Goal: Task Accomplishment & Management: Use online tool/utility

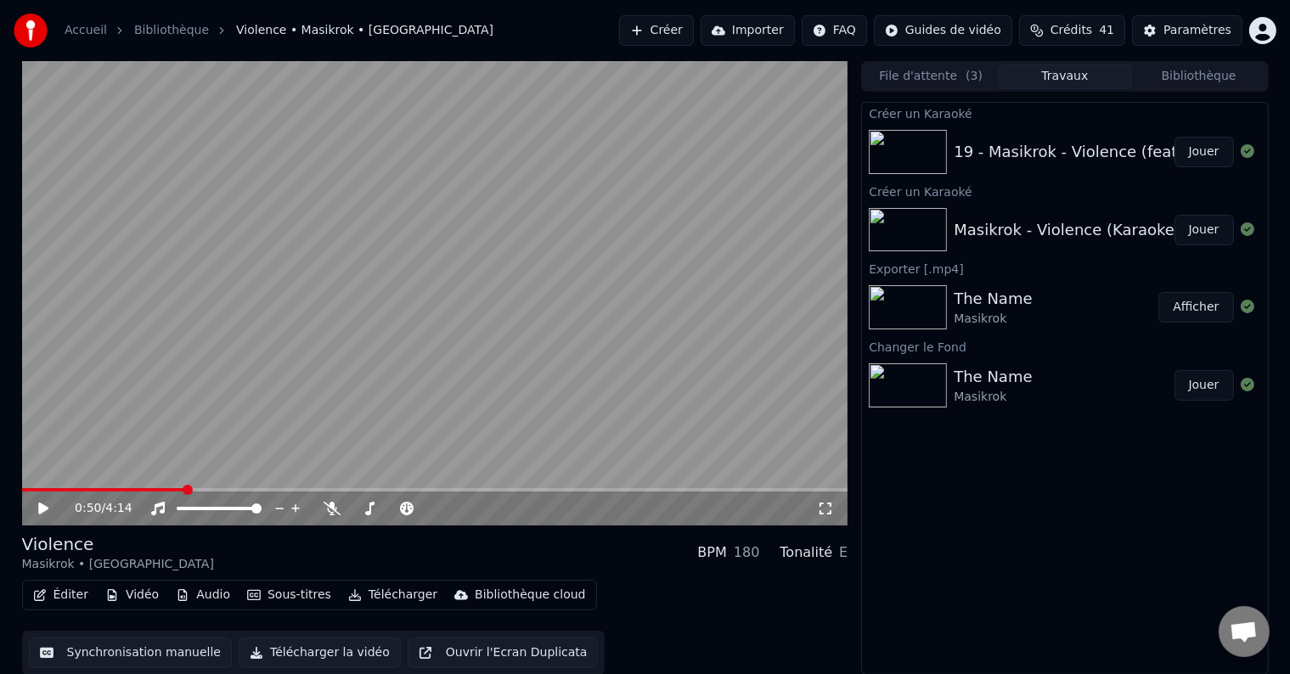
click at [129, 661] on button "Synchronisation manuelle" at bounding box center [131, 653] width 204 height 31
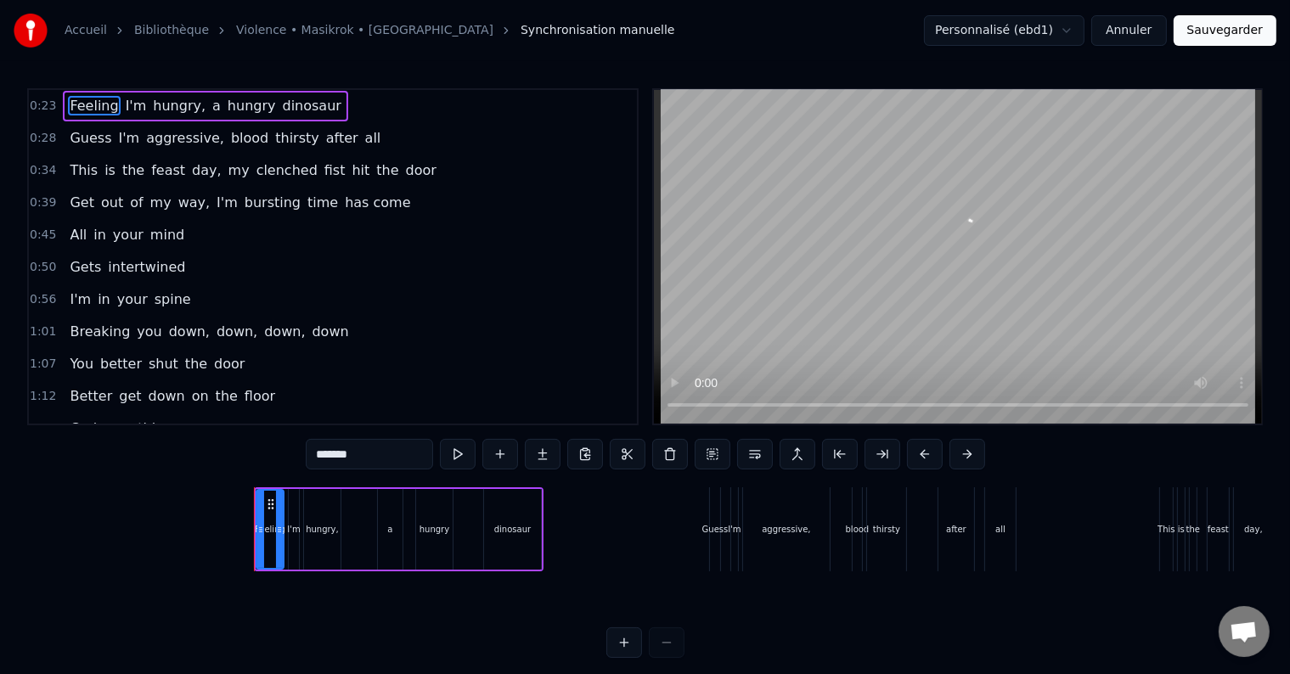
scroll to position [0, 1899]
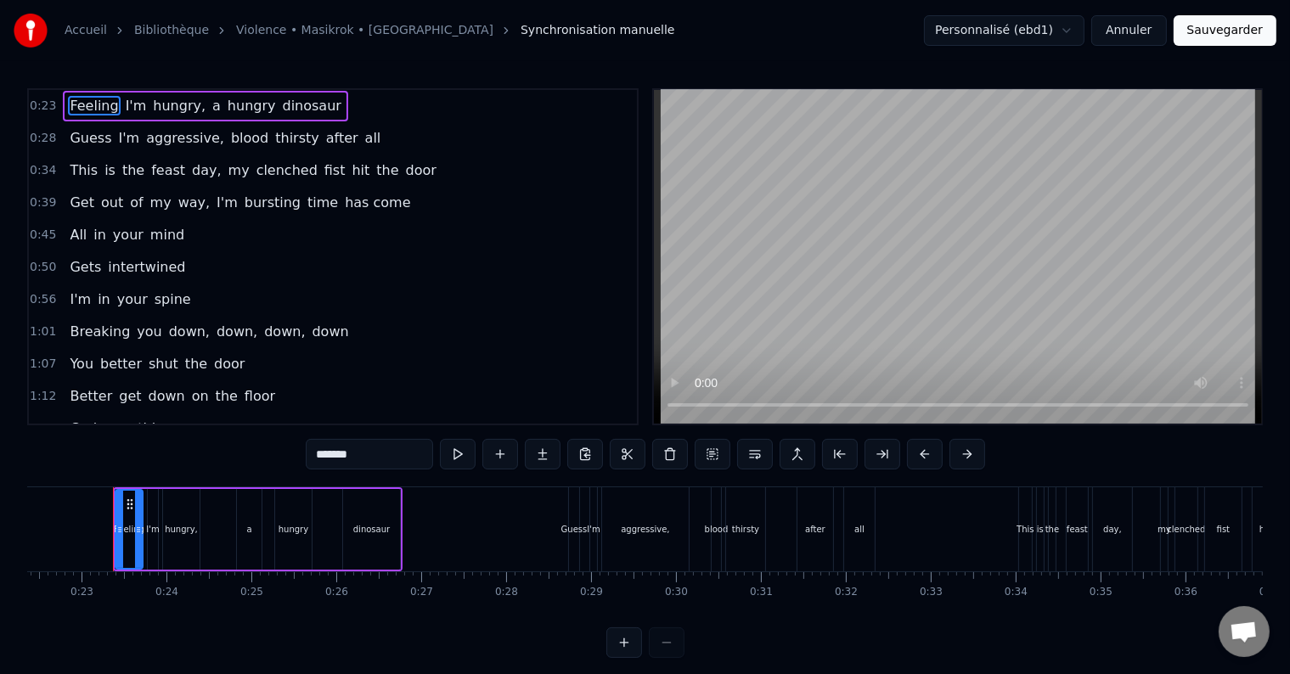
click at [256, 197] on span "bursting" at bounding box center [272, 203] width 59 height 20
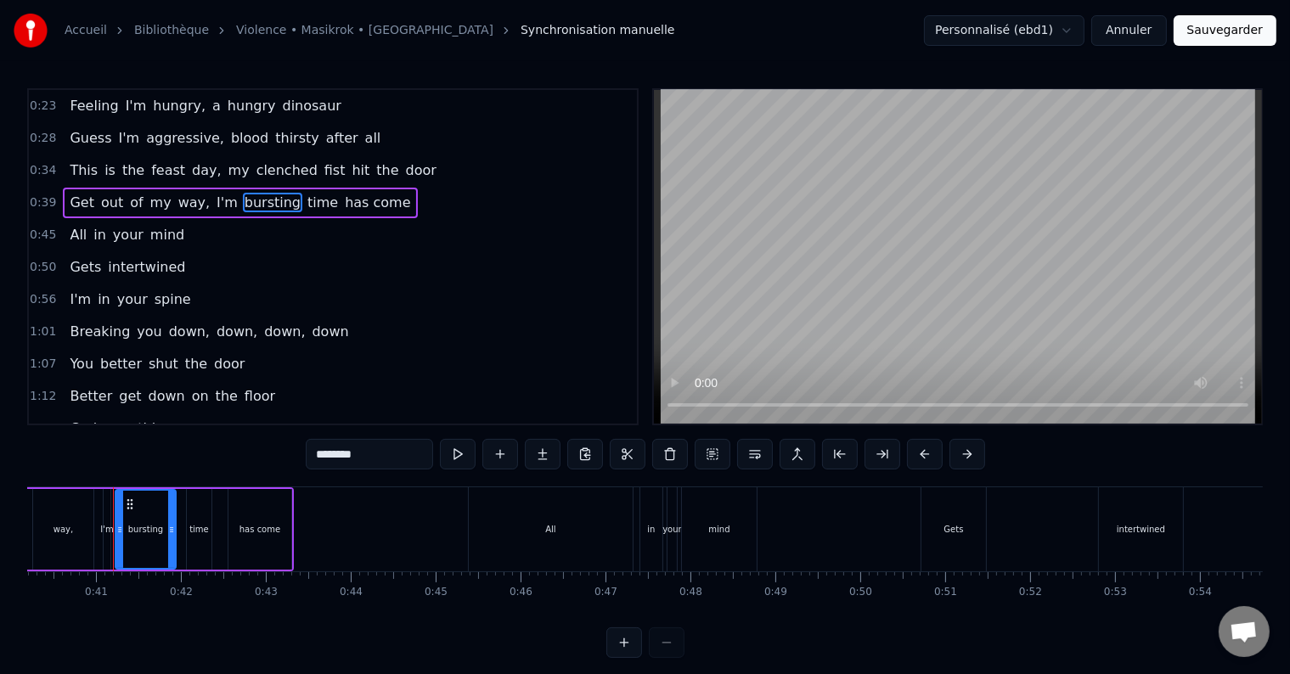
scroll to position [0, 3415]
click at [306, 200] on span "time" at bounding box center [323, 203] width 34 height 20
click at [256, 200] on span "bursting" at bounding box center [272, 203] width 59 height 20
click at [364, 452] on input "********" at bounding box center [369, 454] width 127 height 31
click at [310, 207] on span "time" at bounding box center [327, 203] width 34 height 20
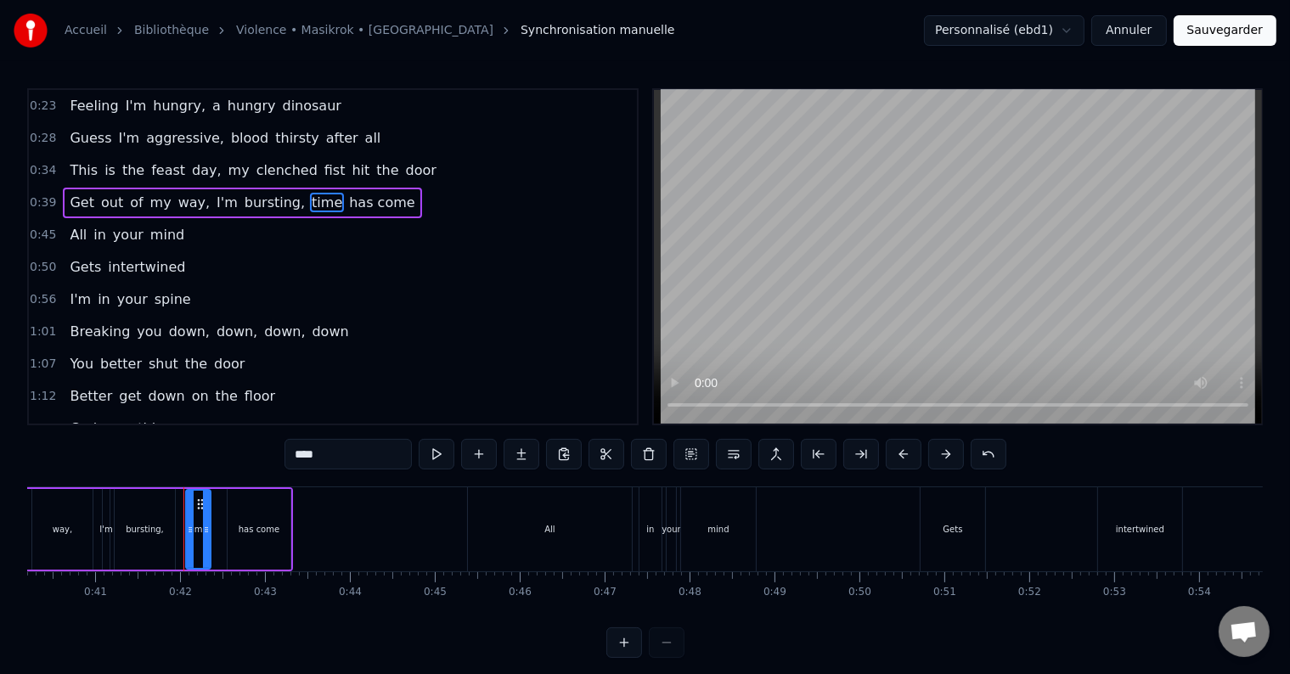
click at [302, 458] on input "****" at bounding box center [348, 454] width 127 height 31
type input "****"
click at [192, 289] on div "0:56 I'm in your spine" at bounding box center [333, 300] width 608 height 32
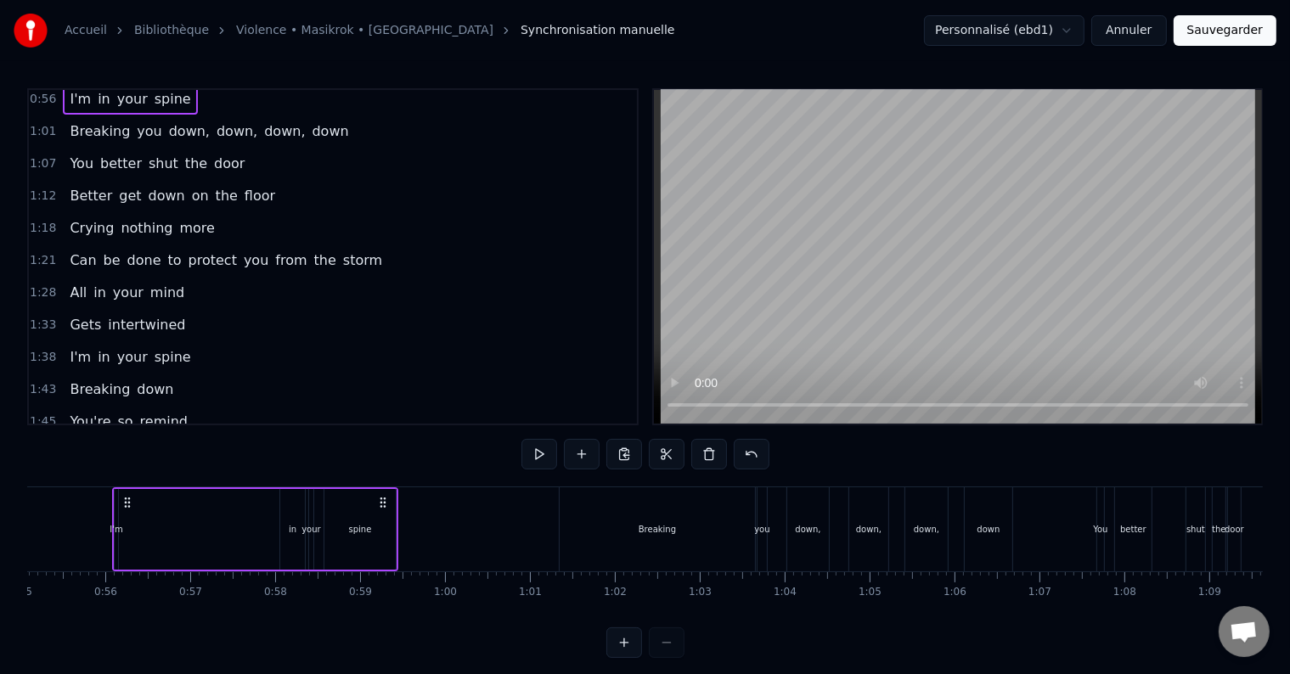
scroll to position [200, 0]
click at [81, 221] on span "Crying" at bounding box center [92, 228] width 48 height 20
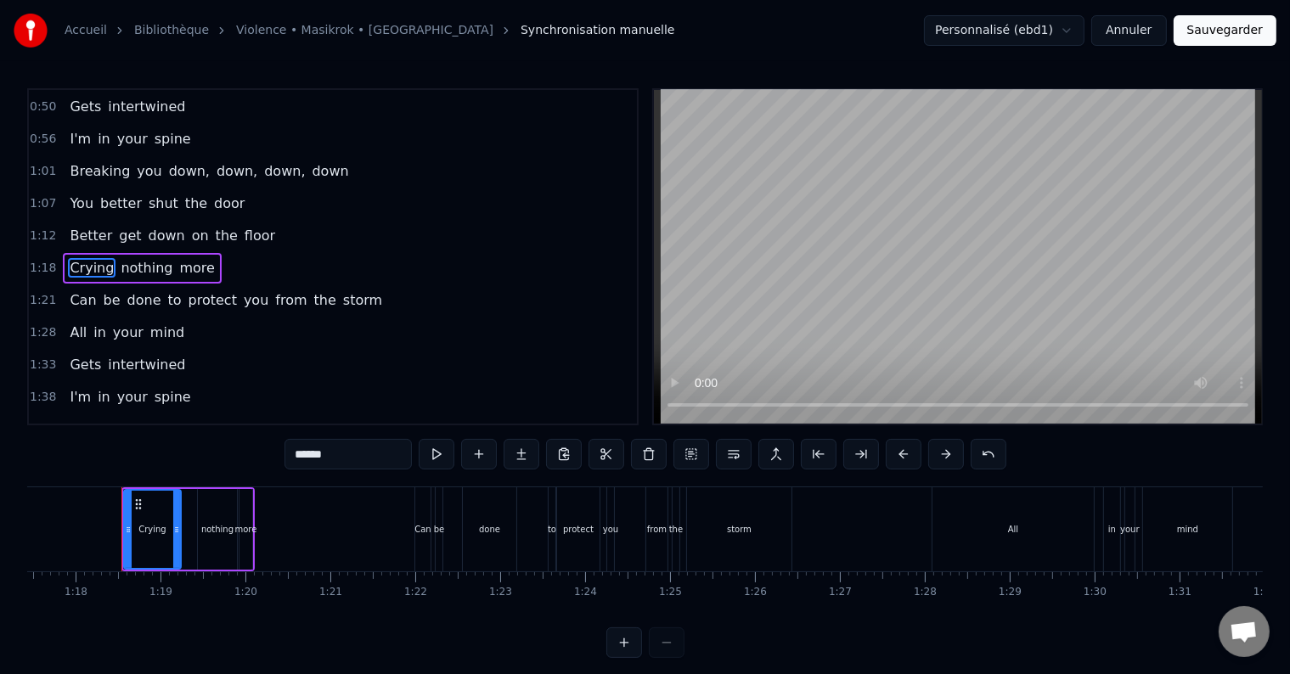
scroll to position [0, 6586]
click at [300, 460] on input "******" at bounding box center [348, 454] width 127 height 31
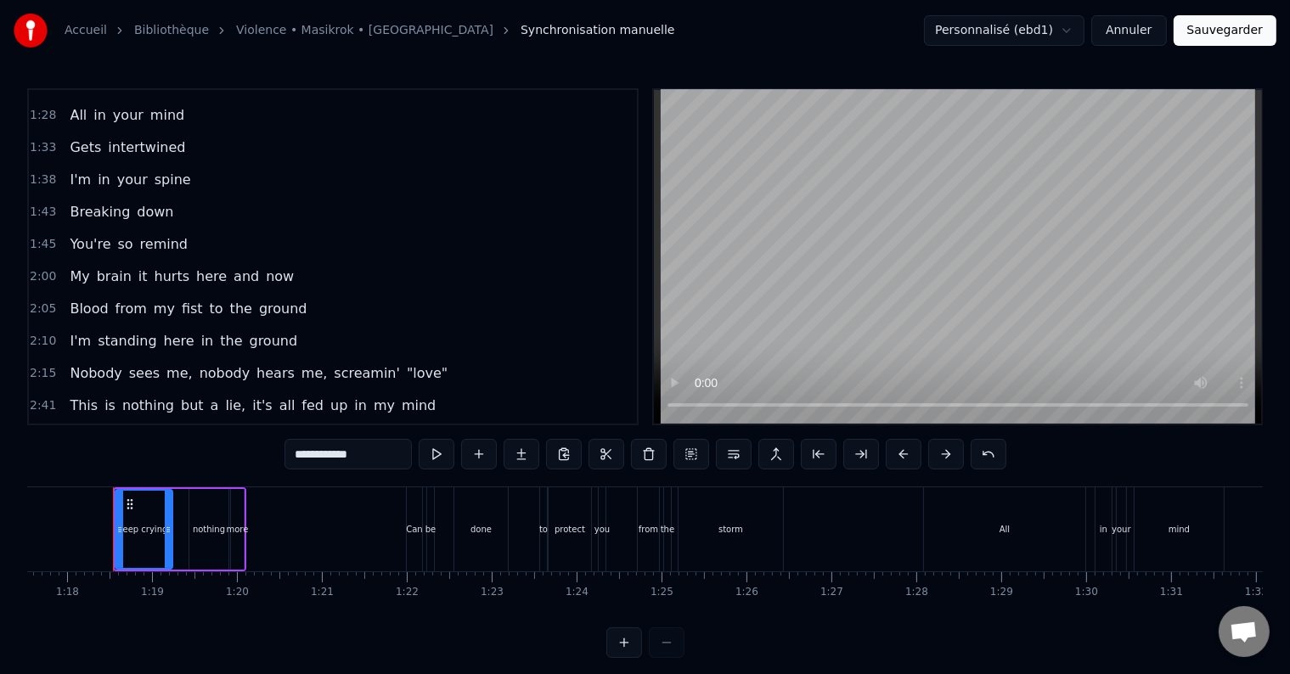
scroll to position [387, 0]
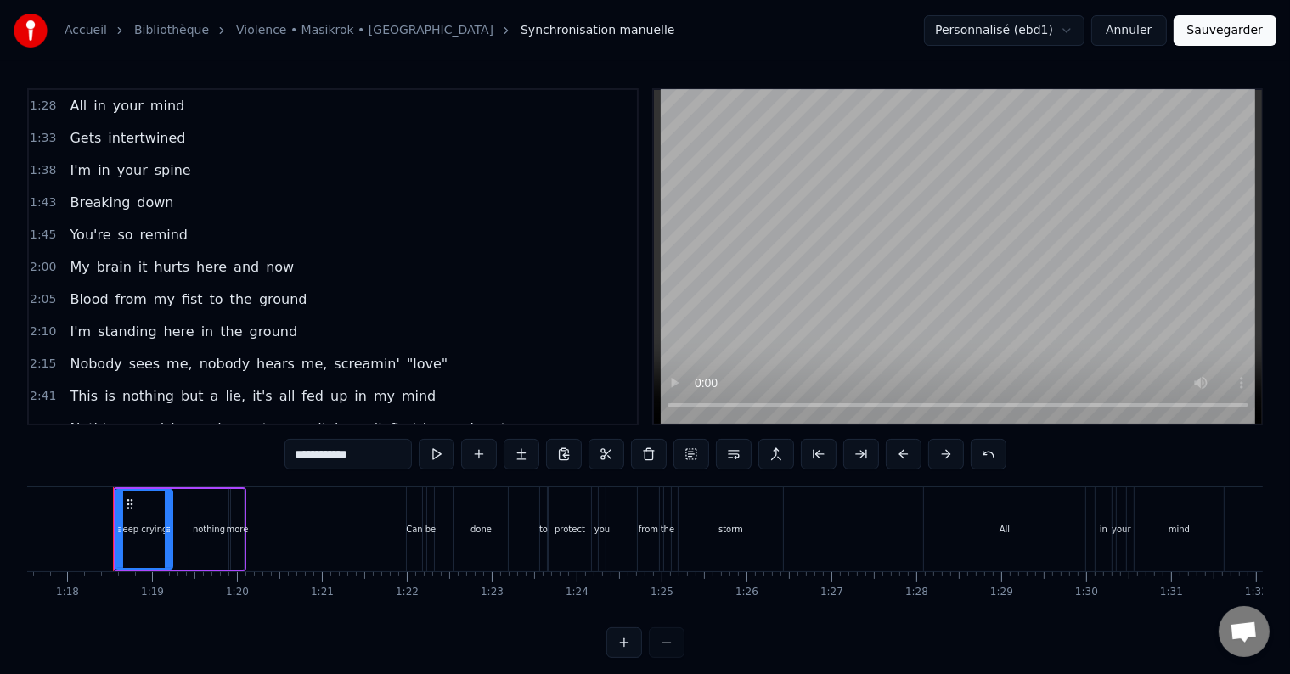
click at [89, 225] on span "You're" at bounding box center [90, 235] width 44 height 20
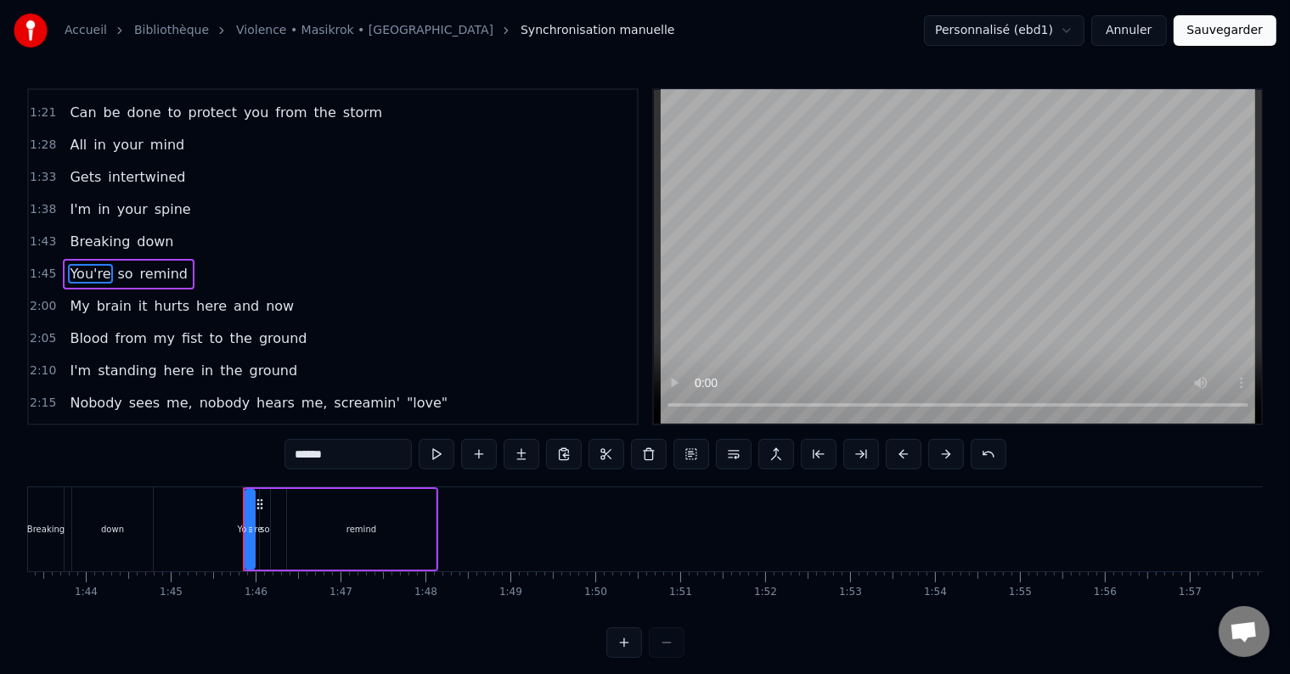
scroll to position [0, 8905]
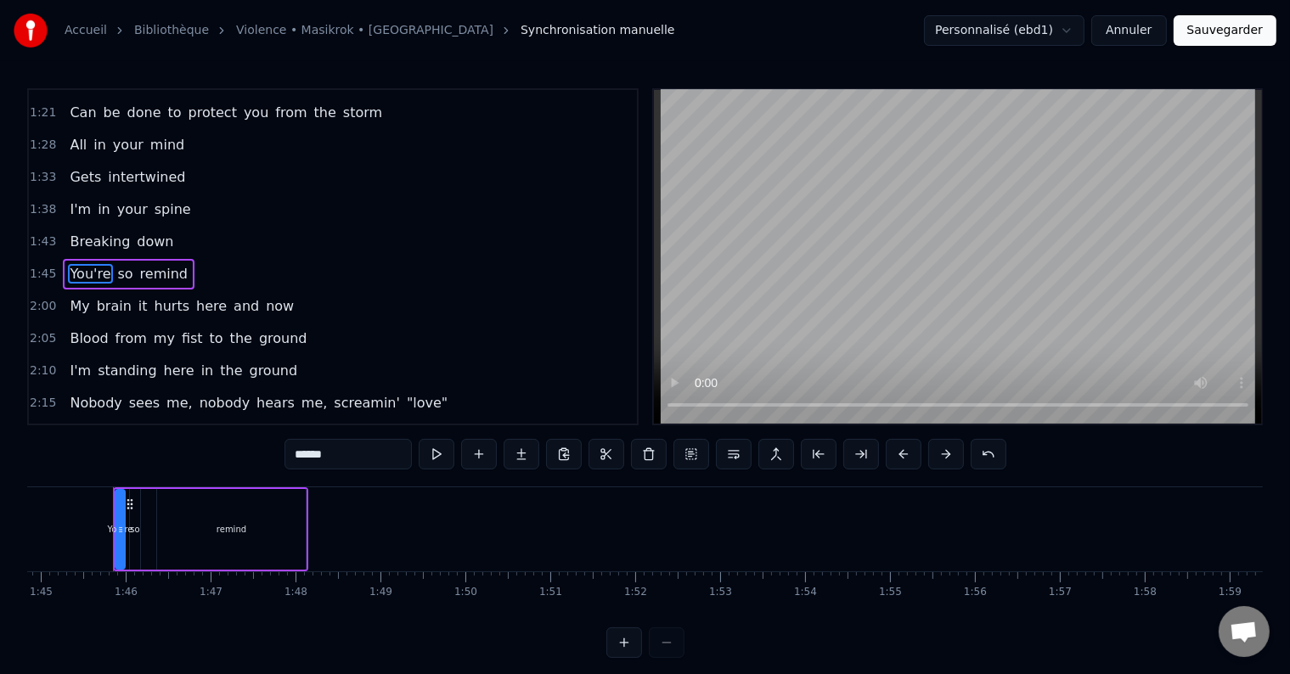
click at [350, 462] on input "******" at bounding box center [348, 454] width 127 height 31
click at [109, 264] on span "so" at bounding box center [113, 274] width 19 height 20
click at [329, 449] on input "**" at bounding box center [348, 454] width 127 height 31
click at [145, 264] on span "remind" at bounding box center [170, 274] width 51 height 20
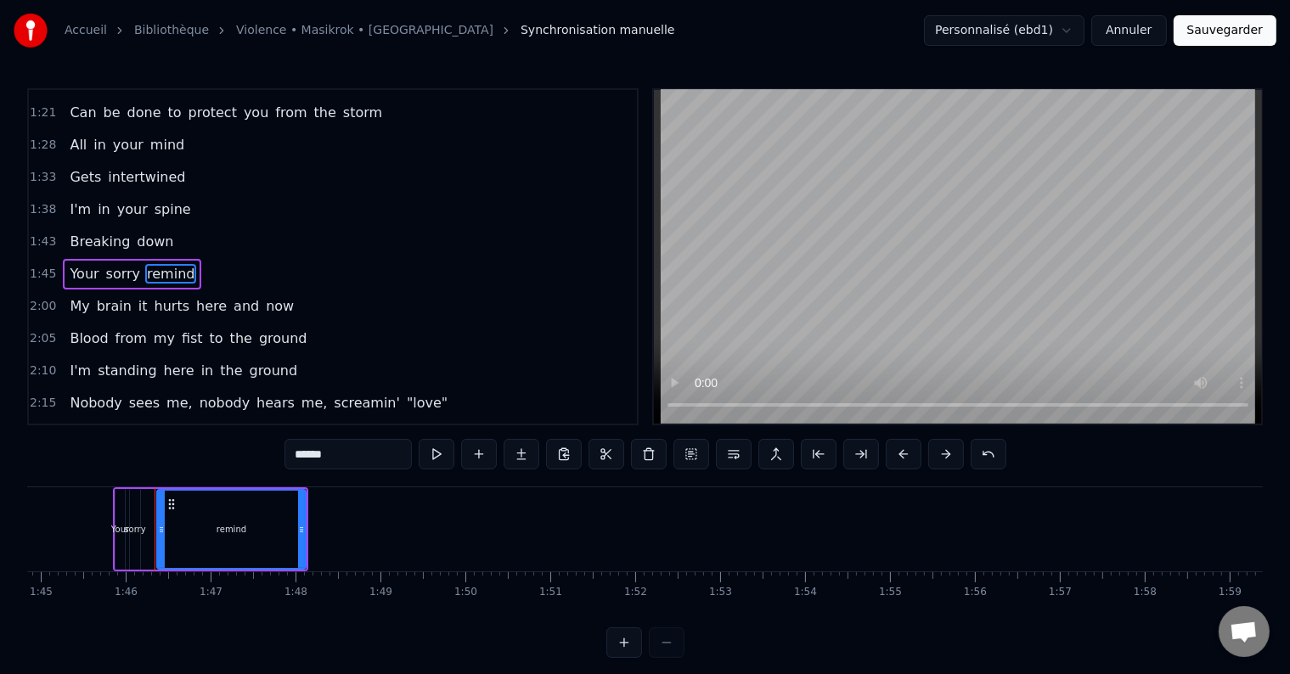
click at [308, 458] on input "******" at bounding box center [348, 454] width 127 height 31
type input "*"
click at [264, 296] on span "now" at bounding box center [279, 306] width 31 height 20
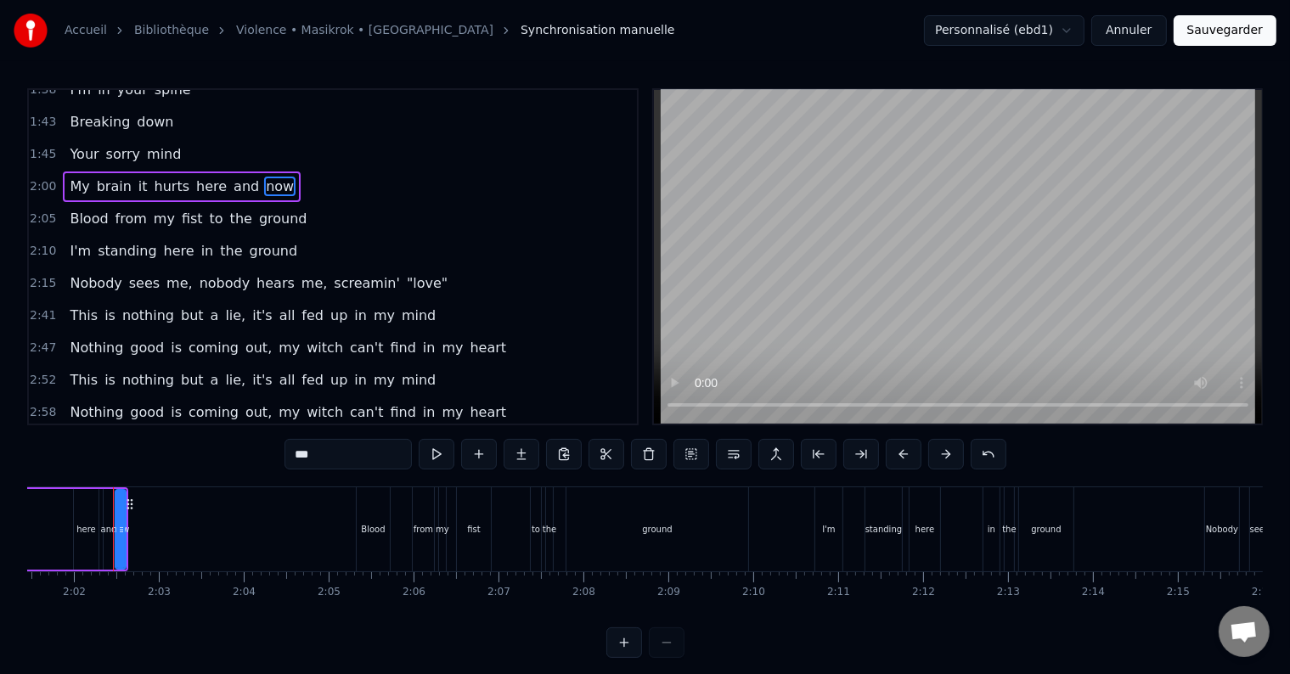
scroll to position [499, 0]
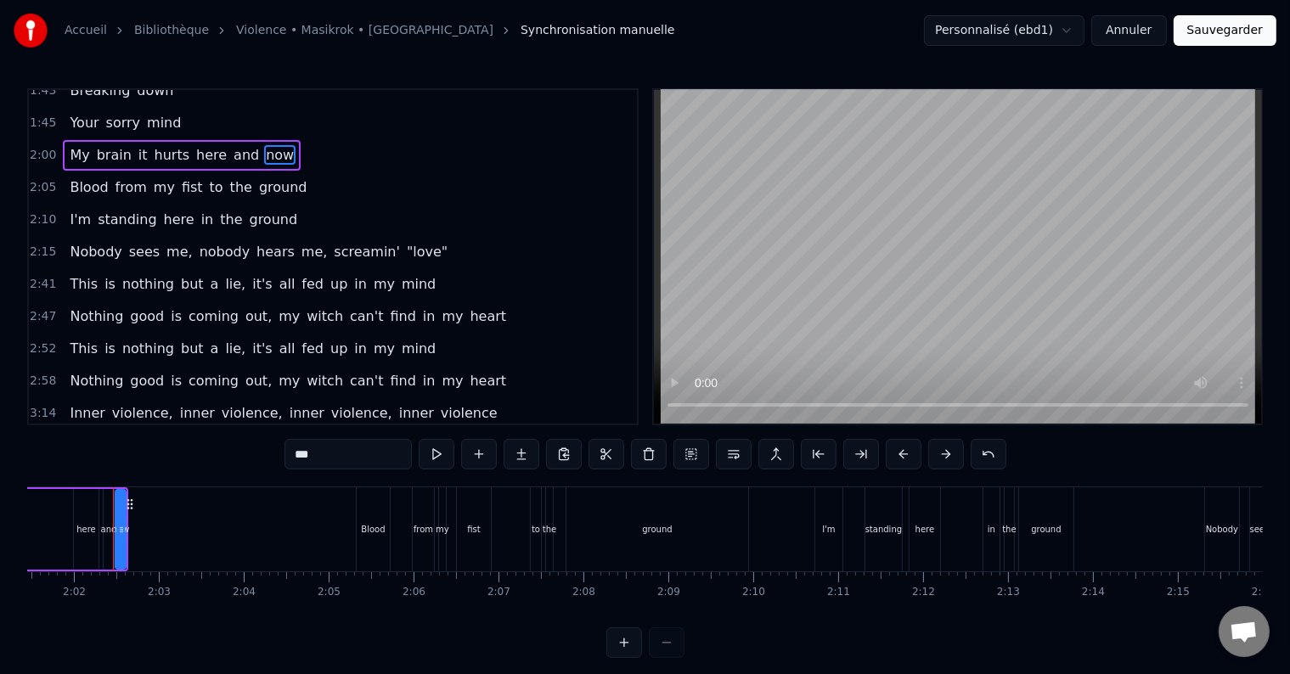
click at [405, 242] on span ""love"" at bounding box center [427, 252] width 44 height 20
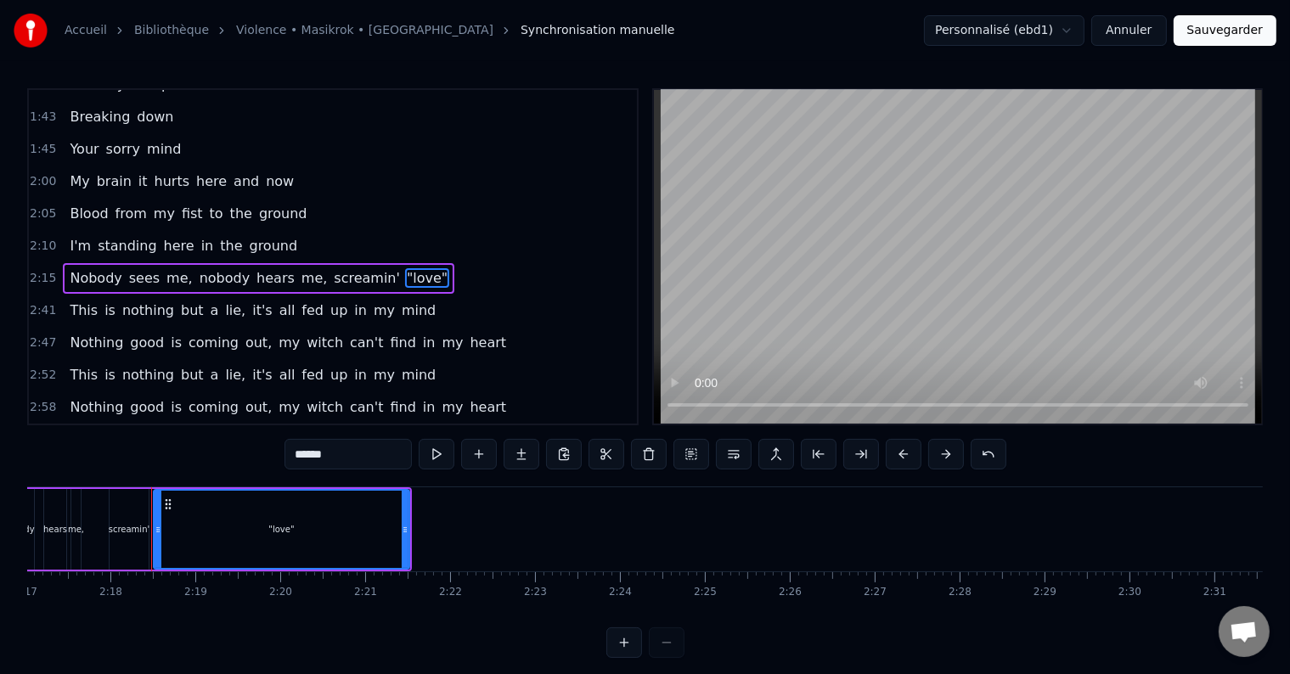
scroll to position [0, 11678]
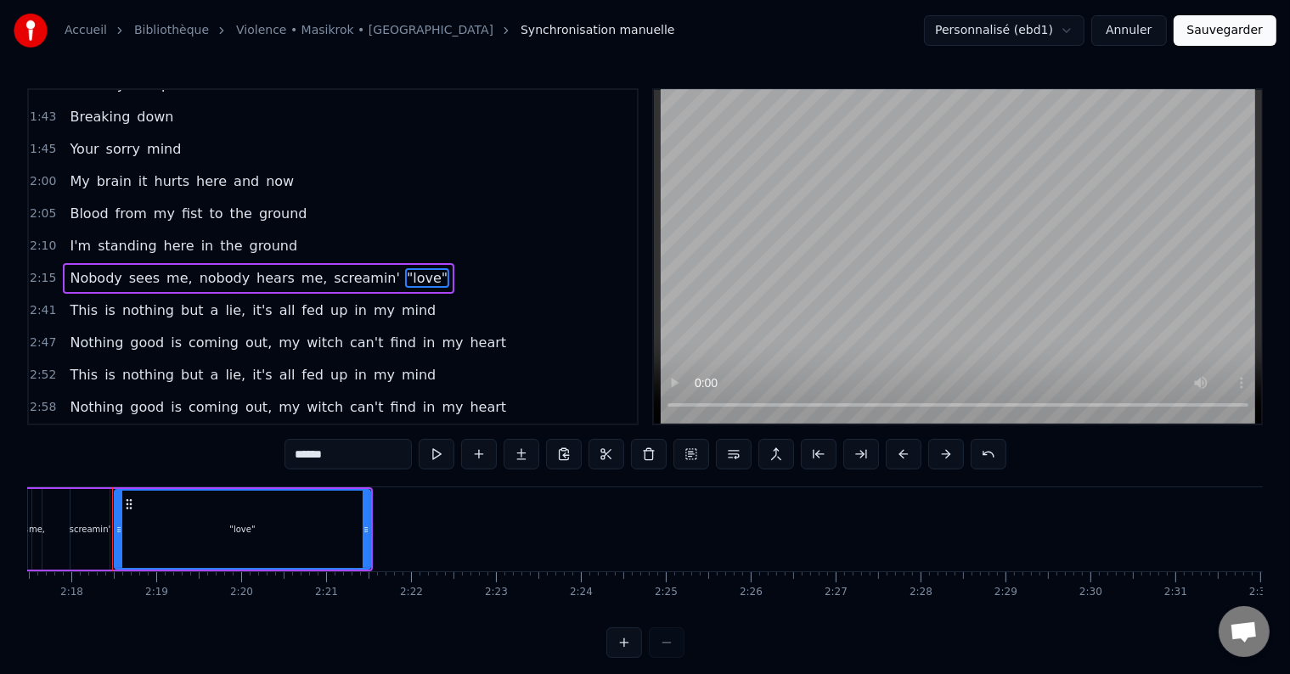
click at [405, 268] on span ""love"" at bounding box center [427, 278] width 44 height 20
drag, startPoint x: 359, startPoint y: 448, endPoint x: 240, endPoint y: 453, distance: 119.0
click at [240, 453] on div "0:23 Feeling I'm hungry, a hungry dinosaur 0:28 Guess I'm aggressive, blood thi…" at bounding box center [645, 373] width 1236 height 570
click at [300, 301] on span "fed" at bounding box center [312, 311] width 25 height 20
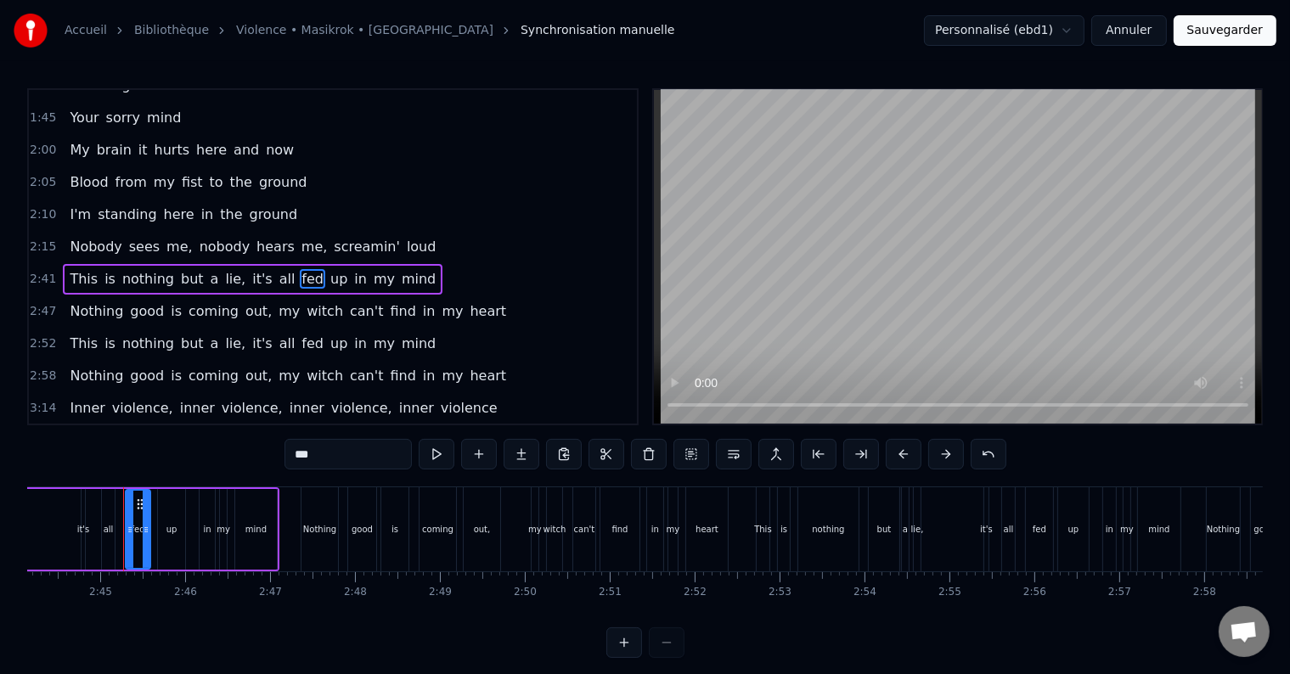
scroll to position [0, 13953]
drag, startPoint x: 323, startPoint y: 465, endPoint x: 245, endPoint y: 475, distance: 78.7
click at [245, 475] on div "0:23 Feeling I'm hungry, a hungry dinosaur 0:28 Guess I'm aggressive, blood thi…" at bounding box center [645, 373] width 1236 height 570
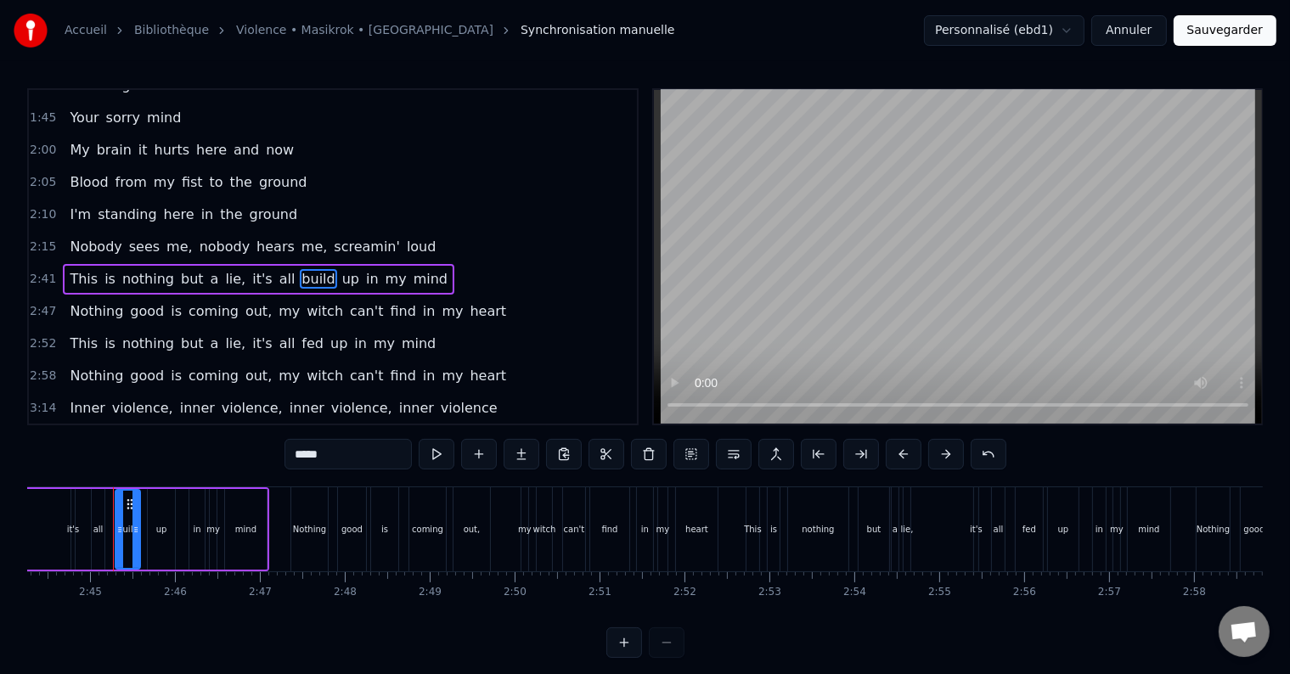
click at [305, 302] on span "witch" at bounding box center [325, 312] width 40 height 20
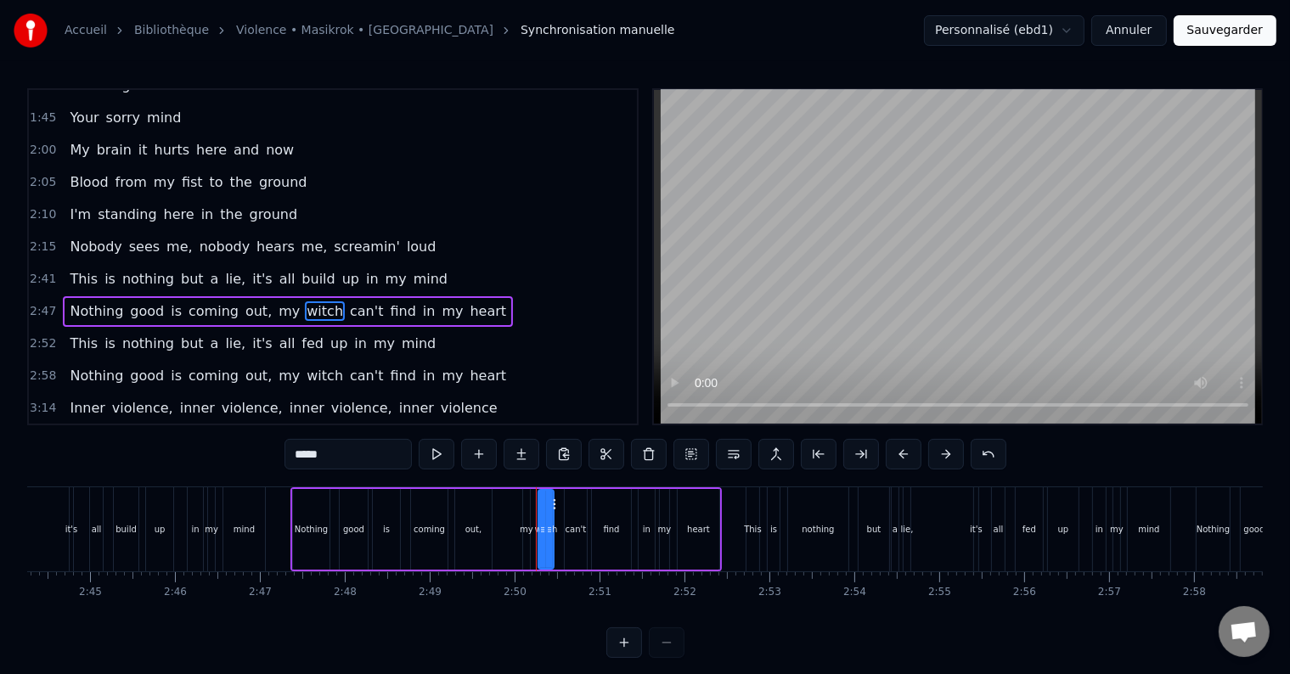
scroll to position [536, 0]
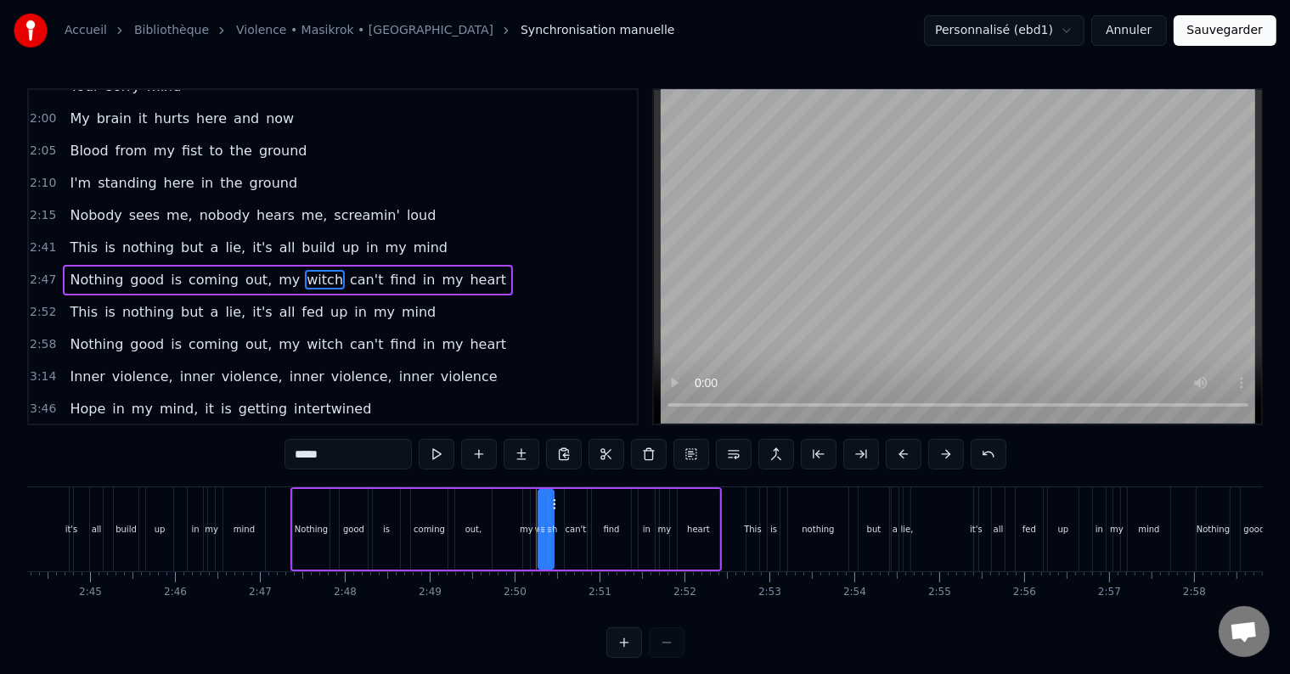
drag, startPoint x: 340, startPoint y: 455, endPoint x: 211, endPoint y: 461, distance: 129.3
click at [211, 461] on div "0:23 Feeling I'm hungry, a hungry dinosaur 0:28 Guess I'm aggressive, blood thi…" at bounding box center [645, 373] width 1236 height 570
click at [343, 270] on span "can't" at bounding box center [361, 280] width 37 height 20
click at [305, 270] on span "rage" at bounding box center [322, 280] width 34 height 20
click at [367, 445] on input "****" at bounding box center [348, 454] width 127 height 31
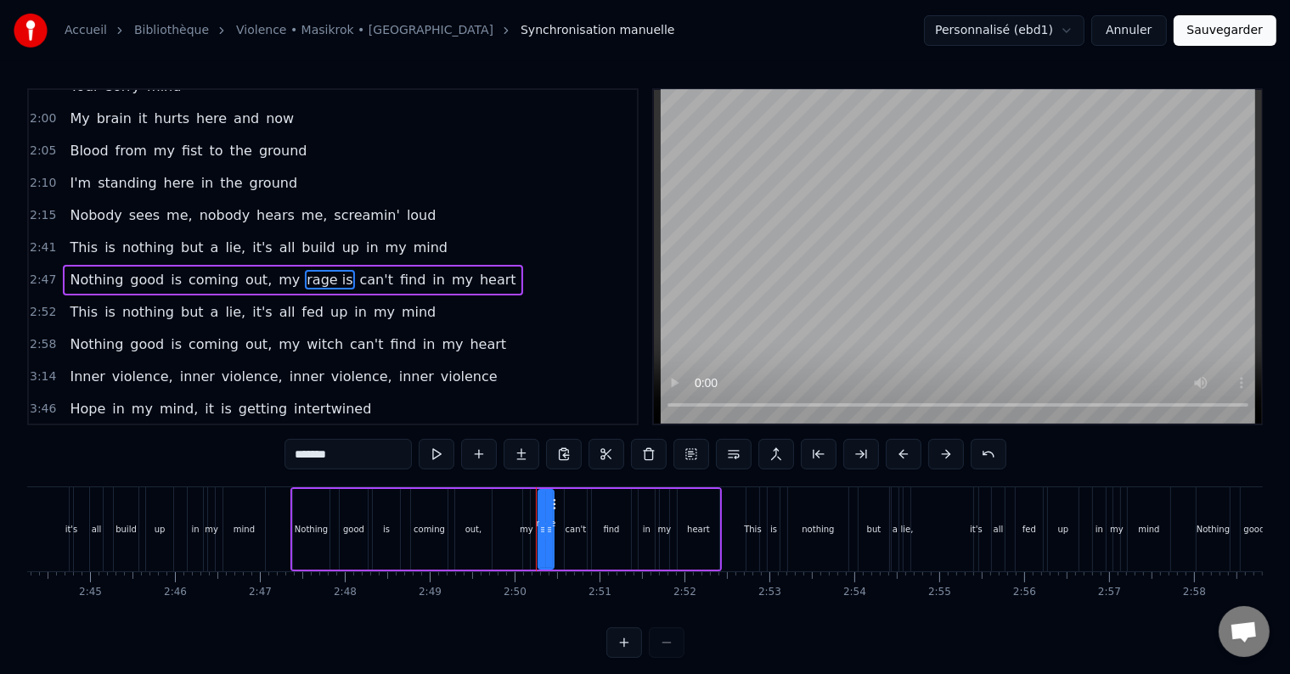
click at [358, 270] on span "can't" at bounding box center [376, 280] width 37 height 20
drag, startPoint x: 343, startPoint y: 458, endPoint x: 296, endPoint y: 462, distance: 46.9
click at [296, 462] on input "*****" at bounding box center [348, 454] width 127 height 31
click at [424, 270] on span "find" at bounding box center [438, 280] width 29 height 20
type input "****"
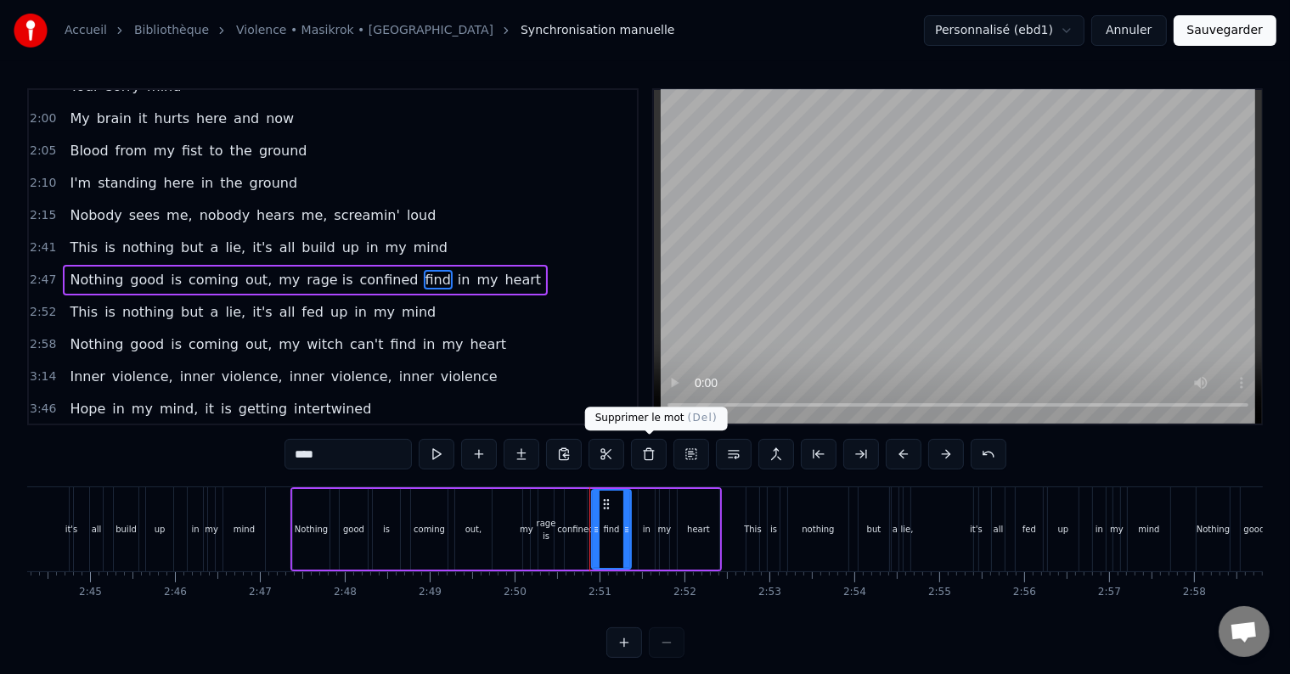
click at [643, 459] on button at bounding box center [649, 454] width 36 height 31
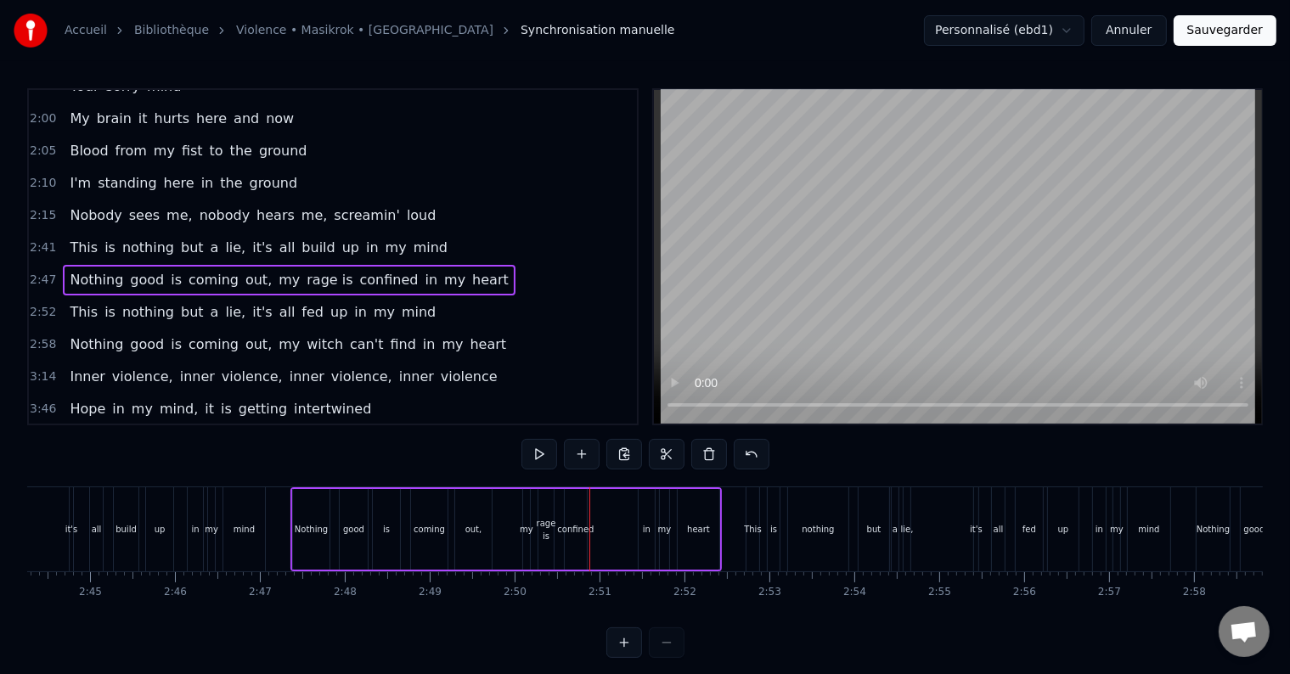
click at [300, 302] on span "fed" at bounding box center [312, 312] width 25 height 20
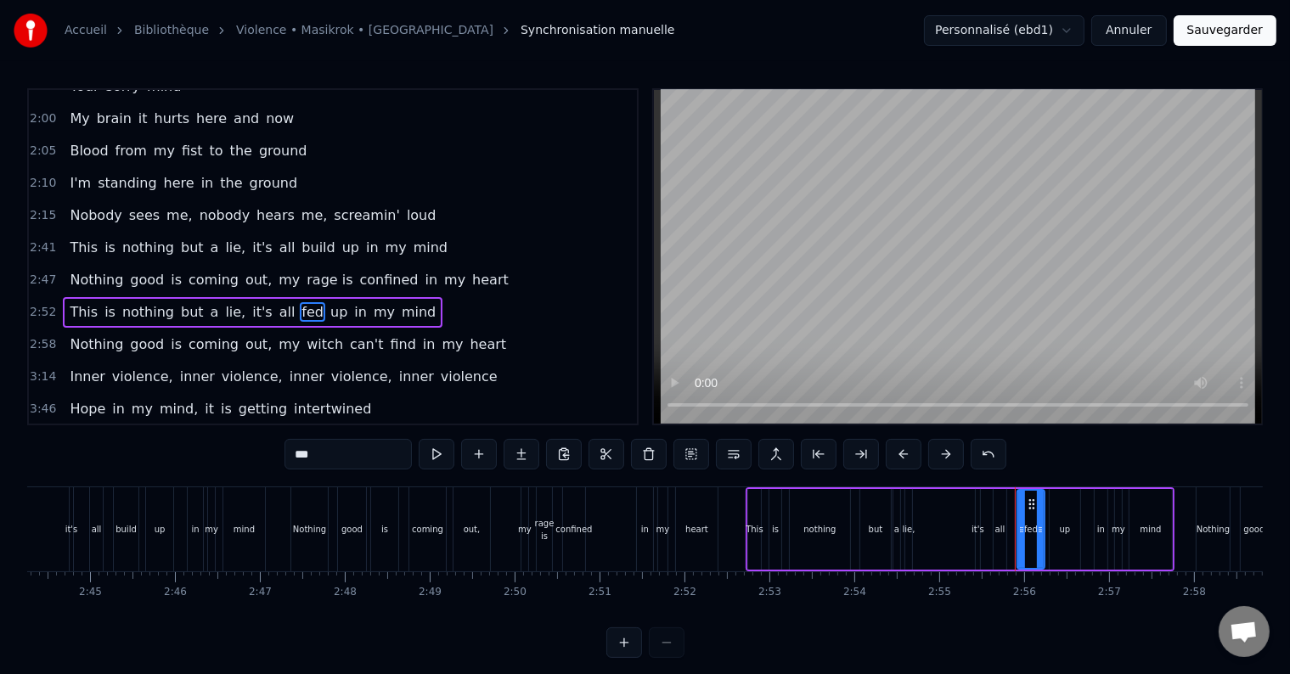
scroll to position [567, 0]
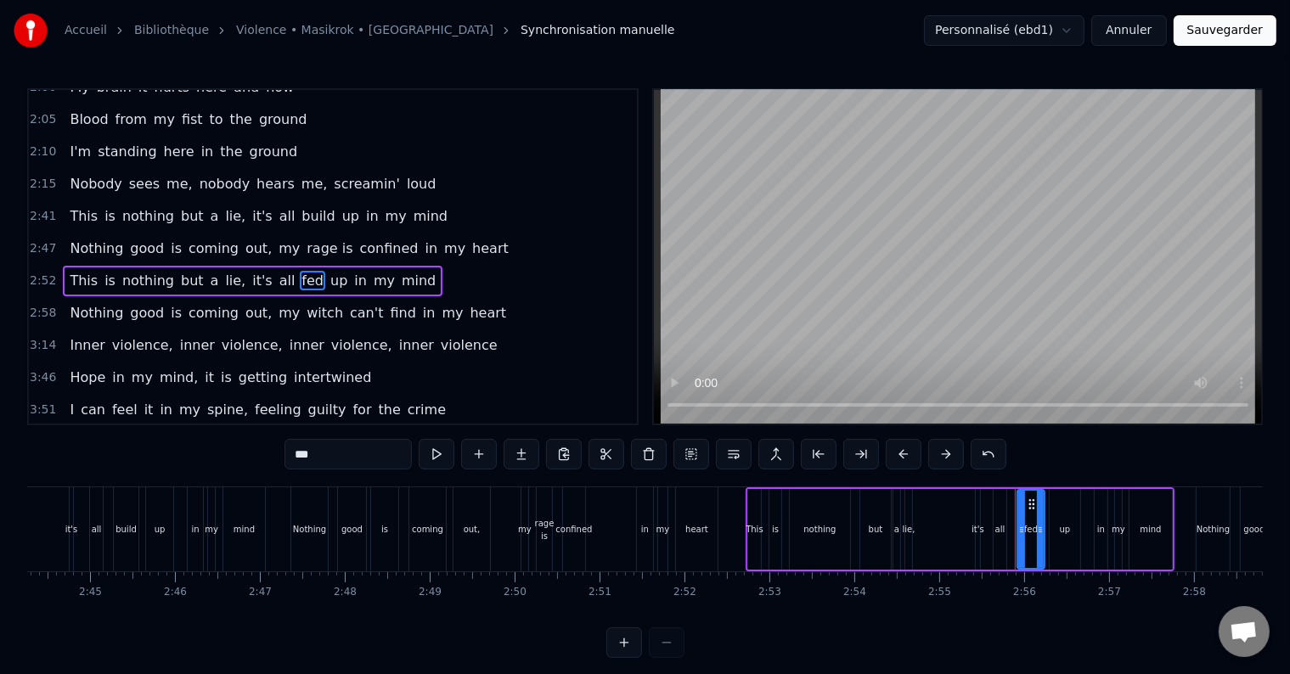
drag, startPoint x: 329, startPoint y: 449, endPoint x: 216, endPoint y: 471, distance: 115.1
click at [216, 471] on div "0:23 Feeling I'm hungry, a hungry dinosaur 0:28 Guess I'm aggressive, blood thi…" at bounding box center [645, 373] width 1236 height 570
click at [305, 303] on span "witch" at bounding box center [325, 313] width 40 height 20
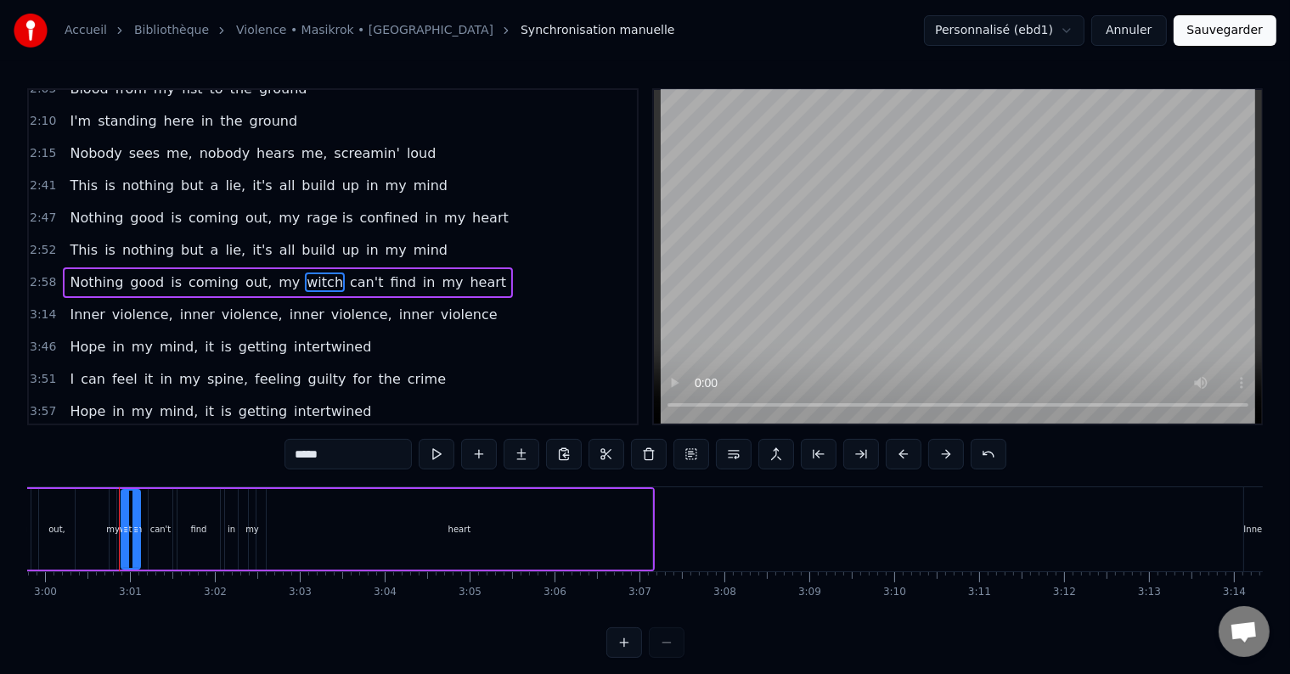
scroll to position [0, 15278]
drag, startPoint x: 336, startPoint y: 453, endPoint x: 219, endPoint y: 462, distance: 117.6
click at [219, 462] on div "0:23 Feeling I'm hungry, a hungry dinosaur 0:28 Guess I'm aggressive, blood thi…" at bounding box center [645, 373] width 1236 height 570
click at [358, 273] on span "can't" at bounding box center [376, 283] width 37 height 20
drag, startPoint x: 334, startPoint y: 459, endPoint x: 265, endPoint y: 471, distance: 70.0
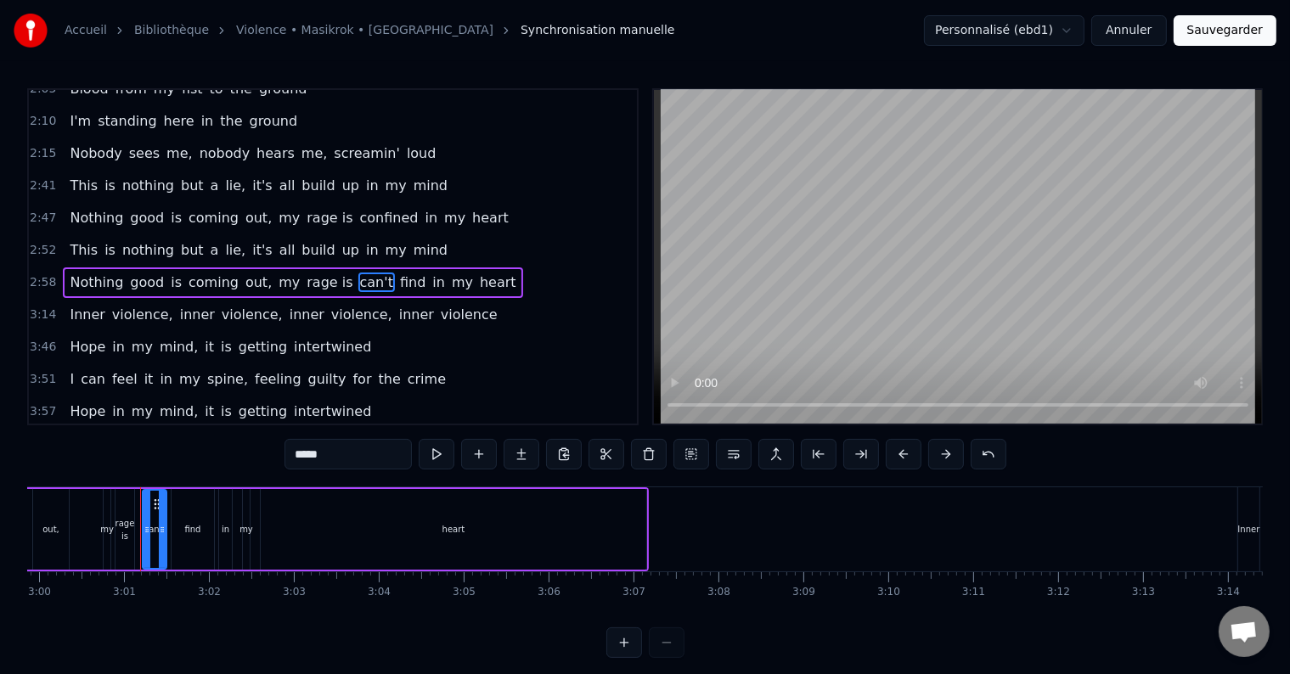
click at [265, 471] on div "0:23 Feeling I'm hungry, a hungry dinosaur 0:28 Guess I'm aggressive, blood thi…" at bounding box center [645, 373] width 1236 height 570
click at [424, 273] on span "find" at bounding box center [438, 283] width 29 height 20
type input "****"
click at [650, 454] on button at bounding box center [649, 454] width 36 height 31
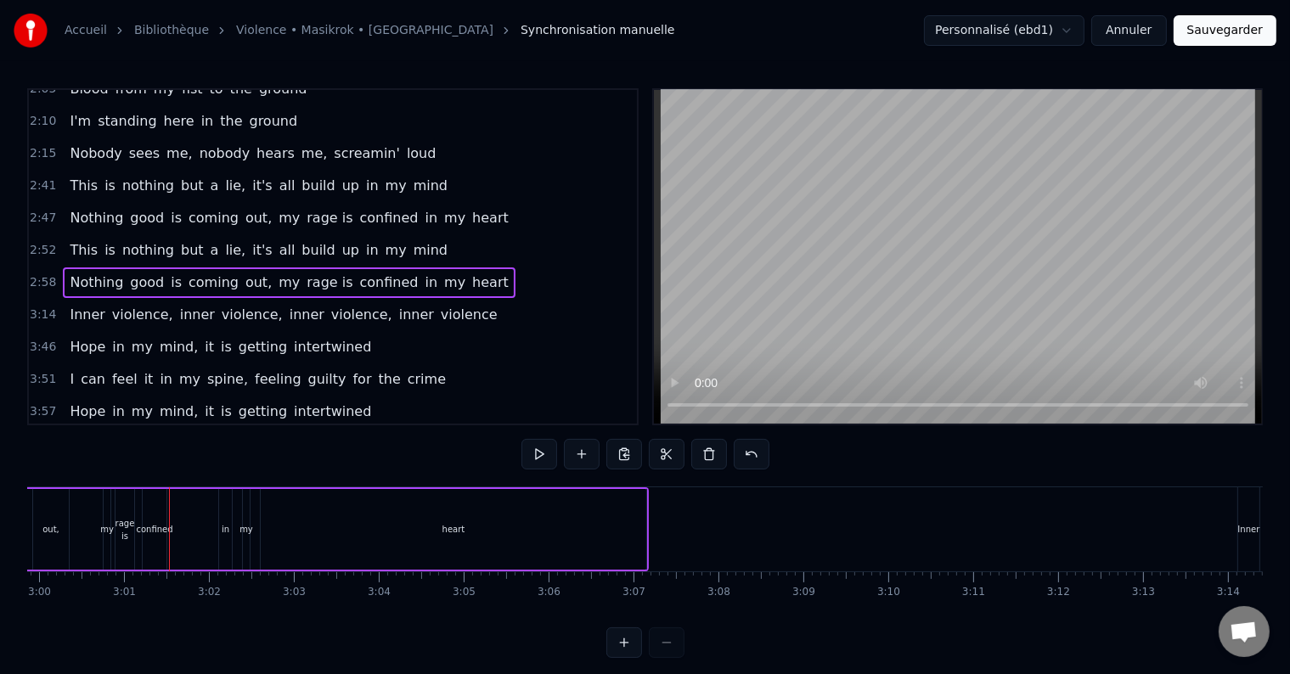
click at [81, 337] on span "Hope" at bounding box center [87, 347] width 39 height 20
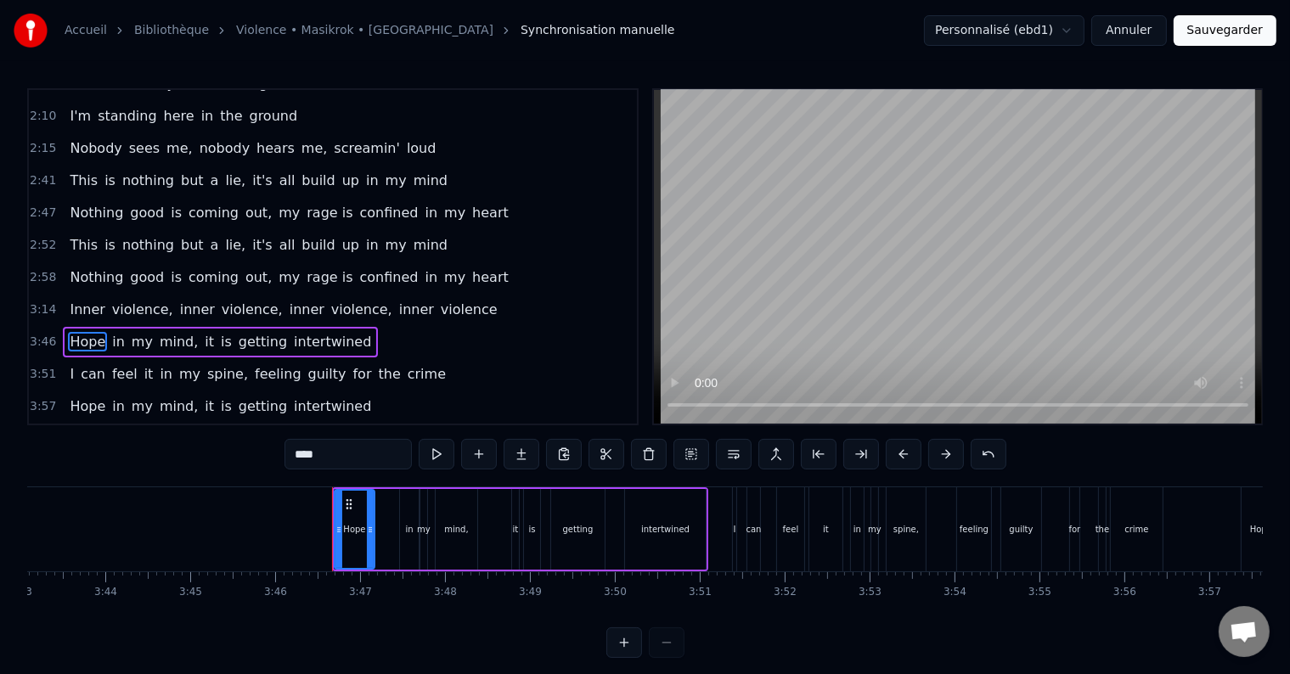
scroll to position [0, 19168]
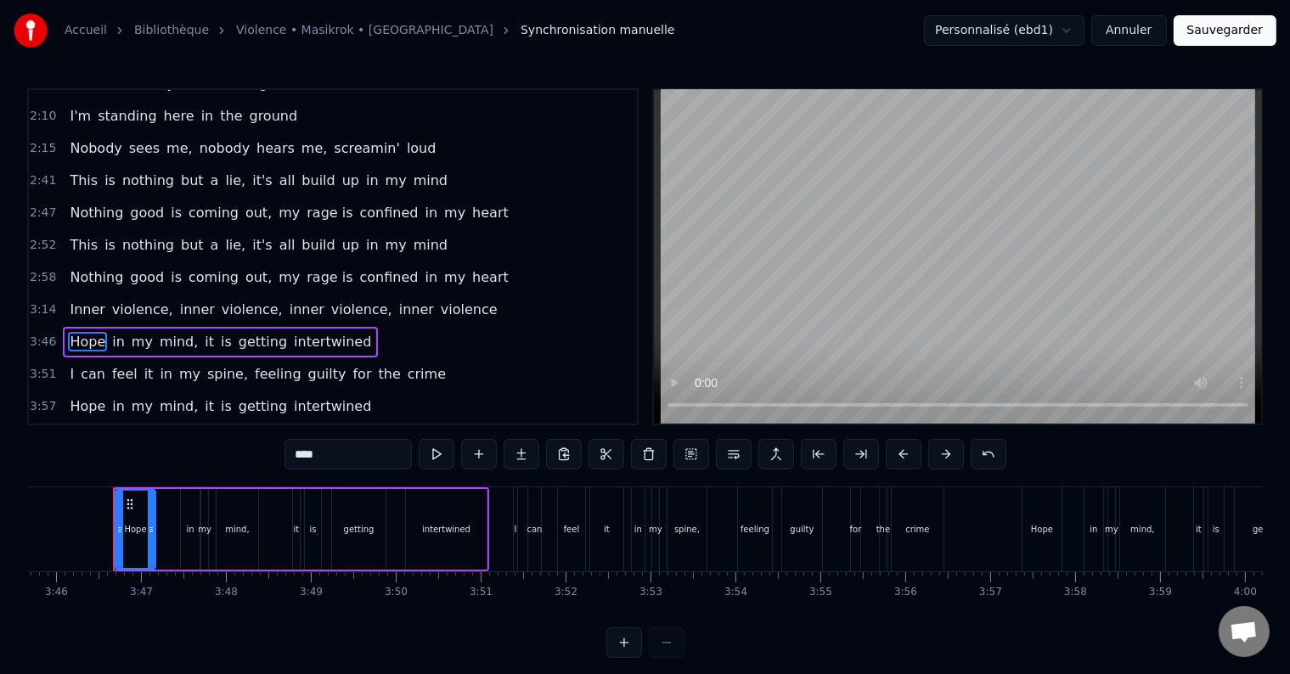
drag, startPoint x: 336, startPoint y: 456, endPoint x: 198, endPoint y: 482, distance: 140.8
click at [198, 482] on div "0:23 Feeling I'm hungry, a hungry dinosaur 0:28 Guess I'm aggressive, blood thi…" at bounding box center [645, 373] width 1236 height 570
click at [71, 397] on span "Hope" at bounding box center [87, 407] width 39 height 20
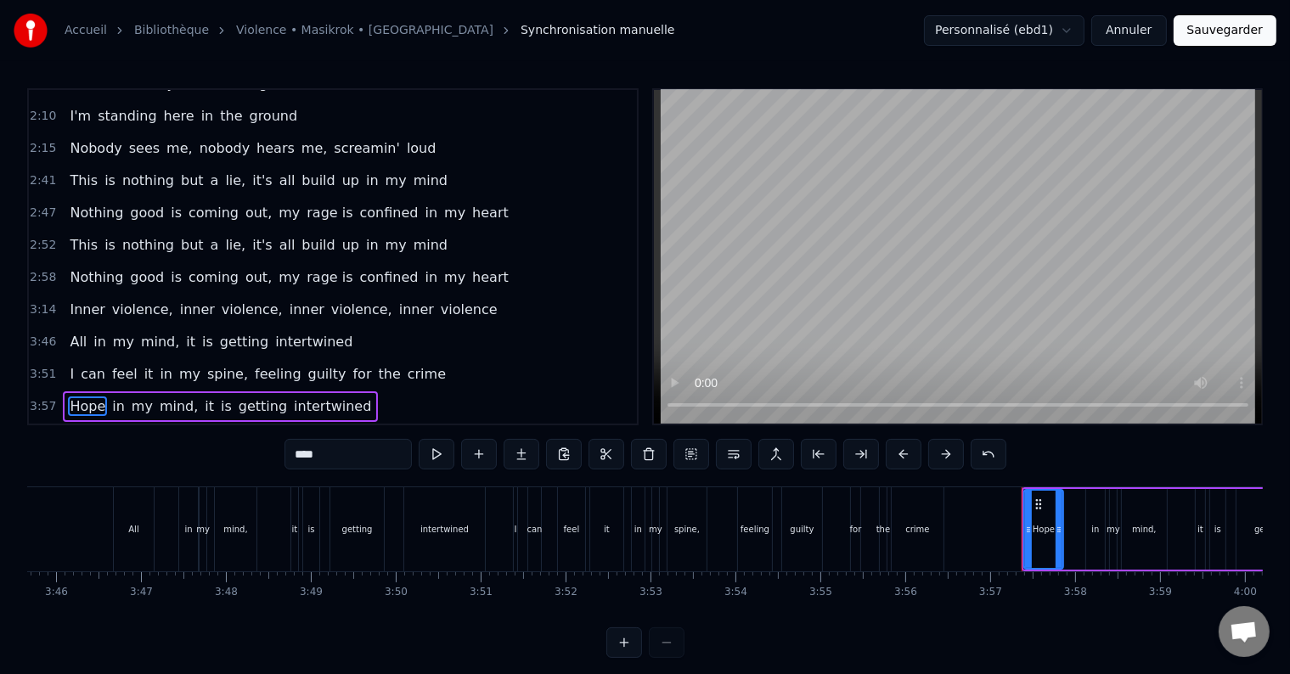
scroll to position [25, 0]
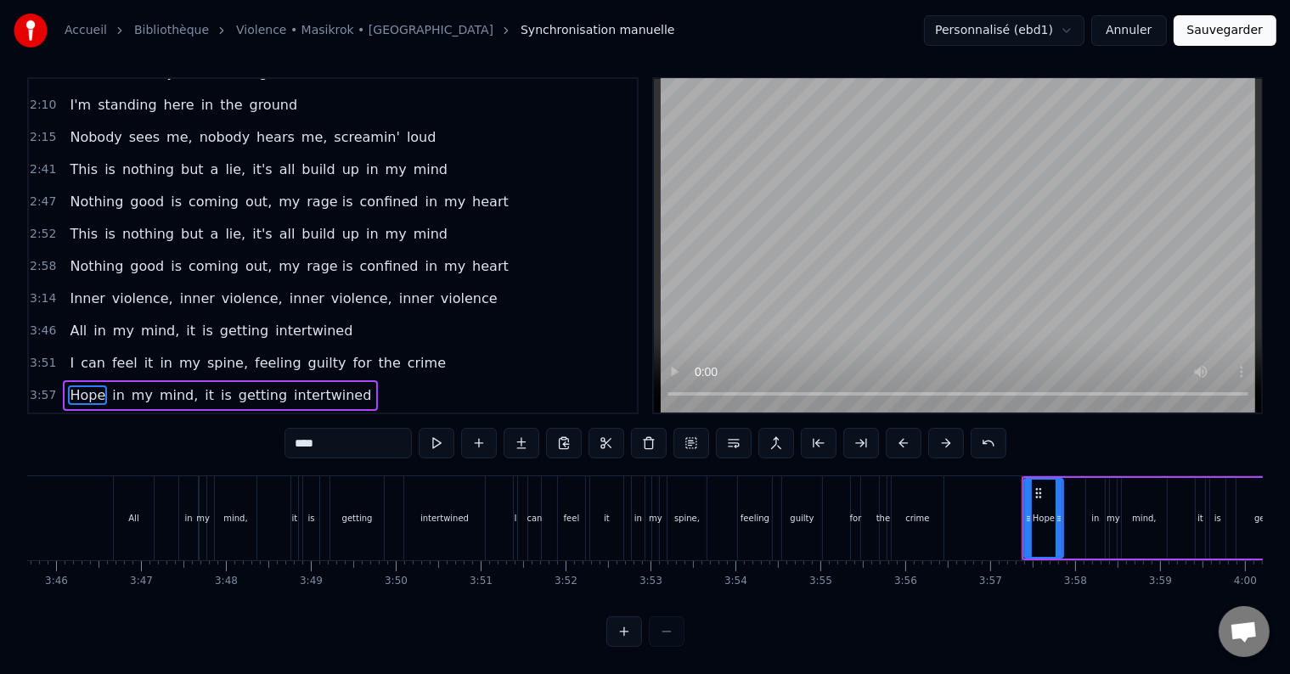
drag, startPoint x: 330, startPoint y: 428, endPoint x: 228, endPoint y: 431, distance: 102.0
click at [228, 431] on div "0:23 Feeling I'm hungry, a hungry dinosaur 0:28 Guess I'm aggressive, blood thi…" at bounding box center [645, 362] width 1236 height 570
type input "***"
click at [505, 380] on div "3:57 All in my mind, it is getting intertwined" at bounding box center [333, 396] width 608 height 32
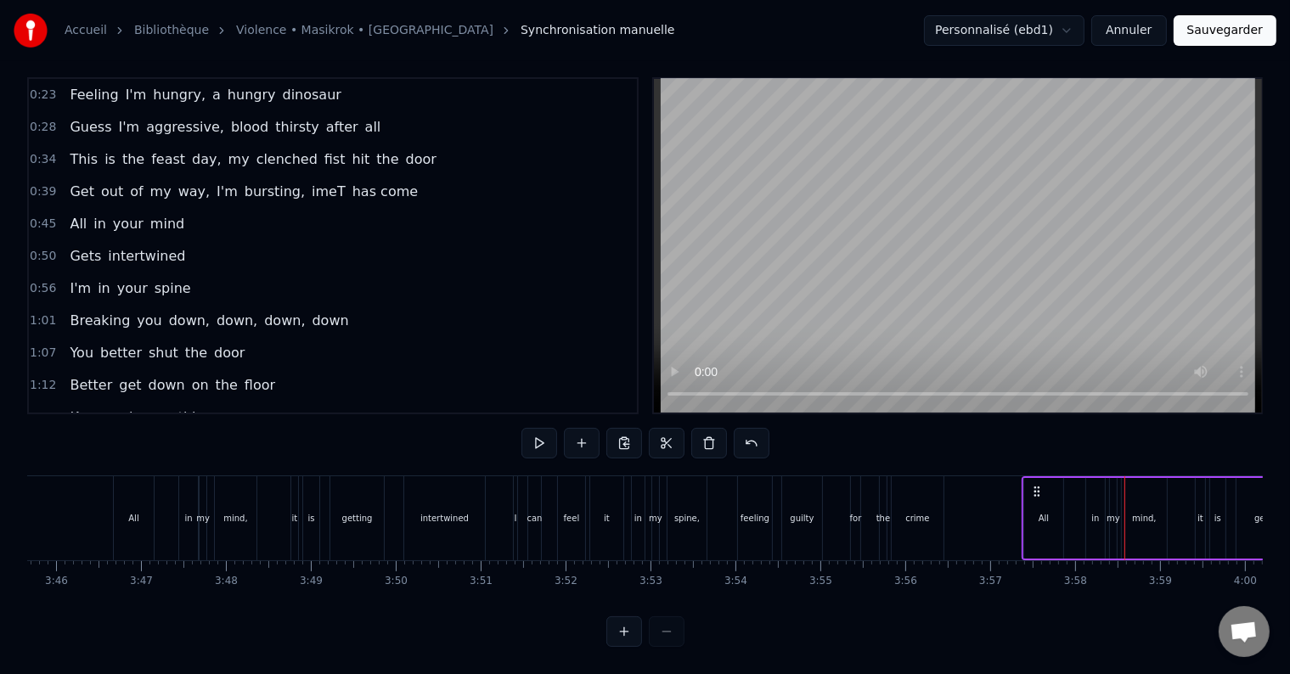
scroll to position [0, 0]
click at [95, 85] on span "Feeling" at bounding box center [94, 95] width 52 height 20
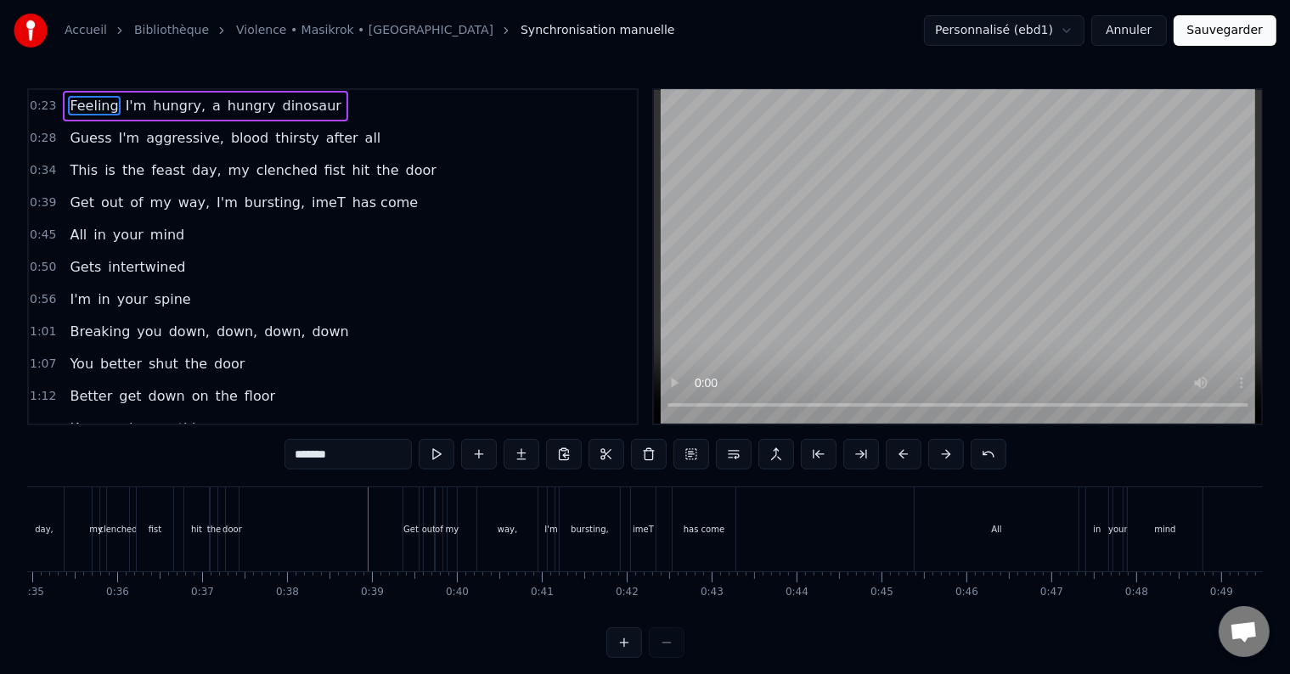
click at [351, 172] on span "hit" at bounding box center [361, 171] width 21 height 20
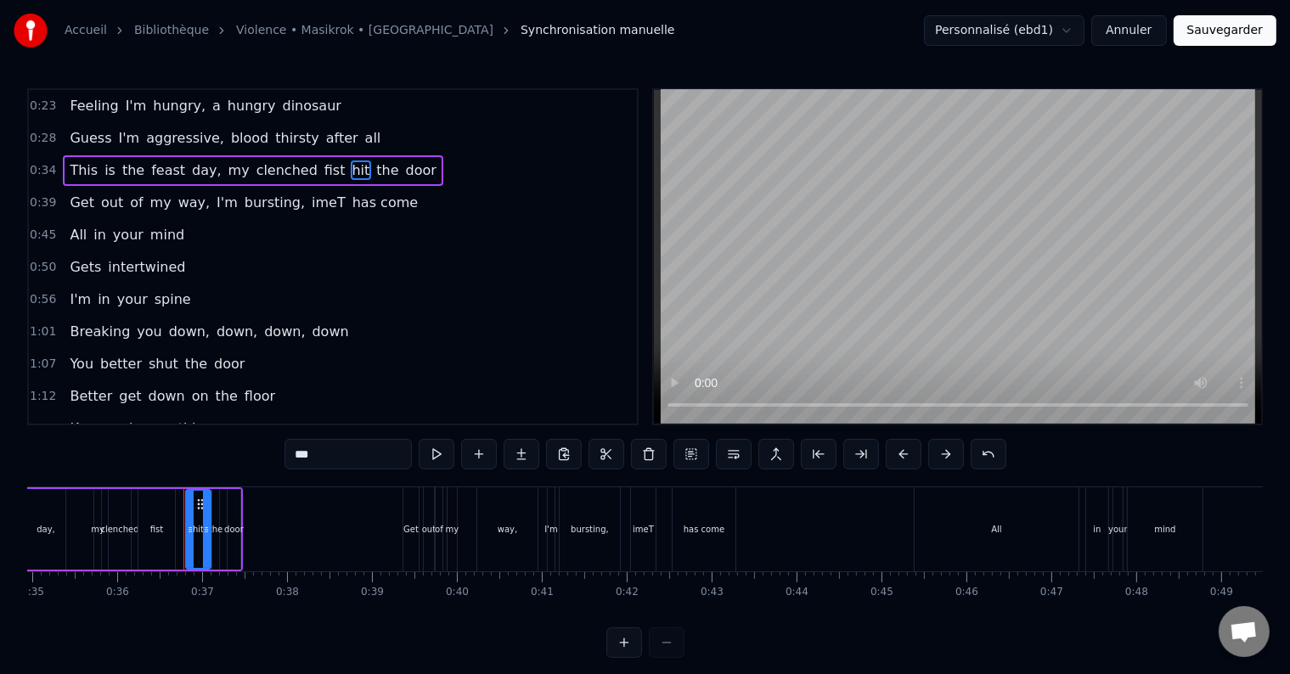
drag, startPoint x: 319, startPoint y: 451, endPoint x: 211, endPoint y: 465, distance: 109.7
click at [211, 465] on div "0:23 Feeling I'm hungry, a hungry dinosaur 0:28 Guess I'm aggressive, blood thi…" at bounding box center [645, 373] width 1236 height 570
type input "*****"
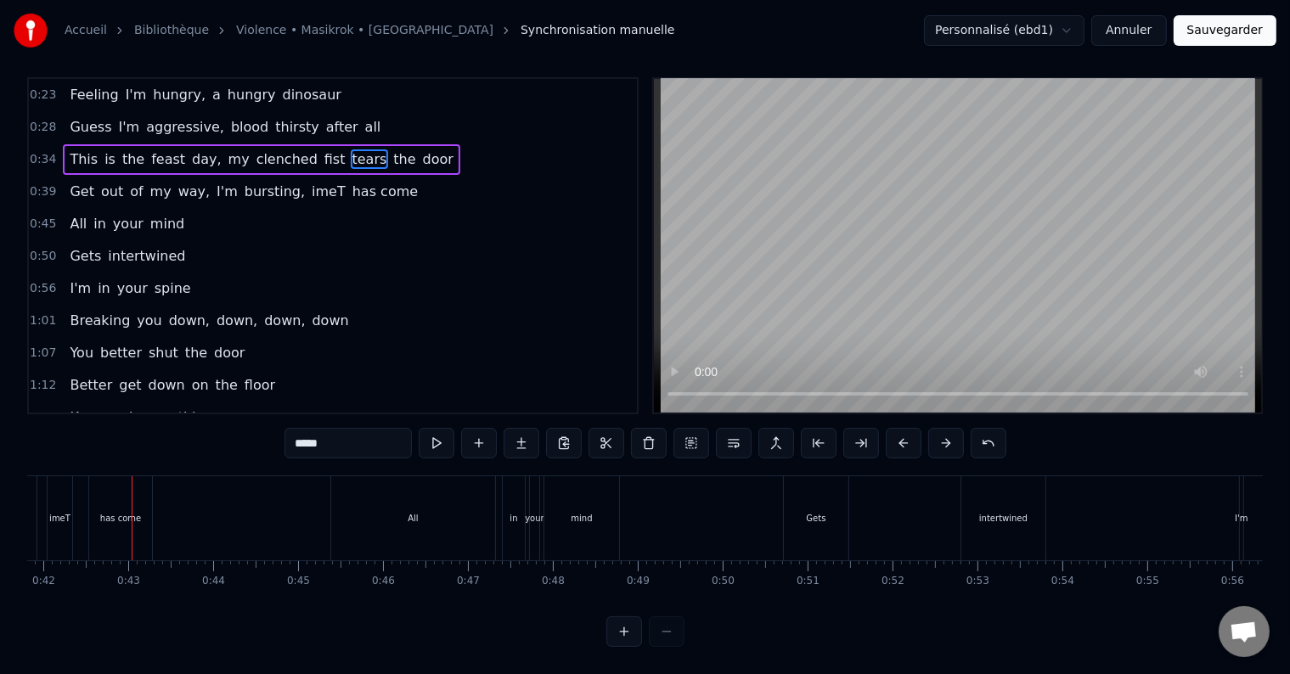
scroll to position [0, 3553]
click at [310, 182] on span "imeT" at bounding box center [328, 192] width 37 height 20
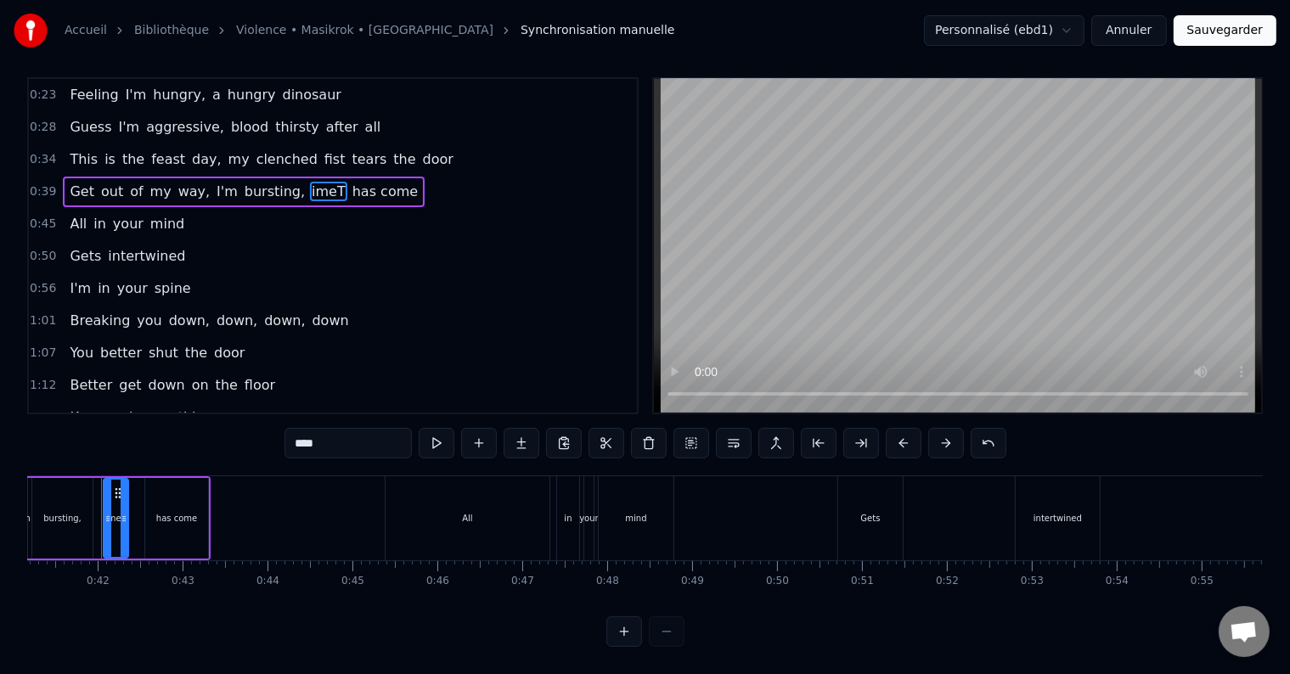
scroll to position [0, 3486]
drag, startPoint x: 340, startPoint y: 443, endPoint x: 200, endPoint y: 465, distance: 141.0
click at [200, 465] on div "0:23 Feeling I'm hungry, a hungry dinosaur 0:28 Guess I'm aggressive, blood thi…" at bounding box center [645, 362] width 1236 height 570
drag, startPoint x: 344, startPoint y: 443, endPoint x: 203, endPoint y: 449, distance: 141.2
click at [203, 449] on div "0:23 Feeling I'm hungry, a hungry dinosaur 0:28 Guess I'm aggressive, blood thi…" at bounding box center [645, 362] width 1236 height 570
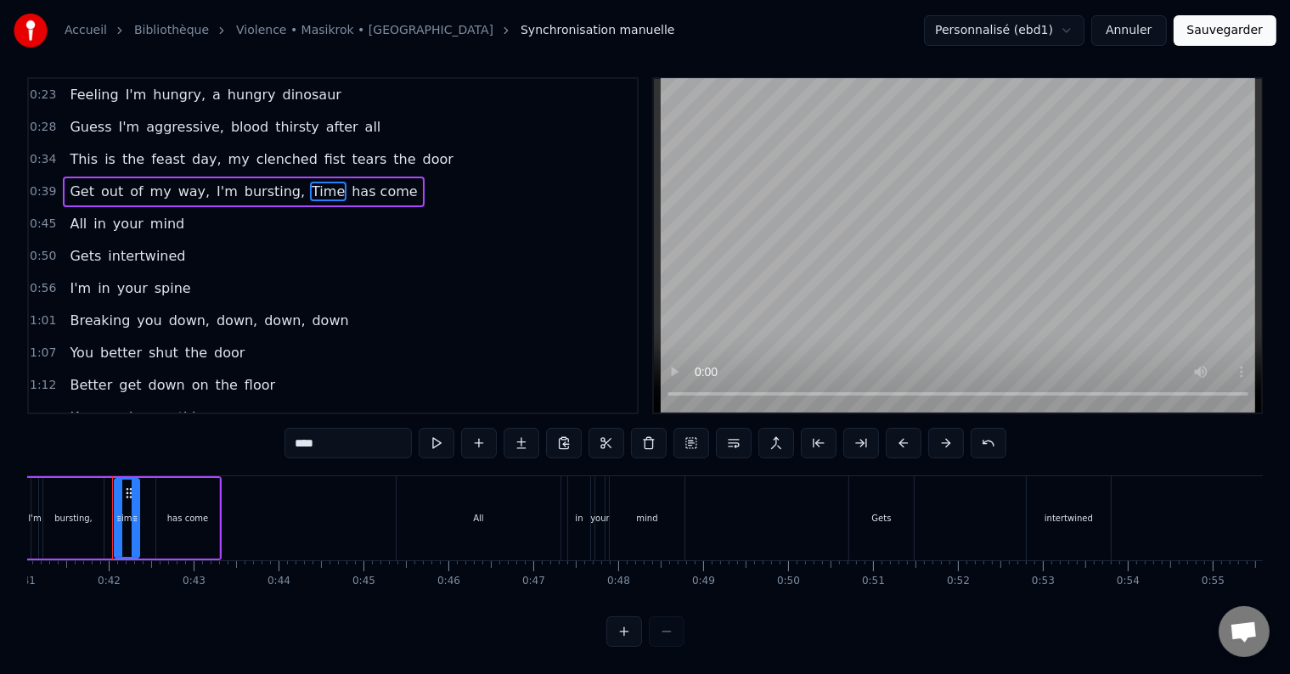
click at [82, 185] on span "Get" at bounding box center [82, 192] width 28 height 20
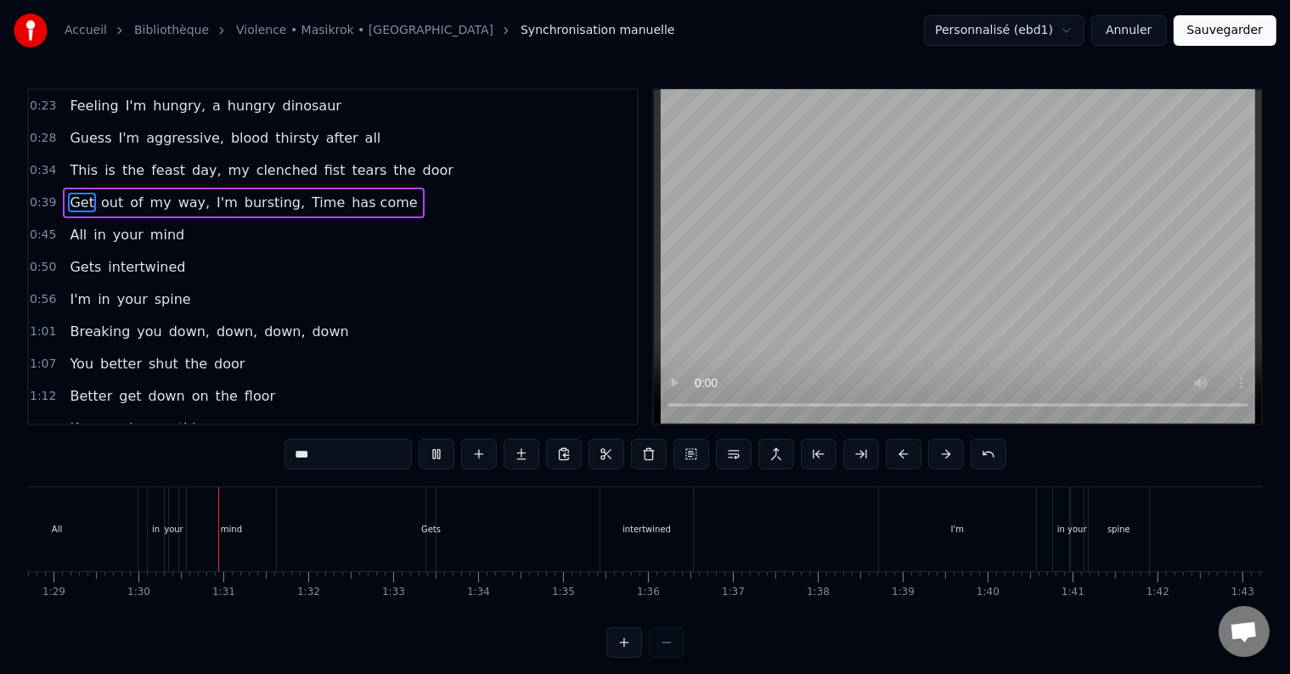
scroll to position [0, 7584]
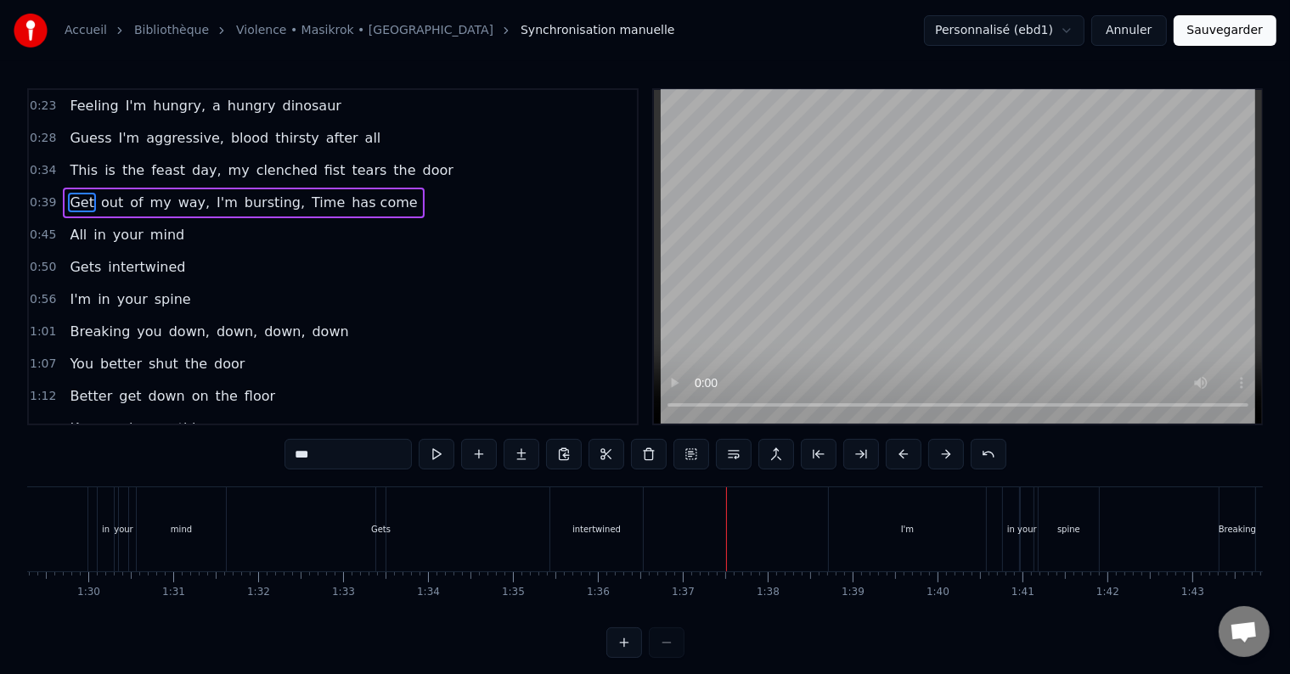
click at [381, 539] on div "Gets" at bounding box center [380, 530] width 9 height 84
type input "****"
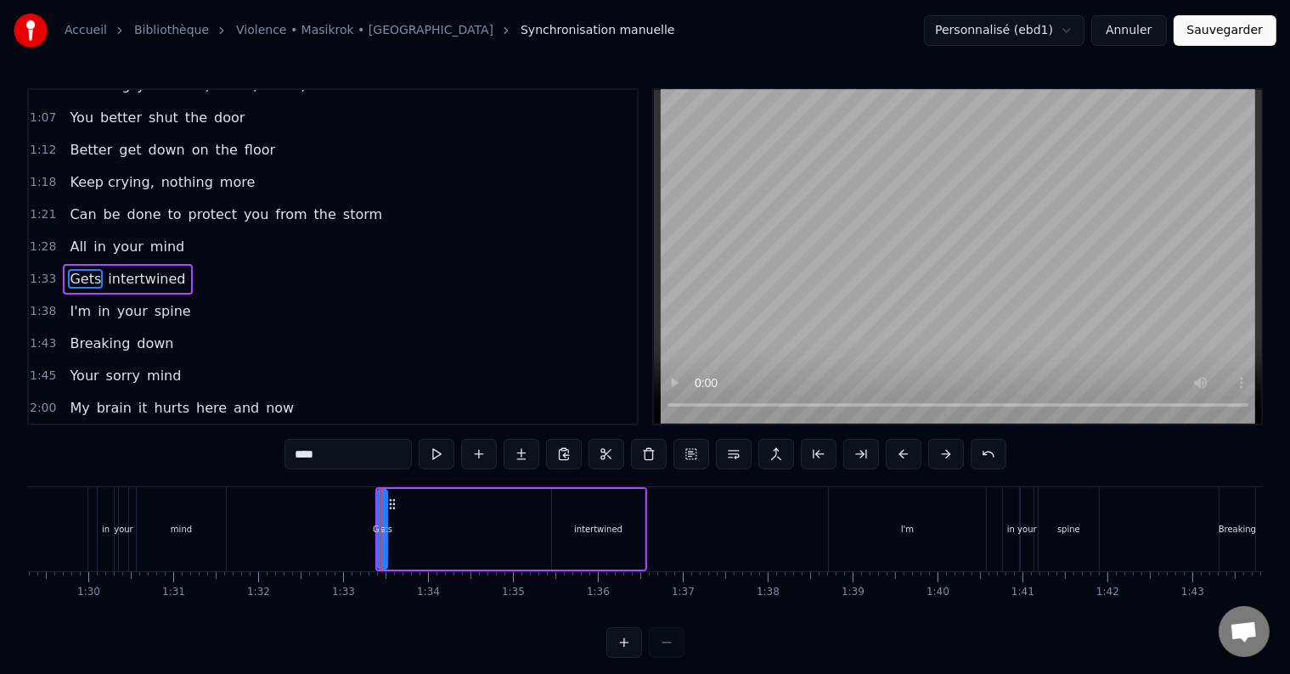
scroll to position [255, 0]
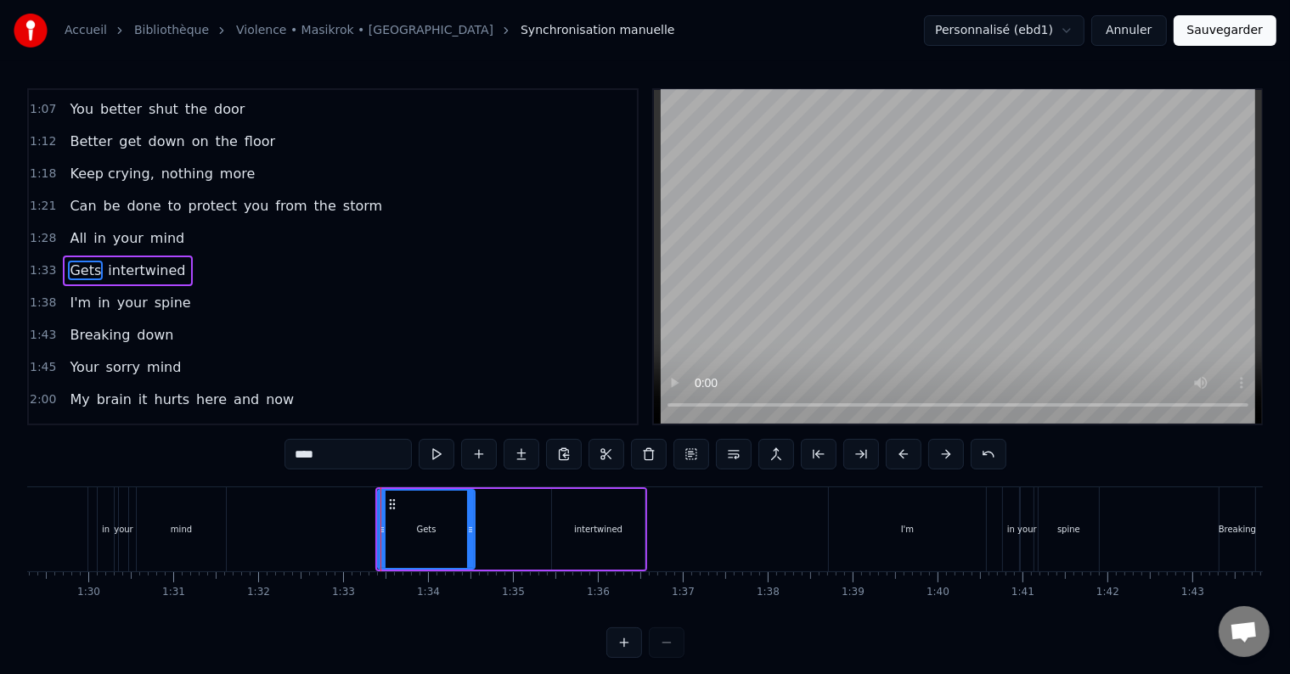
drag, startPoint x: 383, startPoint y: 537, endPoint x: 475, endPoint y: 529, distance: 92.1
click at [474, 529] on div at bounding box center [470, 529] width 7 height 77
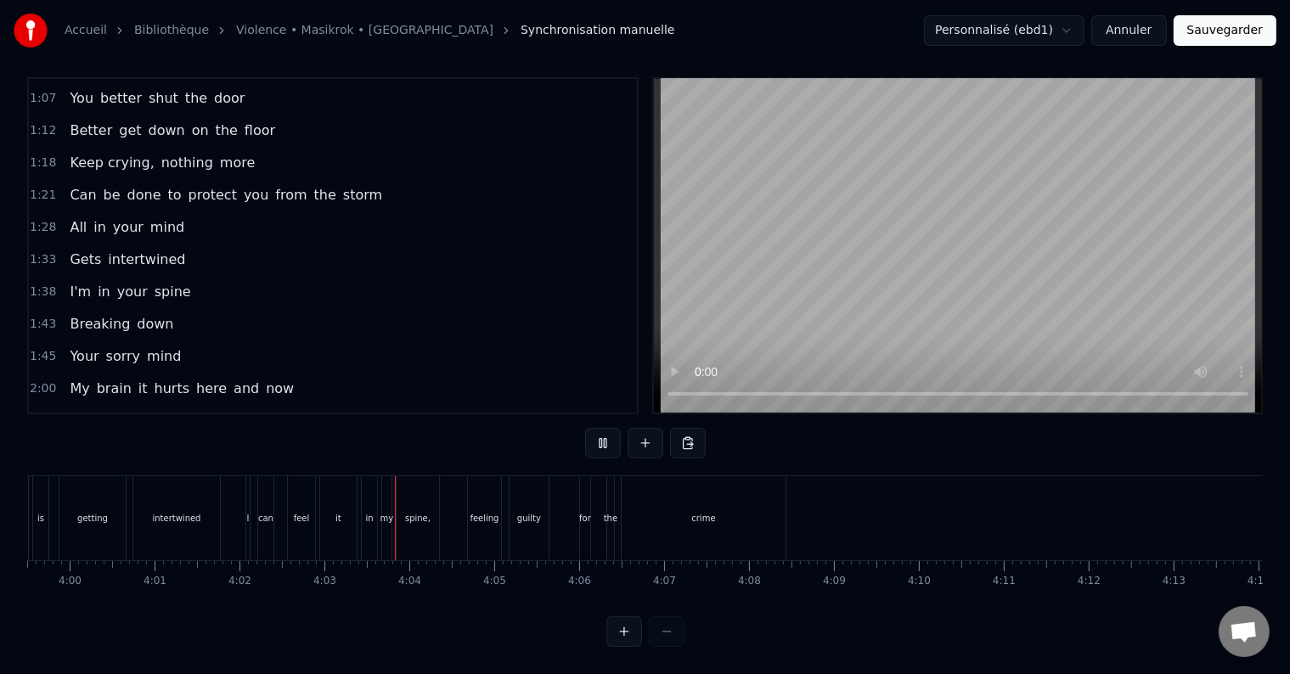
scroll to position [0, 20436]
click at [1210, 44] on button "Sauvegarder" at bounding box center [1225, 30] width 103 height 31
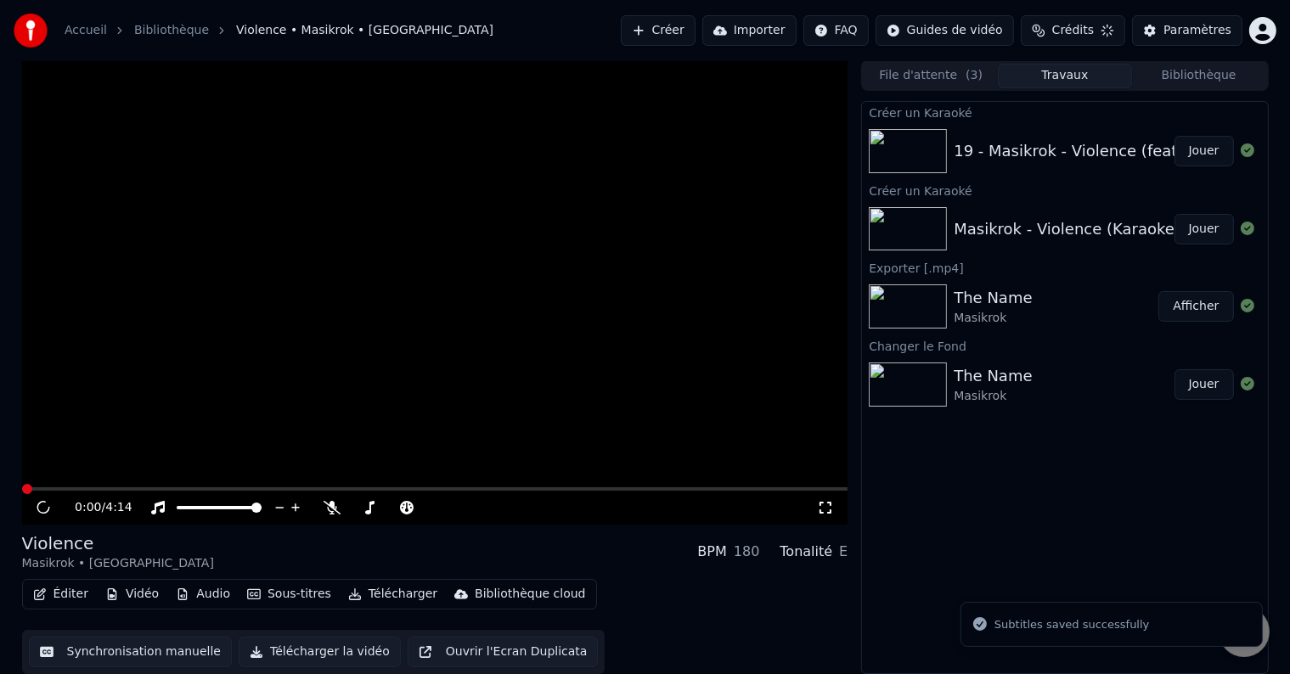
scroll to position [1, 0]
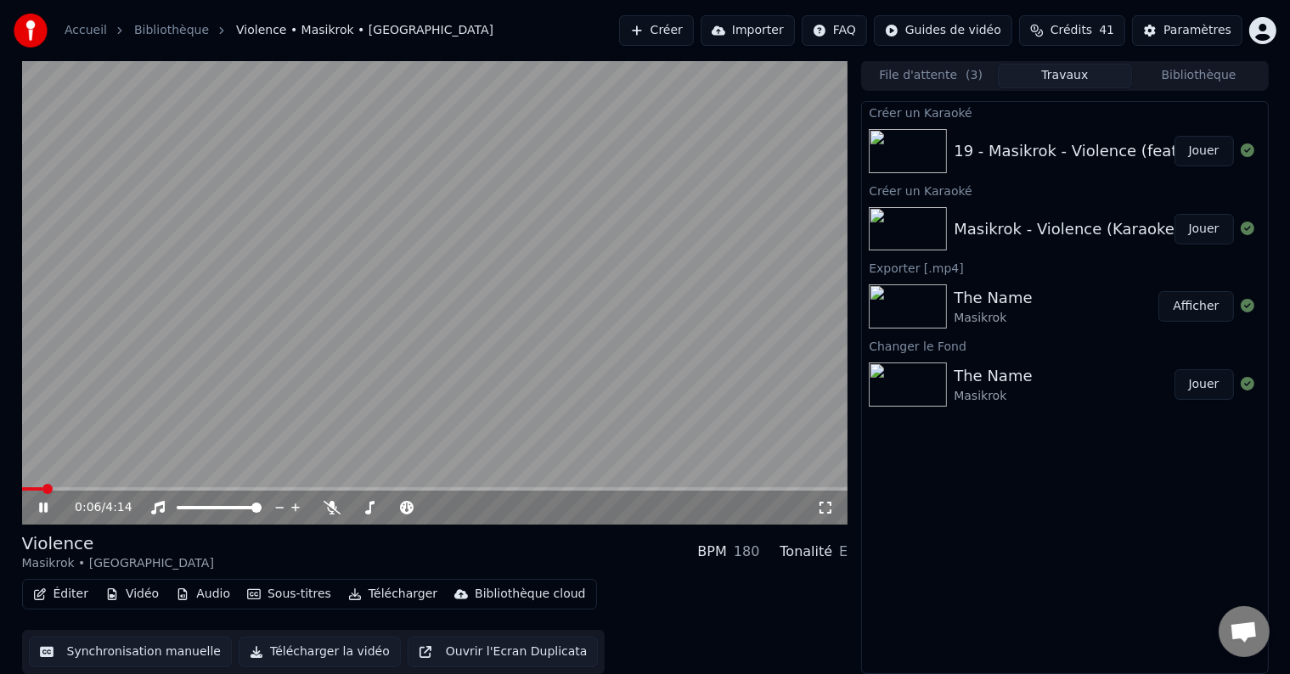
click at [482, 489] on span at bounding box center [435, 489] width 827 height 3
click at [544, 488] on span at bounding box center [435, 489] width 827 height 3
click at [42, 512] on icon at bounding box center [56, 508] width 40 height 14
click at [299, 649] on button "Télécharger la vidéo" at bounding box center [320, 652] width 162 height 31
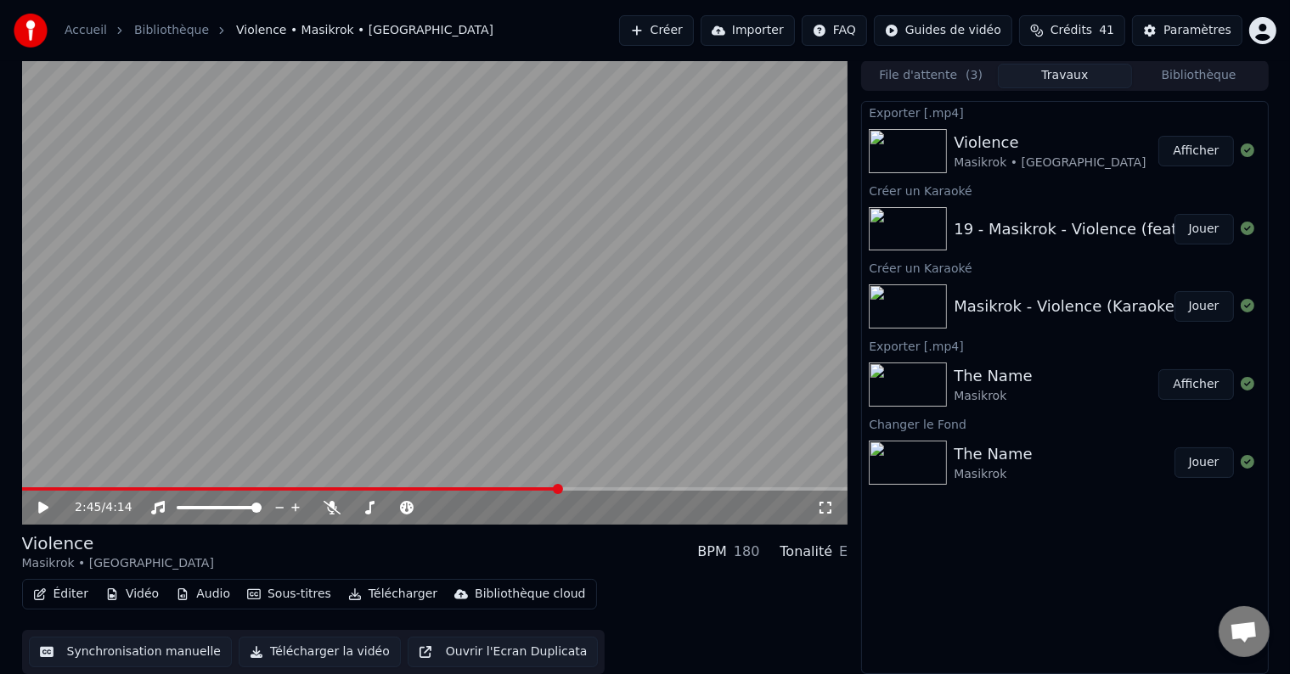
click at [1193, 154] on button "Afficher" at bounding box center [1196, 151] width 75 height 31
click at [692, 27] on button "Créer" at bounding box center [656, 30] width 75 height 31
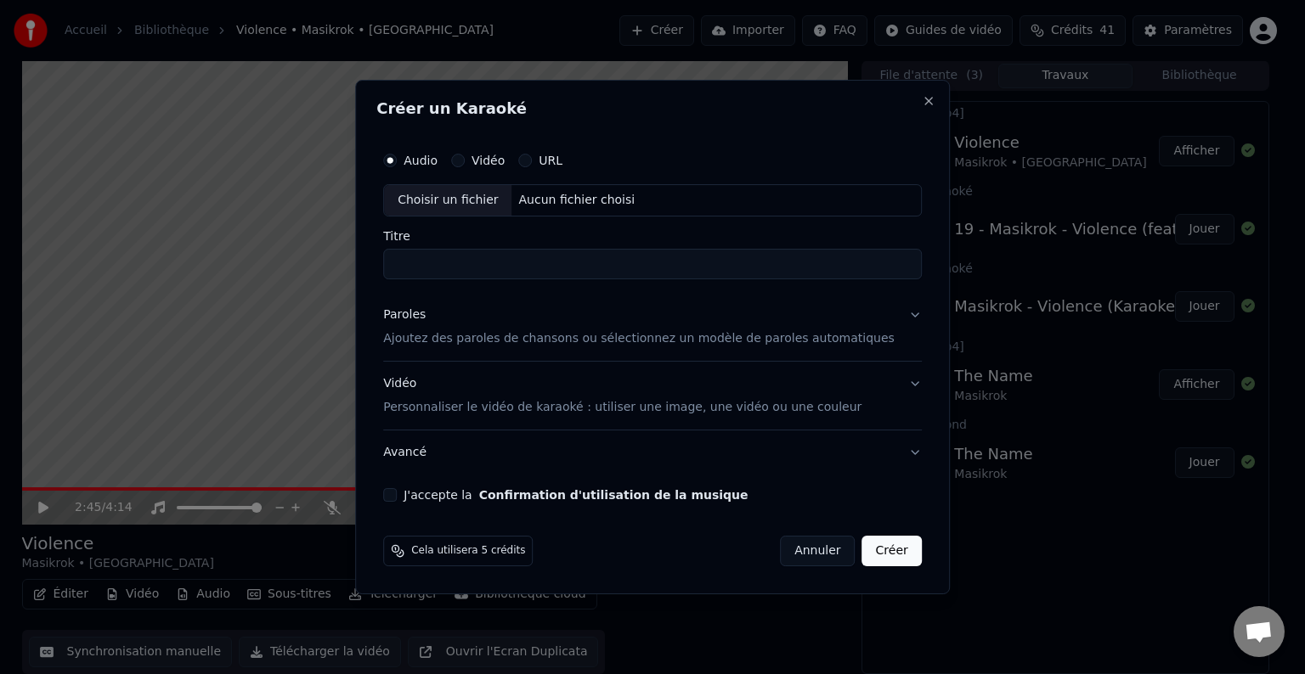
click at [487, 204] on div "Choisir un fichier" at bounding box center [447, 200] width 127 height 31
type input "**********"
click at [886, 318] on button "Paroles Ajoutez des paroles de chansons ou sélectionnez un modèle de paroles au…" at bounding box center [652, 327] width 539 height 68
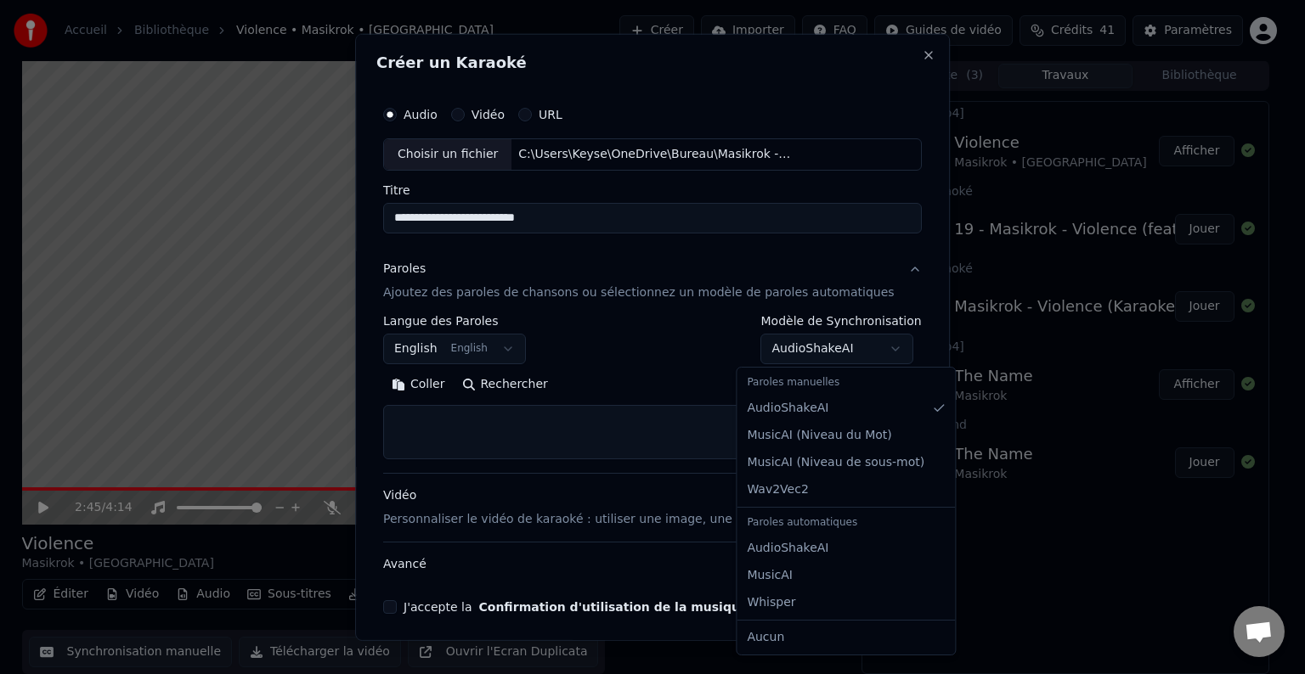
click at [872, 344] on body "**********" at bounding box center [645, 336] width 1290 height 674
select select "**********"
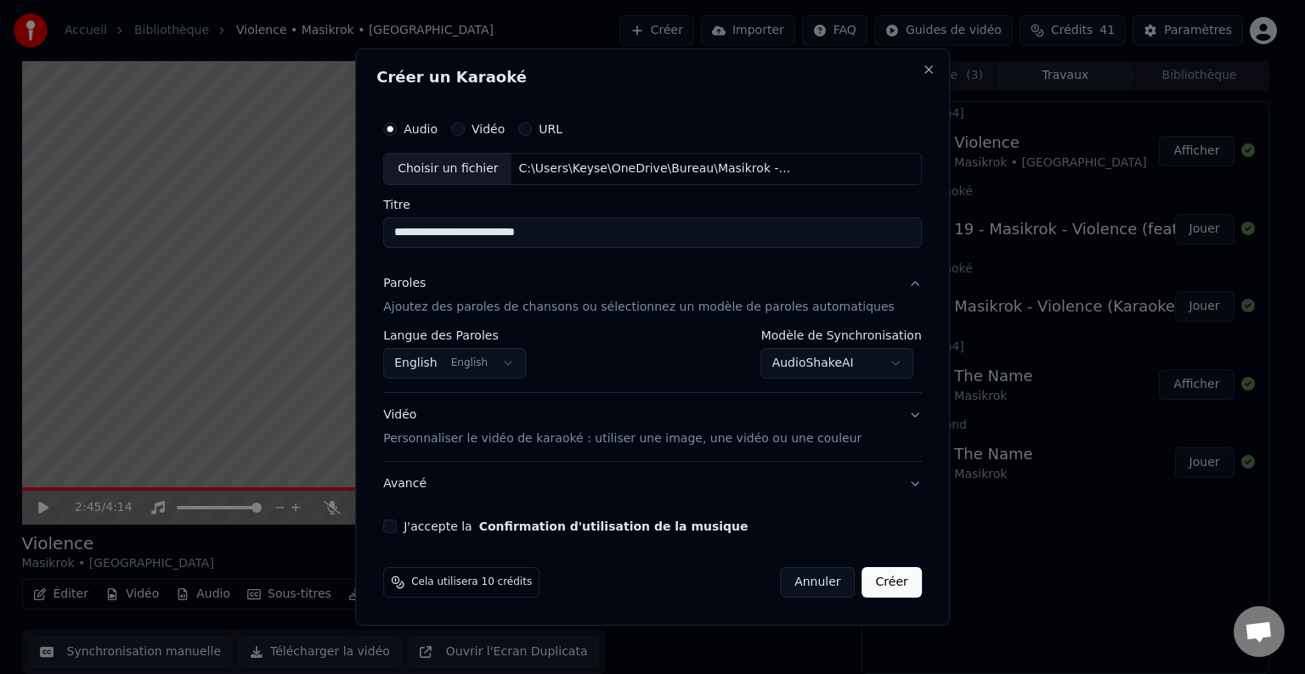
click at [888, 415] on button "Vidéo Personnaliser le vidéo de karaoké : utiliser une image, une vidéo ou une …" at bounding box center [652, 427] width 539 height 68
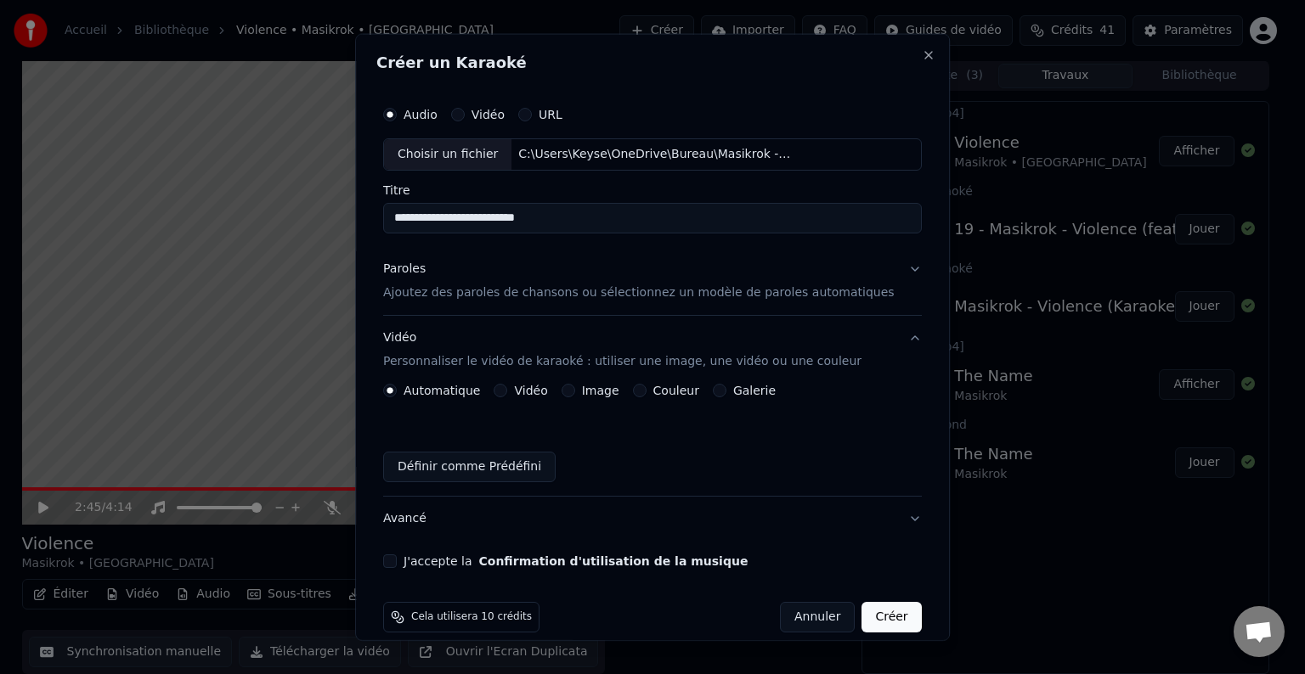
click at [575, 392] on button "Image" at bounding box center [568, 391] width 14 height 14
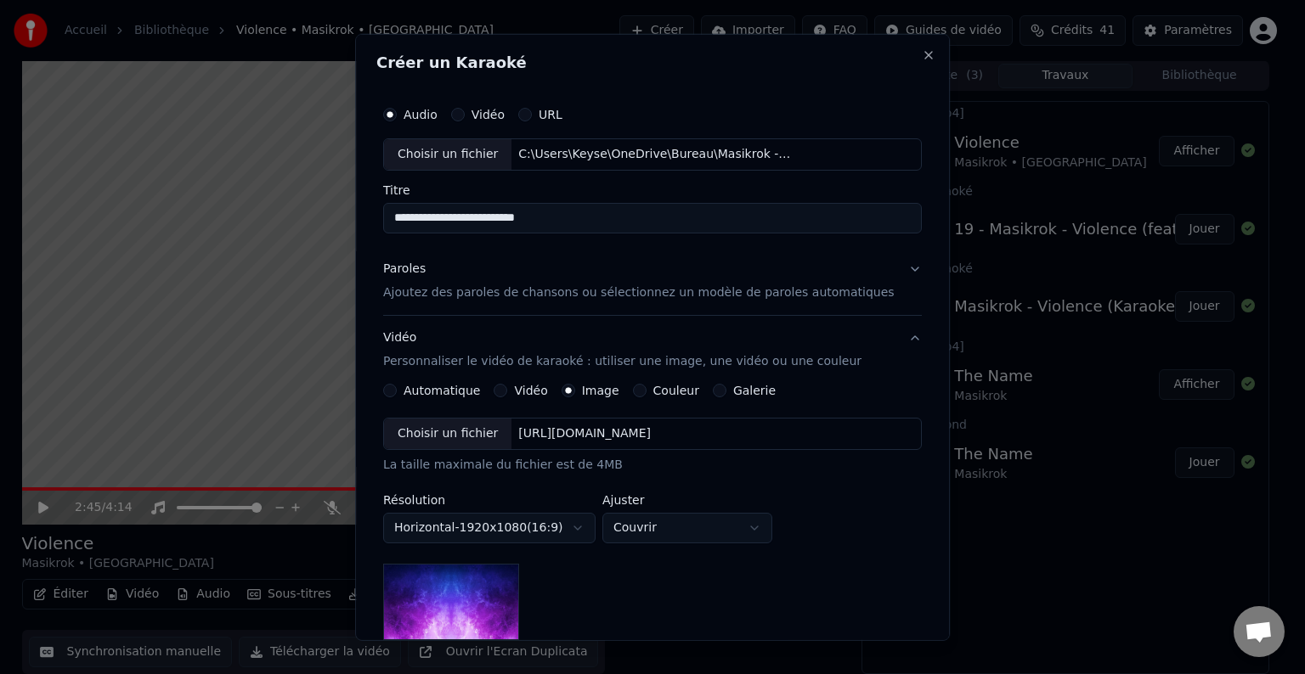
click at [454, 440] on div "Choisir un fichier" at bounding box center [447, 434] width 127 height 31
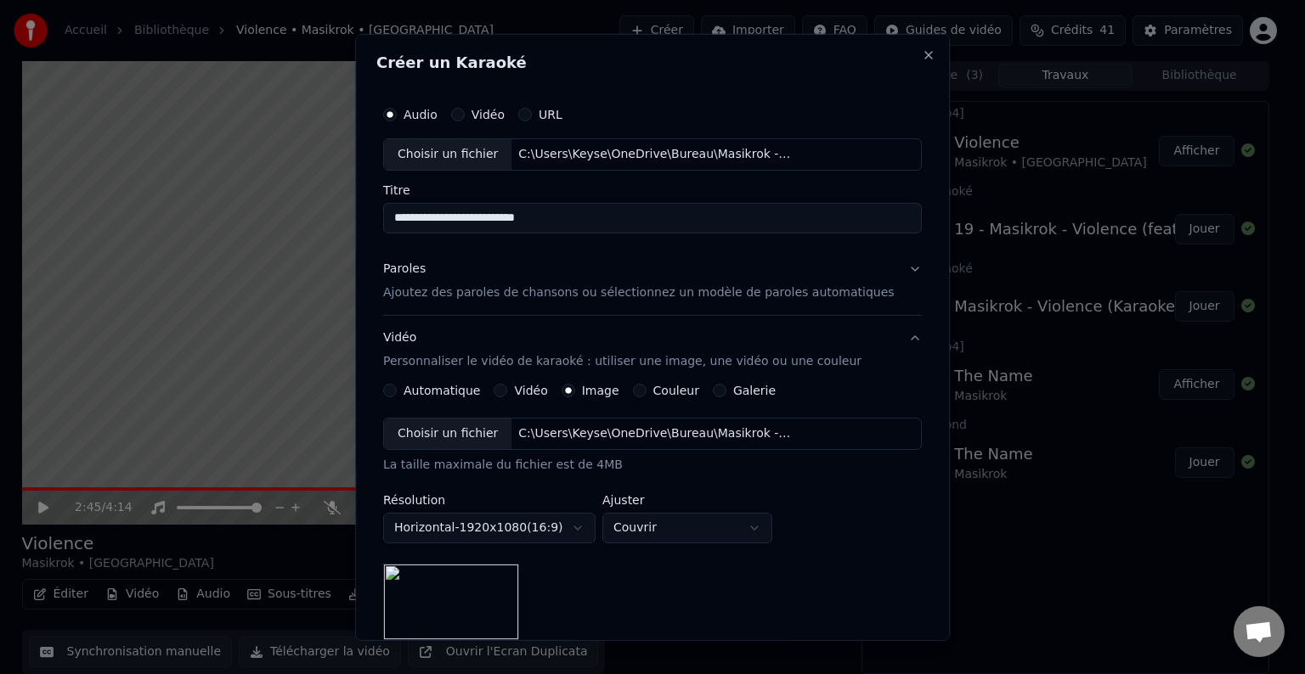
click at [882, 271] on button "Paroles Ajoutez des paroles de chansons ou sélectionnez un modèle de paroles au…" at bounding box center [652, 281] width 539 height 68
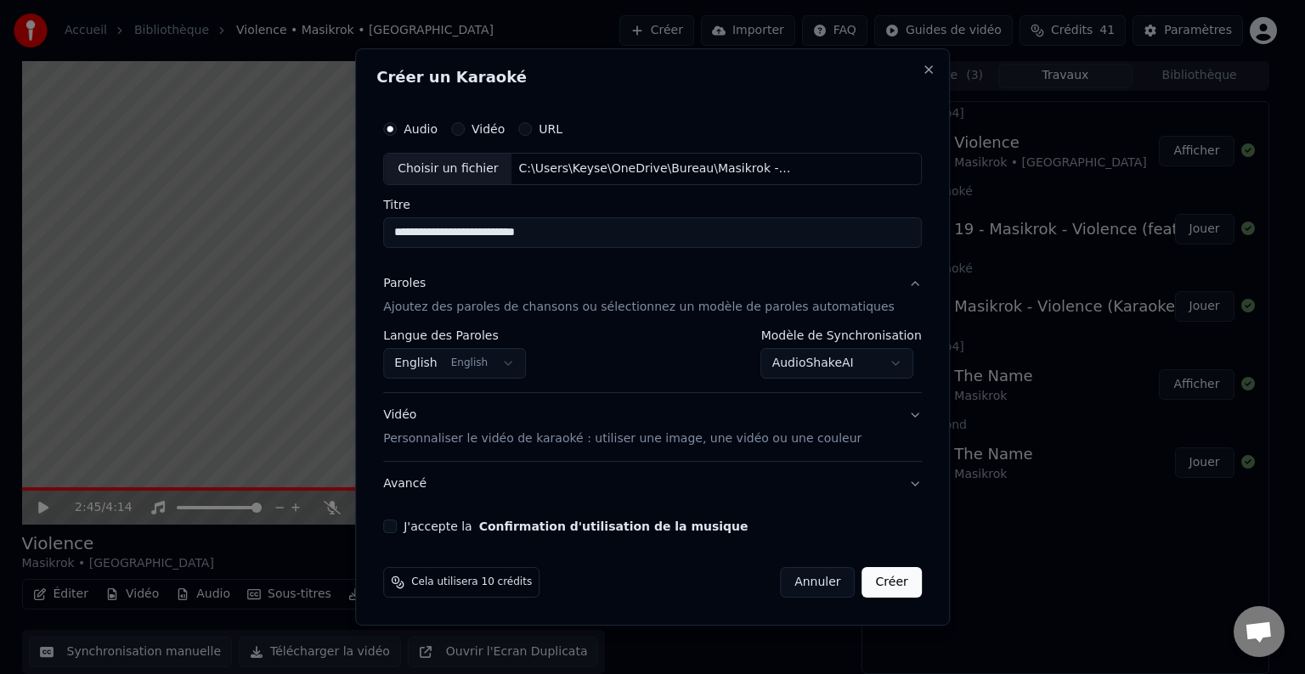
click at [397, 530] on button "J'accepte la Confirmation d'utilisation de la musique" at bounding box center [390, 527] width 14 height 14
click at [885, 482] on button "Avancé" at bounding box center [652, 484] width 539 height 44
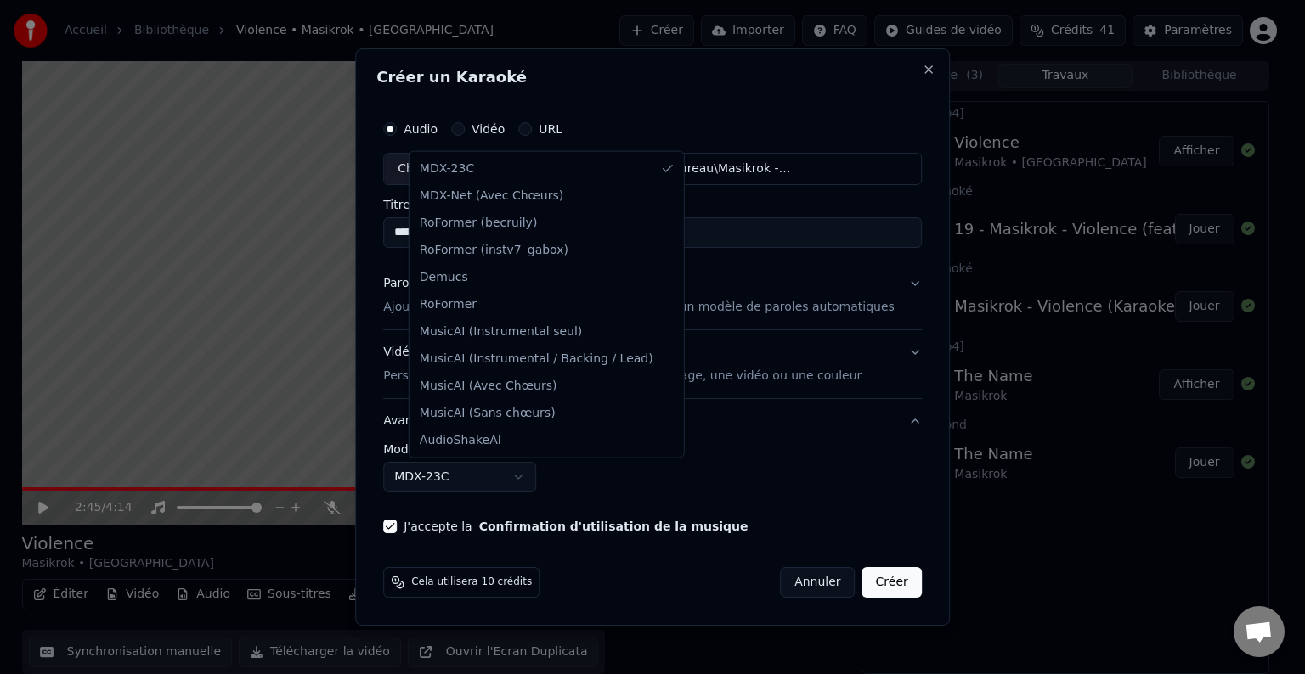
click at [539, 479] on body "**********" at bounding box center [645, 336] width 1290 height 674
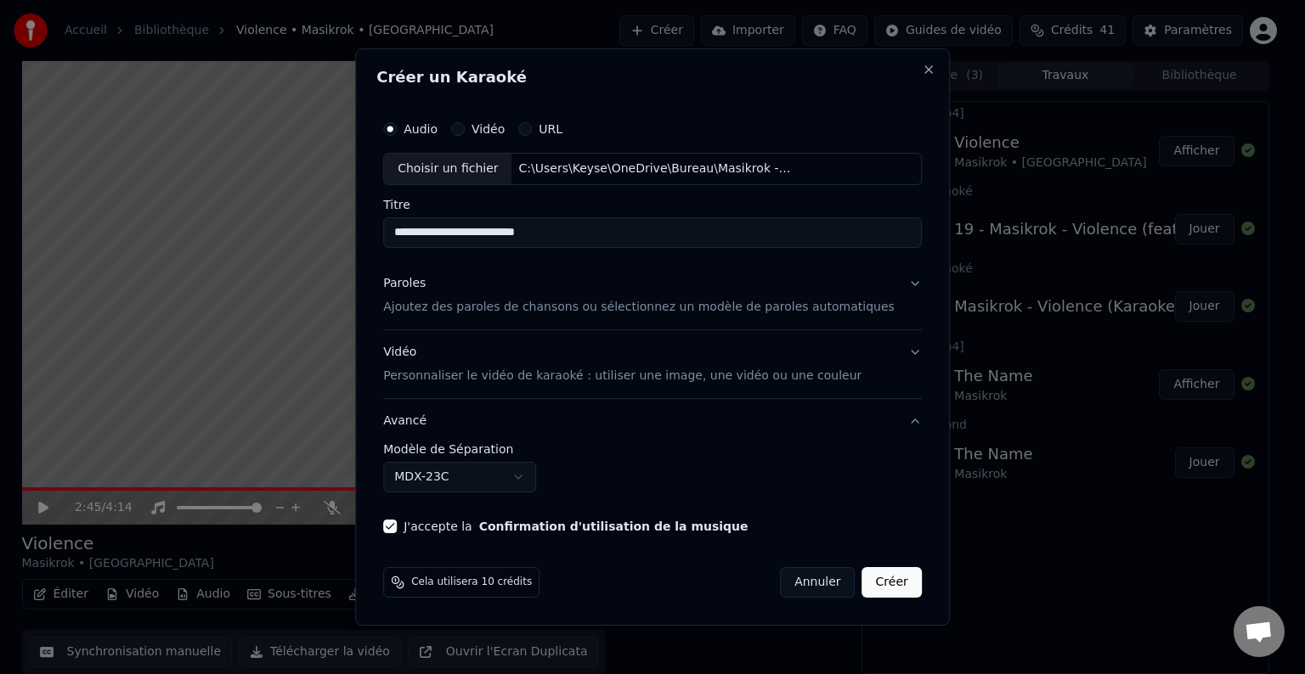
click at [539, 479] on body "**********" at bounding box center [645, 336] width 1290 height 674
click at [883, 353] on button "Vidéo Personnaliser le vidéo de karaoké : utiliser une image, une vidéo ou une …" at bounding box center [652, 364] width 539 height 68
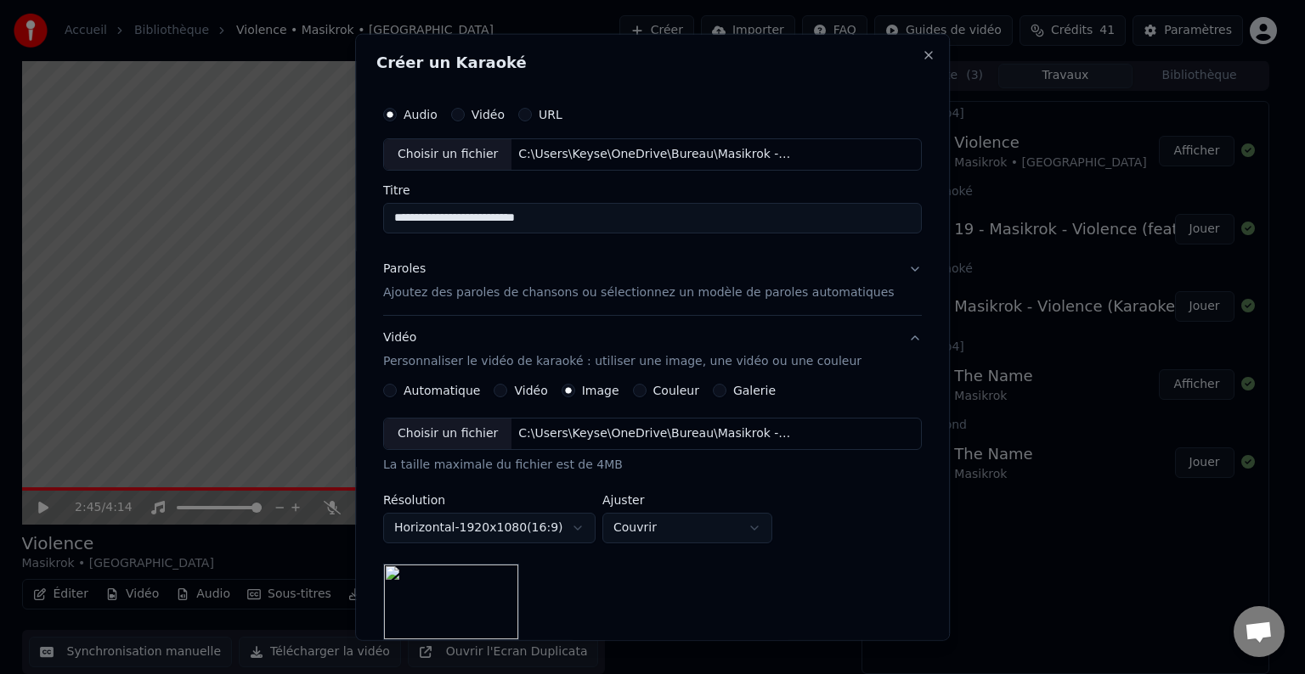
click at [883, 339] on button "Vidéo Personnaliser le vidéo de karaoké : utiliser une image, une vidéo ou une …" at bounding box center [652, 350] width 539 height 68
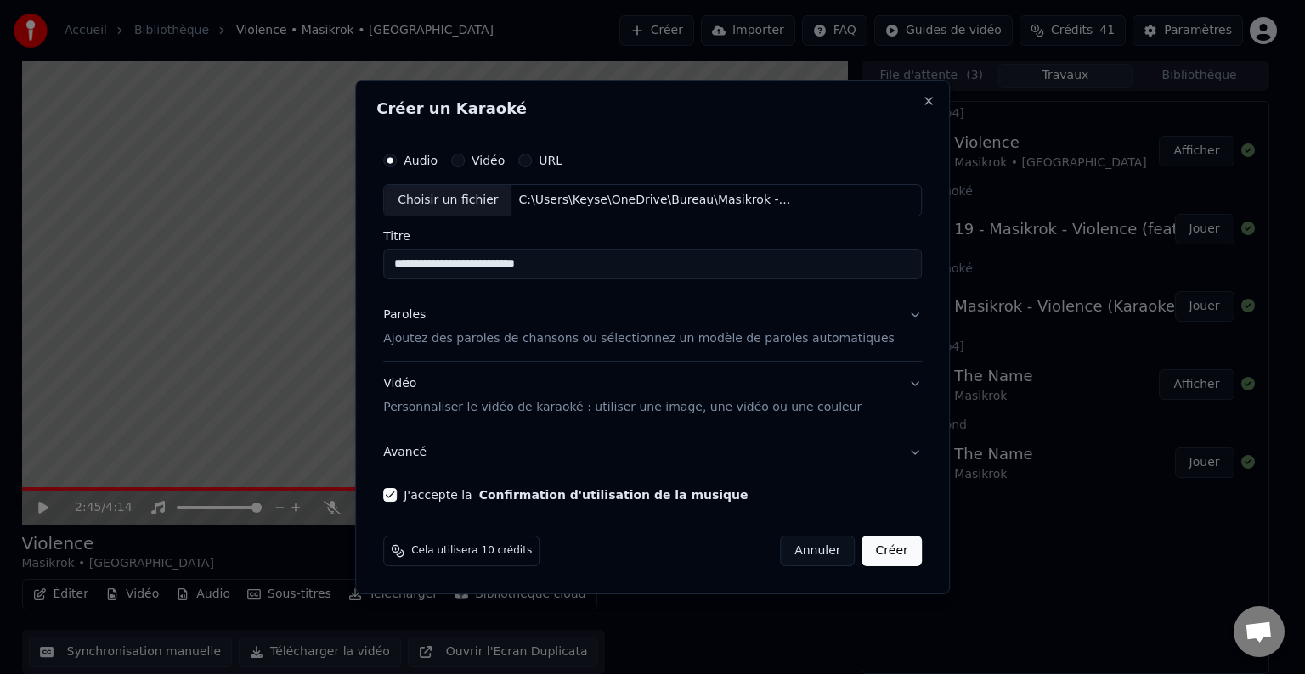
click at [887, 314] on button "Paroles Ajoutez des paroles de chansons ou sélectionnez un modèle de paroles au…" at bounding box center [652, 327] width 539 height 68
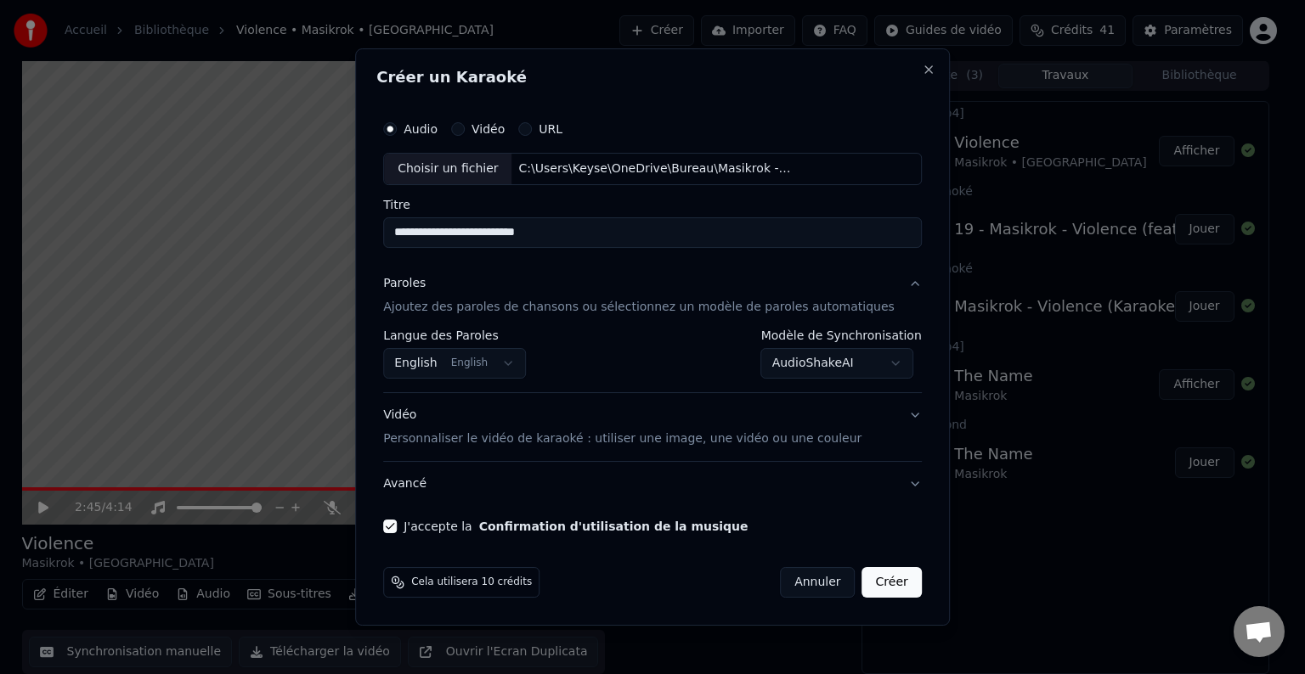
click at [873, 584] on button "Créer" at bounding box center [891, 582] width 59 height 31
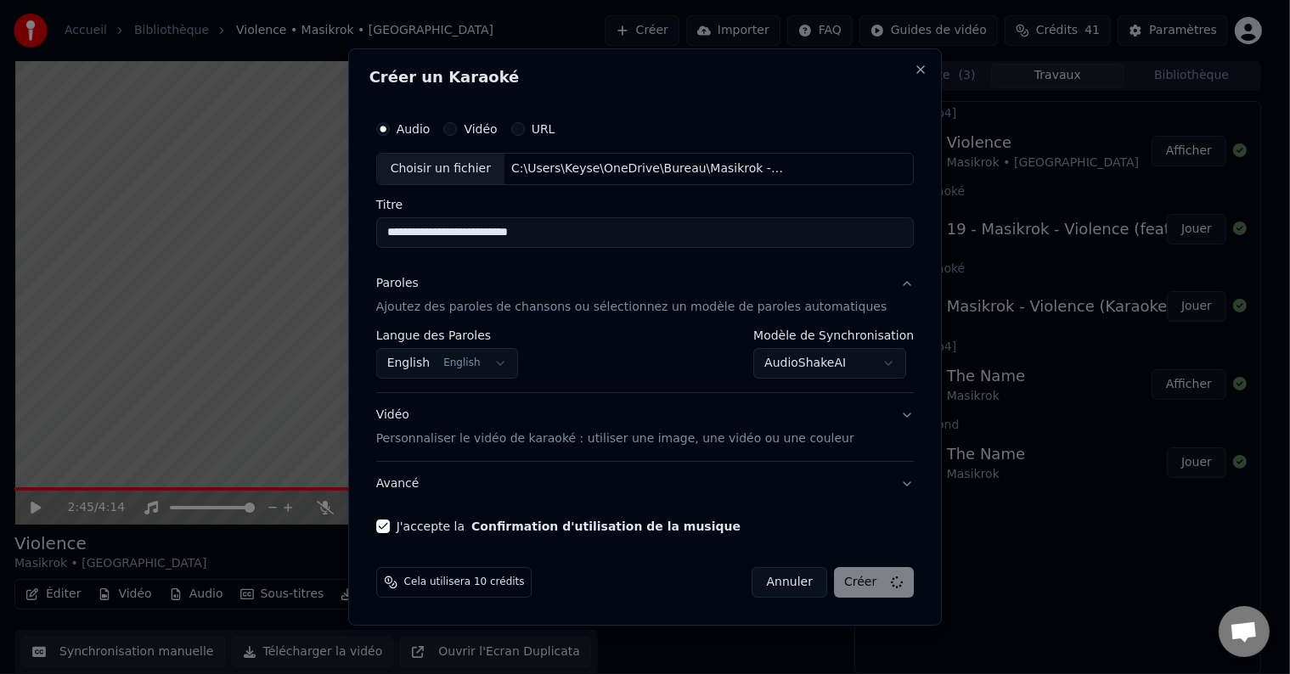
select select "**********"
select select
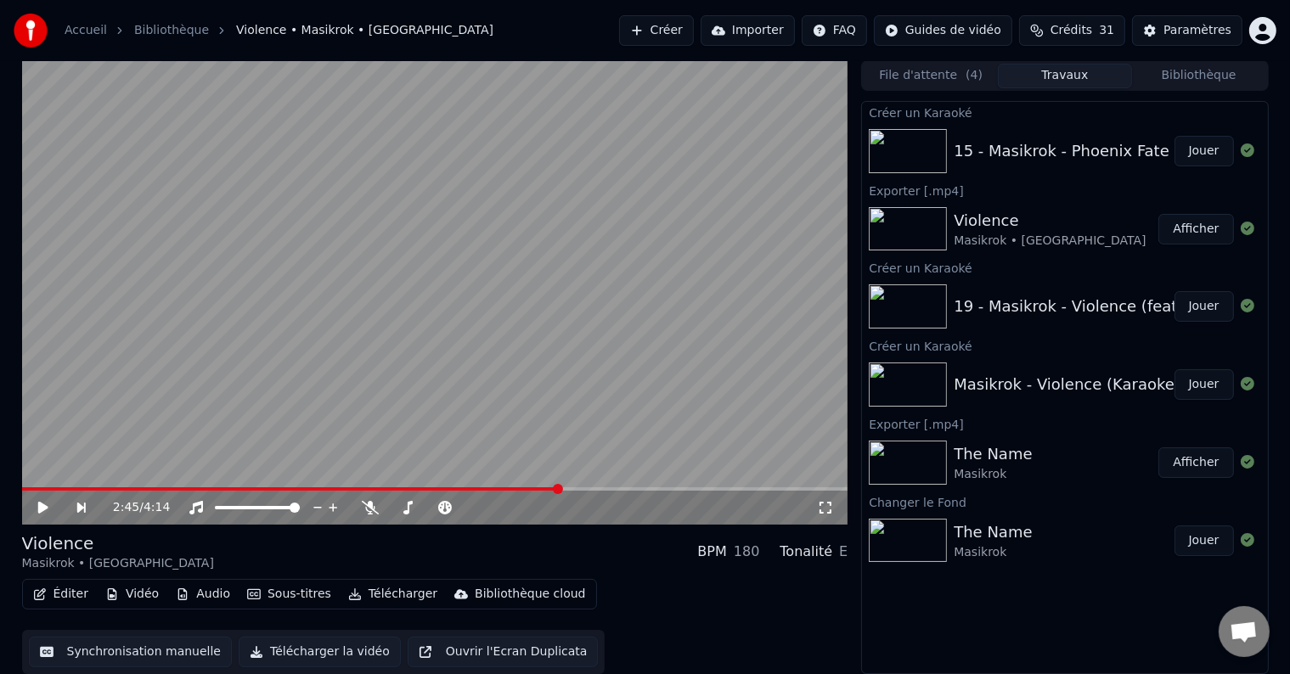
click at [1205, 154] on button "Jouer" at bounding box center [1204, 151] width 59 height 31
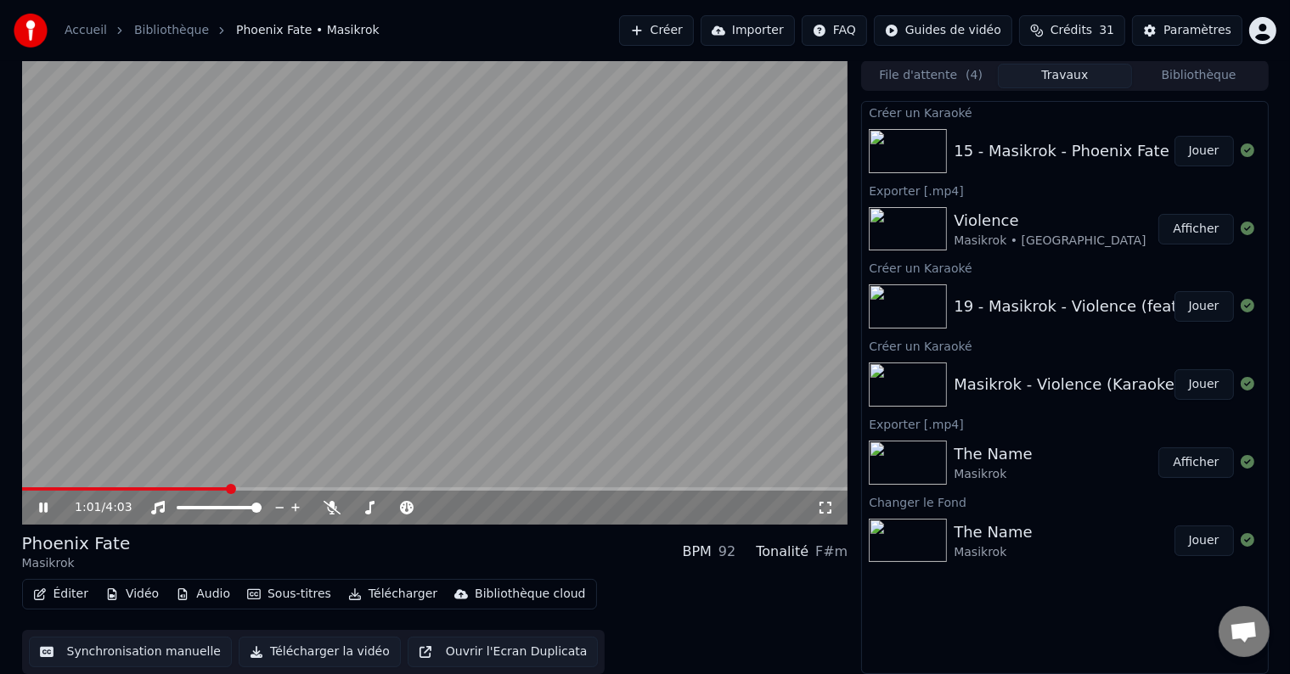
click at [230, 488] on span at bounding box center [435, 489] width 827 height 3
click at [25, 490] on span at bounding box center [23, 489] width 3 height 3
click at [773, 493] on div "3:33 / 4:03" at bounding box center [435, 508] width 827 height 34
click at [48, 505] on icon at bounding box center [56, 508] width 40 height 14
click at [136, 659] on button "Synchronisation manuelle" at bounding box center [131, 652] width 204 height 31
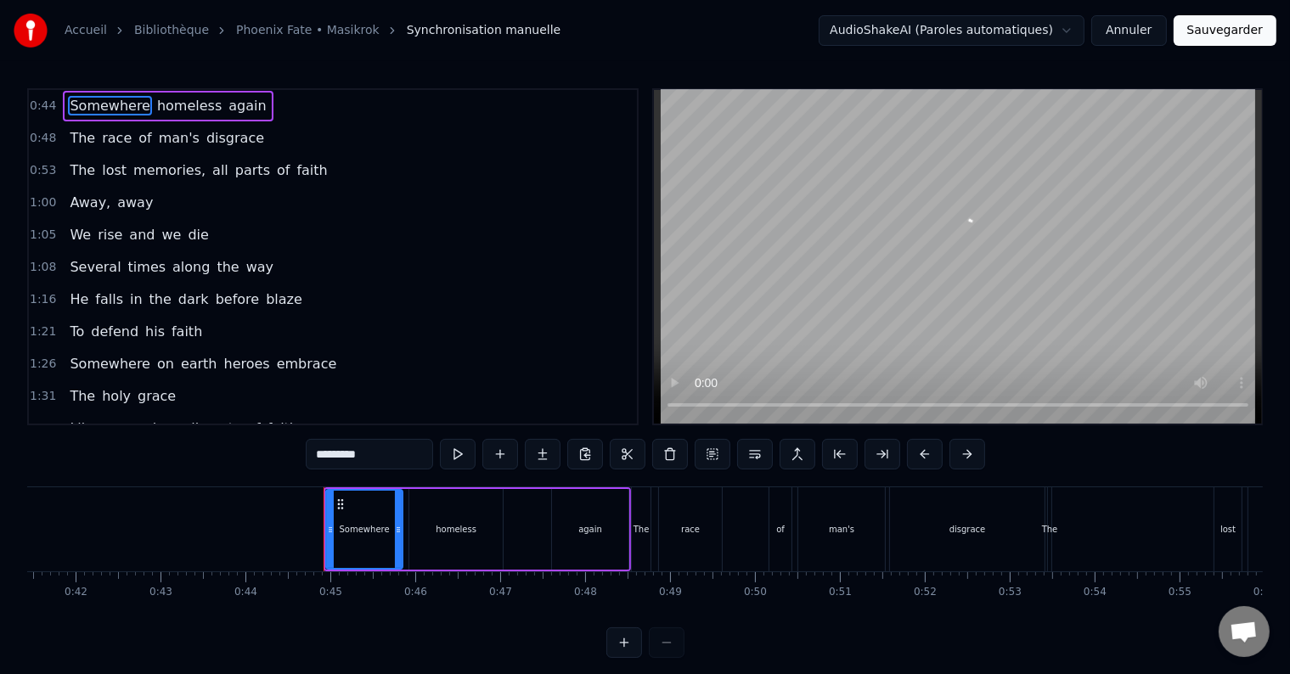
scroll to position [0, 3731]
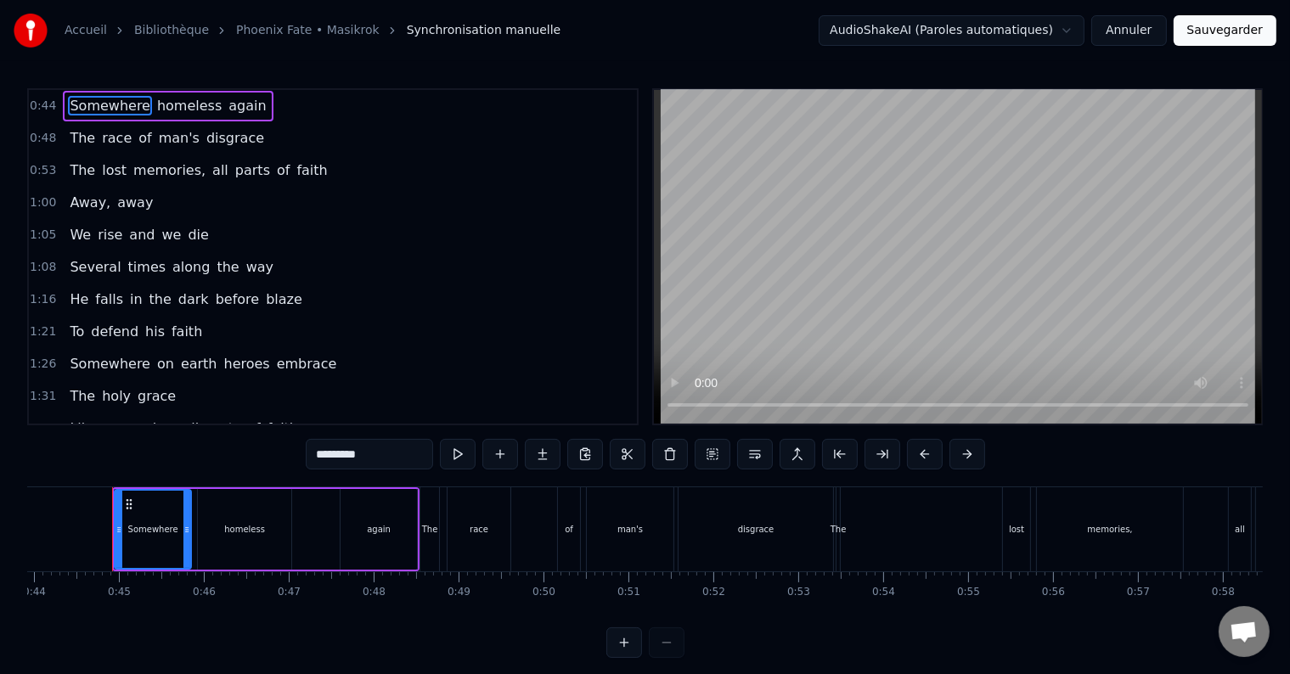
click at [171, 105] on span "homeless" at bounding box center [189, 106] width 68 height 20
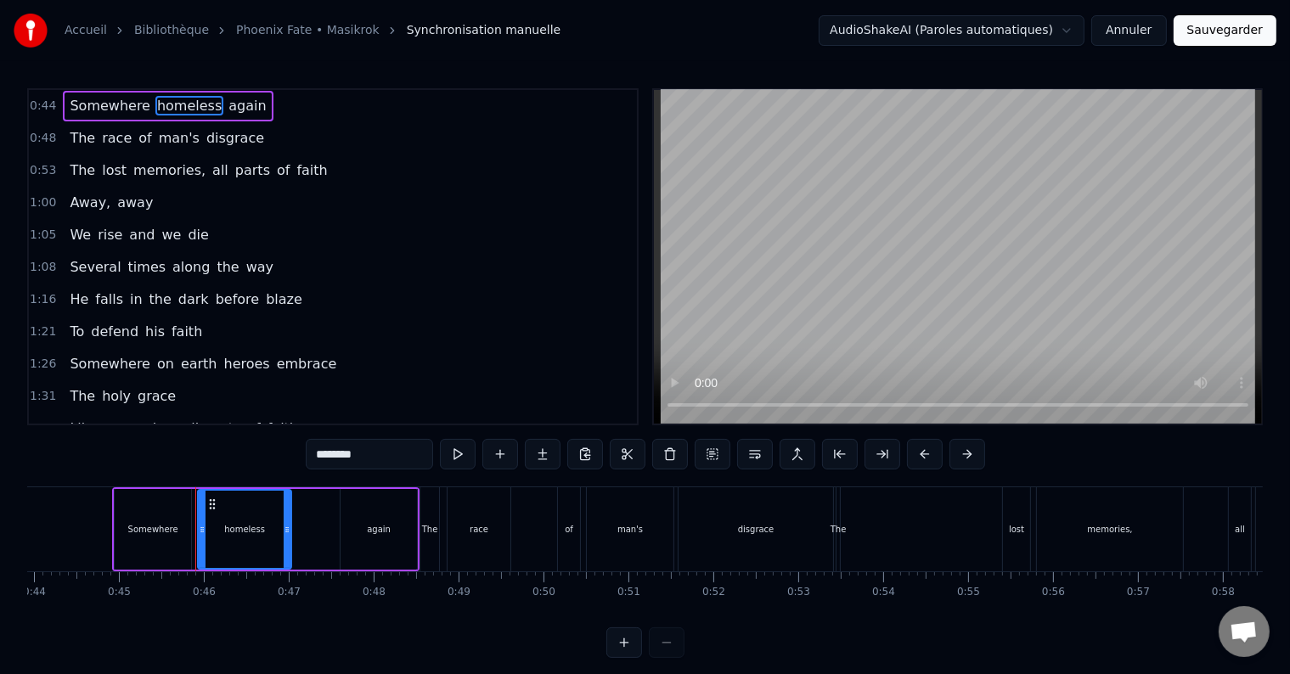
drag, startPoint x: 377, startPoint y: 454, endPoint x: 156, endPoint y: 459, distance: 220.9
click at [156, 459] on div "0:44 Somewhere homeless again 0:48 The race of man's disgrace 0:53 The lost mem…" at bounding box center [645, 373] width 1236 height 570
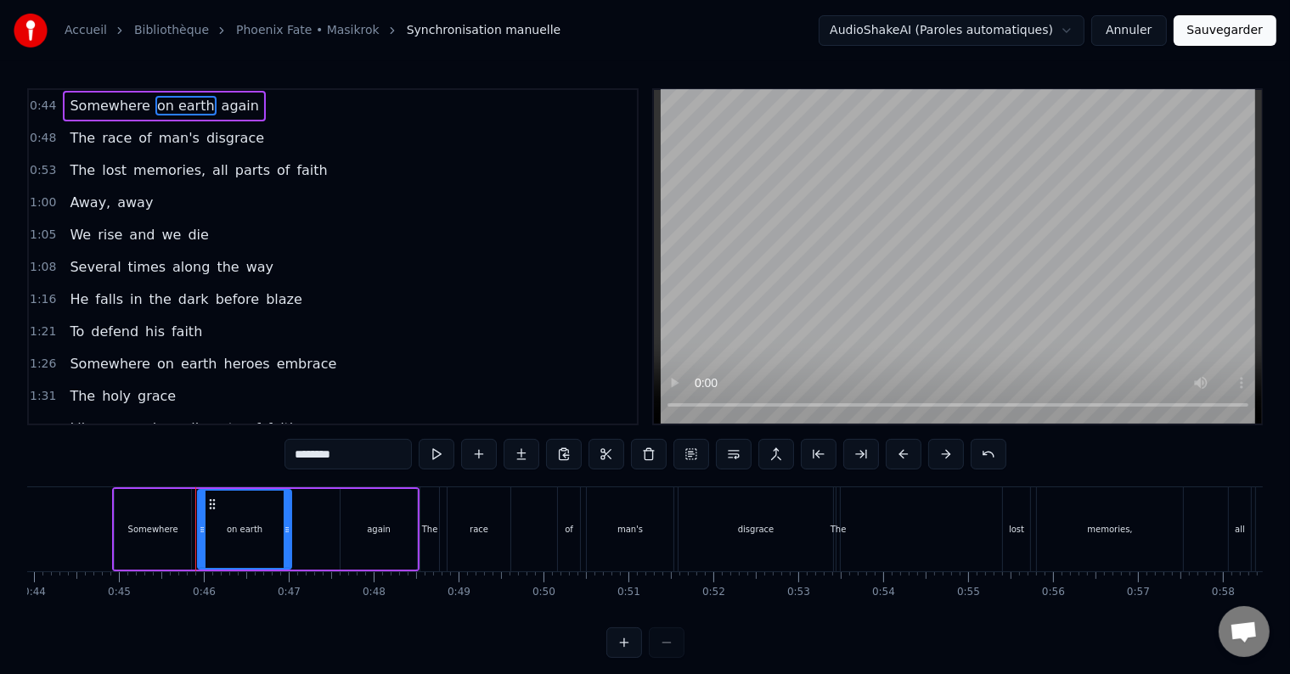
click at [76, 168] on span "The" at bounding box center [82, 171] width 29 height 20
type input "***"
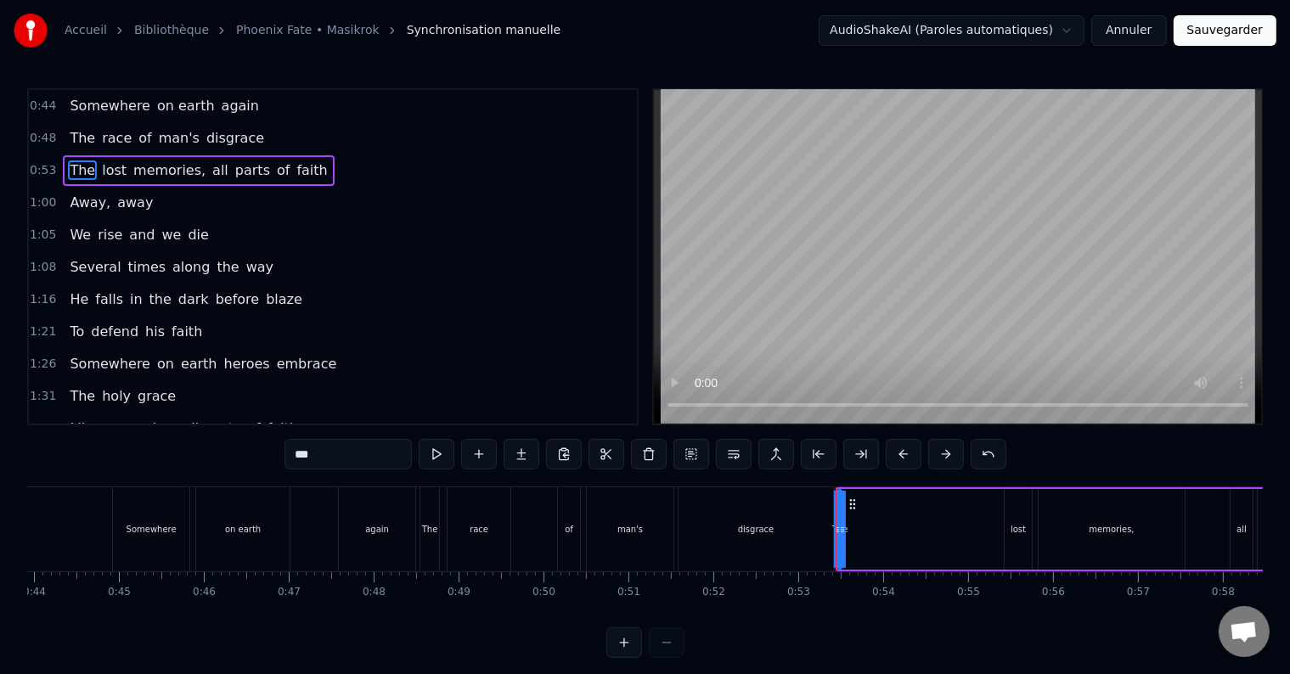
click at [642, 458] on button at bounding box center [649, 454] width 36 height 31
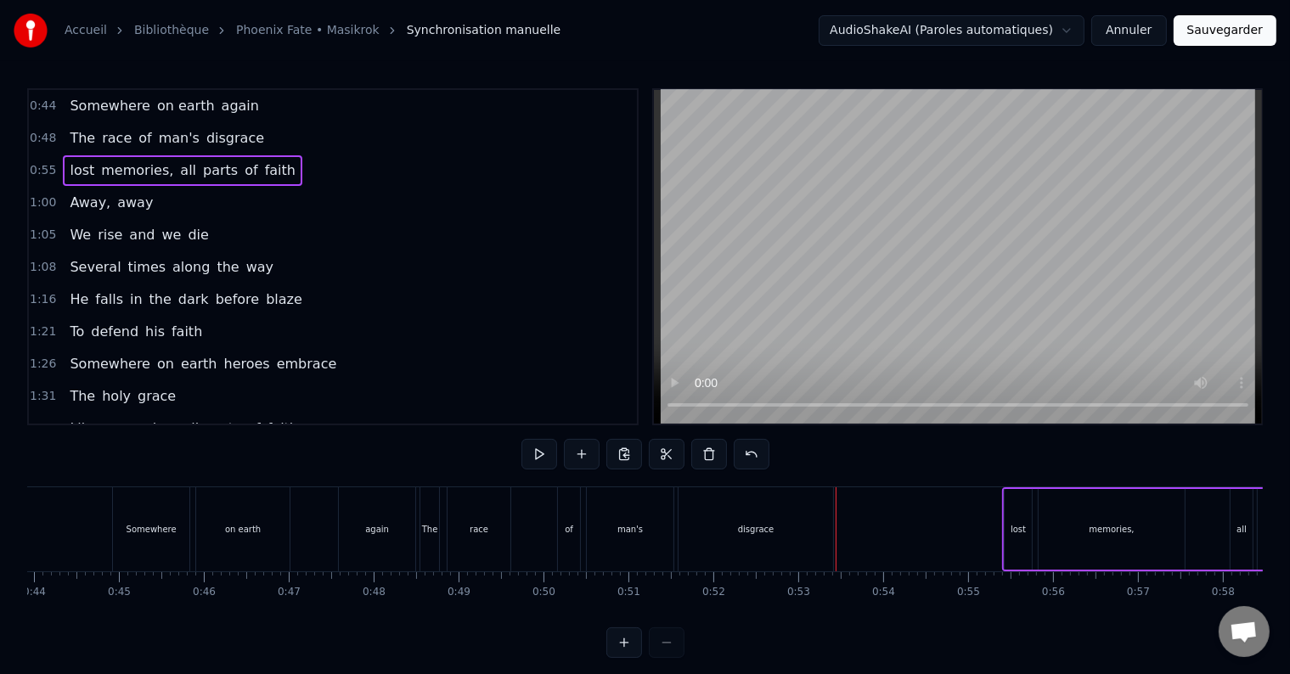
click at [68, 169] on span "lost" at bounding box center [82, 171] width 28 height 20
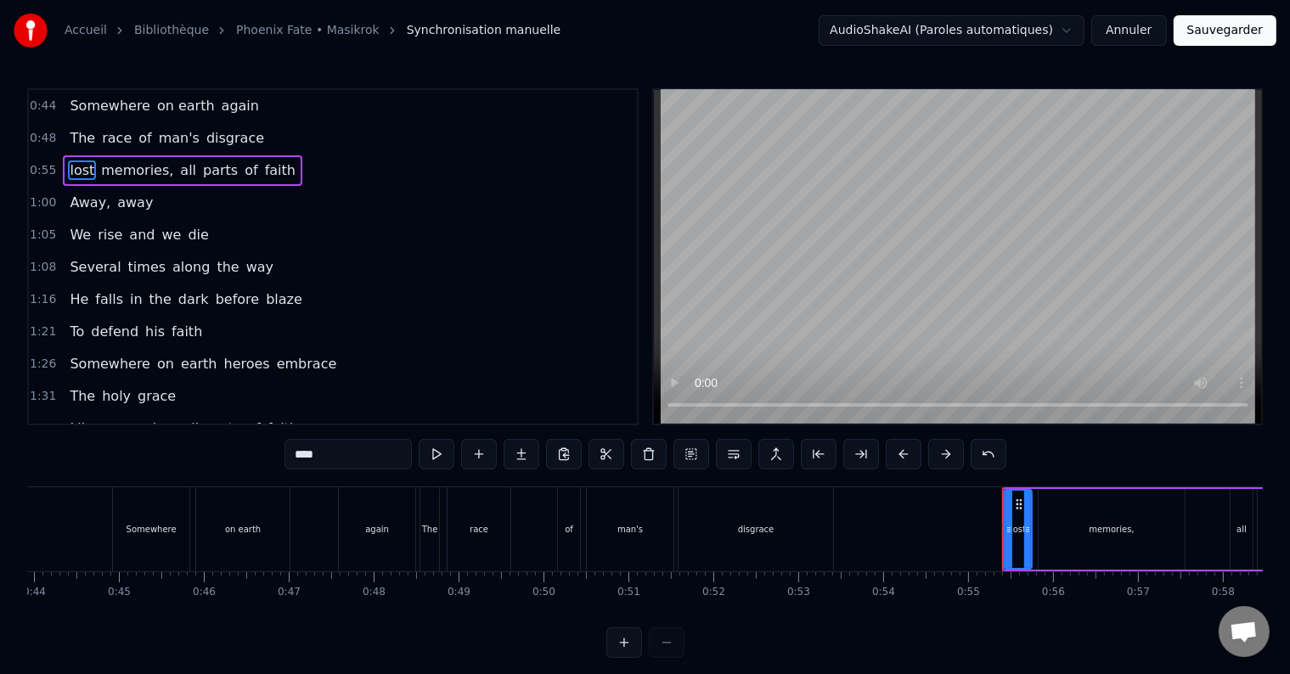
click at [306, 458] on input "****" at bounding box center [348, 454] width 127 height 31
click at [205, 172] on span "parts" at bounding box center [224, 171] width 38 height 20
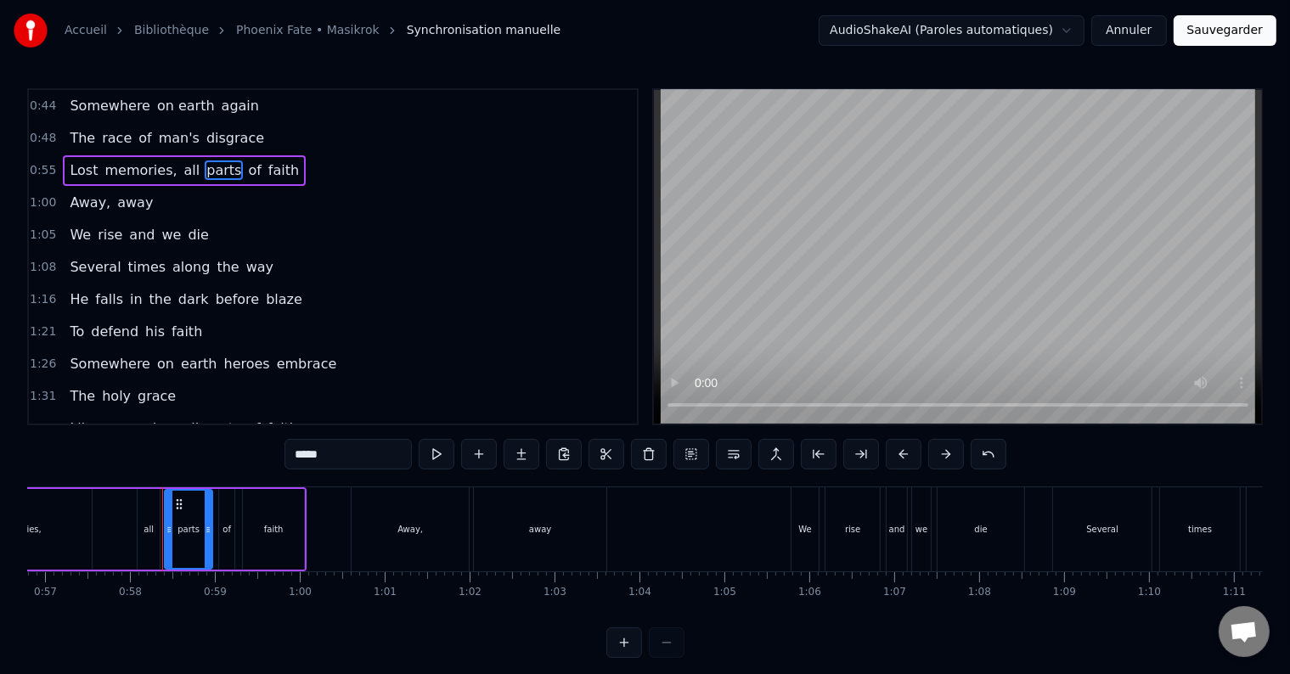
scroll to position [0, 4873]
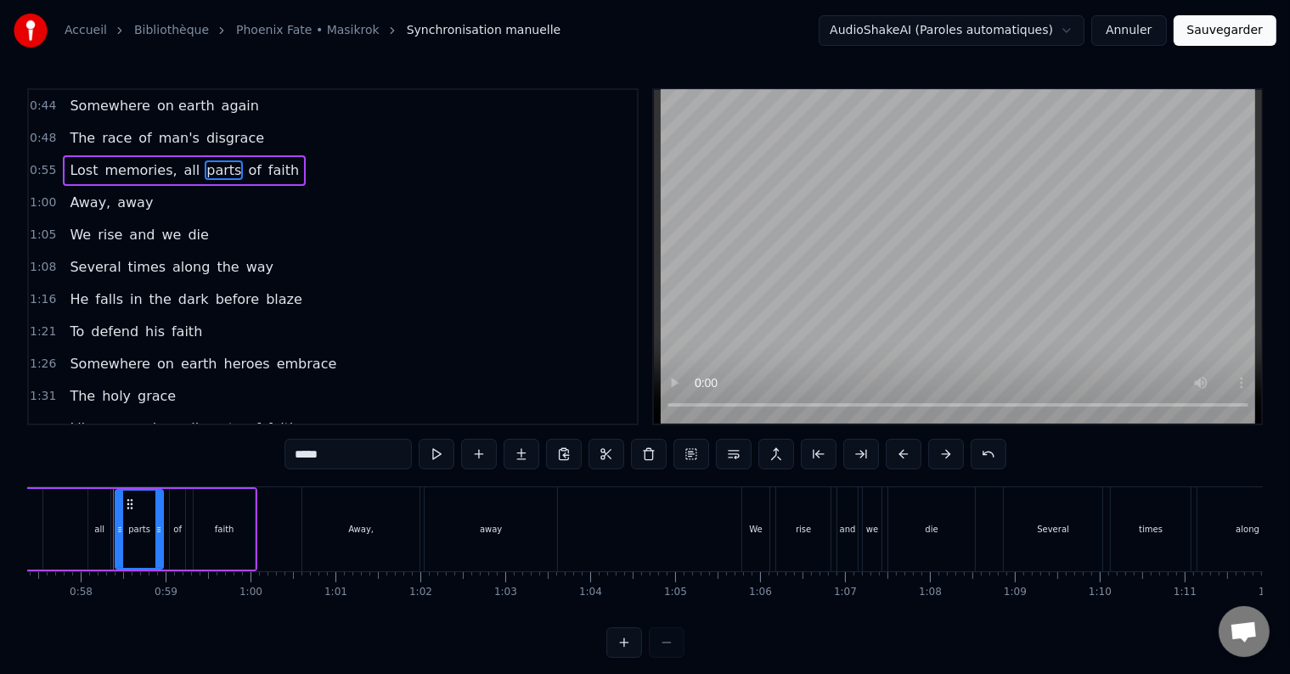
click at [183, 164] on span "all" at bounding box center [193, 171] width 20 height 20
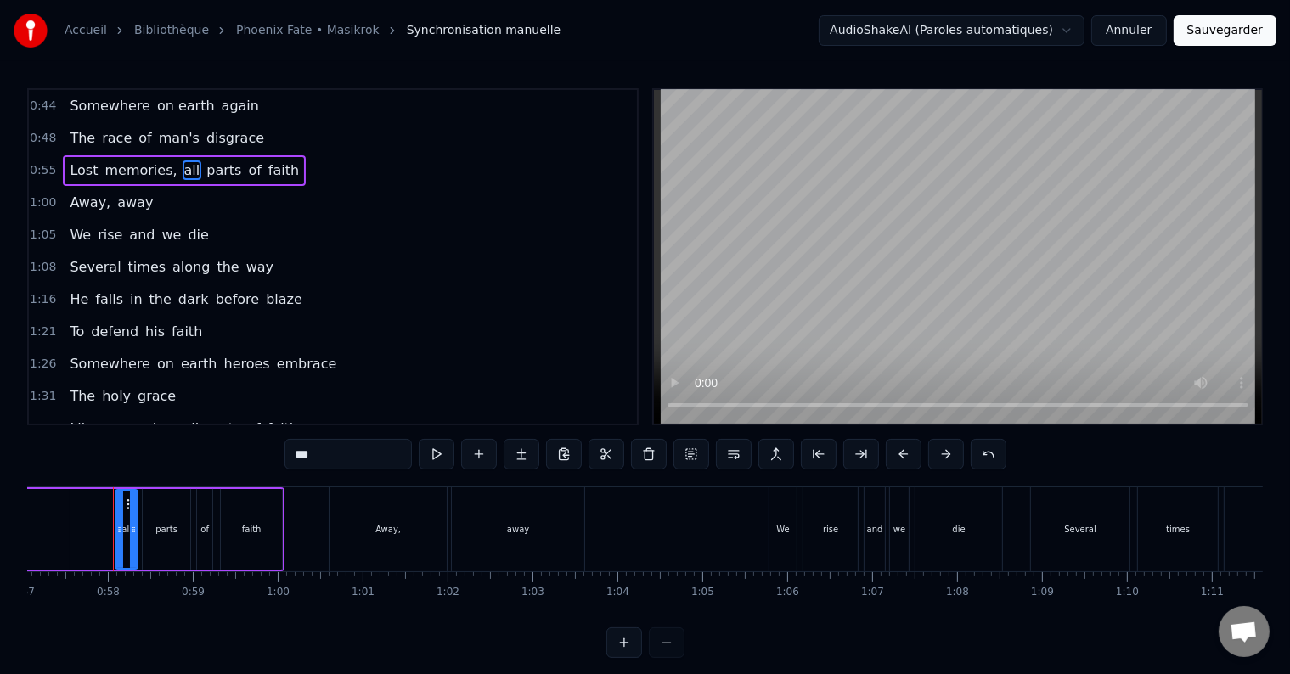
drag, startPoint x: 323, startPoint y: 453, endPoint x: 186, endPoint y: 458, distance: 136.9
click at [186, 458] on div "0:44 Somewhere on earth again 0:48 The race of man's disgrace 0:55 Lost memorie…" at bounding box center [645, 373] width 1236 height 570
click at [202, 166] on span "parts" at bounding box center [221, 171] width 38 height 20
drag, startPoint x: 336, startPoint y: 447, endPoint x: 225, endPoint y: 464, distance: 111.7
click at [225, 464] on div "0:44 Somewhere on earth again 0:48 The race of man's disgrace 0:55 Lost memorie…" at bounding box center [645, 373] width 1236 height 570
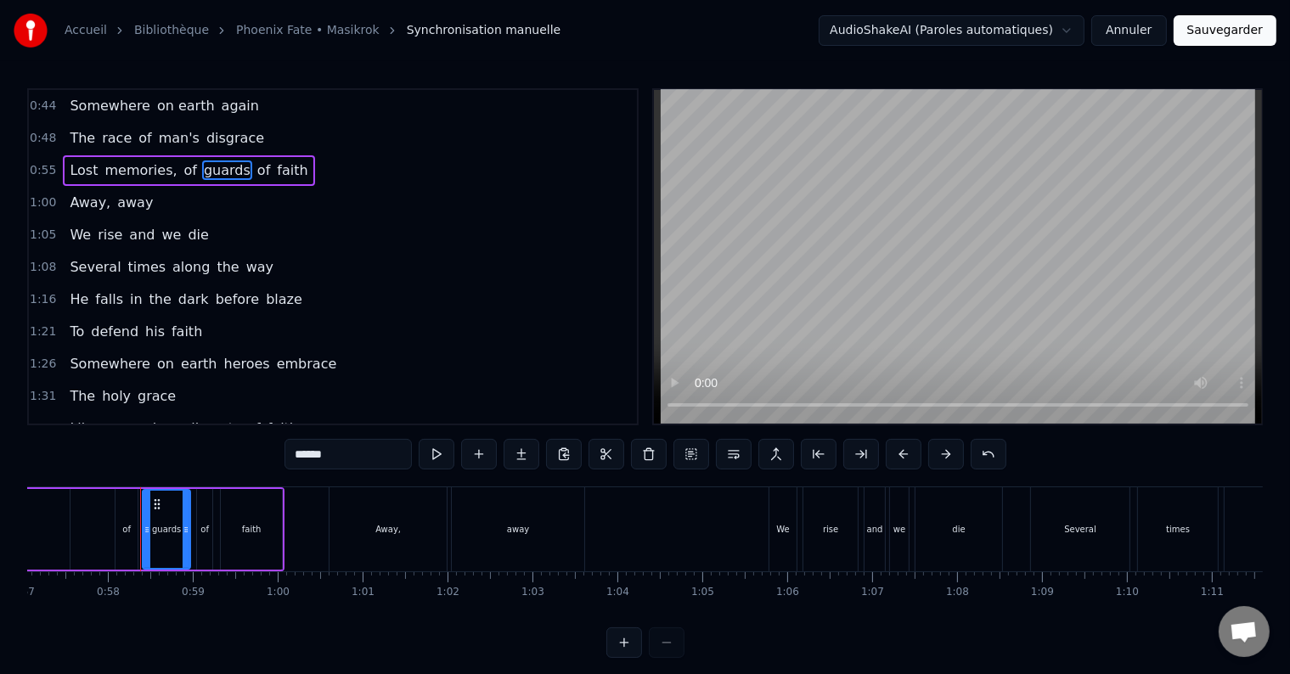
click at [275, 170] on span "faith" at bounding box center [292, 171] width 34 height 20
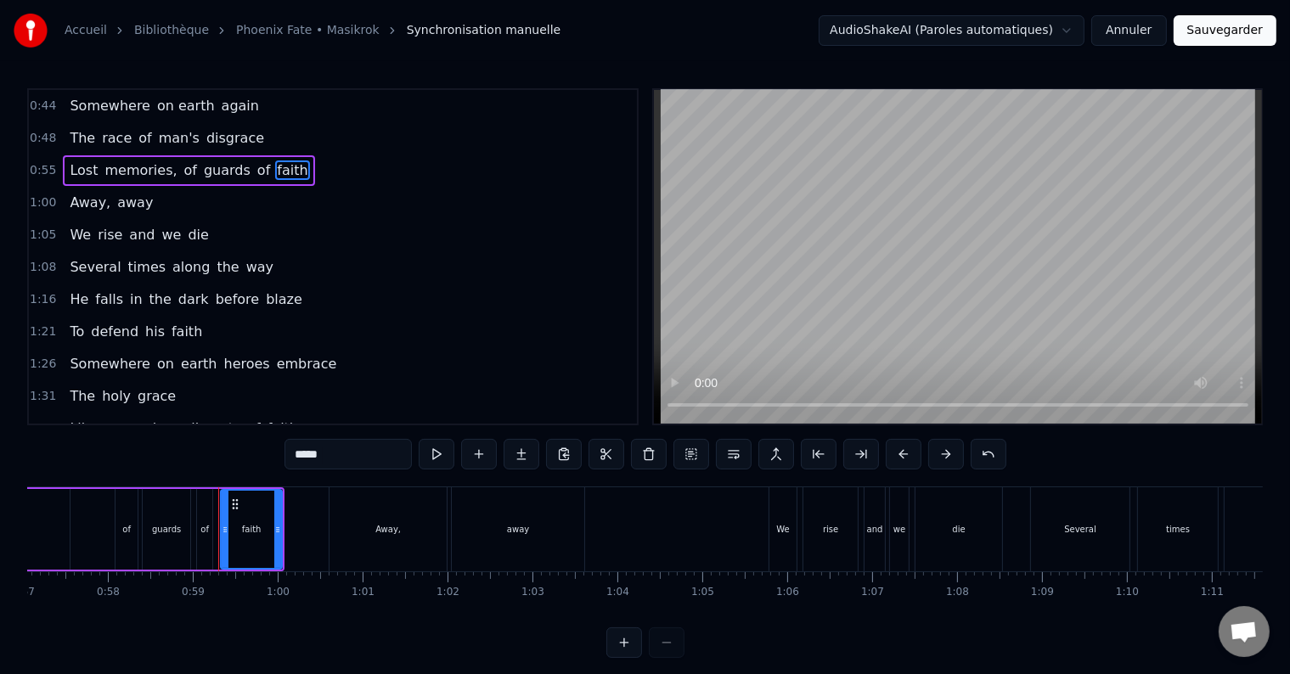
drag, startPoint x: 331, startPoint y: 455, endPoint x: 185, endPoint y: 495, distance: 151.5
click at [185, 495] on div "0:44 Somewhere on earth again 0:48 The race of man's disgrace 0:55 Lost memorie…" at bounding box center [645, 373] width 1236 height 570
click at [75, 292] on span "He" at bounding box center [79, 300] width 22 height 20
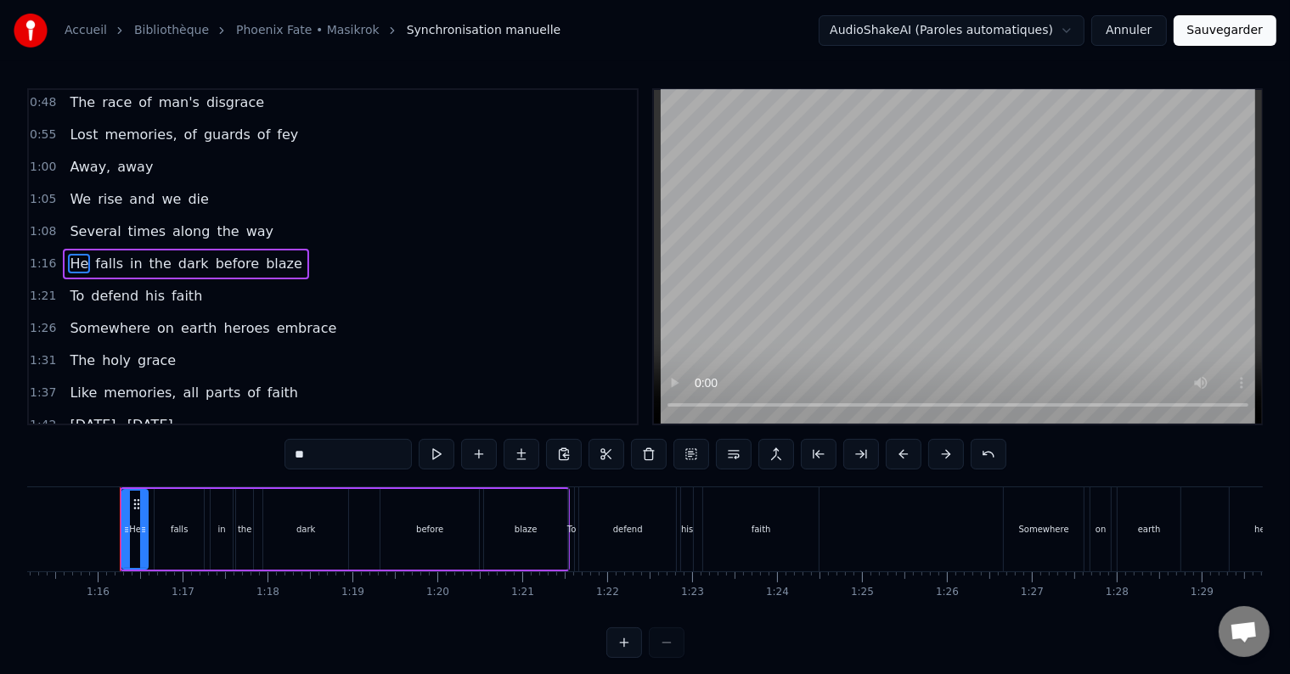
scroll to position [0, 6392]
drag, startPoint x: 328, startPoint y: 455, endPoint x: 236, endPoint y: 455, distance: 91.7
click at [236, 455] on div "0:44 Somewhere on earth again 0:48 The race of man's disgrace 0:55 Lost memorie…" at bounding box center [645, 373] width 1236 height 570
click at [76, 286] on span "To" at bounding box center [77, 296] width 18 height 20
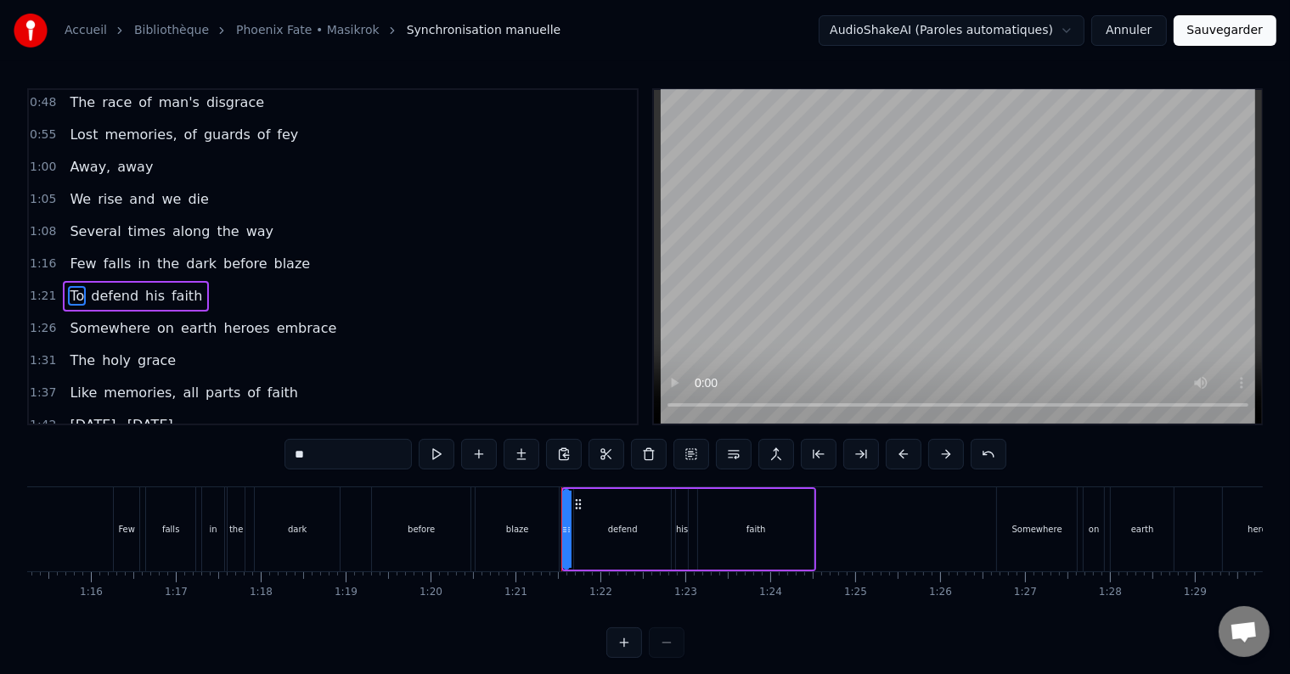
scroll to position [67, 0]
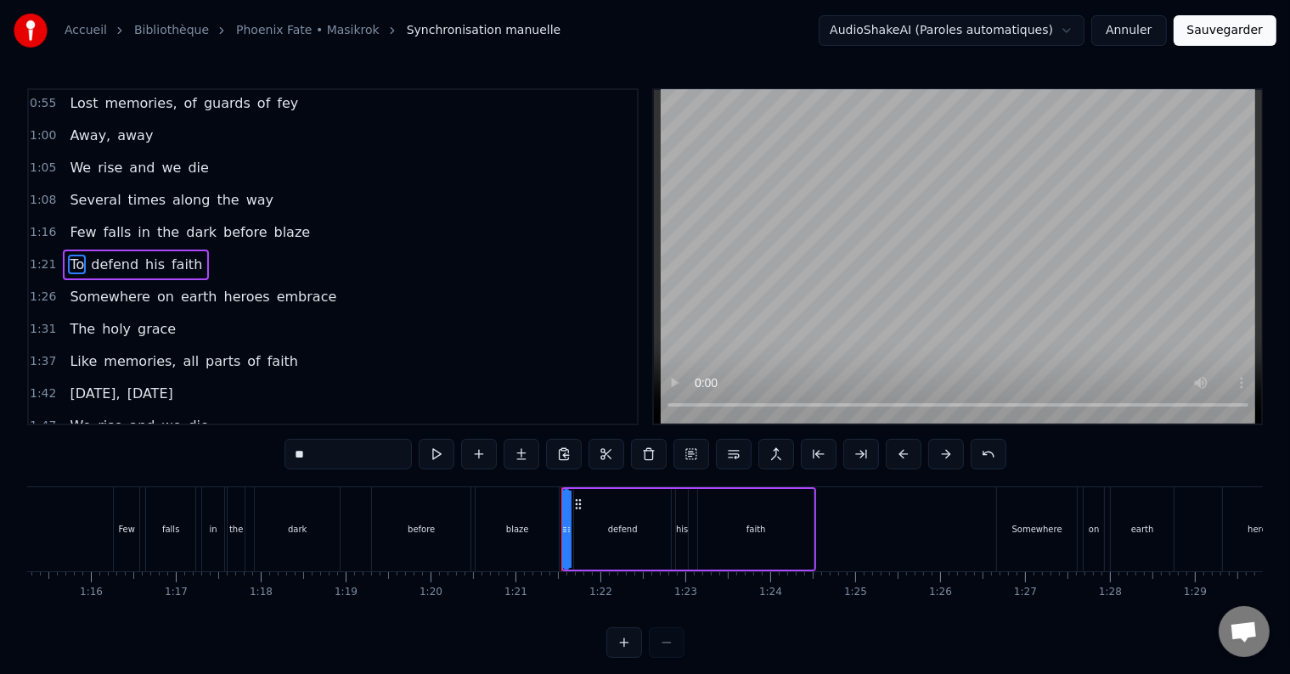
drag, startPoint x: 326, startPoint y: 449, endPoint x: 251, endPoint y: 452, distance: 74.8
click at [251, 452] on div "0:44 Somewhere on earth again 0:48 The race of man's disgrace 0:55 Lost memorie…" at bounding box center [645, 373] width 1236 height 570
click at [105, 265] on span "defend" at bounding box center [109, 265] width 51 height 20
drag, startPoint x: 349, startPoint y: 452, endPoint x: 179, endPoint y: 449, distance: 169.9
click at [179, 449] on div "0:44 Somewhere on earth again 0:48 The race of man's disgrace 0:55 Lost memorie…" at bounding box center [645, 373] width 1236 height 570
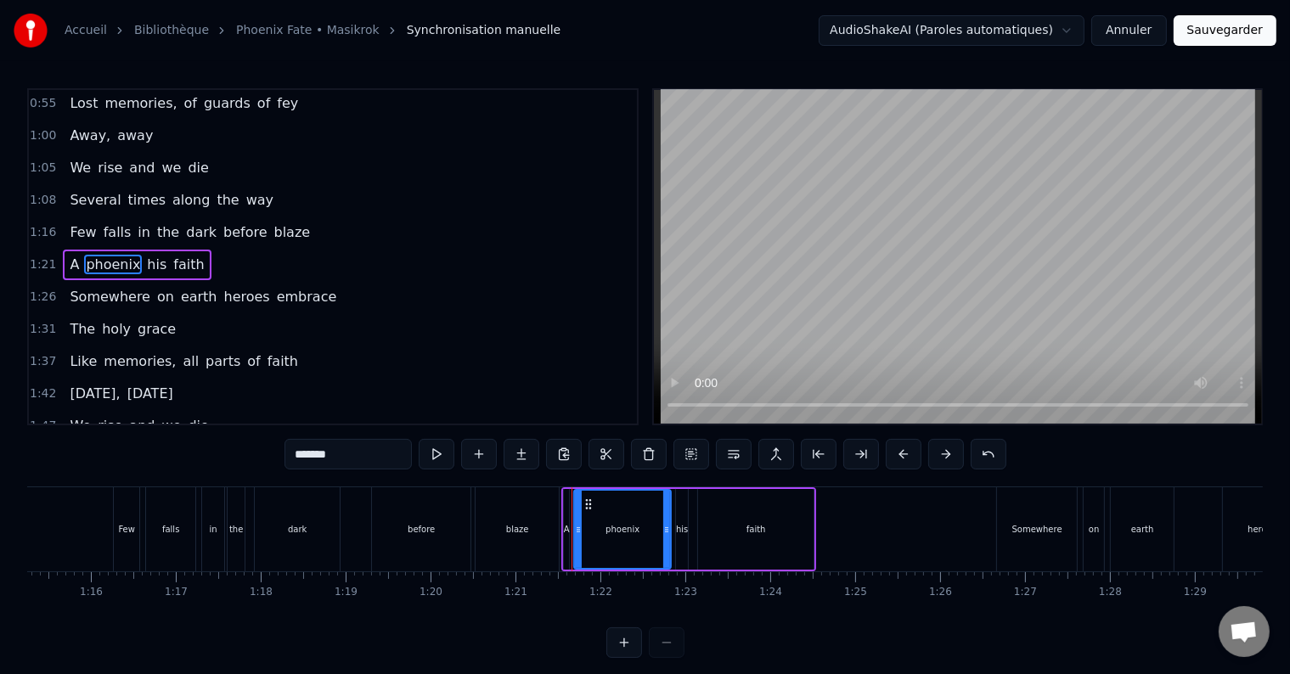
click at [148, 255] on span "his" at bounding box center [156, 265] width 23 height 20
type input "***"
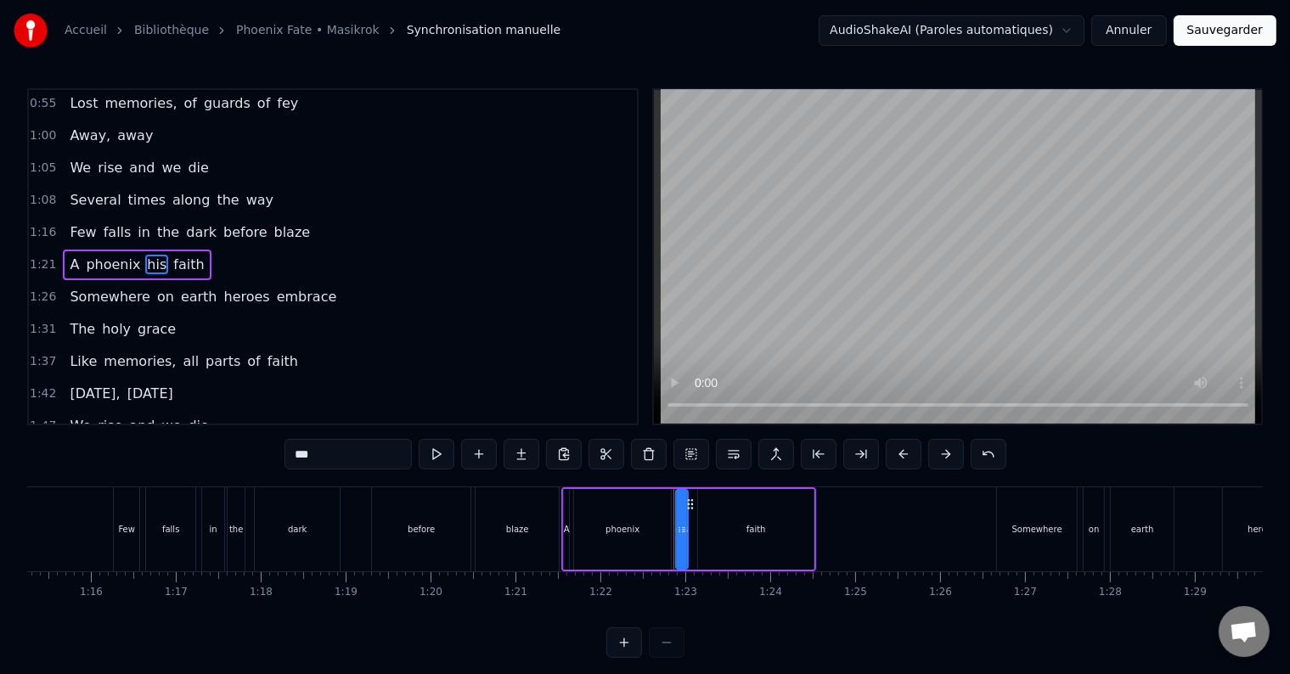
click at [652, 459] on button at bounding box center [649, 454] width 36 height 31
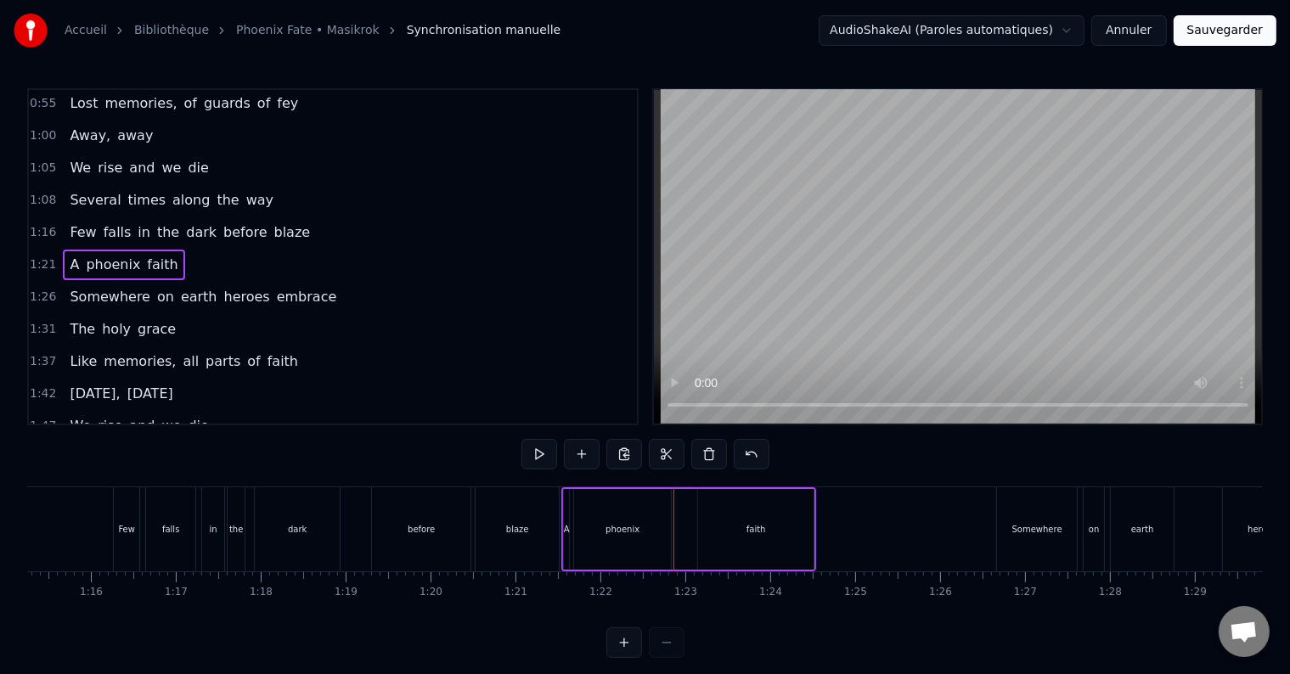
click at [147, 265] on span "faith" at bounding box center [162, 265] width 34 height 20
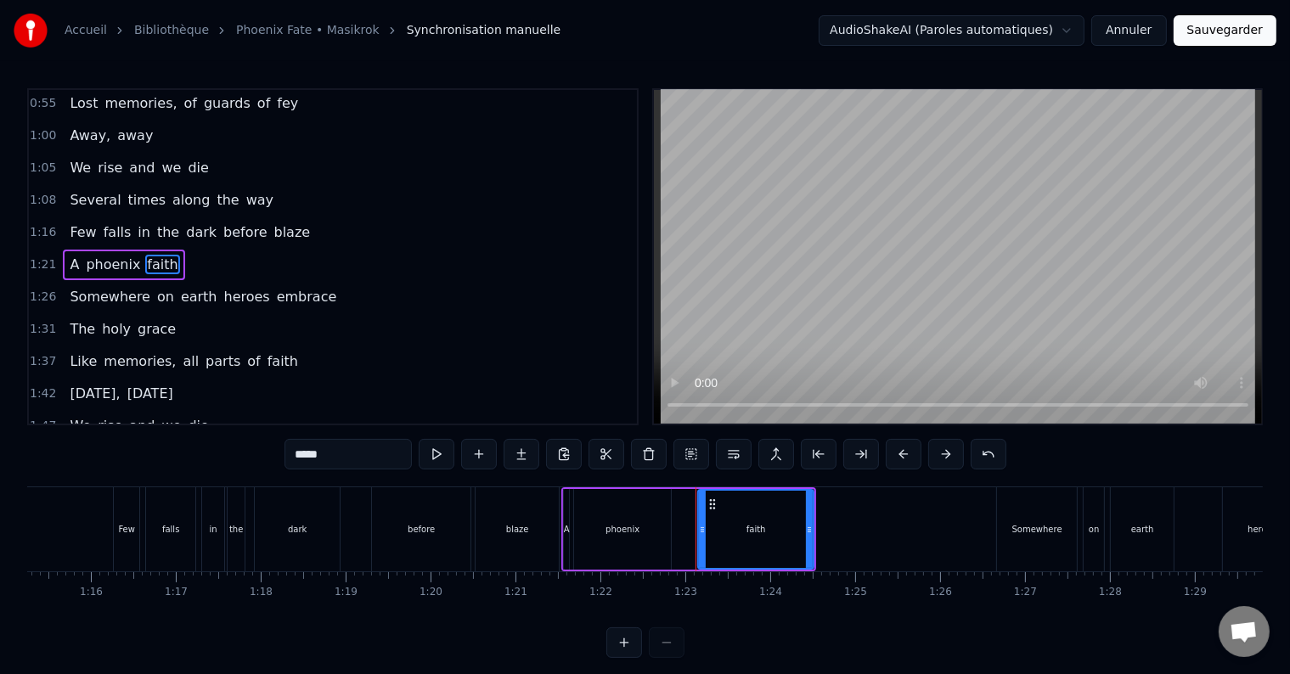
drag, startPoint x: 341, startPoint y: 456, endPoint x: 247, endPoint y: 462, distance: 93.6
click at [247, 462] on div "0:44 Somewhere on earth again 0:48 The race of man's disgrace 0:55 Lost memorie…" at bounding box center [645, 373] width 1236 height 570
click at [85, 352] on span "Like" at bounding box center [83, 362] width 31 height 20
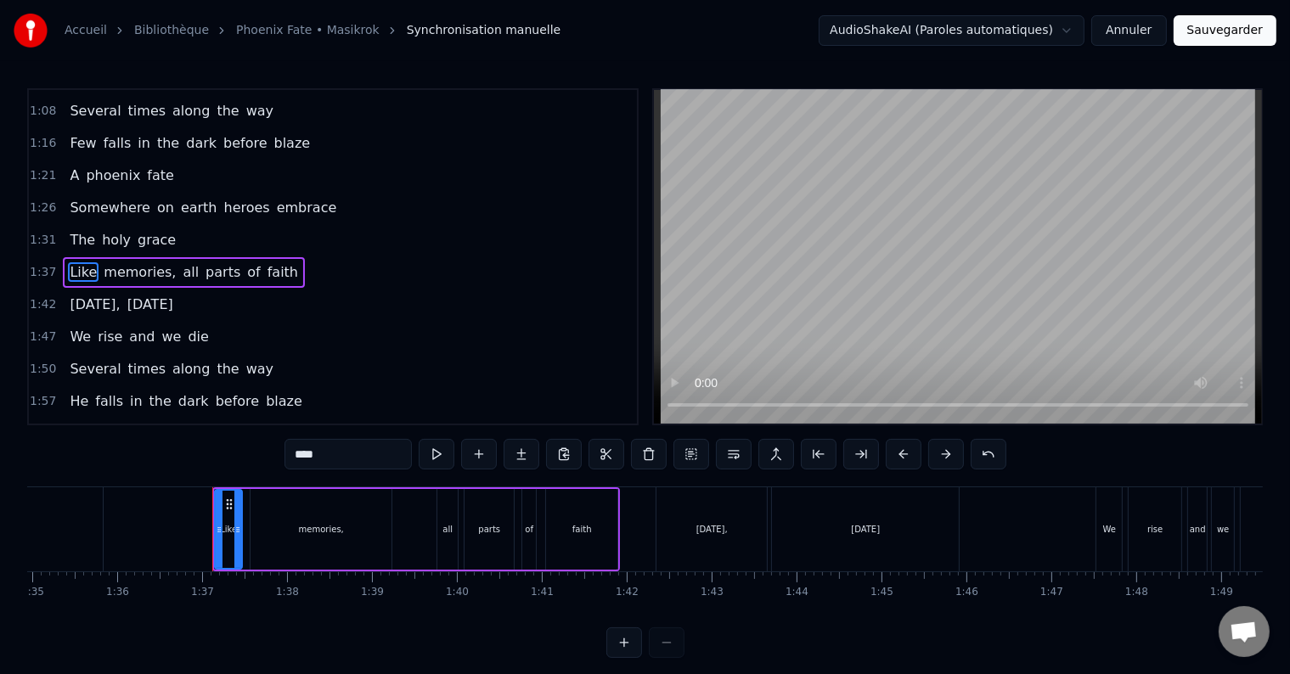
scroll to position [0, 8165]
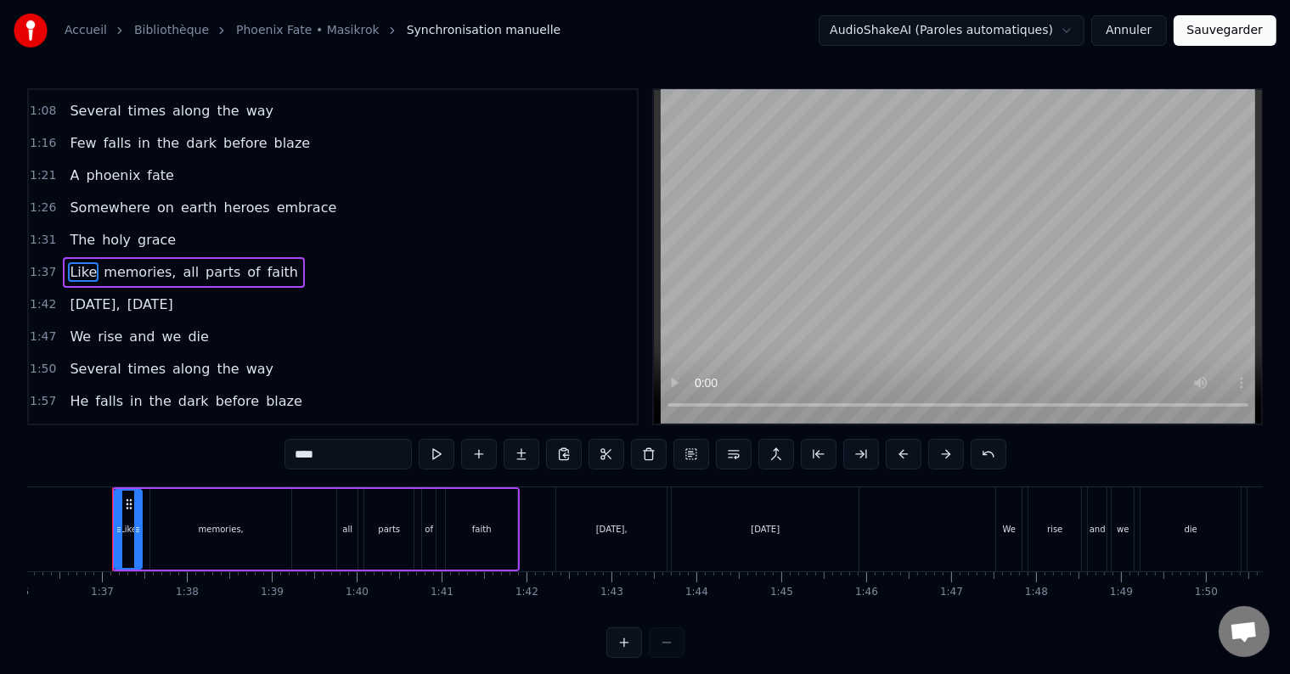
drag, startPoint x: 331, startPoint y: 449, endPoint x: 166, endPoint y: 450, distance: 164.8
click at [166, 450] on div "0:44 Somewhere on earth again 0:48 The race of man's disgrace 0:55 Lost memorie…" at bounding box center [645, 373] width 1236 height 570
click at [188, 262] on span "all" at bounding box center [198, 272] width 20 height 20
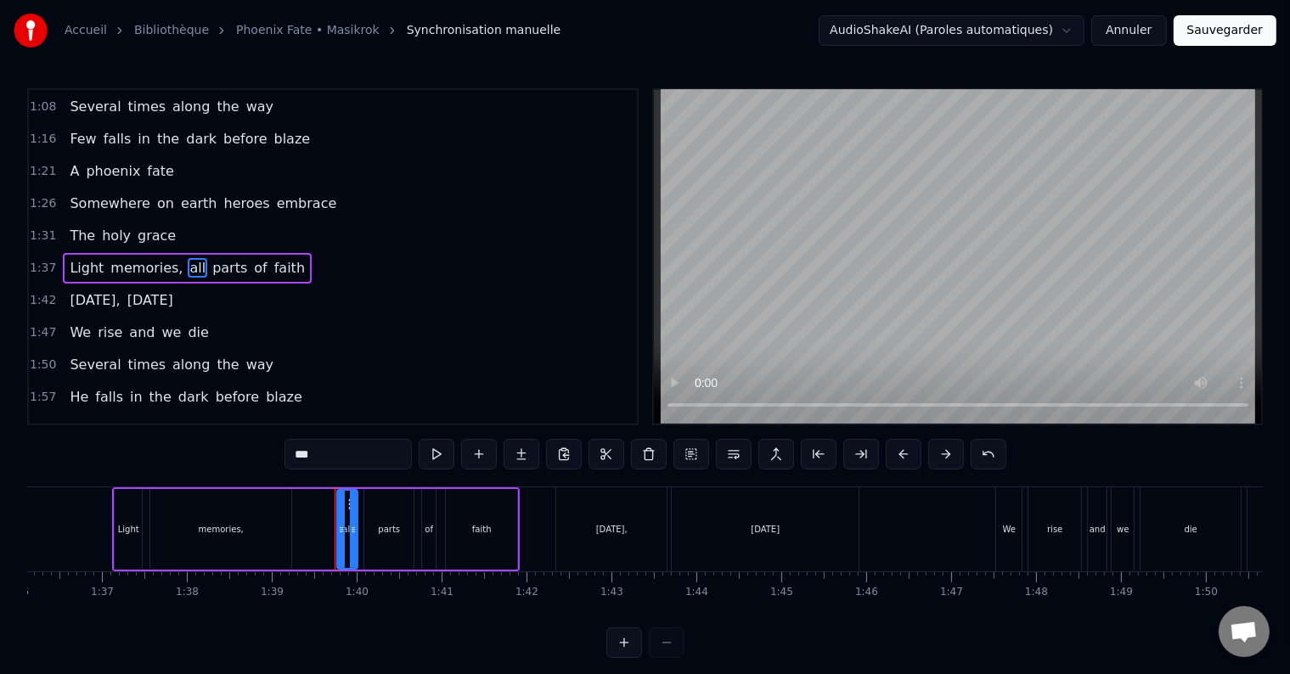
drag, startPoint x: 316, startPoint y: 456, endPoint x: 235, endPoint y: 461, distance: 80.9
click at [235, 461] on div "0:44 Somewhere on earth again 0:48 The race of man's disgrace 0:55 Lost memorie…" at bounding box center [645, 373] width 1236 height 570
click at [208, 258] on span "parts" at bounding box center [227, 268] width 38 height 20
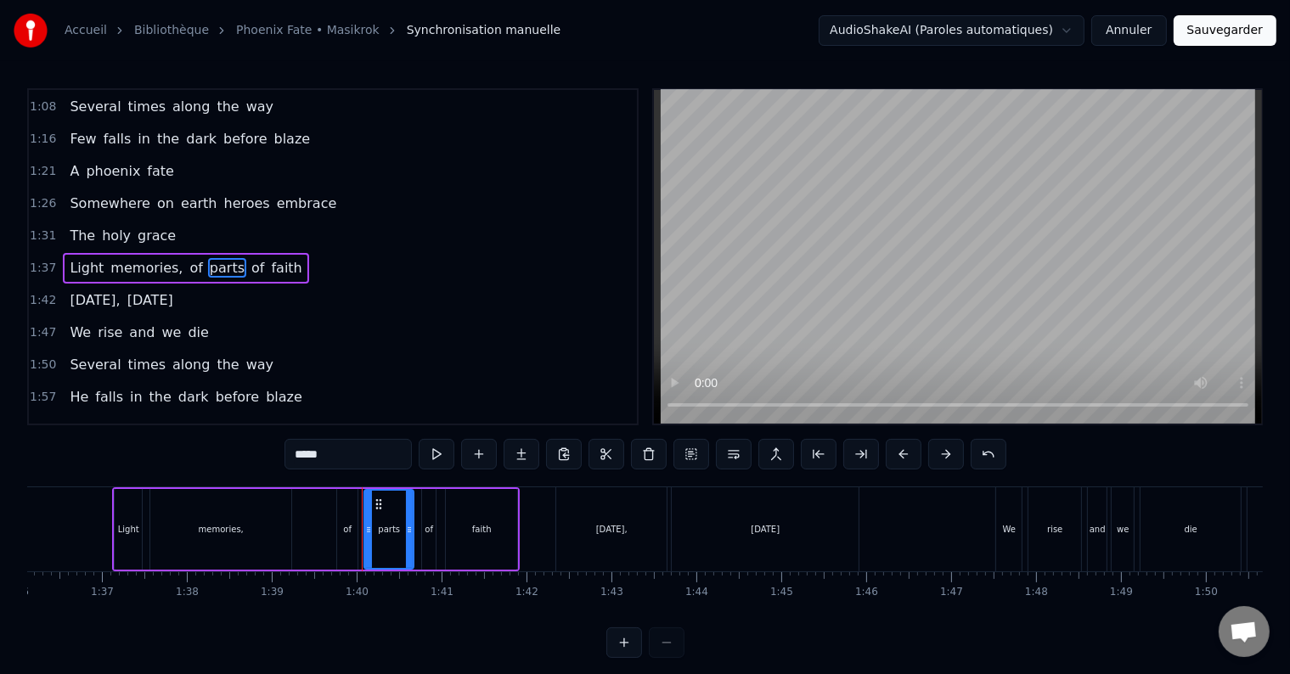
drag, startPoint x: 337, startPoint y: 455, endPoint x: 190, endPoint y: 464, distance: 147.2
click at [190, 464] on div "0:44 Somewhere on earth again 0:48 The race of man's disgrace 0:55 Lost memorie…" at bounding box center [645, 373] width 1236 height 570
click at [281, 258] on span "faith" at bounding box center [298, 268] width 34 height 20
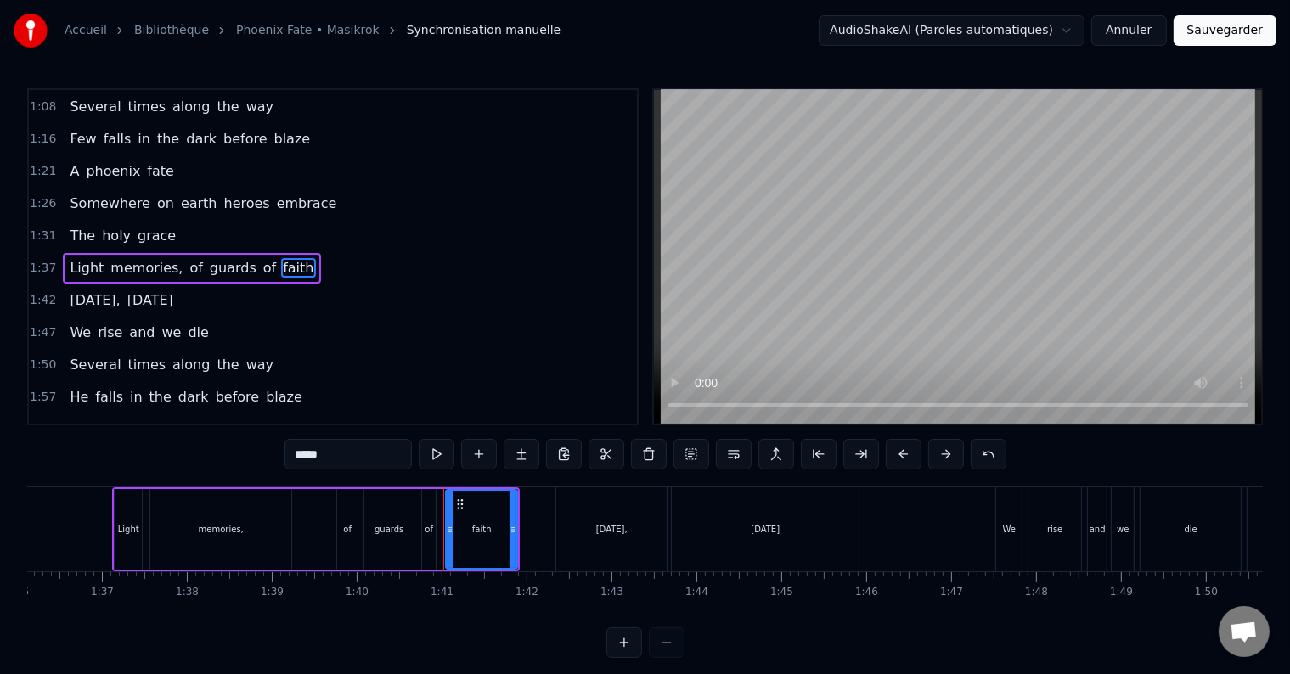
drag, startPoint x: 324, startPoint y: 463, endPoint x: 217, endPoint y: 479, distance: 109.1
click at [217, 479] on div "0:44 Somewhere on earth again 0:48 The race of man's disgrace 0:55 Lost memorie…" at bounding box center [645, 373] width 1236 height 570
click at [71, 387] on span "He" at bounding box center [79, 397] width 22 height 20
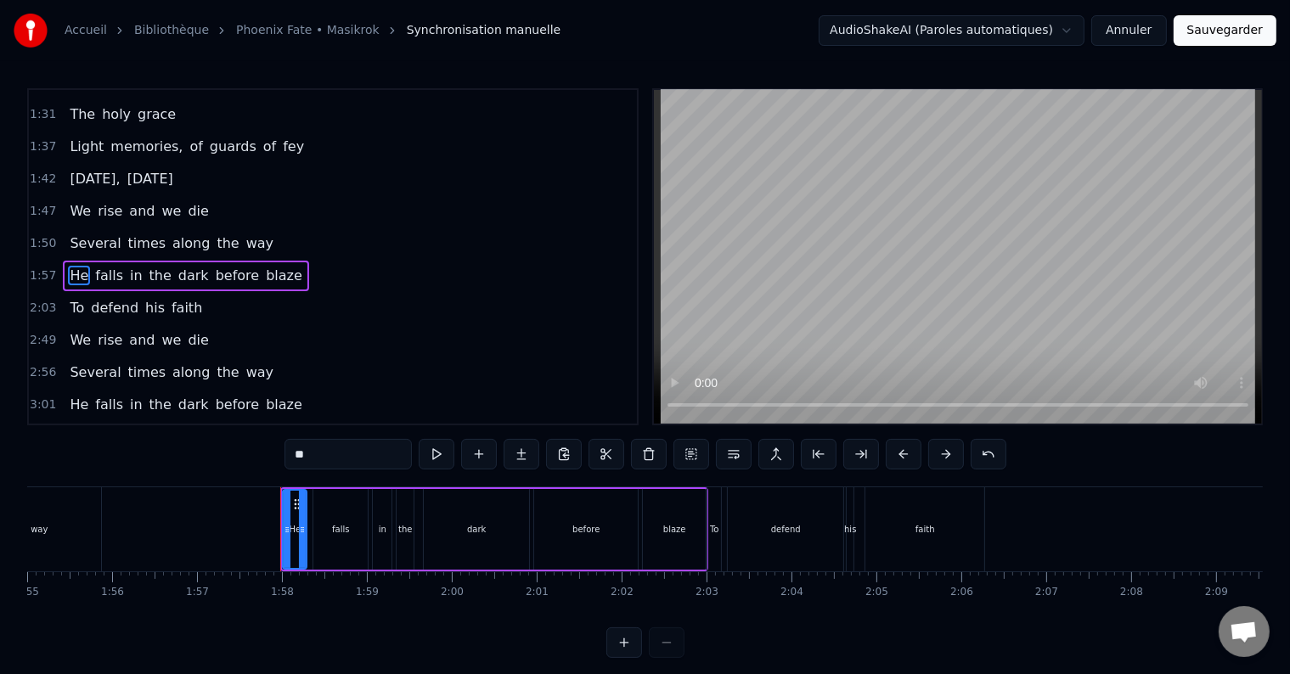
scroll to position [0, 9936]
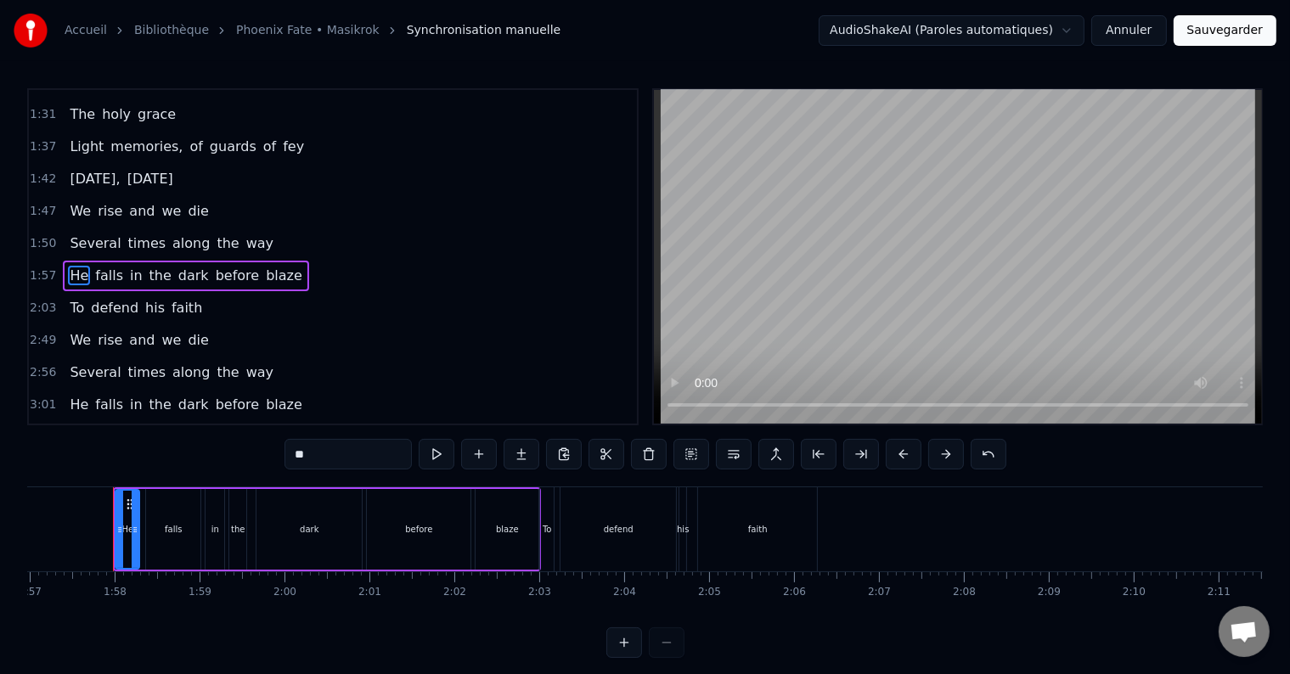
drag, startPoint x: 310, startPoint y: 463, endPoint x: 254, endPoint y: 467, distance: 56.2
click at [254, 467] on div "0:44 Somewhere on earth again 0:48 The race of man's disgrace 0:55 Lost memorie…" at bounding box center [645, 373] width 1236 height 570
click at [68, 298] on span "To" at bounding box center [77, 308] width 18 height 20
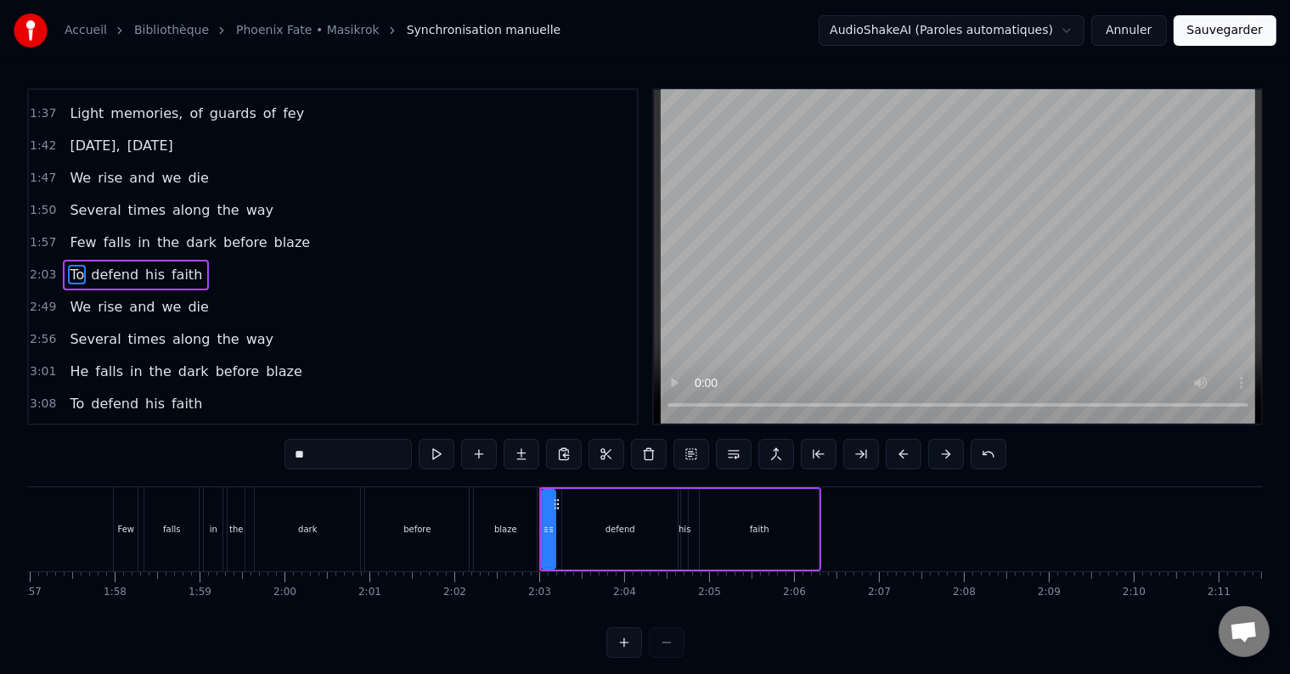
scroll to position [317, 0]
drag, startPoint x: 333, startPoint y: 450, endPoint x: 224, endPoint y: 448, distance: 108.8
click at [224, 448] on div "0:44 Somewhere on earth again 0:48 The race of man's disgrace 0:55 Lost memorie…" at bounding box center [645, 373] width 1236 height 570
click at [121, 263] on span "defend" at bounding box center [109, 273] width 51 height 20
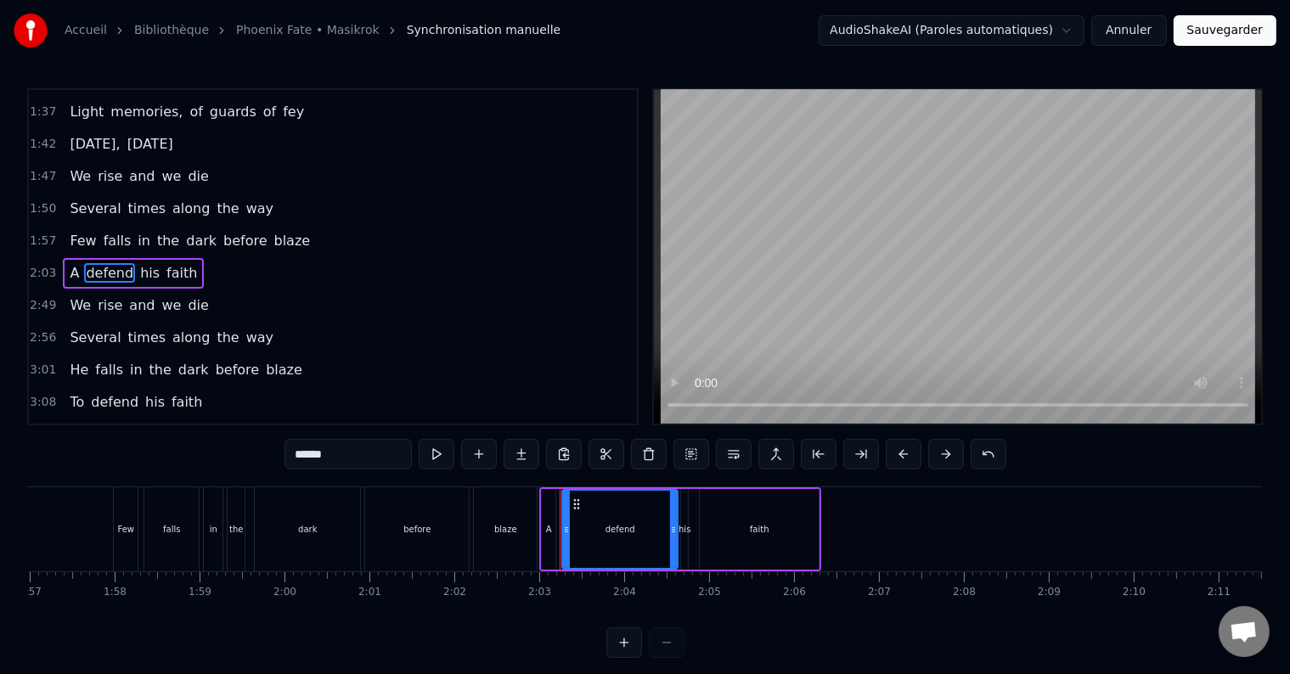
drag, startPoint x: 357, startPoint y: 454, endPoint x: 27, endPoint y: 465, distance: 329.8
click at [27, 465] on div "0:44 Somewhere on earth again 0:48 The race of man's disgrace 0:55 Lost memorie…" at bounding box center [645, 373] width 1236 height 570
click at [145, 265] on span "his" at bounding box center [156, 273] width 23 height 20
type input "***"
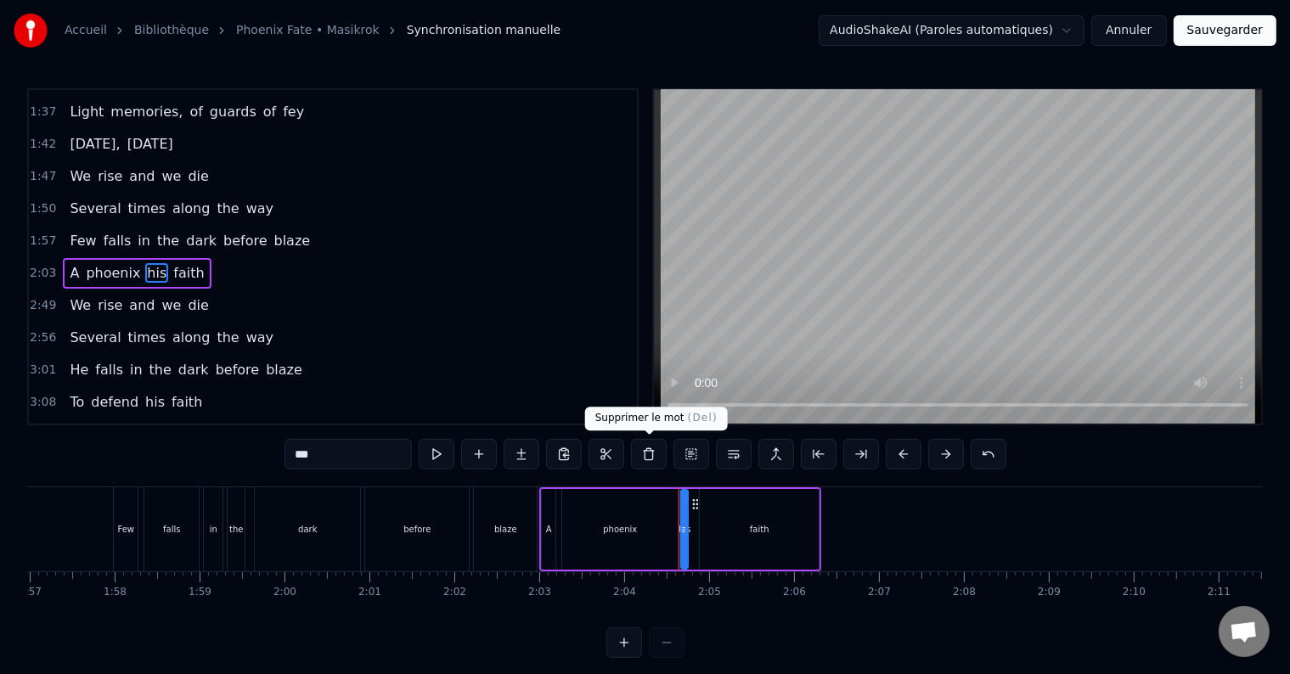
click at [652, 454] on button at bounding box center [649, 454] width 36 height 31
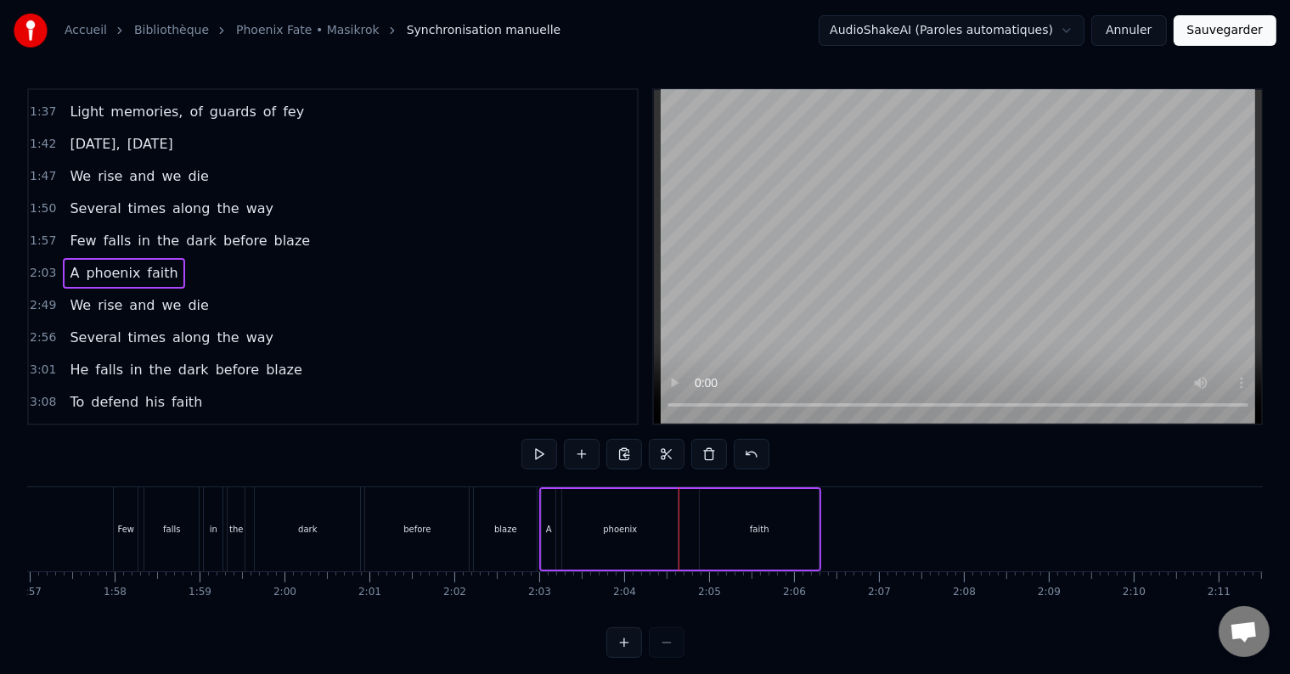
click at [153, 263] on span "faith" at bounding box center [162, 273] width 34 height 20
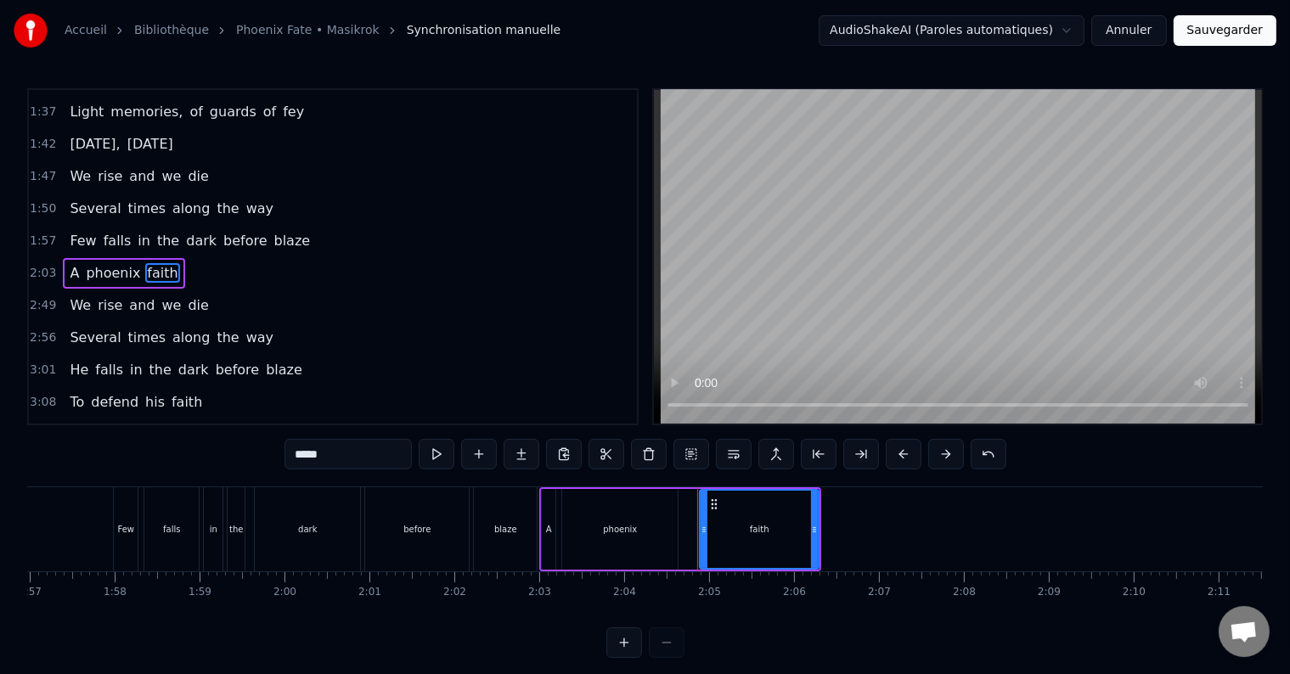
drag, startPoint x: 330, startPoint y: 454, endPoint x: 277, endPoint y: 466, distance: 55.0
click at [277, 466] on div "0:44 Somewhere on earth again 0:48 The race of man's disgrace 0:55 Lost memorie…" at bounding box center [645, 373] width 1236 height 570
click at [68, 360] on span "He" at bounding box center [79, 370] width 22 height 20
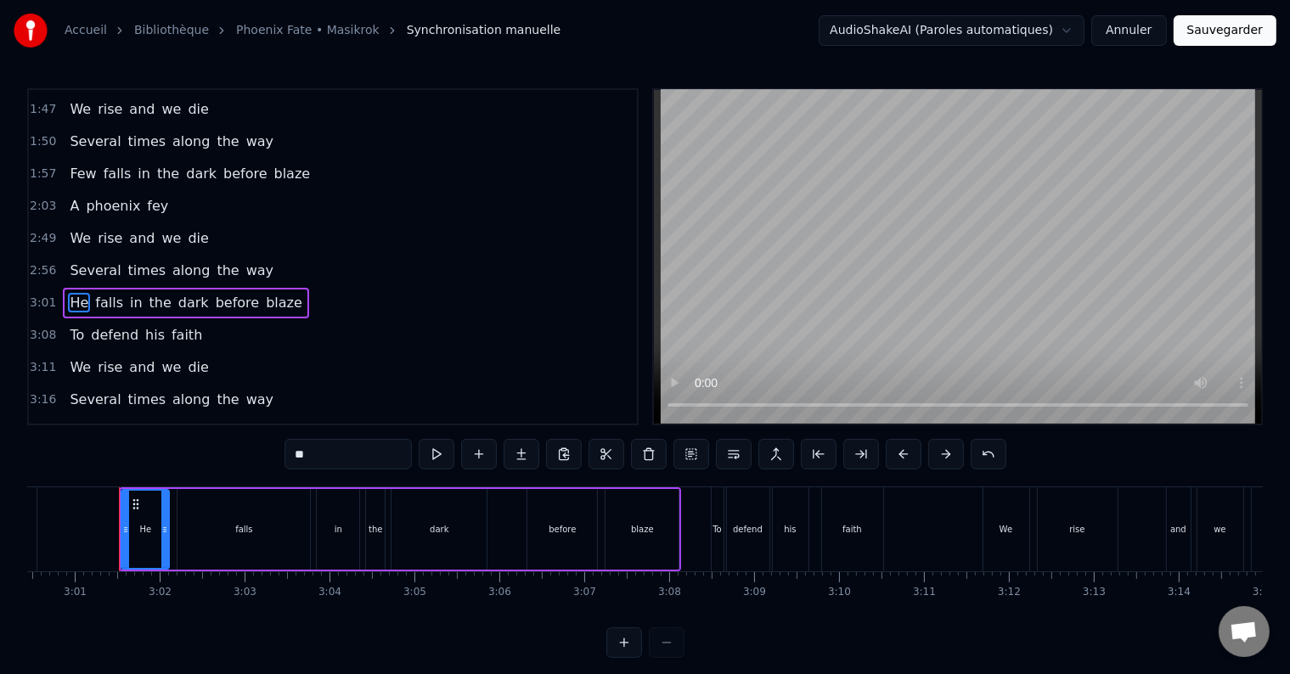
scroll to position [0, 15334]
drag, startPoint x: 335, startPoint y: 465, endPoint x: 239, endPoint y: 471, distance: 96.1
click at [239, 471] on div "0:44 Somewhere on earth again 0:48 The race of man's disgrace 0:55 Lost memorie…" at bounding box center [645, 373] width 1236 height 570
click at [74, 325] on span "To" at bounding box center [77, 335] width 18 height 20
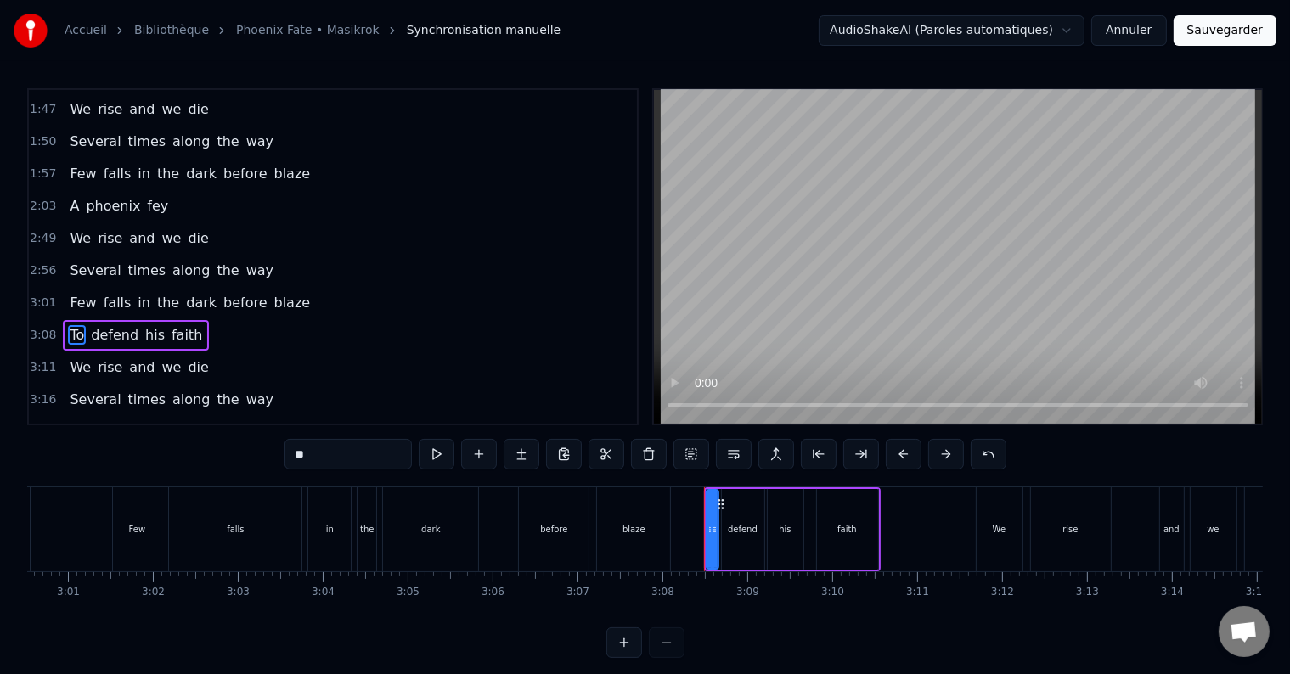
drag, startPoint x: 325, startPoint y: 452, endPoint x: 285, endPoint y: 458, distance: 40.4
click at [285, 458] on div "0:44 Somewhere on earth again 0:48 The race of man's disgrace 0:55 Lost memorie…" at bounding box center [645, 373] width 1236 height 570
click at [97, 325] on span "defend" at bounding box center [109, 335] width 51 height 20
drag, startPoint x: 347, startPoint y: 452, endPoint x: 288, endPoint y: 462, distance: 59.5
click at [288, 462] on input "******" at bounding box center [348, 454] width 127 height 31
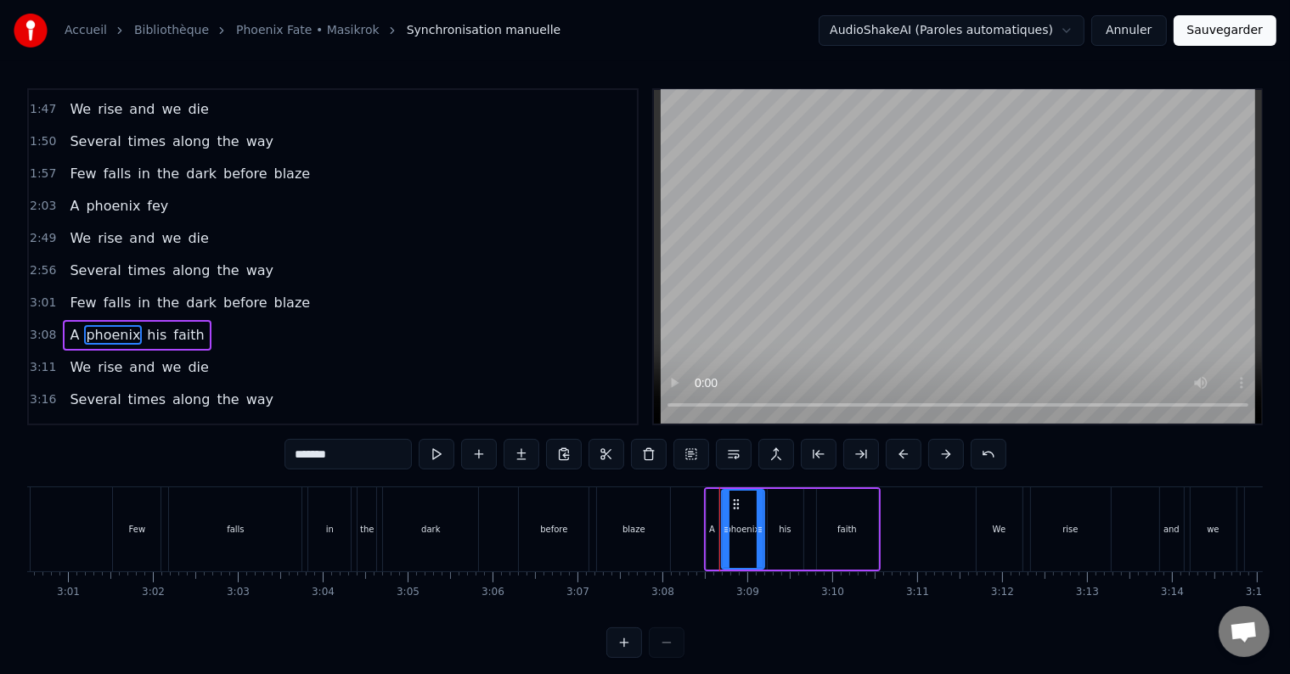
click at [145, 325] on span "his" at bounding box center [156, 335] width 23 height 20
type input "***"
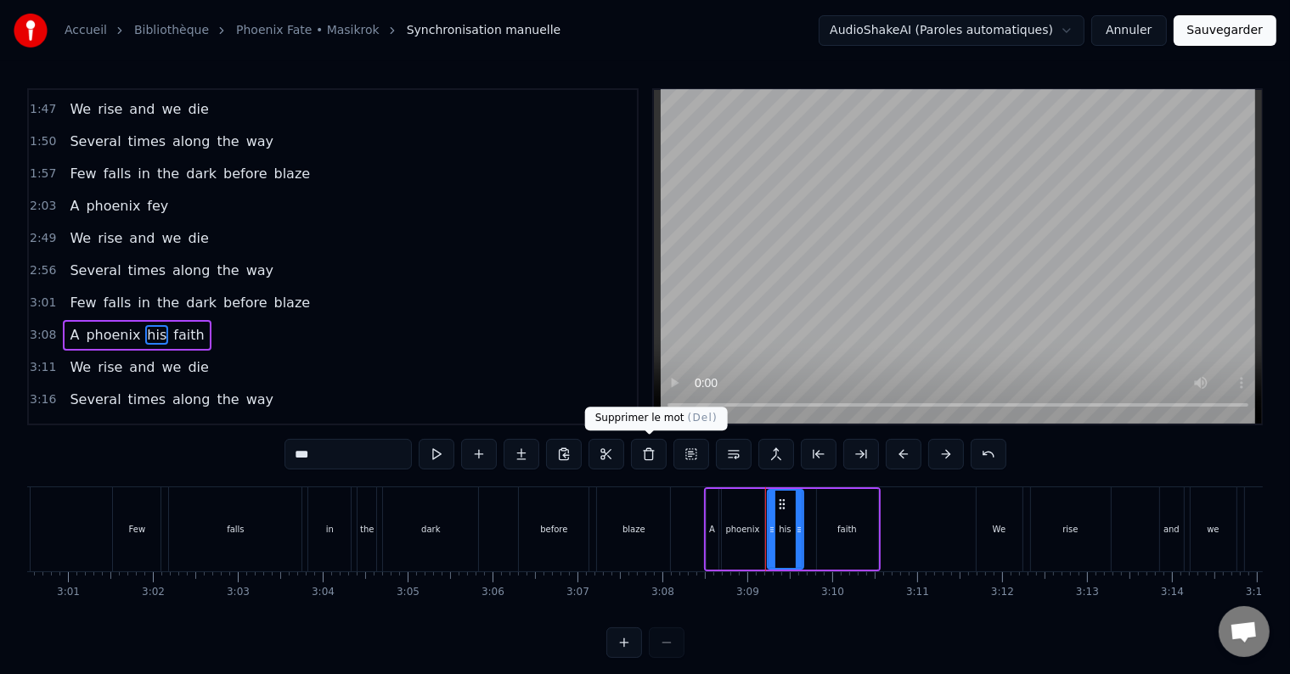
click at [642, 459] on button at bounding box center [649, 454] width 36 height 31
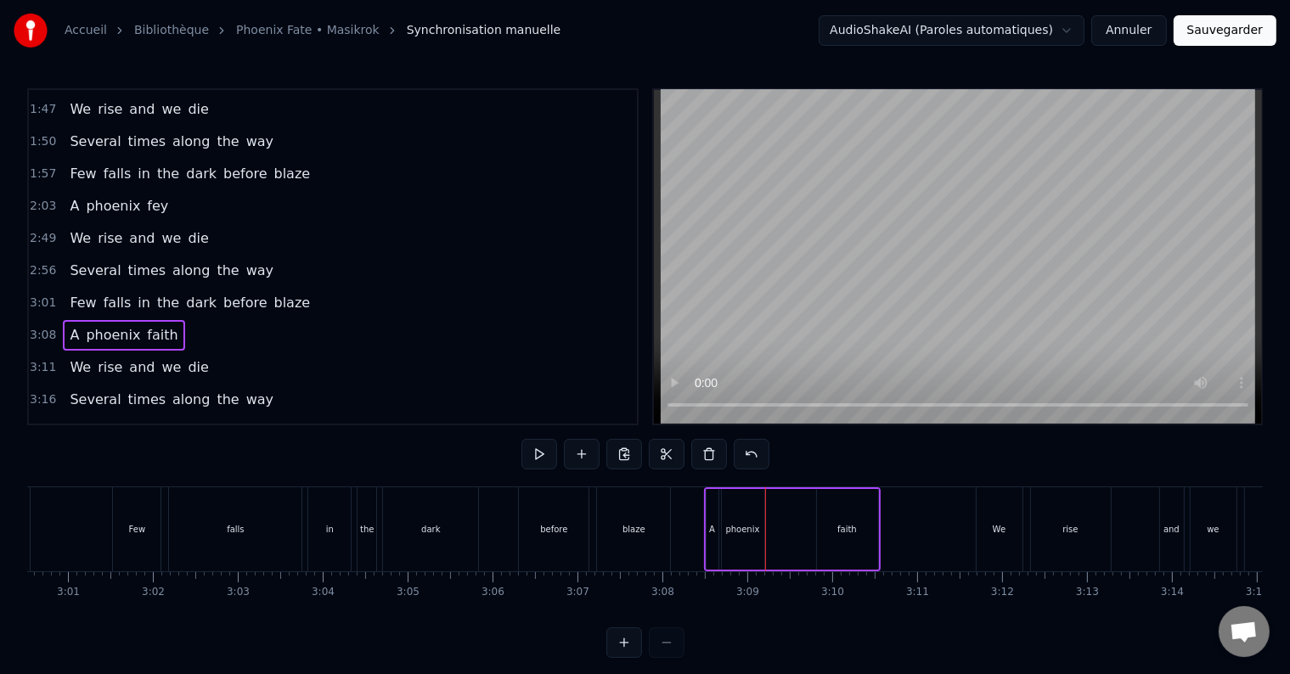
click at [153, 325] on span "faith" at bounding box center [162, 335] width 34 height 20
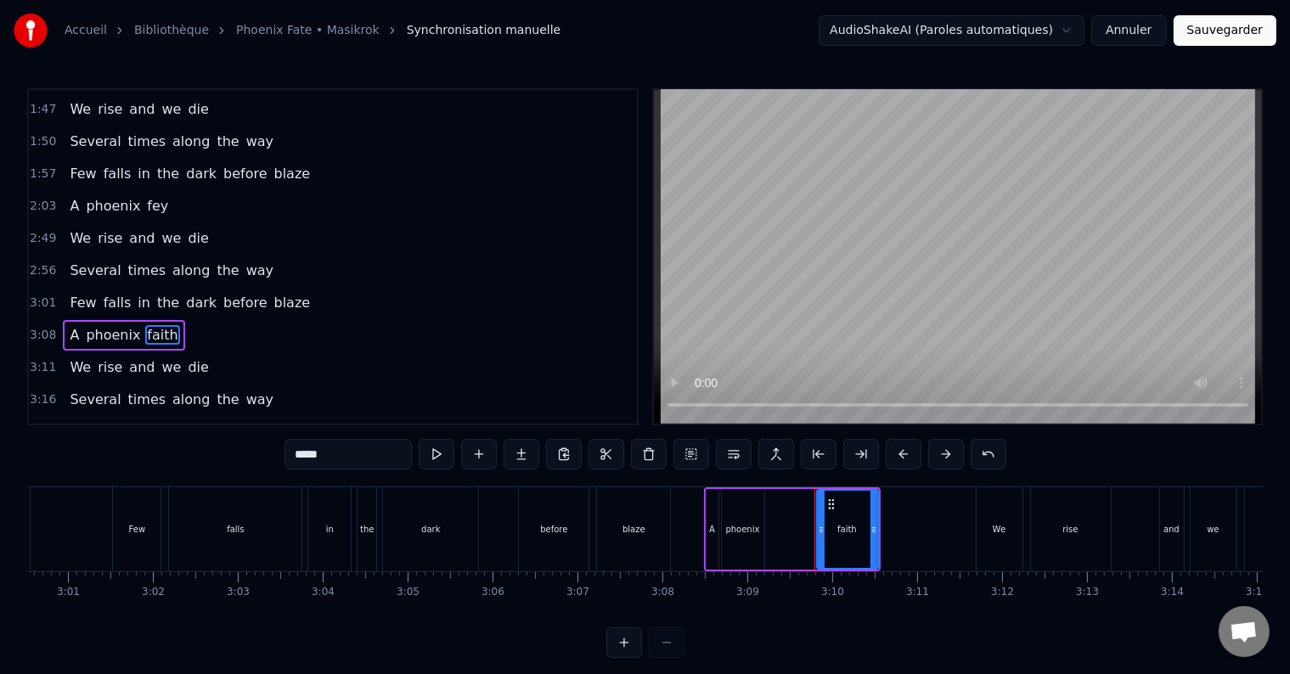
drag, startPoint x: 341, startPoint y: 454, endPoint x: 135, endPoint y: 485, distance: 208.8
click at [135, 485] on div "0:44 Somewhere on earth again 0:48 The race of man's disgrace 0:55 Lost memorie…" at bounding box center [645, 373] width 1236 height 570
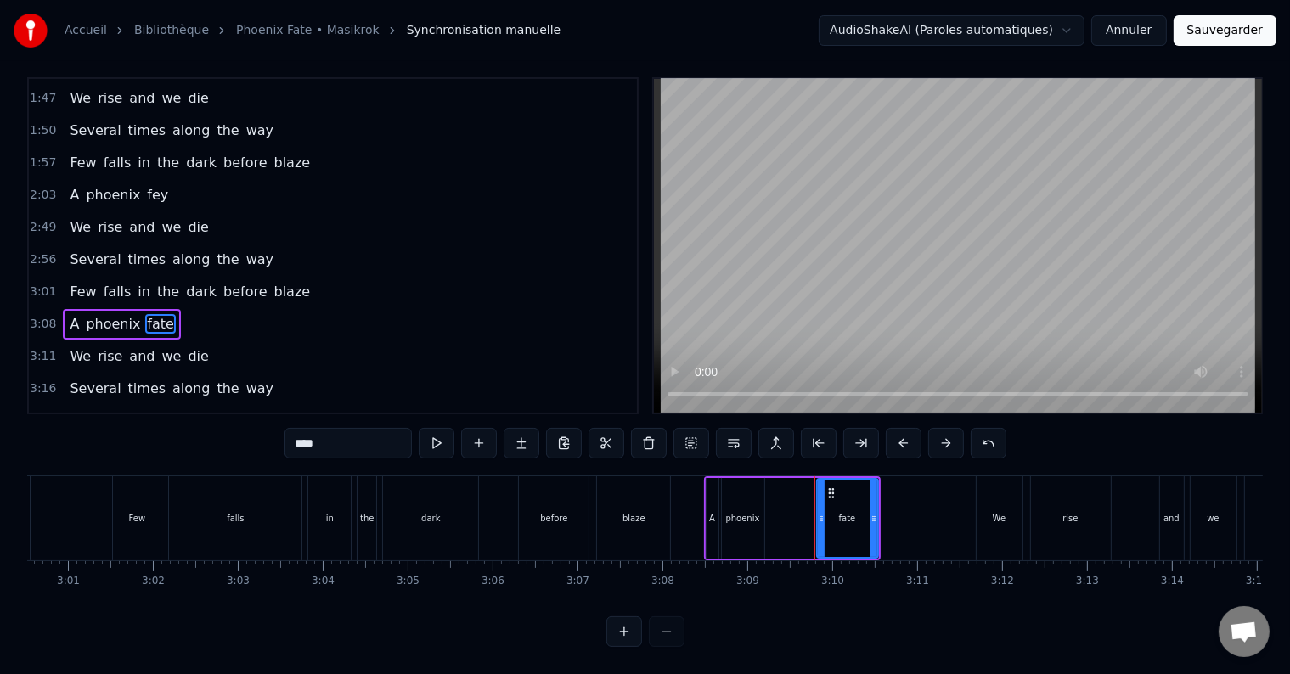
click at [80, 411] on span "He" at bounding box center [79, 421] width 22 height 20
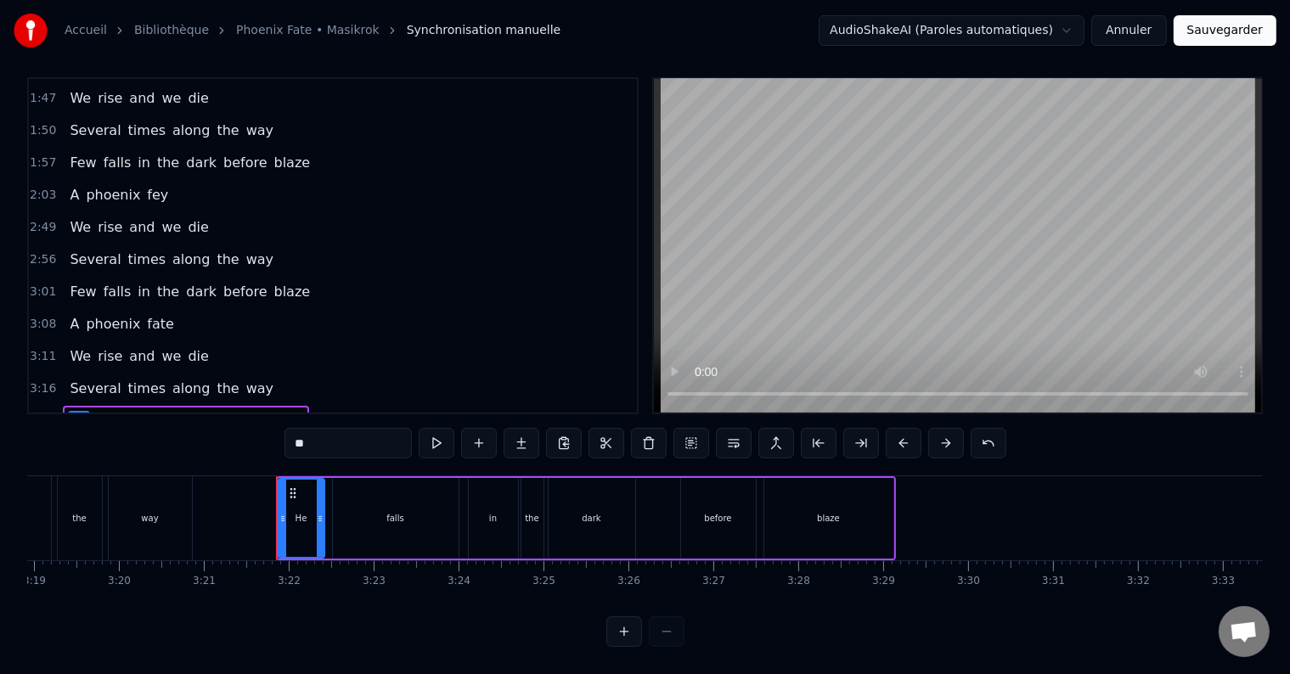
scroll to position [0, 17060]
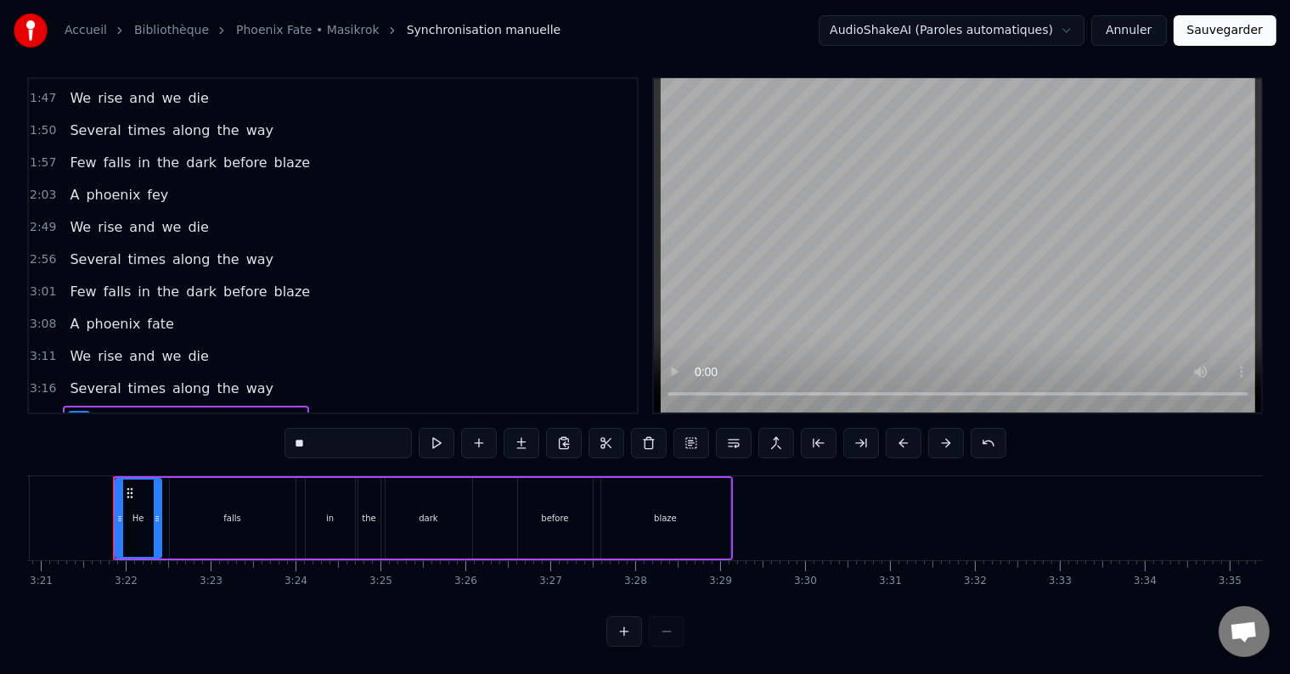
drag, startPoint x: 336, startPoint y: 435, endPoint x: 202, endPoint y: 441, distance: 134.3
click at [202, 441] on div "0:44 Somewhere on earth again 0:48 The race of man's disgrace 0:55 Lost memorie…" at bounding box center [645, 362] width 1236 height 570
type input "***"
click at [373, 341] on div "3:11 We rise and we die" at bounding box center [333, 357] width 608 height 32
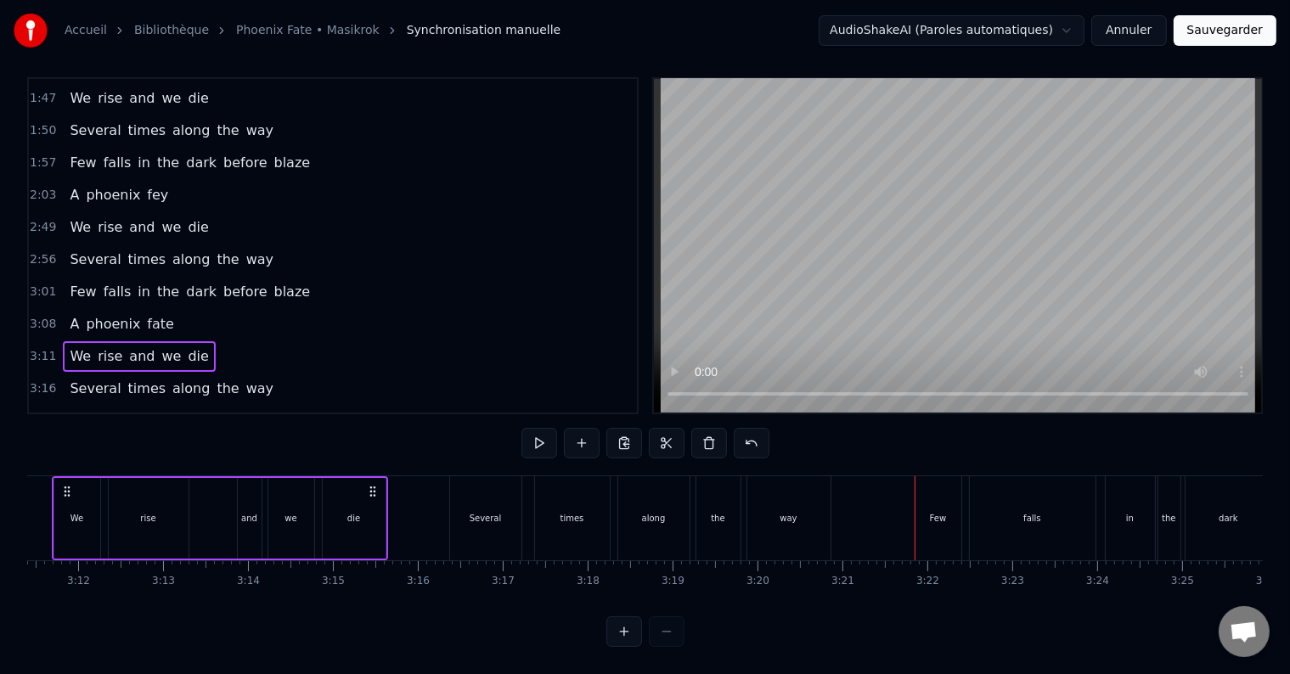
scroll to position [0, 16197]
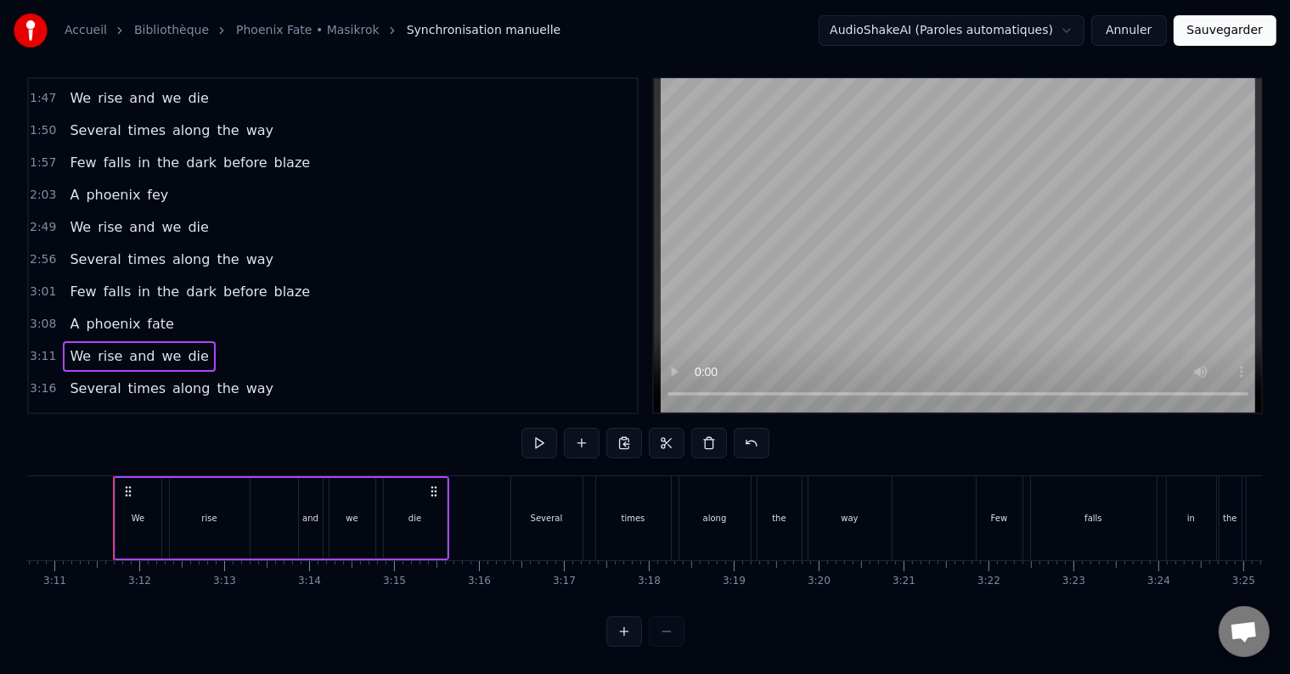
click at [145, 185] on span "fey" at bounding box center [157, 195] width 25 height 20
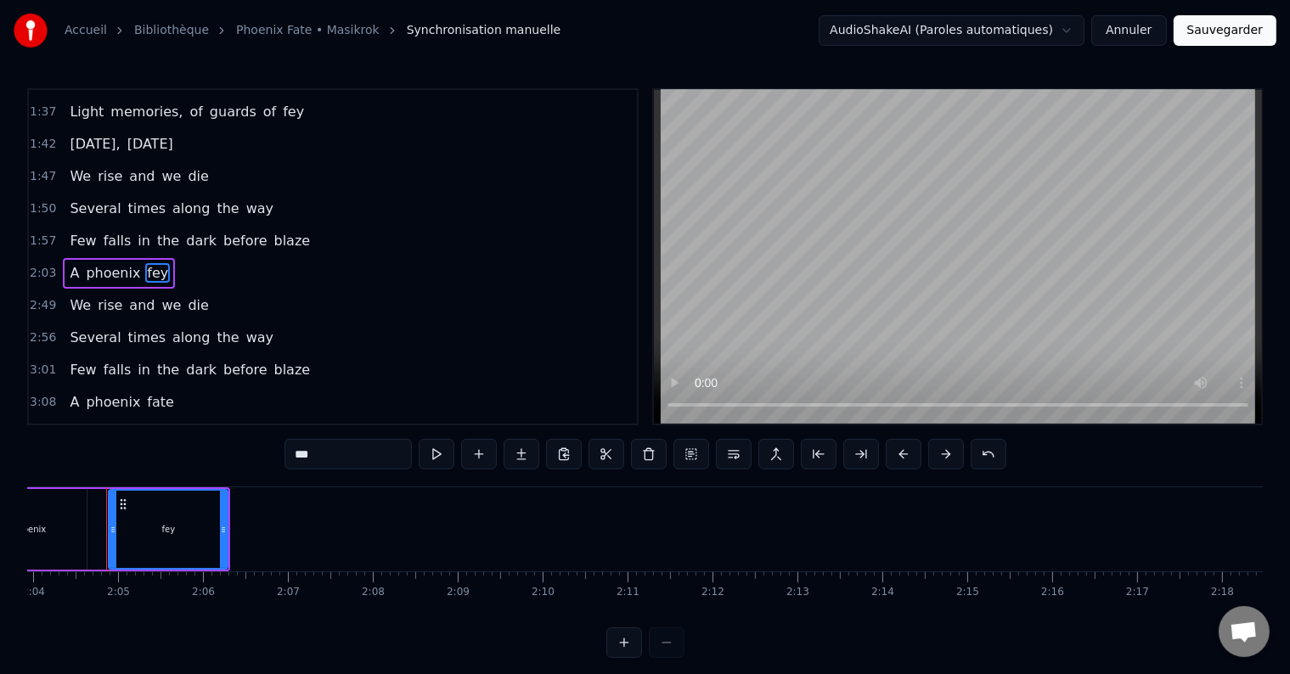
scroll to position [0, 10520]
drag, startPoint x: 330, startPoint y: 465, endPoint x: 314, endPoint y: 461, distance: 15.9
click at [314, 461] on input "***" at bounding box center [348, 454] width 127 height 31
drag, startPoint x: 314, startPoint y: 461, endPoint x: 217, endPoint y: 456, distance: 97.0
click at [217, 456] on div "0:44 Somewhere on earth again 0:48 The race of man's disgrace 0:55 Lost memorie…" at bounding box center [645, 373] width 1236 height 570
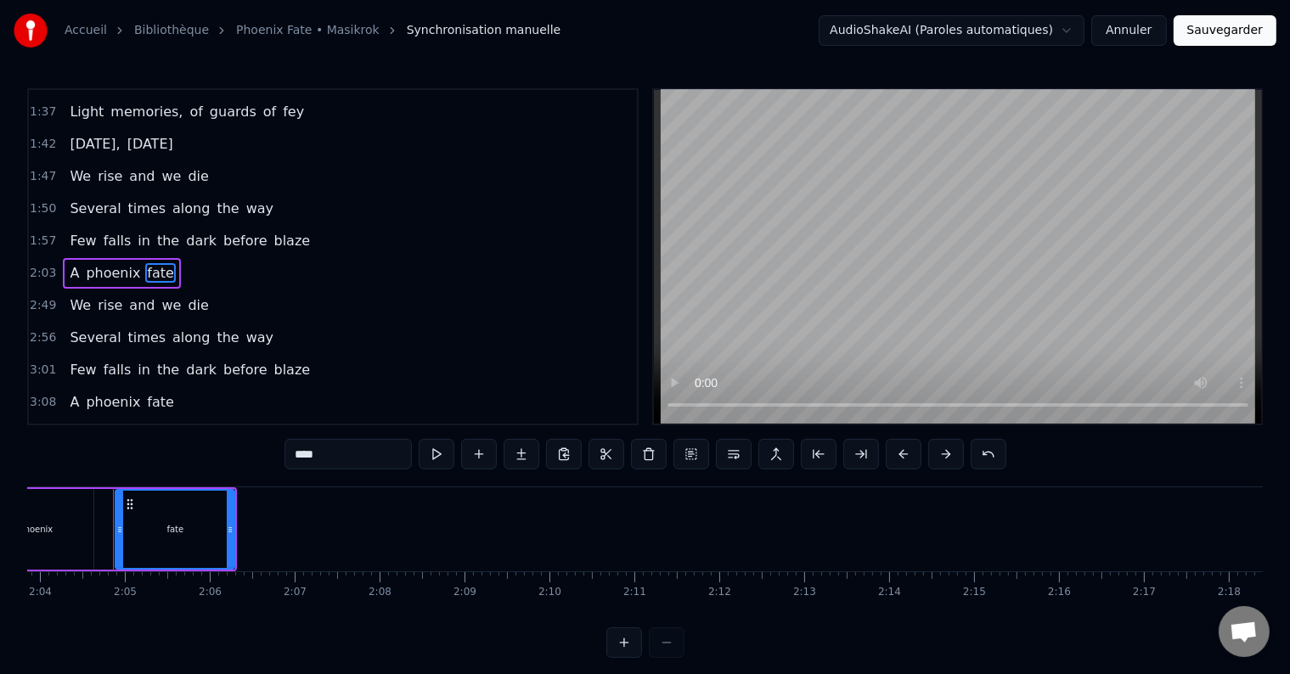
type input "****"
click at [369, 262] on div "2:03 A phoenix fate" at bounding box center [333, 273] width 608 height 32
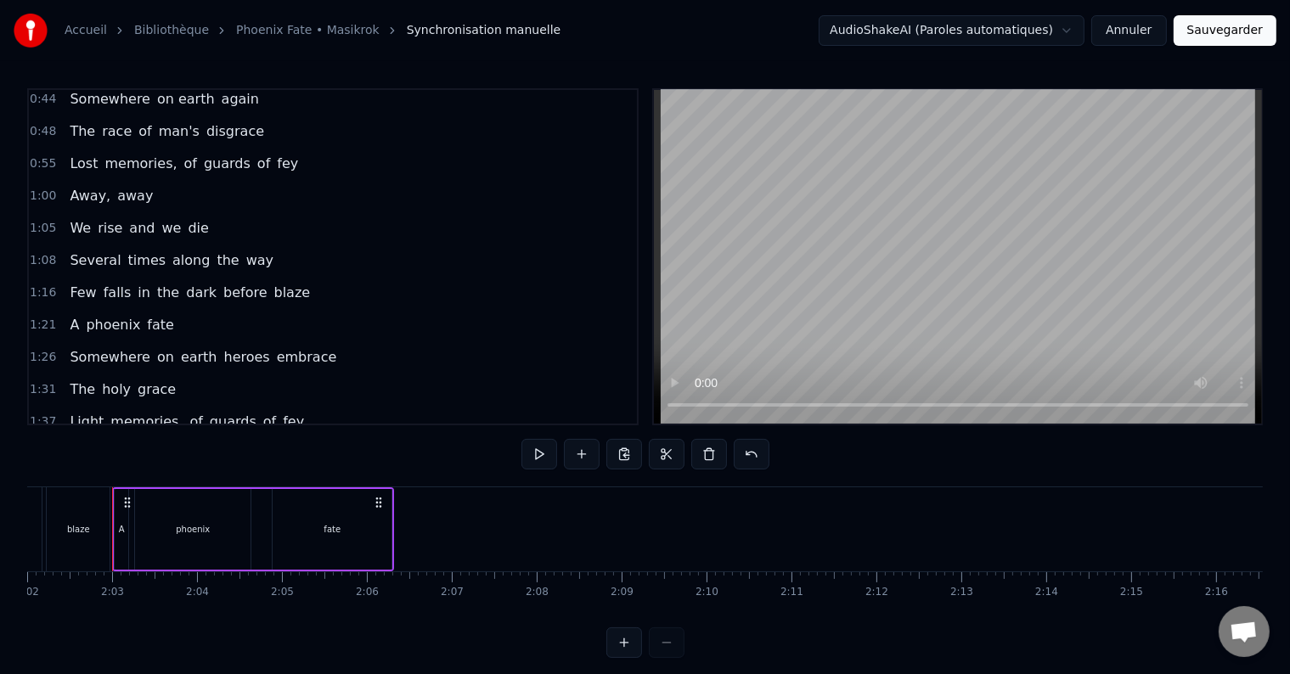
scroll to position [0, 0]
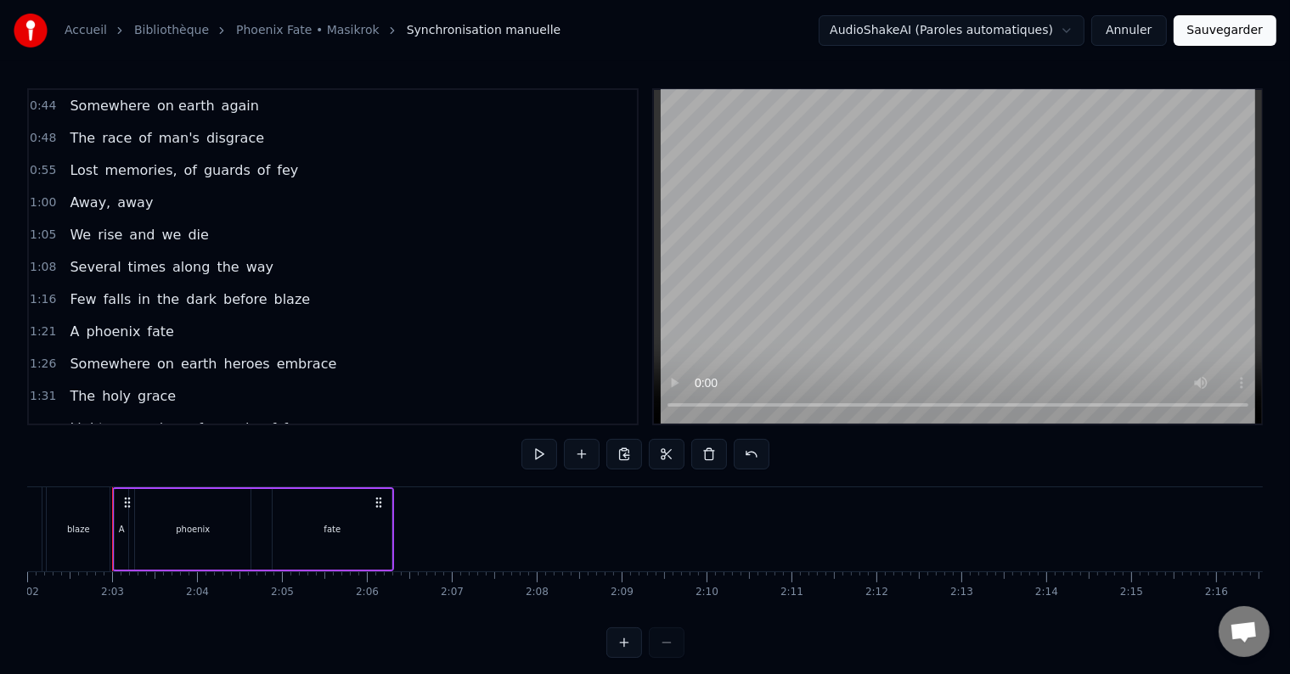
click at [1213, 37] on button "Sauvegarder" at bounding box center [1225, 30] width 103 height 31
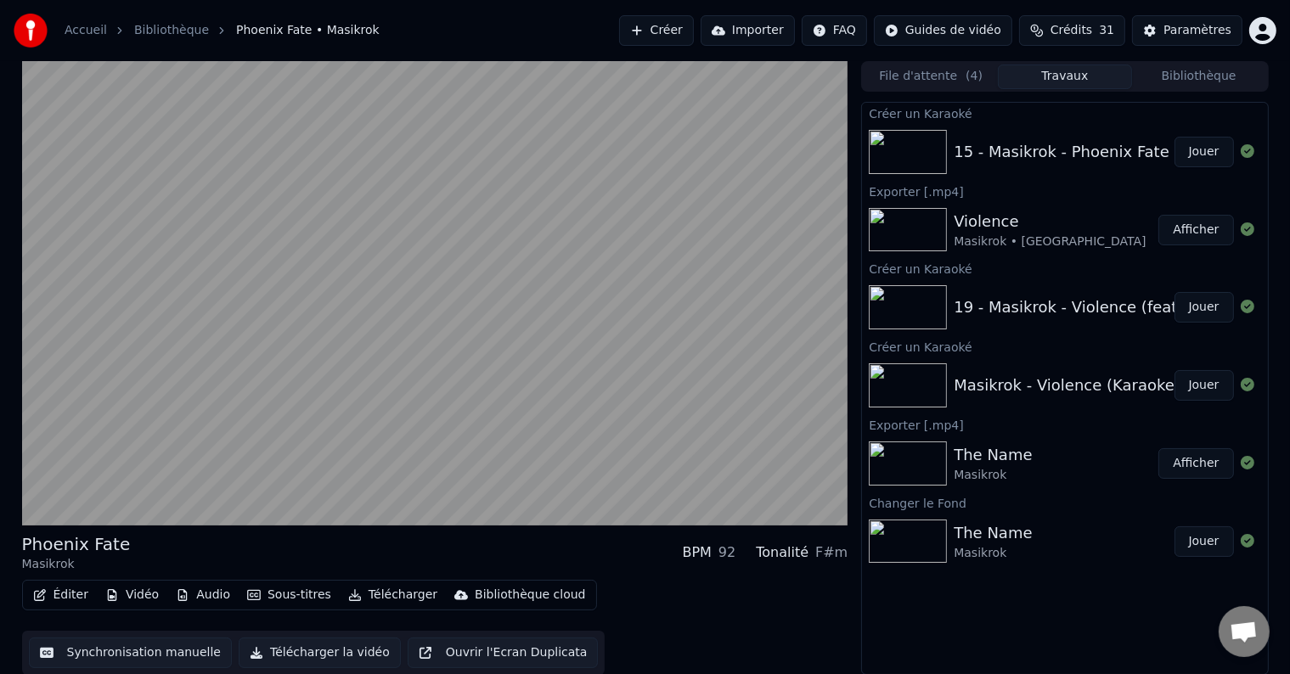
click at [304, 653] on button "Télécharger la vidéo" at bounding box center [320, 653] width 162 height 31
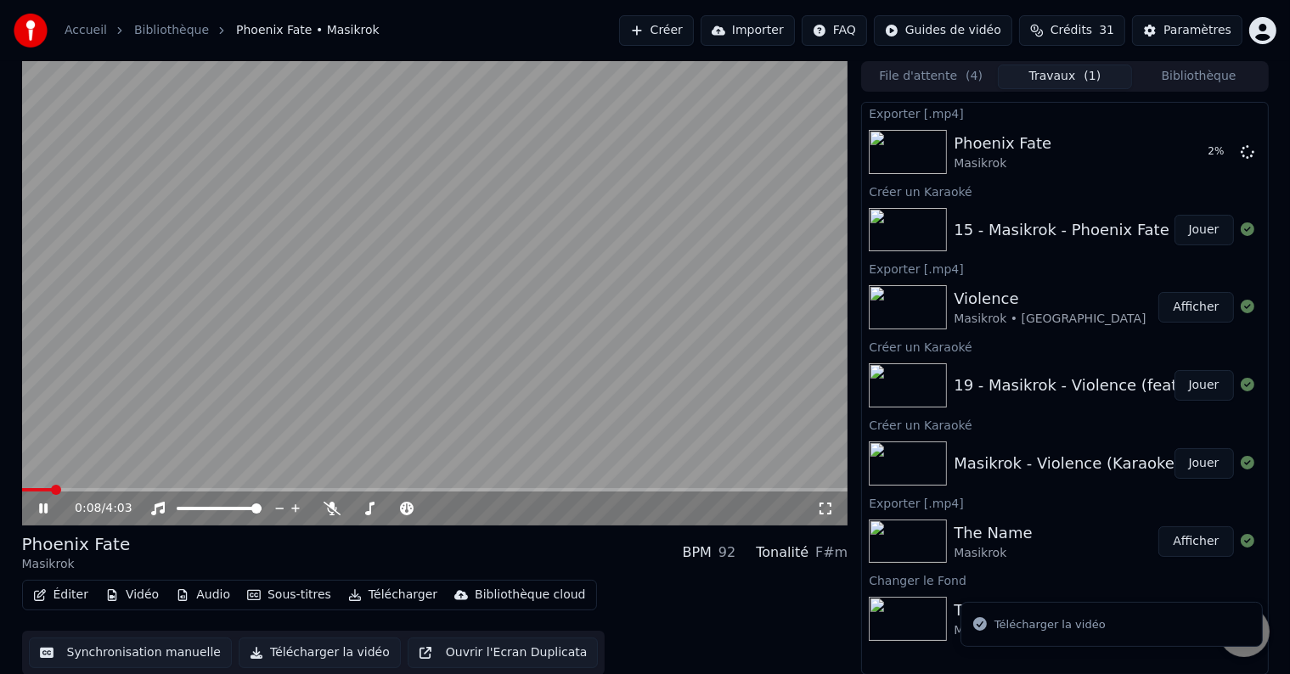
click at [41, 514] on icon at bounding box center [56, 509] width 40 height 14
click at [1180, 155] on button "Afficher" at bounding box center [1196, 152] width 75 height 31
click at [694, 37] on button "Créer" at bounding box center [656, 30] width 75 height 31
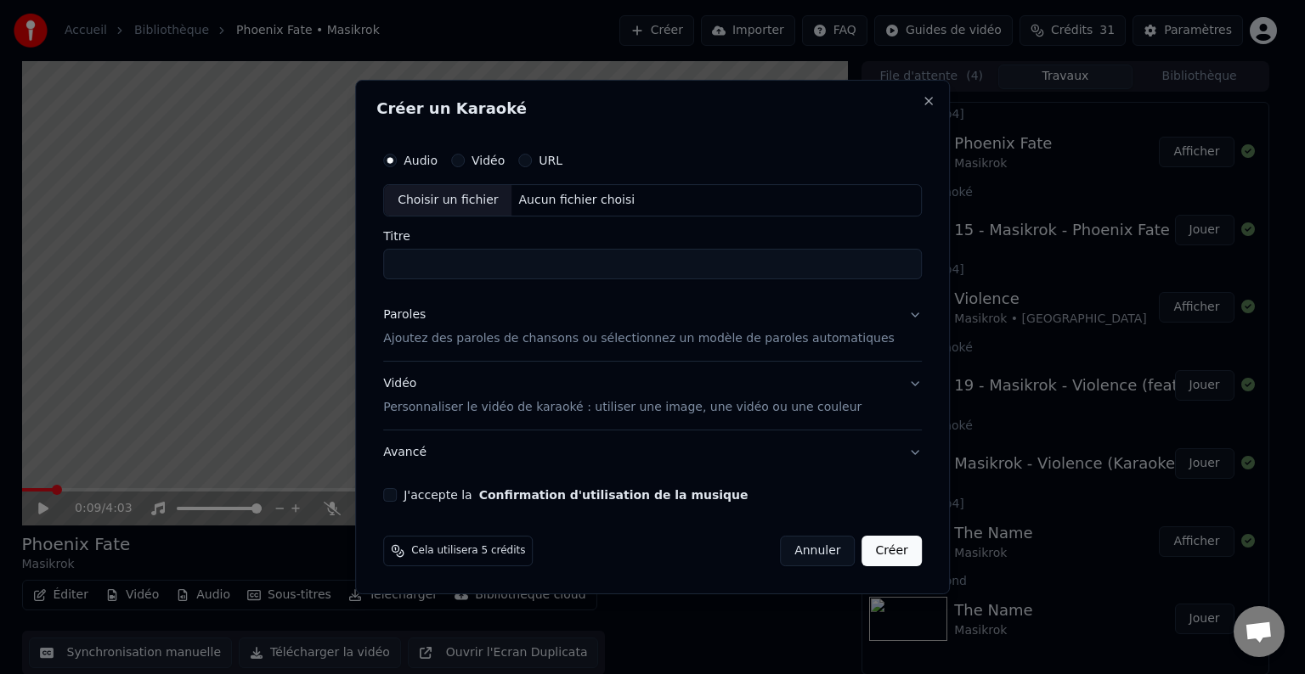
click at [562, 199] on div "Aucun fichier choisi" at bounding box center [577, 200] width 130 height 17
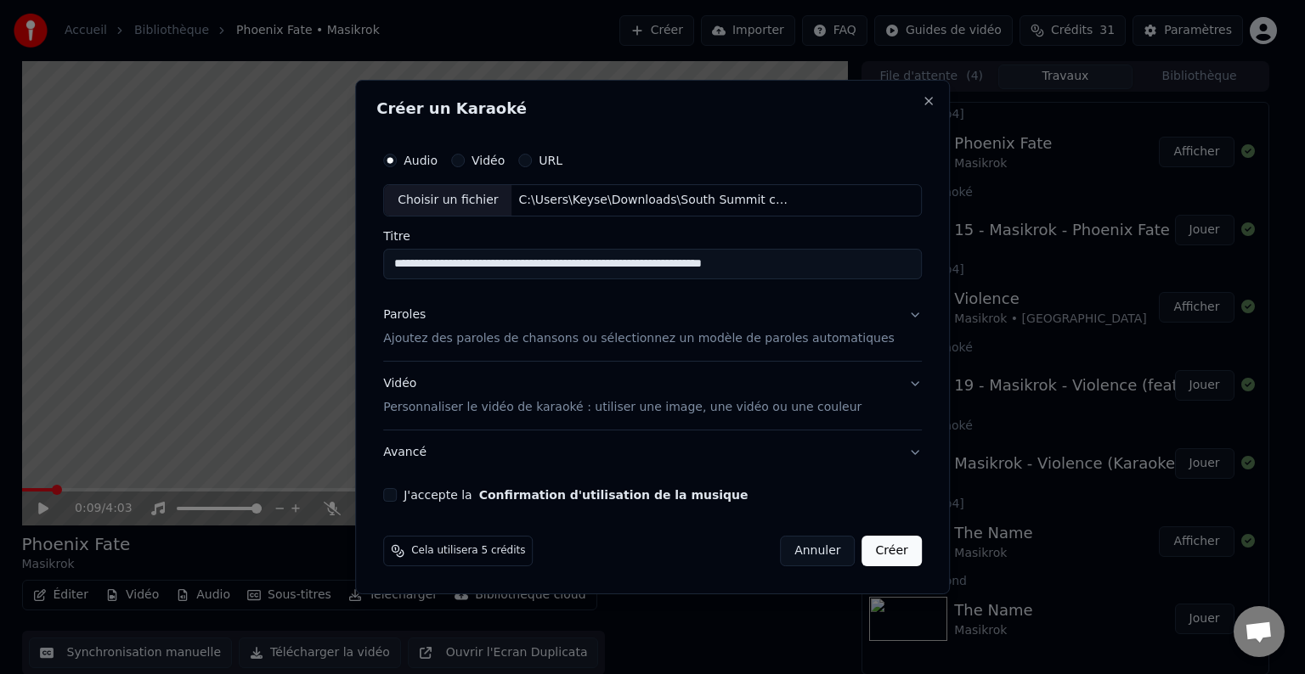
drag, startPoint x: 528, startPoint y: 264, endPoint x: 497, endPoint y: 267, distance: 31.5
click at [497, 267] on input "**********" at bounding box center [652, 264] width 539 height 31
drag, startPoint x: 614, startPoint y: 268, endPoint x: 1040, endPoint y: 206, distance: 430.1
click at [1040, 206] on body "**********" at bounding box center [645, 337] width 1290 height 674
type input "**********"
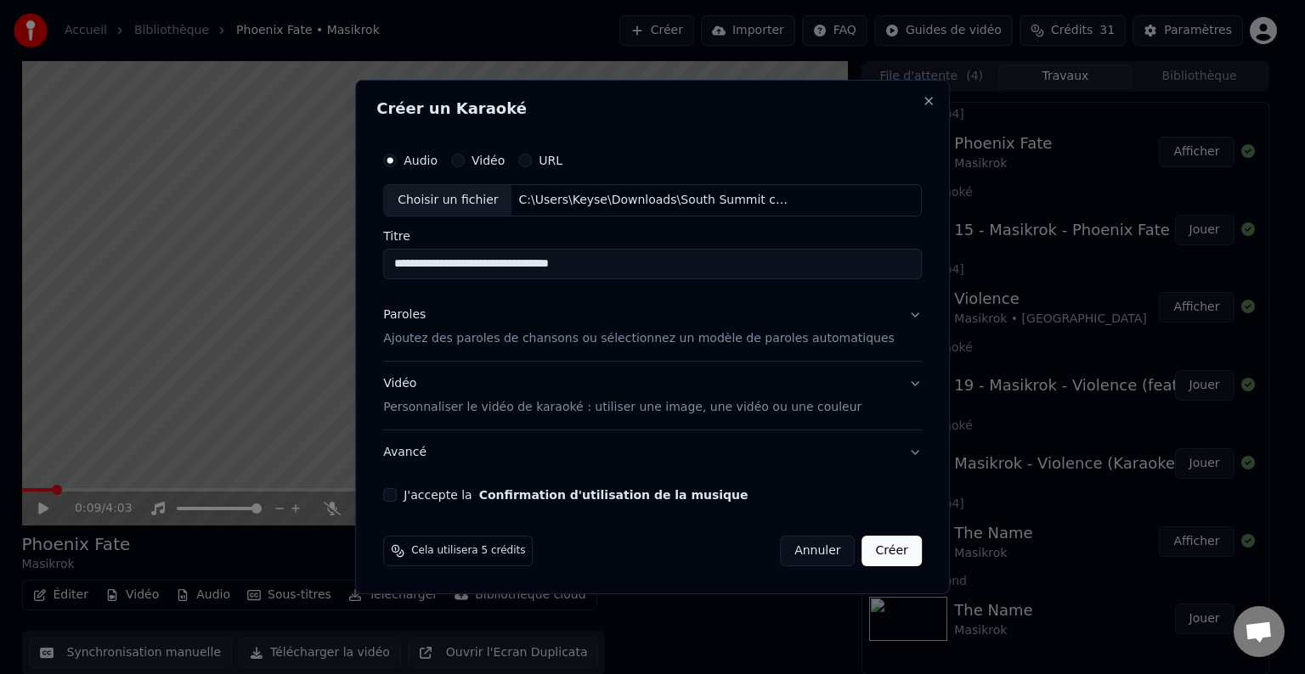
click at [892, 313] on button "Paroles Ajoutez des paroles de chansons ou sélectionnez un modèle de paroles au…" at bounding box center [652, 327] width 539 height 68
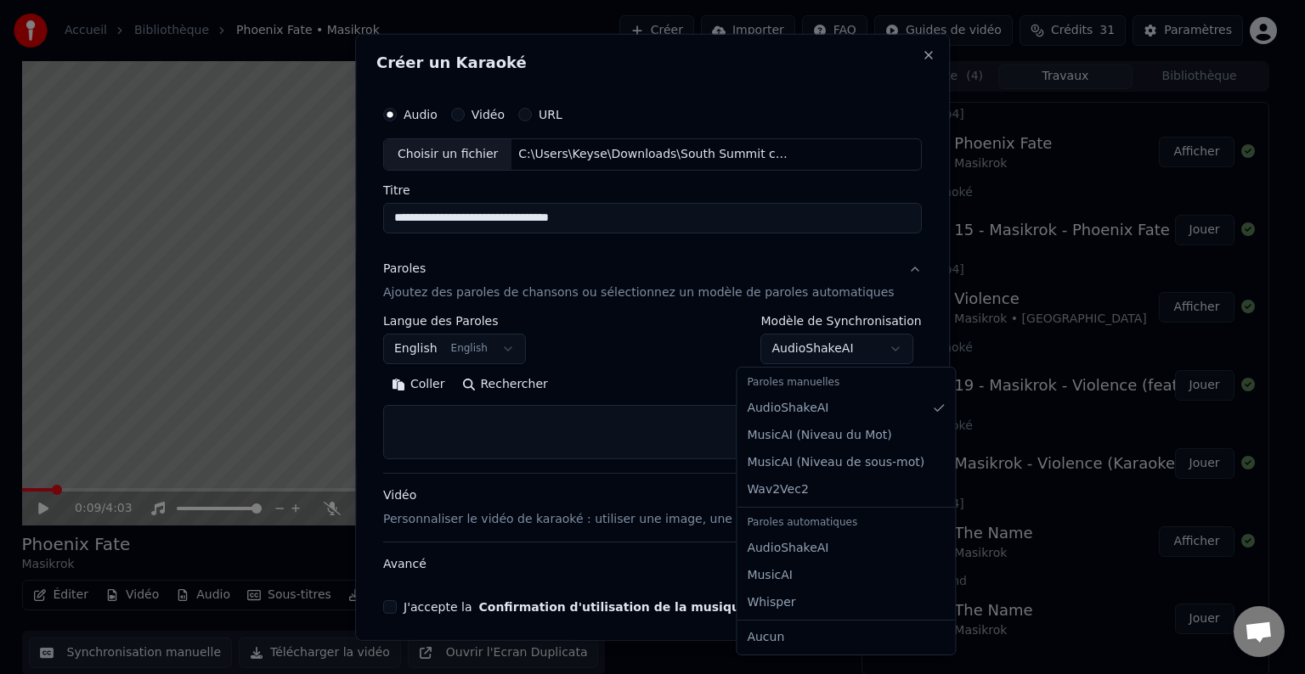
click at [871, 352] on body "**********" at bounding box center [645, 337] width 1290 height 674
select select "*******"
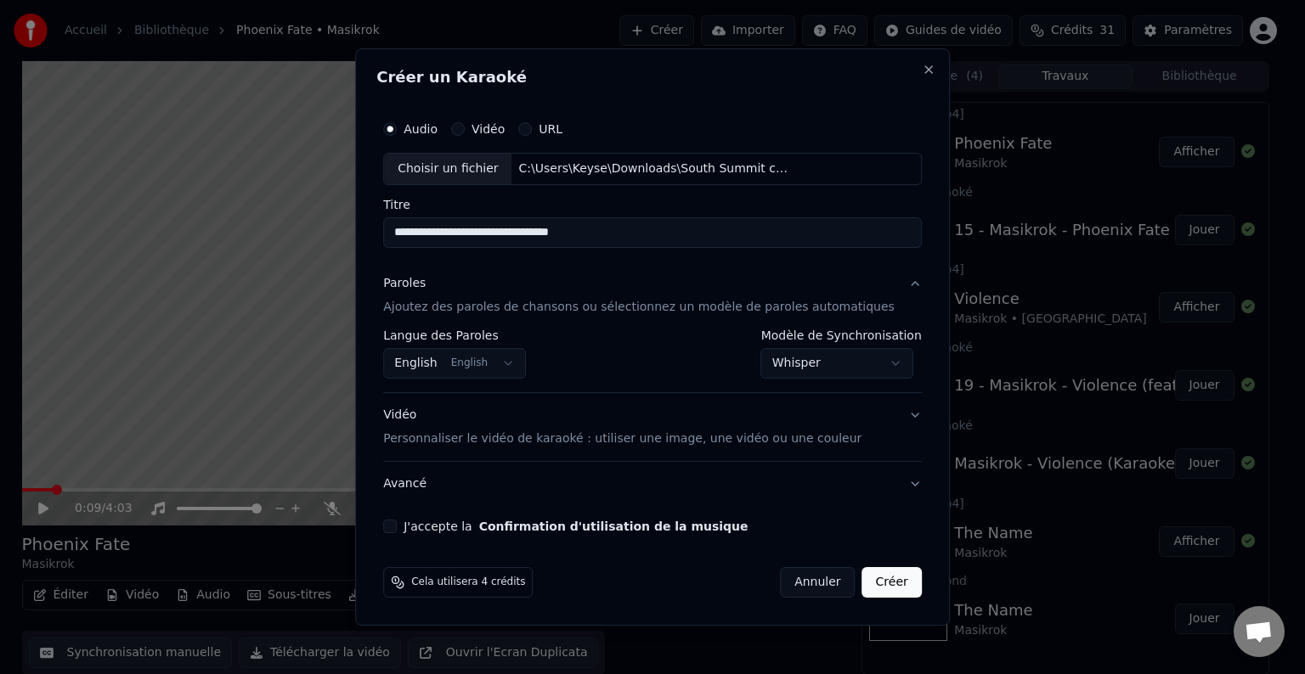
click at [896, 485] on div "**********" at bounding box center [652, 322] width 552 height 435
click at [893, 485] on button "Avancé" at bounding box center [652, 484] width 539 height 44
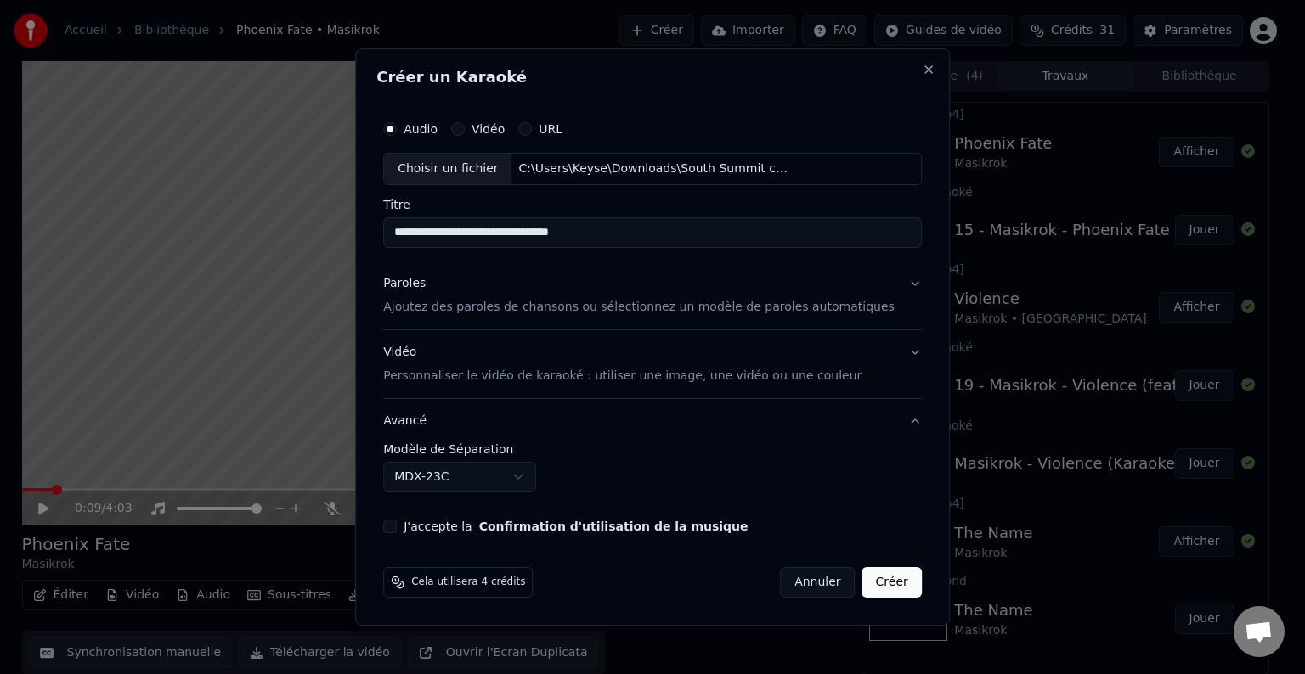
click at [397, 525] on button "J'accepte la Confirmation d'utilisation de la musique" at bounding box center [390, 527] width 14 height 14
click at [868, 584] on button "Créer" at bounding box center [891, 582] width 59 height 31
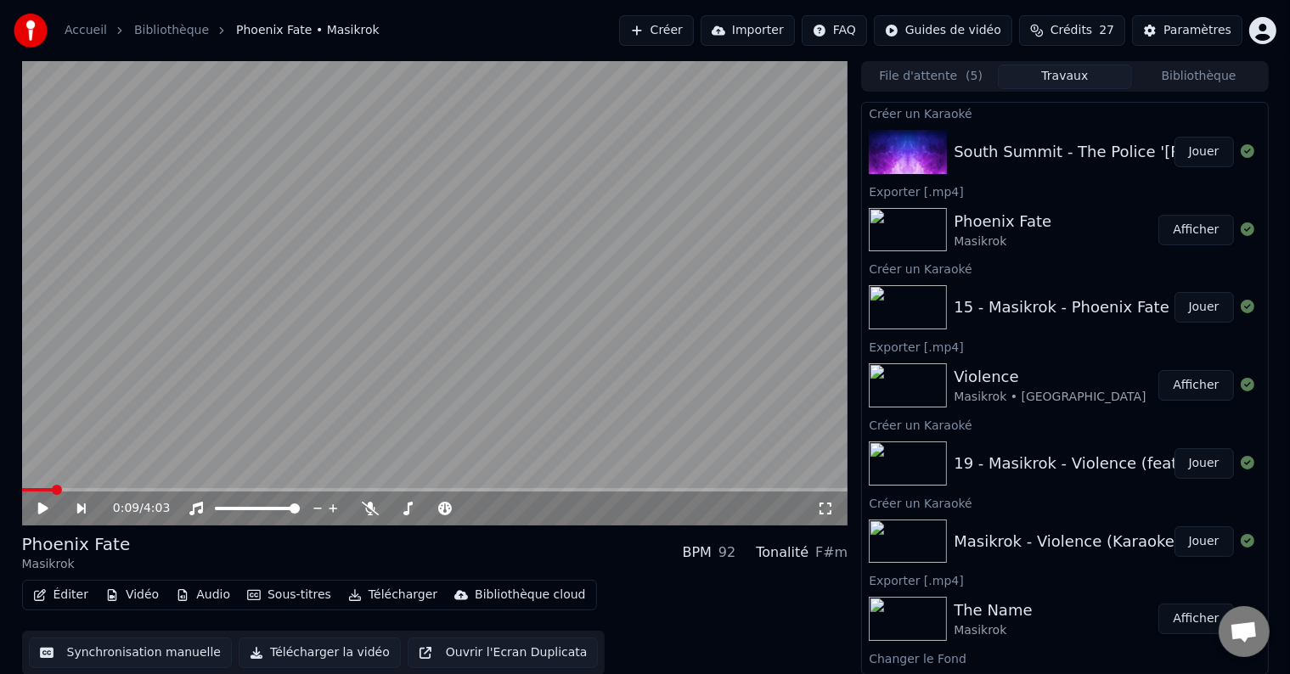
click at [1203, 156] on button "Jouer" at bounding box center [1204, 152] width 59 height 31
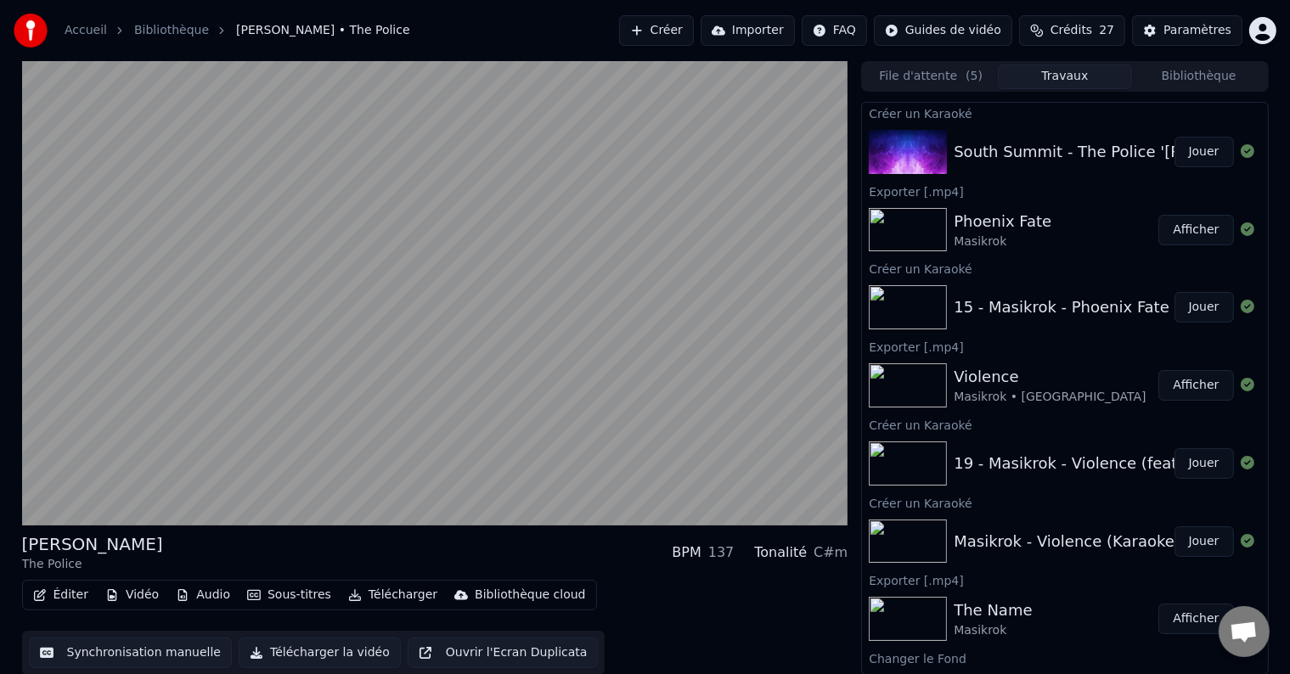
click at [146, 654] on button "Synchronisation manuelle" at bounding box center [131, 653] width 204 height 31
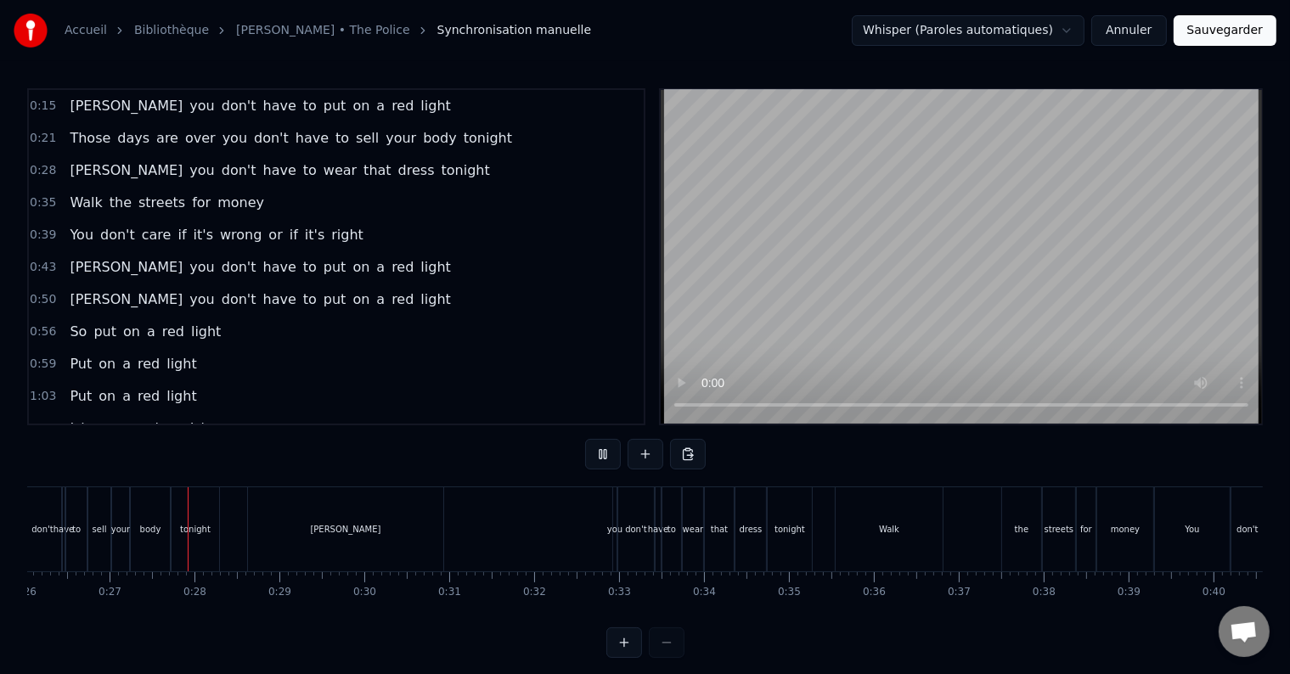
scroll to position [0, 2232]
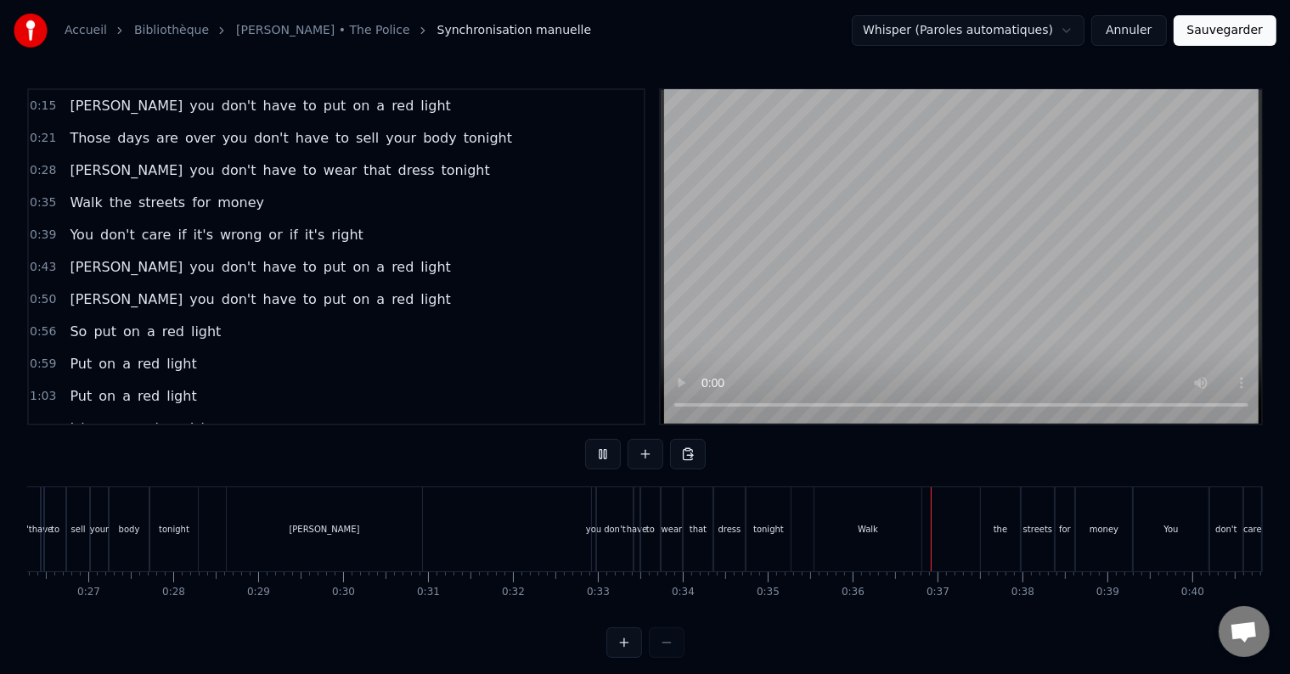
click at [1144, 38] on button "Annuler" at bounding box center [1129, 30] width 75 height 31
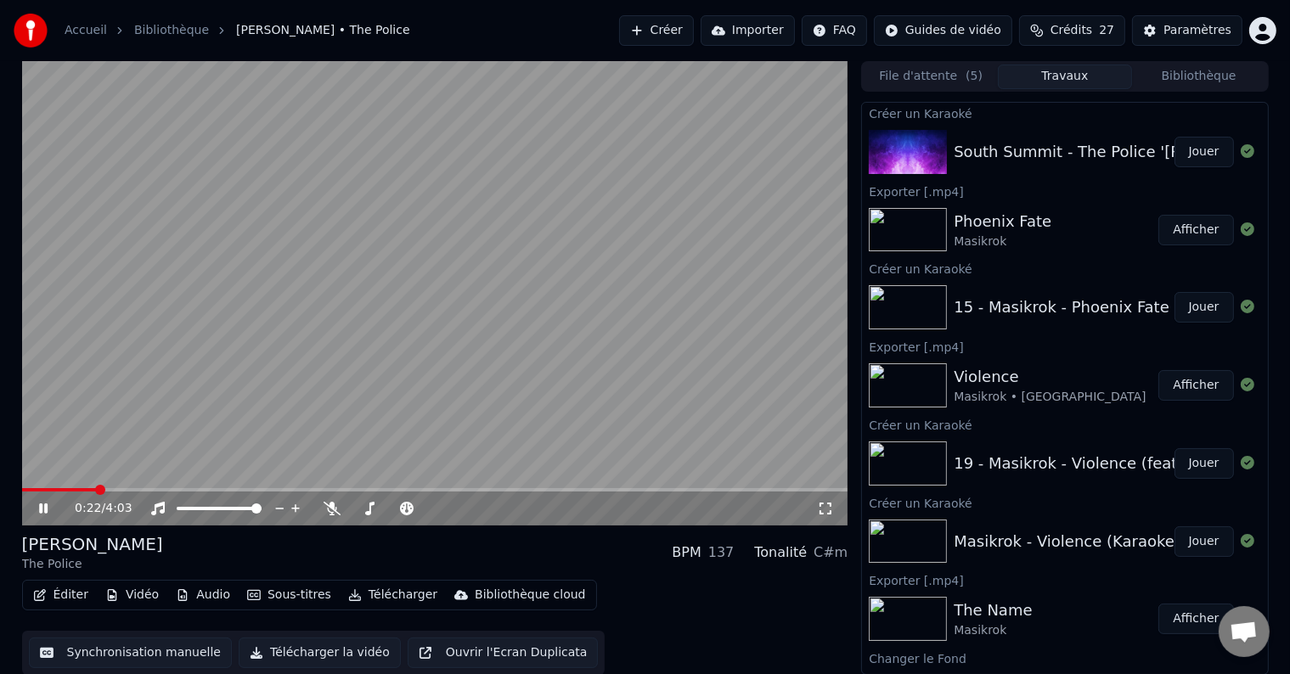
click at [95, 490] on span at bounding box center [435, 489] width 827 height 3
click at [55, 490] on span at bounding box center [39, 489] width 34 height 3
click at [44, 512] on icon at bounding box center [43, 509] width 8 height 10
click at [677, 36] on button "Créer" at bounding box center [656, 30] width 75 height 31
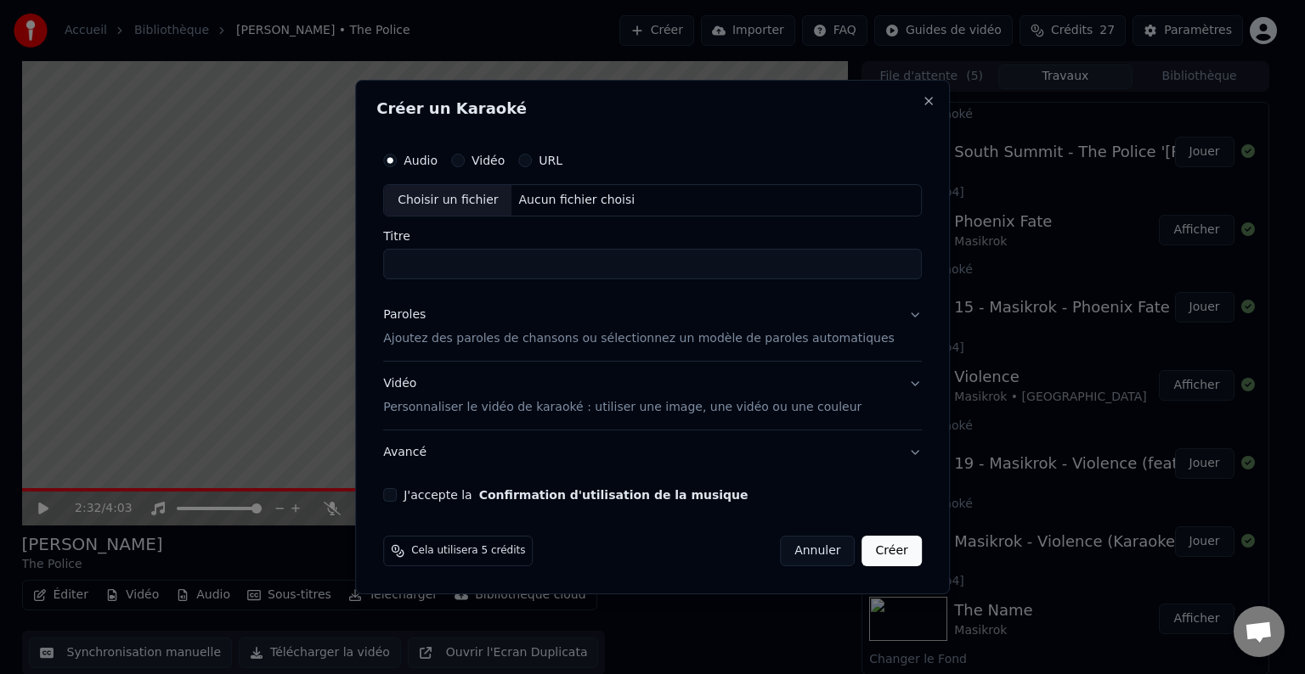
click at [482, 204] on div "Choisir un fichier" at bounding box center [447, 200] width 127 height 31
type input "**********"
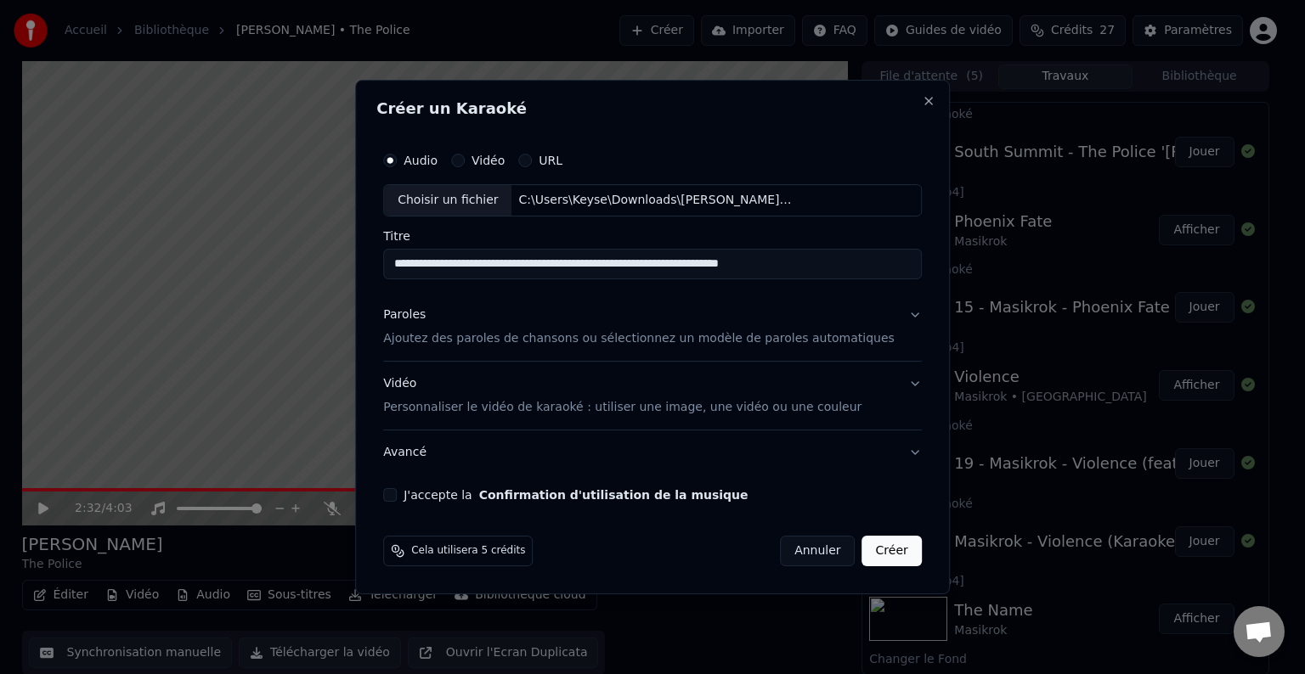
click at [896, 314] on div "**********" at bounding box center [652, 323] width 552 height 372
click at [888, 316] on button "Paroles Ajoutez des paroles de chansons ou sélectionnez un modèle de paroles au…" at bounding box center [652, 327] width 539 height 68
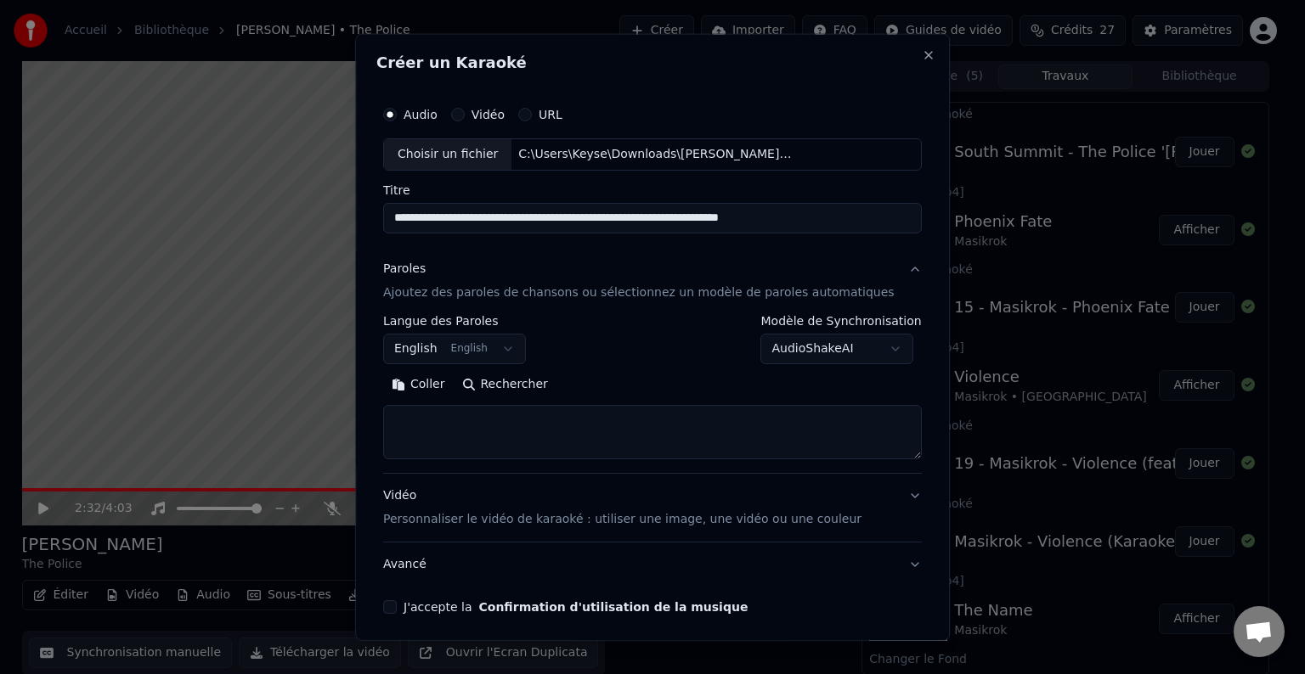
click at [870, 352] on body "Accueil Bibliothèque [PERSON_NAME] • The Police Créer Importer FAQ Guides de vi…" at bounding box center [645, 337] width 1290 height 674
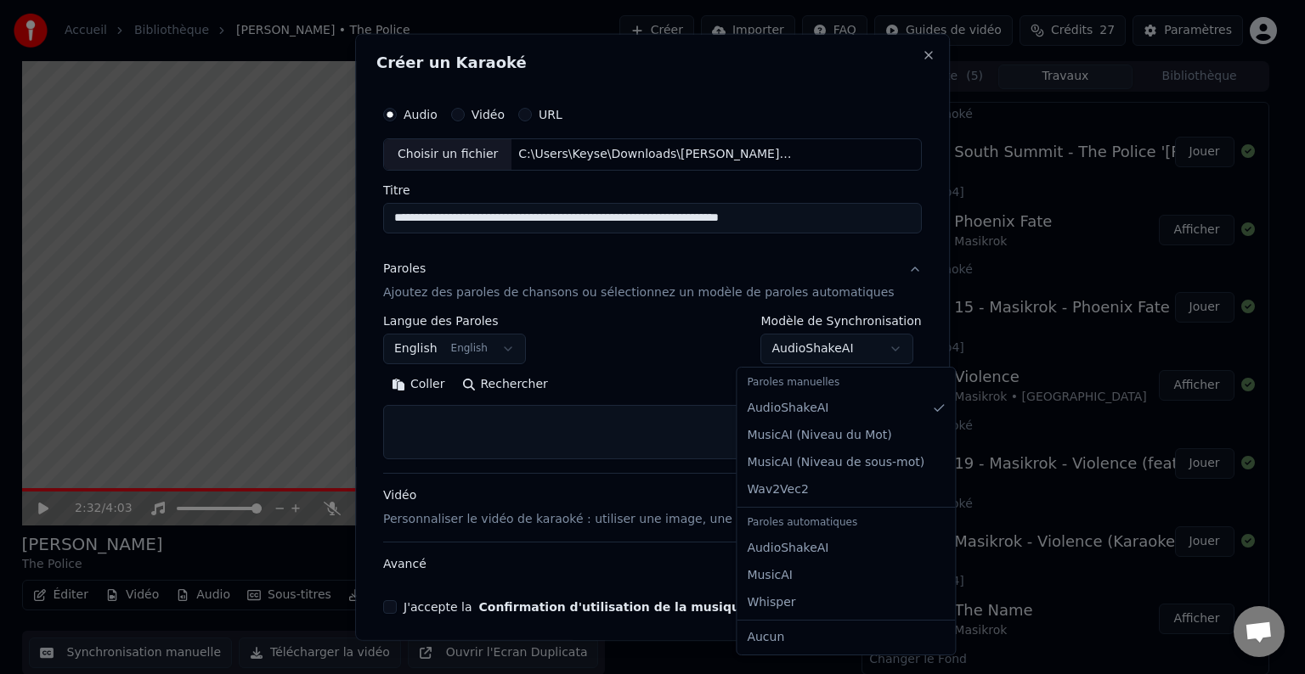
select select "**********"
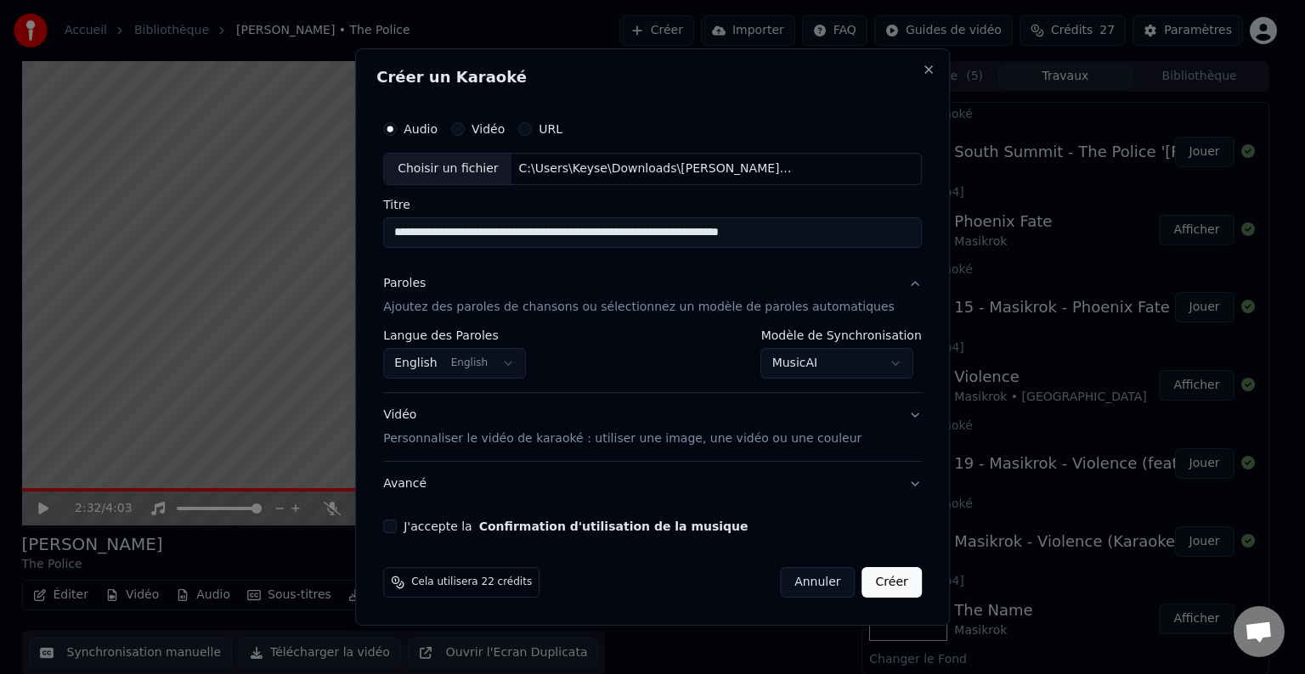
click at [887, 420] on button "Vidéo Personnaliser le vidéo de karaoké : utiliser une image, une vidéo ou une …" at bounding box center [652, 427] width 539 height 68
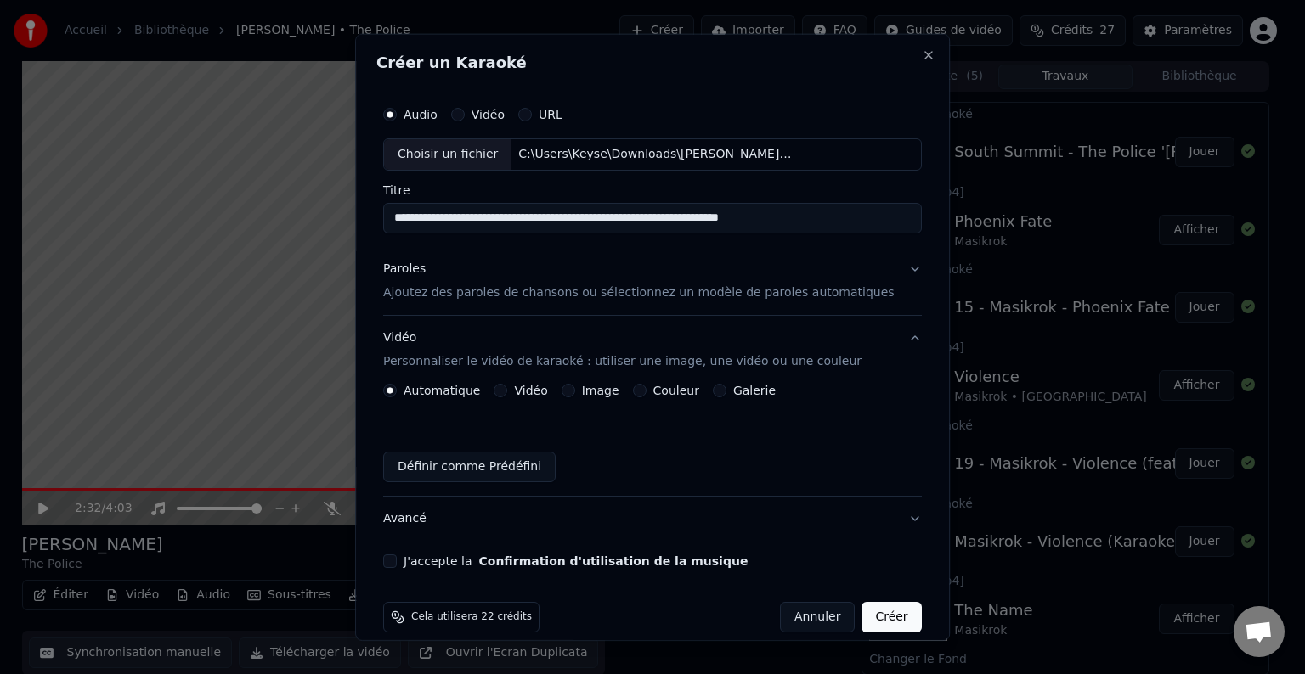
click at [397, 561] on button "J'accepte la Confirmation d'utilisation de la musique" at bounding box center [390, 562] width 14 height 14
click at [882, 271] on button "Paroles Ajoutez des paroles de chansons ou sélectionnez un modèle de paroles au…" at bounding box center [652, 281] width 539 height 68
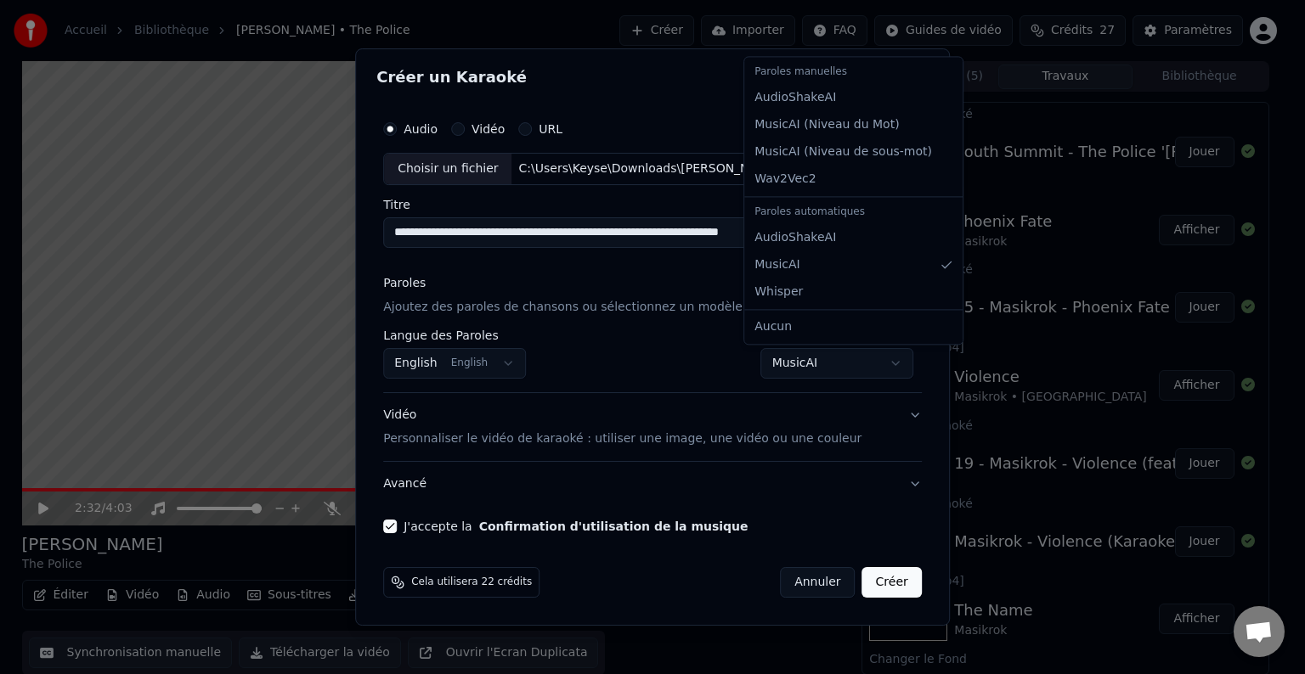
click at [873, 365] on body "Accueil Bibliothèque [PERSON_NAME] • The Police Créer Importer FAQ Guides de vi…" at bounding box center [645, 337] width 1290 height 674
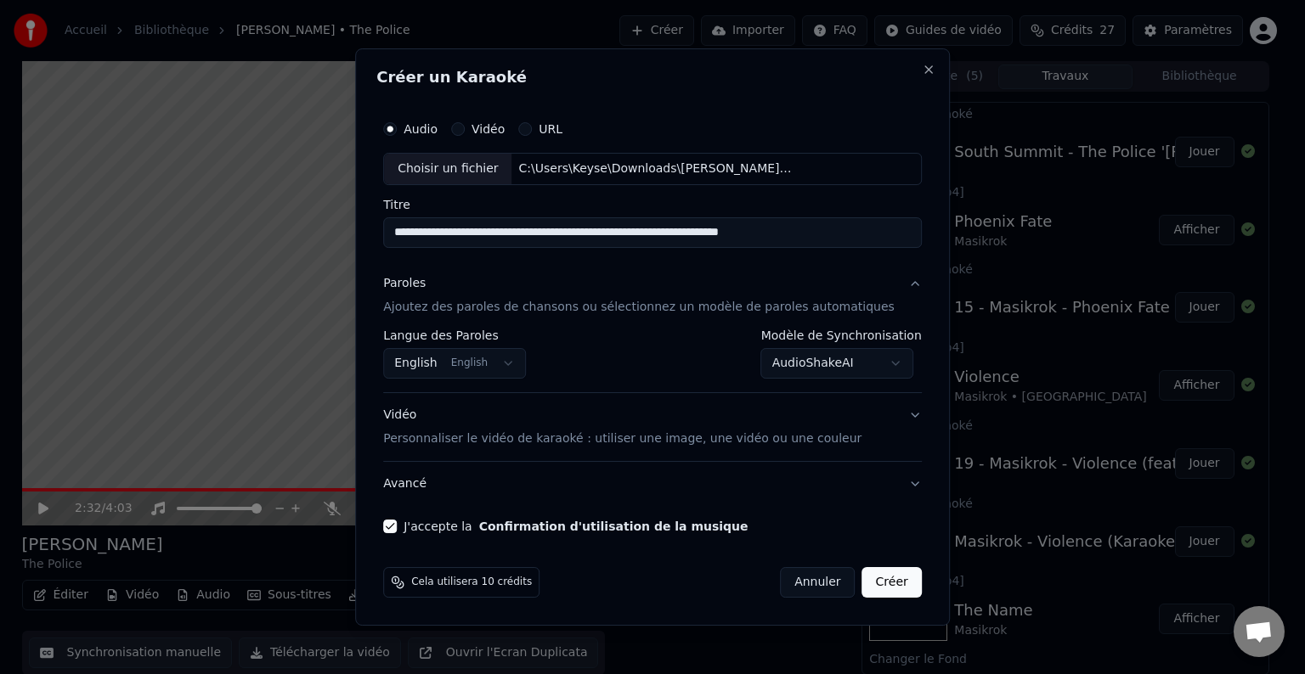
click at [872, 585] on button "Créer" at bounding box center [891, 582] width 59 height 31
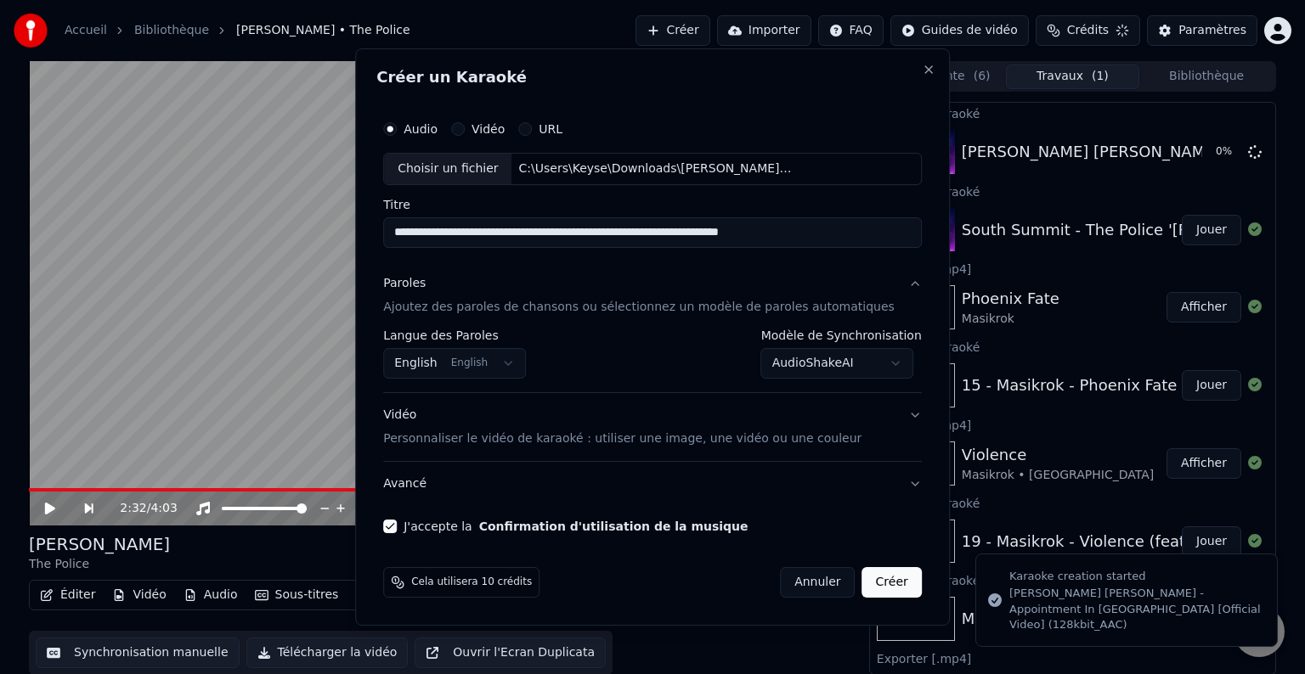
select select "**********"
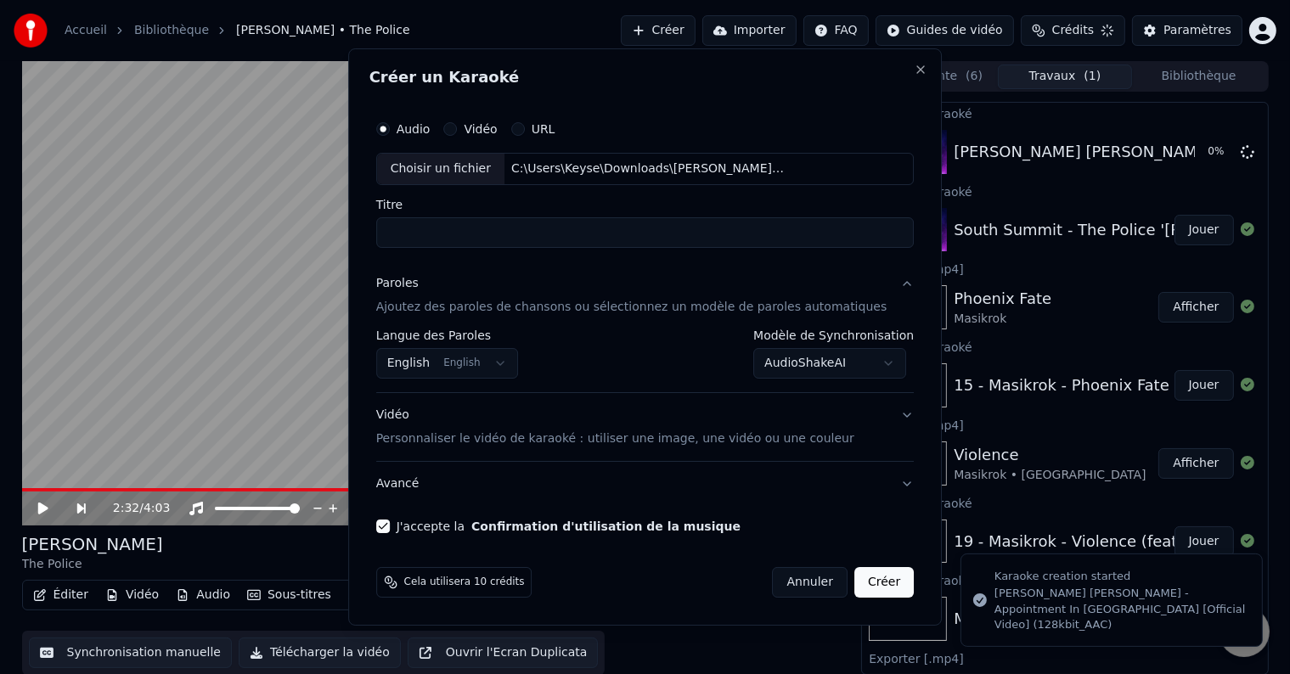
select select
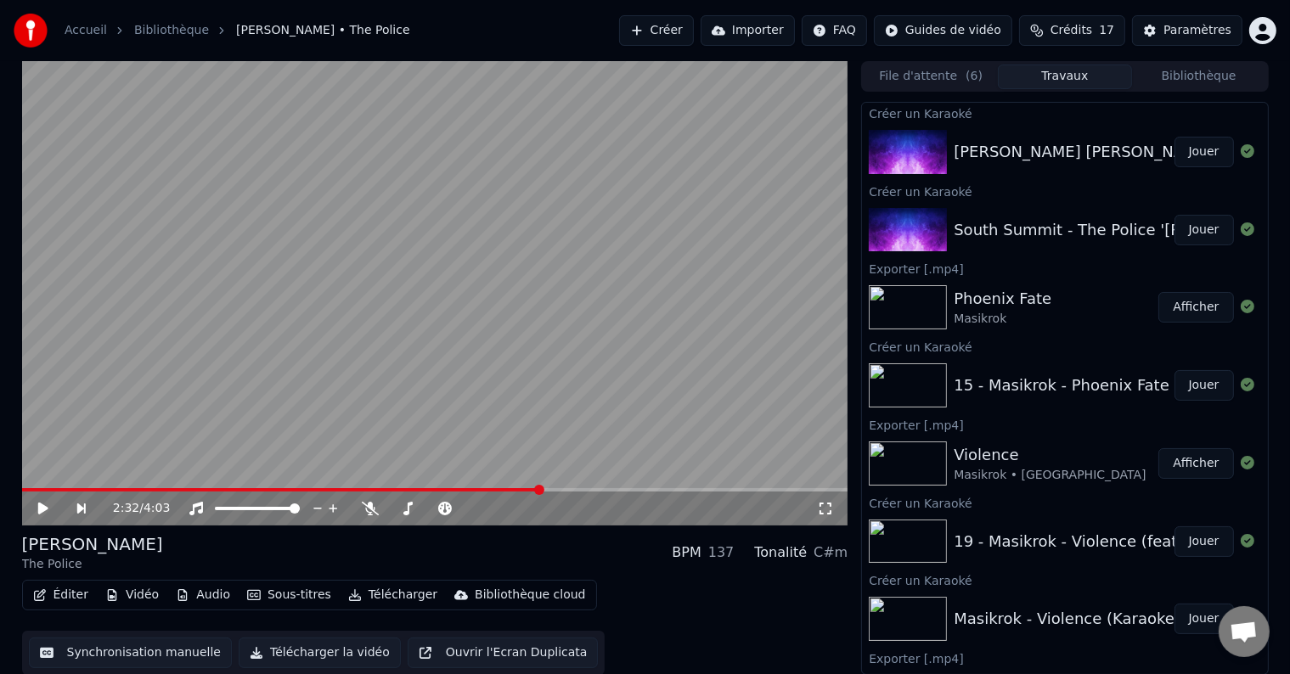
click at [1181, 156] on button "Jouer" at bounding box center [1204, 152] width 59 height 31
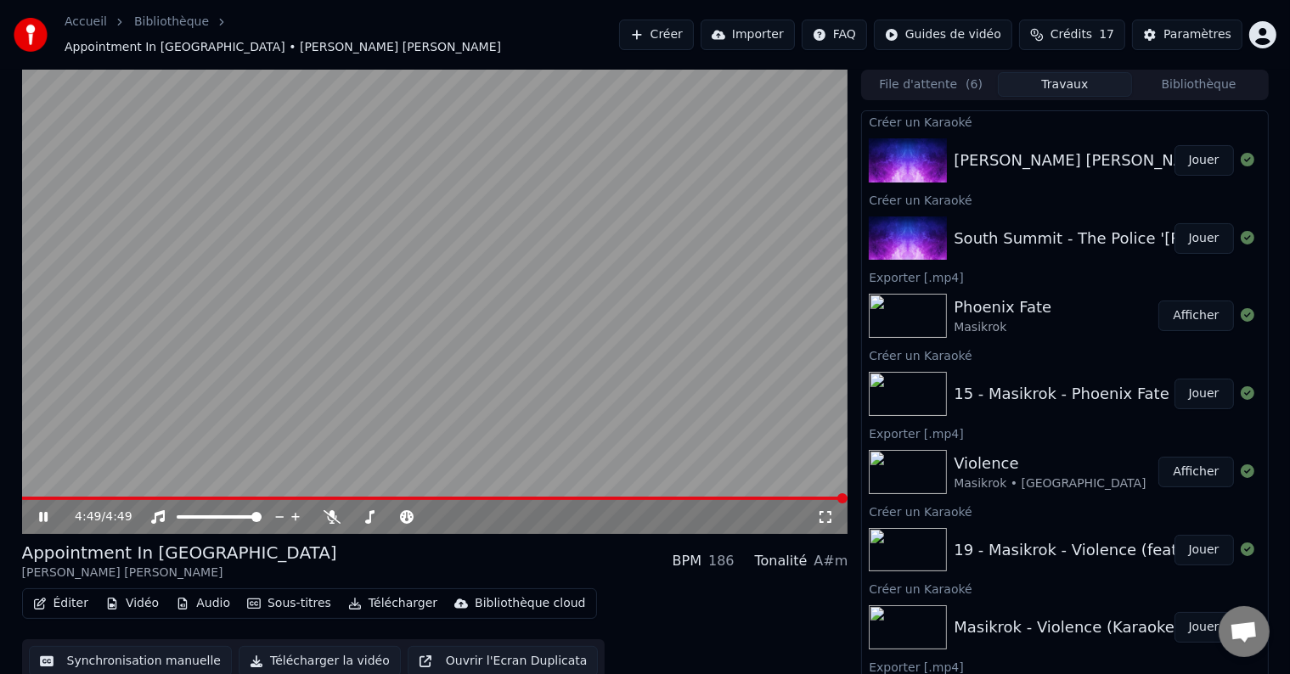
click at [44, 512] on icon at bounding box center [43, 517] width 8 height 10
click at [110, 656] on button "Synchronisation manuelle" at bounding box center [131, 661] width 204 height 31
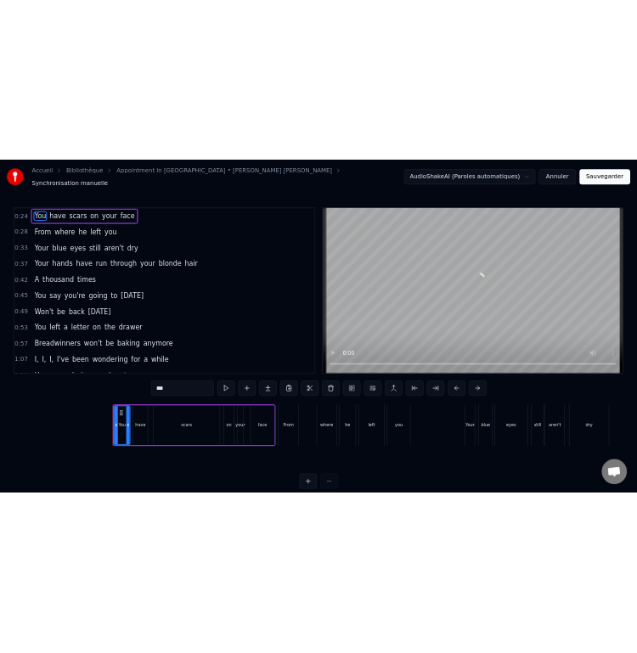
scroll to position [0, 2036]
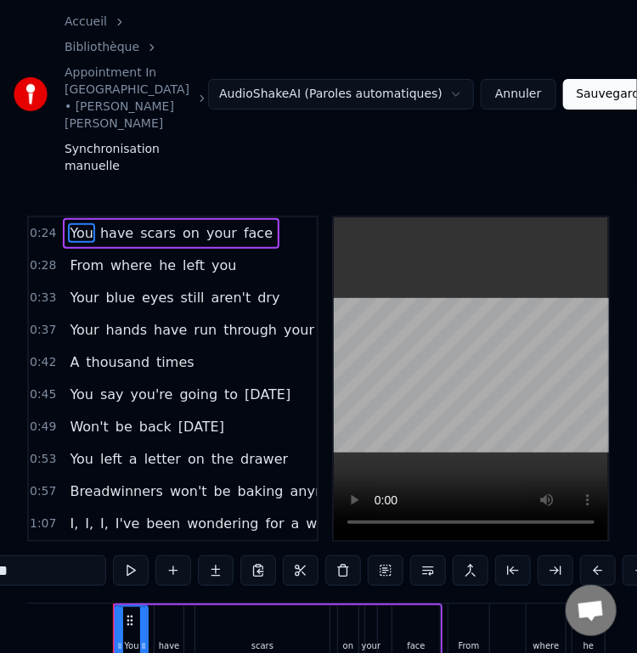
click at [243, 385] on span "[DATE]" at bounding box center [267, 395] width 49 height 20
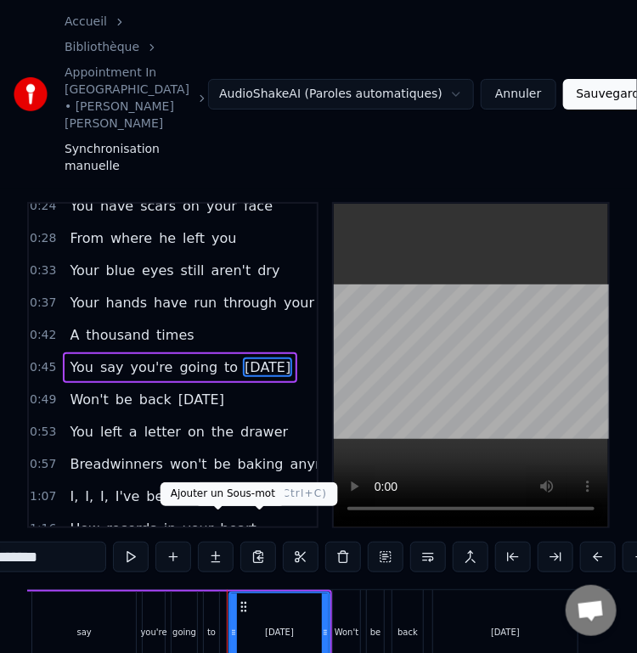
scroll to position [0, 4041]
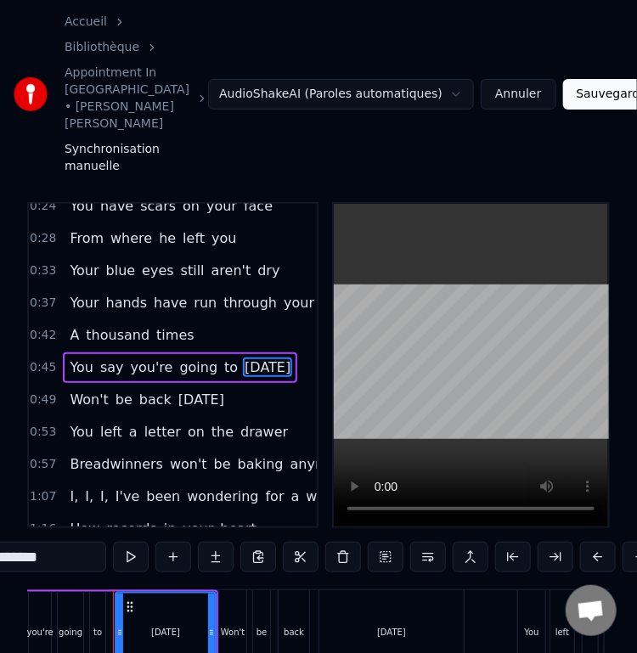
drag, startPoint x: 73, startPoint y: 529, endPoint x: -1, endPoint y: 513, distance: 75.6
click at [0, 513] on html "Accueil Bibliothèque Appointment In [GEOGRAPHIC_DATA] • [PERSON_NAME] [PERSON_N…" at bounding box center [318, 387] width 637 height 802
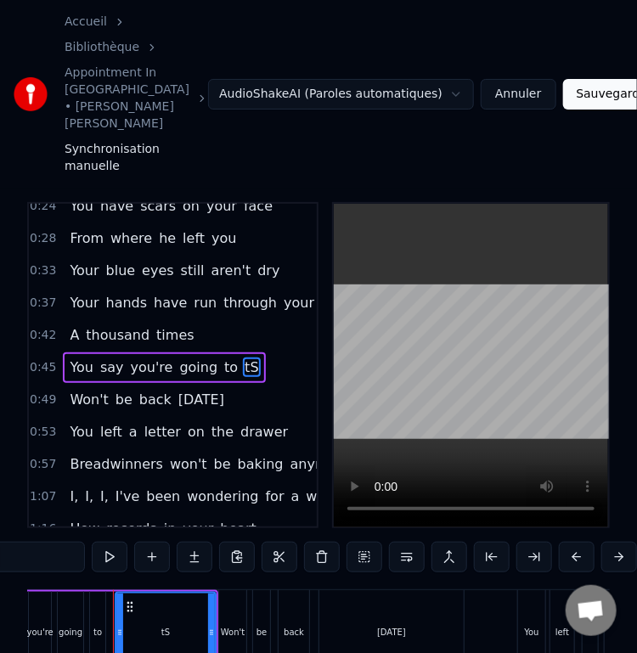
type input "*"
click at [108, 454] on span "Breadwinners" at bounding box center [116, 464] width 97 height 20
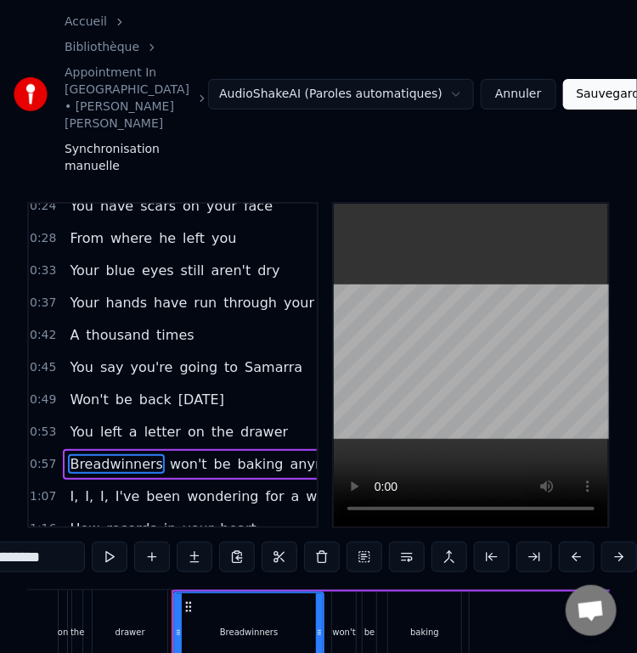
scroll to position [0, 4758]
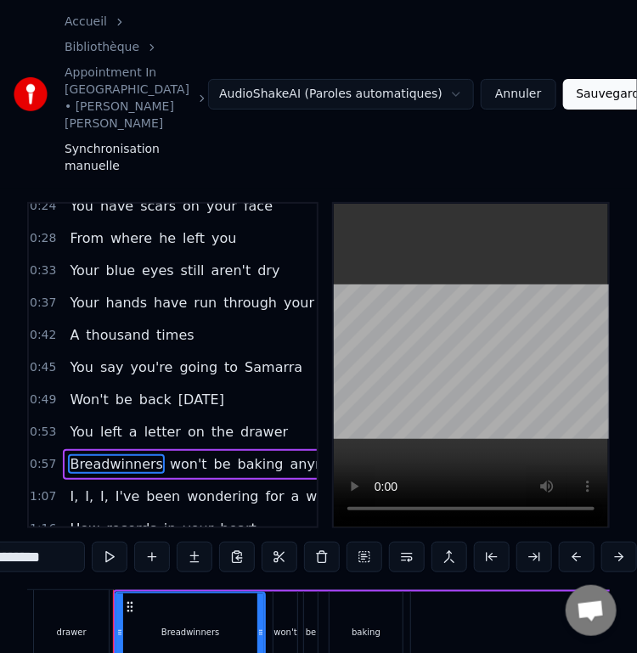
click at [236, 454] on span "baking" at bounding box center [260, 464] width 49 height 20
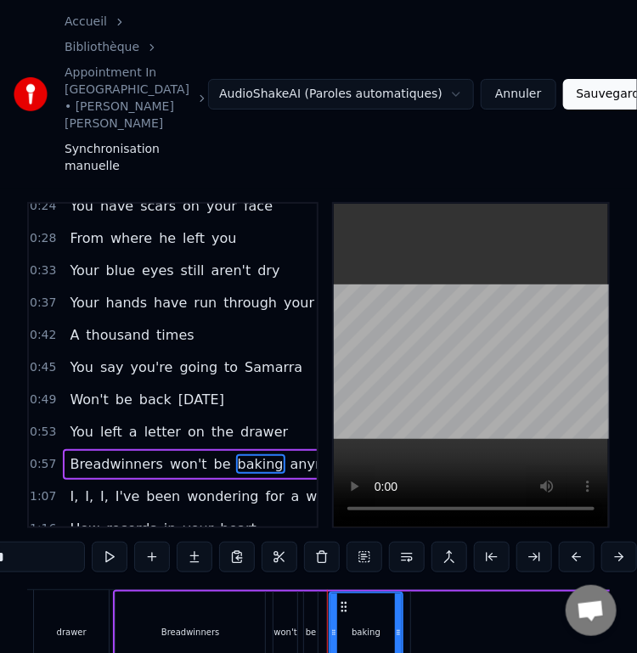
click at [104, 454] on span "Breadwinners" at bounding box center [116, 464] width 97 height 20
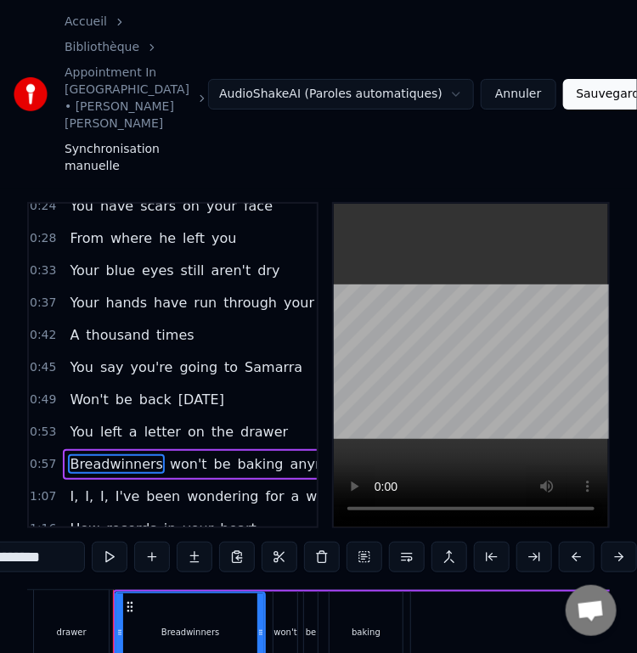
click at [76, 542] on input "**********" at bounding box center [21, 557] width 127 height 31
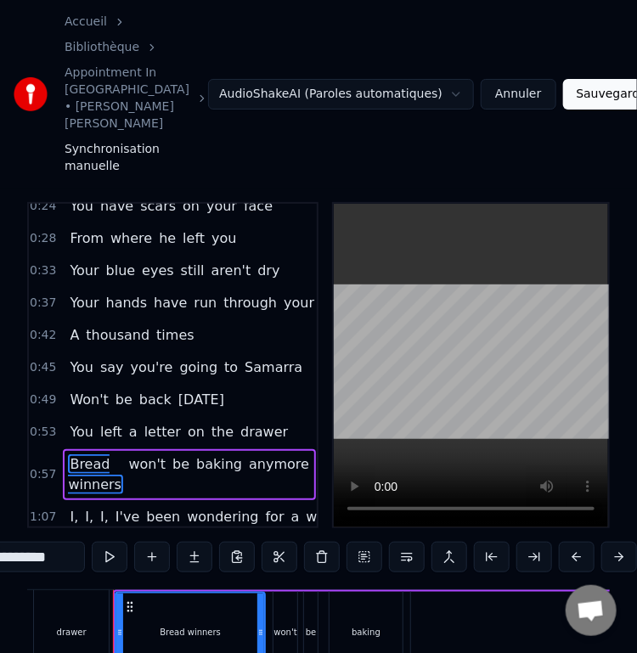
click at [245, 422] on span "drawer" at bounding box center [264, 432] width 51 height 20
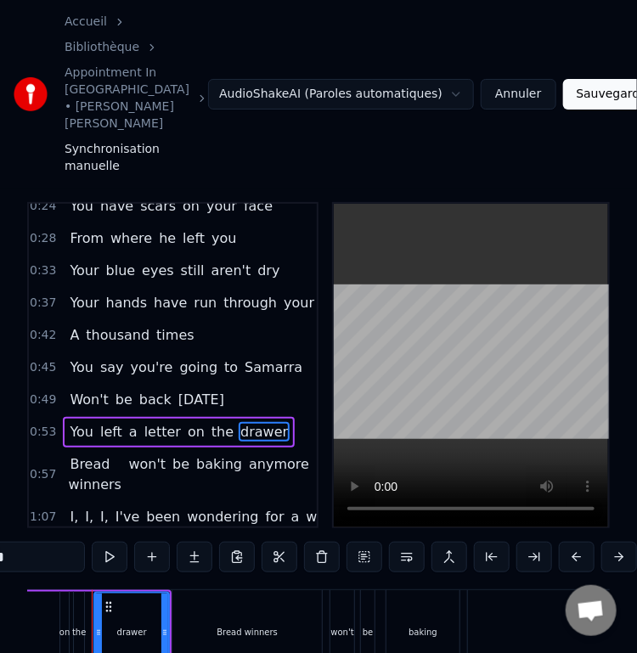
scroll to position [0, 4679]
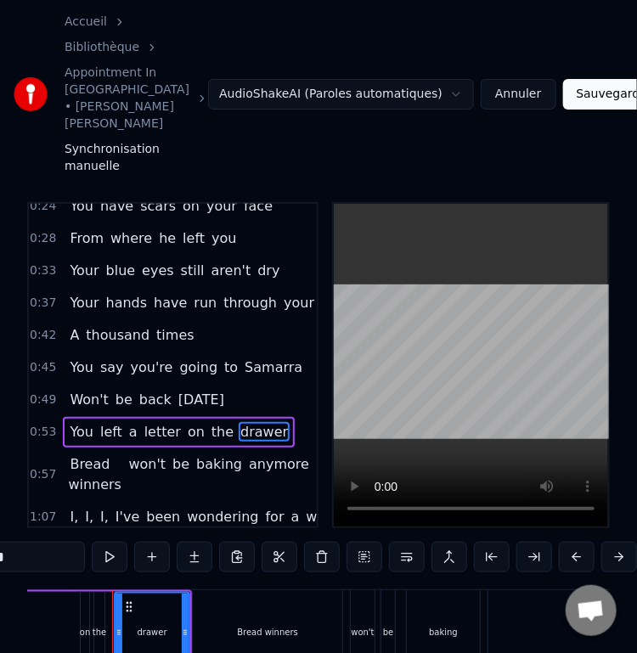
click at [88, 454] on span "Bread winners" at bounding box center [95, 474] width 55 height 40
type input "**********"
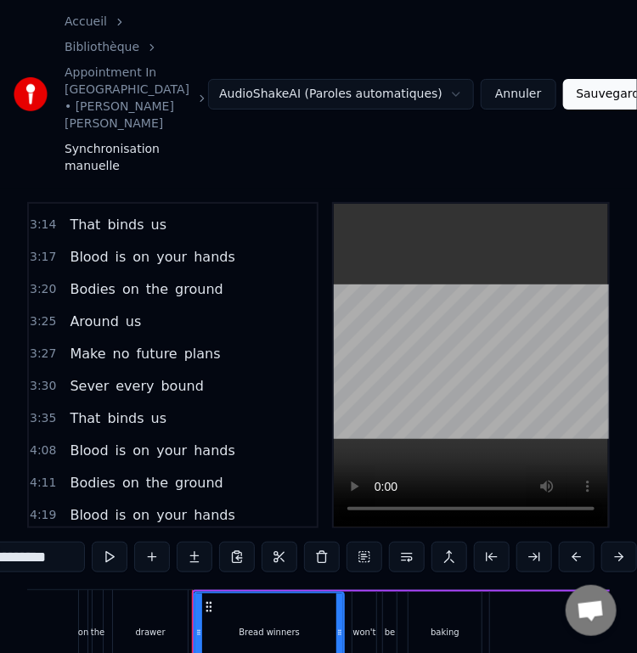
scroll to position [136, 0]
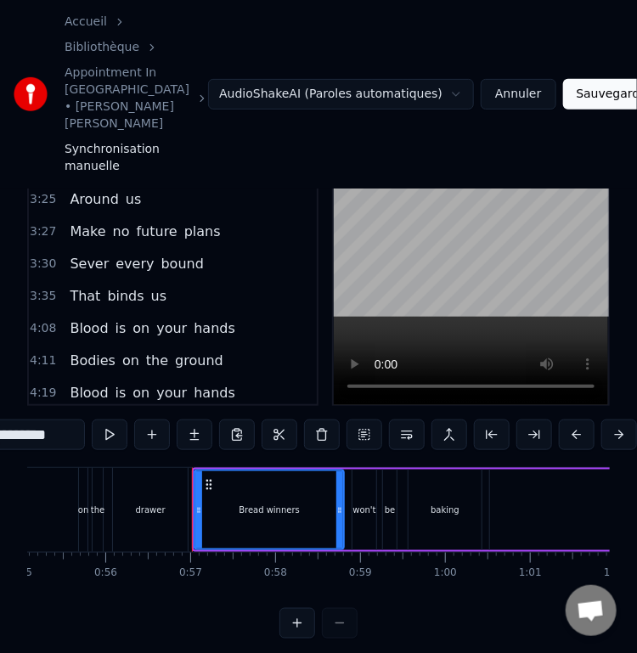
click at [569, 79] on button "Sauvegarder" at bounding box center [614, 94] width 103 height 31
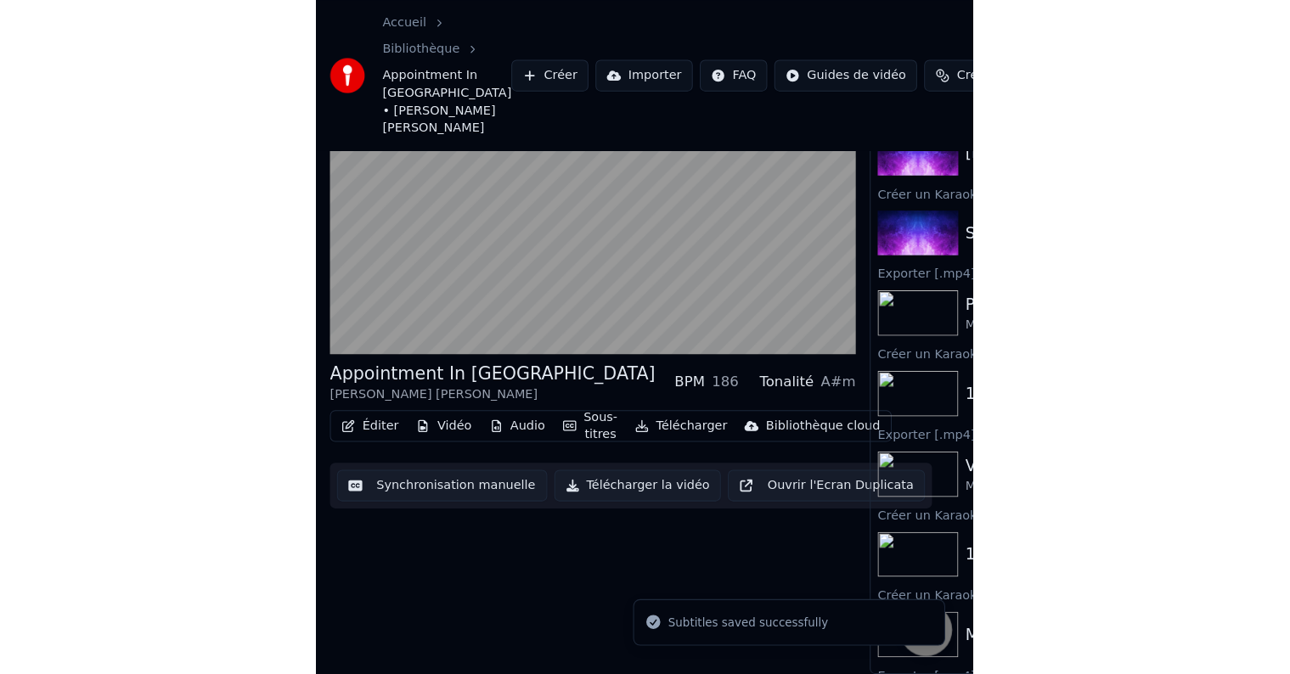
scroll to position [1, 0]
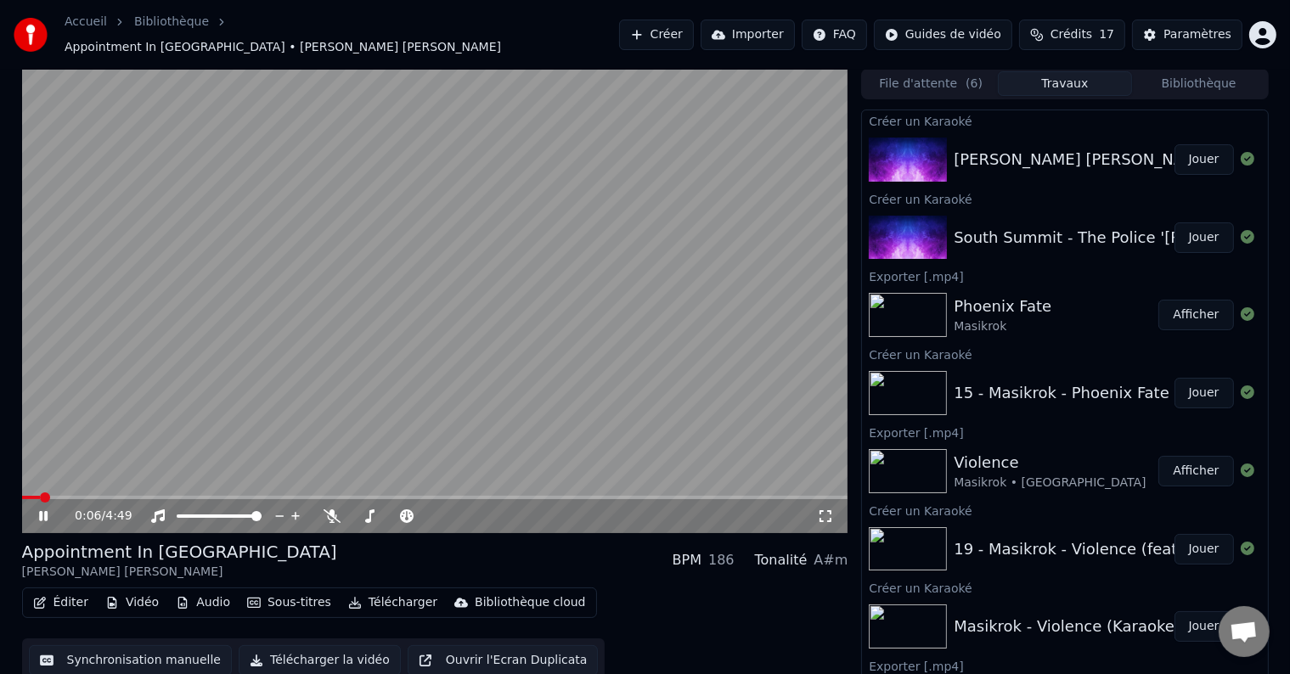
click at [320, 654] on button "Télécharger la vidéo" at bounding box center [320, 661] width 162 height 31
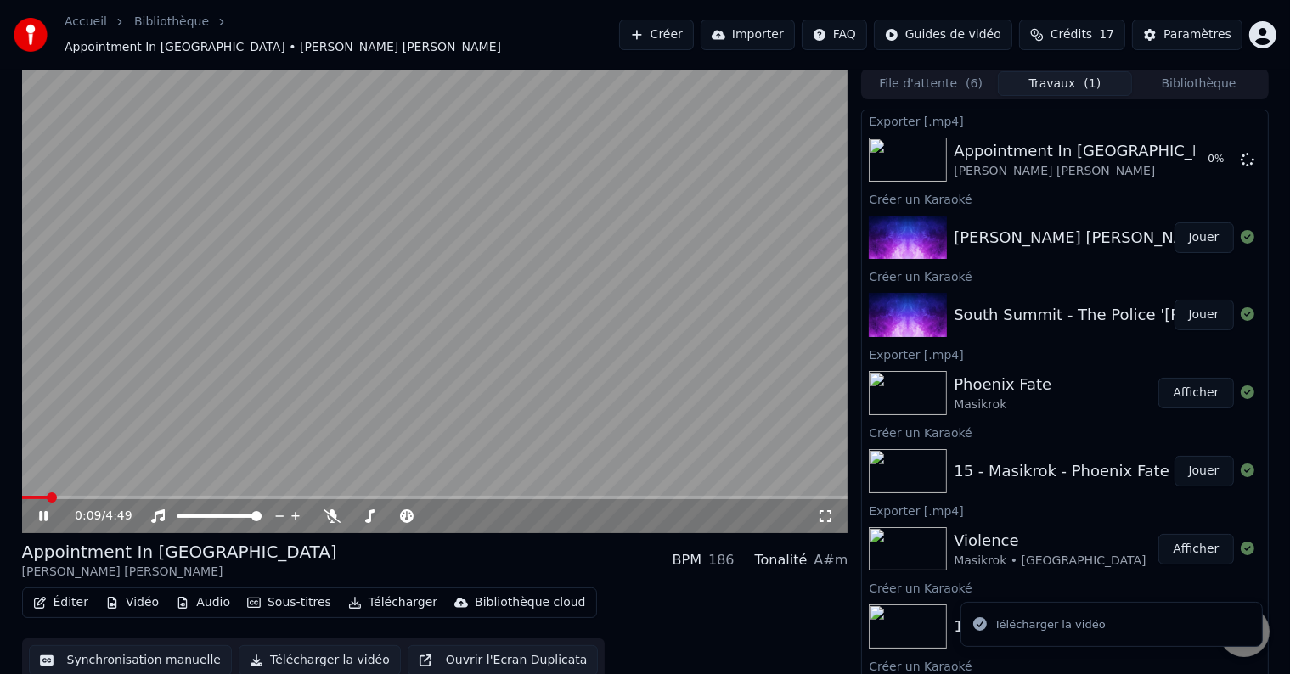
click at [44, 511] on icon at bounding box center [43, 516] width 8 height 10
click at [683, 26] on button "Créer" at bounding box center [656, 35] width 75 height 31
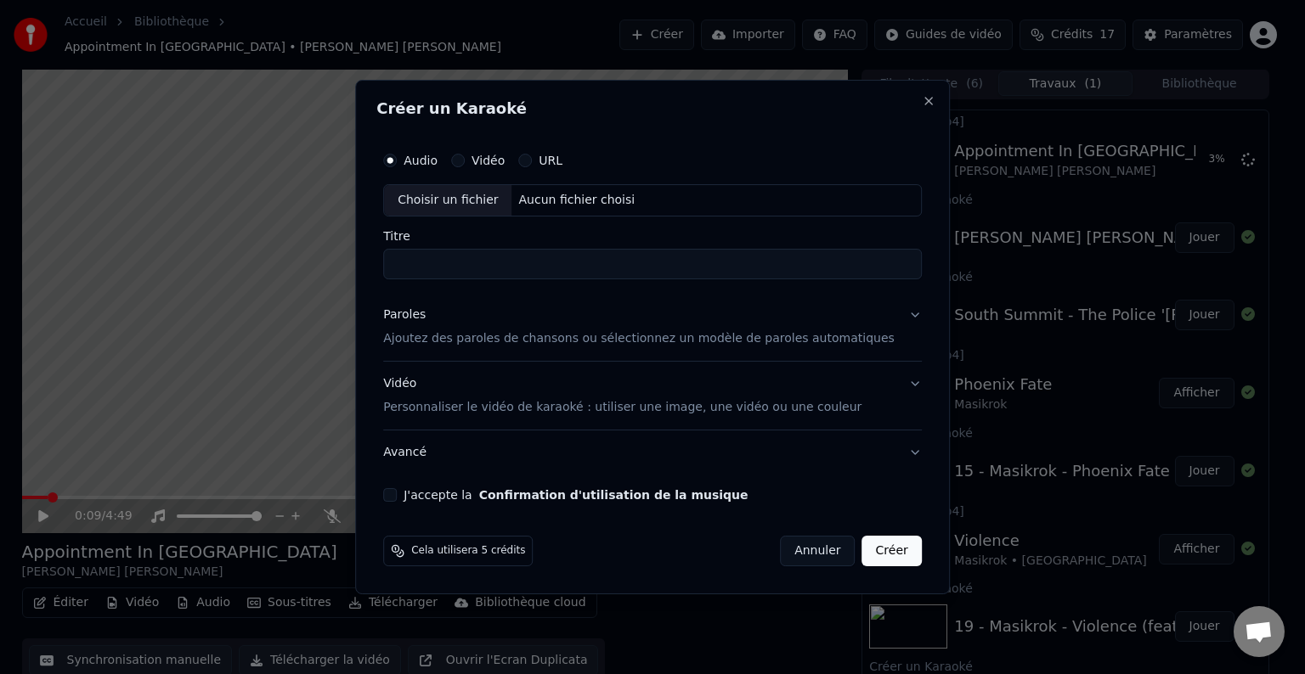
click at [477, 211] on div "Choisir un fichier" at bounding box center [447, 200] width 127 height 31
type input "**********"
click at [885, 312] on button "Paroles Ajoutez des paroles de chansons ou sélectionnez un modèle de paroles au…" at bounding box center [652, 327] width 539 height 68
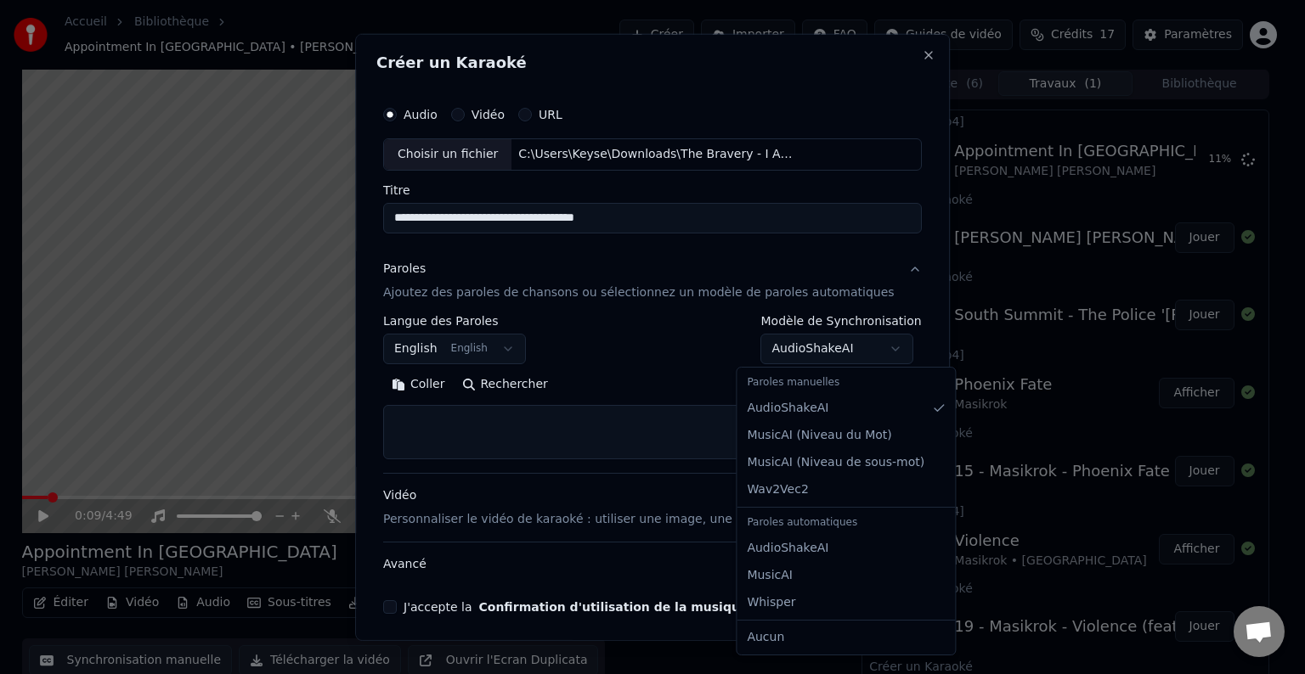
click at [870, 346] on body "Accueil Bibliothèque Appointment In [GEOGRAPHIC_DATA] • [PERSON_NAME] [PERSON_N…" at bounding box center [645, 336] width 1290 height 674
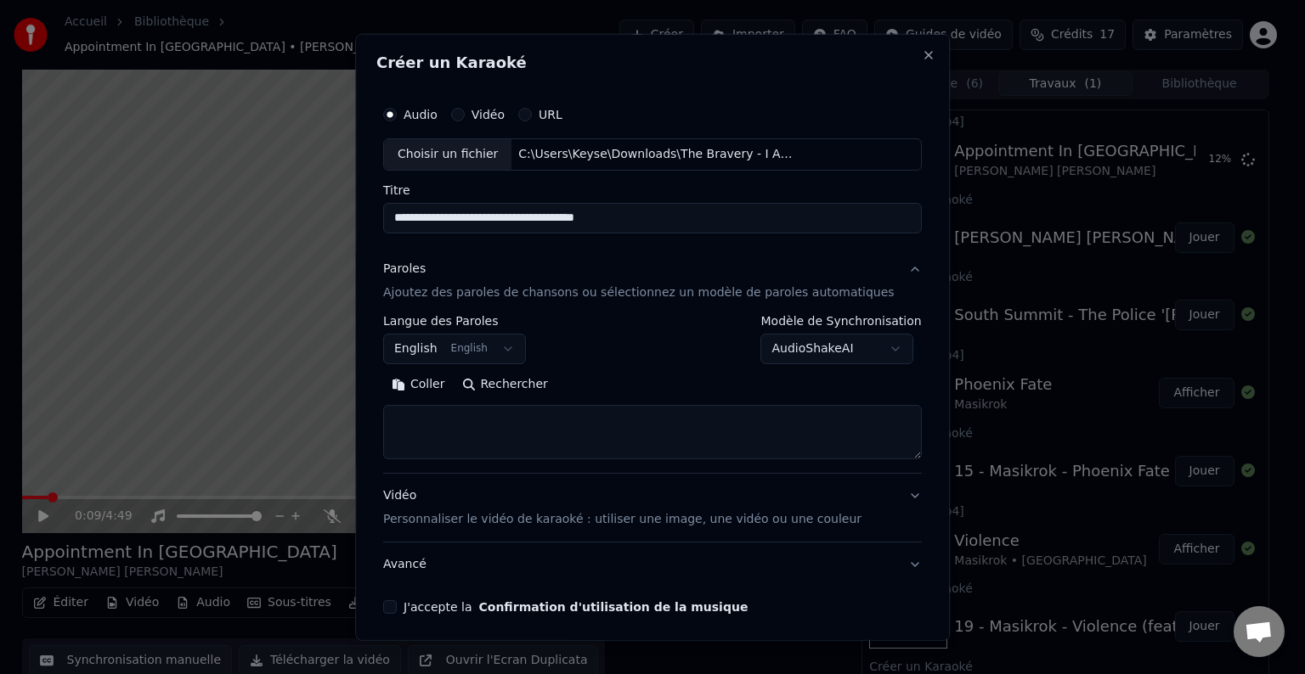
click at [870, 346] on body "Accueil Bibliothèque Appointment In [GEOGRAPHIC_DATA] • [PERSON_NAME] [PERSON_N…" at bounding box center [645, 336] width 1290 height 674
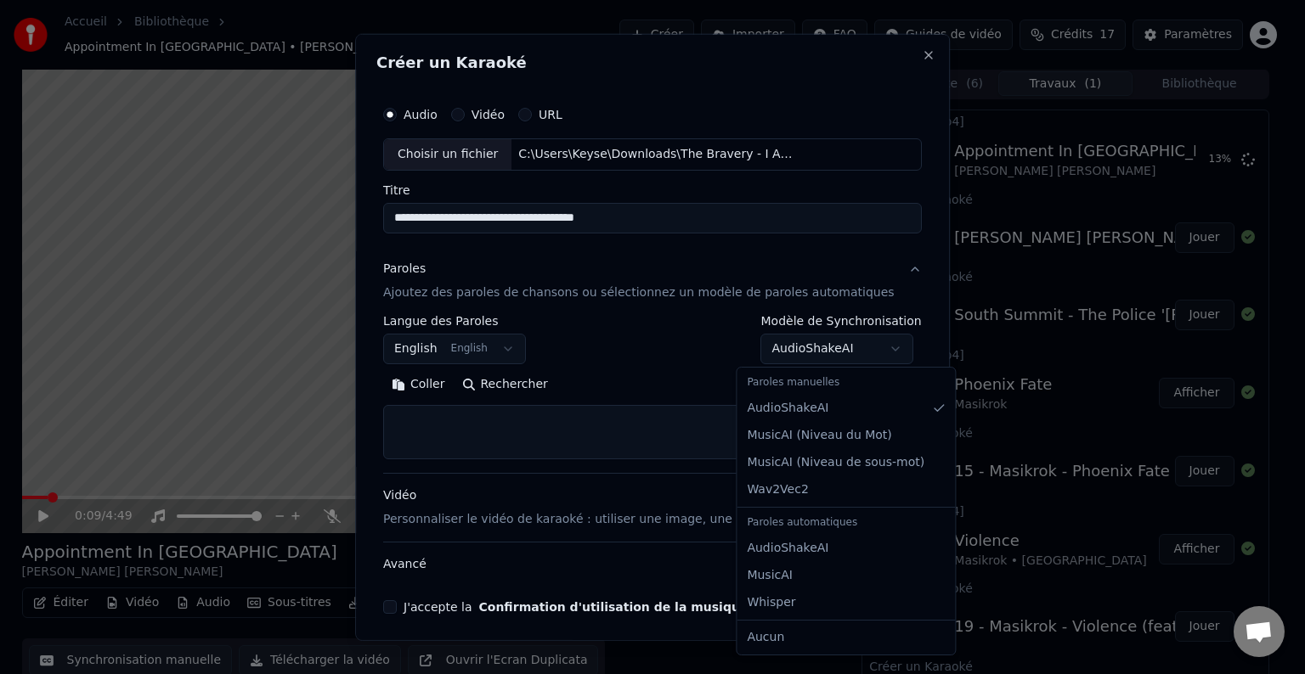
click at [877, 353] on body "Accueil Bibliothèque Appointment In [GEOGRAPHIC_DATA] • [PERSON_NAME] [PERSON_N…" at bounding box center [645, 336] width 1290 height 674
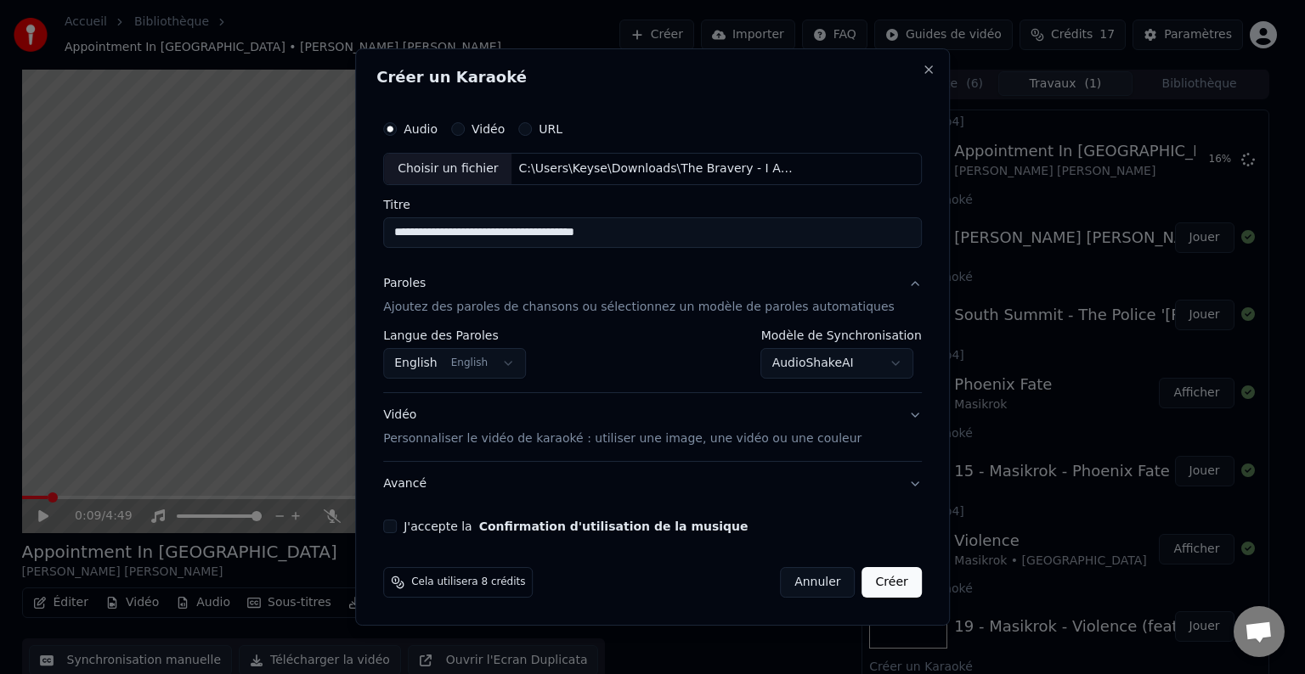
click at [825, 366] on body "Accueil Bibliothèque Appointment In [GEOGRAPHIC_DATA] • [PERSON_NAME] [PERSON_N…" at bounding box center [645, 336] width 1290 height 674
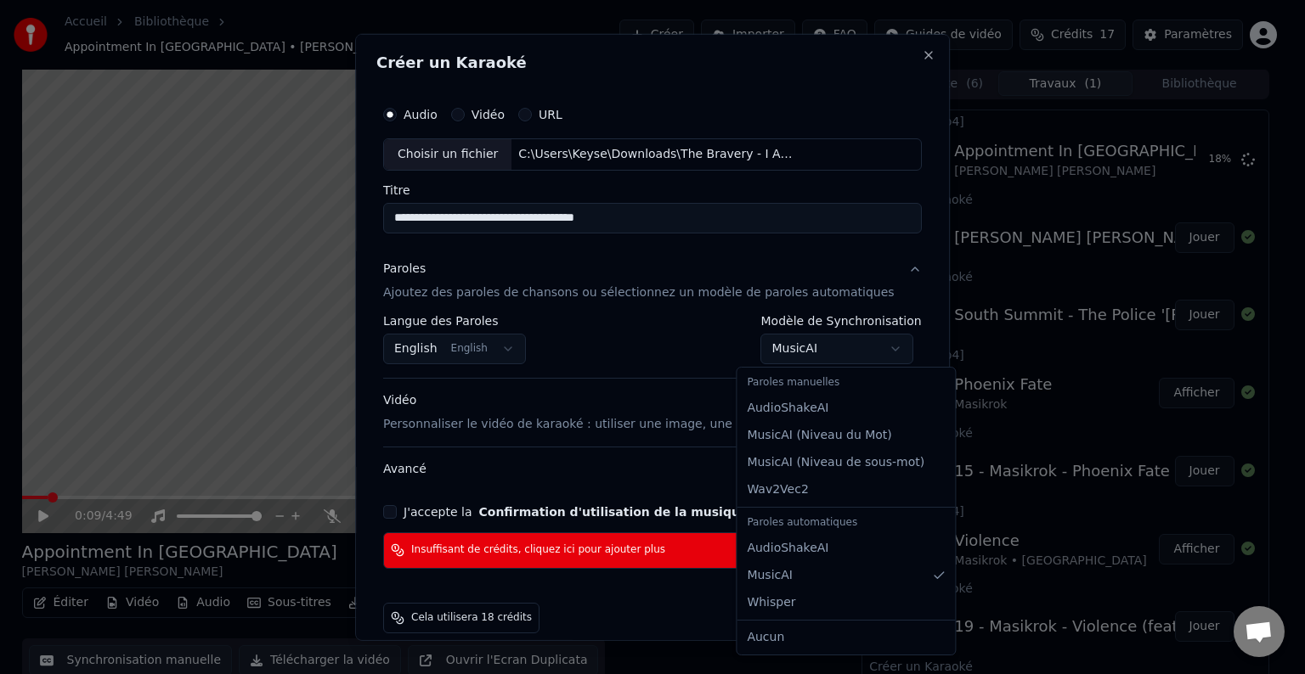
click at [836, 354] on body "Accueil Bibliothèque Appointment In [GEOGRAPHIC_DATA] • [PERSON_NAME] [PERSON_N…" at bounding box center [645, 336] width 1290 height 674
select select "**********"
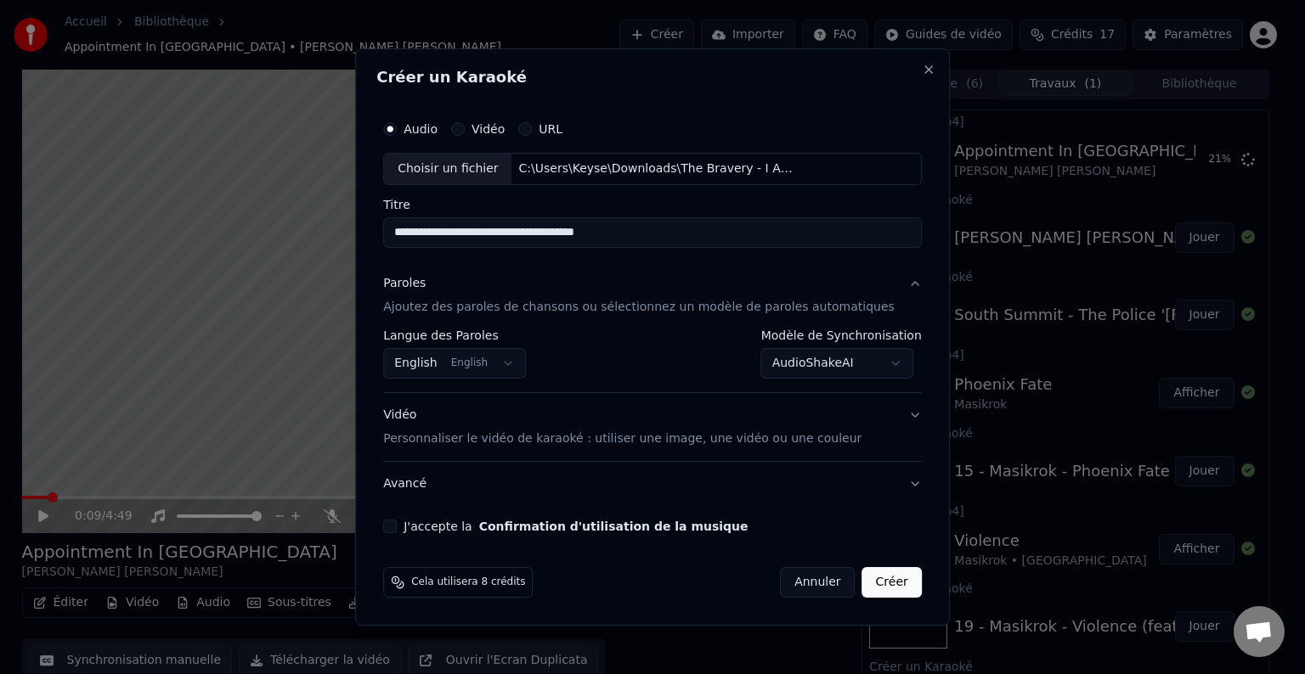
click at [397, 530] on button "J'accepte la Confirmation d'utilisation de la musique" at bounding box center [390, 527] width 14 height 14
click at [889, 489] on button "Avancé" at bounding box center [652, 484] width 539 height 44
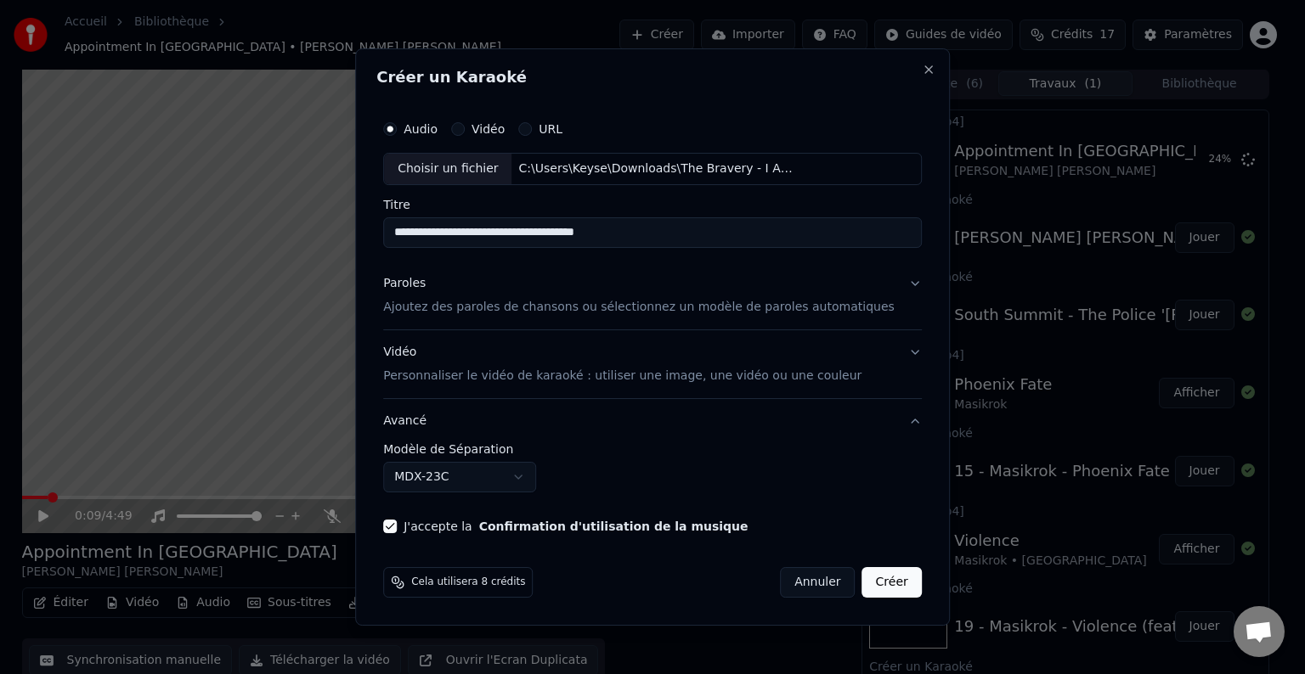
click at [888, 425] on button "Avancé" at bounding box center [652, 421] width 539 height 44
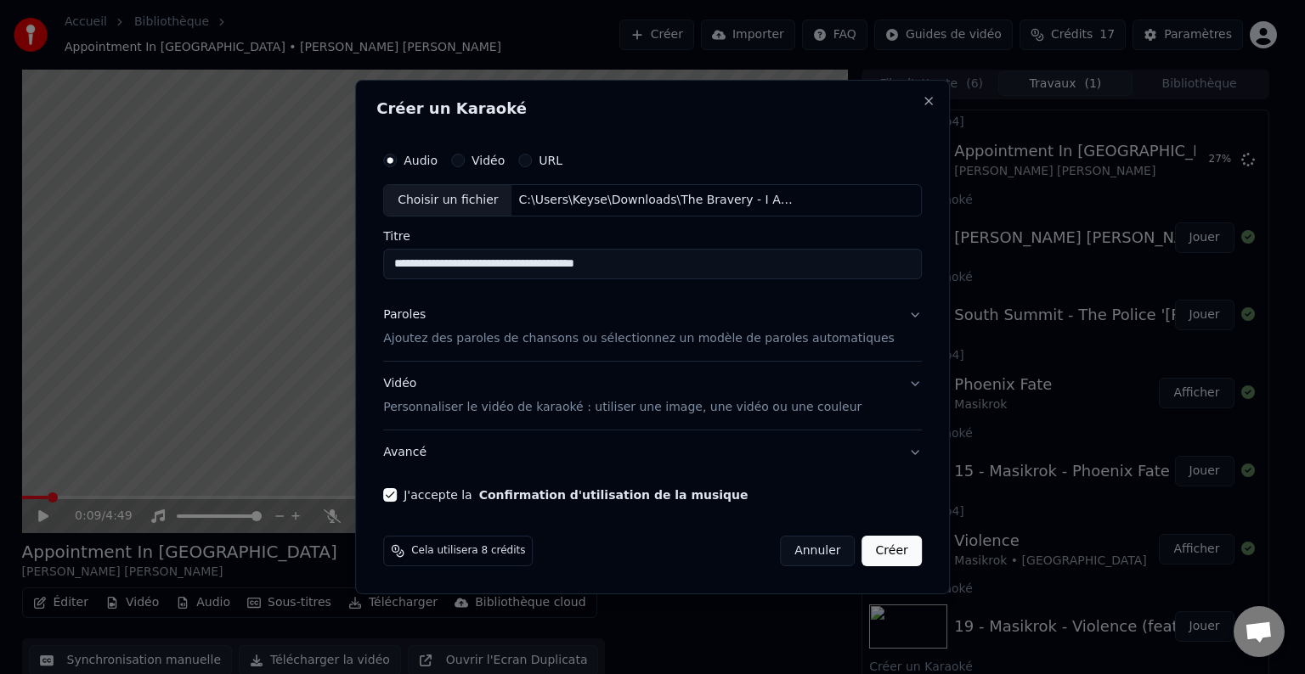
click at [866, 556] on button "Créer" at bounding box center [891, 551] width 59 height 31
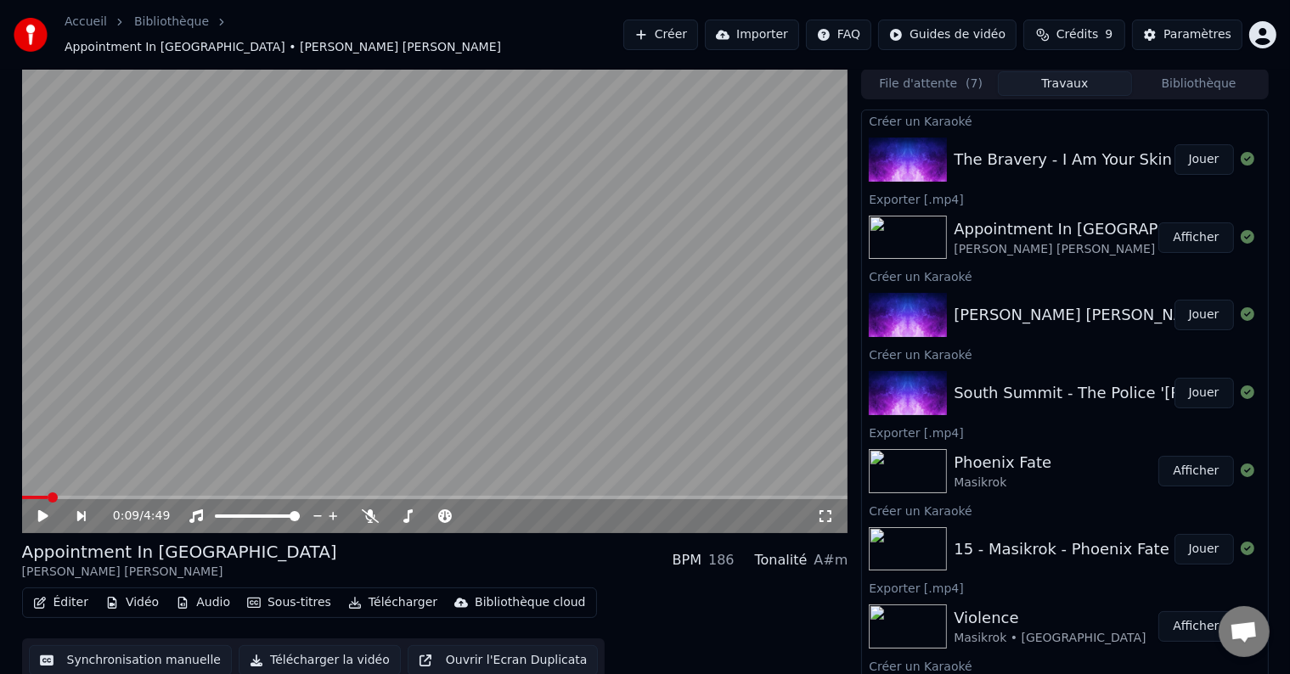
click at [1189, 152] on button "Jouer" at bounding box center [1204, 159] width 59 height 31
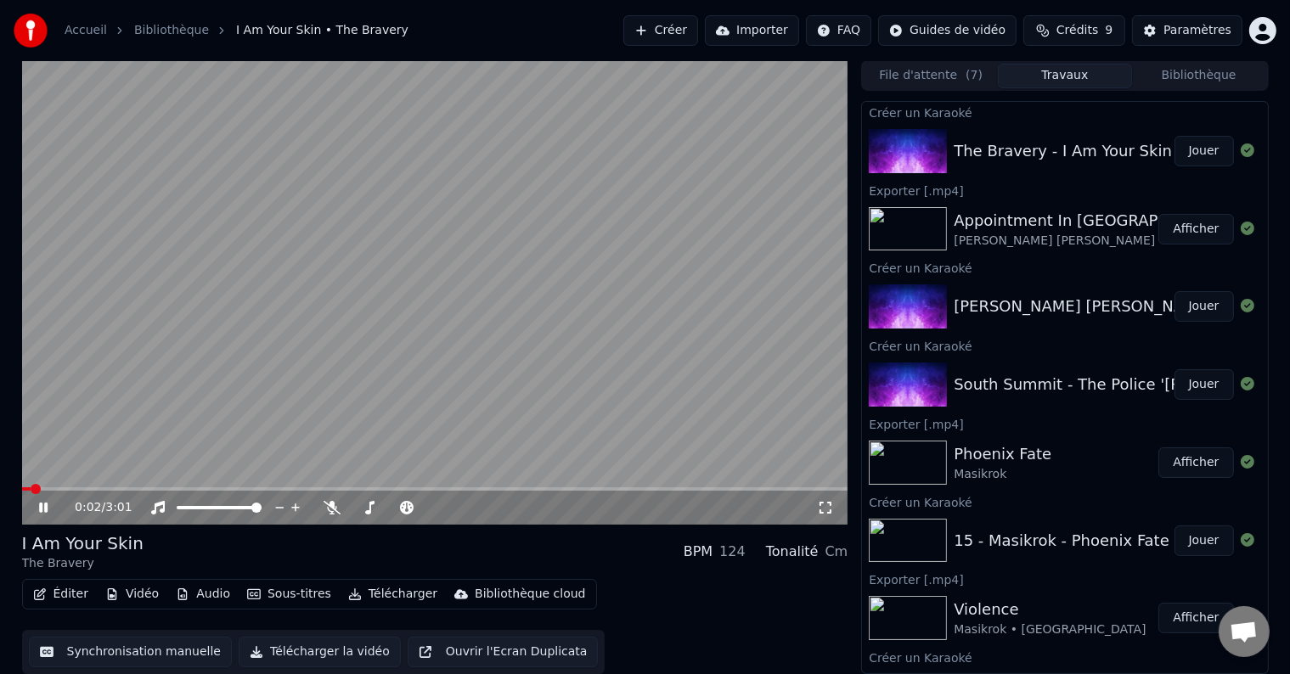
click at [129, 652] on button "Synchronisation manuelle" at bounding box center [131, 652] width 204 height 31
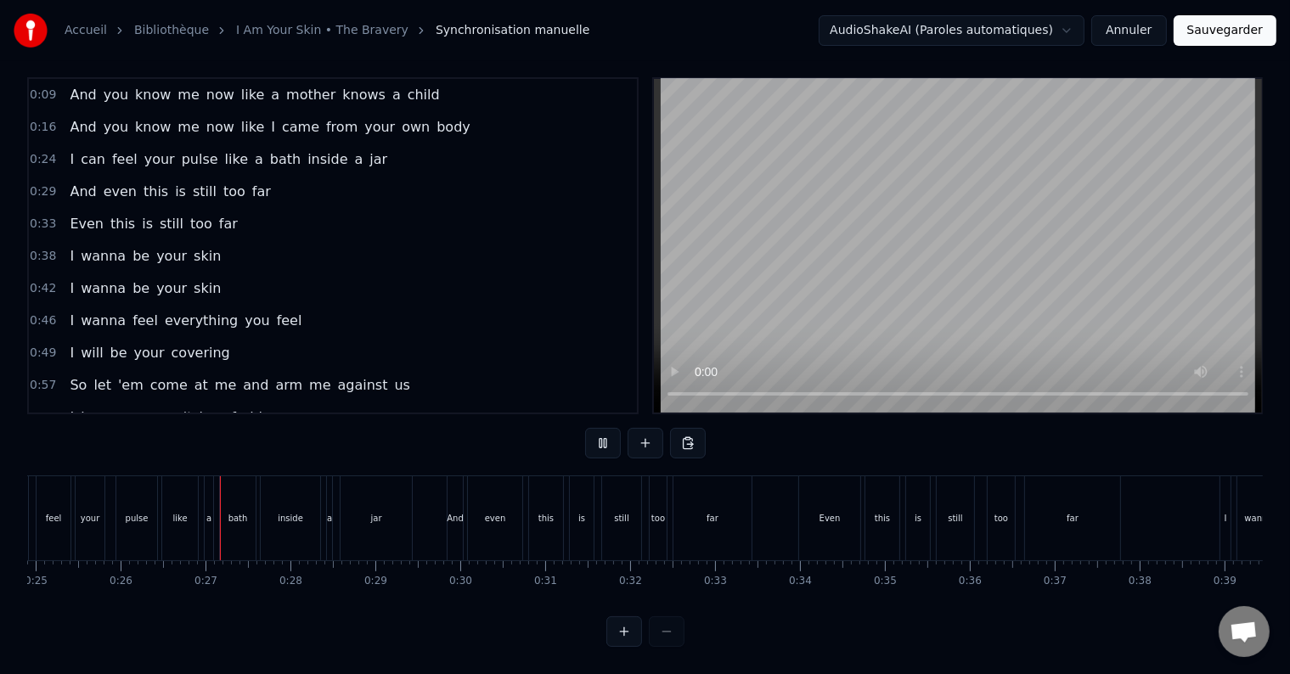
scroll to position [0, 2164]
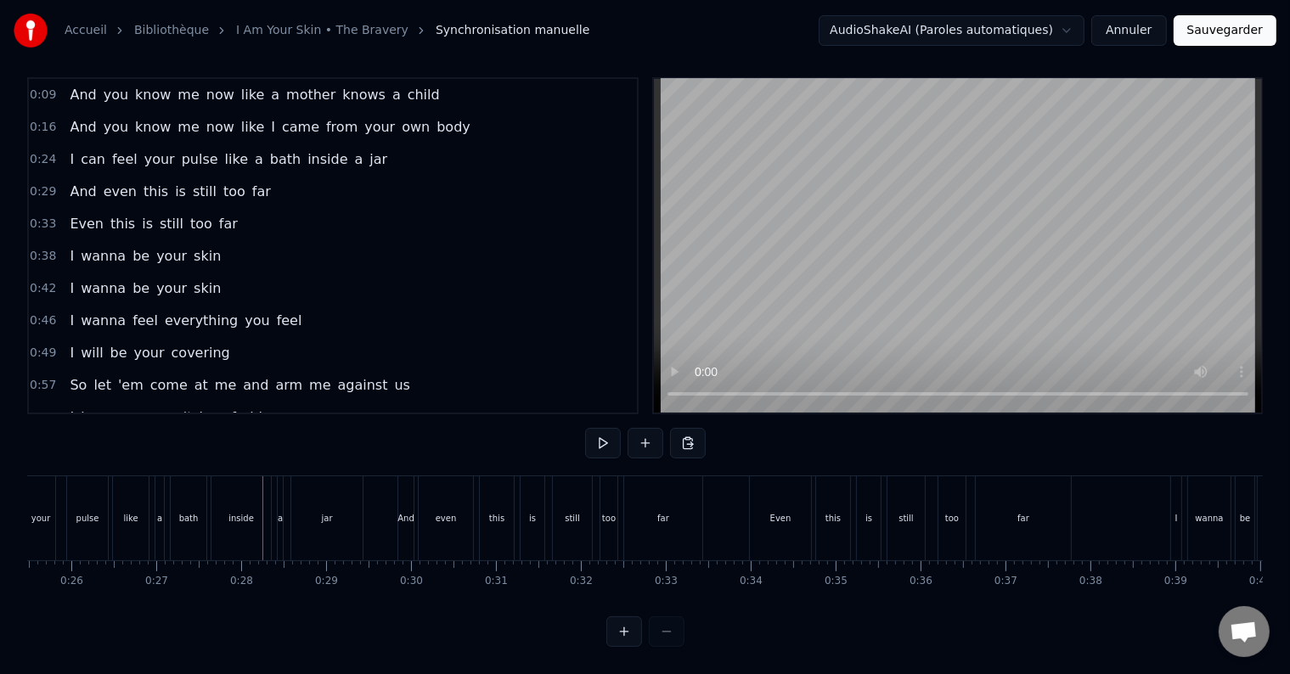
click at [189, 512] on div "bath" at bounding box center [189, 518] width 20 height 13
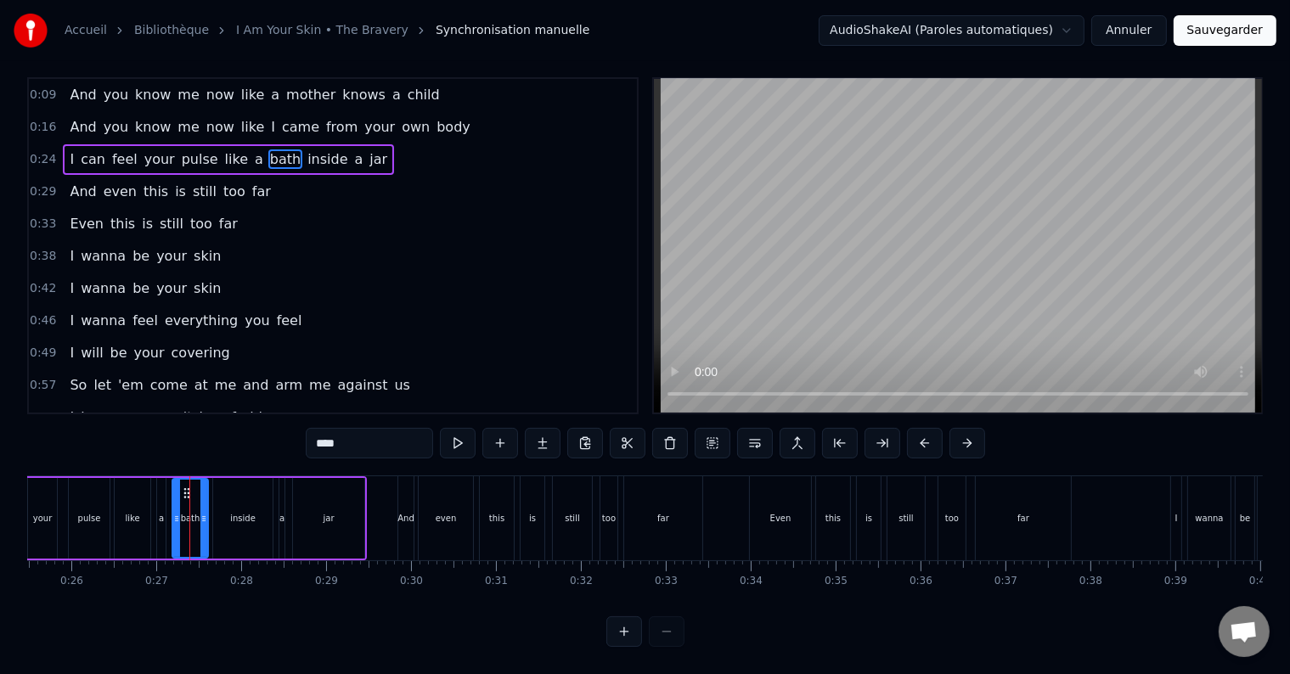
scroll to position [0, 0]
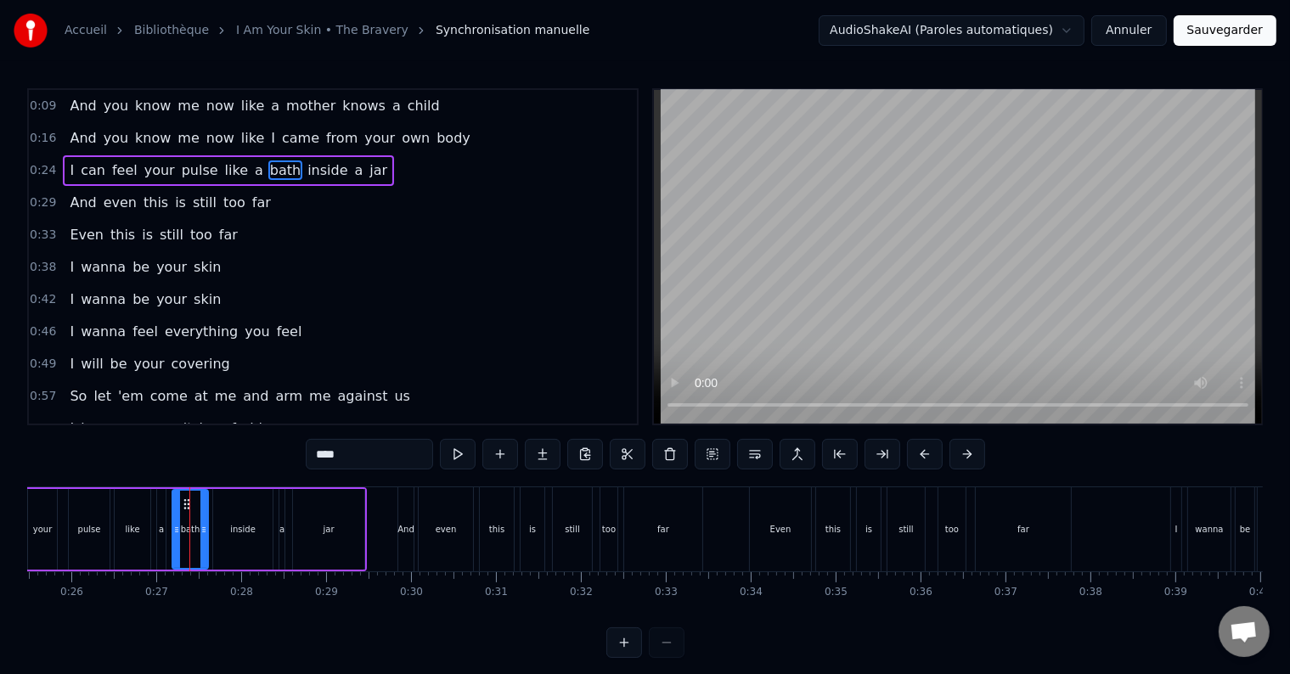
drag, startPoint x: 329, startPoint y: 455, endPoint x: 269, endPoint y: 459, distance: 59.6
click at [269, 459] on div "0:09 And you know me now like a mother knows a child [DEMOGRAPHIC_DATA]:16 And …" at bounding box center [645, 373] width 1236 height 570
type input "*"
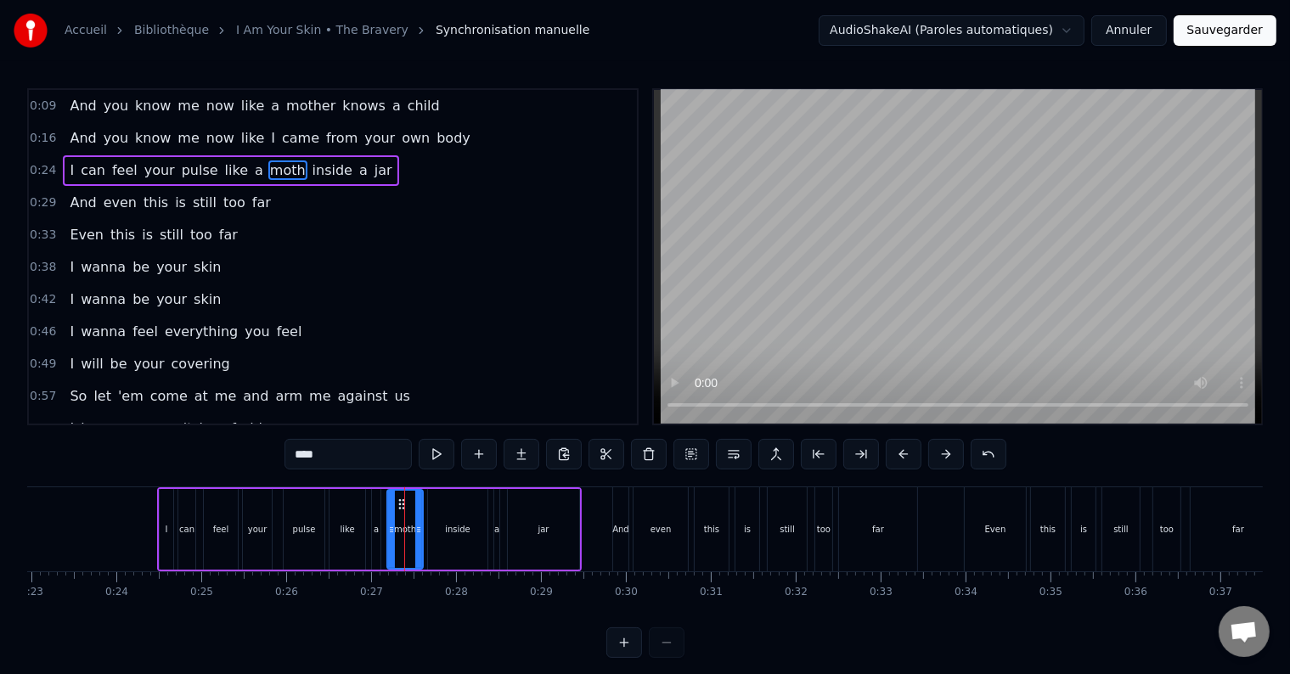
scroll to position [0, 1947]
type input "****"
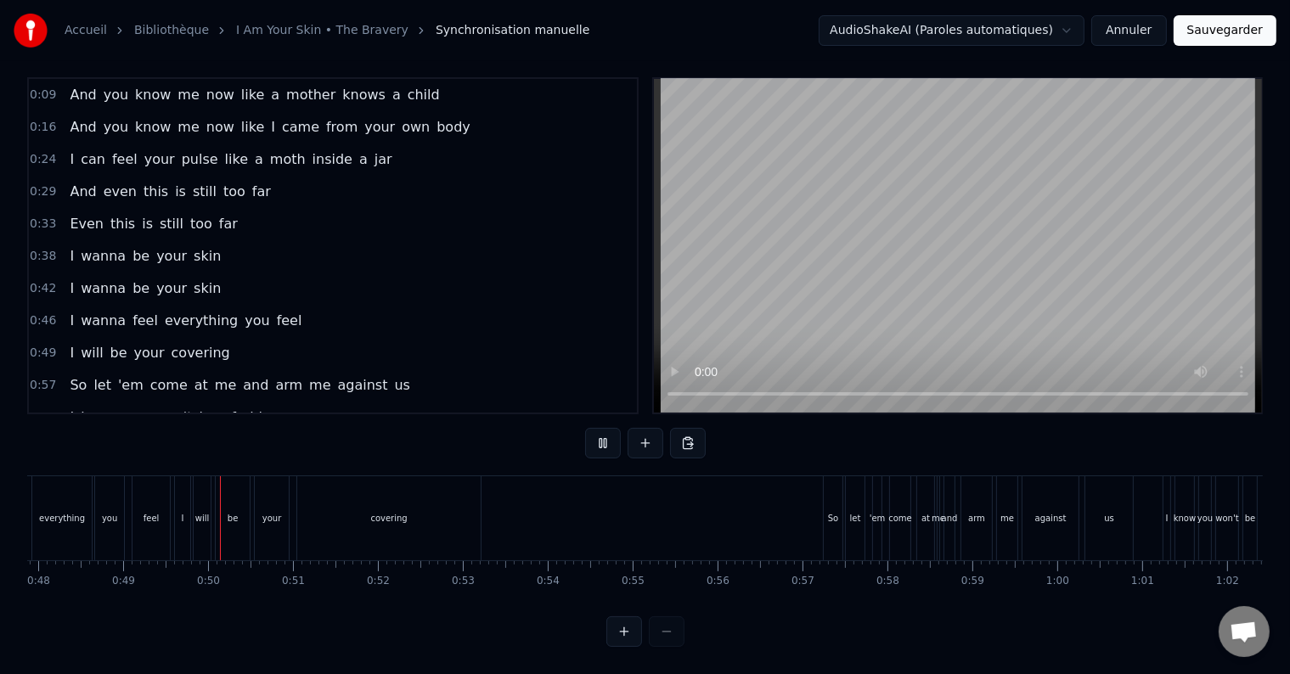
scroll to position [0, 4115]
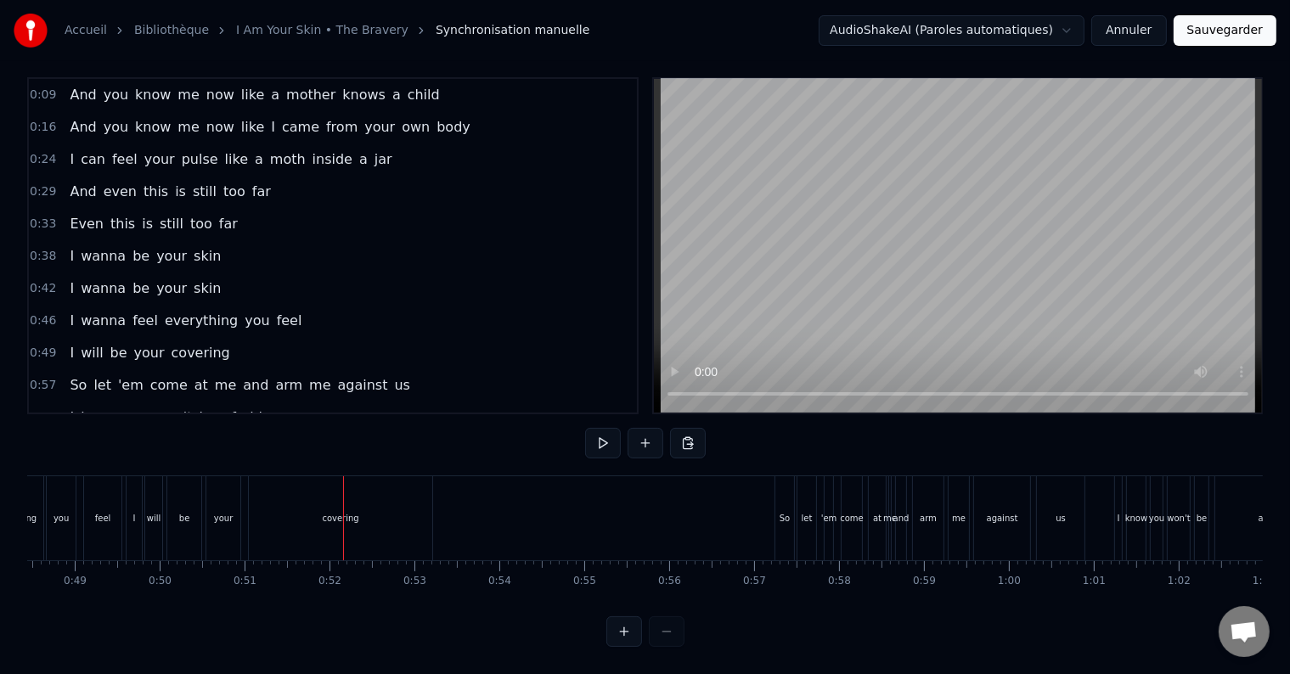
click at [158, 516] on div "will" at bounding box center [153, 519] width 17 height 84
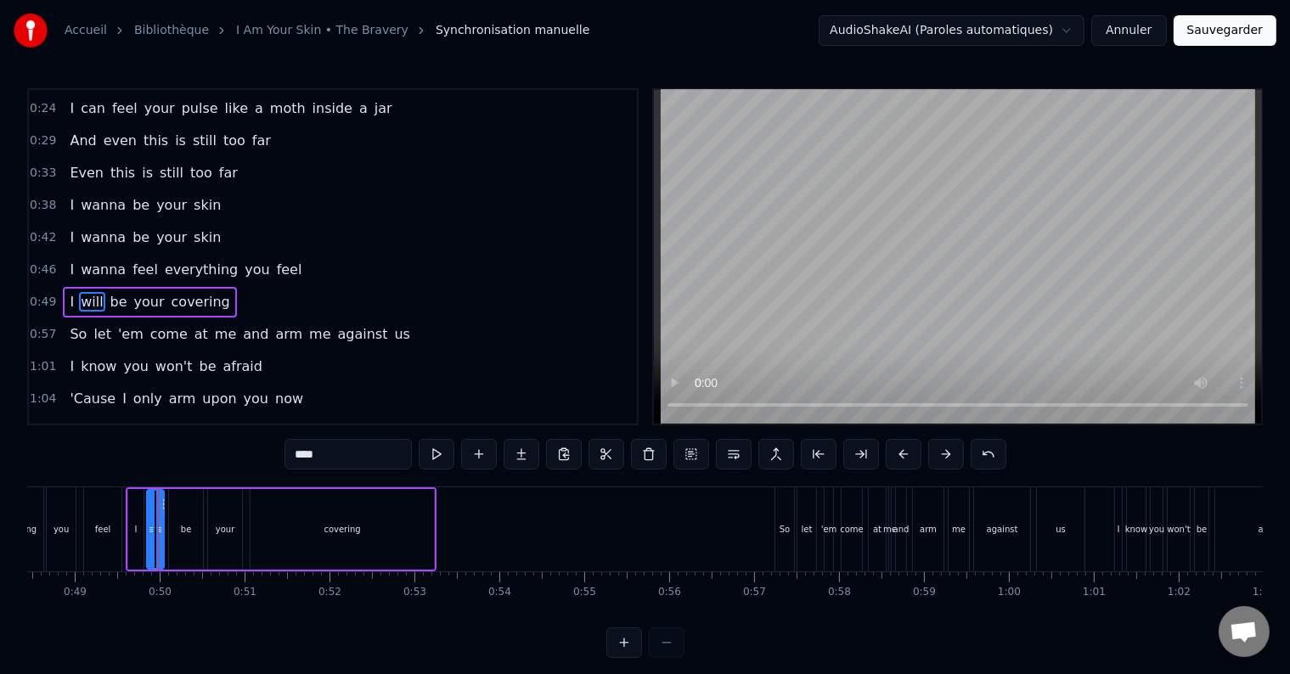
scroll to position [99, 0]
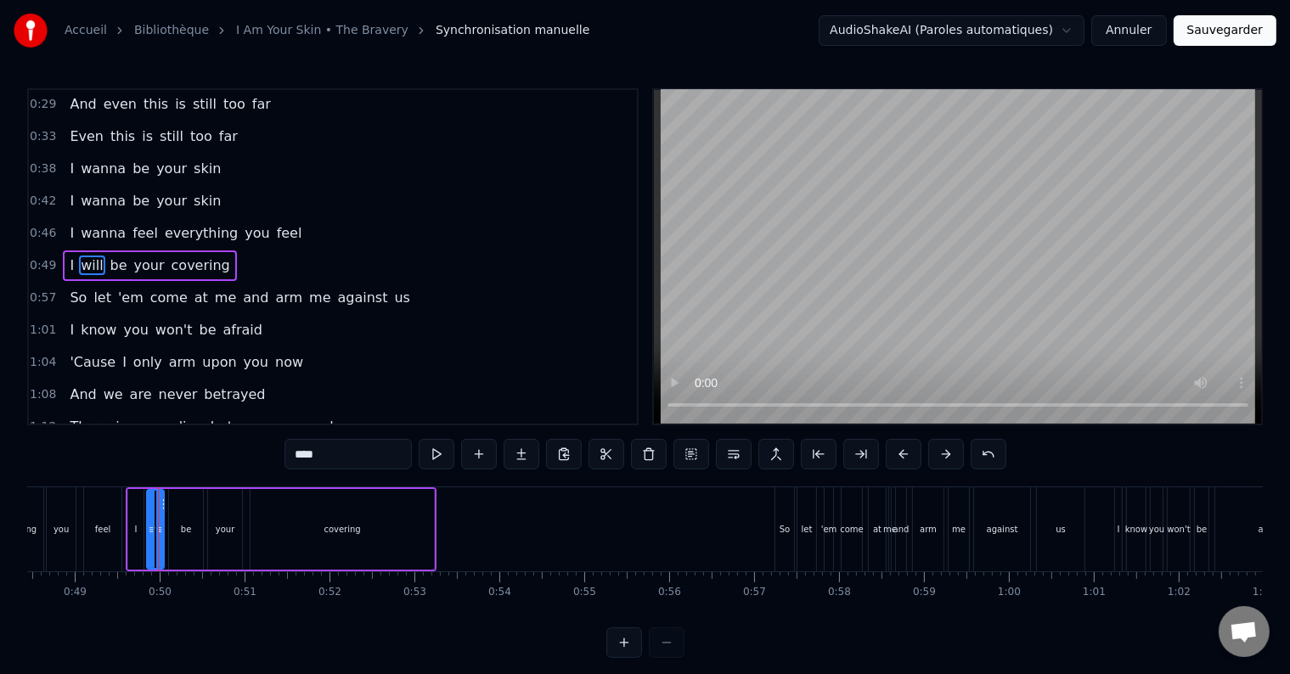
drag, startPoint x: 319, startPoint y: 454, endPoint x: 234, endPoint y: 457, distance: 85.0
click at [234, 457] on div "0:09 And you know me now like a mother knows a child [DEMOGRAPHIC_DATA]:16 And …" at bounding box center [645, 373] width 1236 height 570
type input "*****"
click at [102, 230] on span "wanna" at bounding box center [103, 233] width 48 height 20
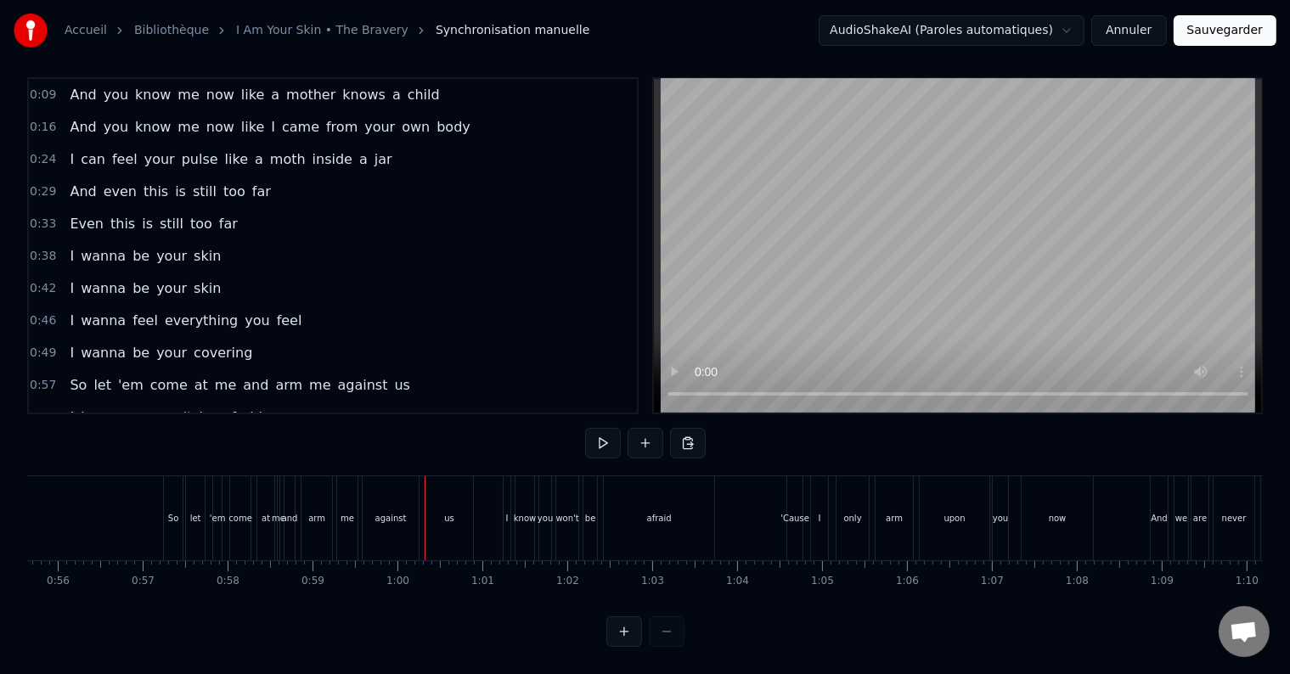
scroll to position [0, 4723]
click at [268, 523] on div "at" at bounding box center [269, 519] width 17 height 84
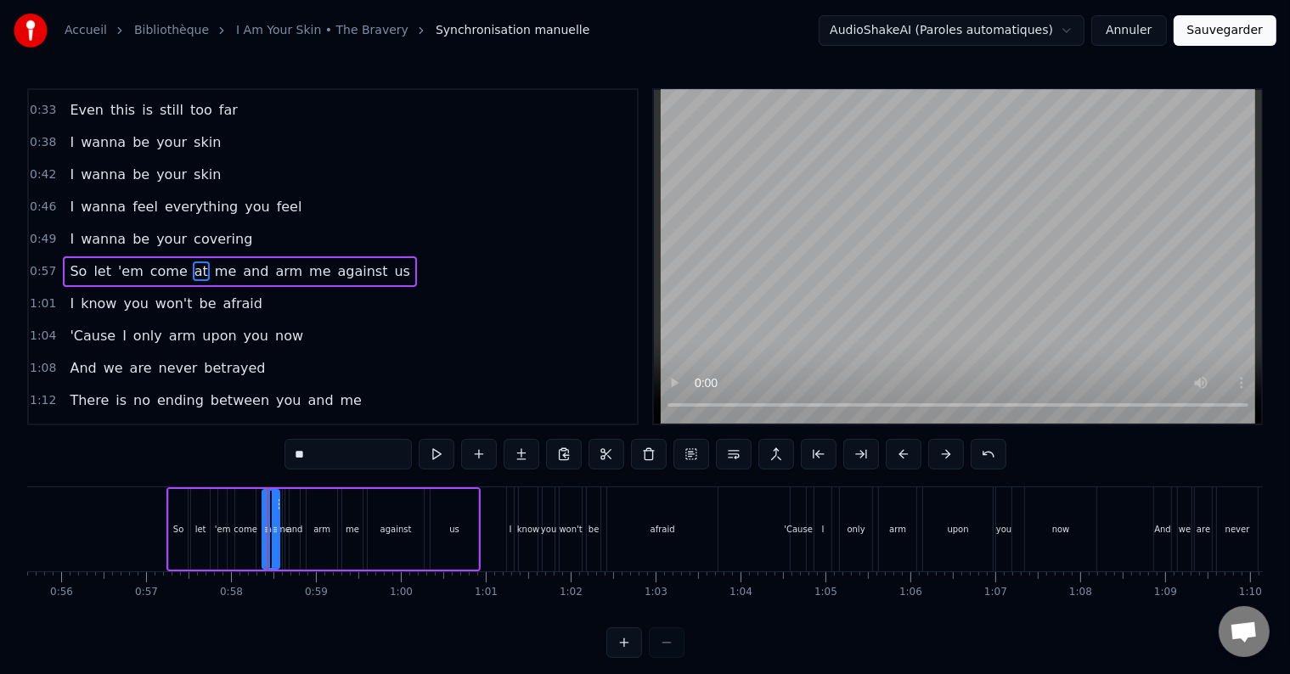
scroll to position [129, 0]
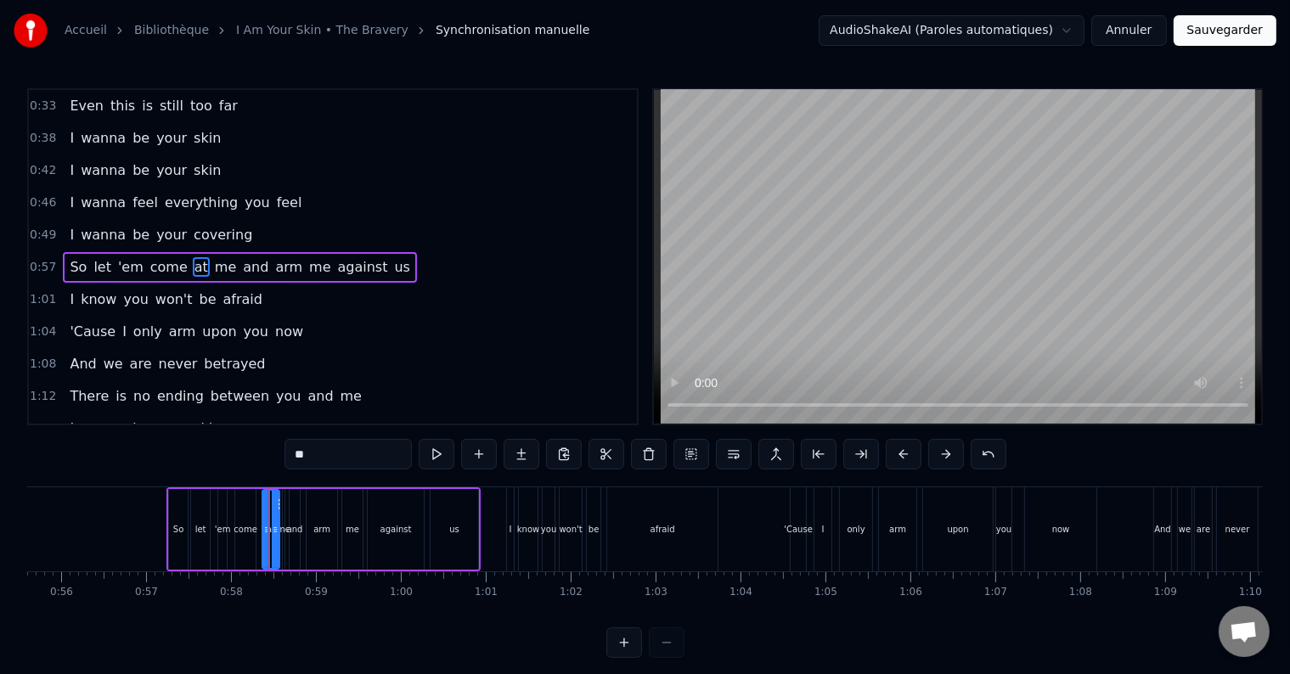
drag, startPoint x: 325, startPoint y: 457, endPoint x: 184, endPoint y: 432, distance: 143.3
click at [184, 432] on div "0:09 And you know me now like a mother knows a child [DEMOGRAPHIC_DATA]:16 And …" at bounding box center [645, 373] width 1236 height 570
click at [223, 260] on span "me" at bounding box center [235, 267] width 25 height 20
type input "**"
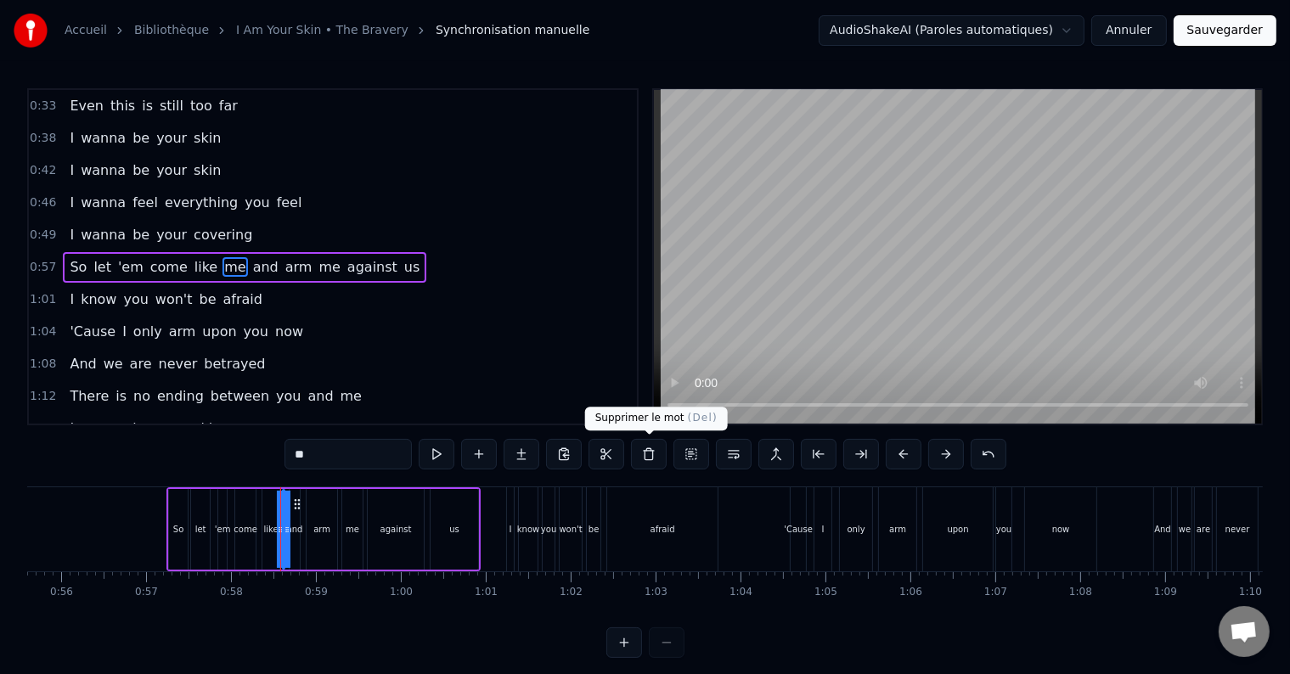
click at [652, 459] on button at bounding box center [649, 454] width 36 height 31
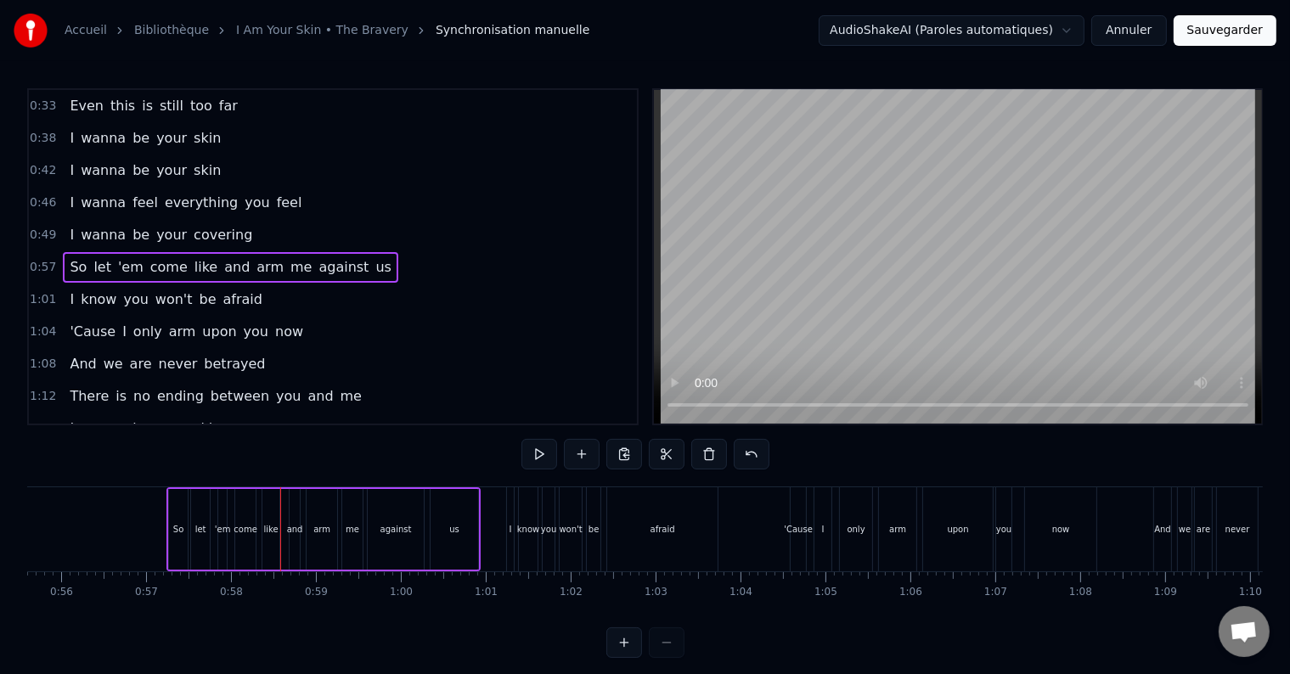
click at [223, 264] on span "and" at bounding box center [237, 267] width 29 height 20
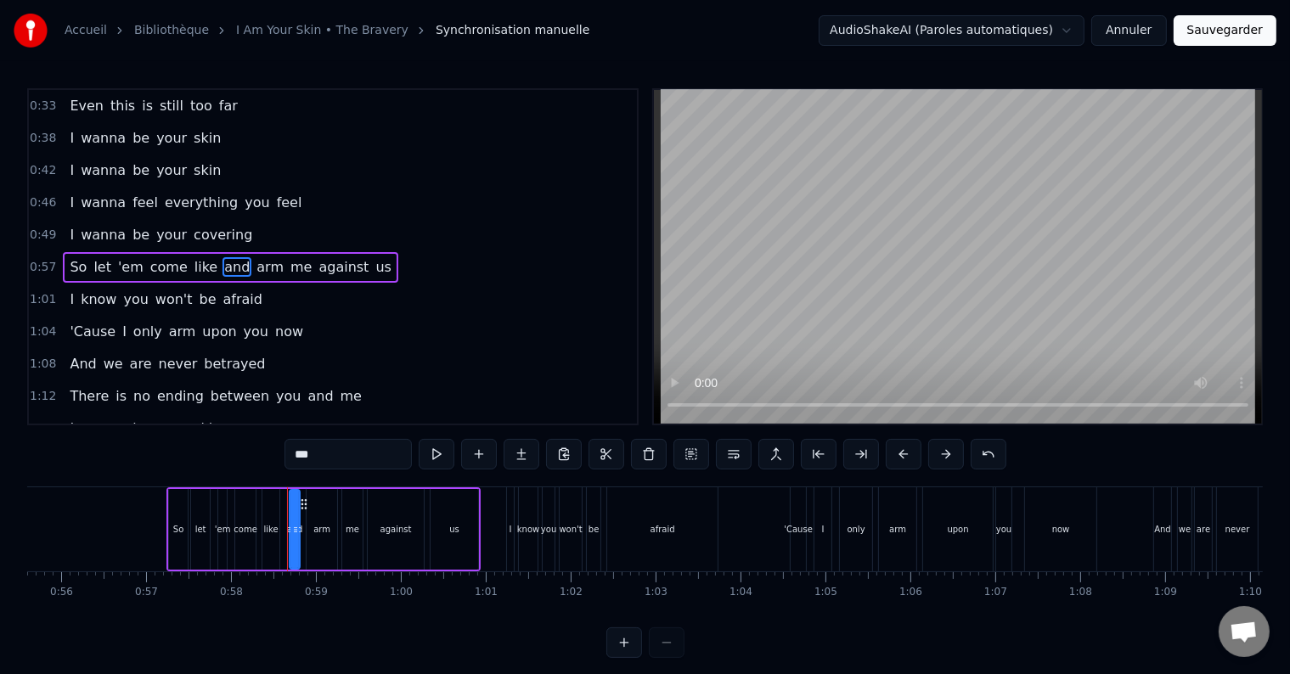
click at [334, 462] on input "***" at bounding box center [348, 454] width 127 height 31
click at [246, 257] on span "arm" at bounding box center [261, 267] width 31 height 20
click at [356, 454] on input "***" at bounding box center [348, 454] width 127 height 31
click at [288, 257] on span "me" at bounding box center [300, 267] width 25 height 20
type input "**"
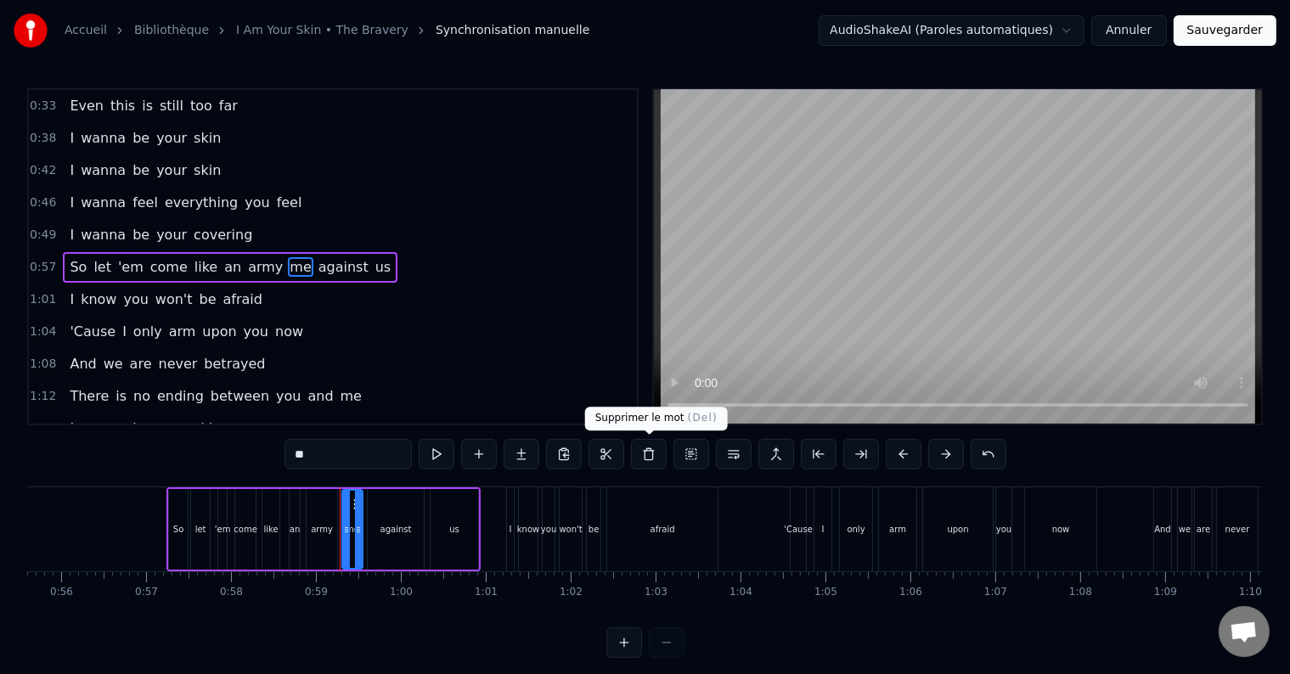
click at [657, 455] on button at bounding box center [649, 454] width 36 height 31
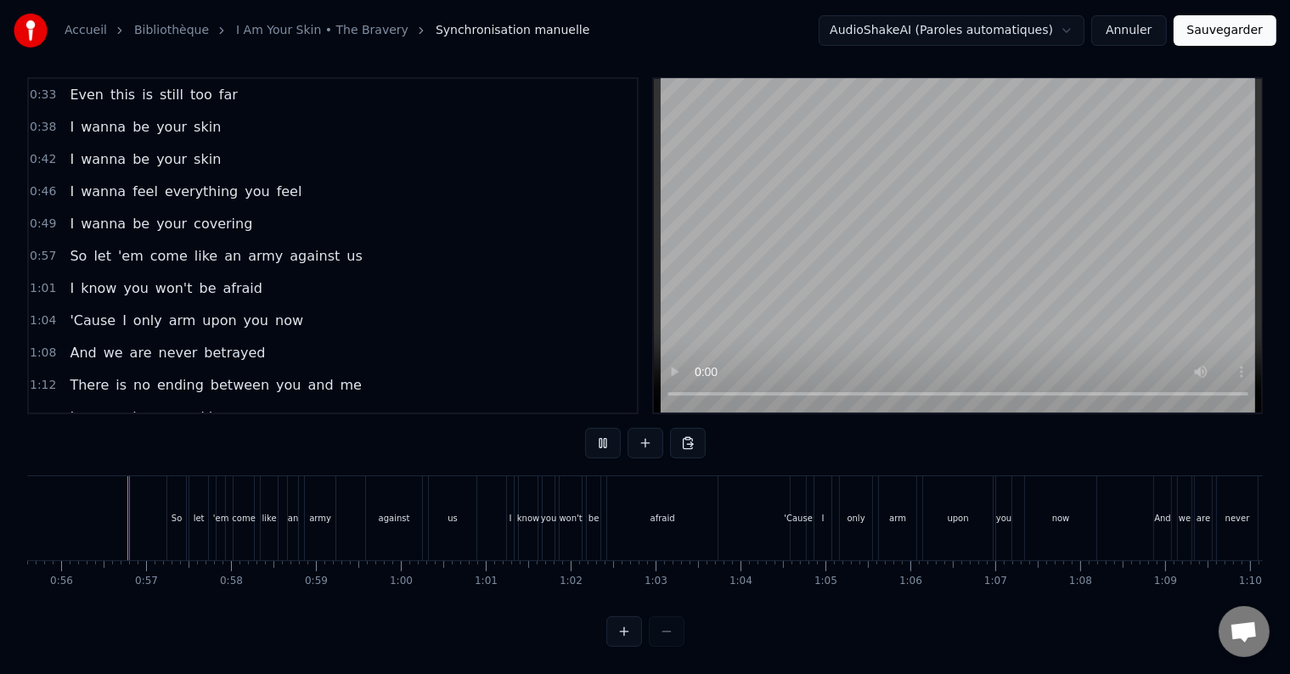
scroll to position [25, 0]
click at [258, 512] on div "only" at bounding box center [254, 518] width 18 height 13
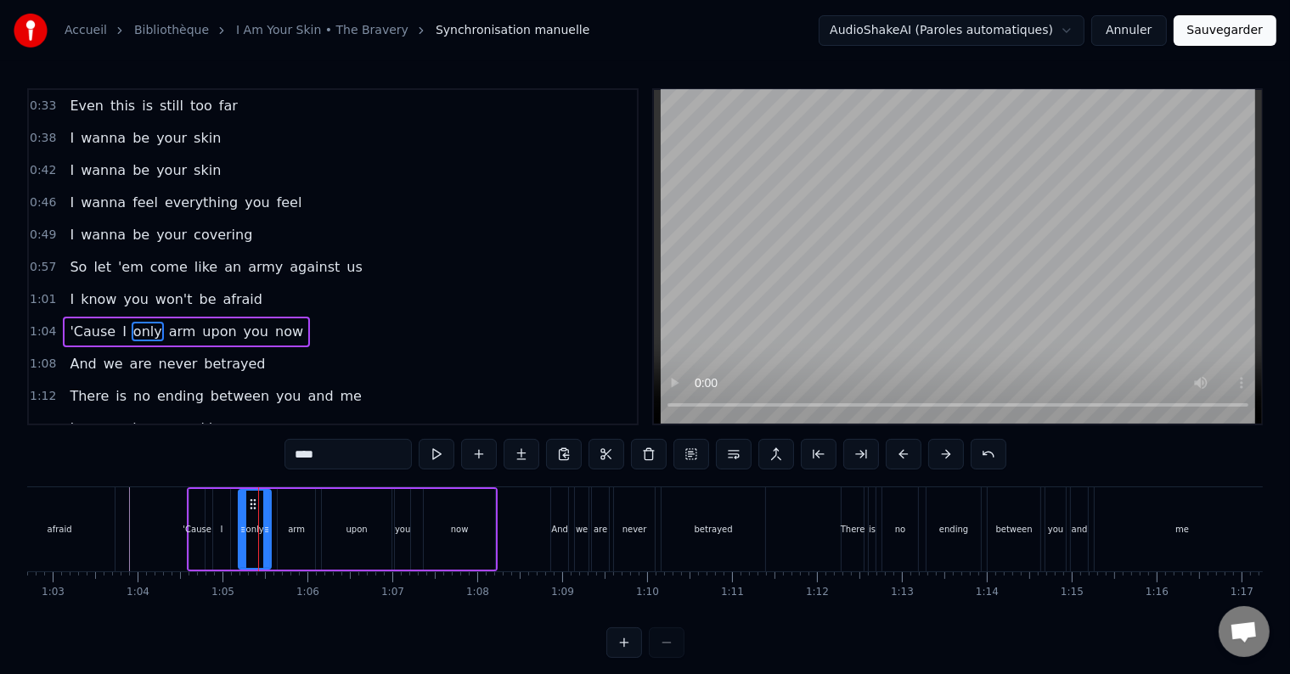
scroll to position [192, 0]
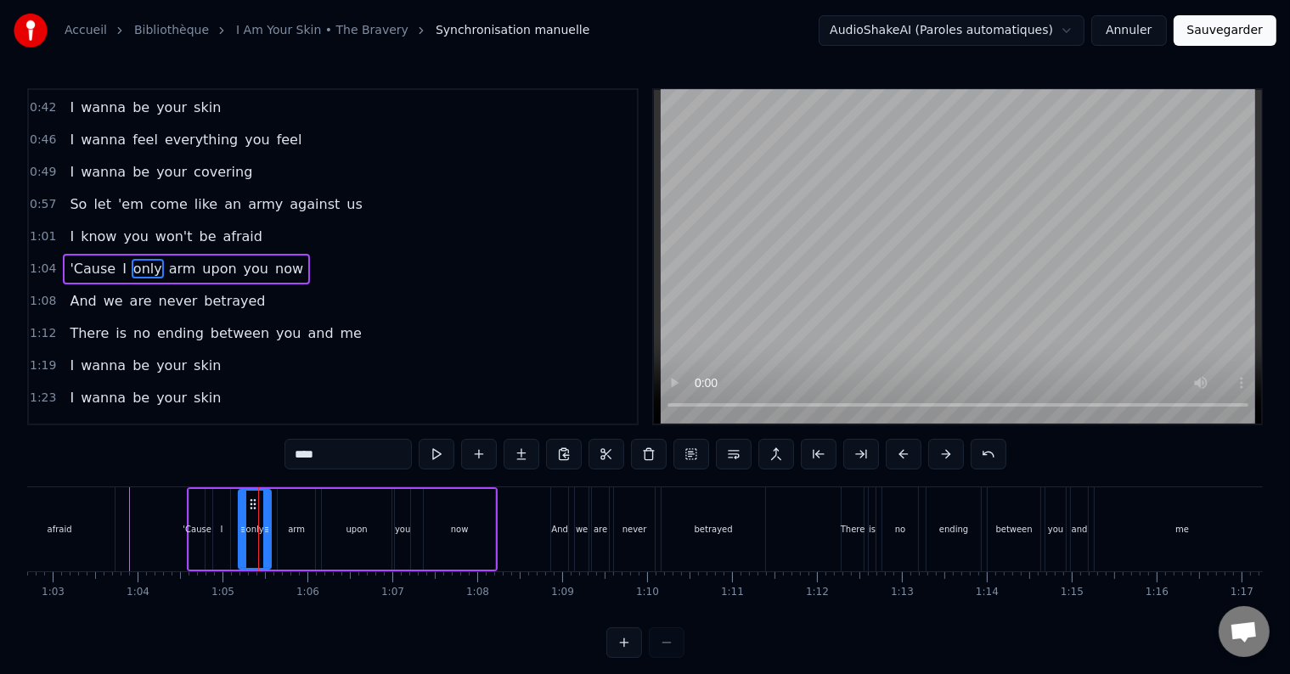
drag, startPoint x: 355, startPoint y: 458, endPoint x: 147, endPoint y: 472, distance: 208.6
click at [147, 472] on div "0:09 And you know me now like a mother knows a child [DEMOGRAPHIC_DATA]:16 And …" at bounding box center [645, 373] width 1236 height 570
click at [187, 259] on span "arm" at bounding box center [202, 269] width 31 height 20
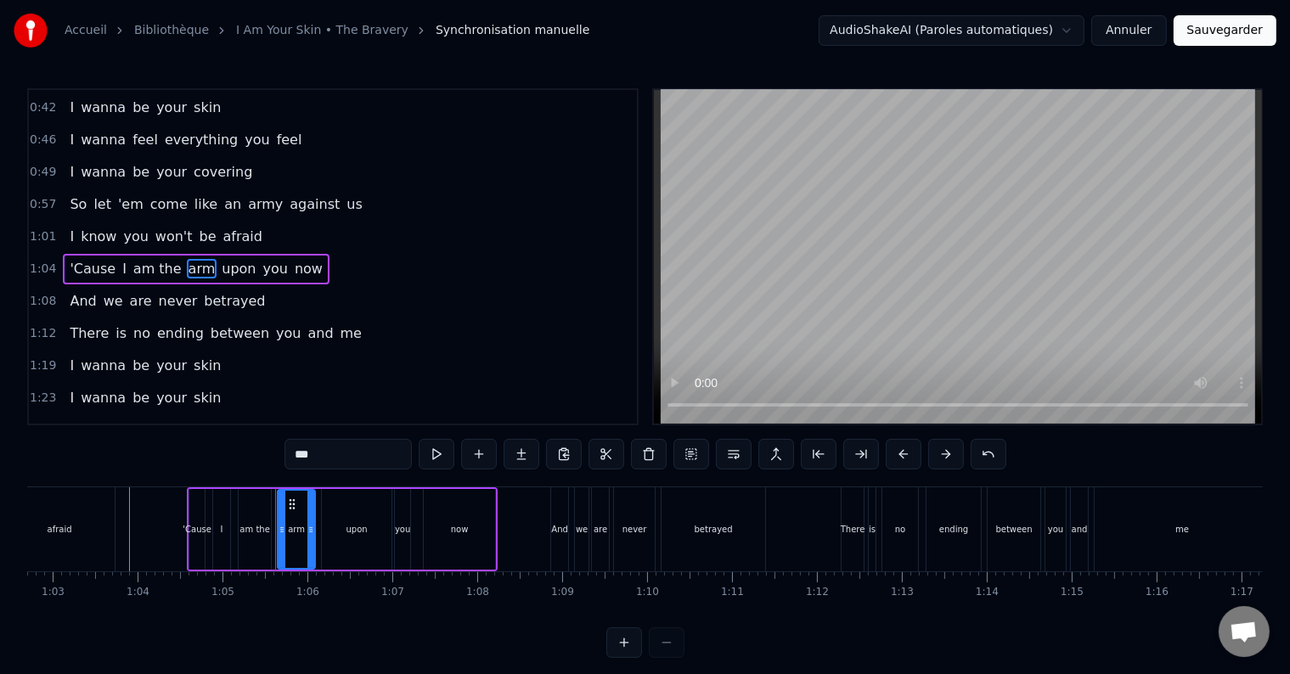
click at [342, 454] on input "***" at bounding box center [348, 454] width 127 height 31
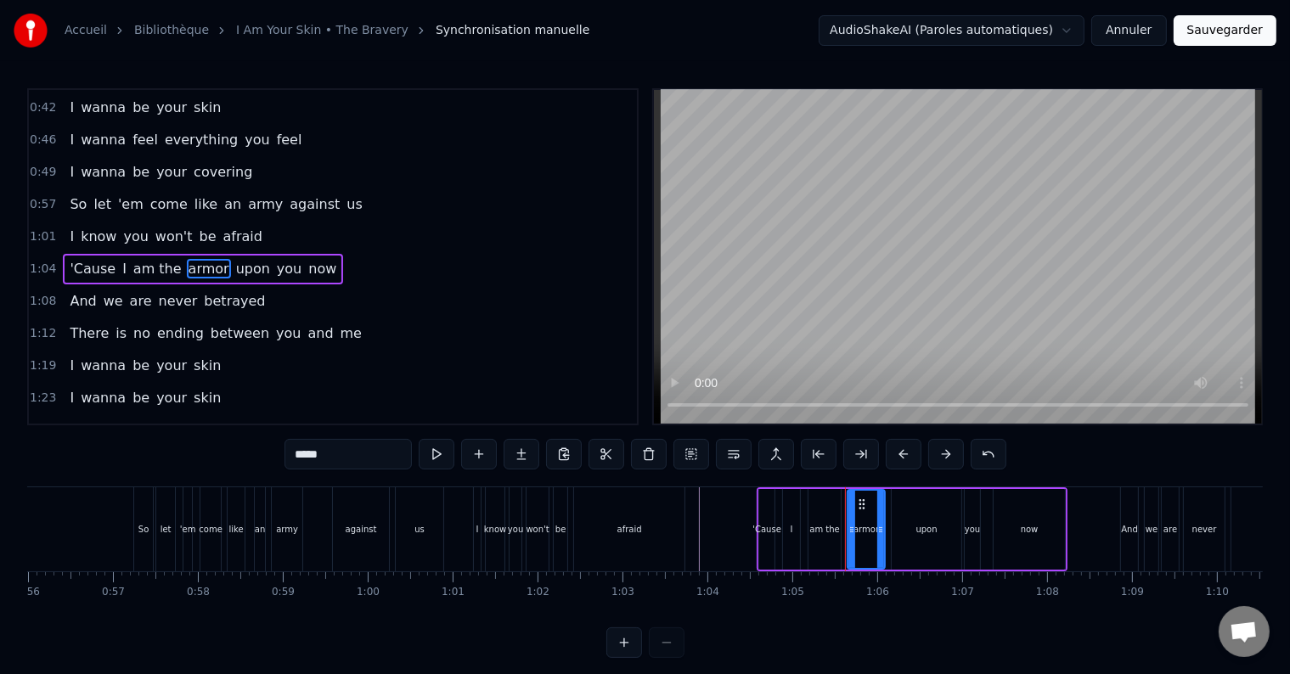
scroll to position [0, 4755]
type input "*****"
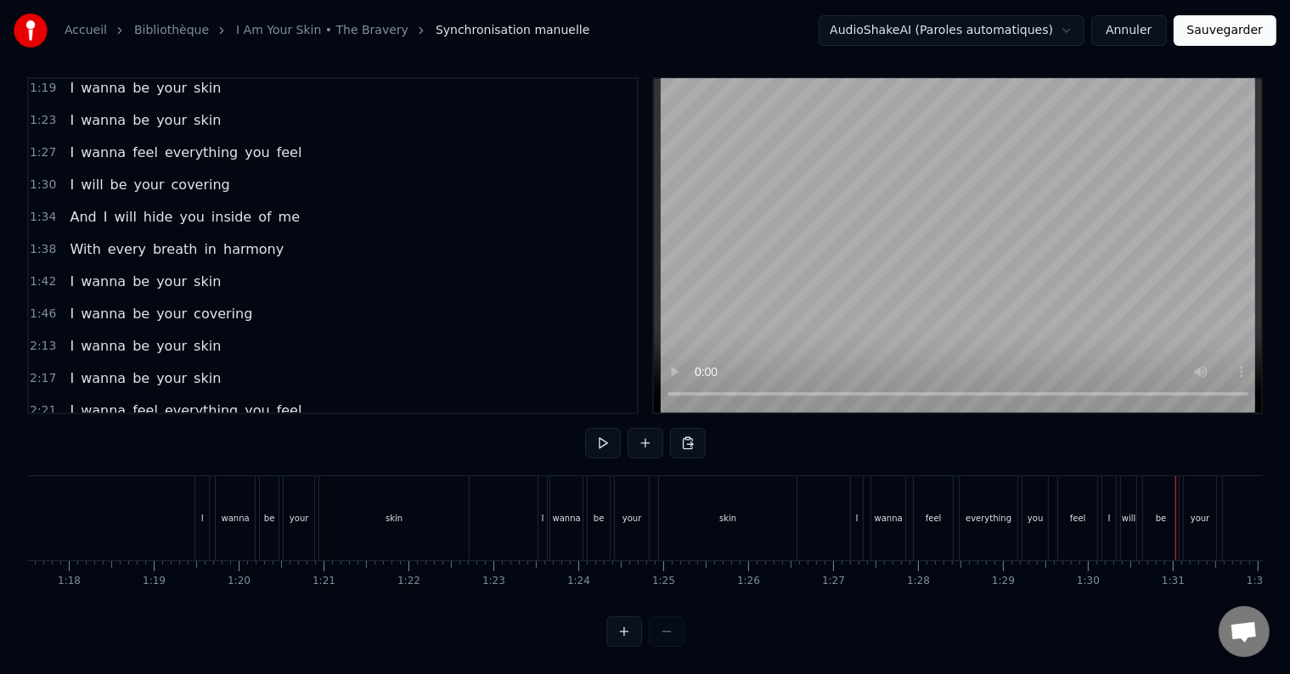
scroll to position [666, 0]
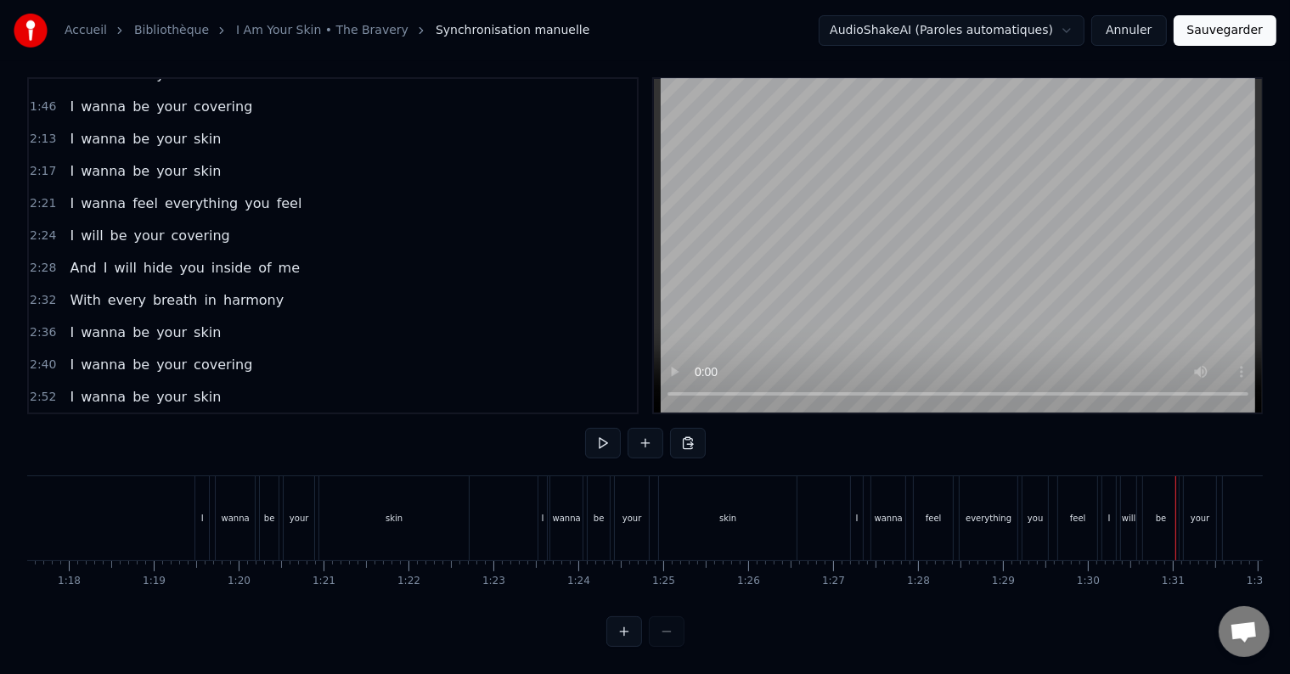
click at [1127, 517] on div "will" at bounding box center [1128, 519] width 15 height 84
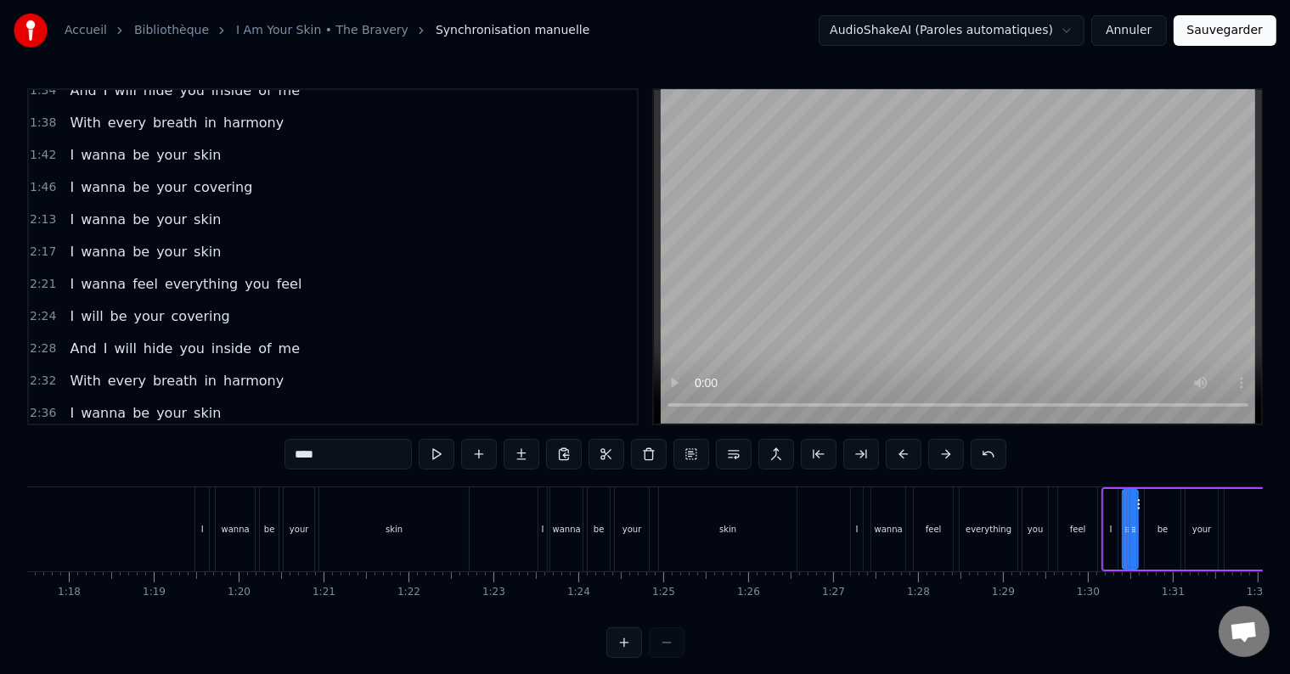
scroll to position [380, 0]
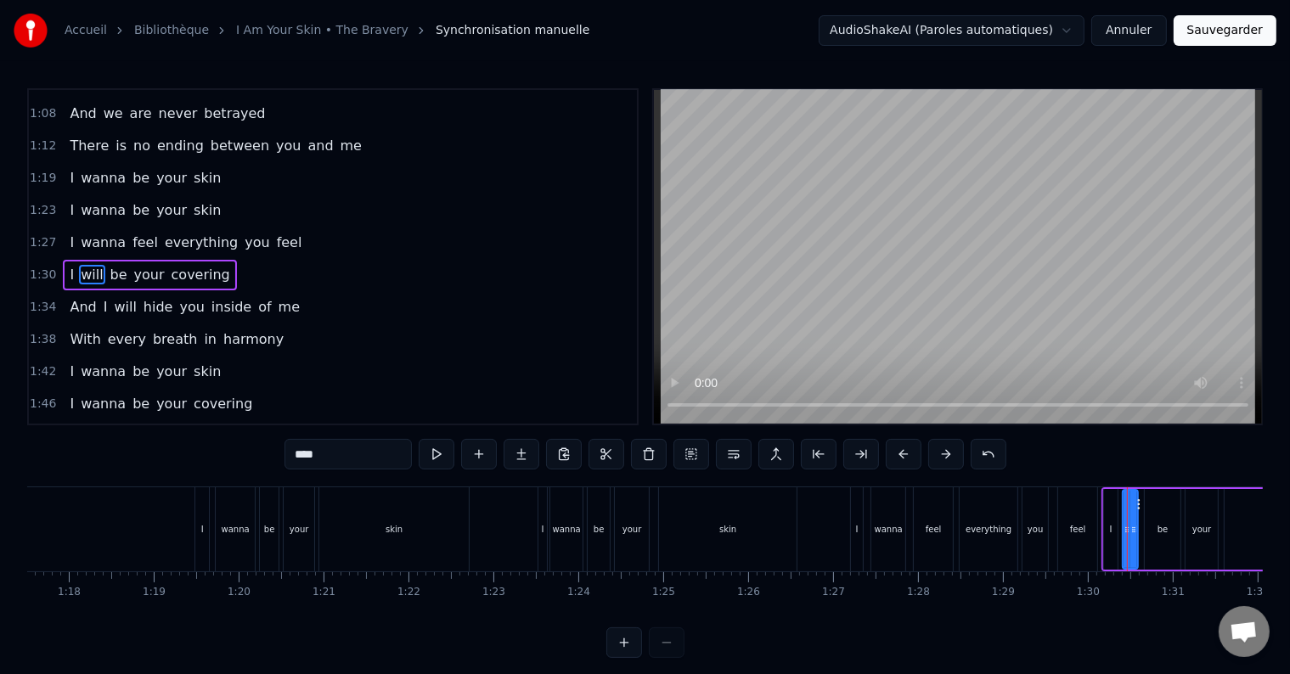
drag, startPoint x: 336, startPoint y: 460, endPoint x: 217, endPoint y: 465, distance: 119.0
click at [217, 465] on div "0:09 And you know me now like a mother knows a child [DEMOGRAPHIC_DATA]:16 And …" at bounding box center [645, 373] width 1236 height 570
type input "*****"
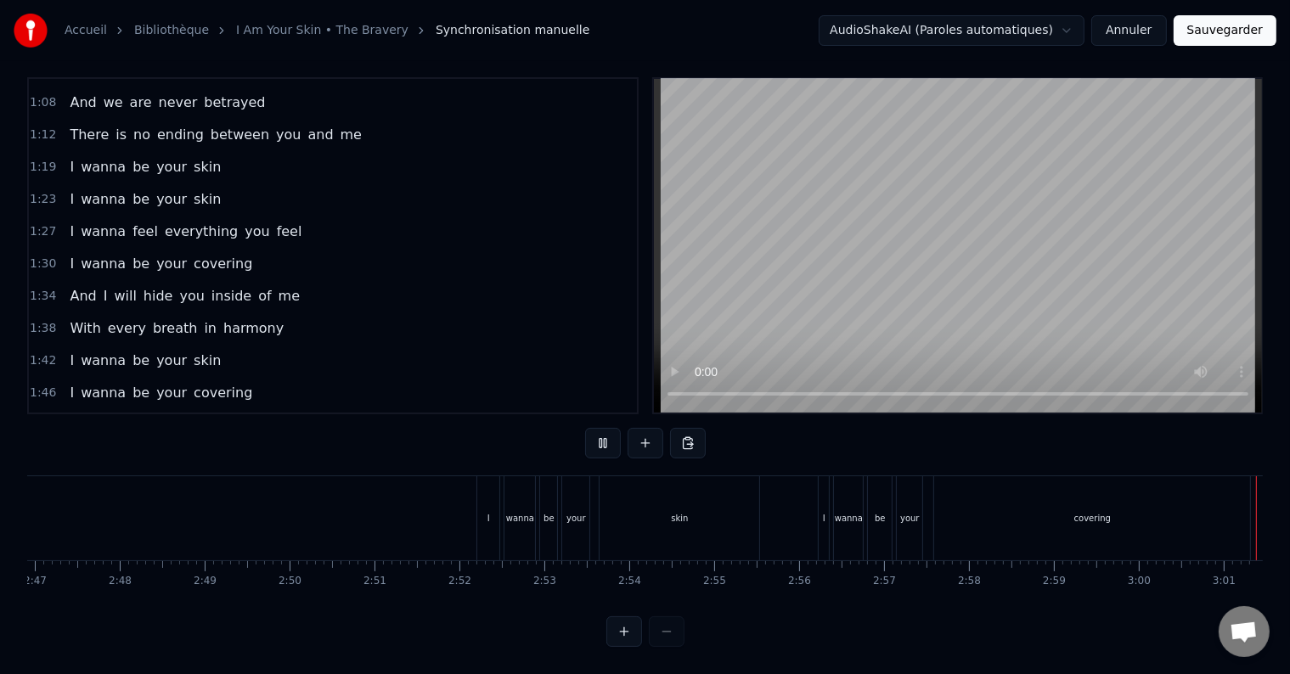
scroll to position [0, 14179]
click at [1199, 41] on button "Sauvegarder" at bounding box center [1225, 30] width 103 height 31
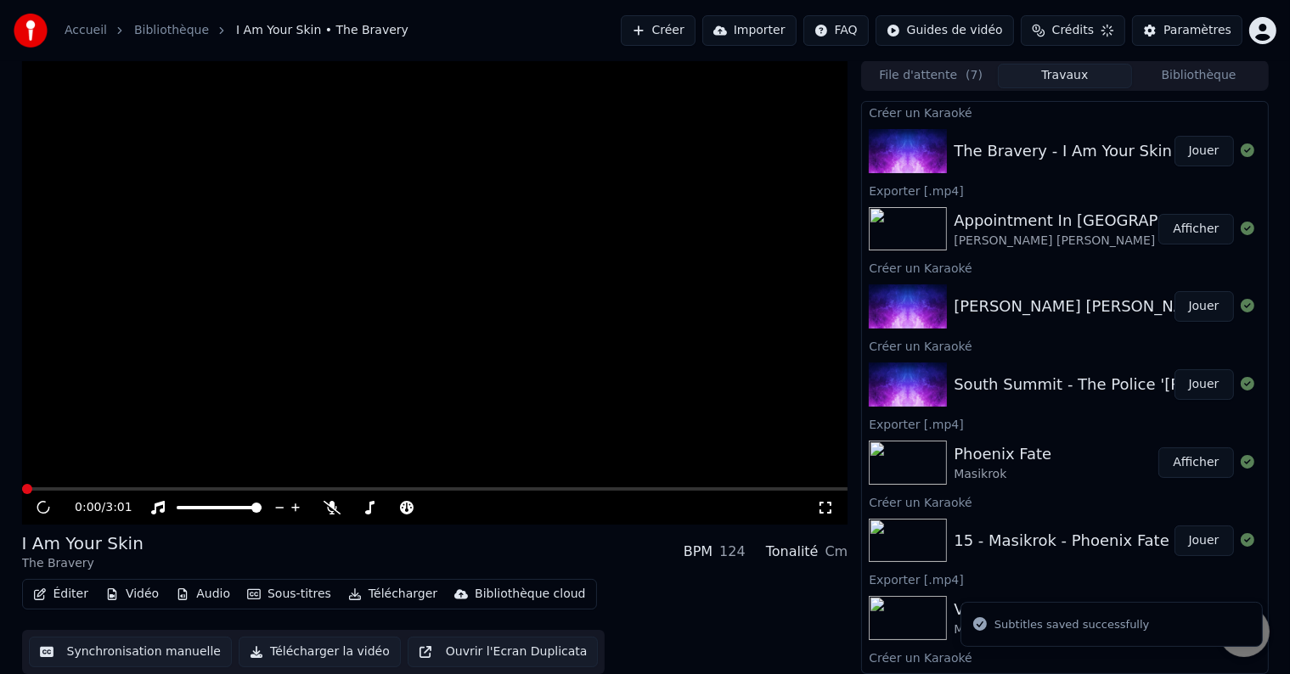
scroll to position [1, 0]
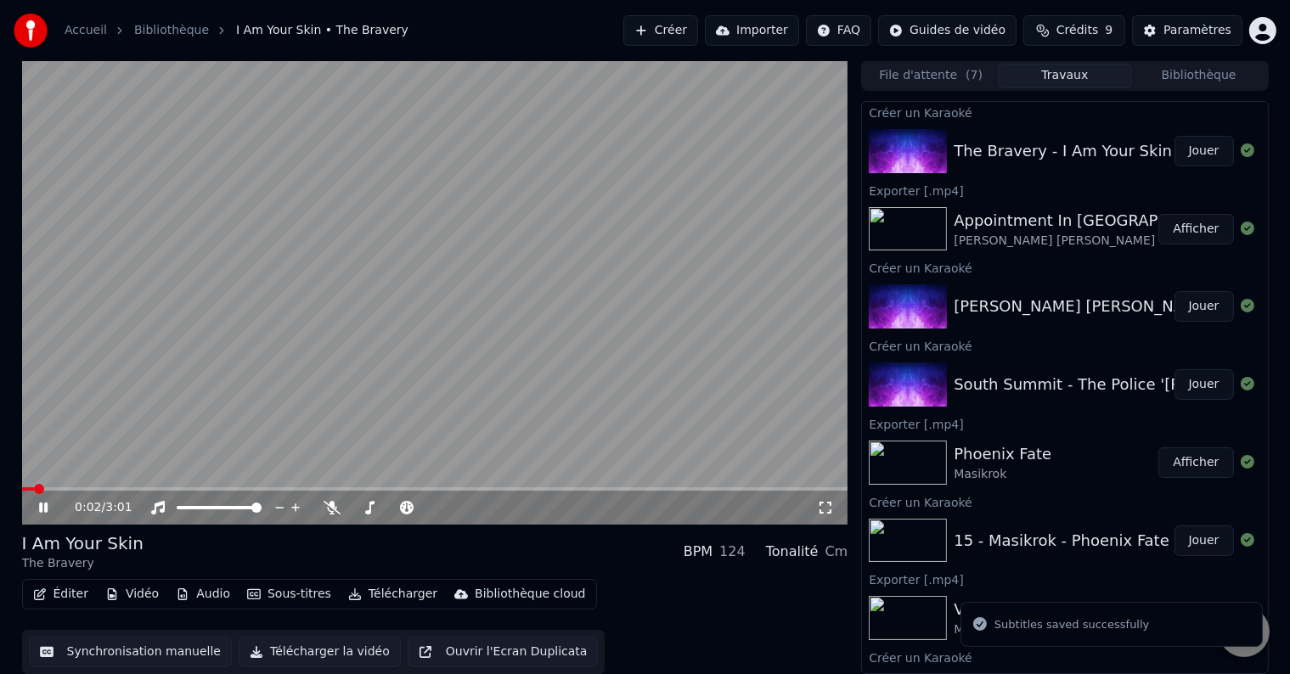
click at [43, 506] on icon at bounding box center [56, 508] width 40 height 14
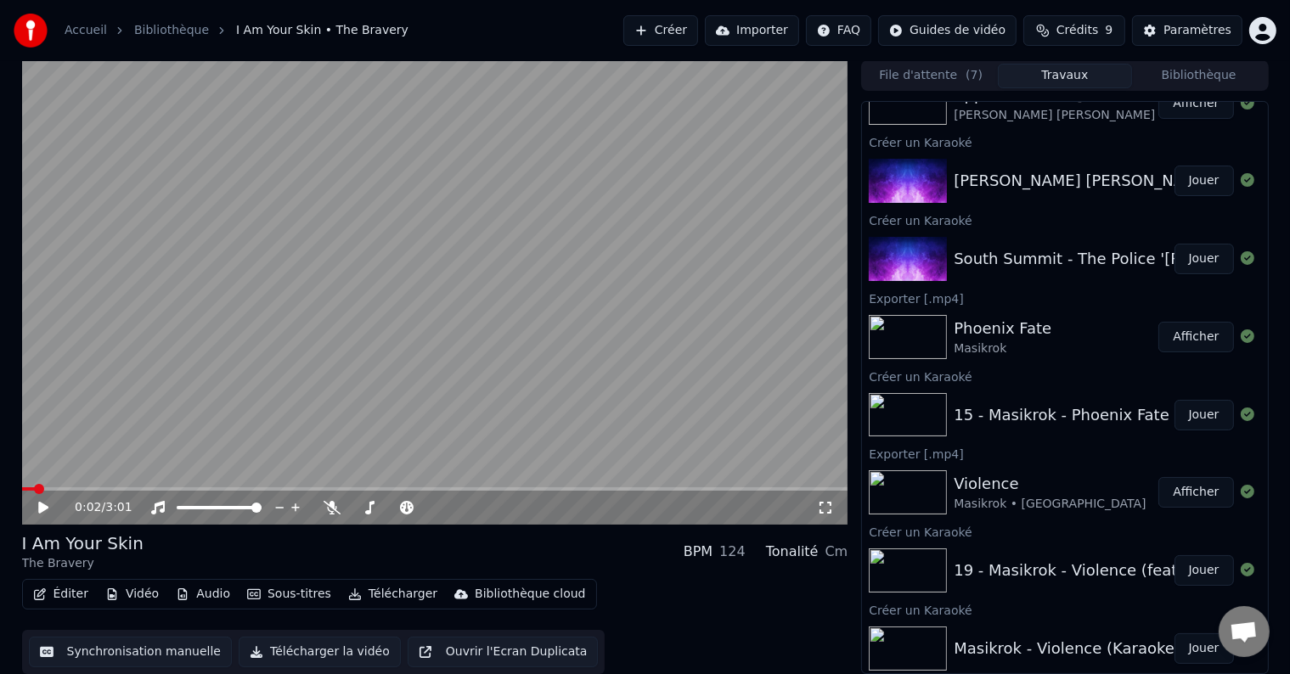
scroll to position [0, 0]
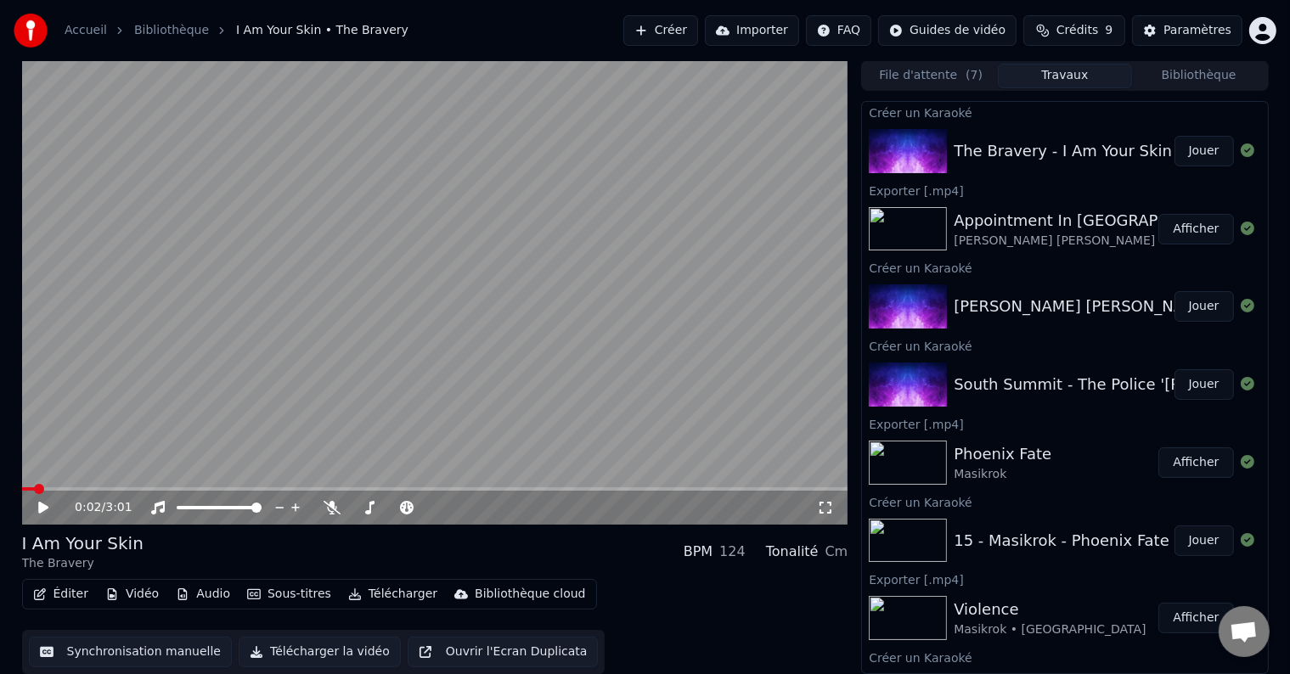
click at [307, 649] on button "Télécharger la vidéo" at bounding box center [320, 652] width 162 height 31
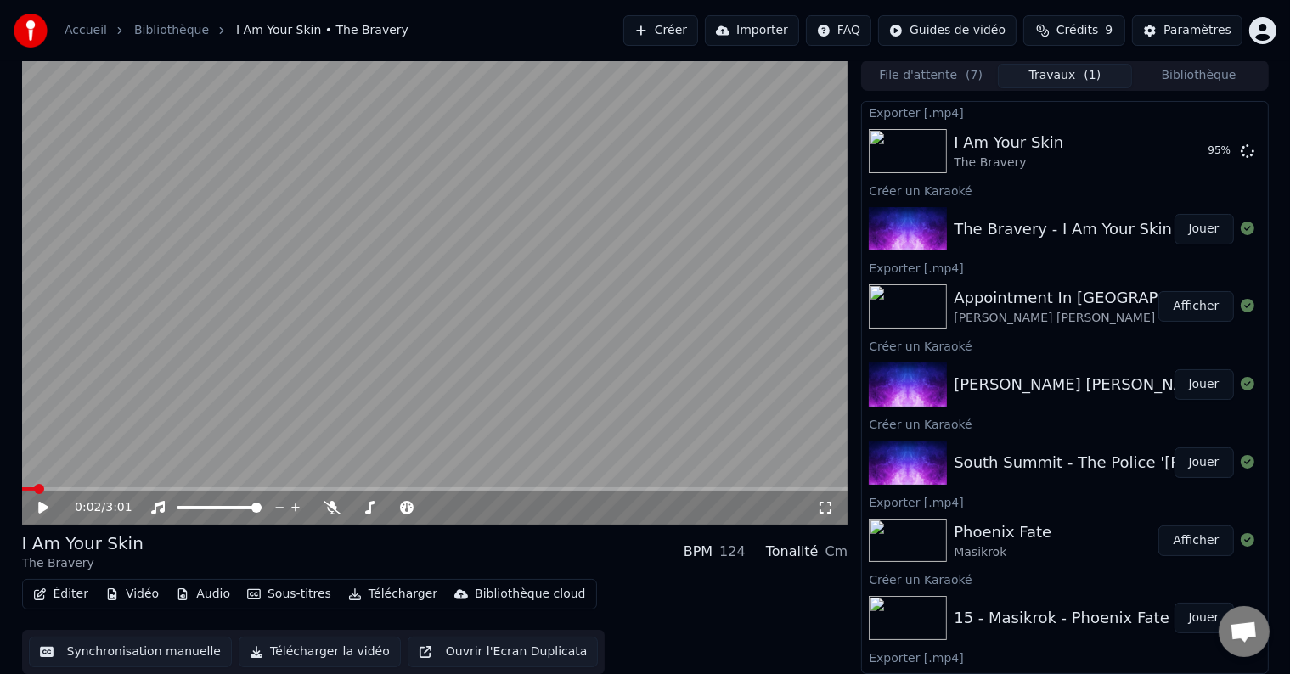
click at [1019, 466] on div "South Summit - The Police '[PERSON_NAME]'" at bounding box center [1124, 463] width 341 height 24
click at [1030, 445] on div "South Summit - The Police '[PERSON_NAME]' Jouer" at bounding box center [1064, 463] width 405 height 58
click at [1184, 460] on button "Jouer" at bounding box center [1204, 463] width 59 height 31
click at [37, 511] on icon at bounding box center [55, 508] width 39 height 14
click at [145, 657] on button "Synchronisation manuelle" at bounding box center [131, 652] width 204 height 31
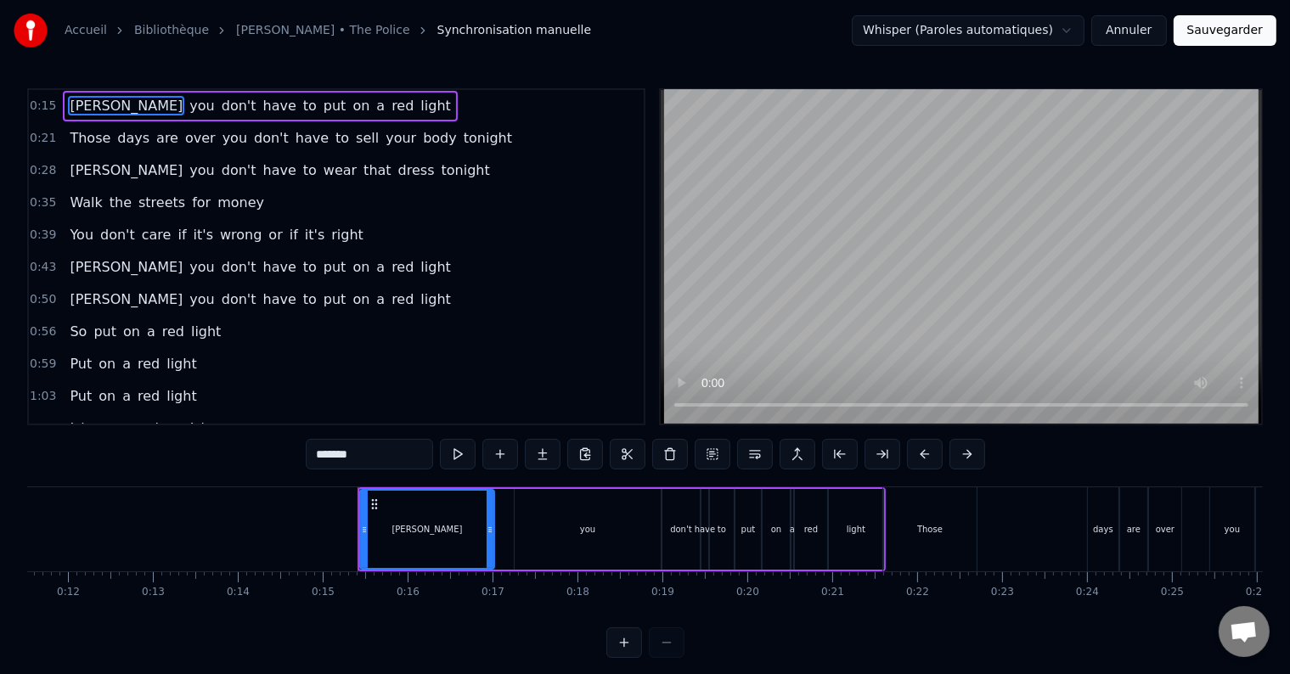
scroll to position [0, 1223]
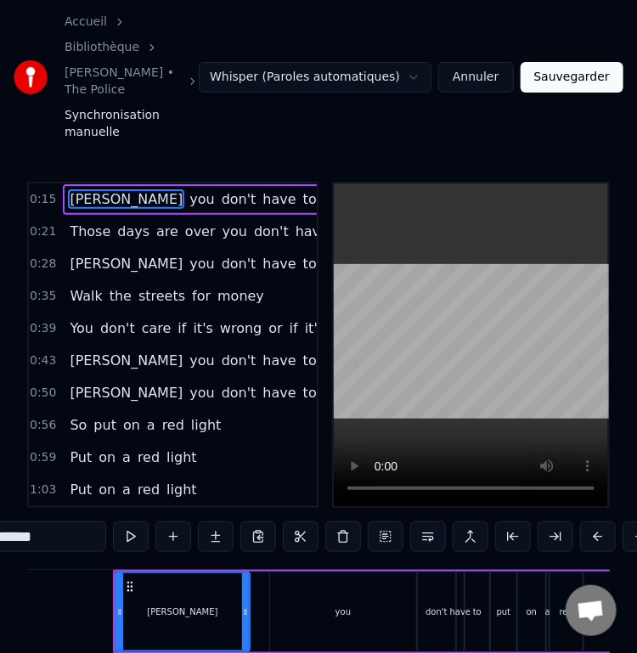
click at [430, 54] on html "Accueil Bibliothèque [PERSON_NAME] • The Police Synchronisation manuelle Whispe…" at bounding box center [318, 384] width 637 height 768
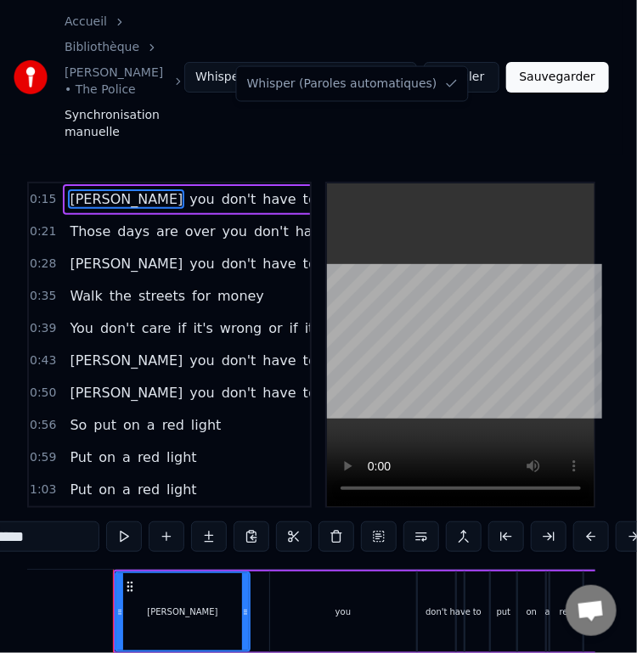
click at [430, 54] on html "Accueil Bibliothèque [PERSON_NAME] • The Police Synchronisation manuelle Whispe…" at bounding box center [318, 384] width 637 height 768
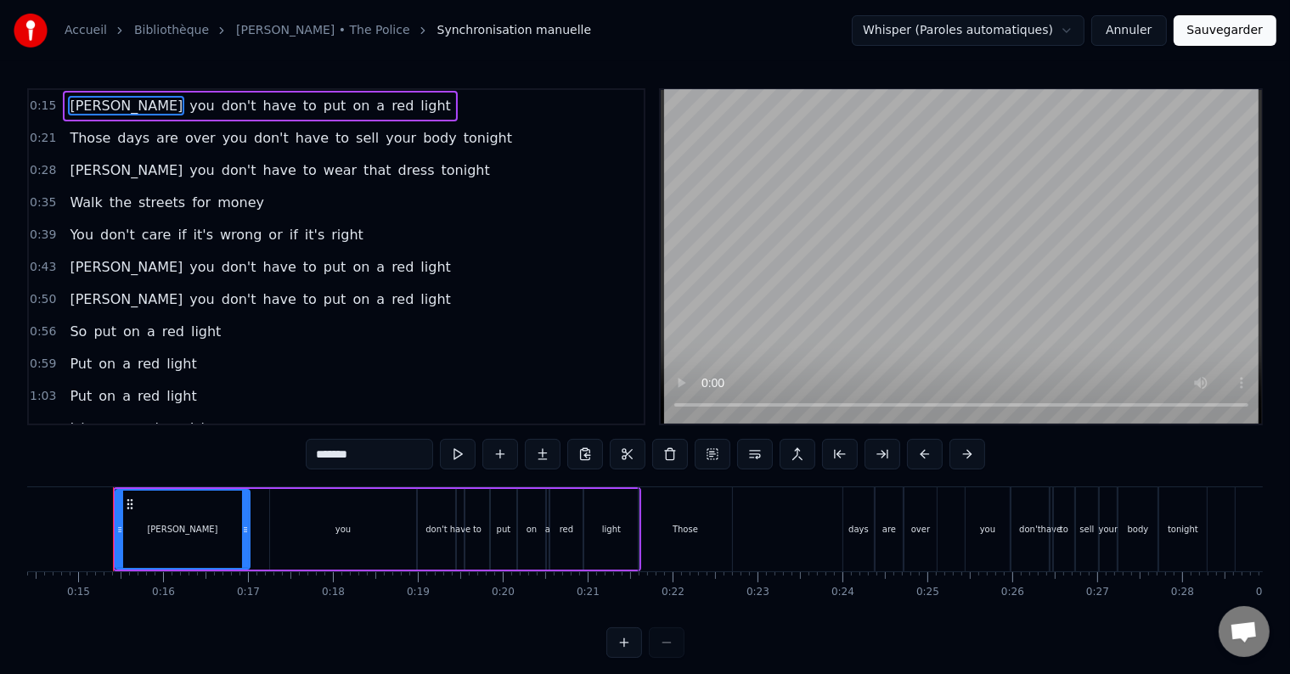
click at [462, 133] on span "tonight" at bounding box center [488, 138] width 52 height 20
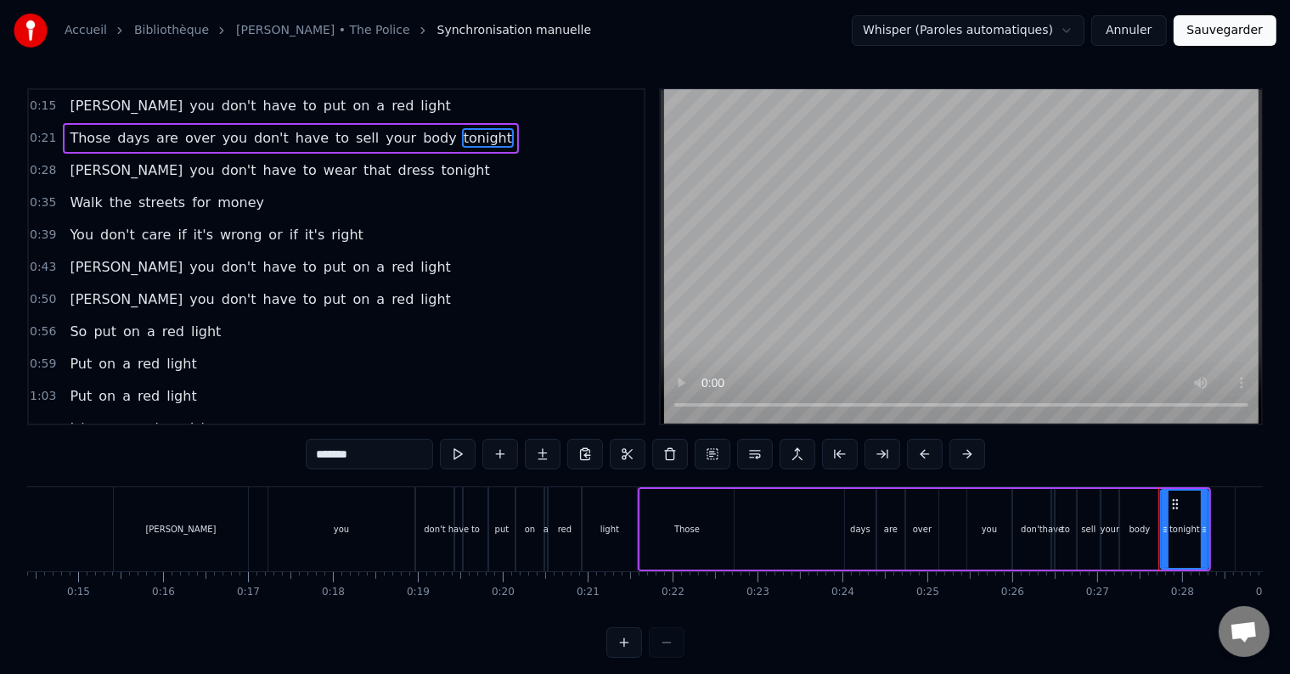
click at [326, 455] on input "*******" at bounding box center [369, 454] width 127 height 31
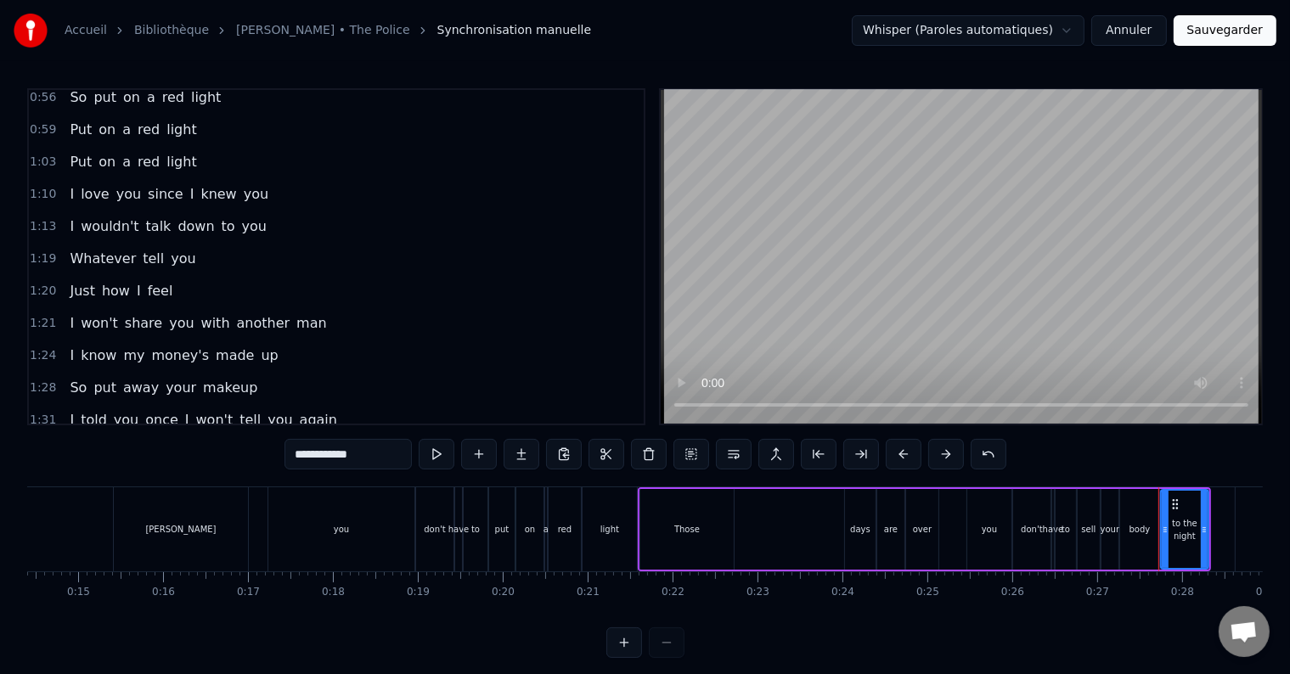
scroll to position [234, 0]
click at [96, 249] on span "Whatever" at bounding box center [103, 259] width 70 height 20
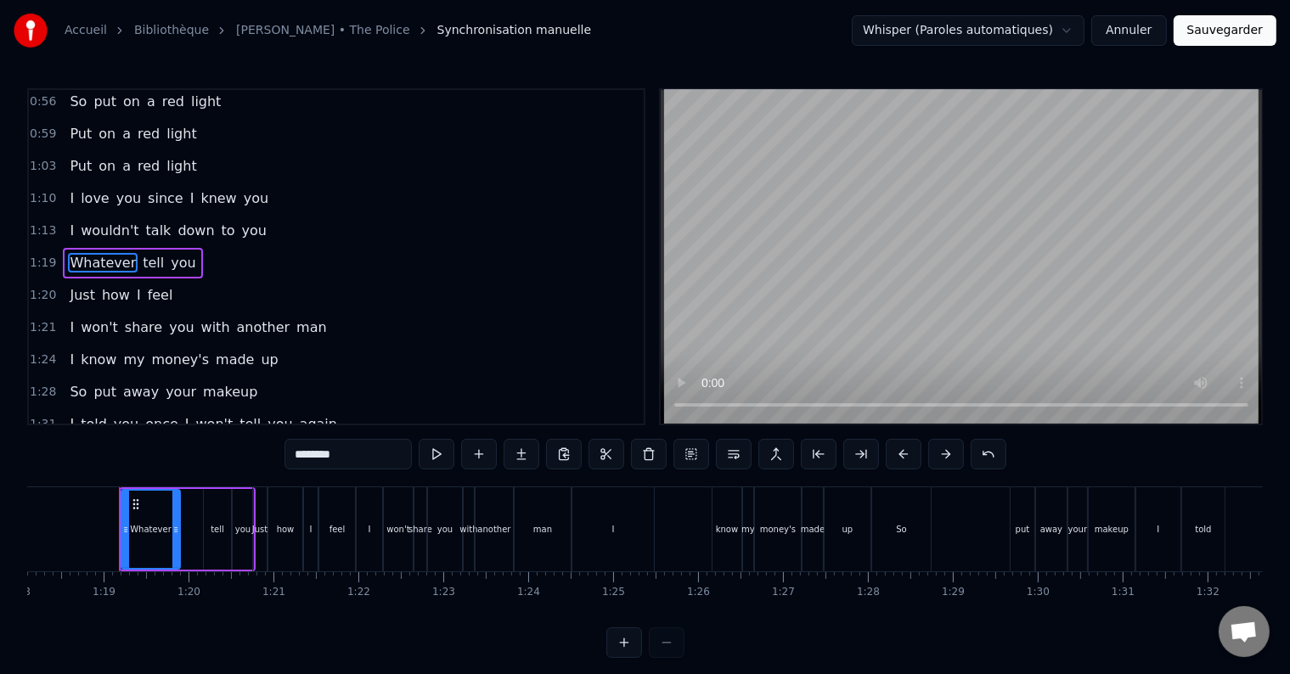
scroll to position [0, 6640]
drag, startPoint x: 360, startPoint y: 464, endPoint x: 232, endPoint y: 465, distance: 128.3
click at [232, 465] on div "0:15 [PERSON_NAME] you don't have to put on a red light 0:21 Those days are ove…" at bounding box center [645, 373] width 1236 height 570
click at [150, 351] on span "money's" at bounding box center [180, 360] width 61 height 20
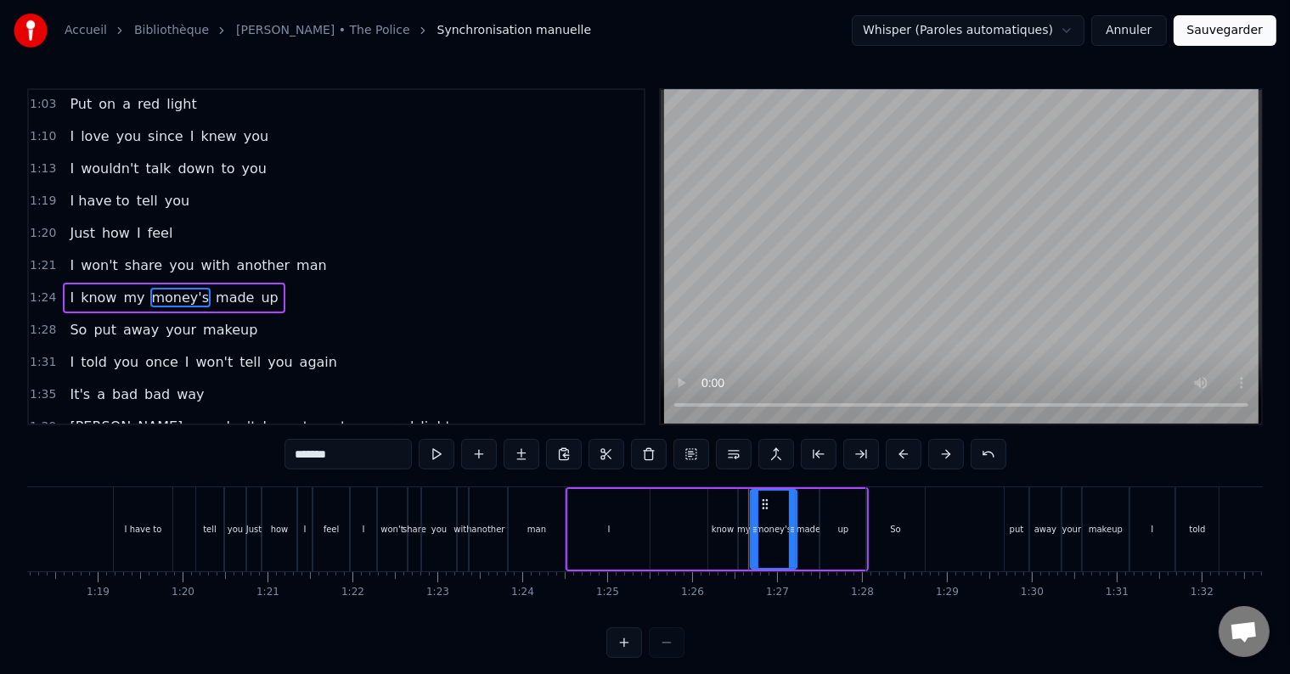
scroll to position [324, 0]
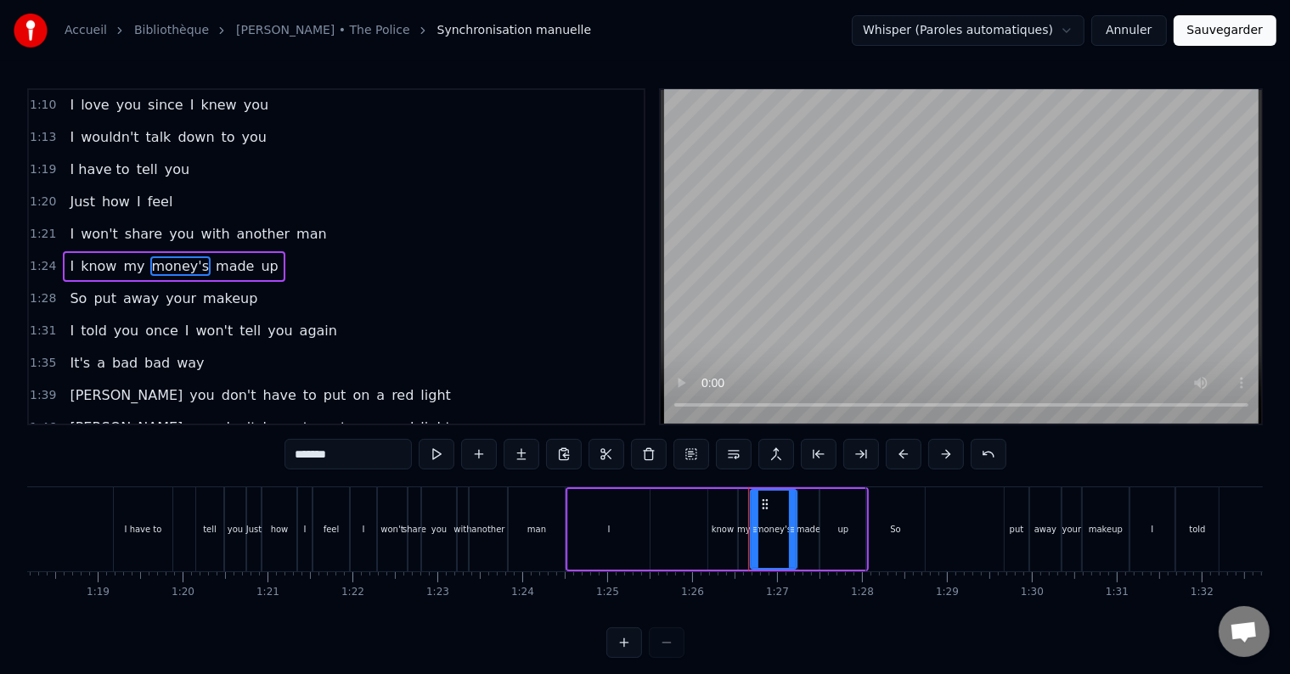
drag, startPoint x: 340, startPoint y: 460, endPoint x: 238, endPoint y: 460, distance: 101.9
click at [238, 460] on div "0:15 [PERSON_NAME] you don't have to put on a red light 0:21 Those days are ove…" at bounding box center [645, 373] width 1236 height 570
type input "*"
click at [68, 321] on span "I" at bounding box center [72, 331] width 8 height 20
type input "*"
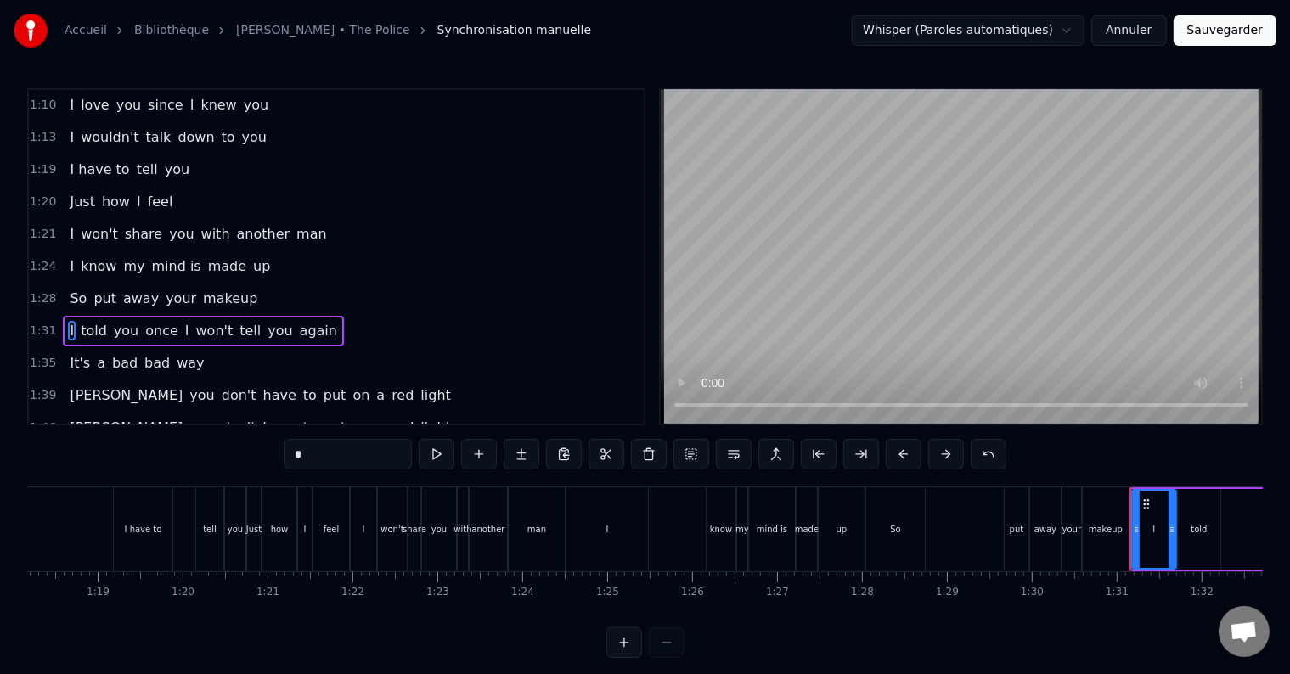
scroll to position [386, 0]
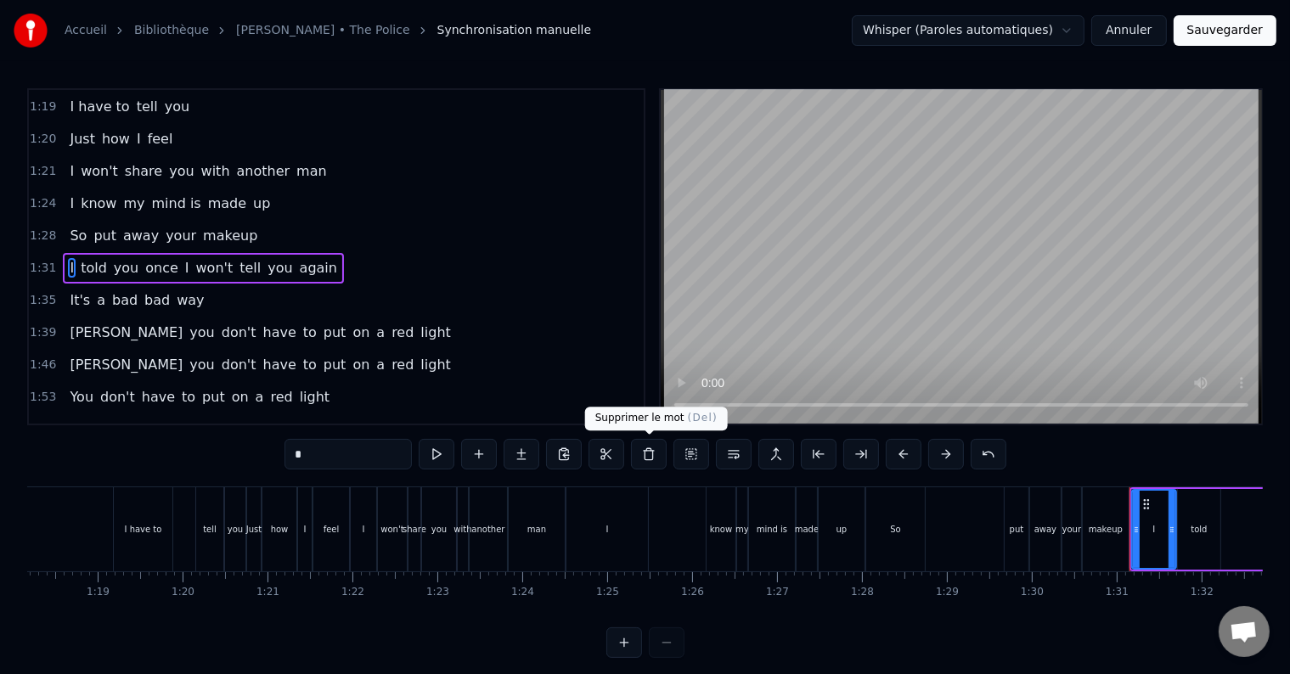
click at [651, 457] on button at bounding box center [649, 454] width 36 height 31
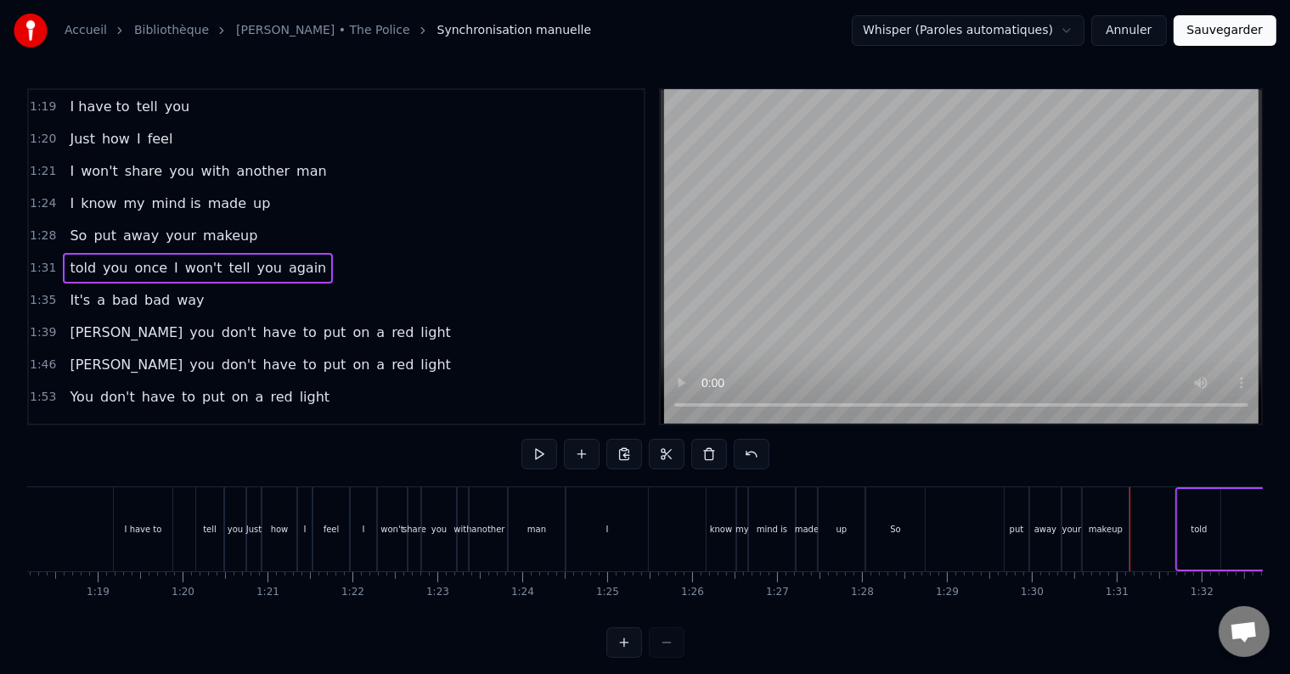
click at [71, 258] on span "told" at bounding box center [83, 268] width 30 height 20
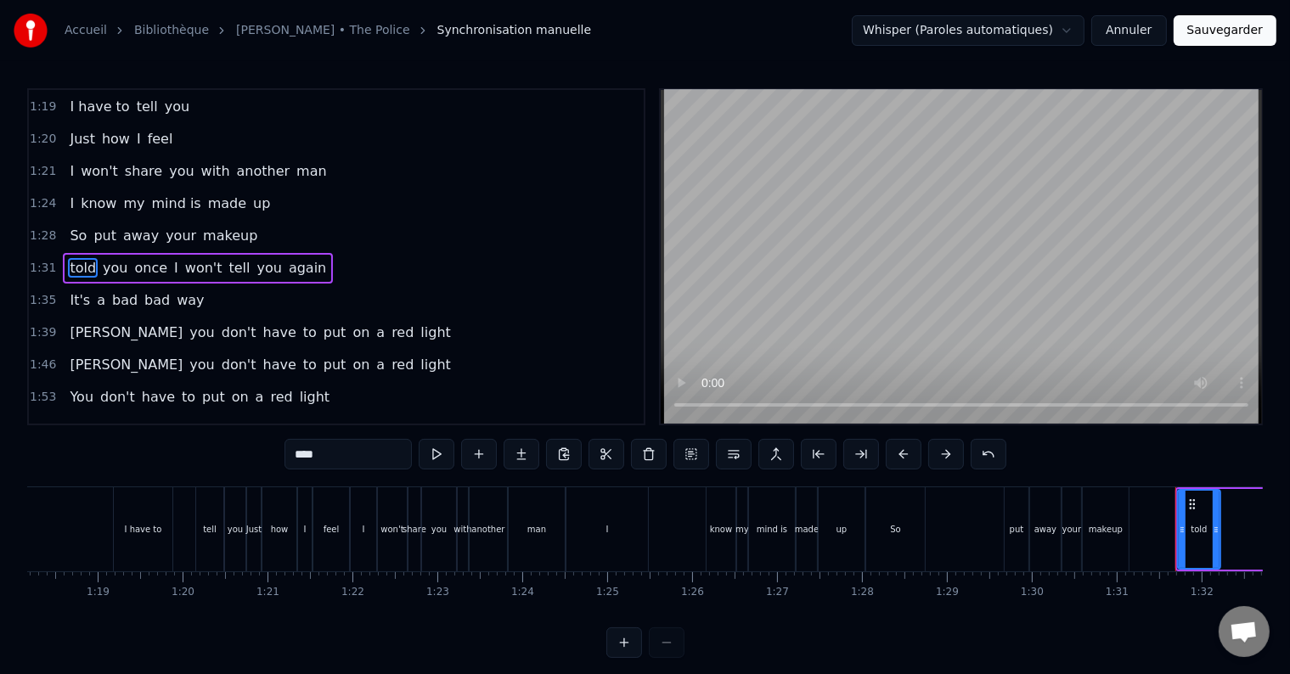
drag, startPoint x: 299, startPoint y: 459, endPoint x: 230, endPoint y: 471, distance: 70.0
click at [230, 471] on div "0:15 [PERSON_NAME] you don't have to put on a red light 0:21 Those days are ove…" at bounding box center [645, 373] width 1236 height 570
type input "****"
click at [393, 285] on div "1:35 It's a bad bad way" at bounding box center [336, 301] width 615 height 32
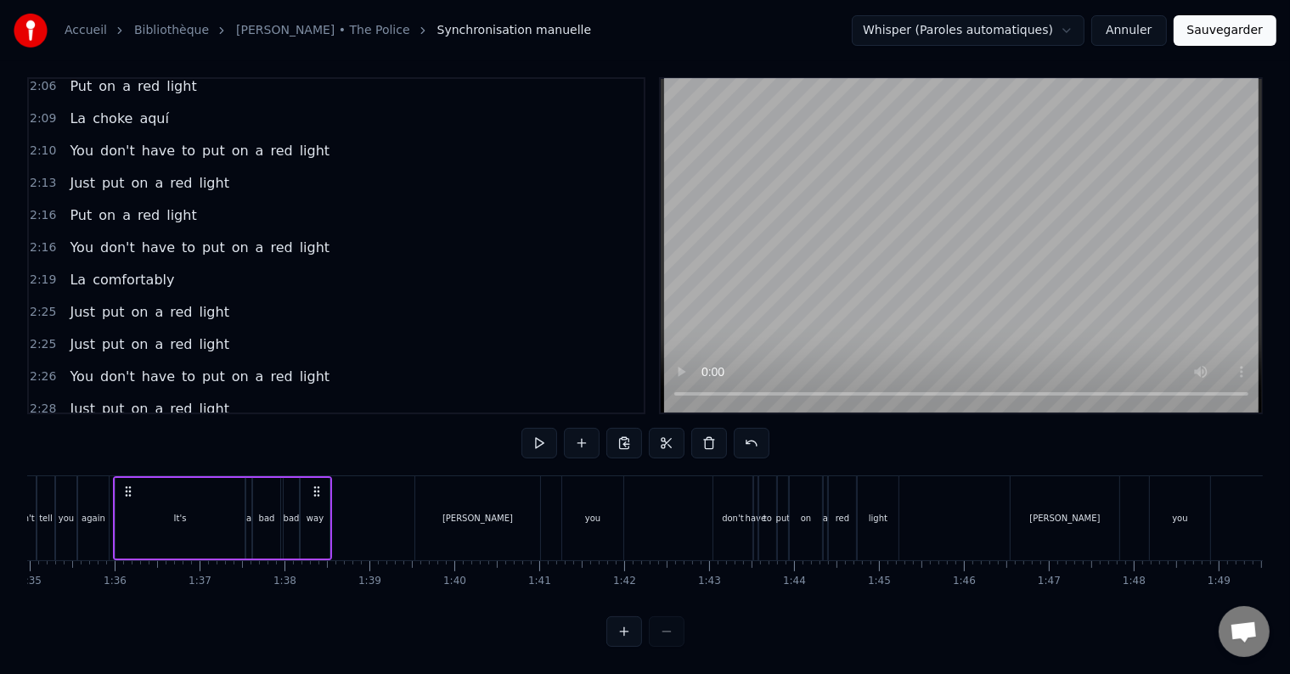
scroll to position [976, 0]
click at [1220, 31] on button "Sauvegarder" at bounding box center [1225, 30] width 103 height 31
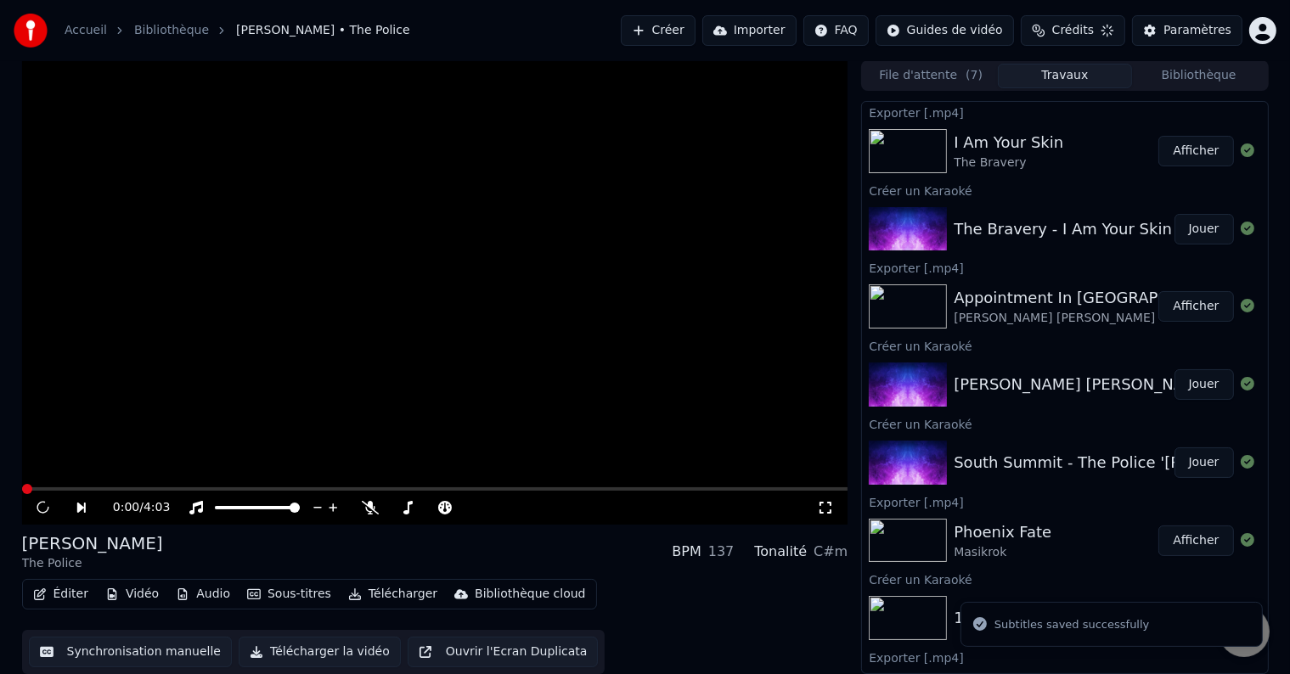
scroll to position [1, 0]
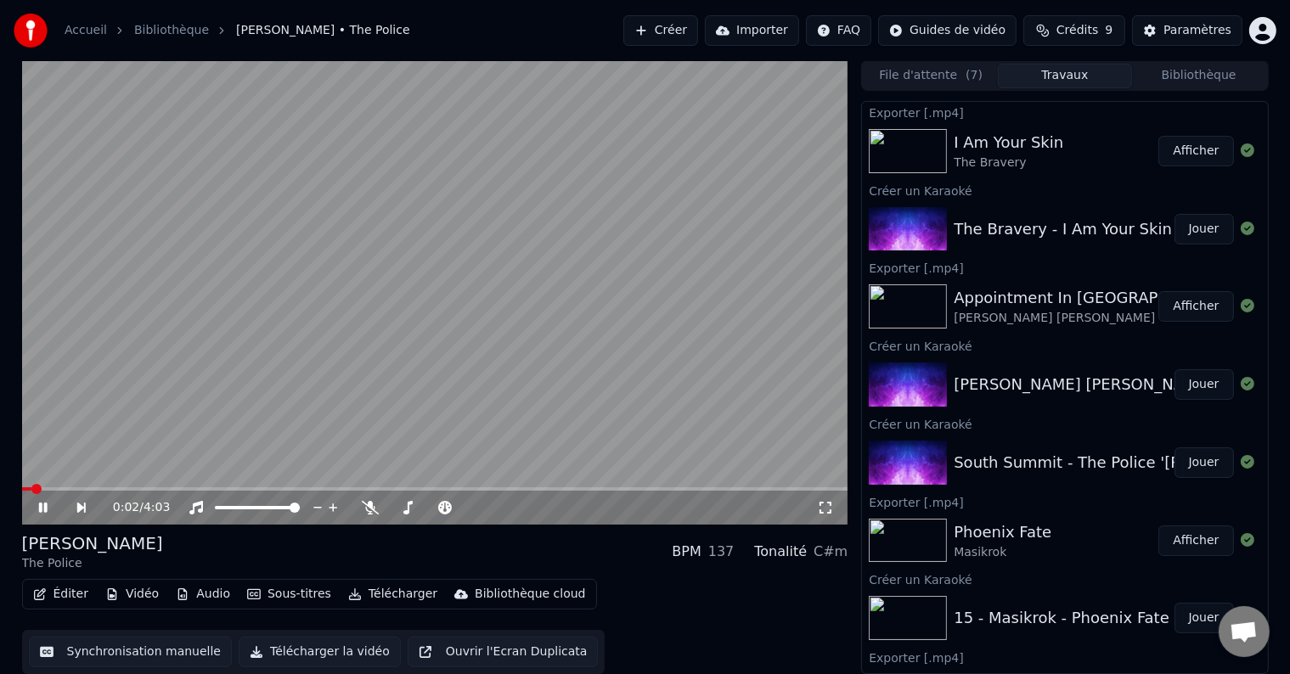
click at [48, 513] on icon at bounding box center [55, 508] width 39 height 14
click at [581, 489] on span at bounding box center [435, 489] width 827 height 3
click at [42, 508] on icon at bounding box center [55, 508] width 39 height 14
click at [160, 659] on button "Synchronisation manuelle" at bounding box center [131, 652] width 204 height 31
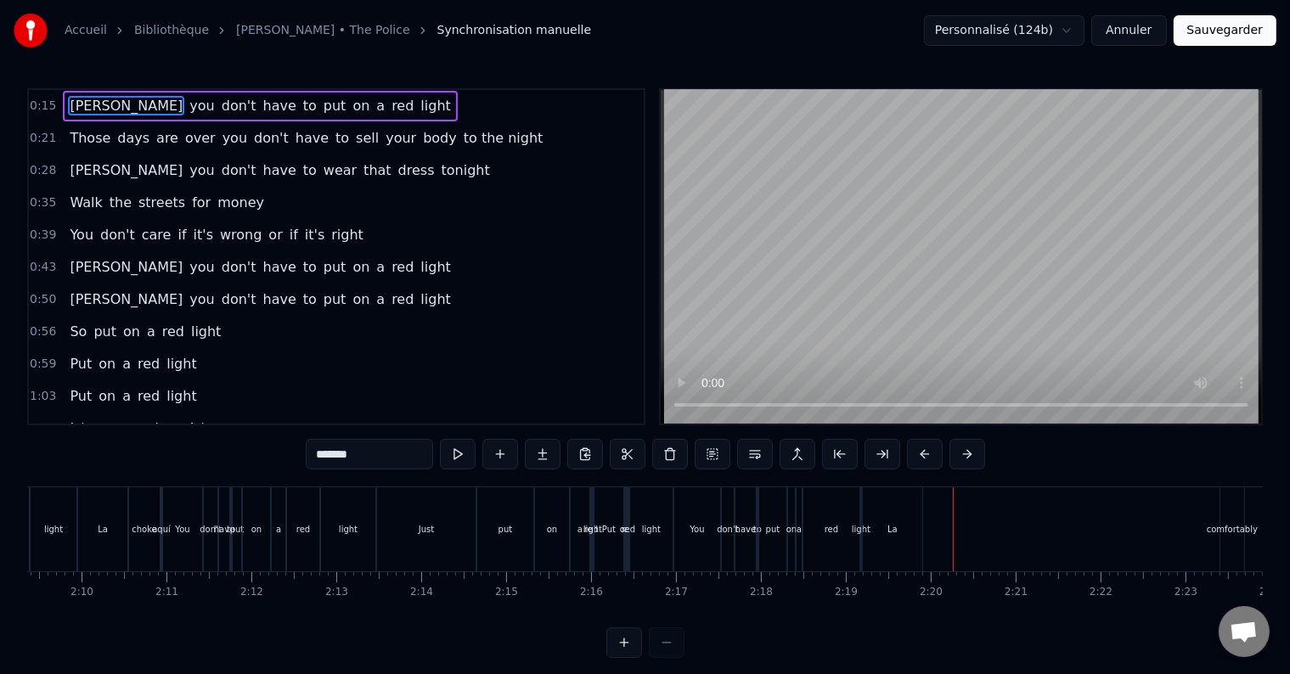
scroll to position [0, 10758]
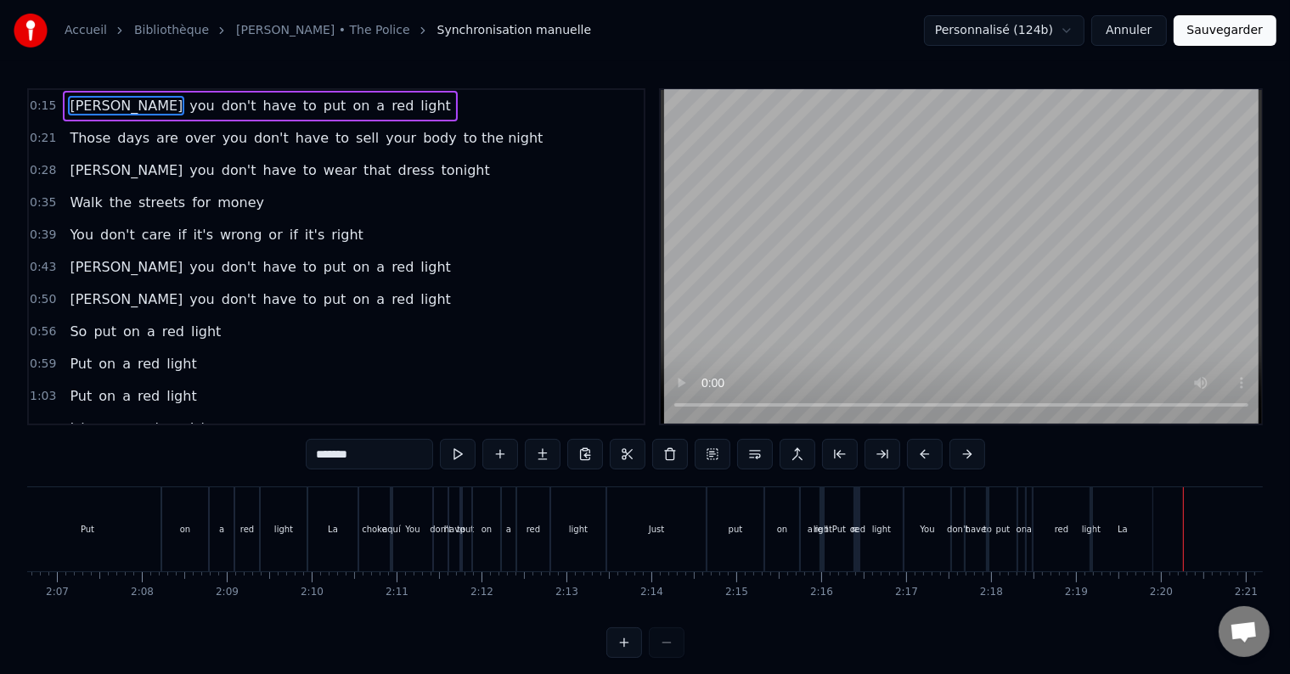
click at [112, 538] on div "Put" at bounding box center [87, 530] width 146 height 84
type input "***"
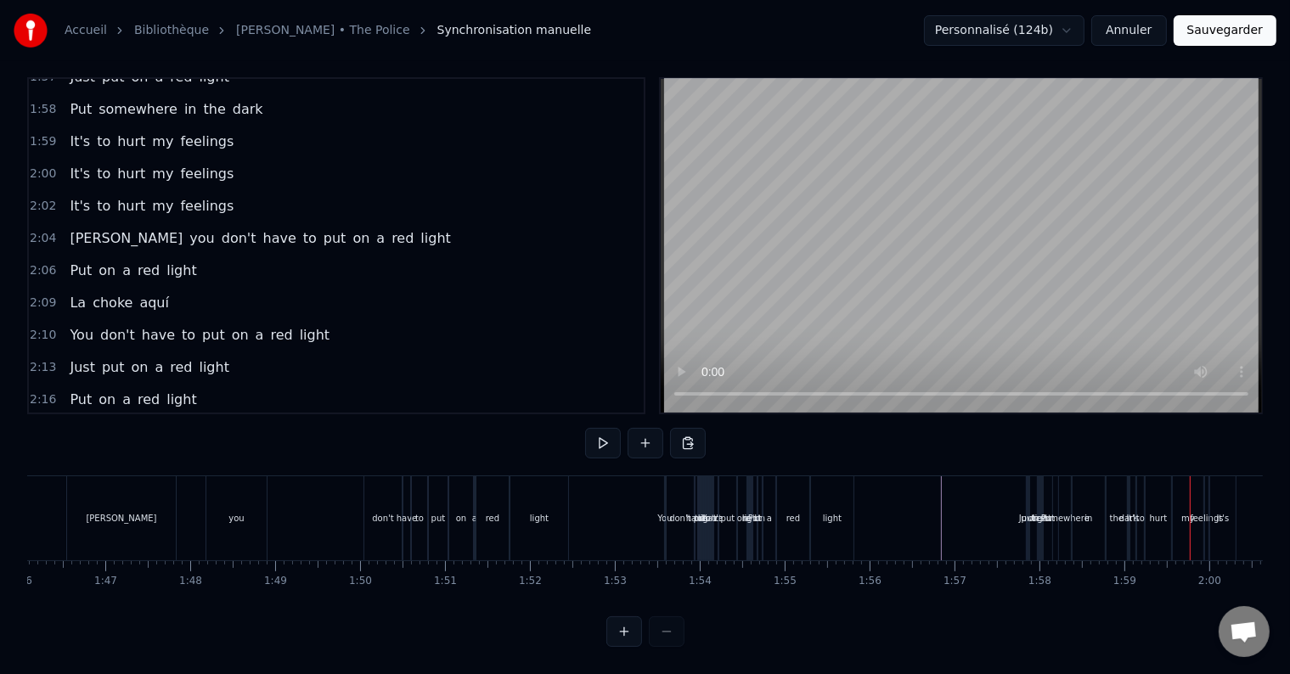
scroll to position [0, 9007]
click at [301, 503] on div "[PERSON_NAME] you don't have to put on a red light" at bounding box center [323, 519] width 506 height 84
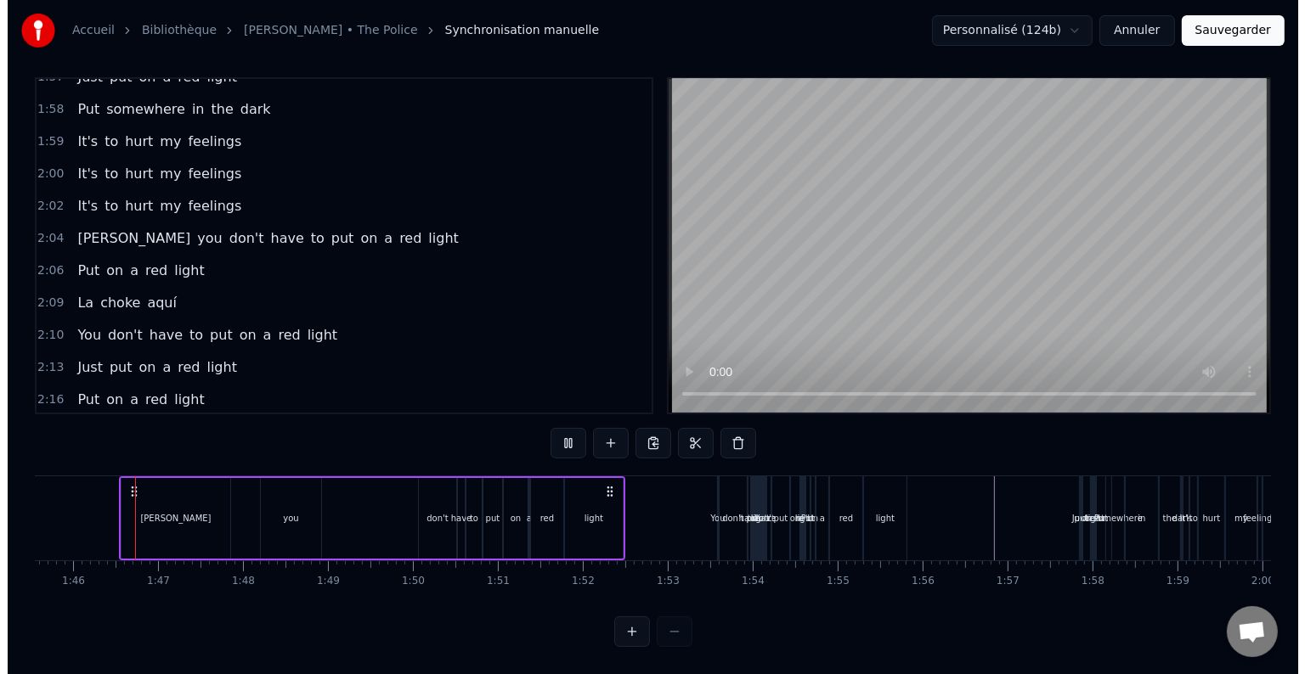
scroll to position [0, 8964]
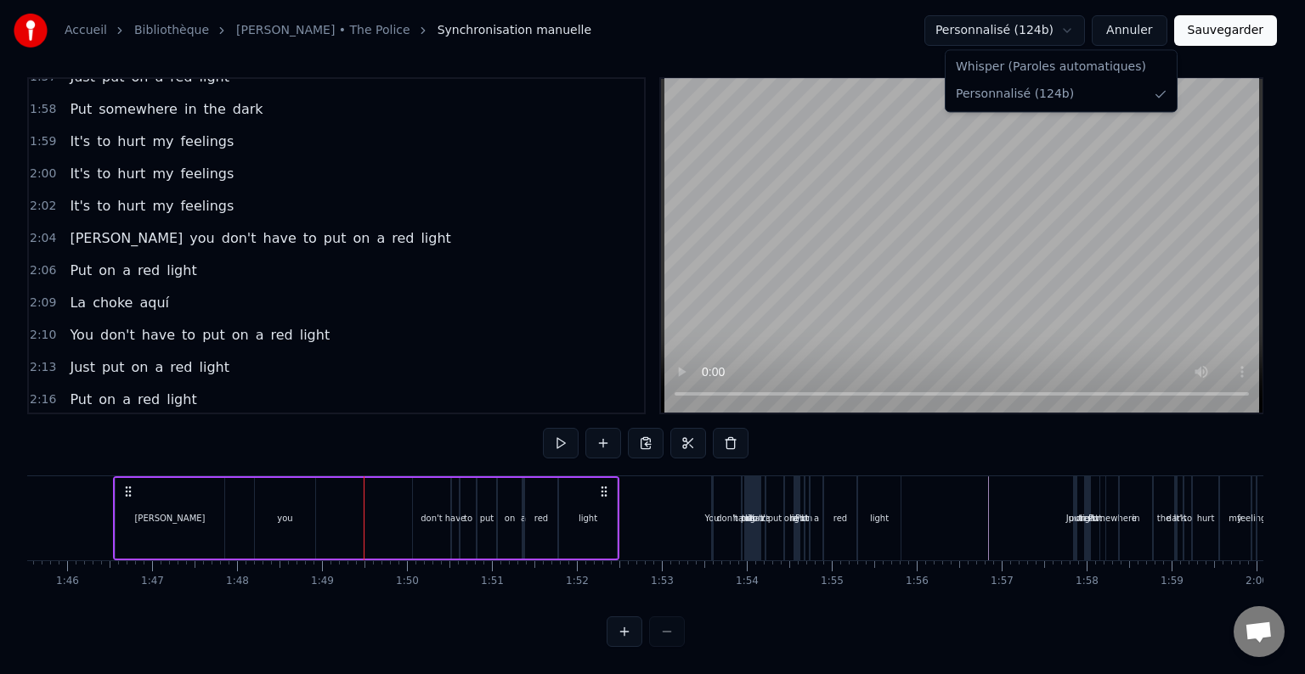
click at [1057, 34] on html "Accueil Bibliothèque [PERSON_NAME] • The Police Synchronisation manuelle Person…" at bounding box center [652, 331] width 1305 height 685
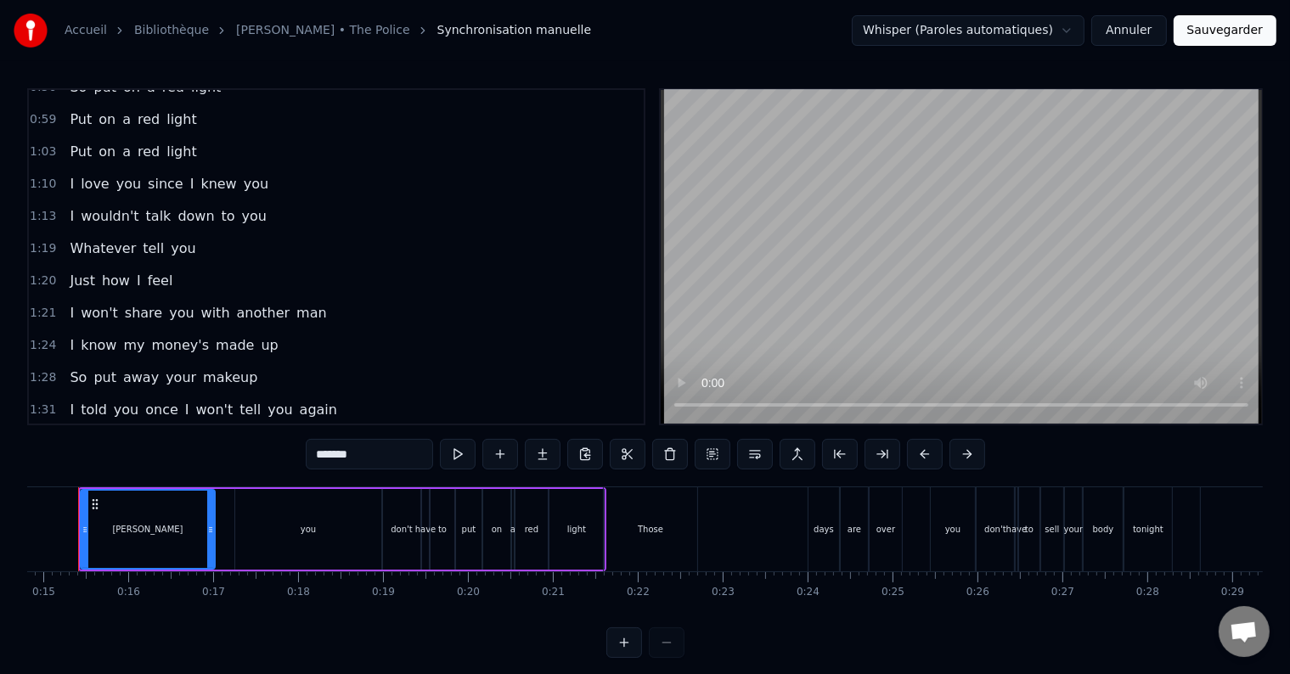
scroll to position [0, 1223]
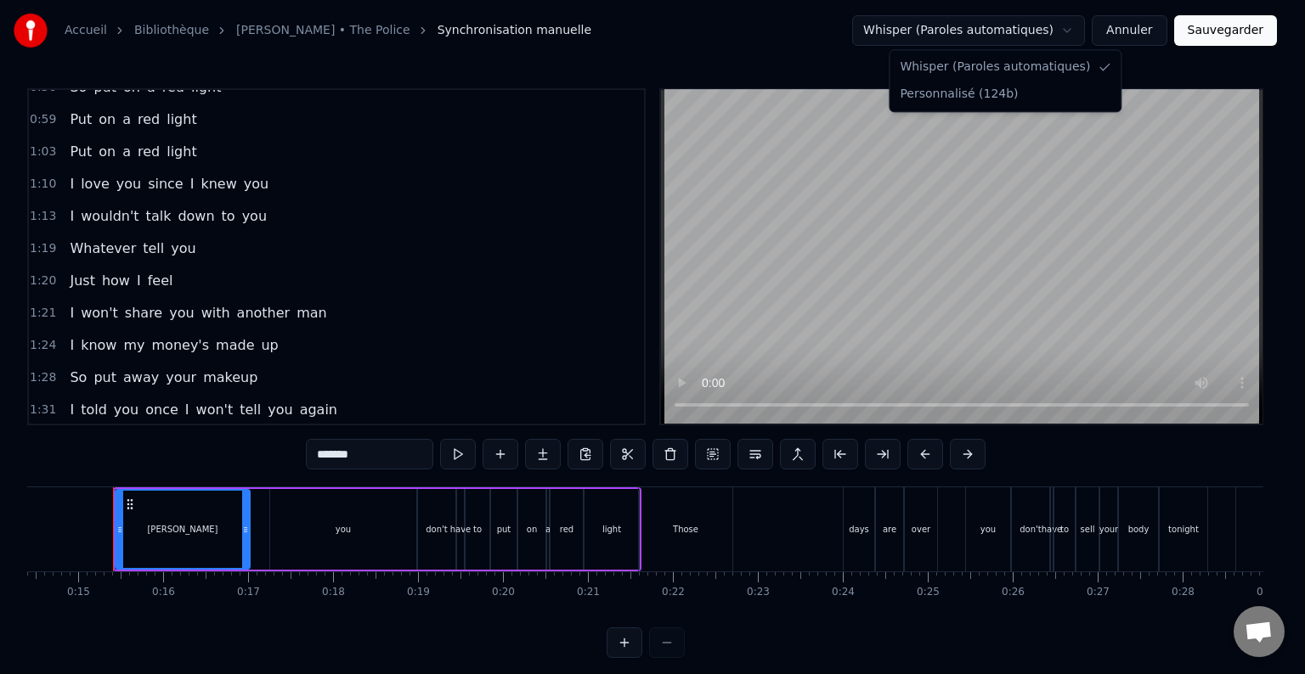
click at [1034, 21] on html "Accueil Bibliothèque [PERSON_NAME] • The Police Synchronisation manuelle Whispe…" at bounding box center [652, 342] width 1305 height 685
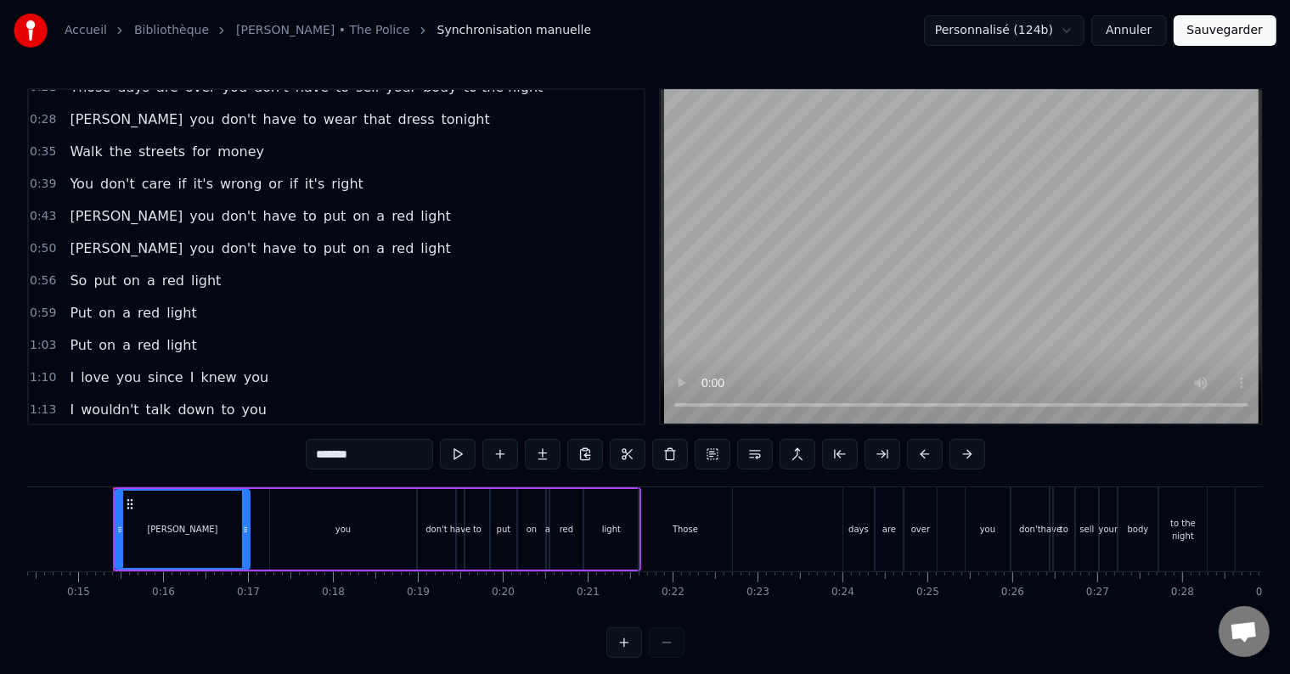
scroll to position [0, 0]
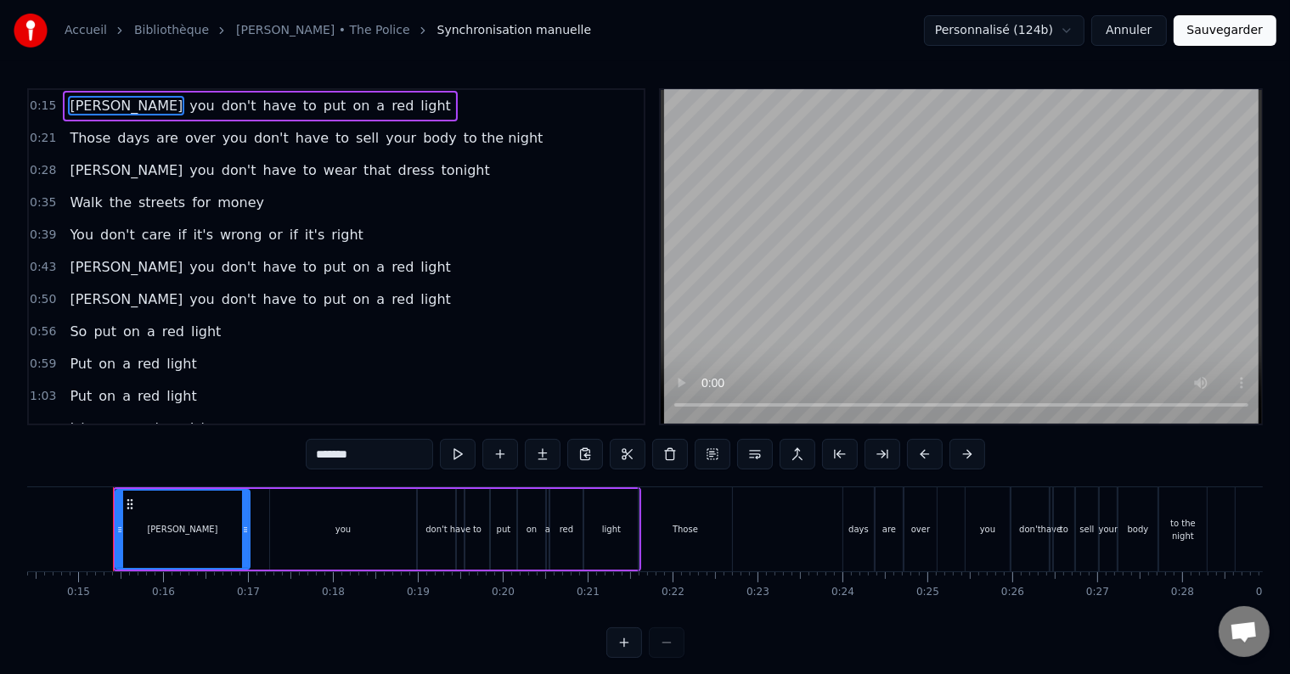
click at [1223, 31] on button "Sauvegarder" at bounding box center [1225, 30] width 103 height 31
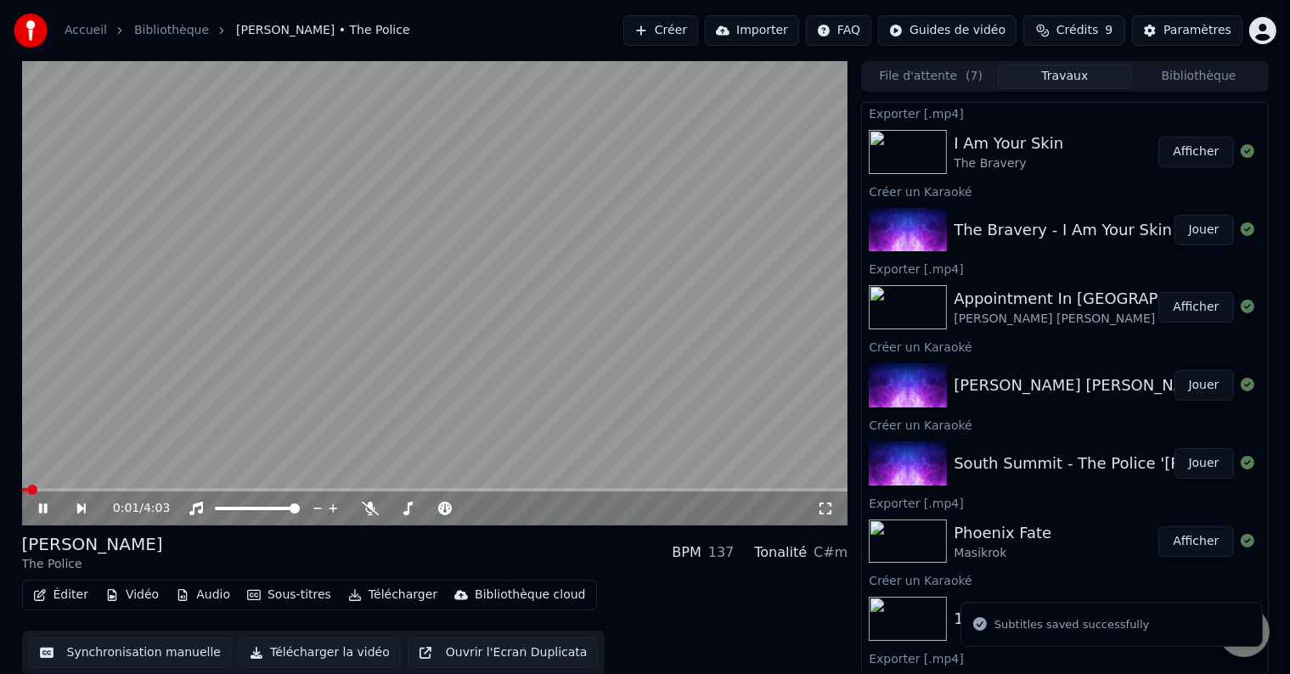
click at [37, 511] on icon at bounding box center [55, 509] width 39 height 14
click at [685, 25] on button "Créer" at bounding box center [660, 30] width 75 height 31
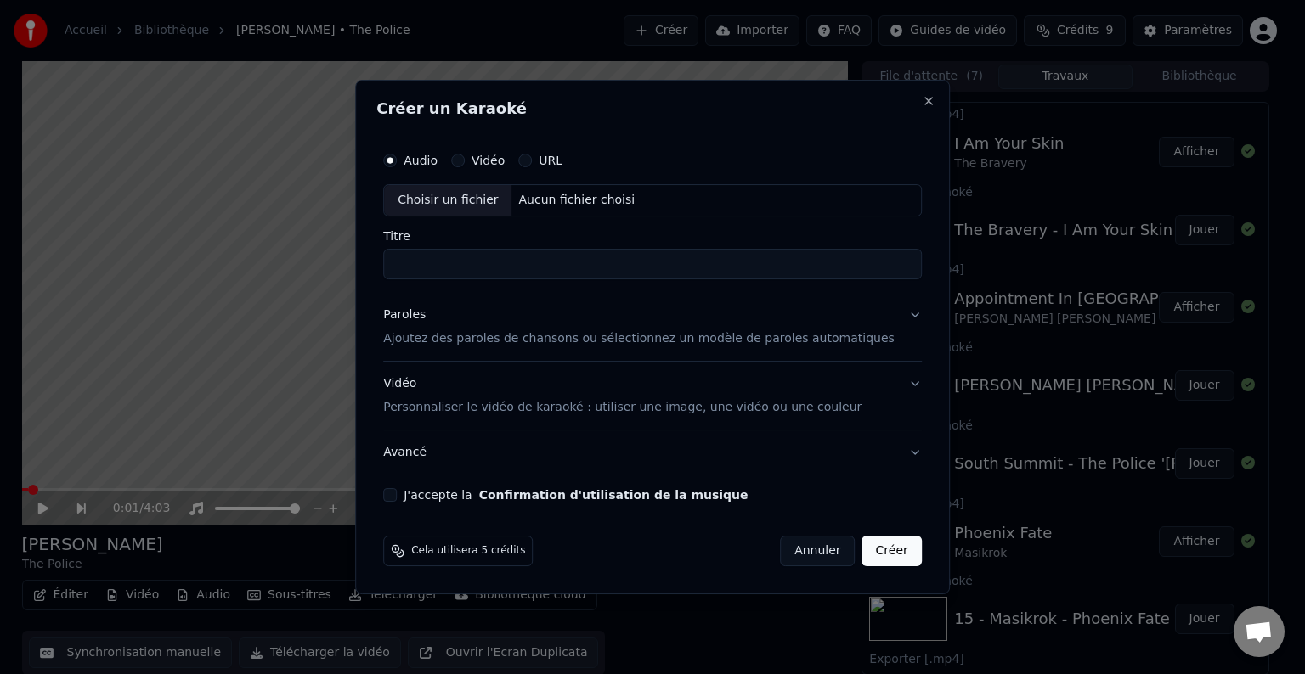
click at [479, 200] on div "Choisir un fichier" at bounding box center [447, 200] width 127 height 31
type input "**********"
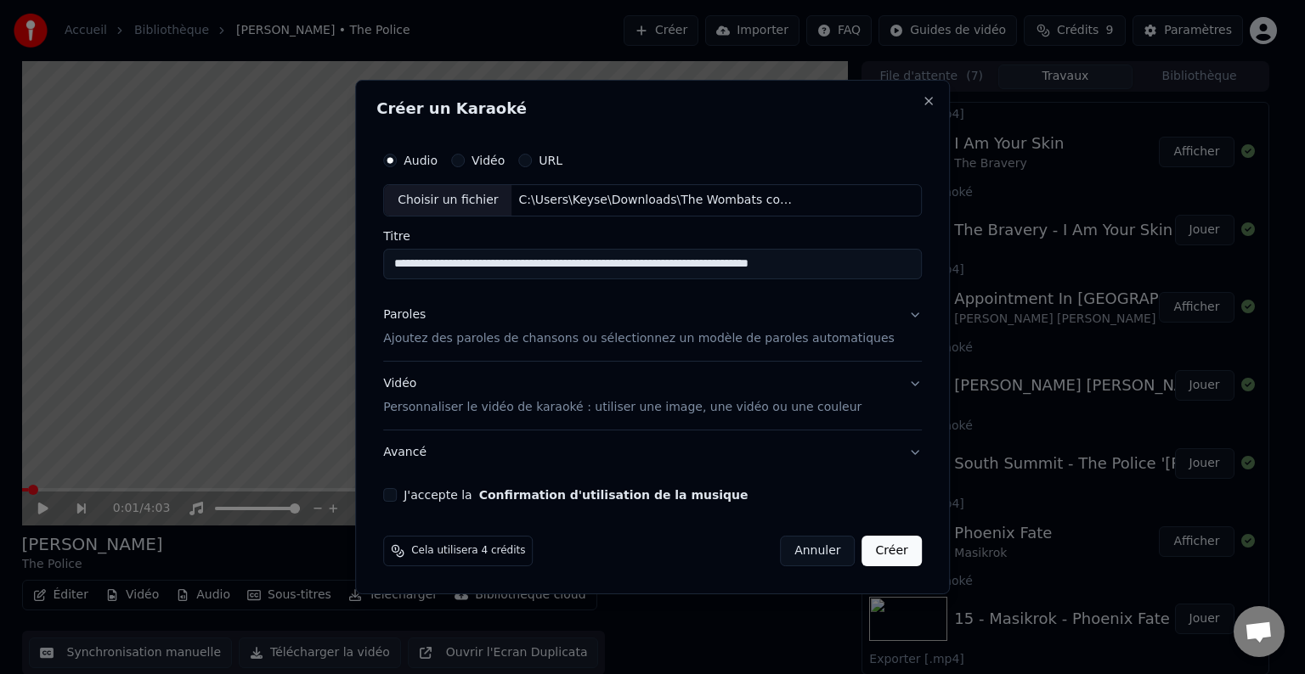
click at [884, 320] on button "Paroles Ajoutez des paroles de chansons ou sélectionnez un modèle de paroles au…" at bounding box center [652, 327] width 539 height 68
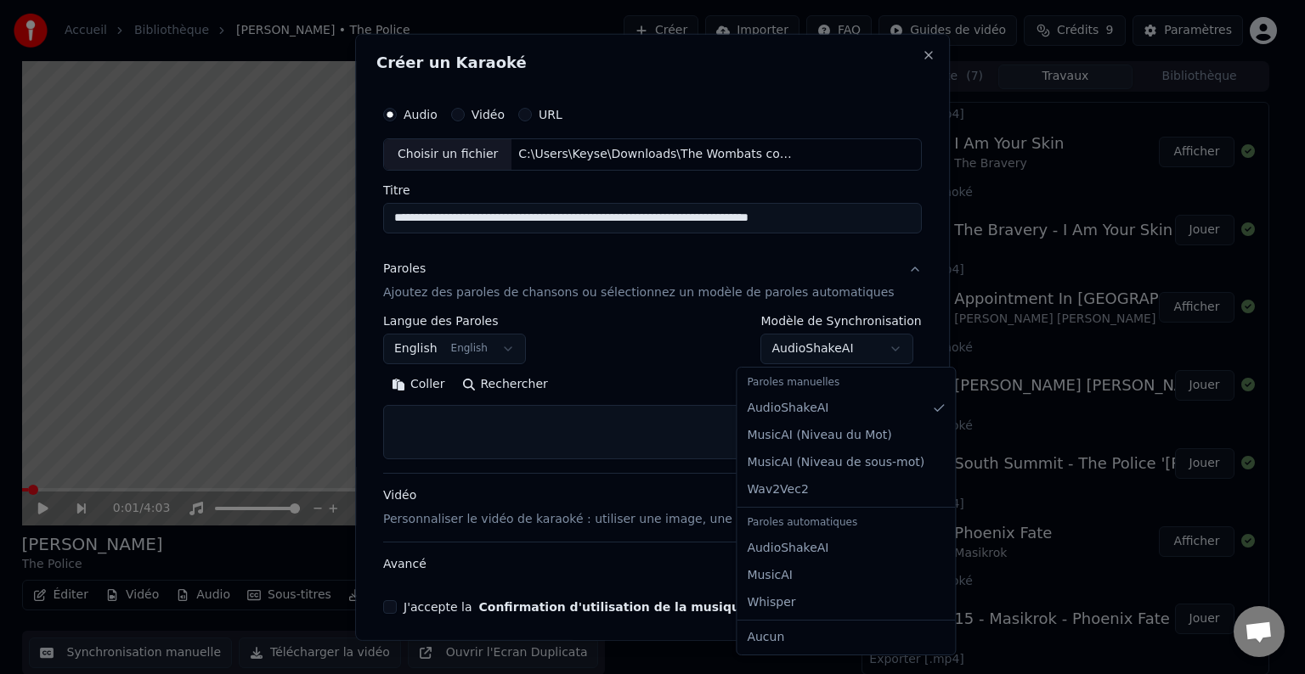
click at [873, 353] on body "Accueil Bibliothèque [PERSON_NAME] • The Police Créer Importer FAQ Guides de vi…" at bounding box center [645, 337] width 1290 height 674
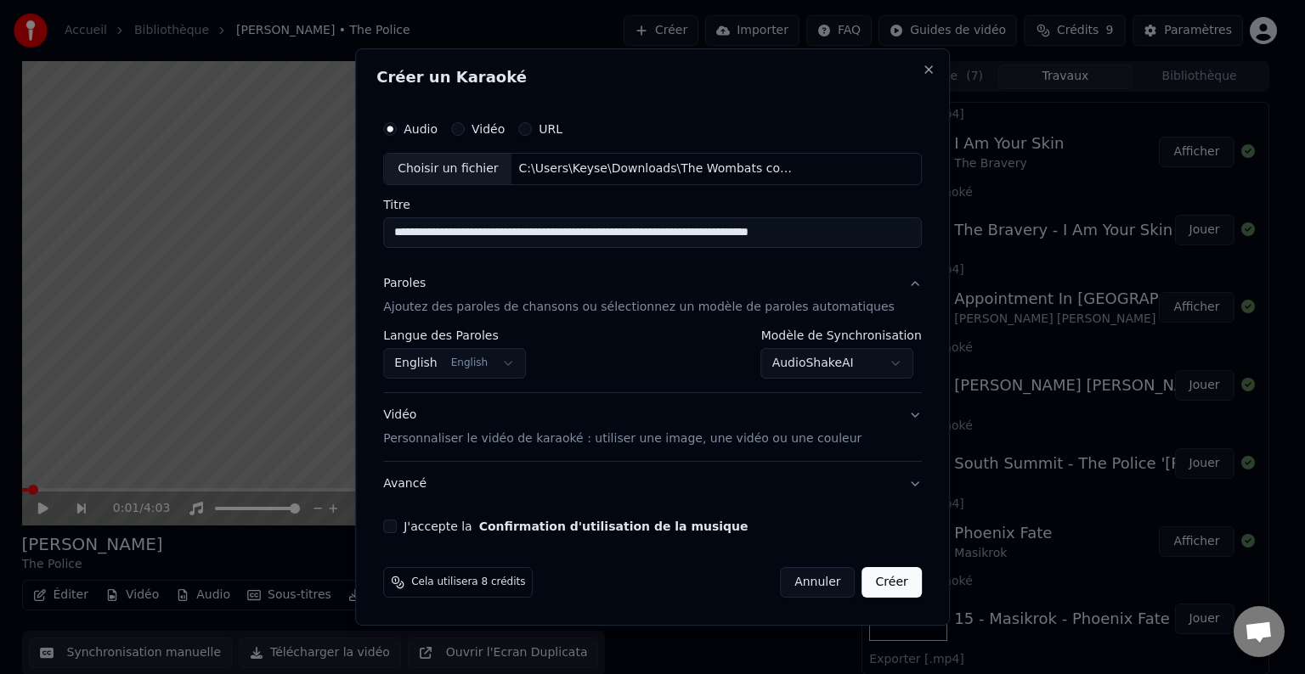
click at [397, 527] on button "J'accepte la Confirmation d'utilisation de la musique" at bounding box center [390, 527] width 14 height 14
click at [876, 585] on button "Créer" at bounding box center [891, 582] width 59 height 31
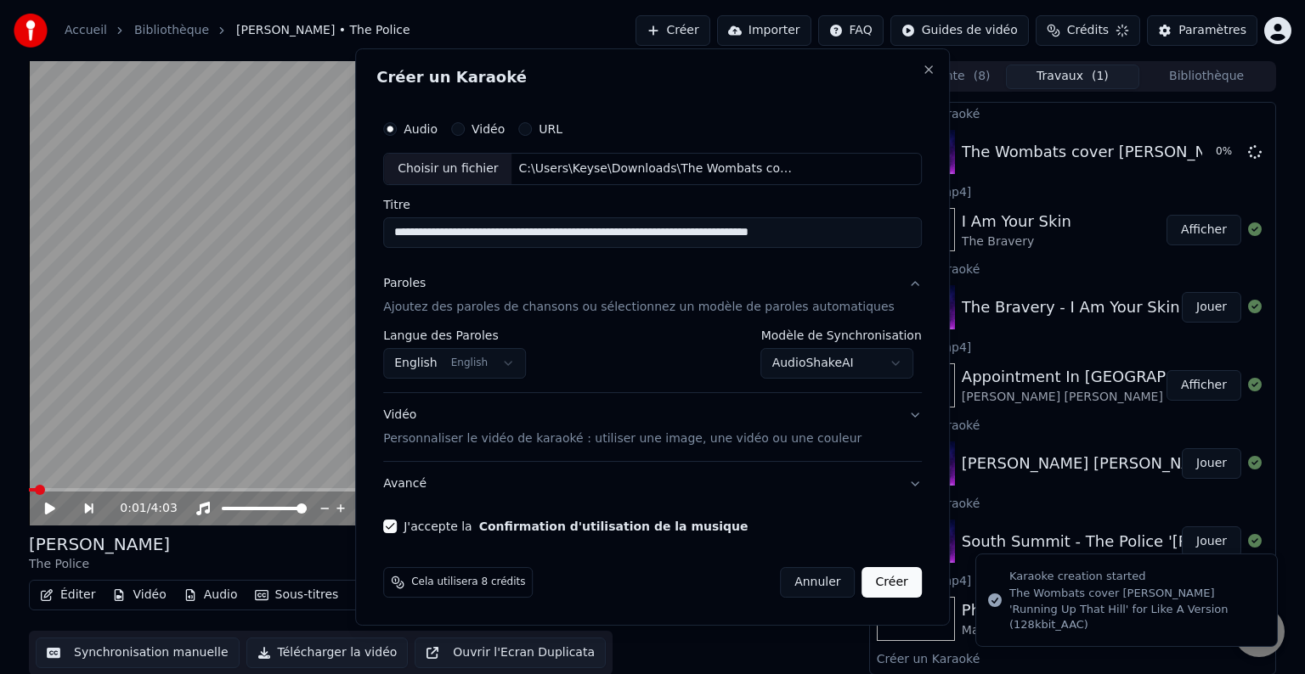
select select "**********"
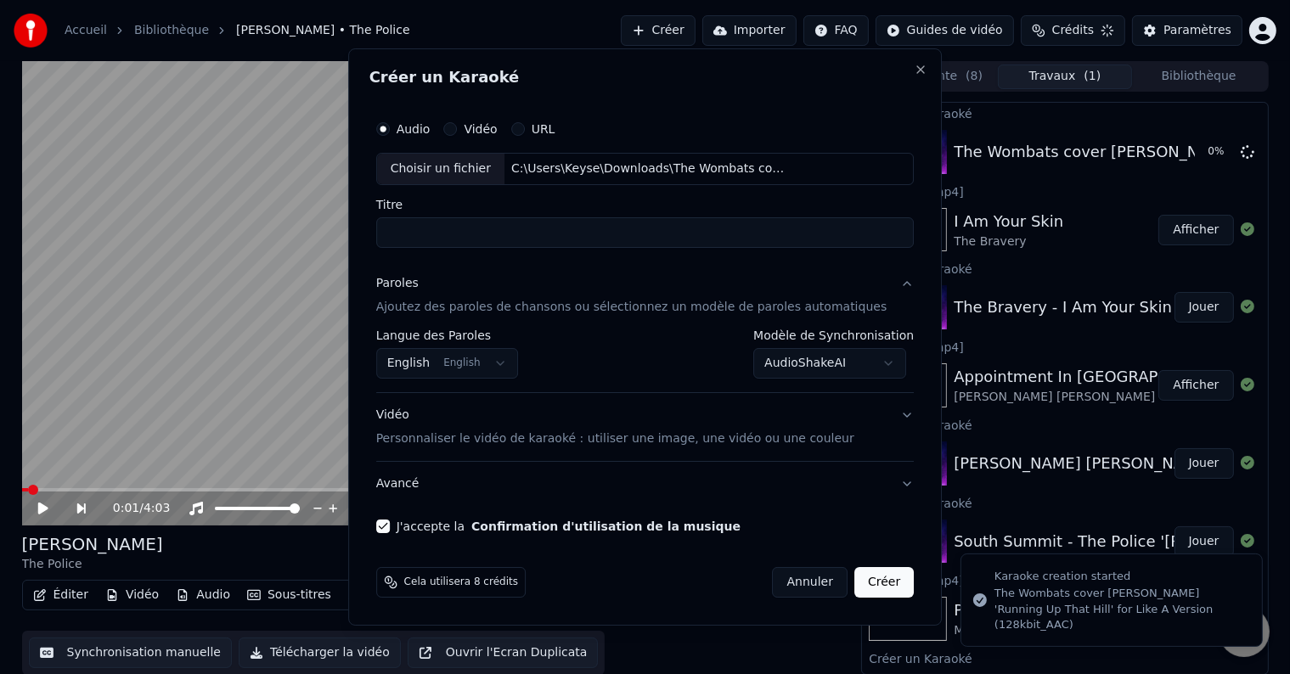
select select
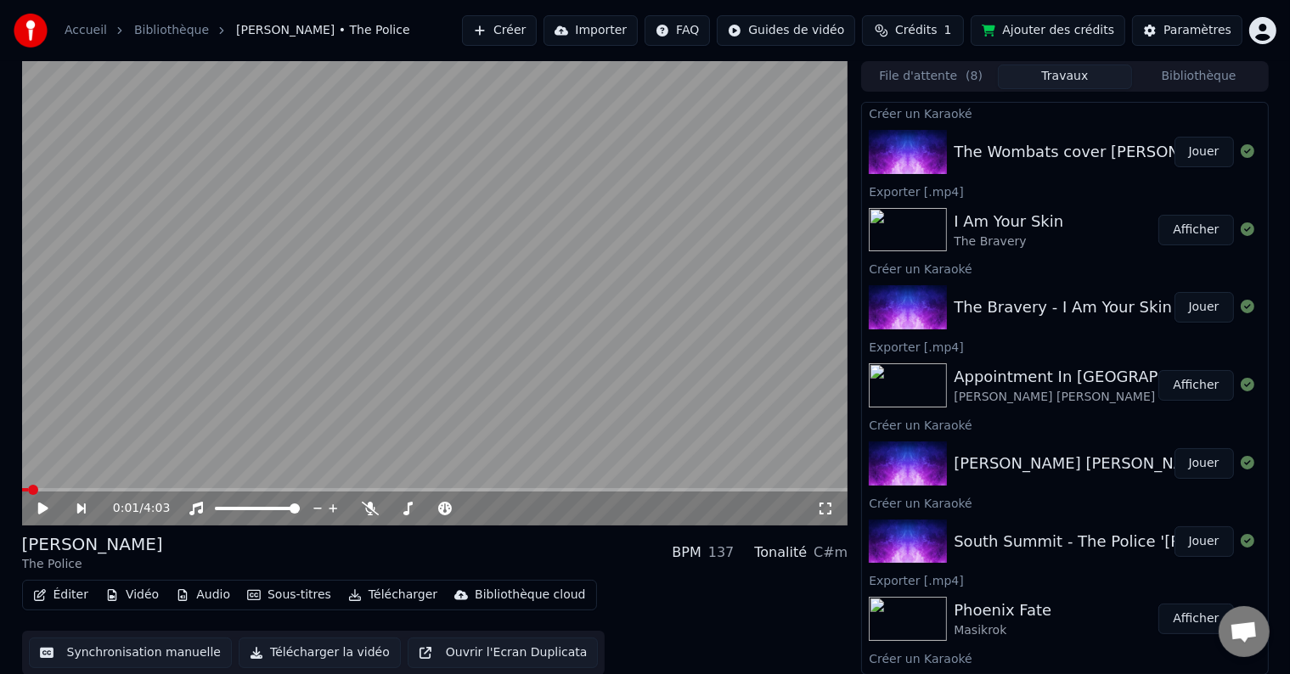
click at [1187, 155] on button "Jouer" at bounding box center [1204, 152] width 59 height 31
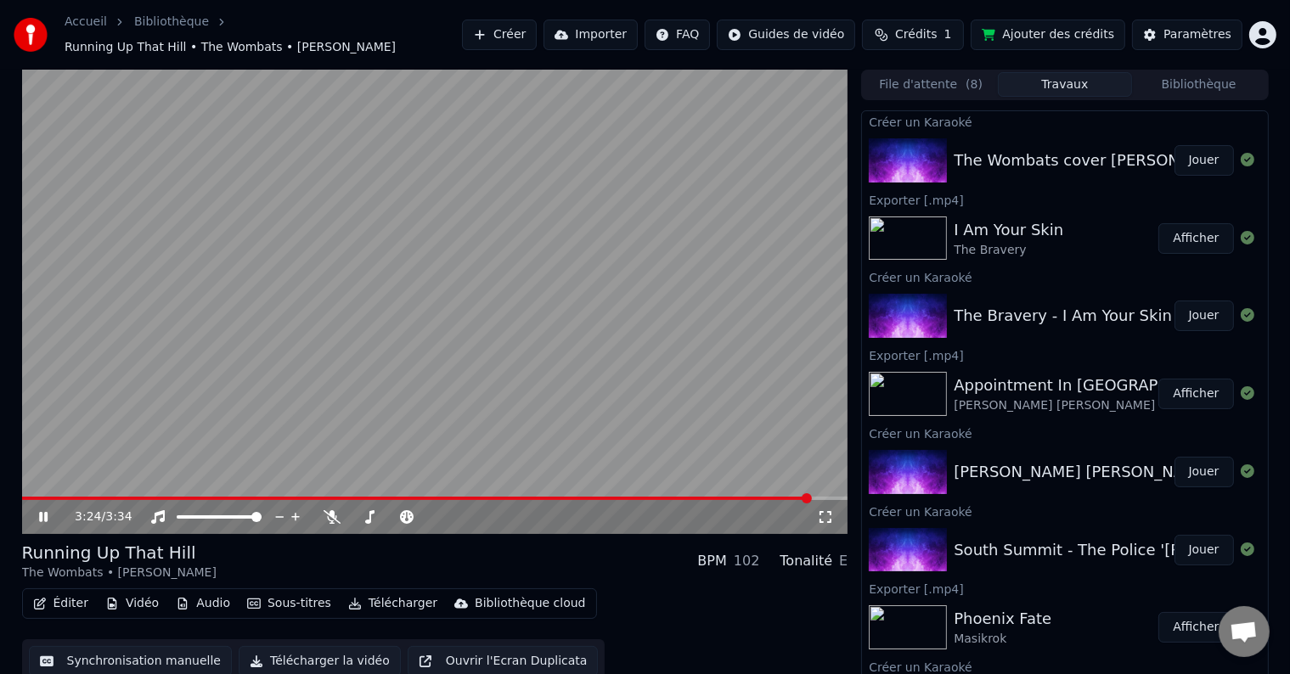
click at [46, 512] on icon at bounding box center [43, 517] width 8 height 10
click at [143, 656] on button "Synchronisation manuelle" at bounding box center [131, 661] width 204 height 31
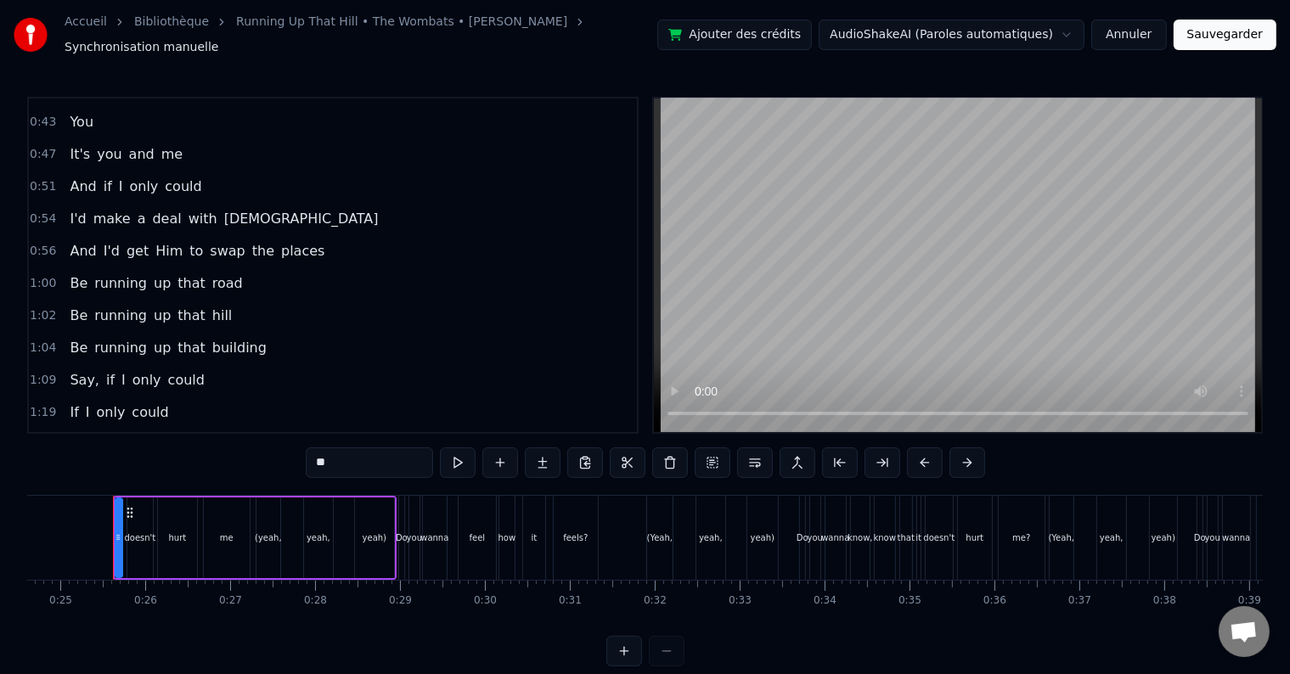
scroll to position [122, 0]
click at [251, 240] on span "the" at bounding box center [263, 250] width 25 height 20
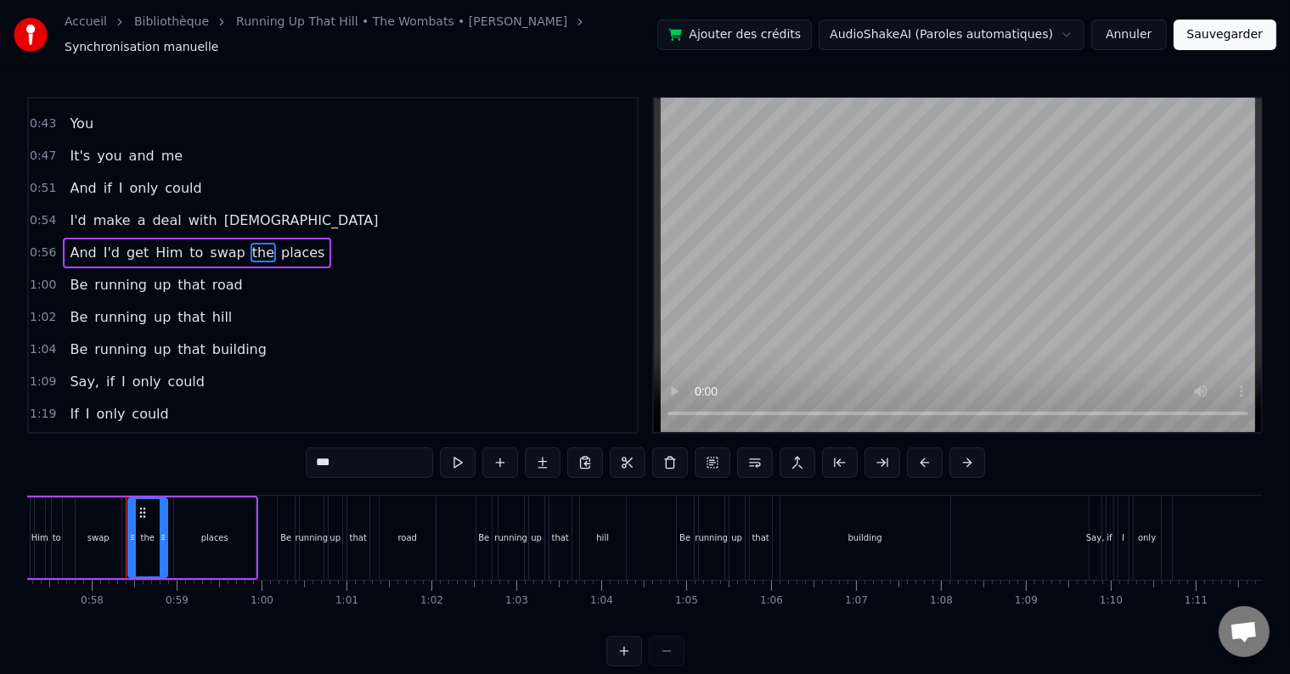
scroll to position [0, 4875]
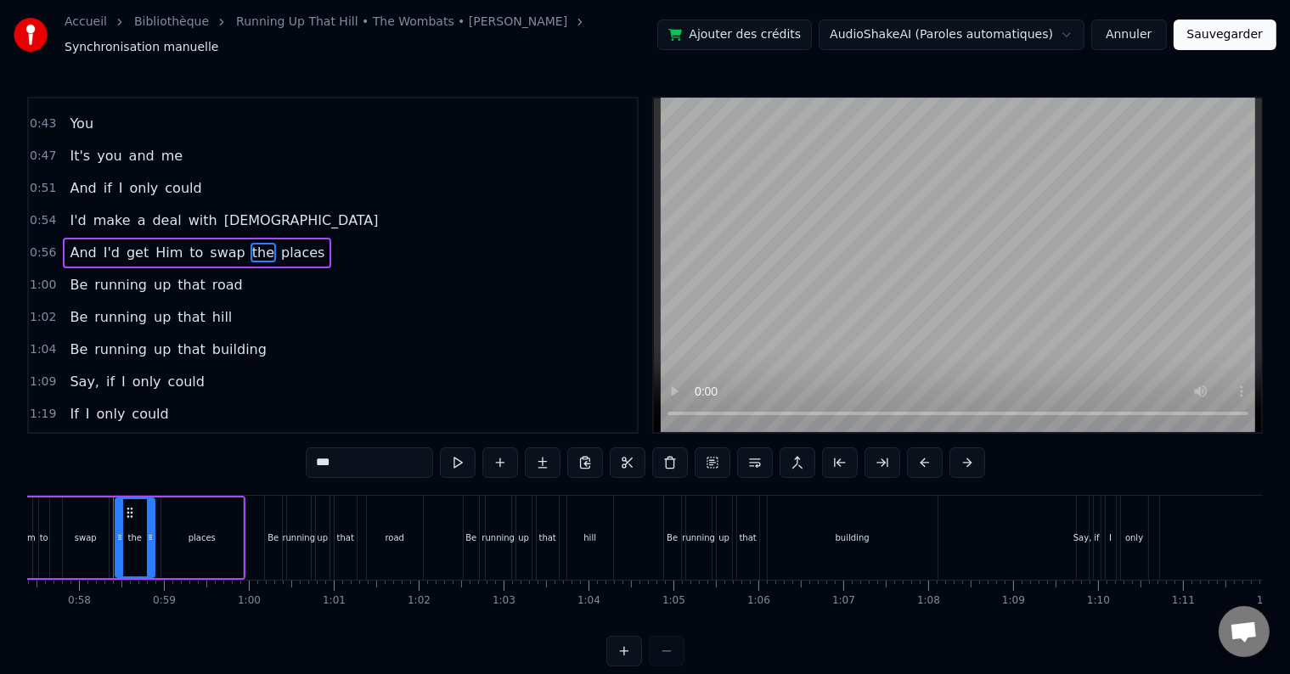
drag, startPoint x: 341, startPoint y: 450, endPoint x: 262, endPoint y: 462, distance: 79.9
click at [262, 462] on div "0:25 It doesn't hurt me (yeah, yeah, yeah) 0:28 Do you wanna feel how it feels?…" at bounding box center [645, 382] width 1236 height 570
type input "***"
click at [253, 274] on div "1:00 Be running up that road" at bounding box center [333, 285] width 608 height 32
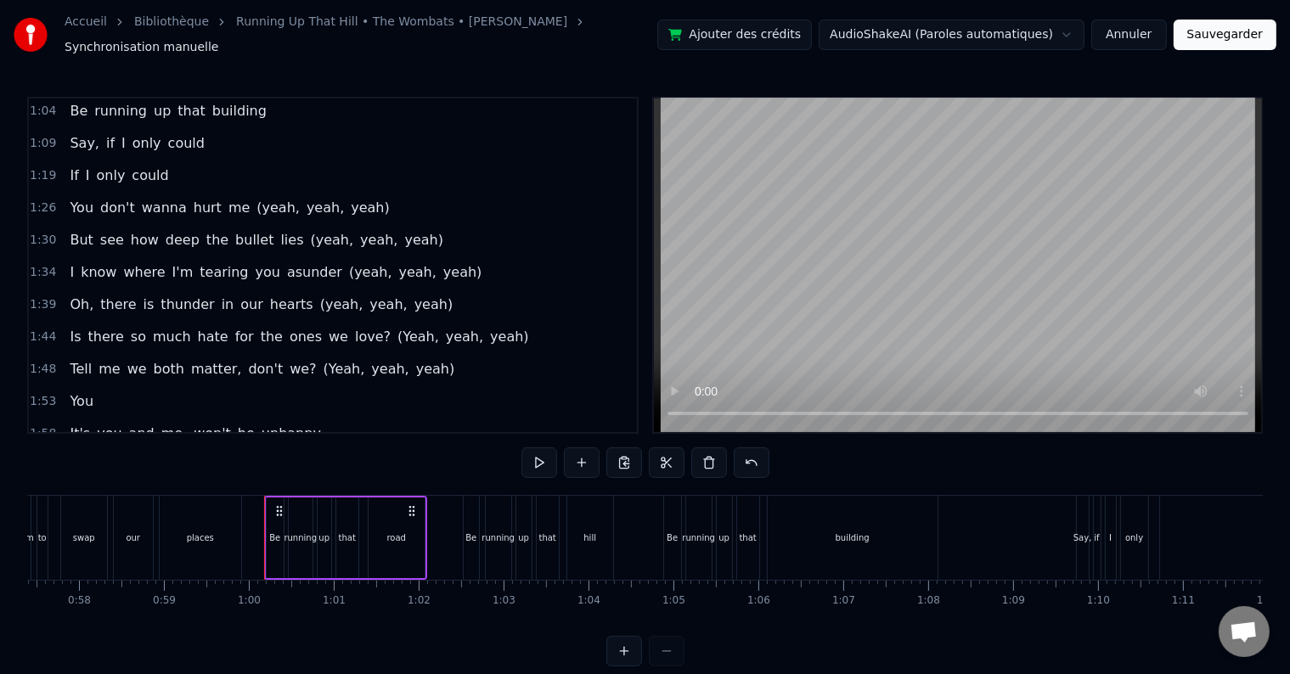
scroll to position [360, 0]
click at [68, 261] on span "I" at bounding box center [72, 271] width 8 height 20
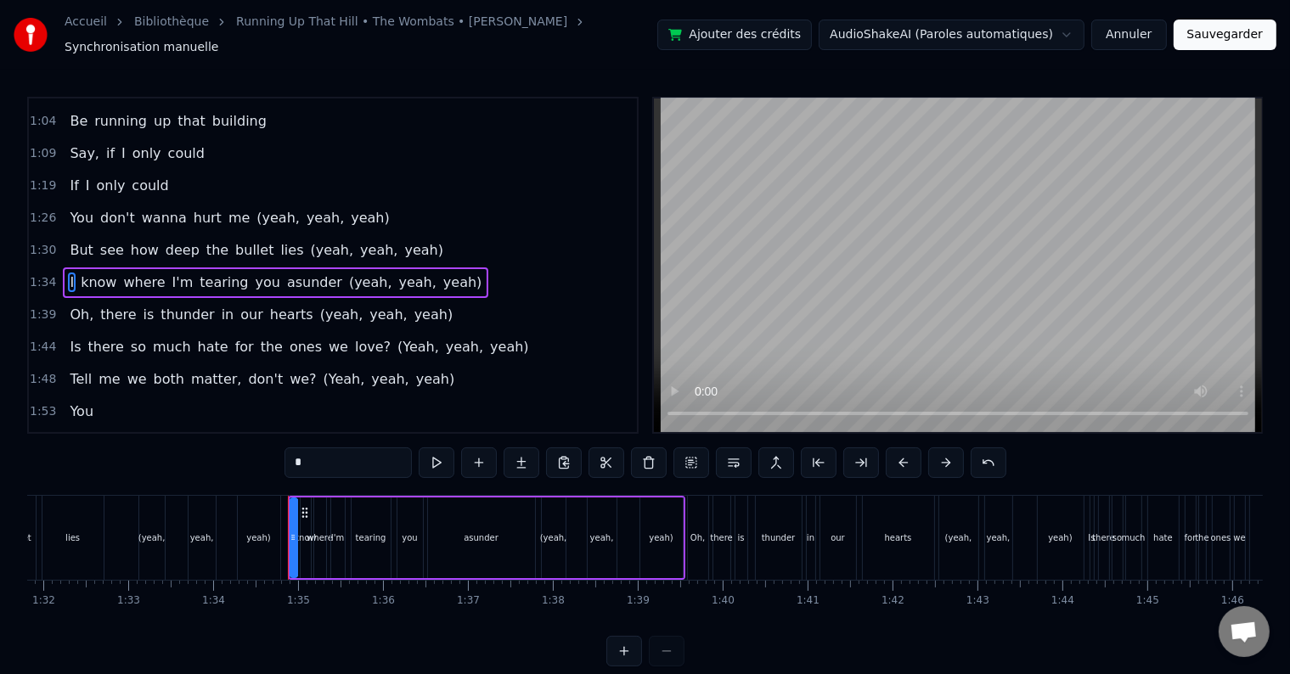
scroll to position [0, 7974]
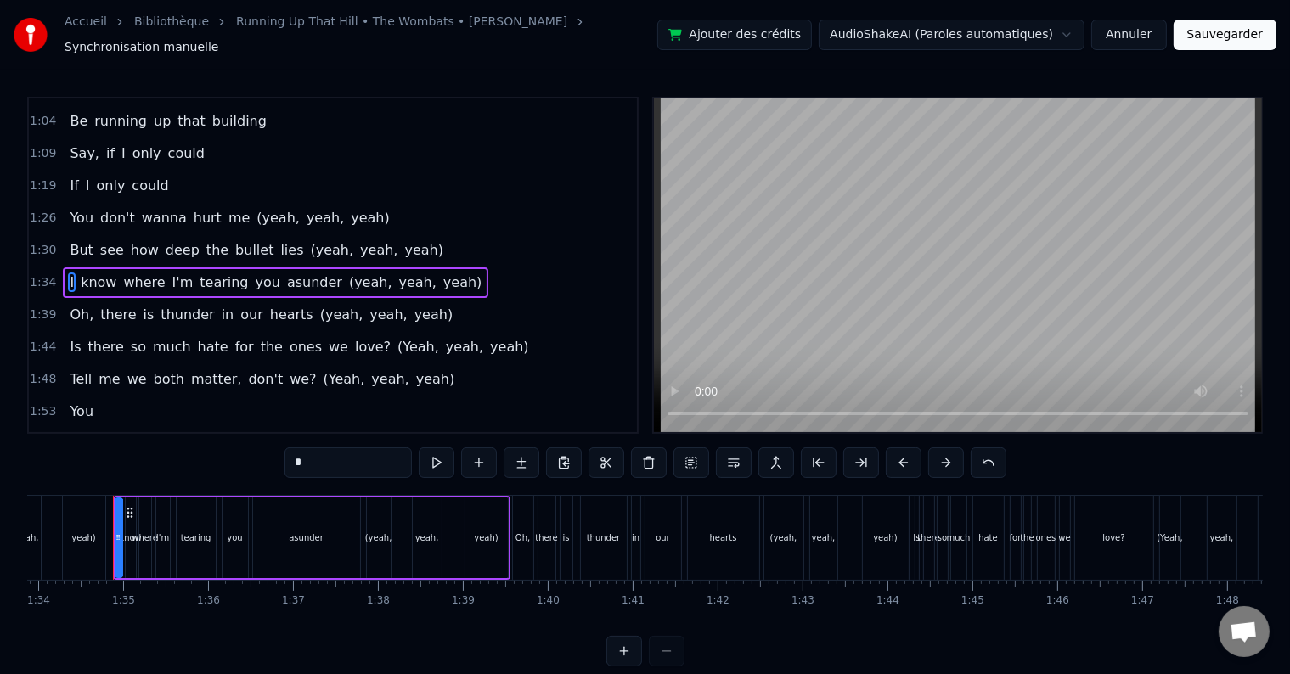
drag, startPoint x: 310, startPoint y: 449, endPoint x: 235, endPoint y: 460, distance: 75.6
click at [235, 460] on div "0:25 It doesn't hurt me (yeah, yeah, yeah) 0:28 Do you wanna feel how it feels?…" at bounding box center [645, 382] width 1236 height 570
click at [150, 273] on span "know" at bounding box center [154, 283] width 39 height 20
type input "****"
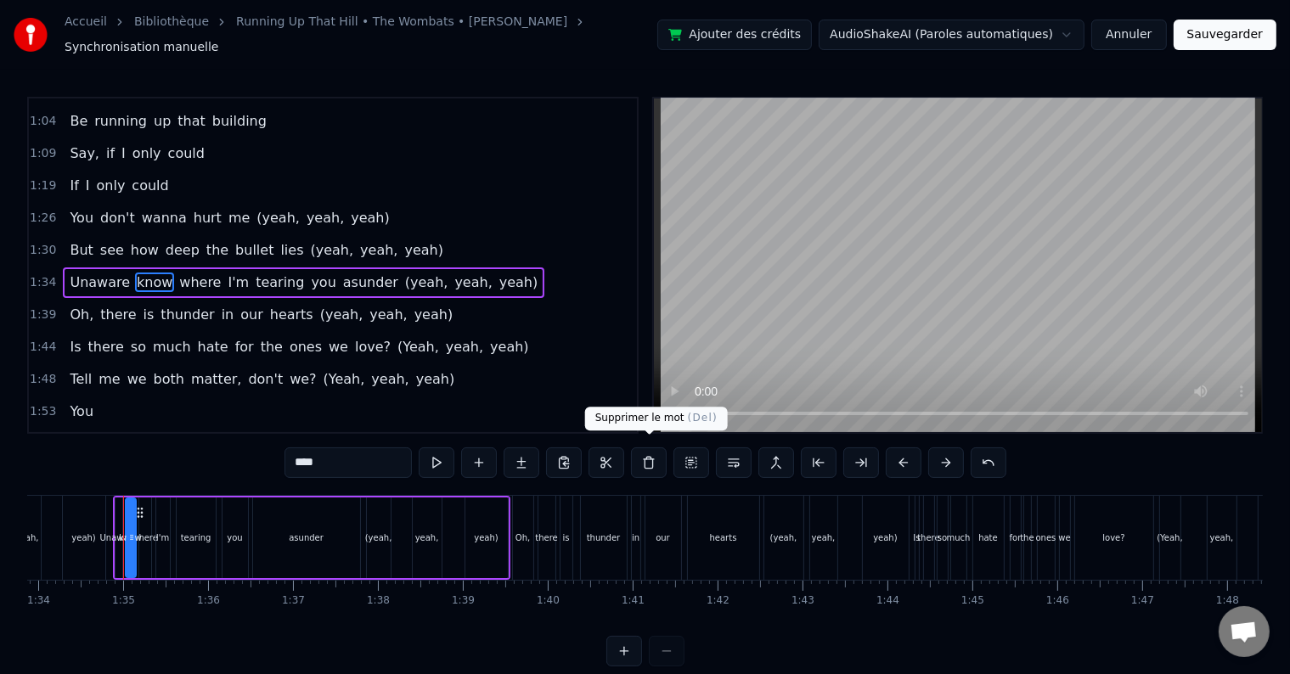
click at [643, 455] on button at bounding box center [649, 463] width 36 height 31
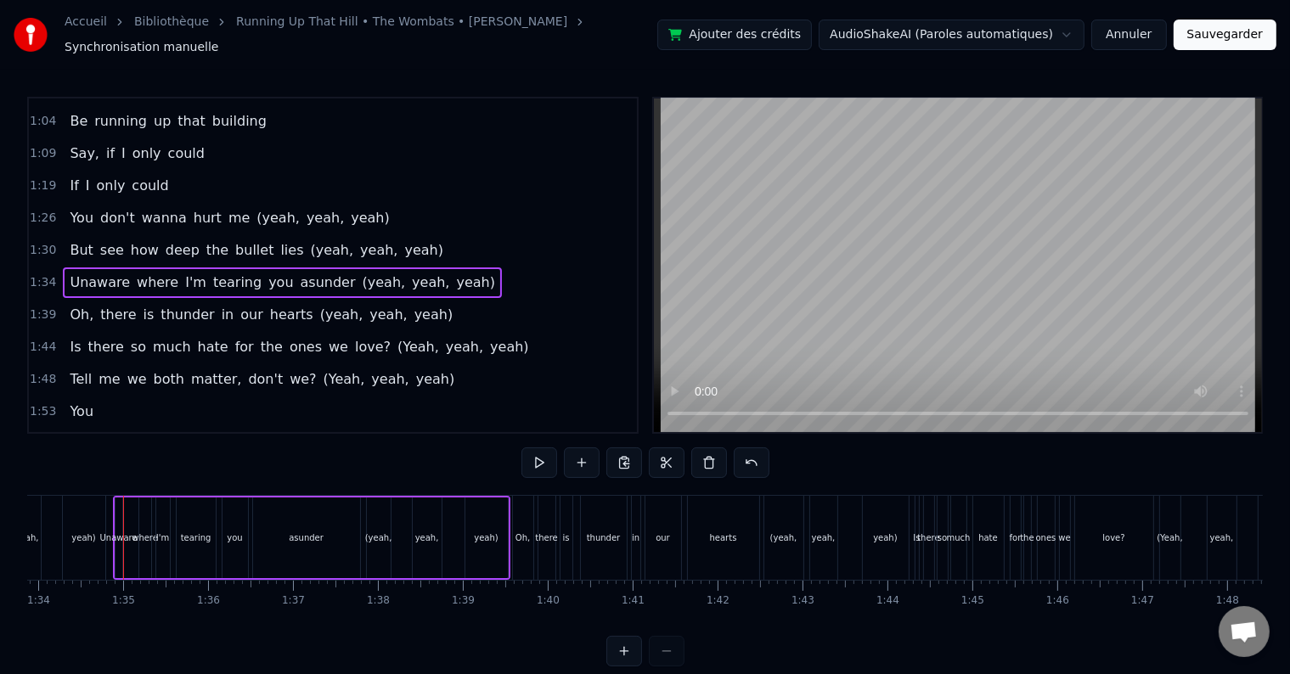
click at [135, 273] on span "where" at bounding box center [157, 283] width 45 height 20
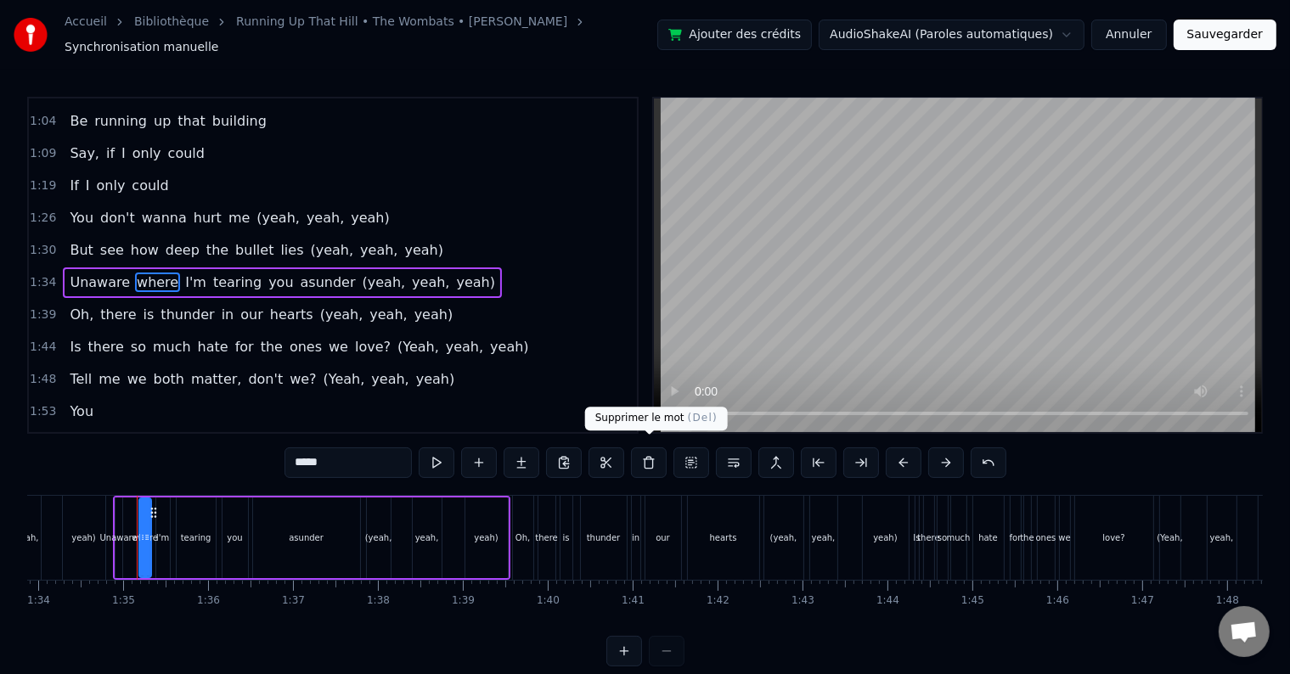
click at [642, 459] on button at bounding box center [649, 463] width 36 height 31
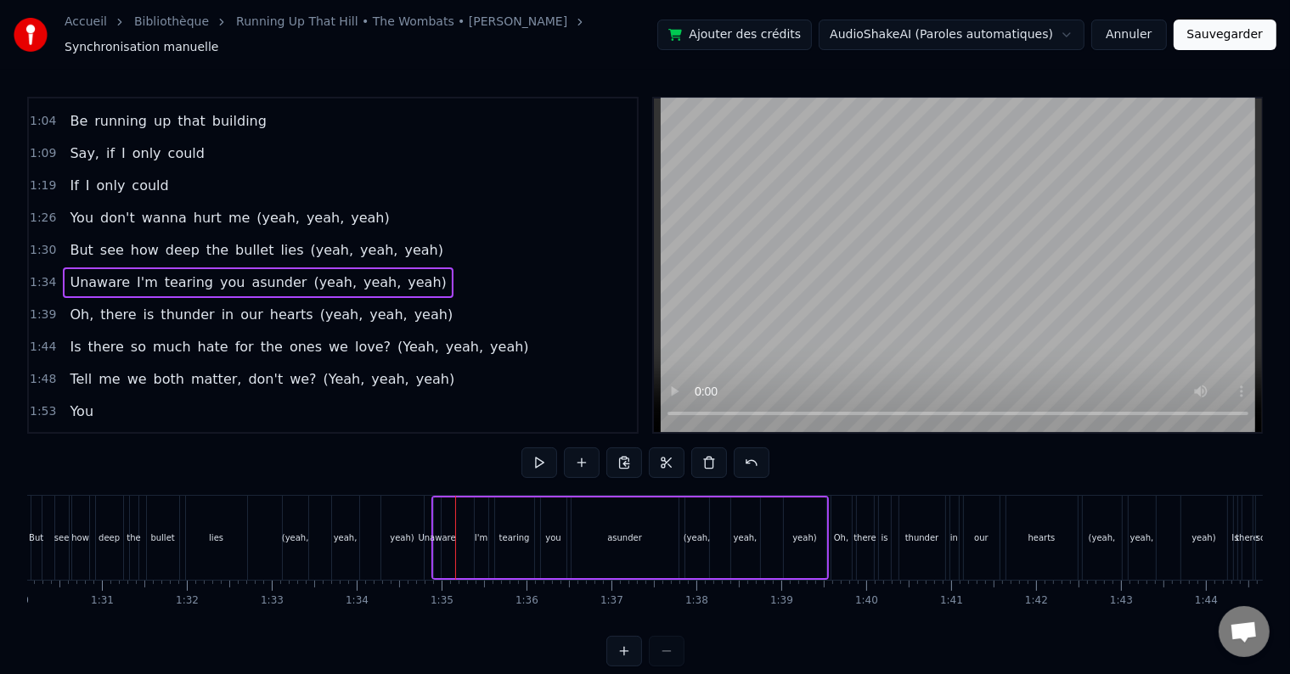
scroll to position [0, 7654]
click at [180, 540] on div "But see how deep the bullet lies (yeah, yeah, yeah)" at bounding box center [230, 538] width 398 height 84
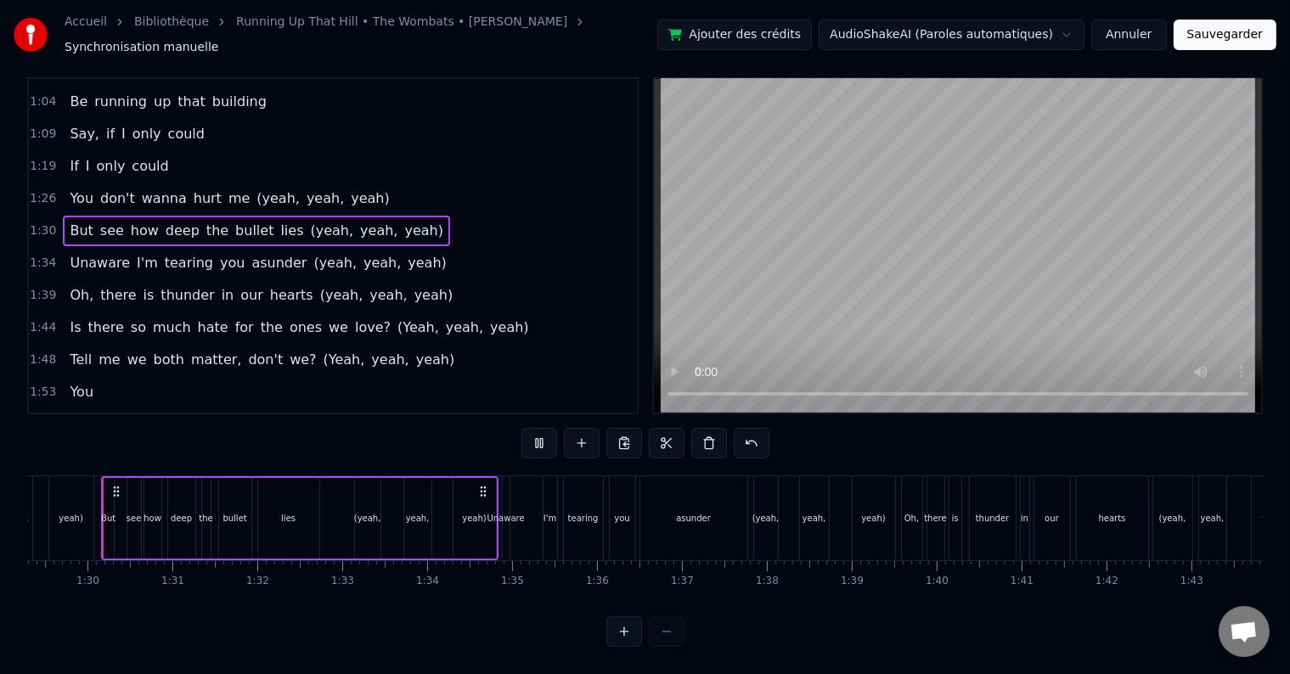
scroll to position [0, 7573]
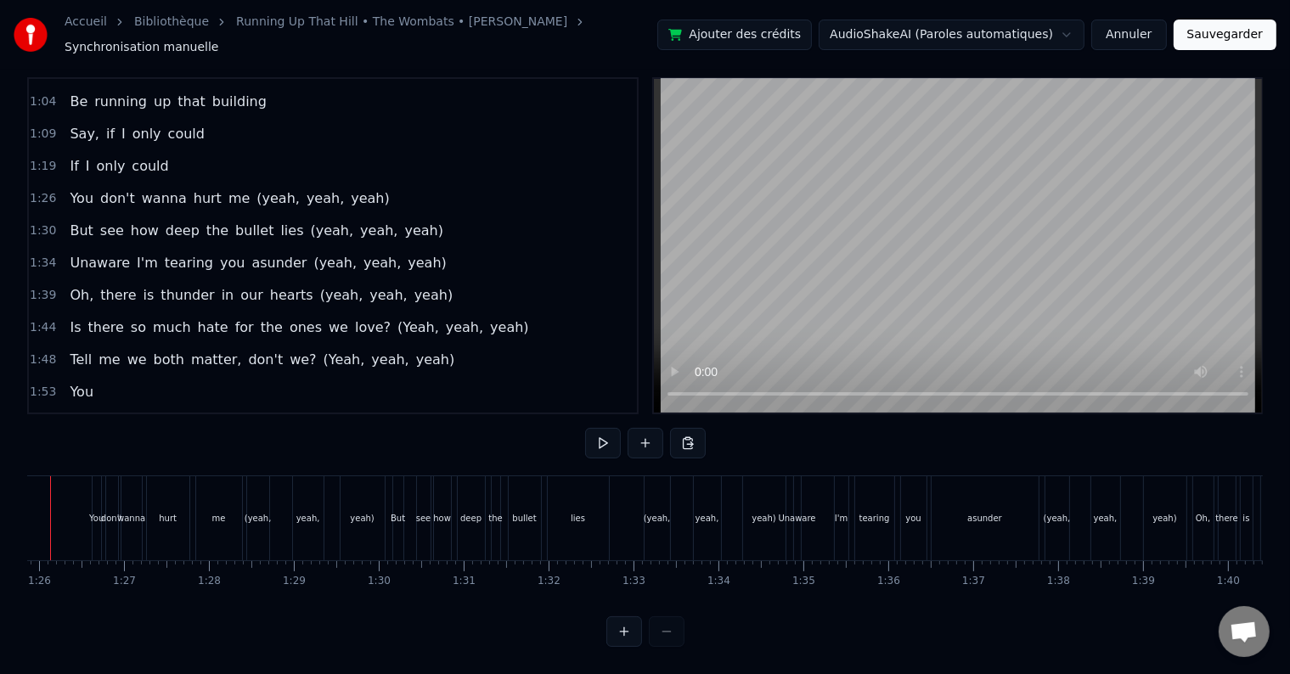
scroll to position [0, 7230]
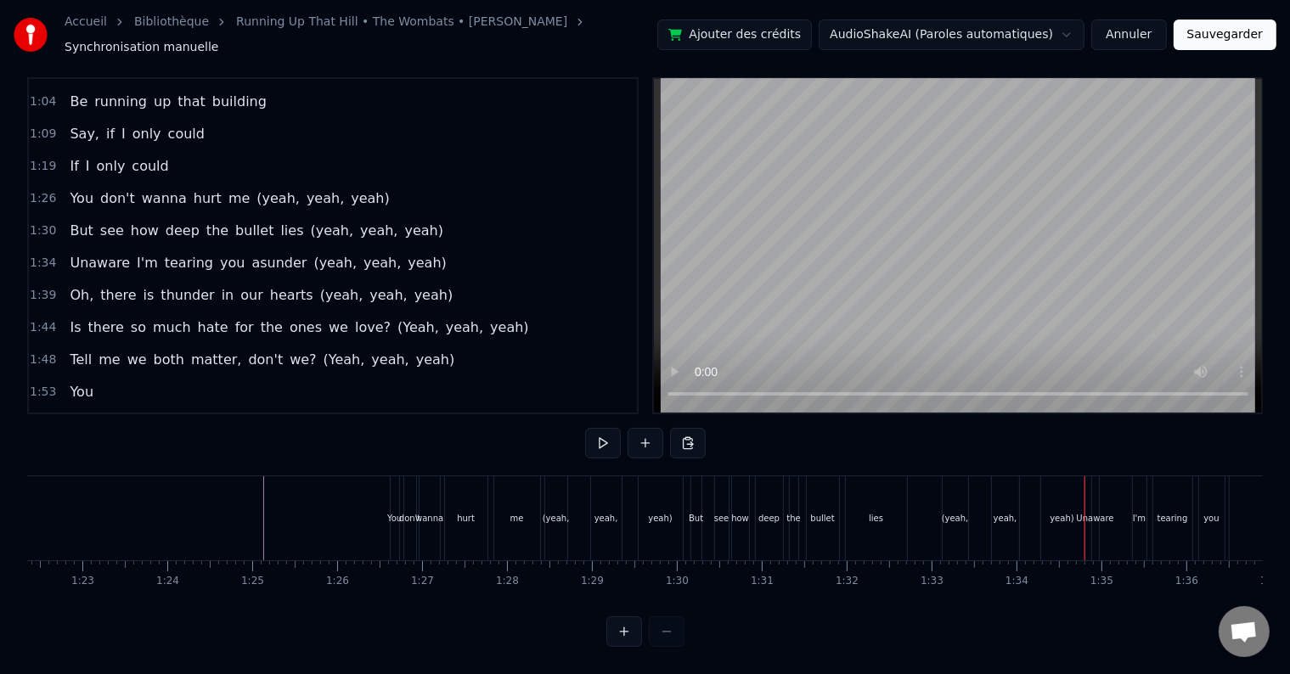
scroll to position [0, 6989]
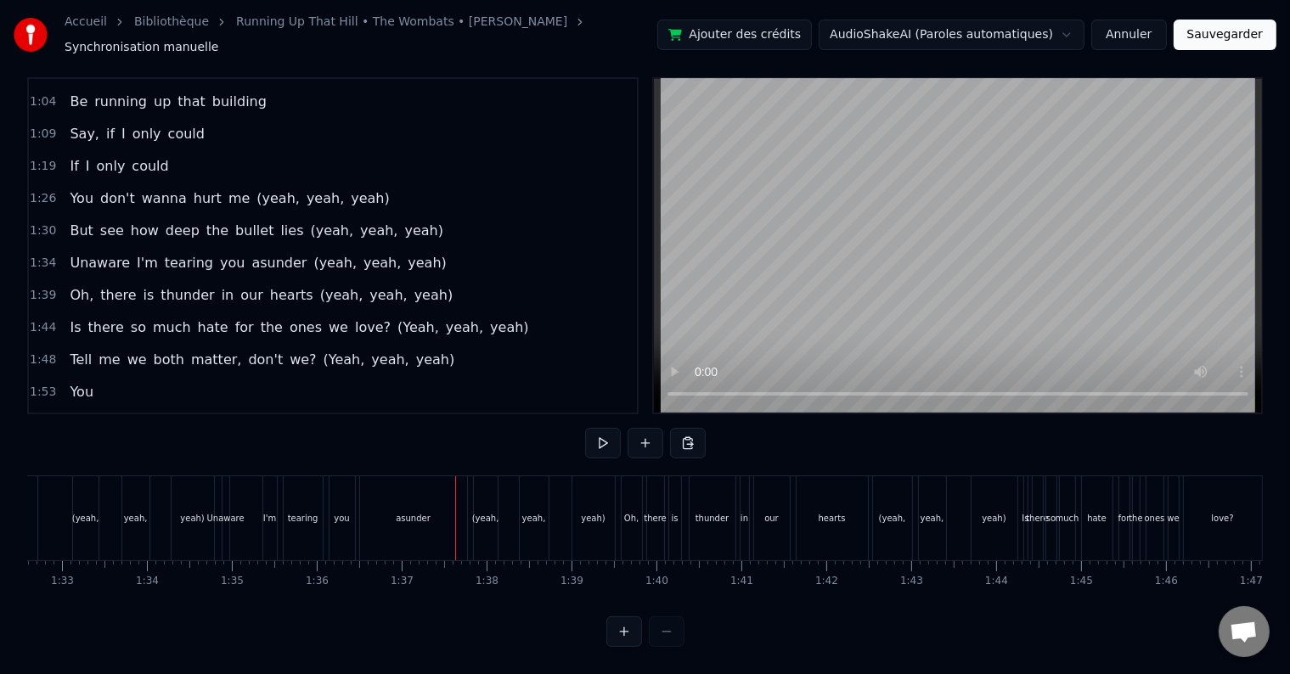
scroll to position [0, 7855]
click at [231, 512] on div "Unaware" at bounding box center [235, 518] width 37 height 13
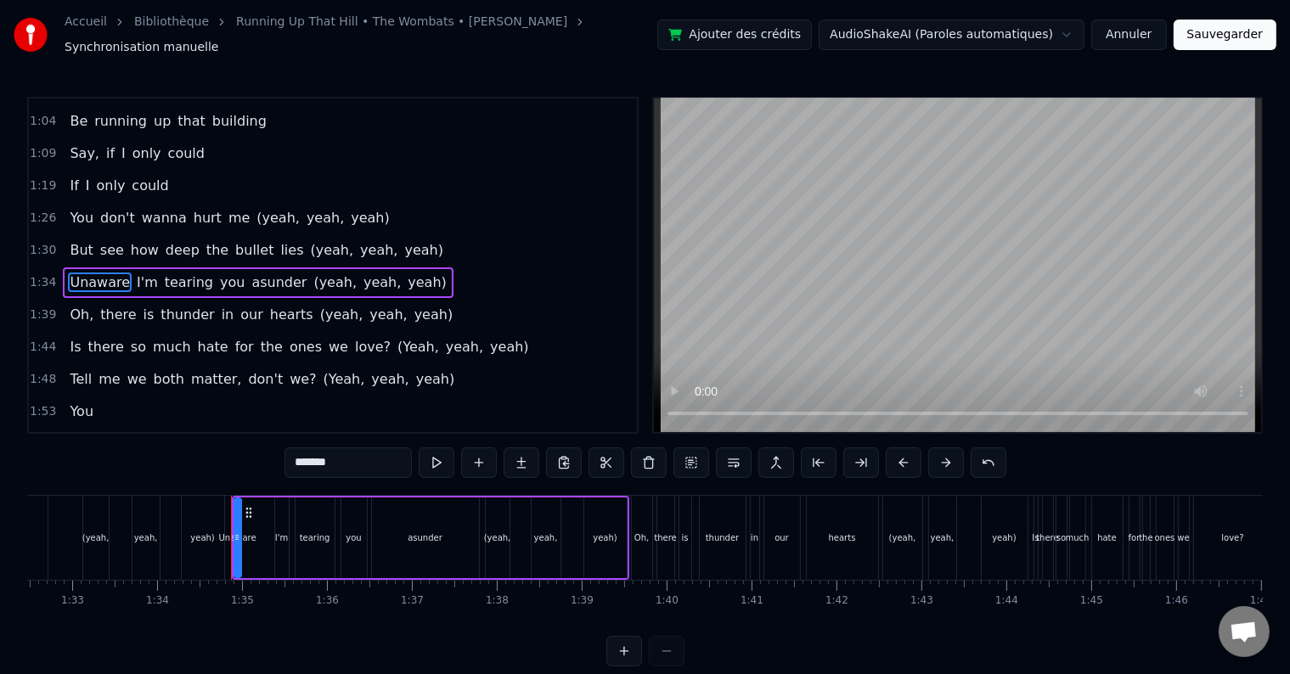
click at [224, 532] on div "Unaware" at bounding box center [237, 538] width 37 height 13
click at [635, 662] on button at bounding box center [624, 651] width 36 height 31
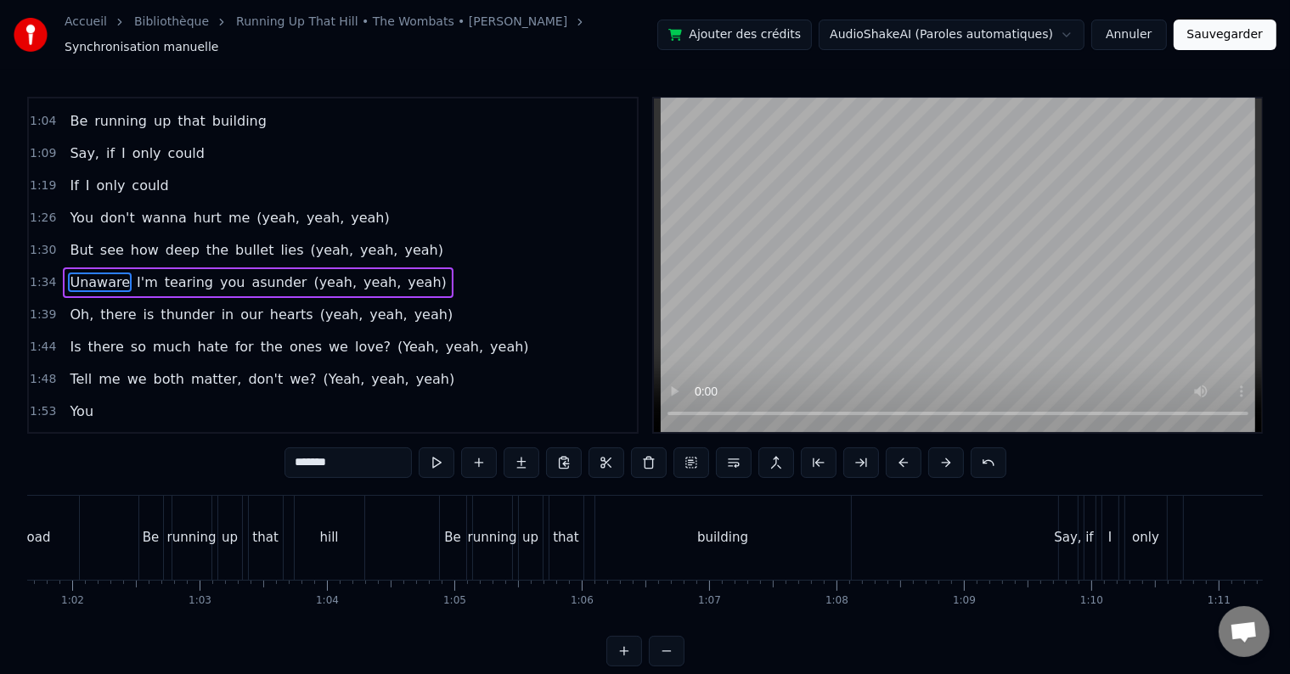
click at [635, 662] on button at bounding box center [624, 651] width 36 height 31
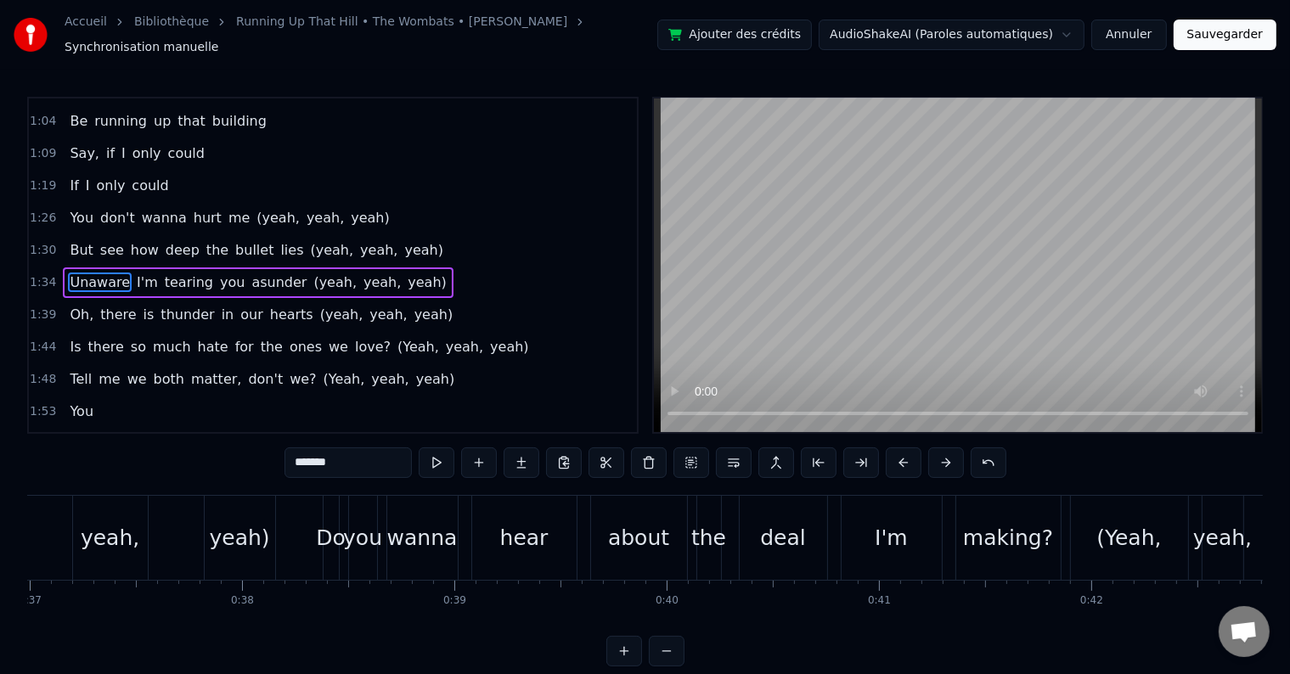
click at [635, 662] on button at bounding box center [624, 651] width 36 height 31
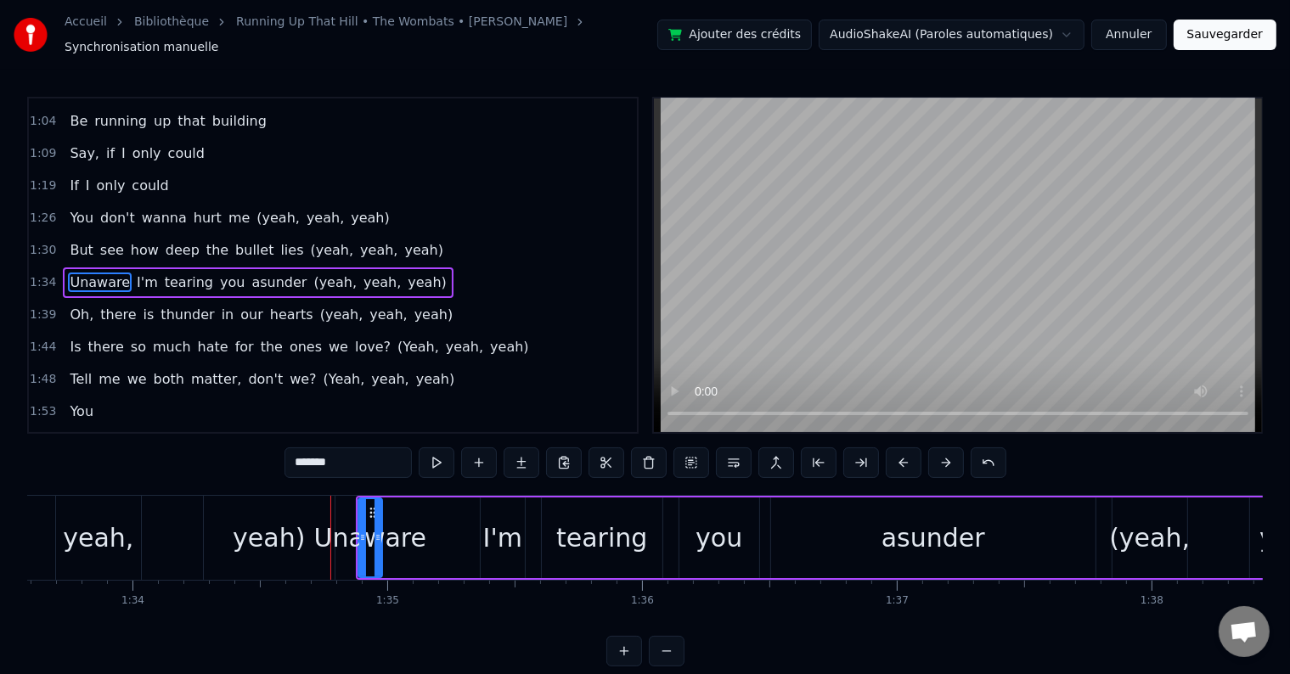
scroll to position [0, 23848]
click at [374, 520] on div "Unaware" at bounding box center [371, 538] width 112 height 38
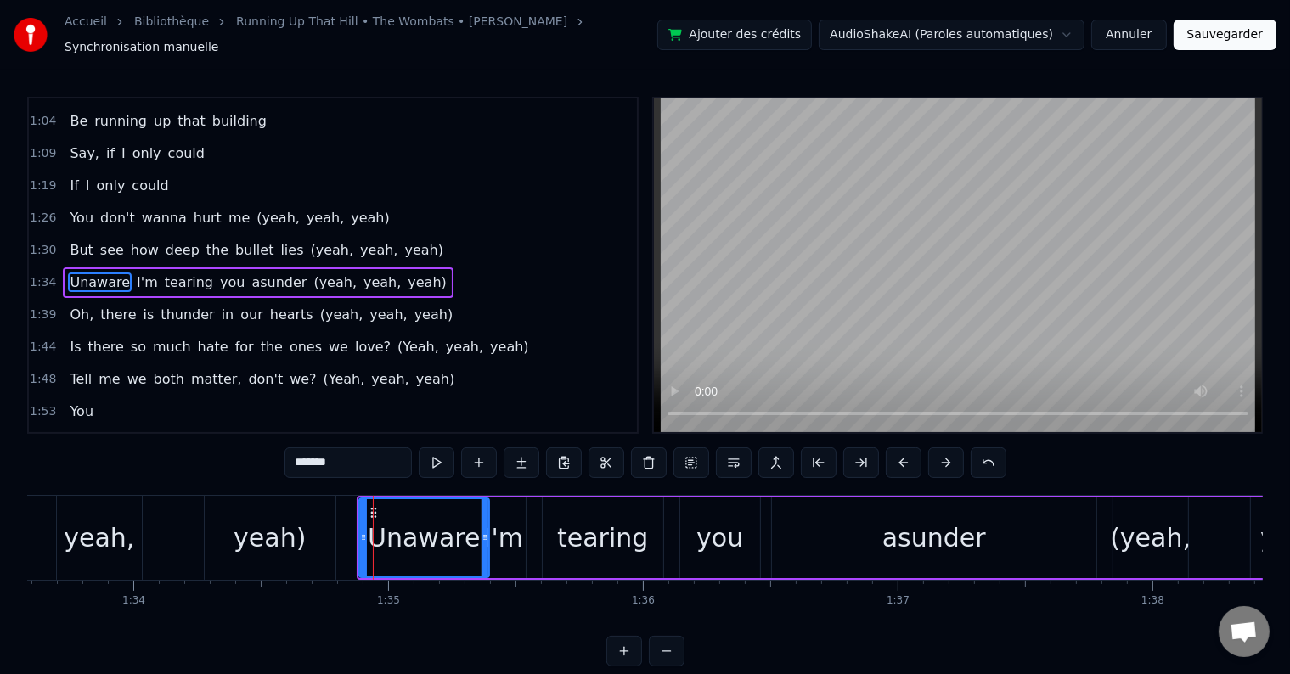
drag, startPoint x: 378, startPoint y: 521, endPoint x: 484, endPoint y: 519, distance: 106.2
click at [484, 519] on div at bounding box center [485, 537] width 7 height 77
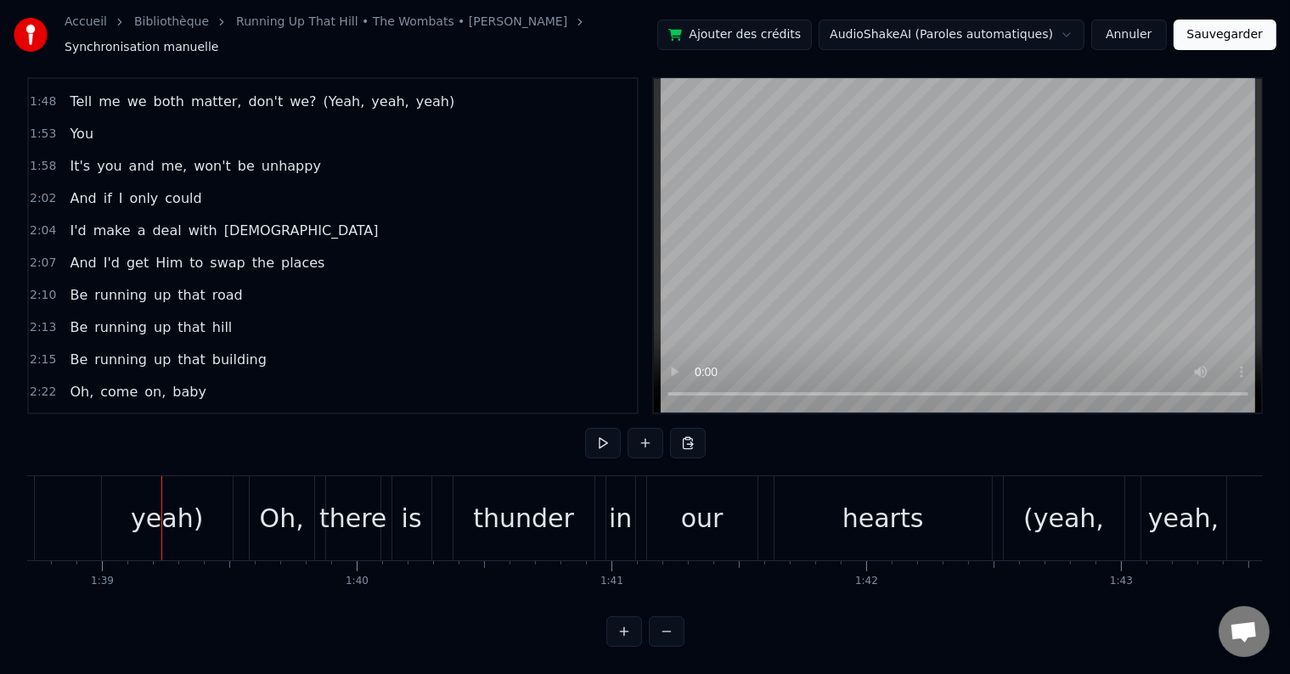
scroll to position [605, 0]
click at [251, 255] on span "the" at bounding box center [263, 265] width 25 height 20
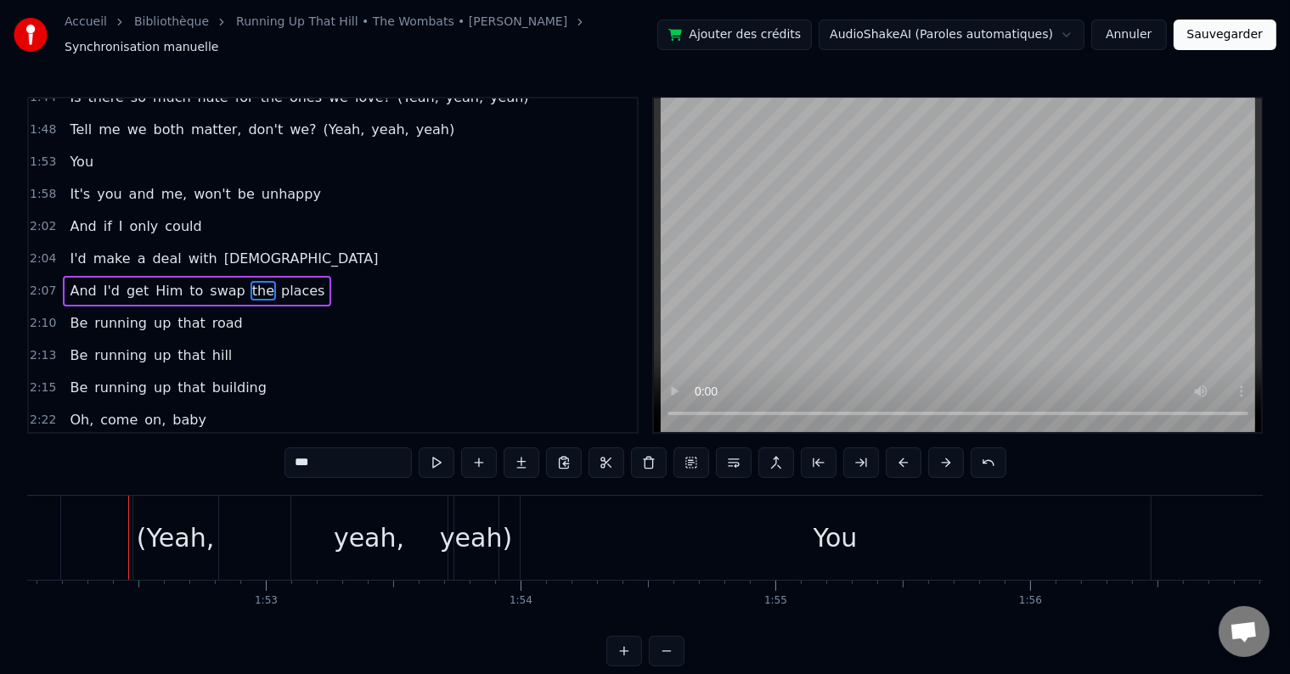
scroll to position [0, 28572]
drag, startPoint x: 336, startPoint y: 452, endPoint x: 275, endPoint y: 452, distance: 60.3
click at [275, 452] on div "0:25 It doesn't hurt me (yeah, yeah, yeah) 0:28 Do you wanna feel how it feels?…" at bounding box center [645, 382] width 1236 height 570
type input "***"
click at [430, 275] on div "2:07 And I'd get Him to swap our places" at bounding box center [333, 291] width 608 height 32
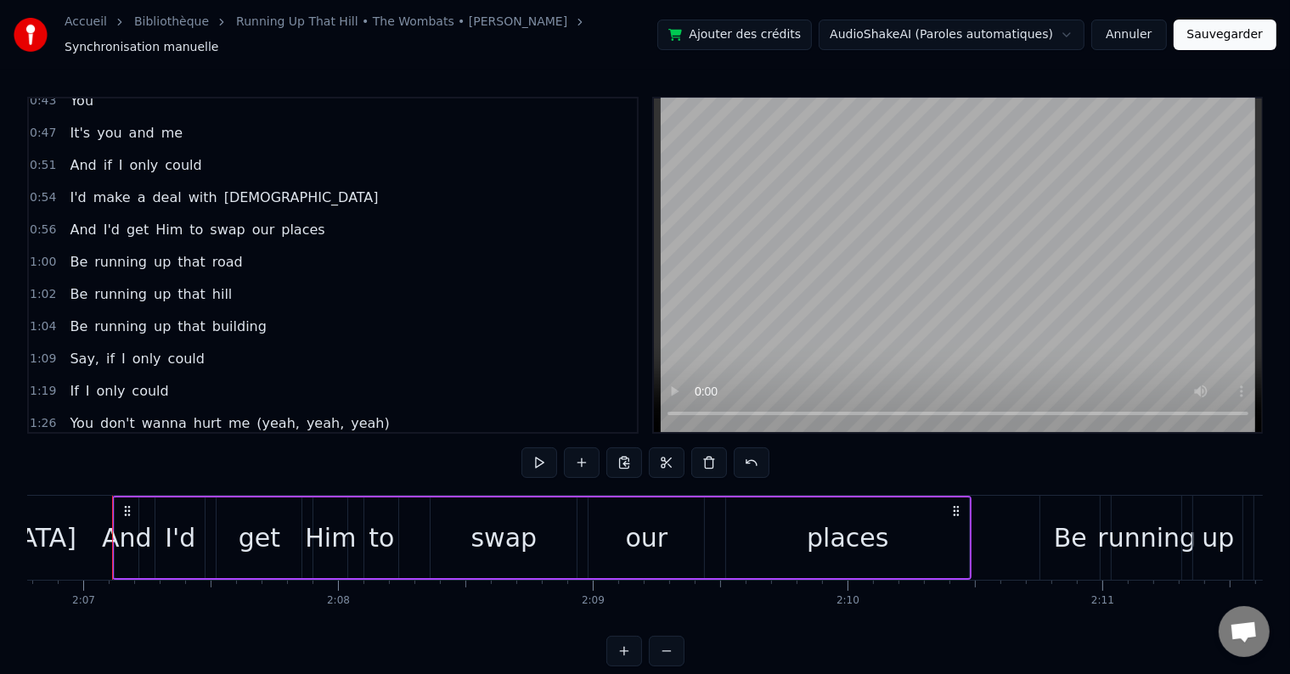
scroll to position [0, 0]
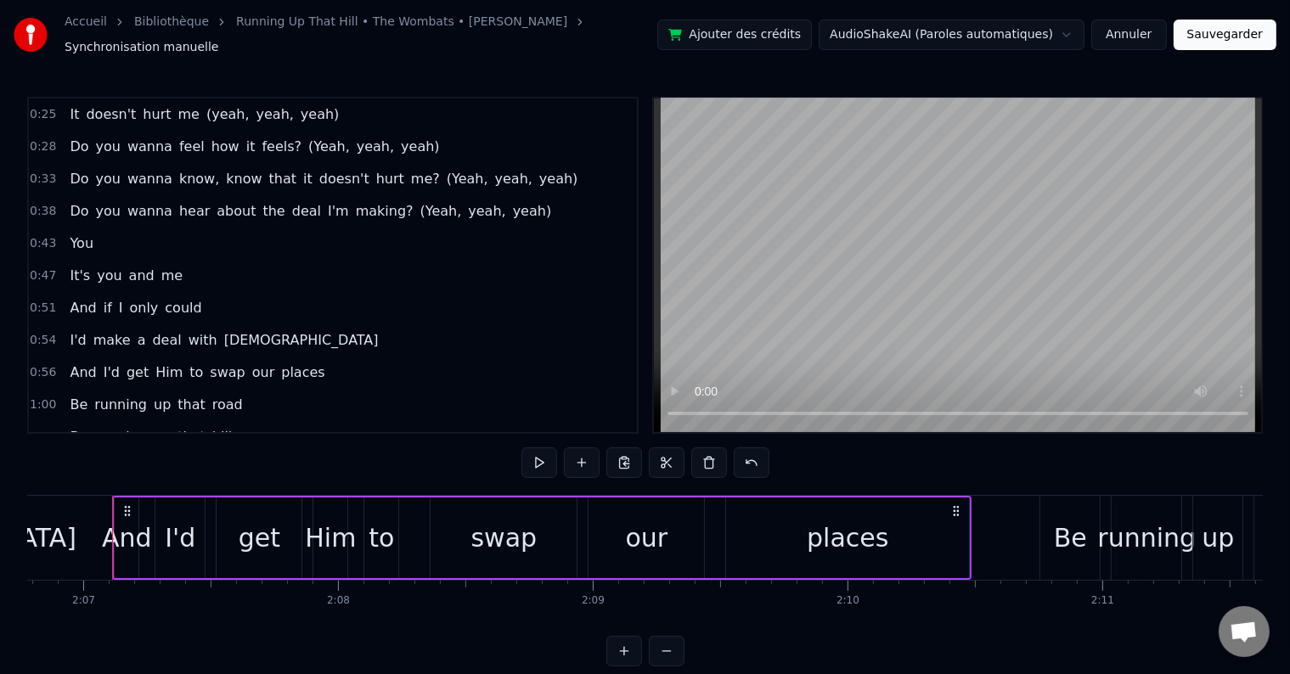
click at [1224, 27] on button "Sauvegarder" at bounding box center [1225, 35] width 103 height 31
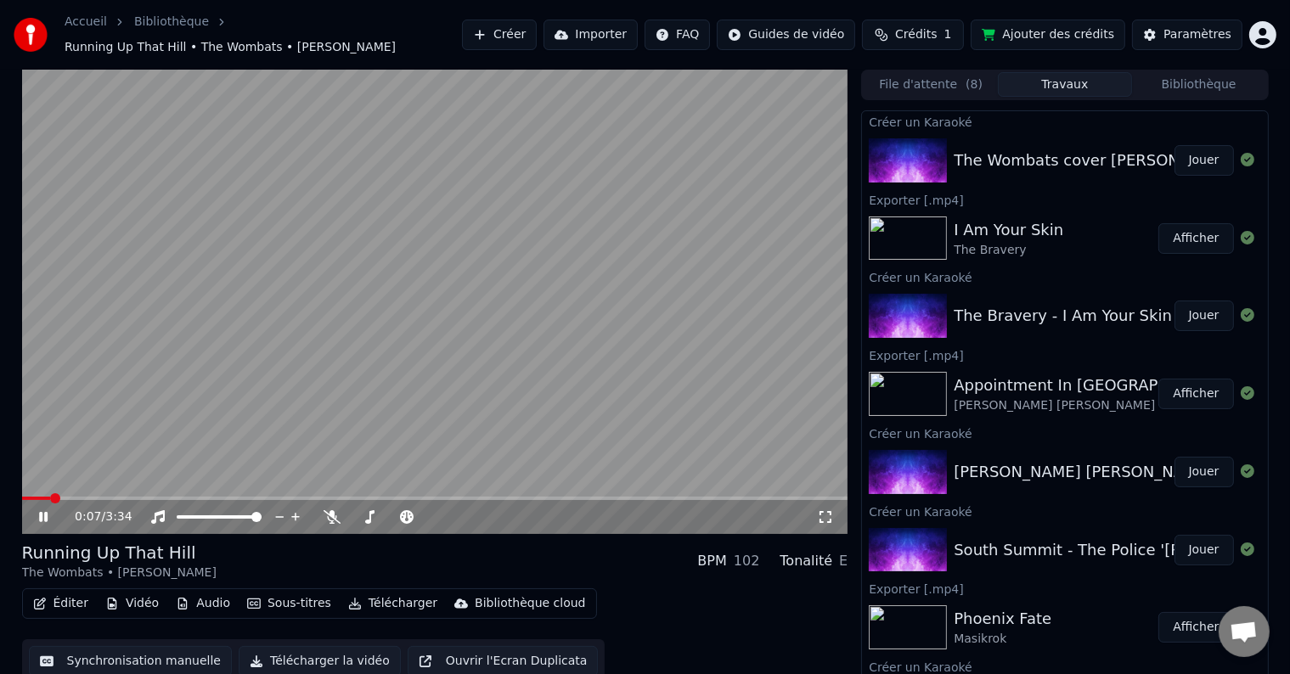
click at [46, 512] on icon at bounding box center [43, 517] width 8 height 10
click at [317, 654] on button "Télécharger la vidéo" at bounding box center [320, 661] width 162 height 31
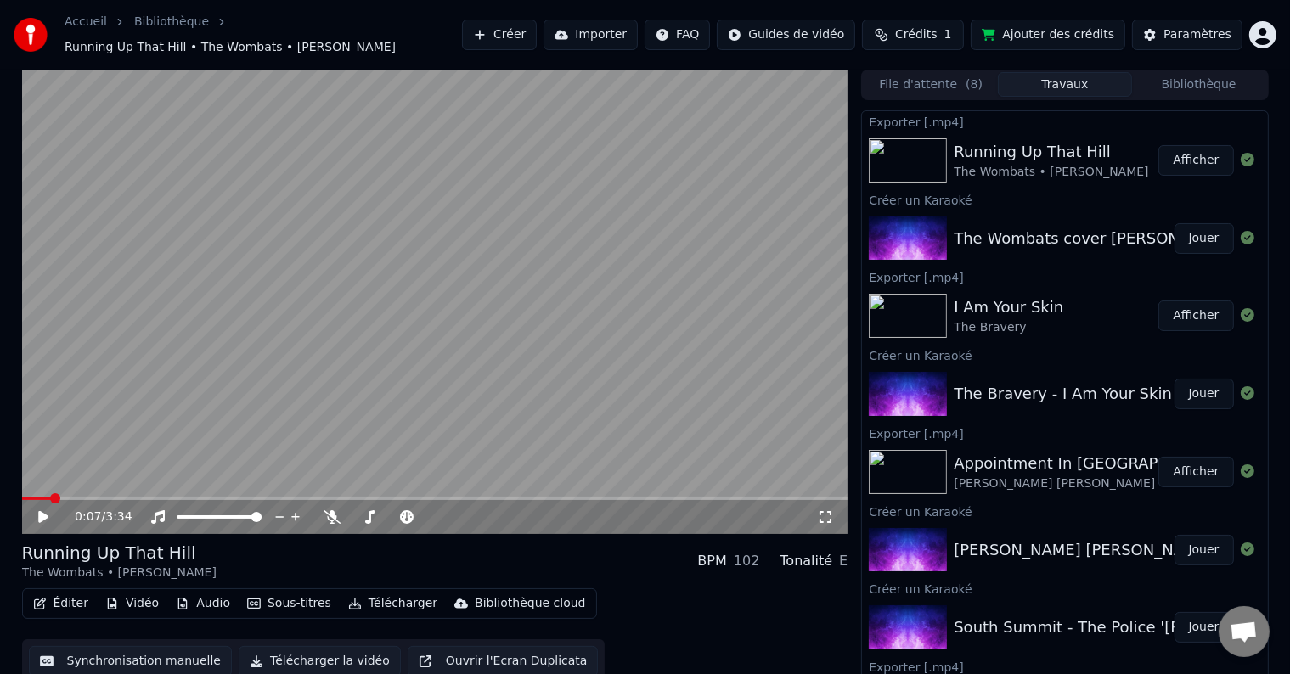
click at [537, 27] on button "Créer" at bounding box center [499, 35] width 75 height 31
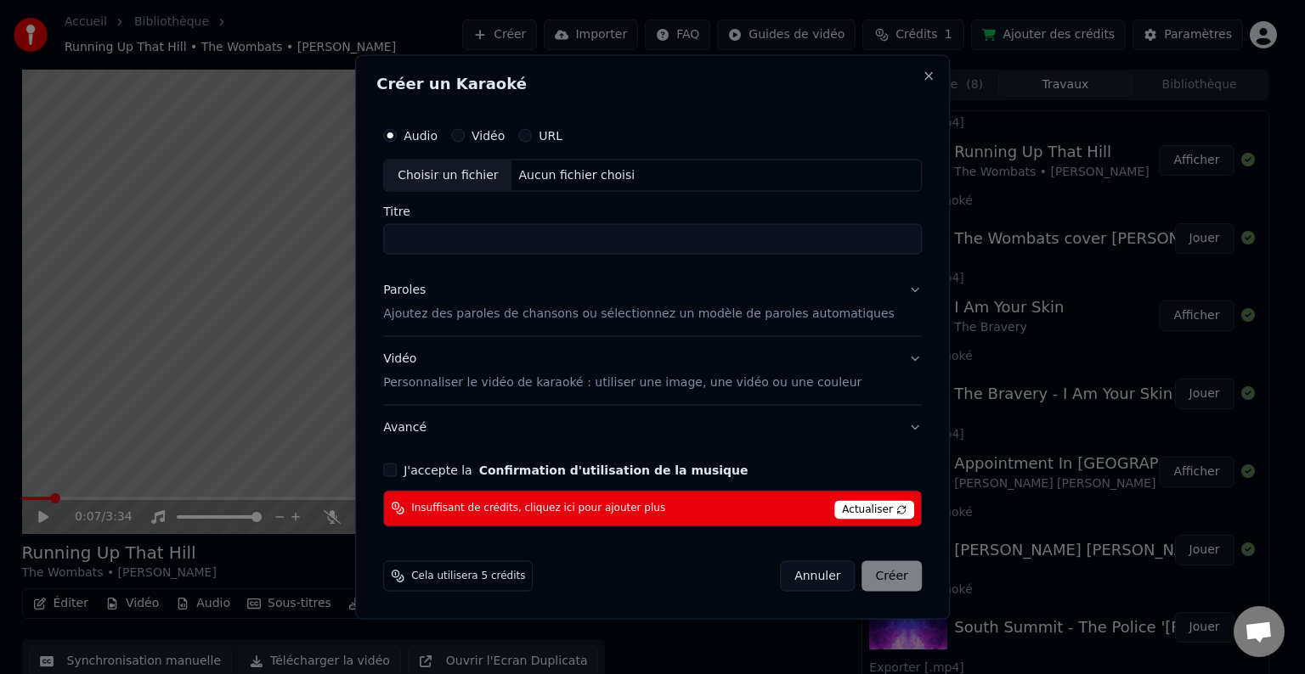
click at [459, 178] on div "Choisir un fichier" at bounding box center [447, 176] width 127 height 31
type input "**********"
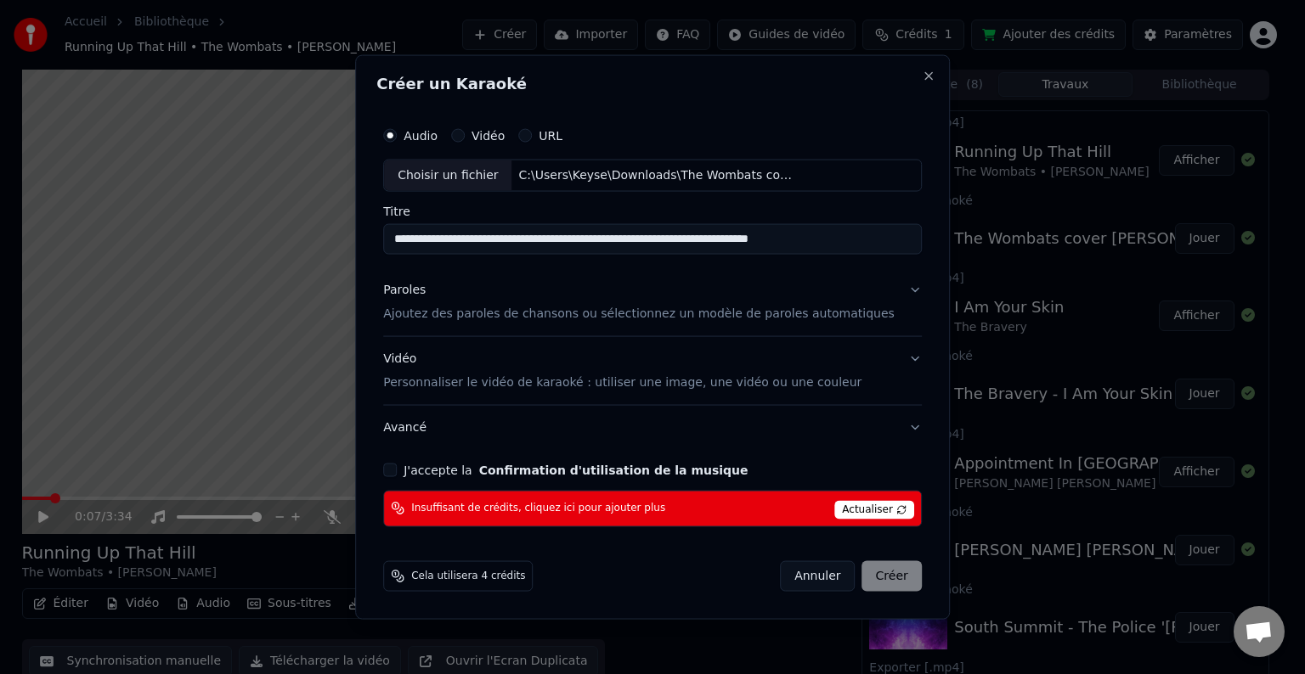
click at [886, 289] on button "Paroles Ajoutez des paroles de chansons ou sélectionnez un modèle de paroles au…" at bounding box center [652, 302] width 539 height 68
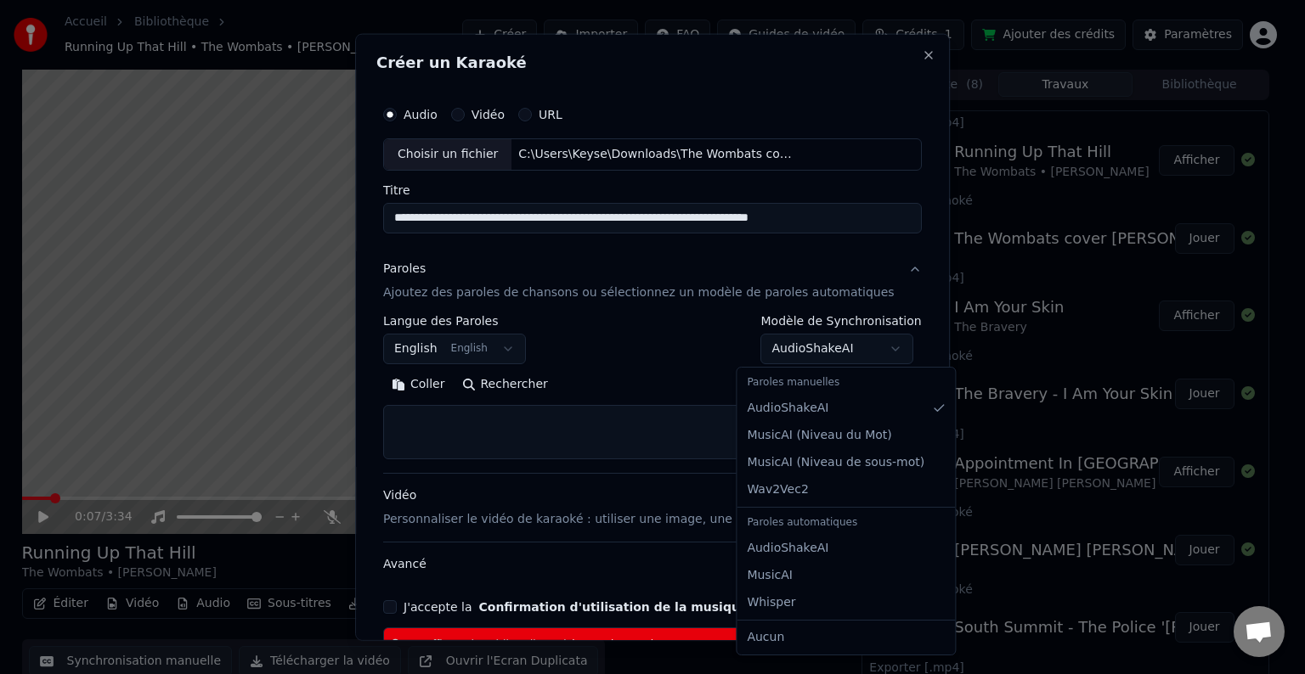
click at [877, 345] on body "Accueil Bibliothèque Running Up That Hill • The Wombats • [PERSON_NAME] Créer I…" at bounding box center [645, 337] width 1290 height 674
select select "**********"
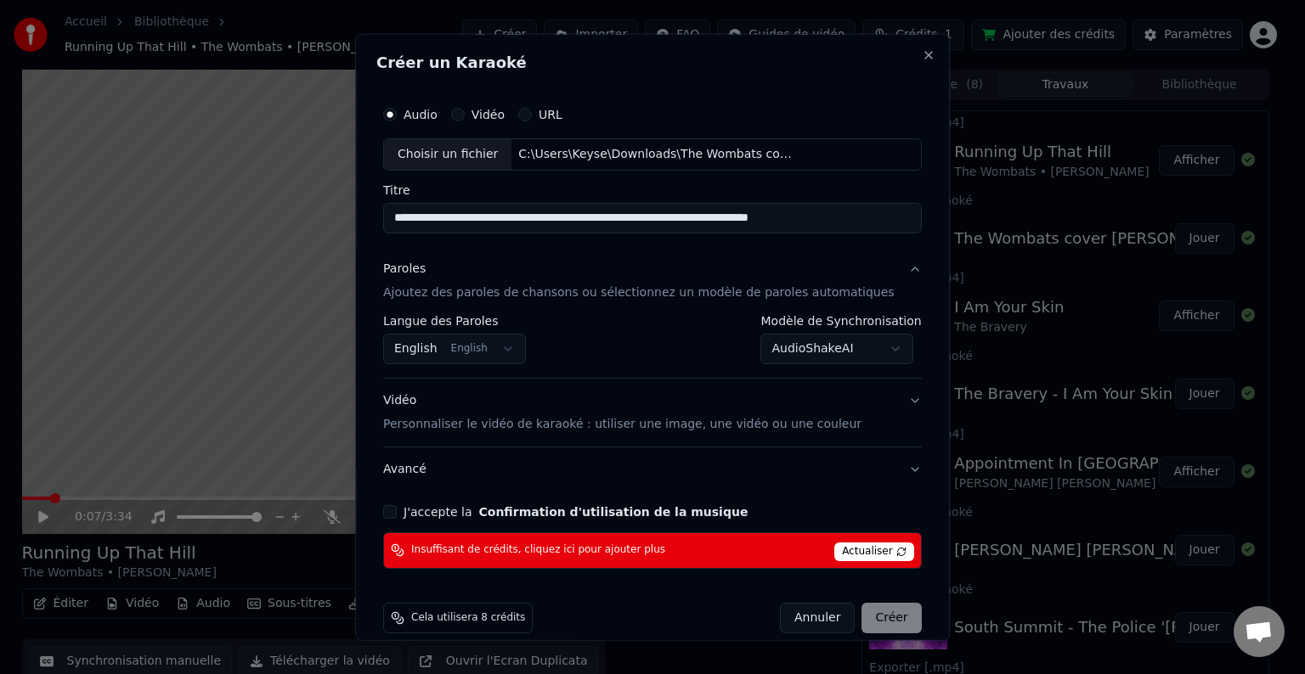
click at [886, 466] on button "Avancé" at bounding box center [652, 470] width 539 height 44
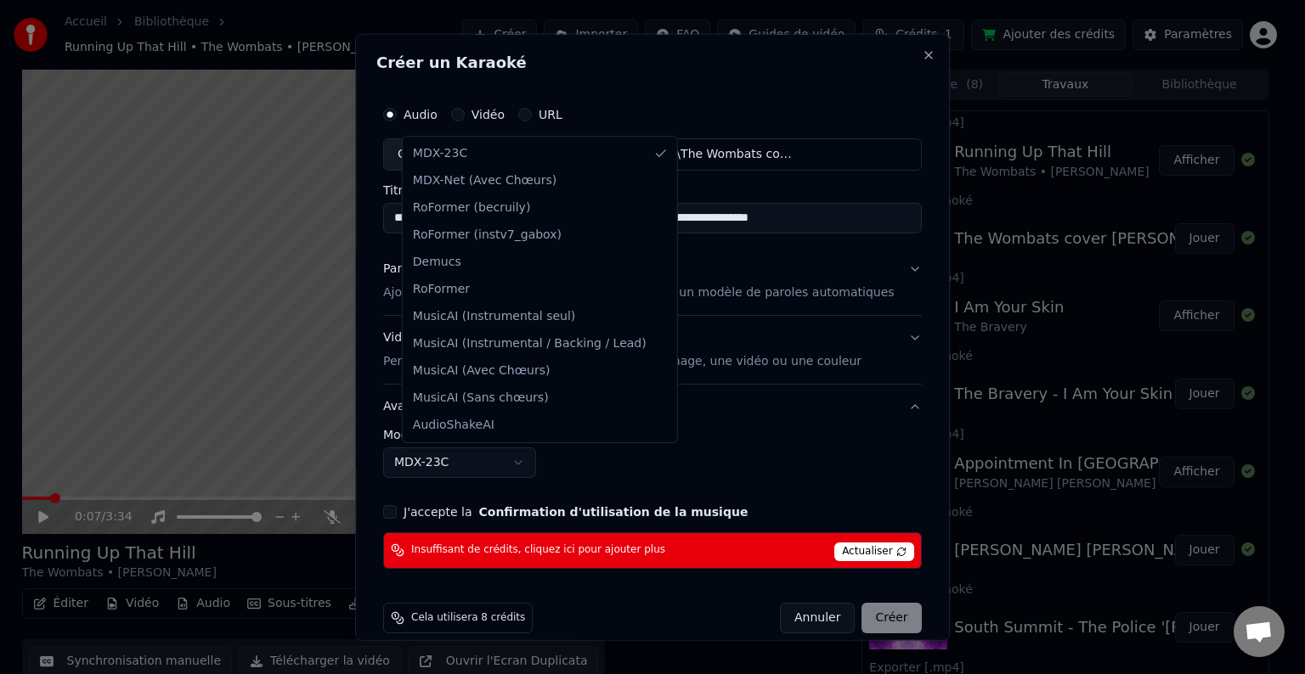
click at [533, 457] on body "Accueil Bibliothèque Running Up That Hill • The Wombats • [PERSON_NAME] Créer I…" at bounding box center [645, 337] width 1290 height 674
click at [558, 463] on body "Accueil Bibliothèque Running Up That Hill • The Wombats • [PERSON_NAME] Créer I…" at bounding box center [645, 337] width 1290 height 674
click at [528, 465] on body "Accueil Bibliothèque Running Up That Hill • The Wombats • [PERSON_NAME] Créer I…" at bounding box center [645, 337] width 1290 height 674
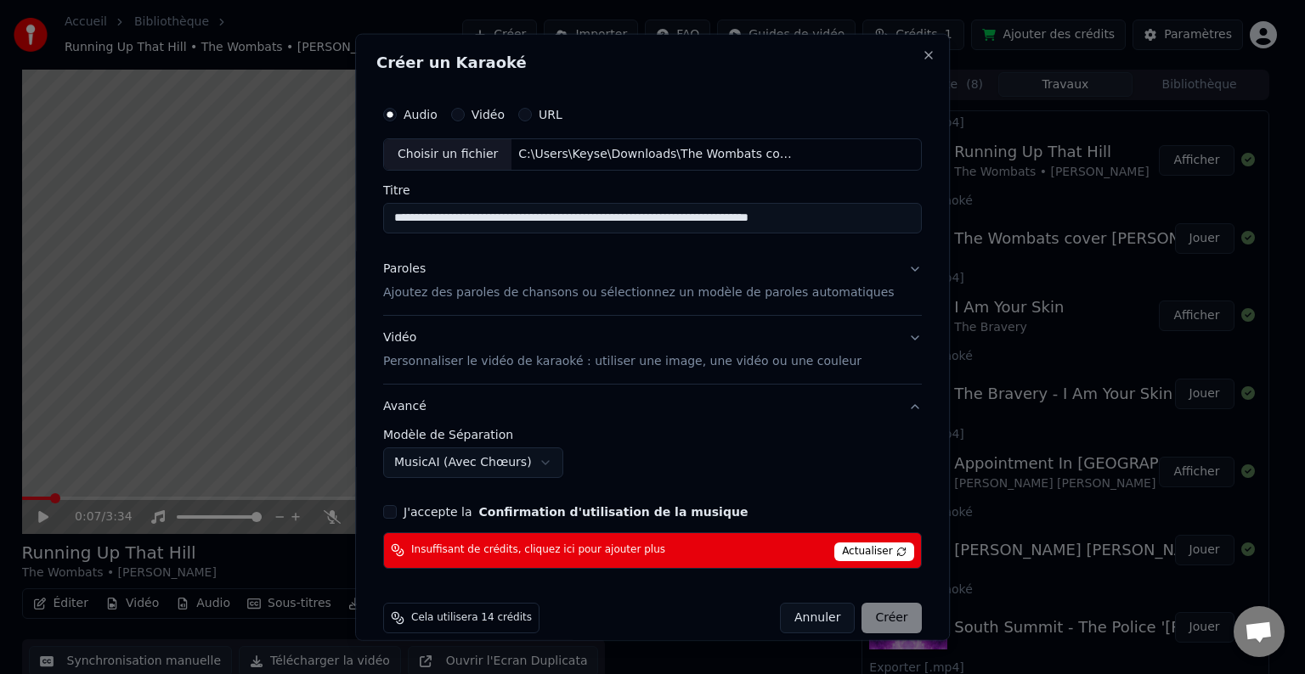
click at [670, 455] on body "Accueil Bibliothèque Running Up That Hill • The Wombats • [PERSON_NAME] Créer I…" at bounding box center [645, 337] width 1290 height 674
click at [798, 625] on button "Annuler" at bounding box center [817, 618] width 75 height 31
select select "******"
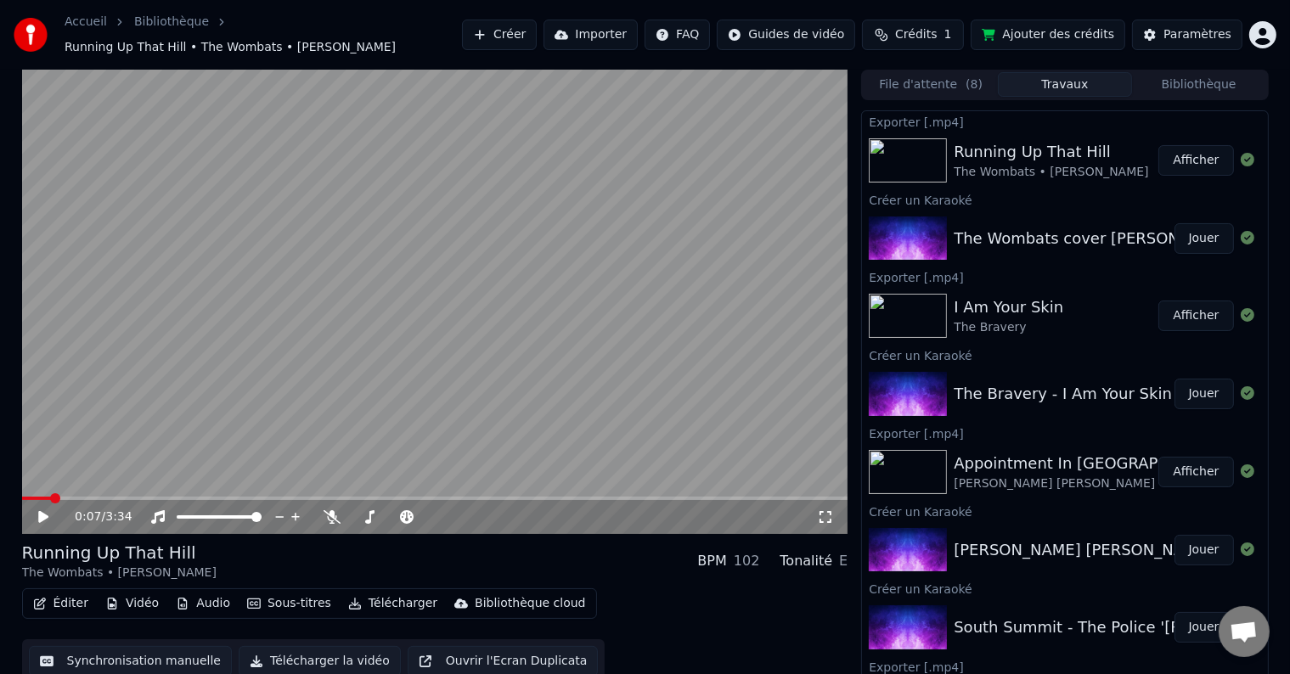
click at [1021, 32] on button "Ajouter des crédits" at bounding box center [1048, 35] width 155 height 31
click at [937, 26] on span "Crédits" at bounding box center [916, 34] width 42 height 17
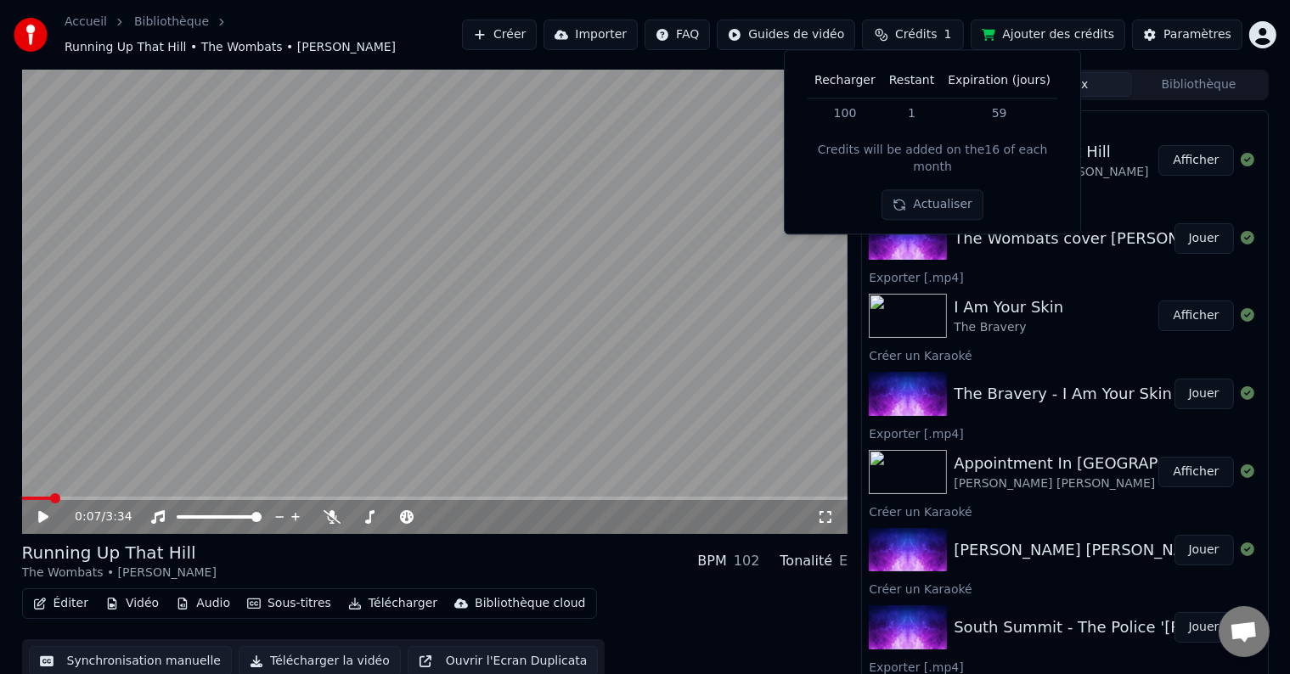
click at [937, 26] on span "Crédits" at bounding box center [916, 34] width 42 height 17
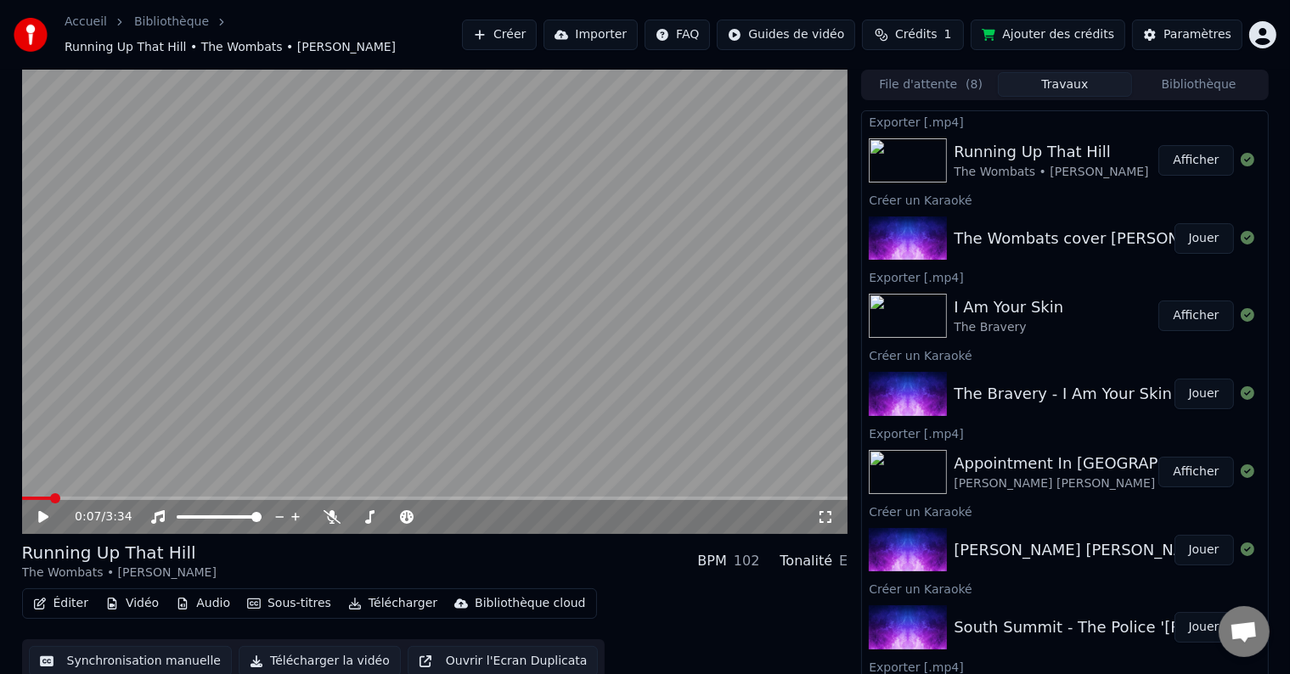
click at [537, 34] on button "Créer" at bounding box center [499, 35] width 75 height 31
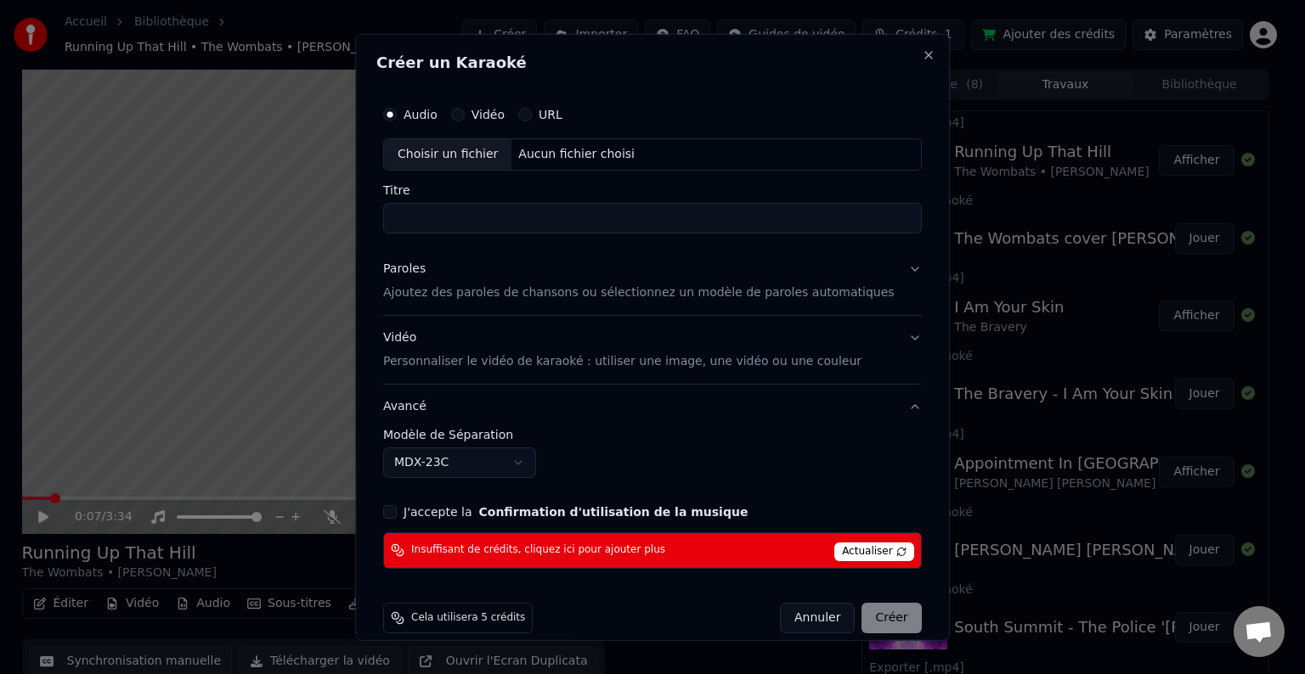
click at [834, 549] on span "Actualiser" at bounding box center [874, 552] width 80 height 19
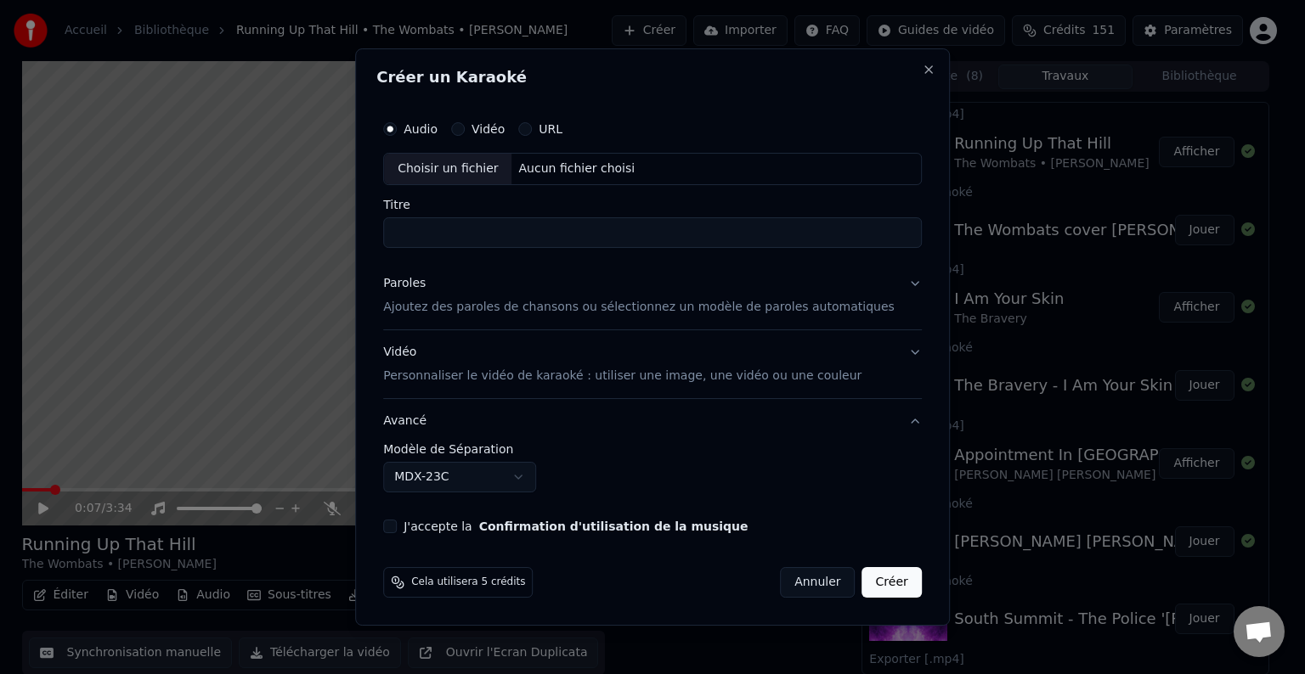
click at [475, 168] on div "Choisir un fichier" at bounding box center [447, 169] width 127 height 31
type input "**********"
click at [890, 282] on button "Paroles Ajoutez des paroles de chansons ou sélectionnez un modèle de paroles au…" at bounding box center [652, 296] width 539 height 68
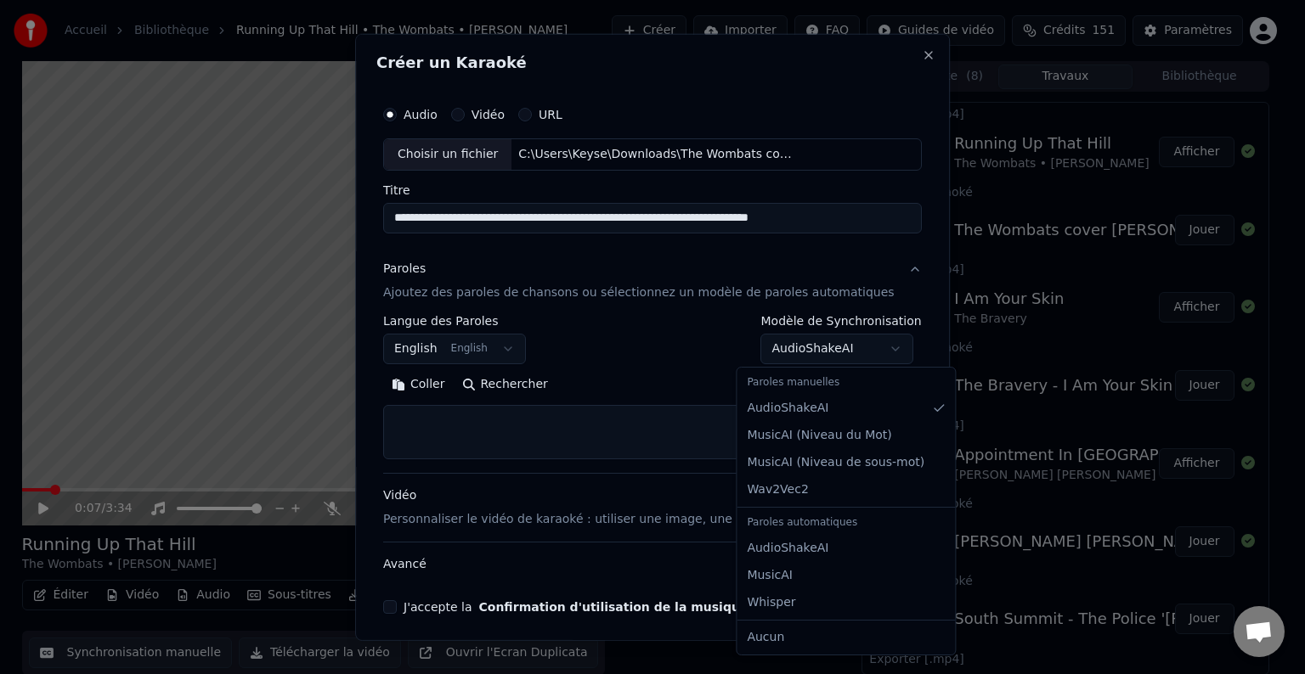
click at [876, 349] on body "Accueil Bibliothèque Running Up That Hill • The Wombats • [PERSON_NAME] Créer I…" at bounding box center [645, 337] width 1290 height 674
select select "**********"
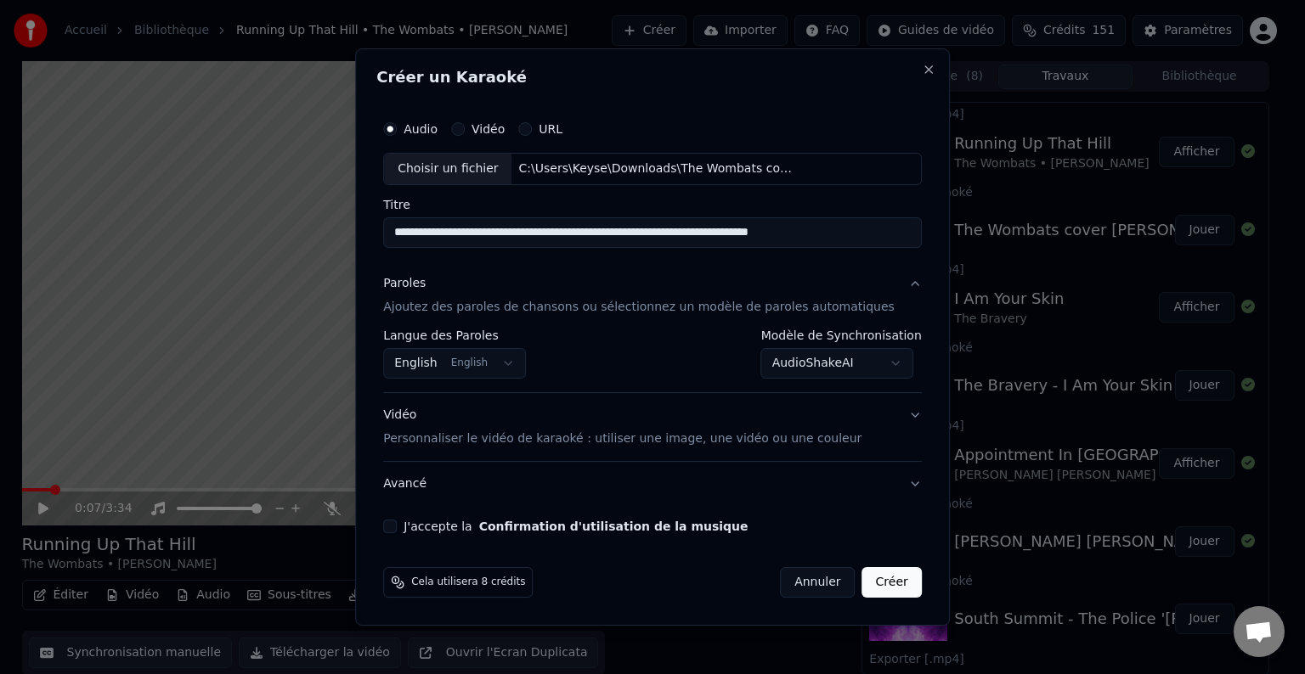
click at [889, 487] on button "Avancé" at bounding box center [652, 484] width 539 height 44
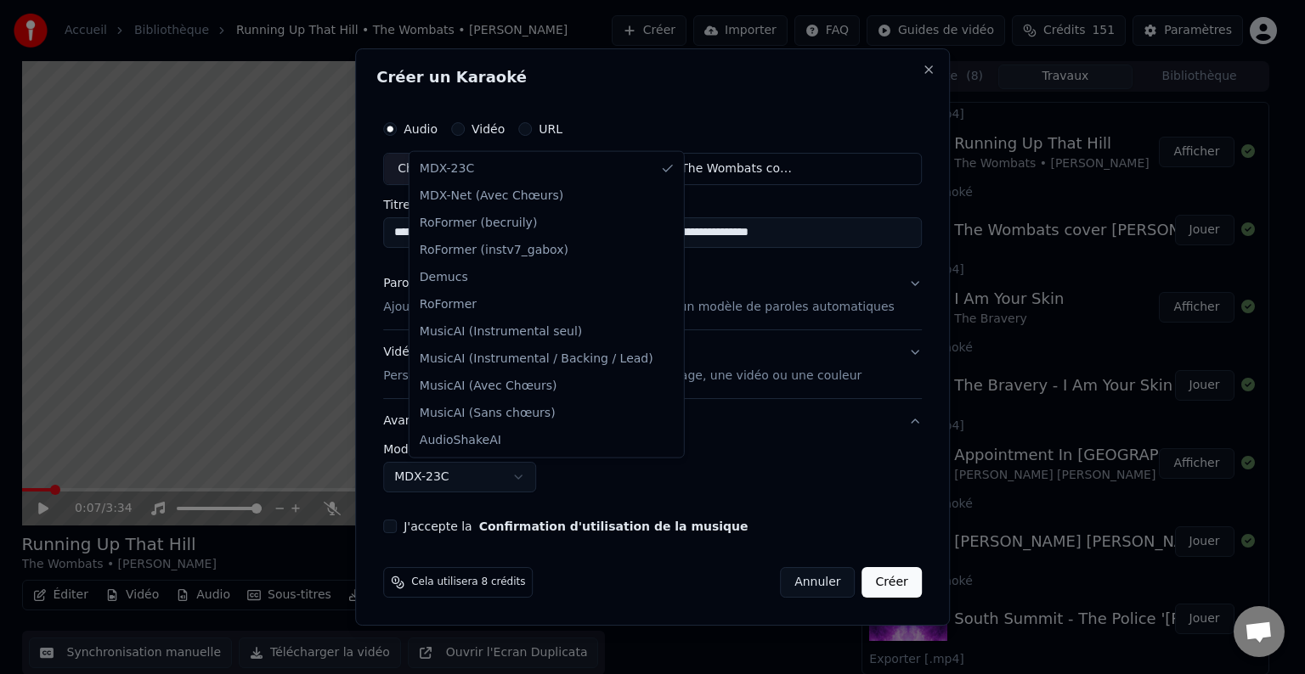
click at [548, 476] on body "Accueil Bibliothèque Running Up That Hill • The Wombats • [PERSON_NAME] Créer I…" at bounding box center [645, 337] width 1290 height 674
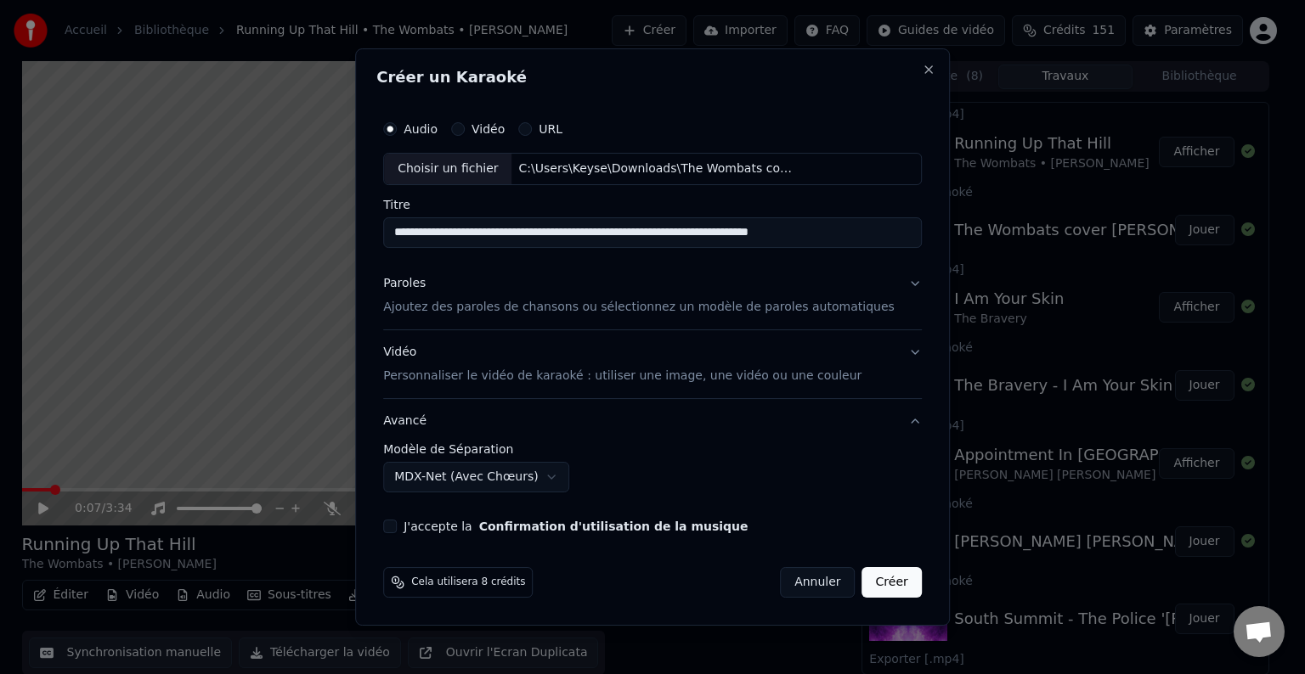
click at [397, 529] on button "J'accepte la Confirmation d'utilisation de la musique" at bounding box center [390, 527] width 14 height 14
click at [874, 584] on button "Créer" at bounding box center [891, 582] width 59 height 31
select select "******"
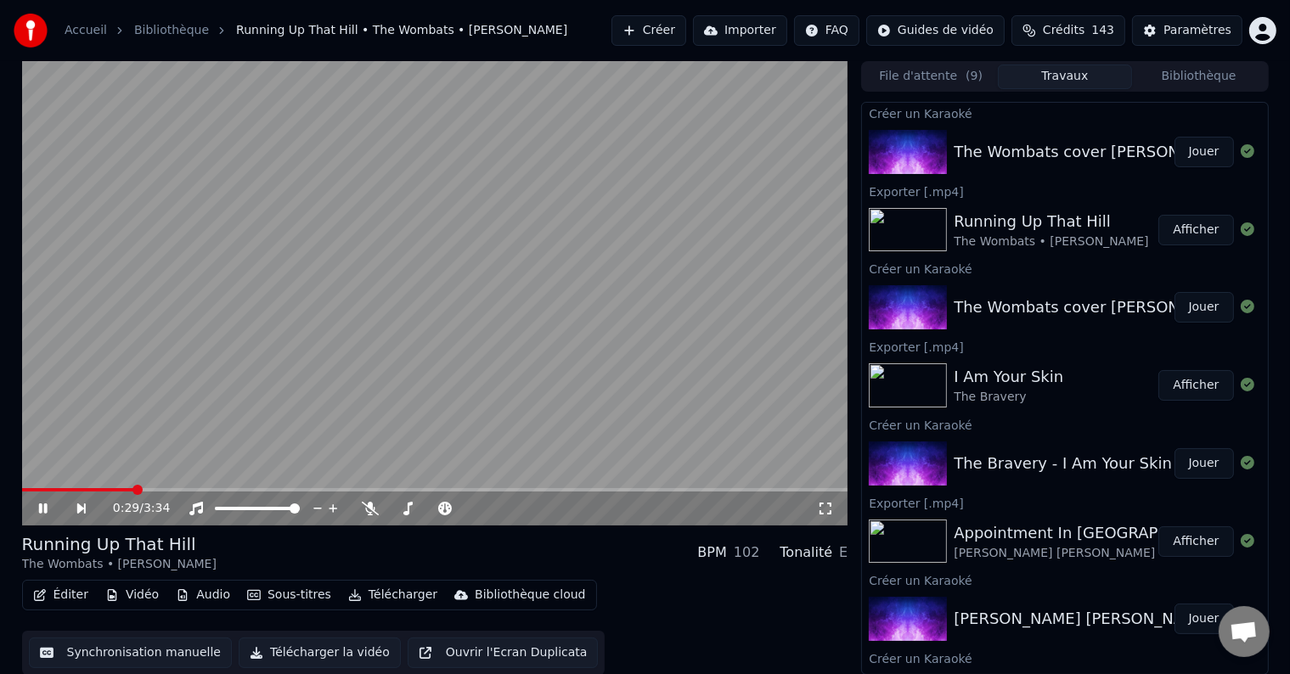
click at [47, 513] on icon at bounding box center [42, 509] width 8 height 10
click at [1085, 32] on span "Crédits" at bounding box center [1064, 30] width 42 height 17
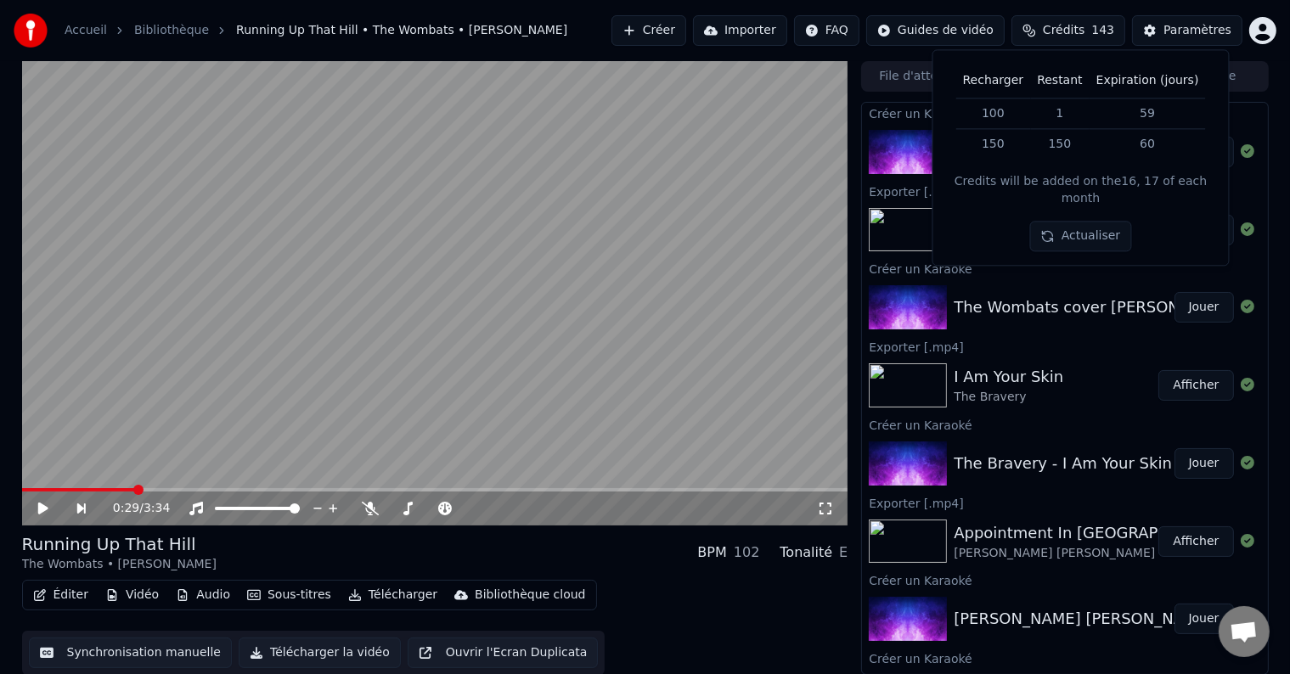
click at [1085, 33] on span "Crédits" at bounding box center [1064, 30] width 42 height 17
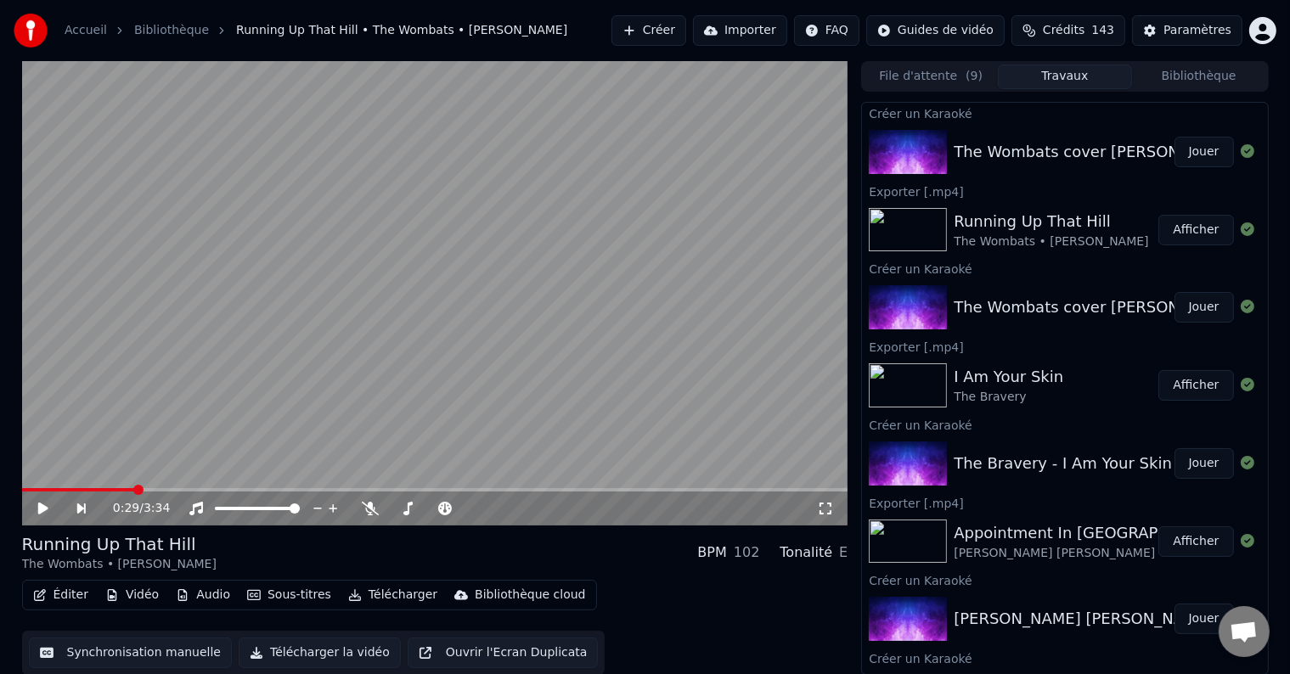
click at [680, 31] on button "Créer" at bounding box center [649, 30] width 75 height 31
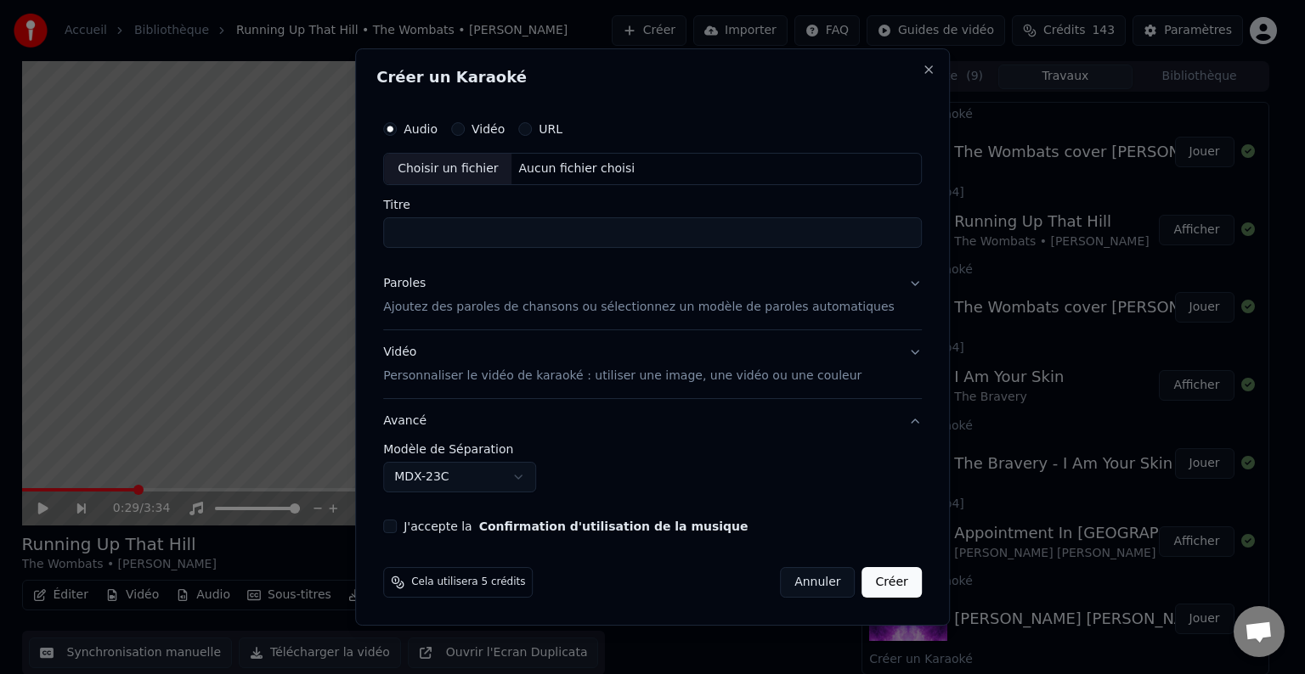
click at [463, 175] on div "Choisir un fichier" at bounding box center [447, 169] width 127 height 31
type input "**********"
click at [891, 285] on button "Paroles Ajoutez des paroles de chansons ou sélectionnez un modèle de paroles au…" at bounding box center [652, 296] width 539 height 68
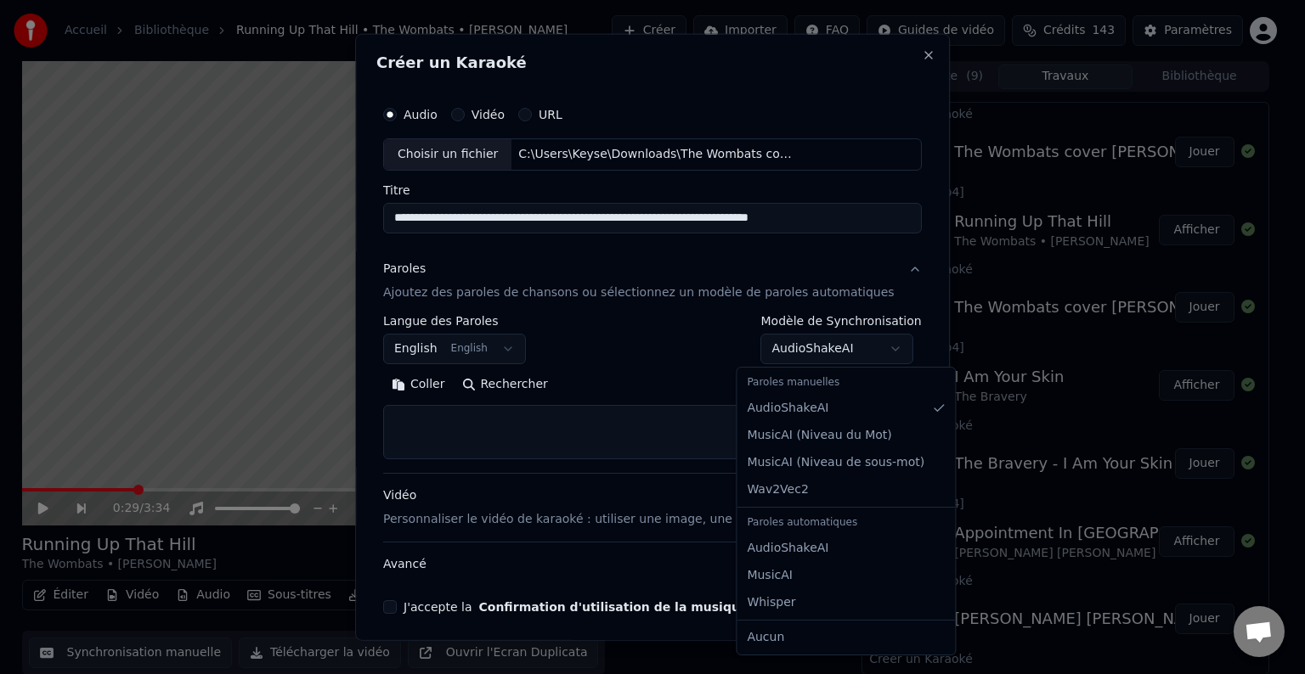
click at [857, 344] on body "Accueil Bibliothèque Running Up That Hill • The Wombats • [PERSON_NAME] Créer I…" at bounding box center [645, 337] width 1290 height 674
select select "**********"
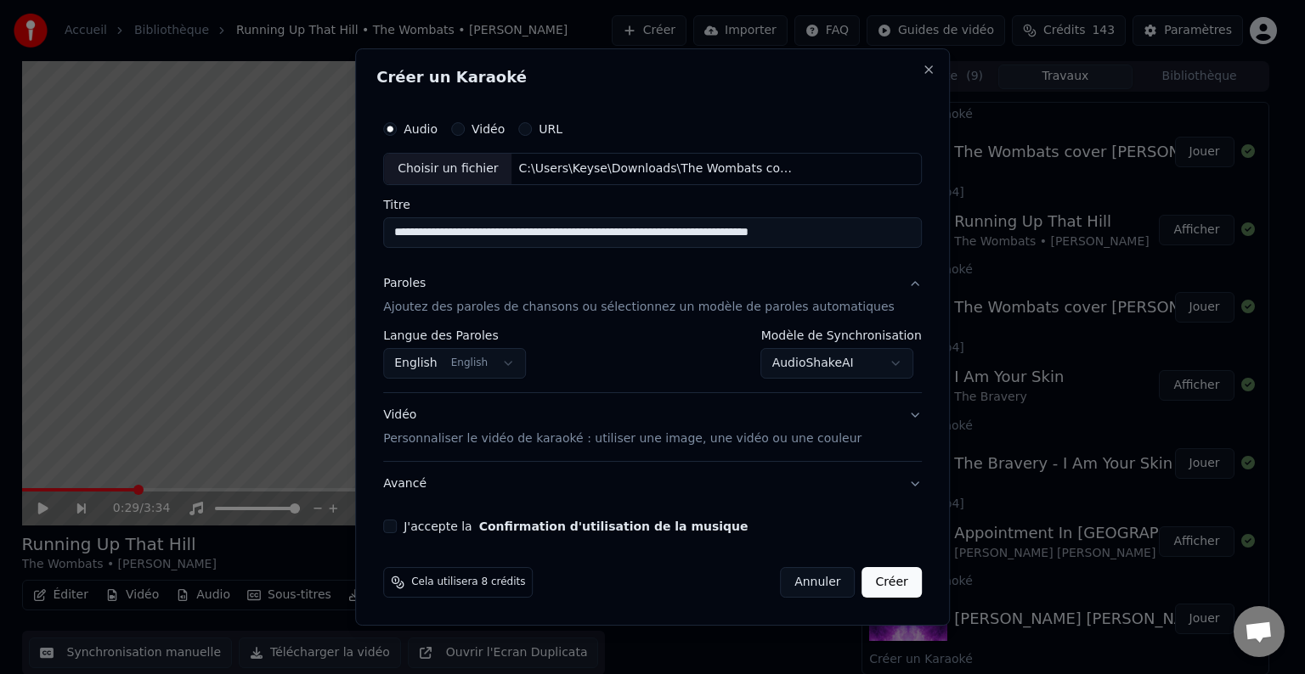
click at [883, 490] on button "Avancé" at bounding box center [652, 484] width 539 height 44
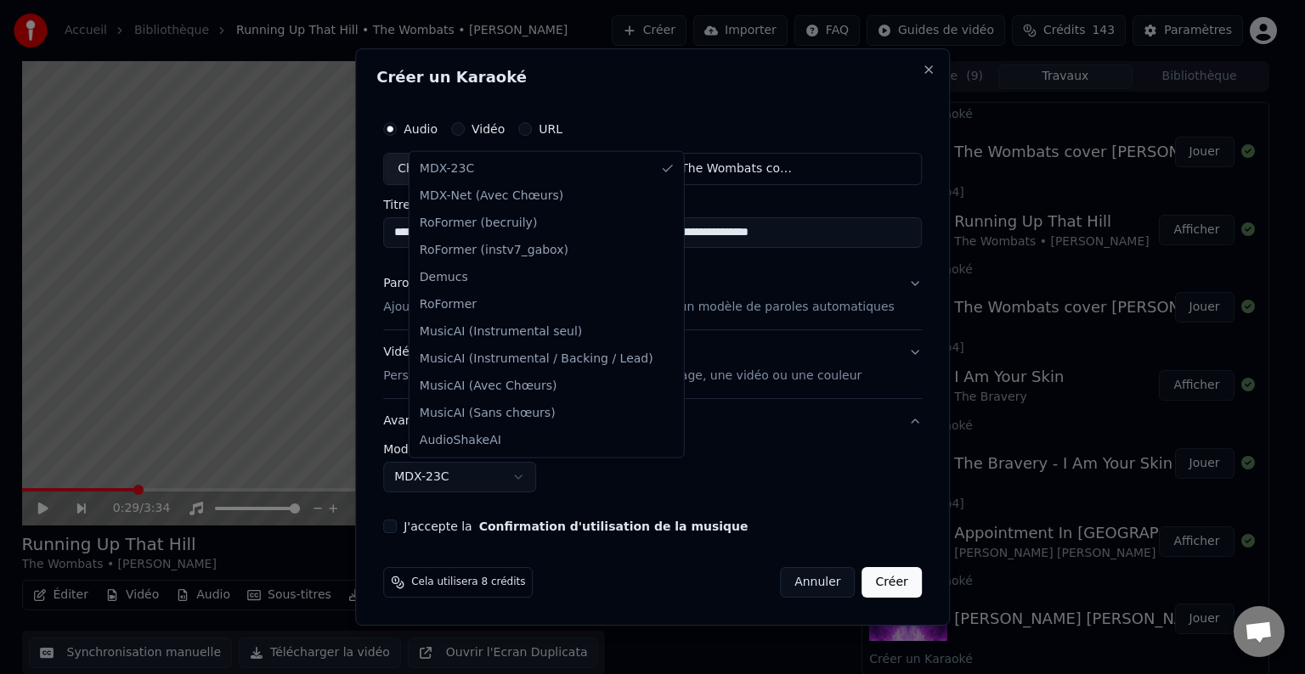
click at [490, 479] on body "Accueil Bibliothèque Running Up That Hill • The Wombats • [PERSON_NAME] Créer I…" at bounding box center [645, 337] width 1290 height 674
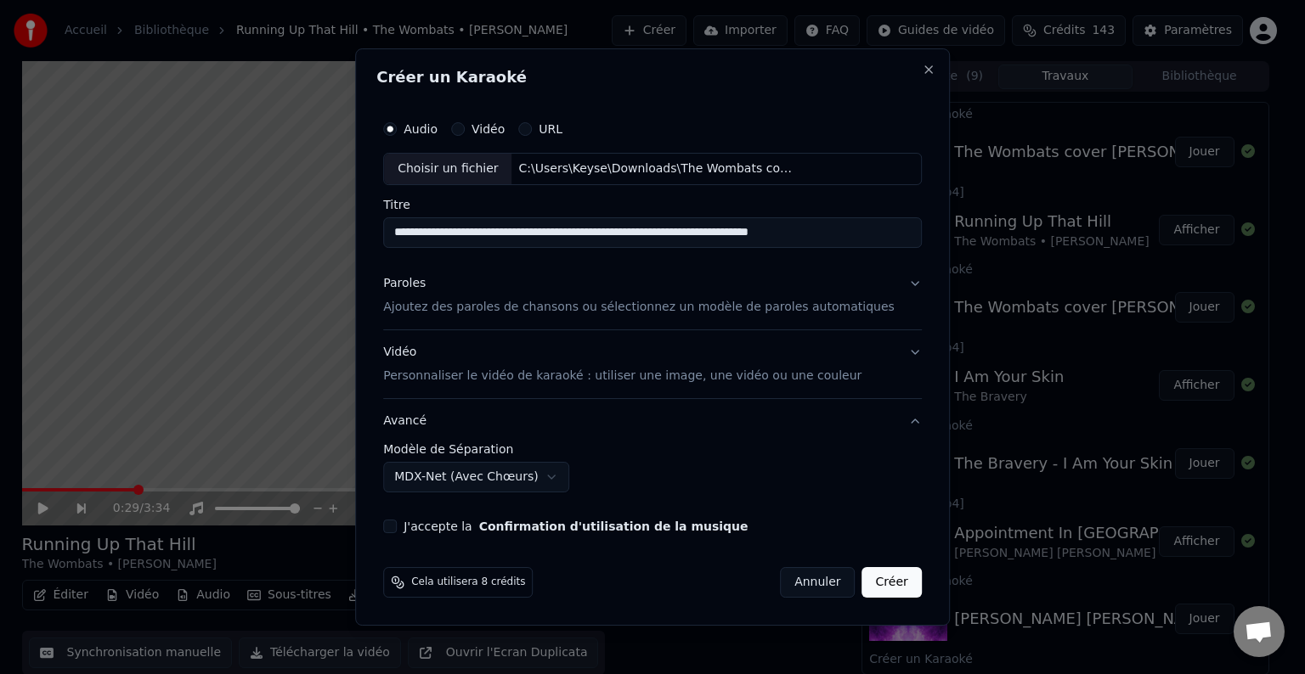
click at [397, 530] on button "J'accepte la Confirmation d'utilisation de la musique" at bounding box center [390, 527] width 14 height 14
click at [863, 576] on button "Créer" at bounding box center [891, 582] width 59 height 31
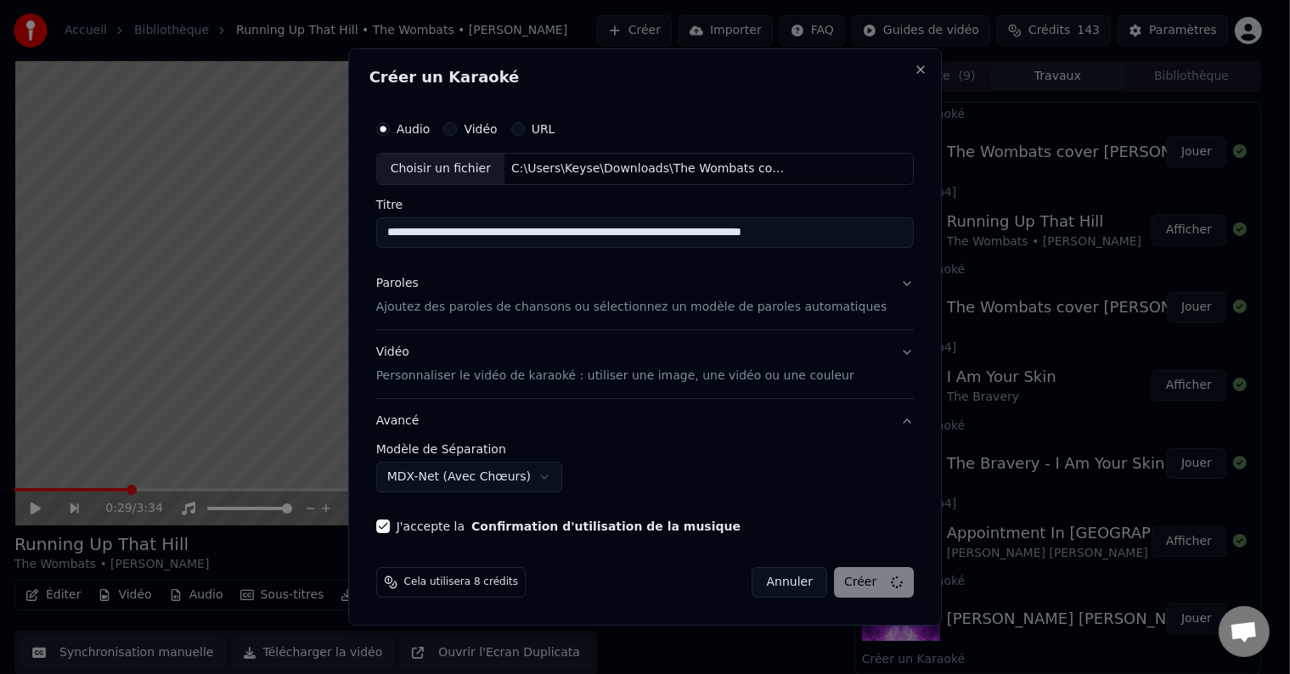
select select "******"
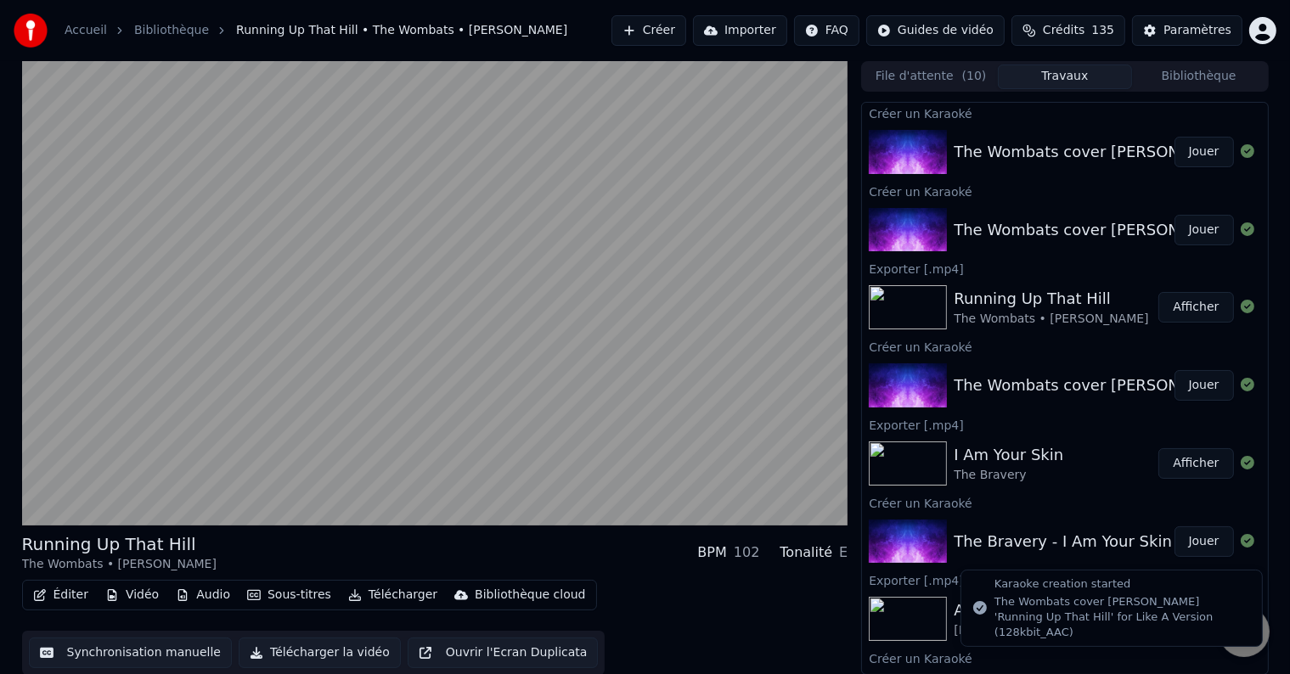
click at [1066, 616] on div "The Wombats cover [PERSON_NAME] 'Running Up That Hill' for Like A Version (128k…" at bounding box center [1122, 618] width 254 height 47
click at [1094, 626] on div "The Wombats cover [PERSON_NAME] 'Running Up That Hill' for Like A Version (128k…" at bounding box center [1122, 618] width 254 height 47
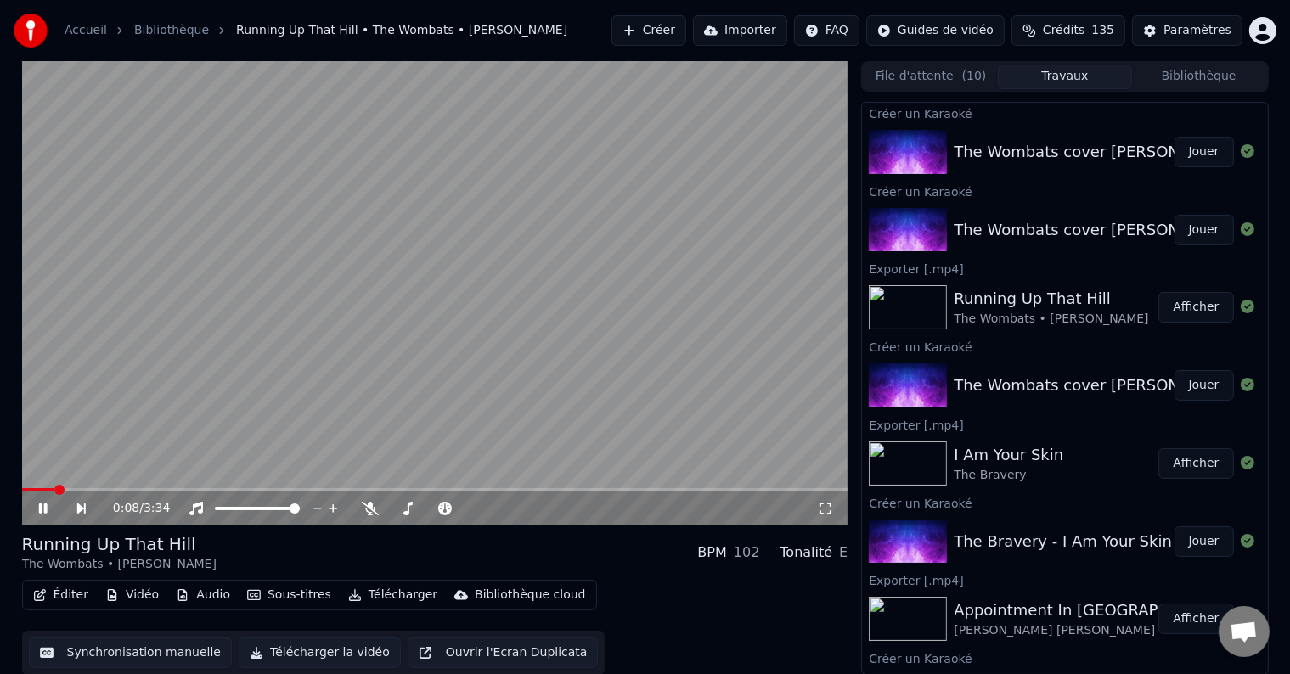
click at [306, 491] on div "0:08 / 3:34" at bounding box center [435, 506] width 827 height 37
click at [306, 491] on span at bounding box center [435, 489] width 827 height 3
click at [44, 508] on icon at bounding box center [42, 509] width 8 height 10
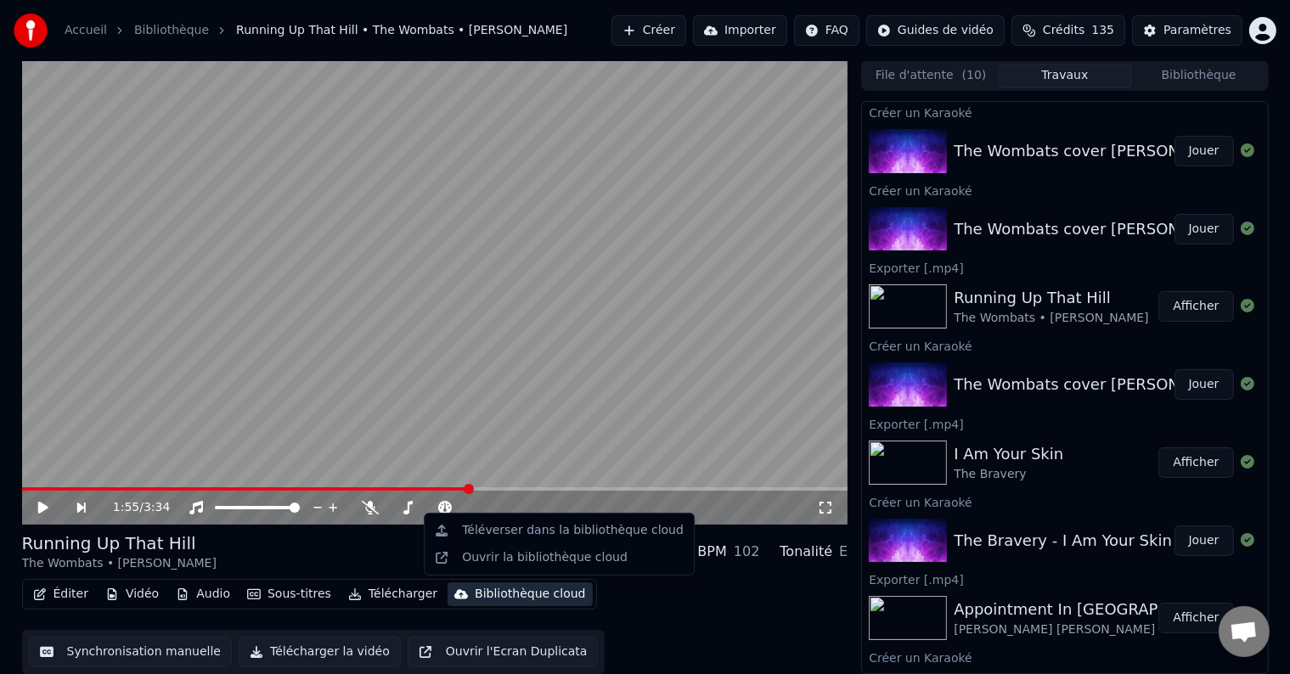
click at [514, 588] on div "Bibliothèque cloud" at bounding box center [530, 594] width 110 height 17
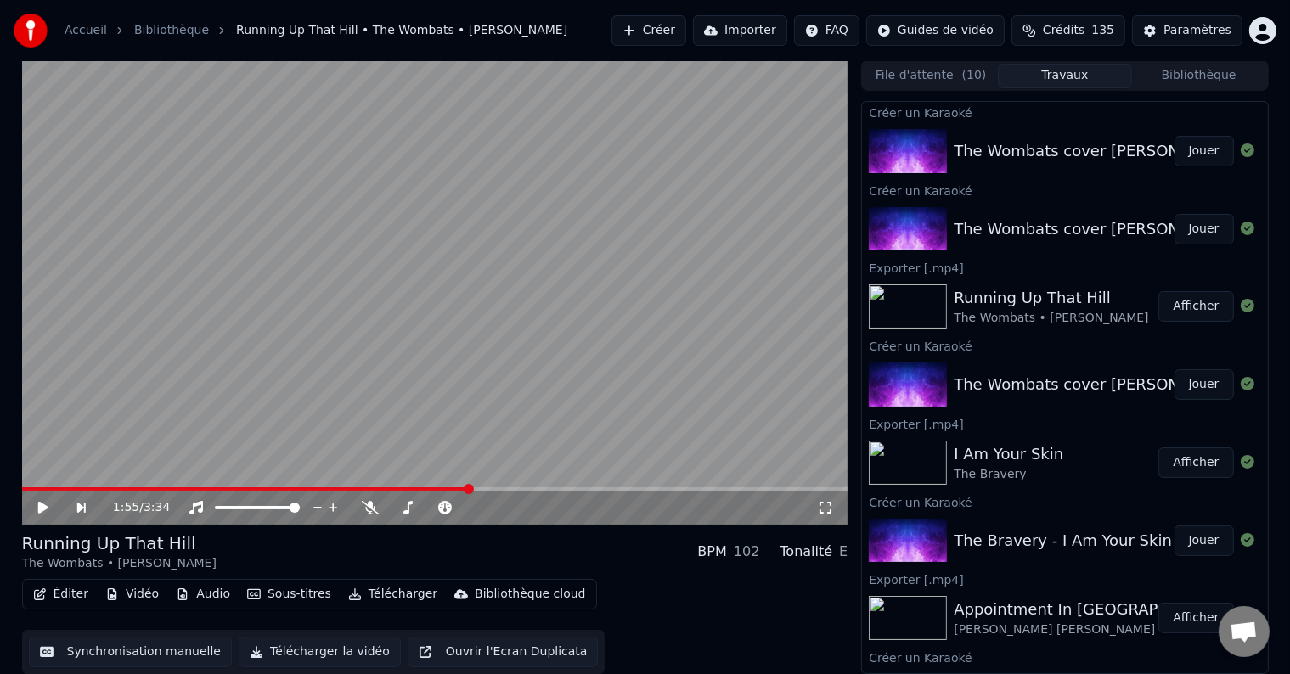
click at [635, 614] on div "Éditer Vidéo Audio Sous-titres Télécharger Bibliothèque cloud Synchronisation m…" at bounding box center [435, 626] width 827 height 95
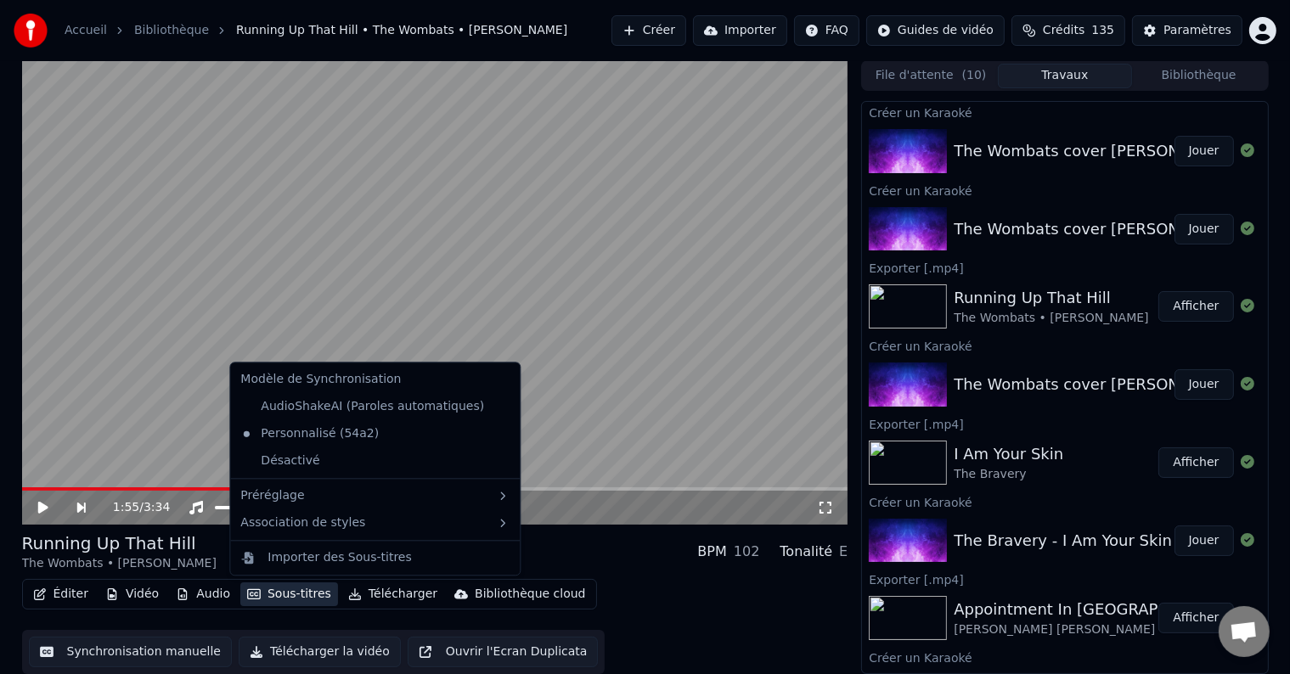
click at [258, 598] on button "Sous-titres" at bounding box center [289, 595] width 98 height 24
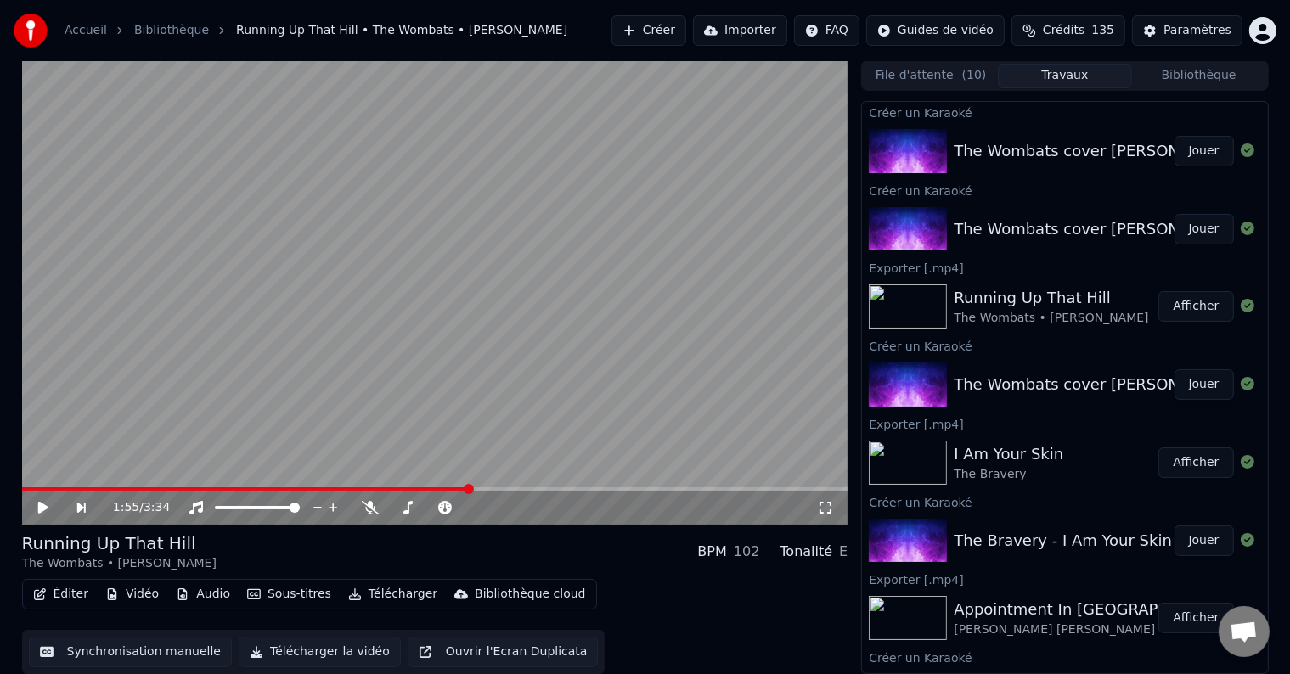
click at [749, 618] on div "Éditer Vidéo Audio Sous-titres Télécharger Bibliothèque cloud Synchronisation m…" at bounding box center [435, 626] width 827 height 95
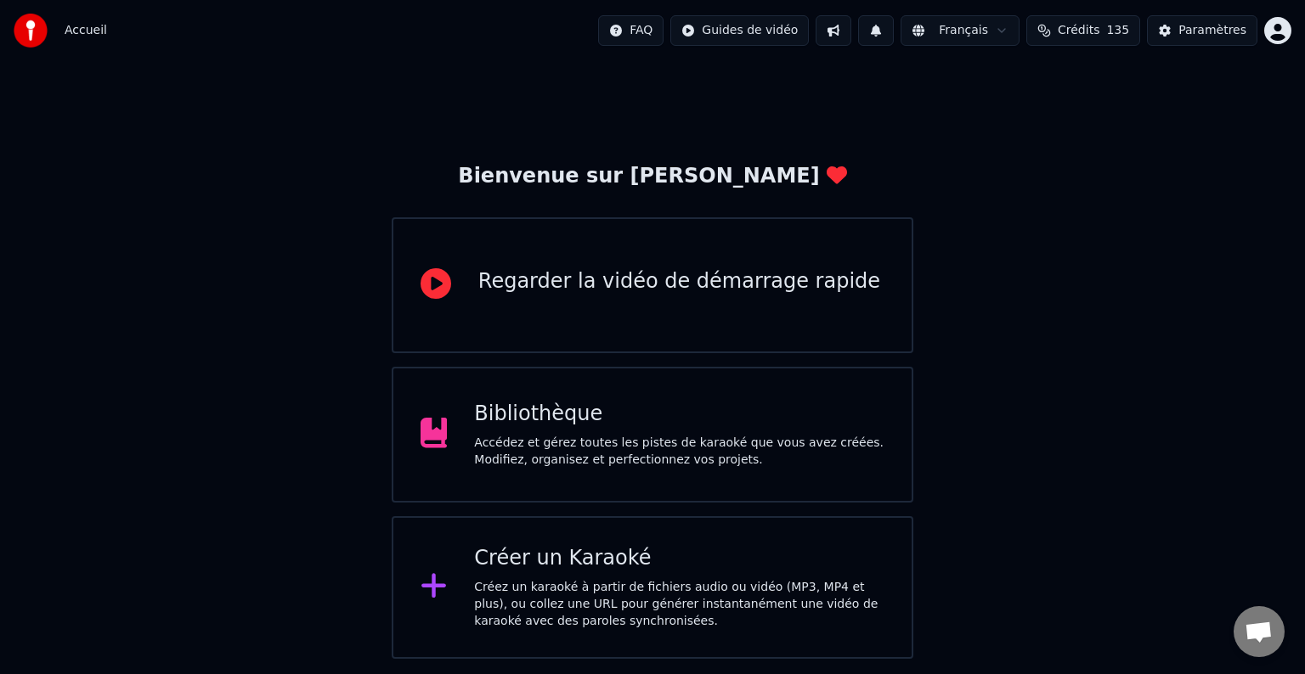
click at [598, 591] on div "Créez un karaoké à partir de fichiers audio ou vidéo (MP3, MP4 et plus), ou col…" at bounding box center [679, 604] width 410 height 51
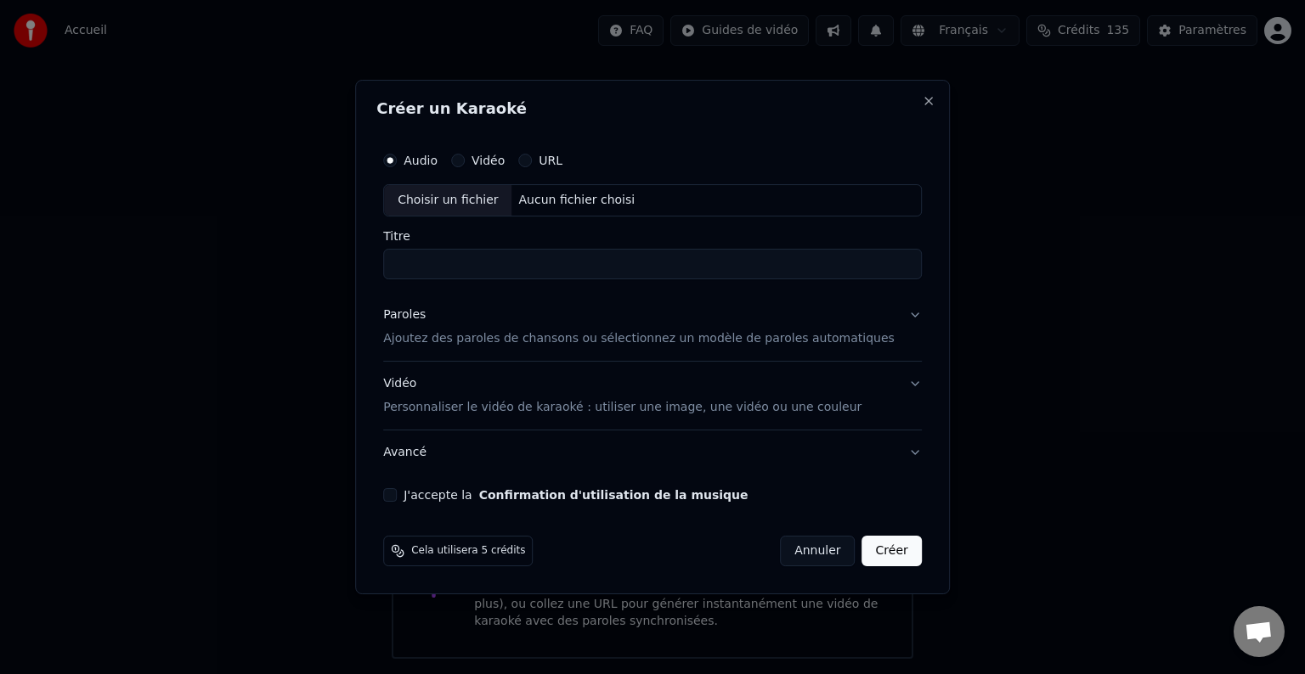
click at [486, 211] on div "Choisir un fichier" at bounding box center [447, 200] width 127 height 31
type input "**********"
click at [883, 316] on button "Paroles Ajoutez des paroles de chansons ou sélectionnez un modèle de paroles au…" at bounding box center [652, 327] width 539 height 68
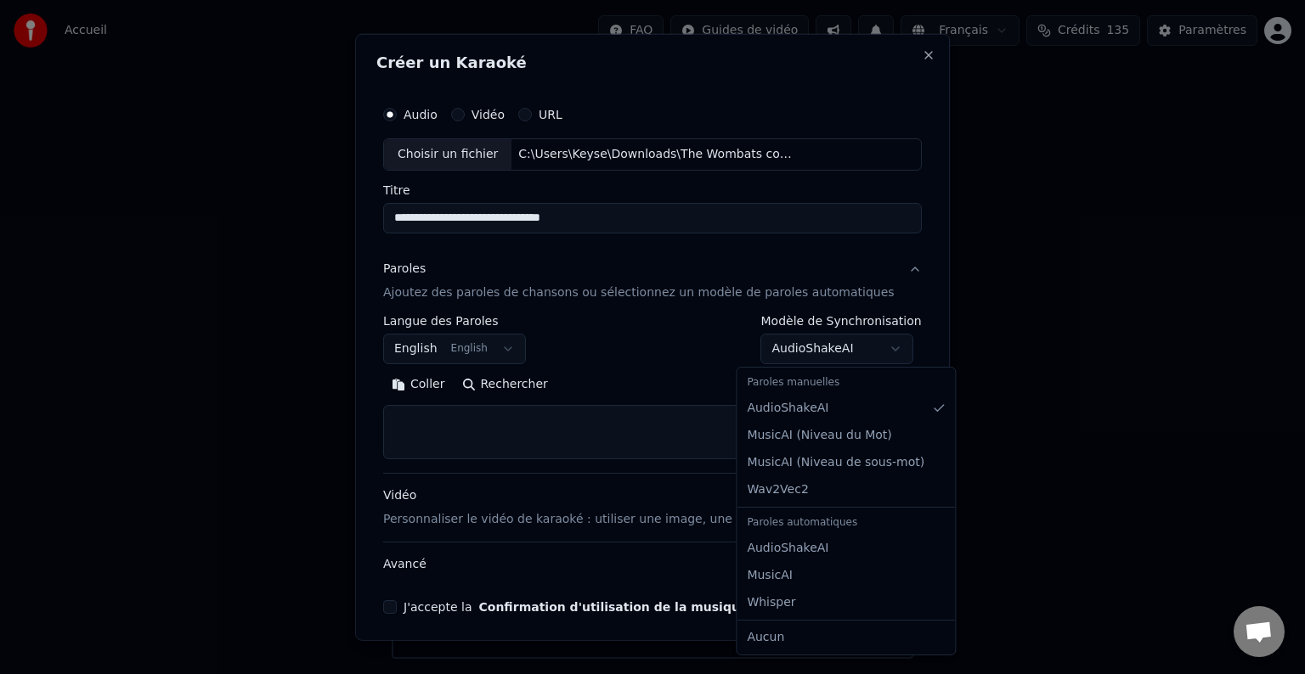
click at [832, 357] on body "**********" at bounding box center [652, 329] width 1305 height 659
select select "**********"
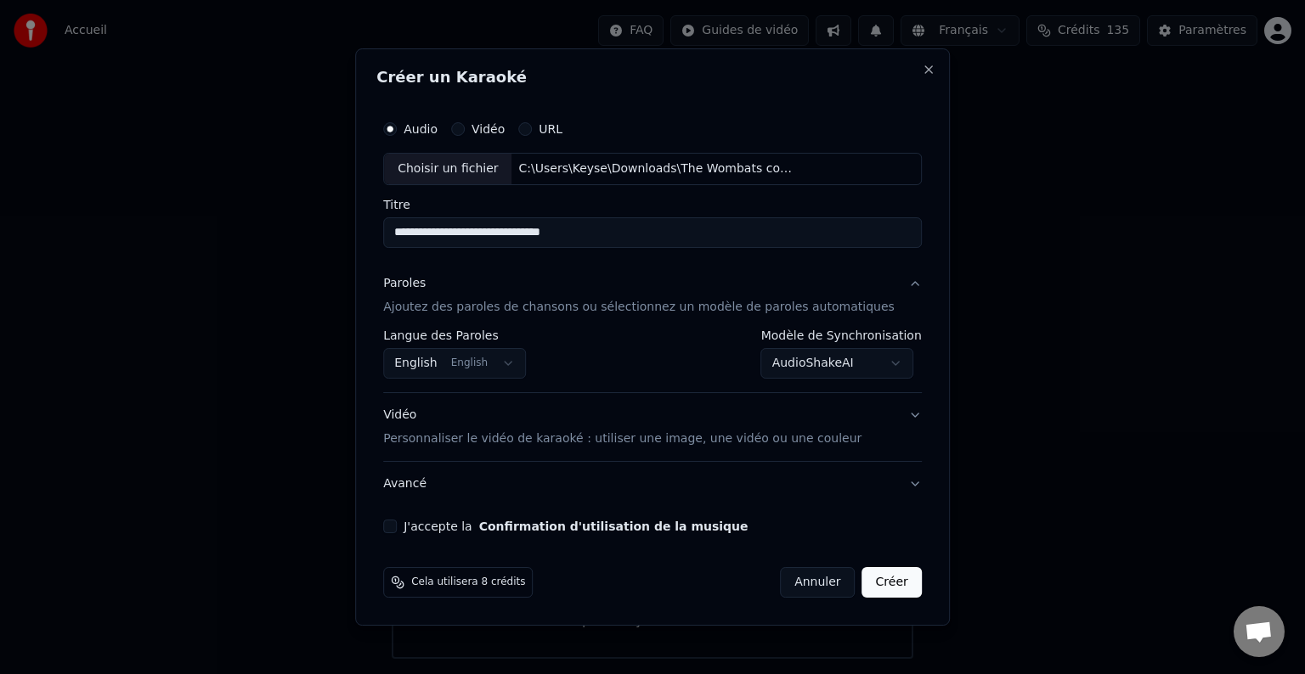
click at [884, 483] on button "Avancé" at bounding box center [652, 484] width 539 height 44
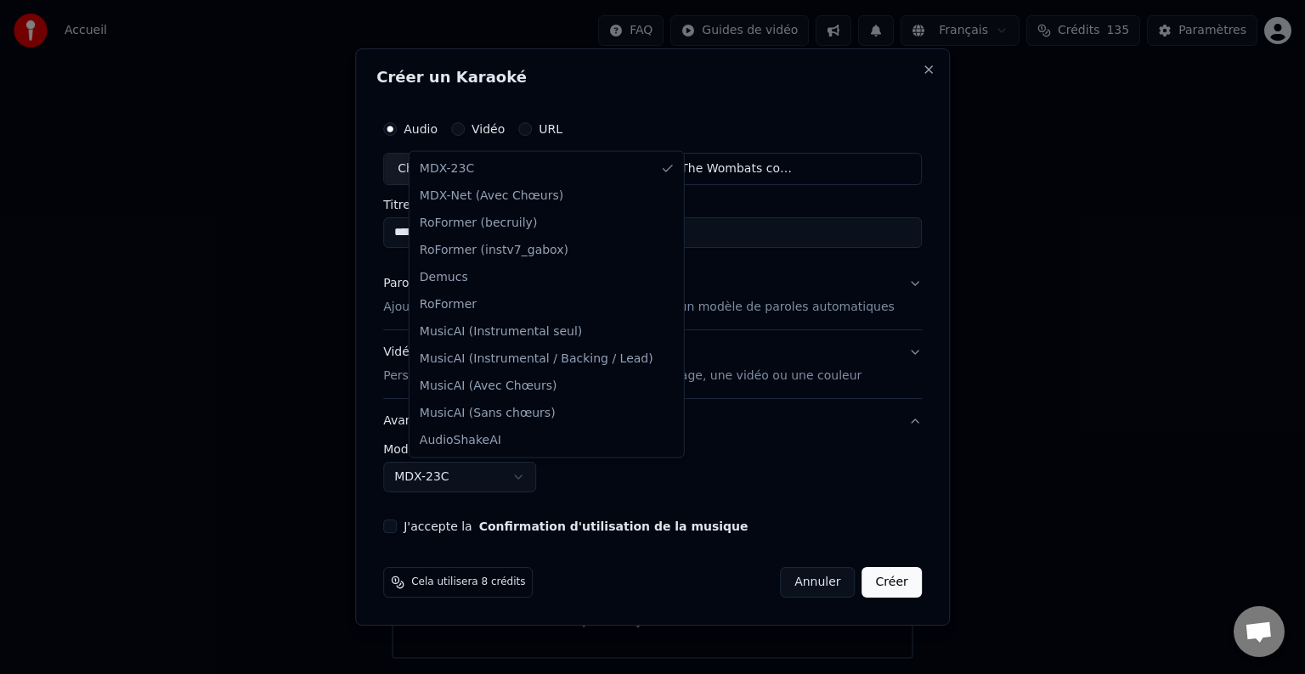
click at [521, 474] on body "**********" at bounding box center [652, 329] width 1305 height 659
select select "**********"
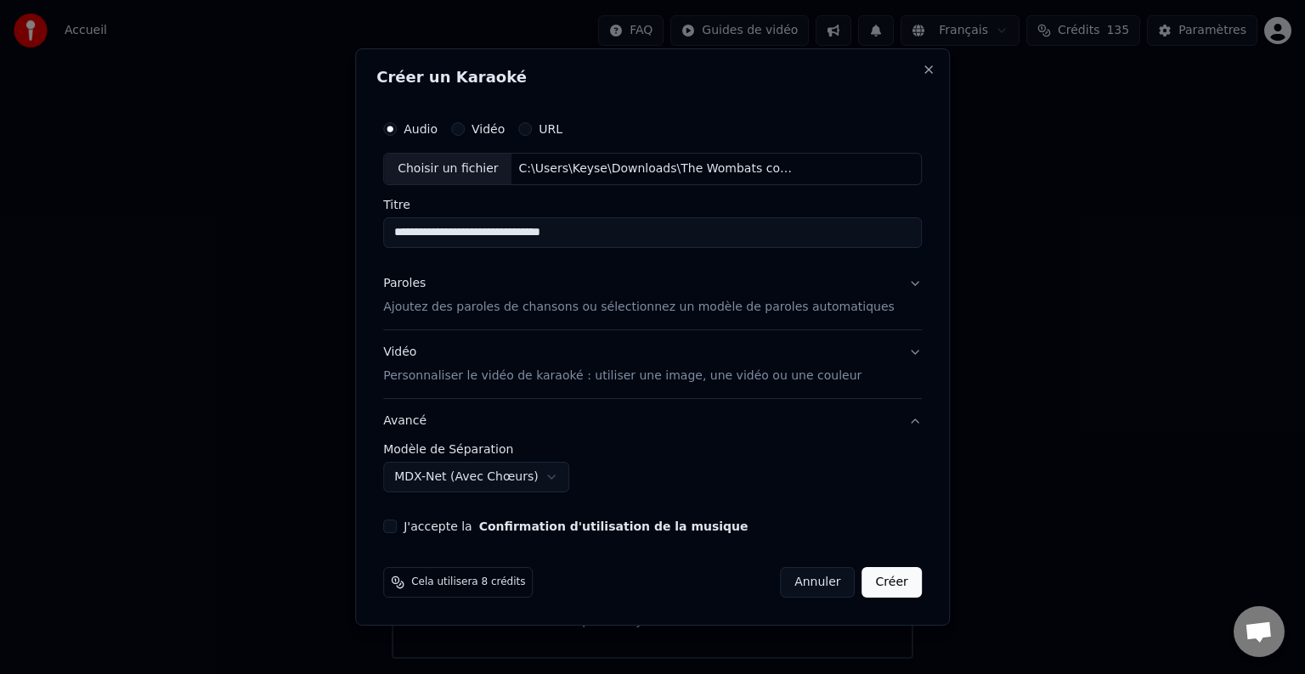
click at [422, 527] on div "J'accepte la Confirmation d'utilisation de la musique" at bounding box center [652, 527] width 539 height 14
click at [397, 527] on button "J'accepte la Confirmation d'utilisation de la musique" at bounding box center [390, 527] width 14 height 14
click at [866, 576] on button "Créer" at bounding box center [891, 582] width 59 height 31
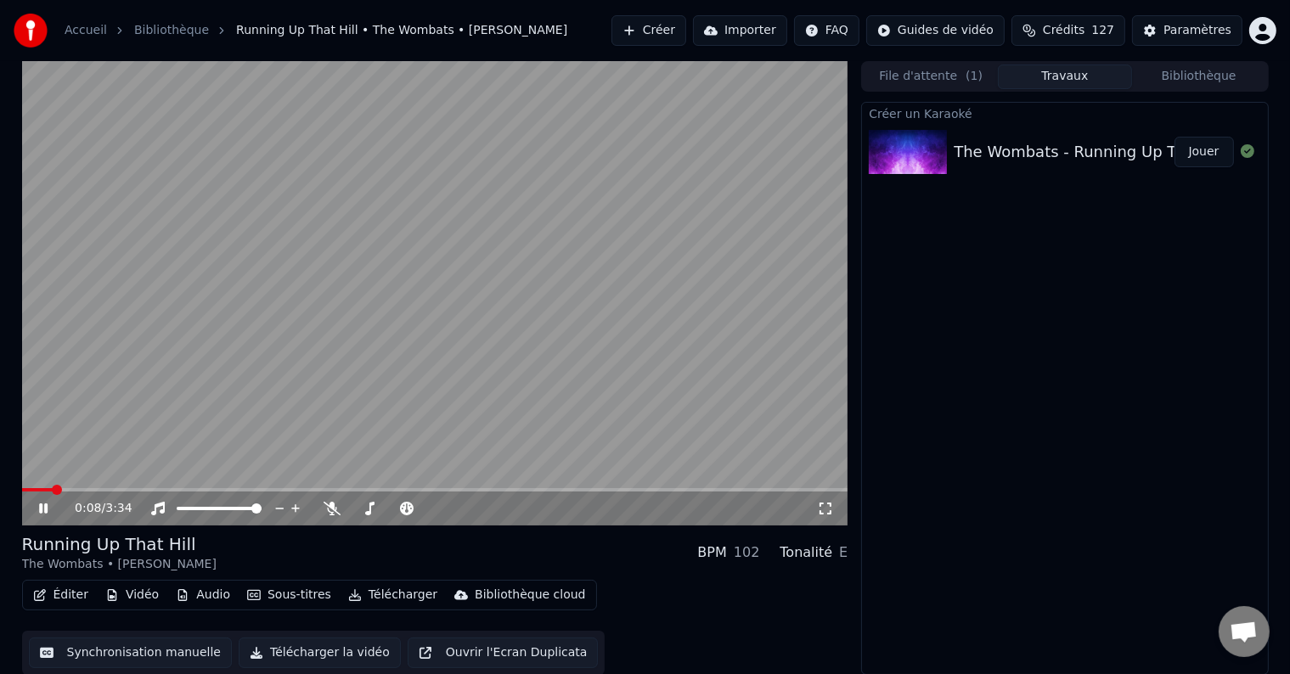
click at [123, 488] on video at bounding box center [435, 293] width 827 height 465
click at [127, 491] on span at bounding box center [435, 489] width 827 height 3
click at [168, 432] on video at bounding box center [435, 293] width 827 height 465
click at [47, 507] on icon at bounding box center [43, 509] width 8 height 10
click at [684, 30] on button "Créer" at bounding box center [649, 30] width 75 height 31
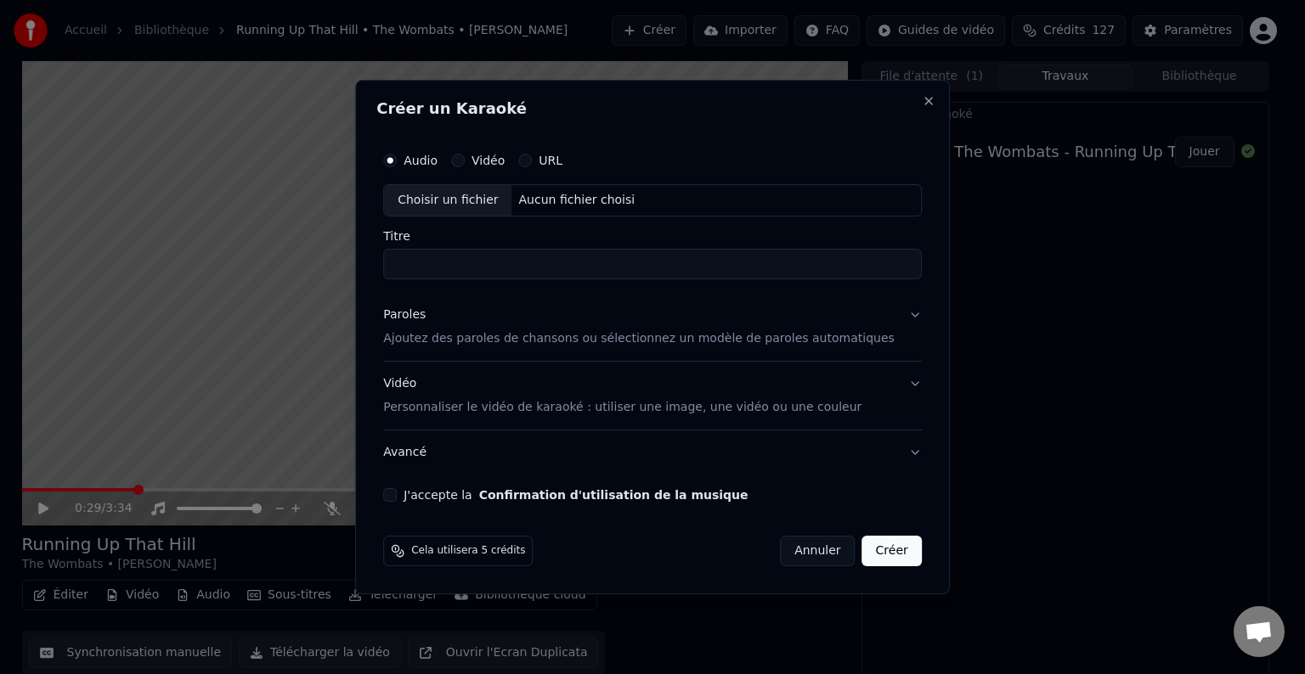
click at [486, 195] on div "Choisir un fichier" at bounding box center [447, 200] width 127 height 31
type input "**********"
click at [880, 313] on button "Paroles Ajoutez des paroles de chansons ou sélectionnez un modèle de paroles au…" at bounding box center [652, 327] width 539 height 68
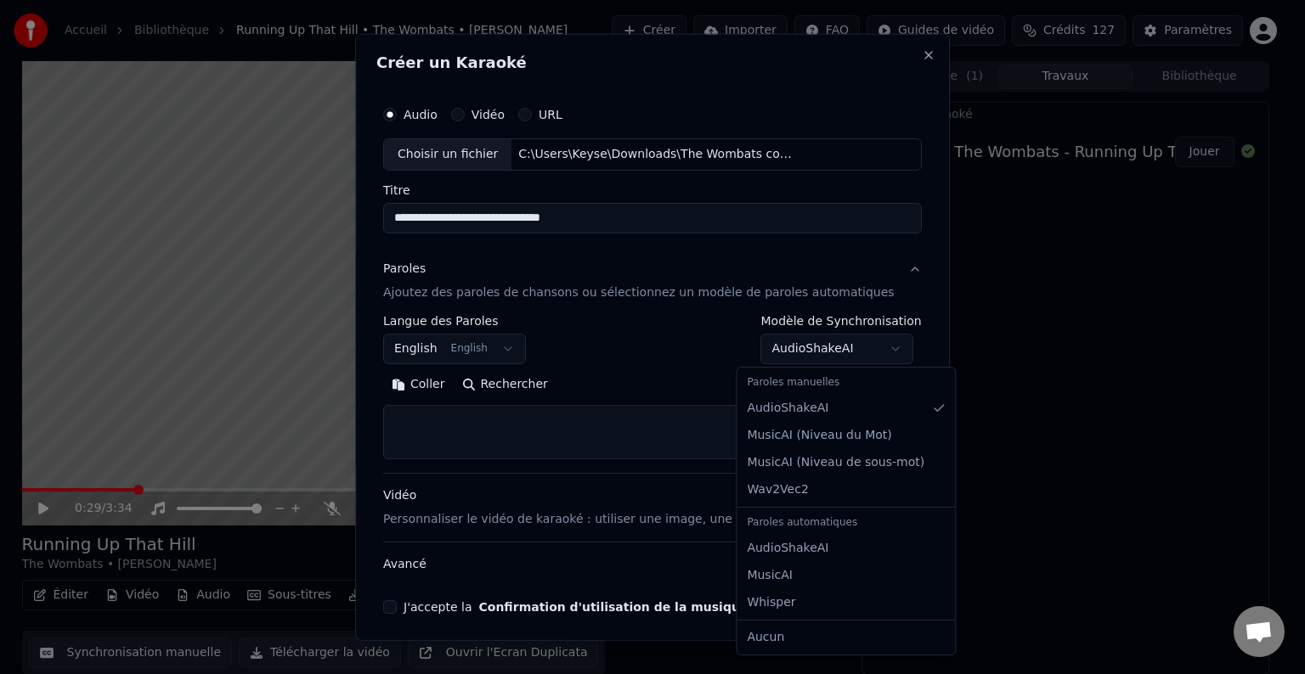
click at [861, 350] on body "**********" at bounding box center [645, 337] width 1290 height 674
select select "**********"
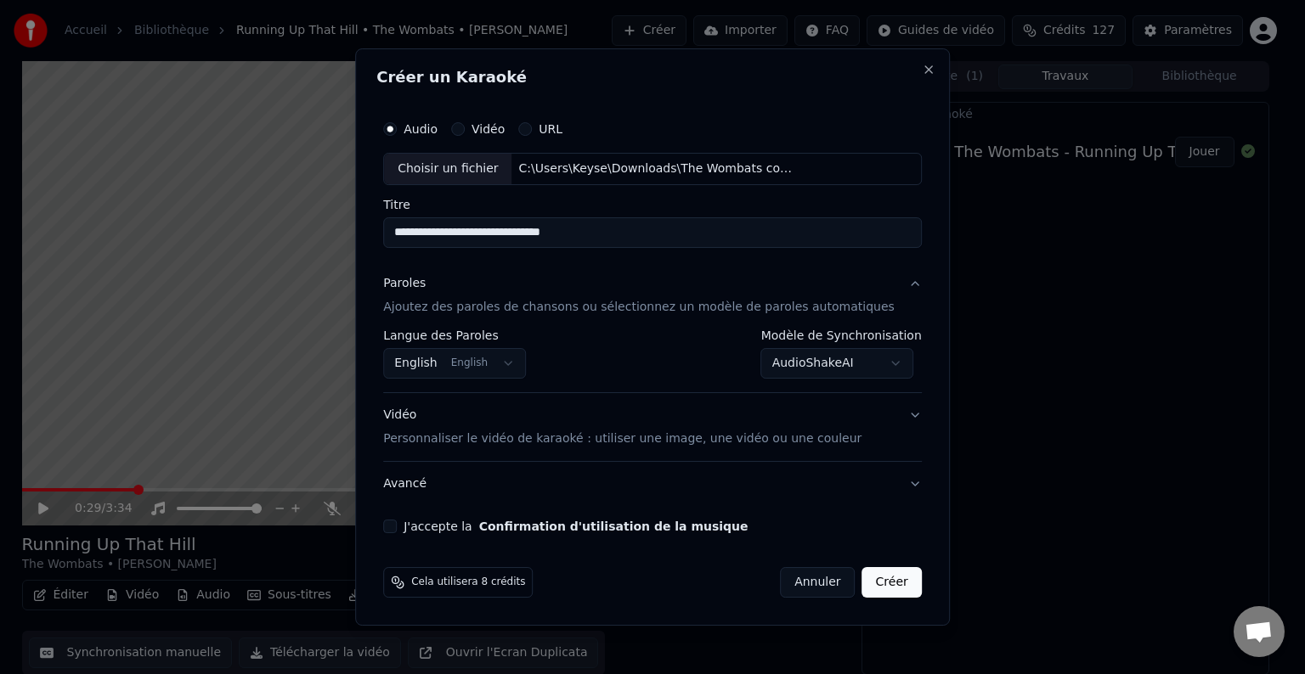
click at [889, 486] on button "Avancé" at bounding box center [652, 484] width 539 height 44
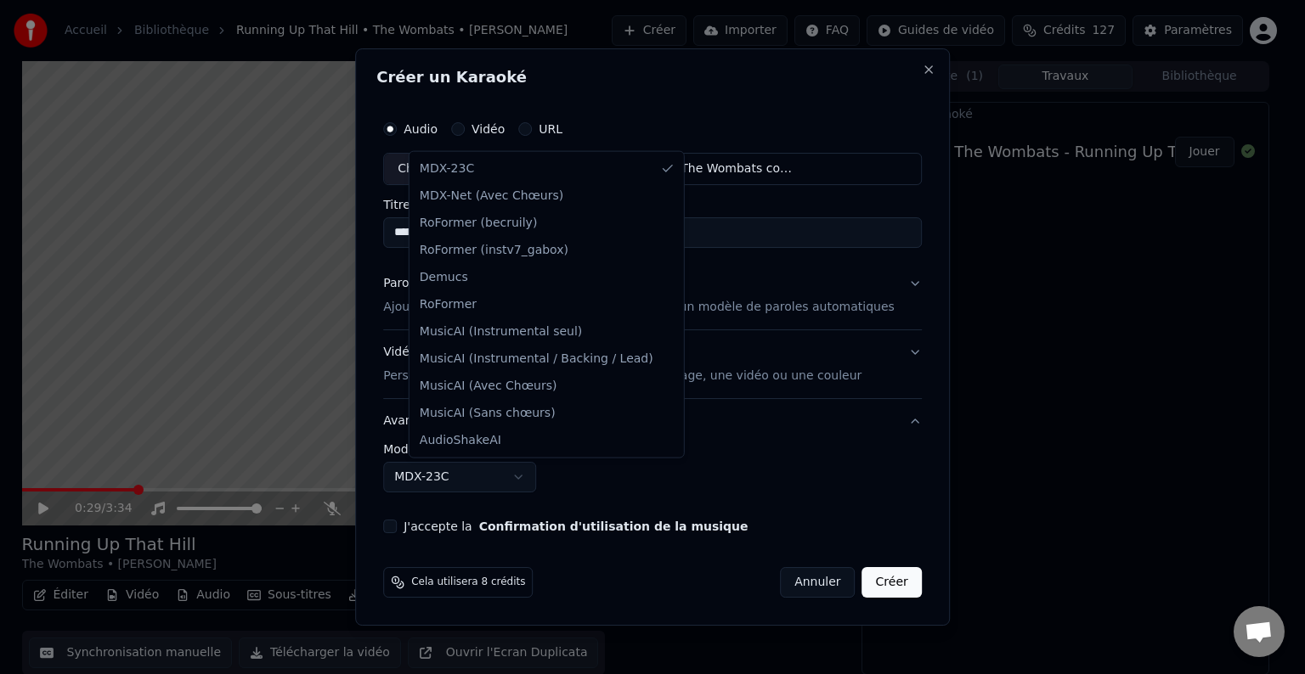
click at [530, 477] on body "**********" at bounding box center [645, 337] width 1290 height 674
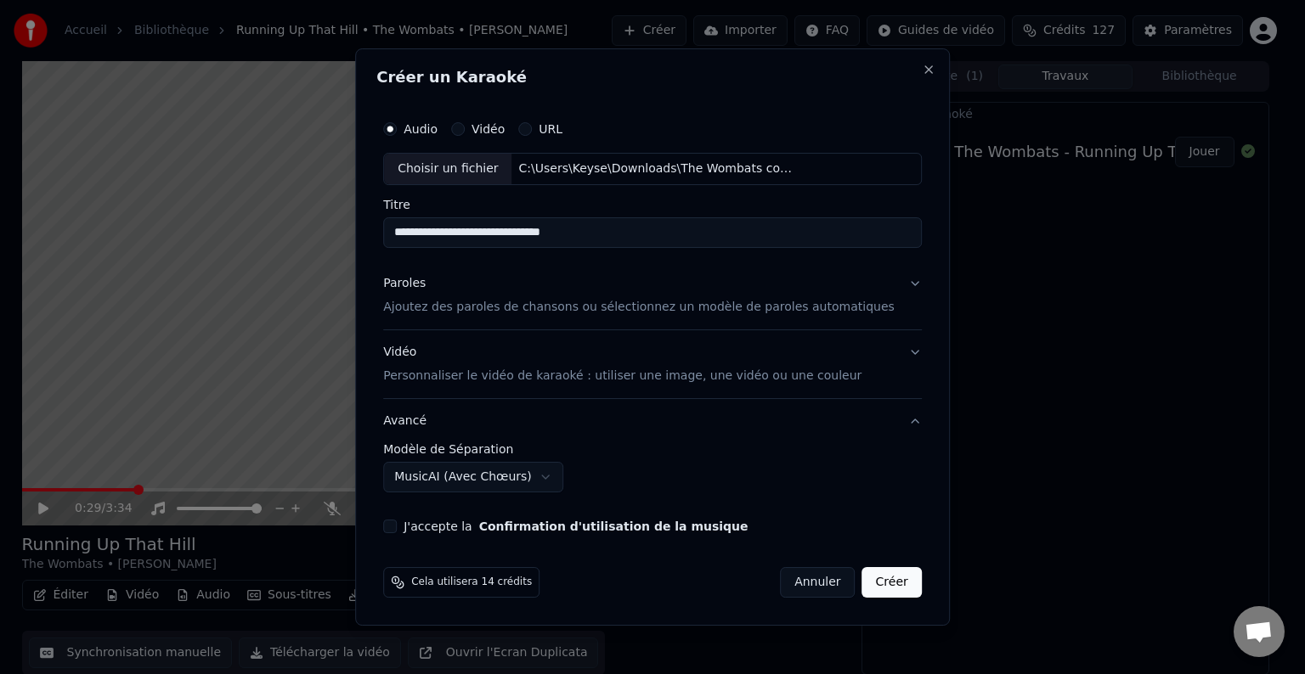
click at [397, 527] on button "J'accepte la Confirmation d'utilisation de la musique" at bounding box center [390, 527] width 14 height 14
click at [862, 581] on button "Créer" at bounding box center [891, 582] width 59 height 31
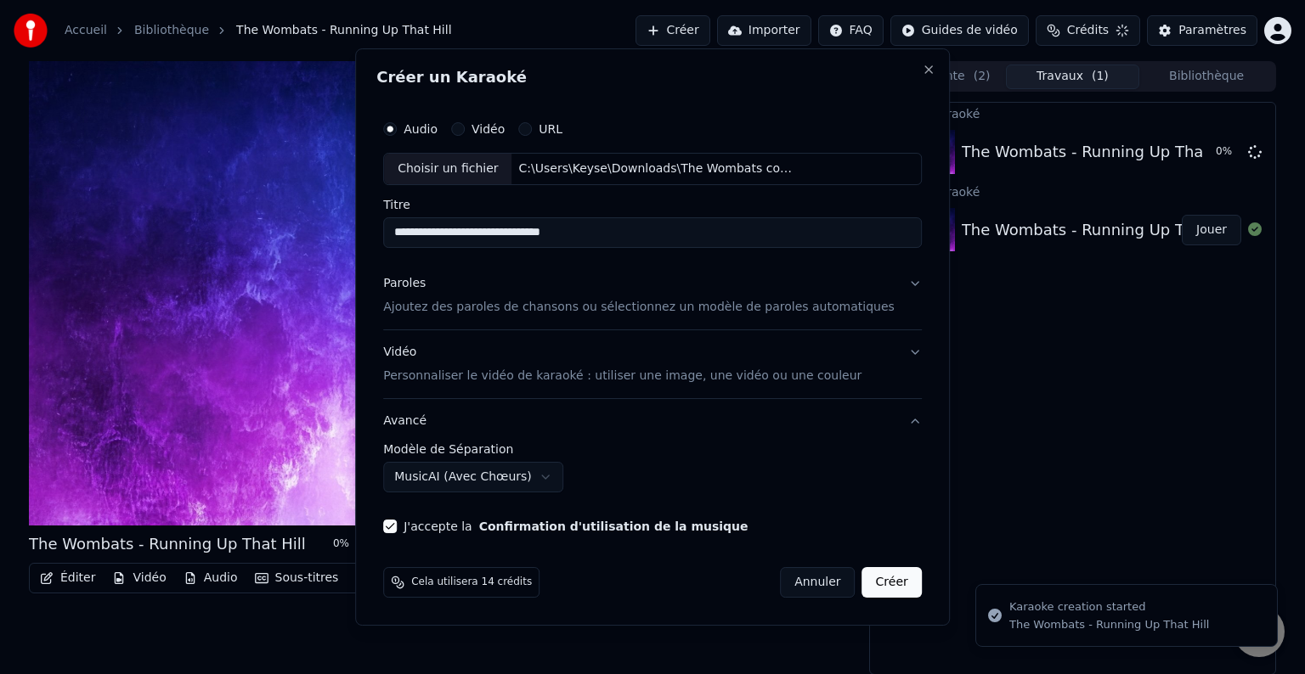
select select "******"
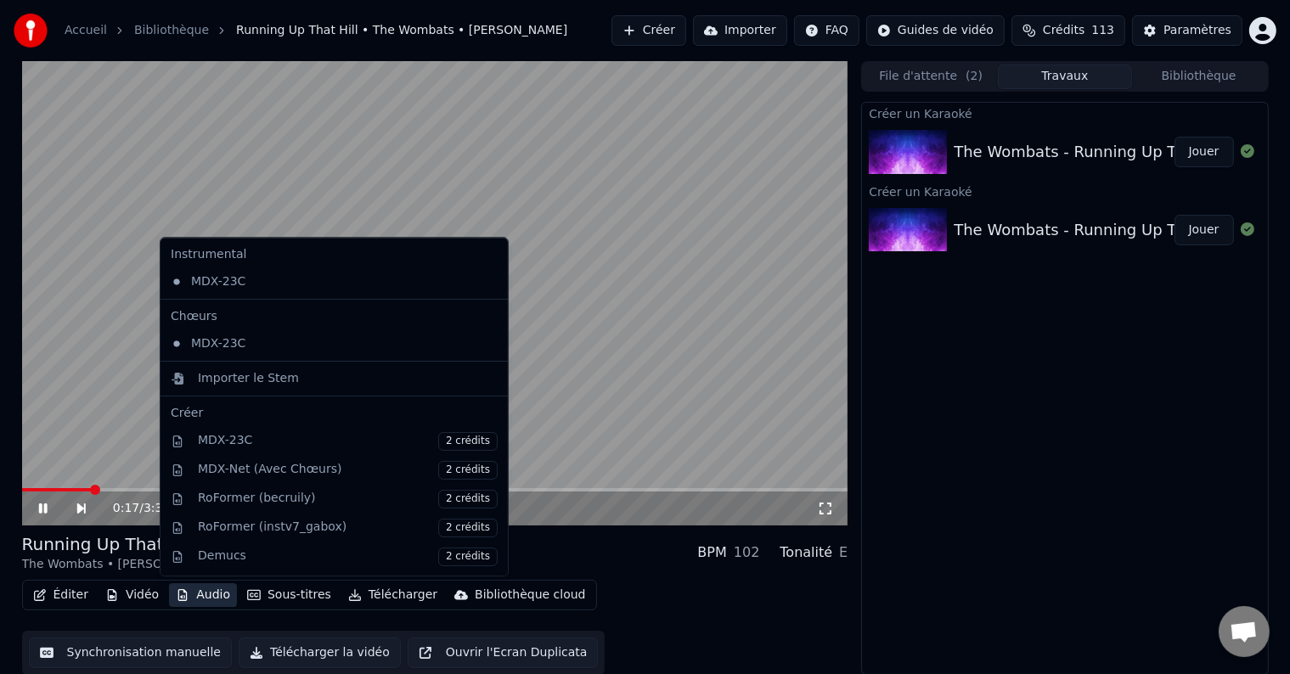
click at [197, 594] on button "Audio" at bounding box center [203, 596] width 68 height 24
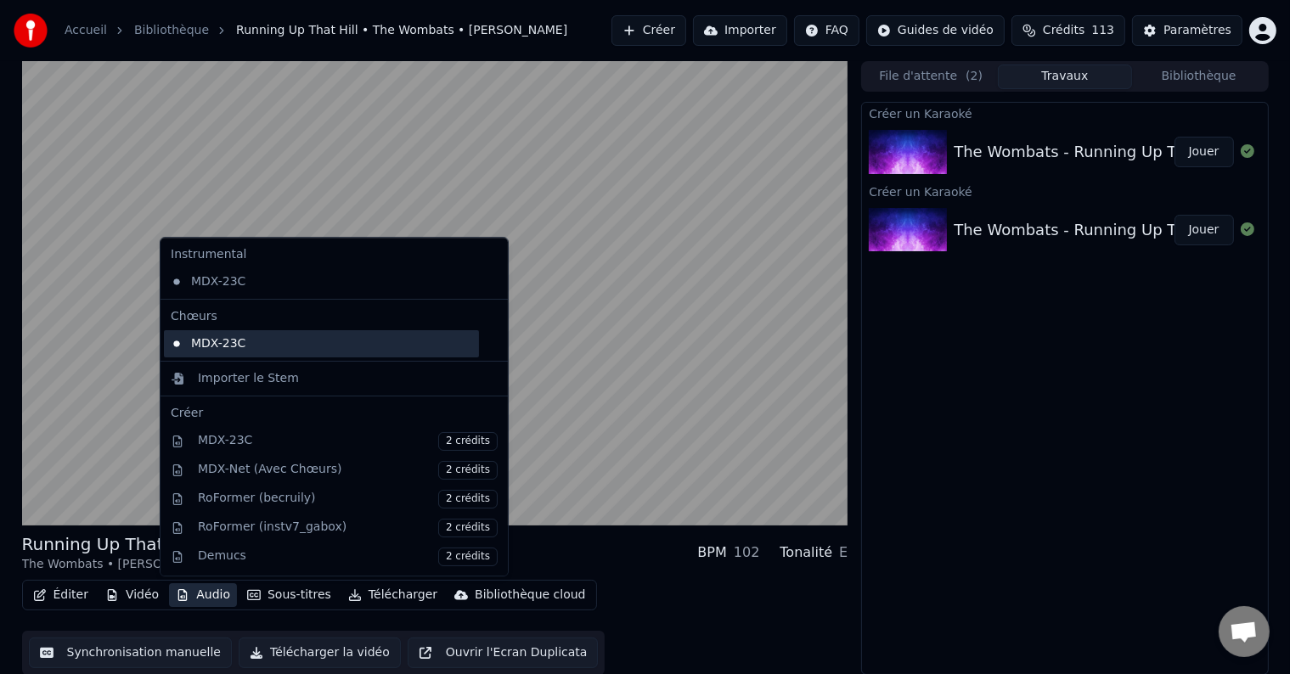
click at [182, 343] on div "MDX-23C" at bounding box center [321, 343] width 315 height 27
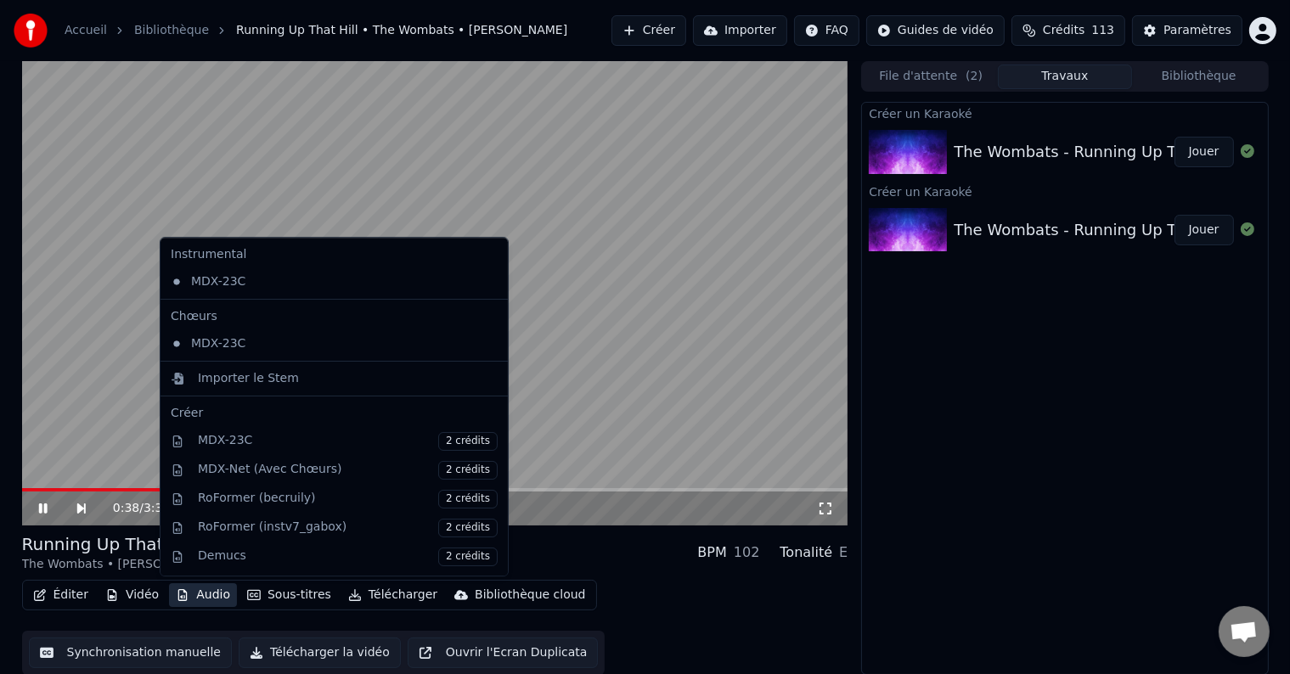
click at [190, 595] on button "Audio" at bounding box center [203, 596] width 68 height 24
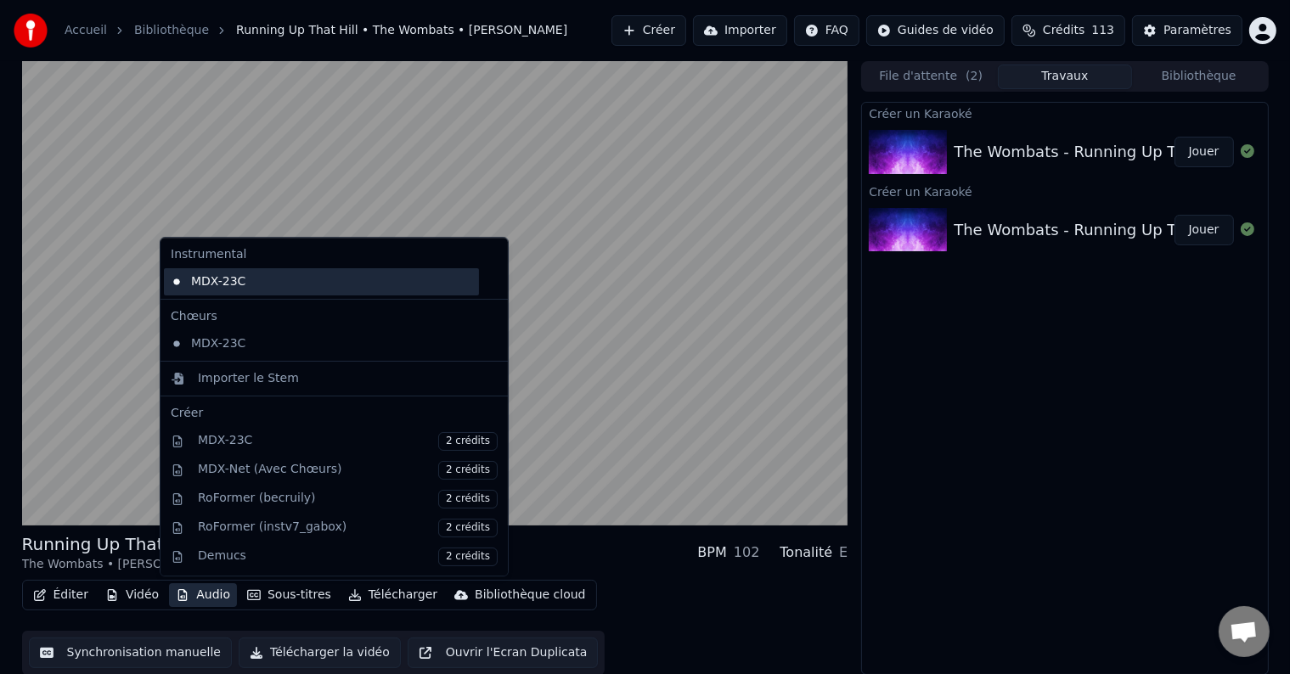
click at [217, 285] on div "MDX-23C" at bounding box center [321, 281] width 315 height 27
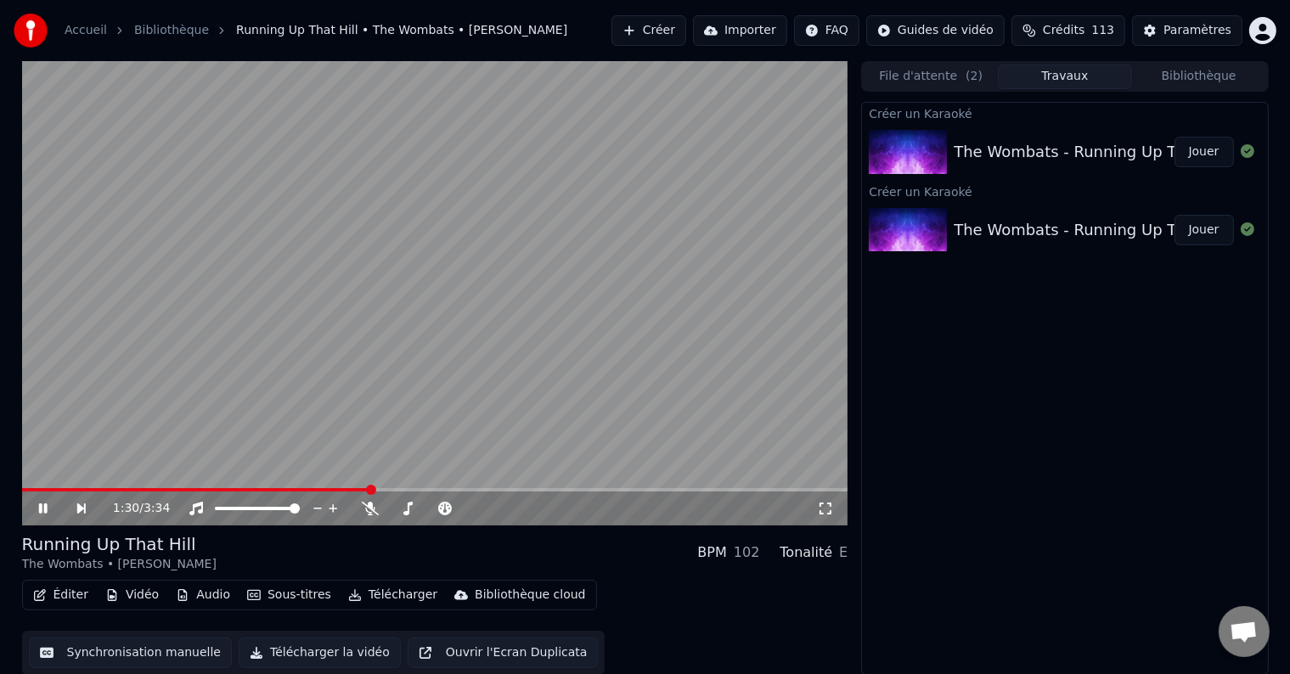
click at [42, 504] on icon at bounding box center [55, 509] width 39 height 14
click at [685, 31] on button "Créer" at bounding box center [649, 30] width 75 height 31
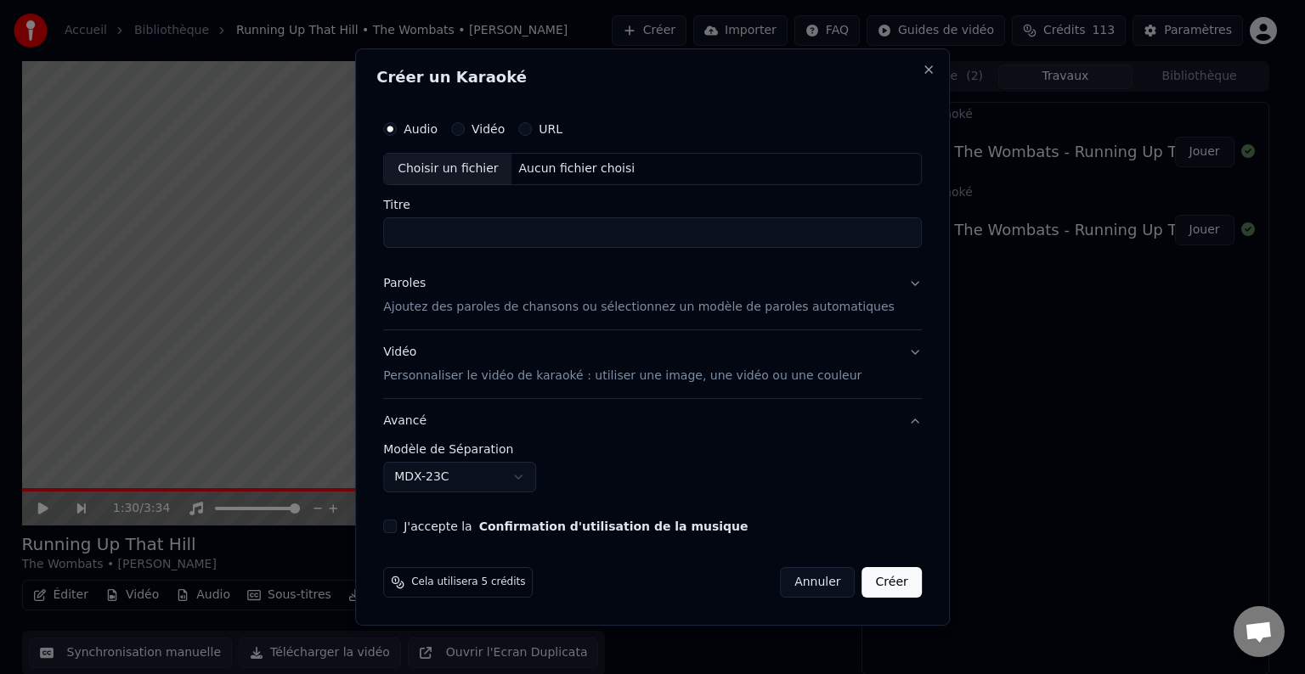
click at [481, 172] on div "Choisir un fichier" at bounding box center [447, 169] width 127 height 31
type input "**********"
click at [886, 285] on button "Paroles Ajoutez des paroles de chansons ou sélectionnez un modèle de paroles au…" at bounding box center [652, 296] width 539 height 68
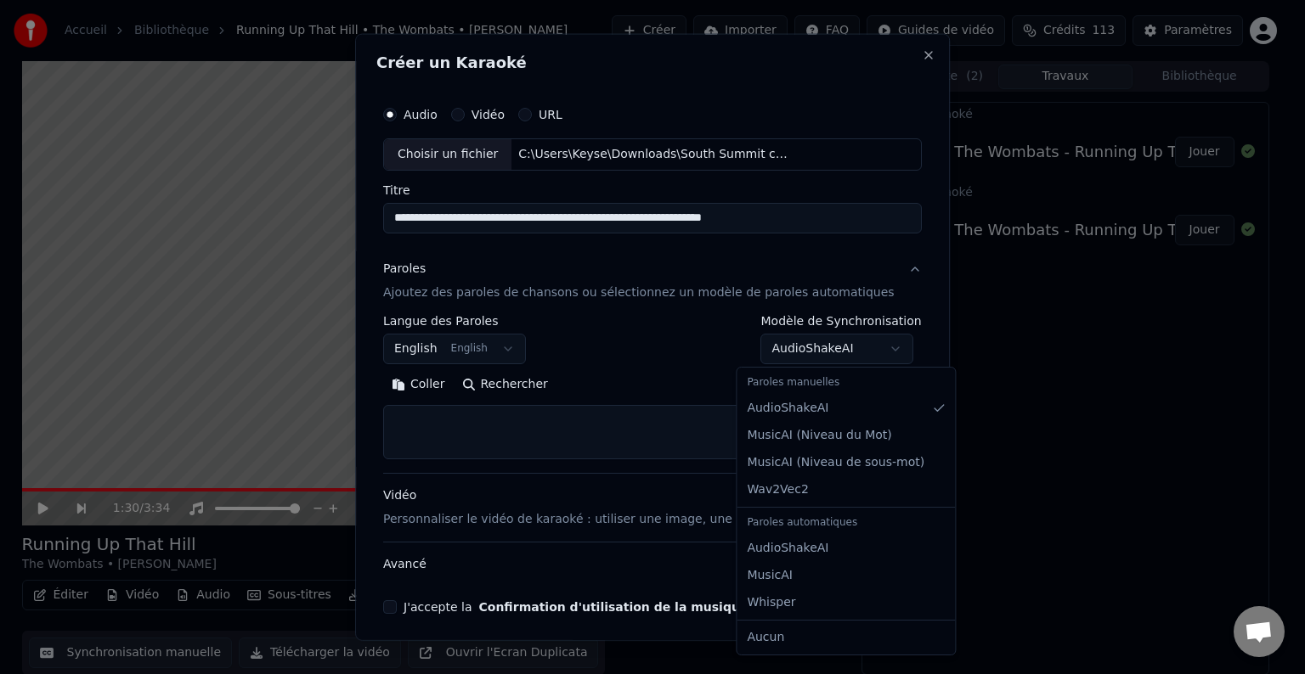
click at [798, 346] on body "**********" at bounding box center [645, 337] width 1290 height 674
select select "**********"
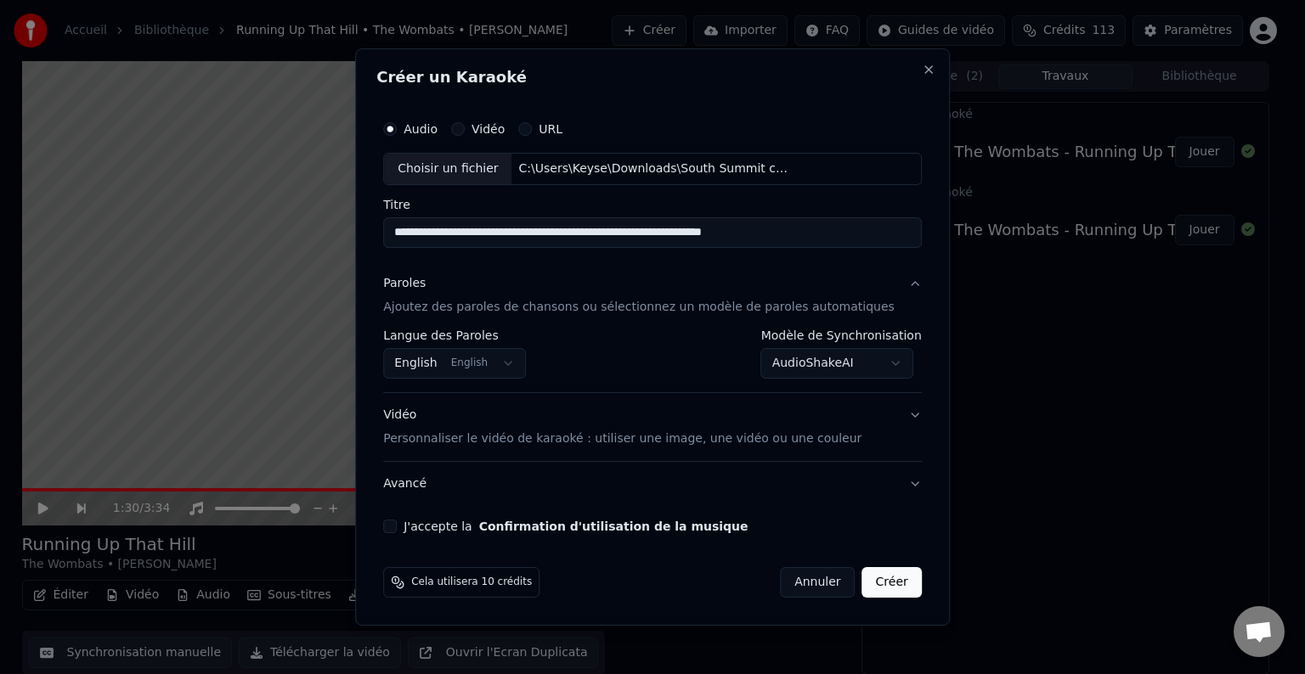
click at [887, 483] on button "Avancé" at bounding box center [652, 484] width 539 height 44
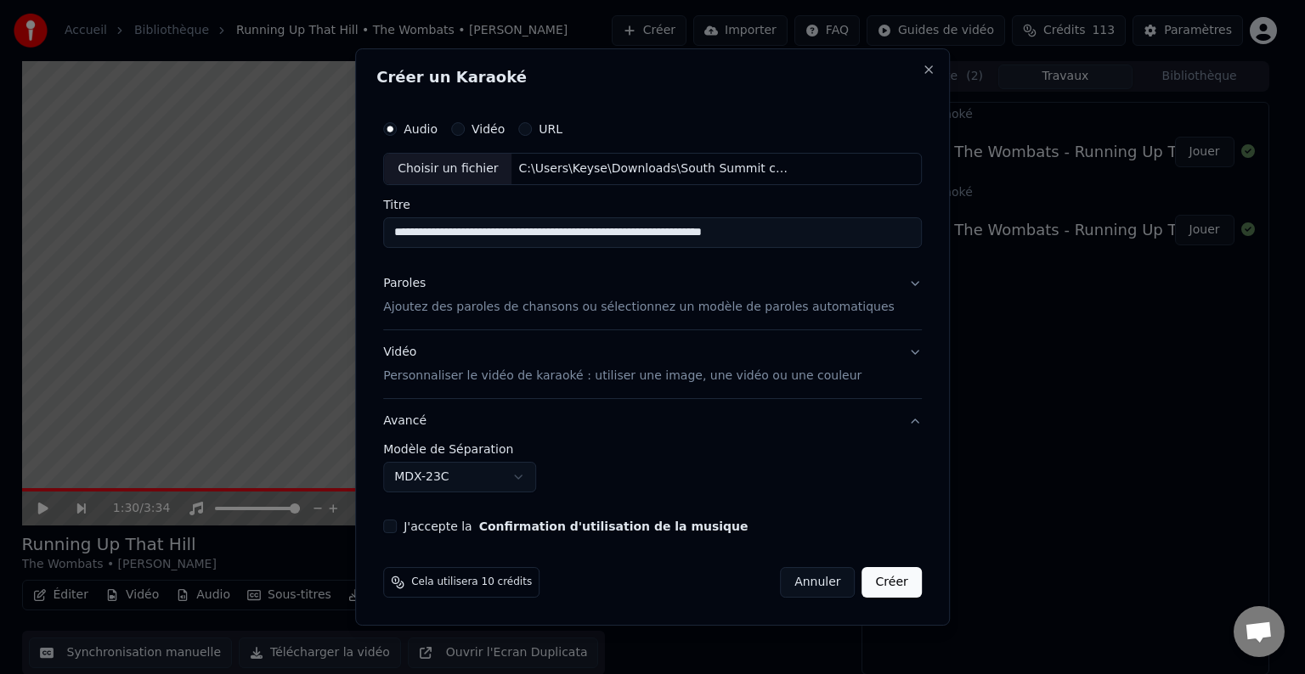
click at [887, 483] on div "**********" at bounding box center [652, 467] width 539 height 49
click at [397, 522] on button "J'accepte la Confirmation d'utilisation de la musique" at bounding box center [390, 527] width 14 height 14
click at [886, 284] on button "Paroles Ajoutez des paroles de chansons ou sélectionnez un modèle de paroles au…" at bounding box center [652, 296] width 539 height 68
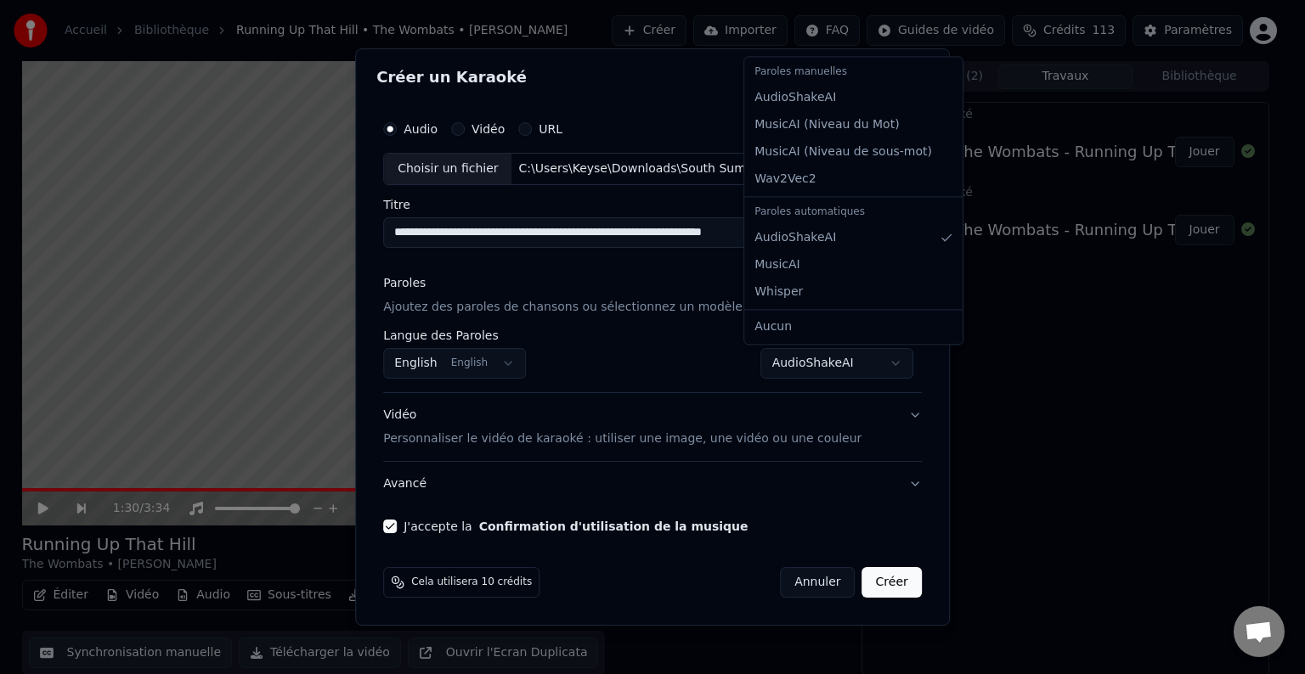
click at [845, 358] on body "**********" at bounding box center [645, 337] width 1290 height 674
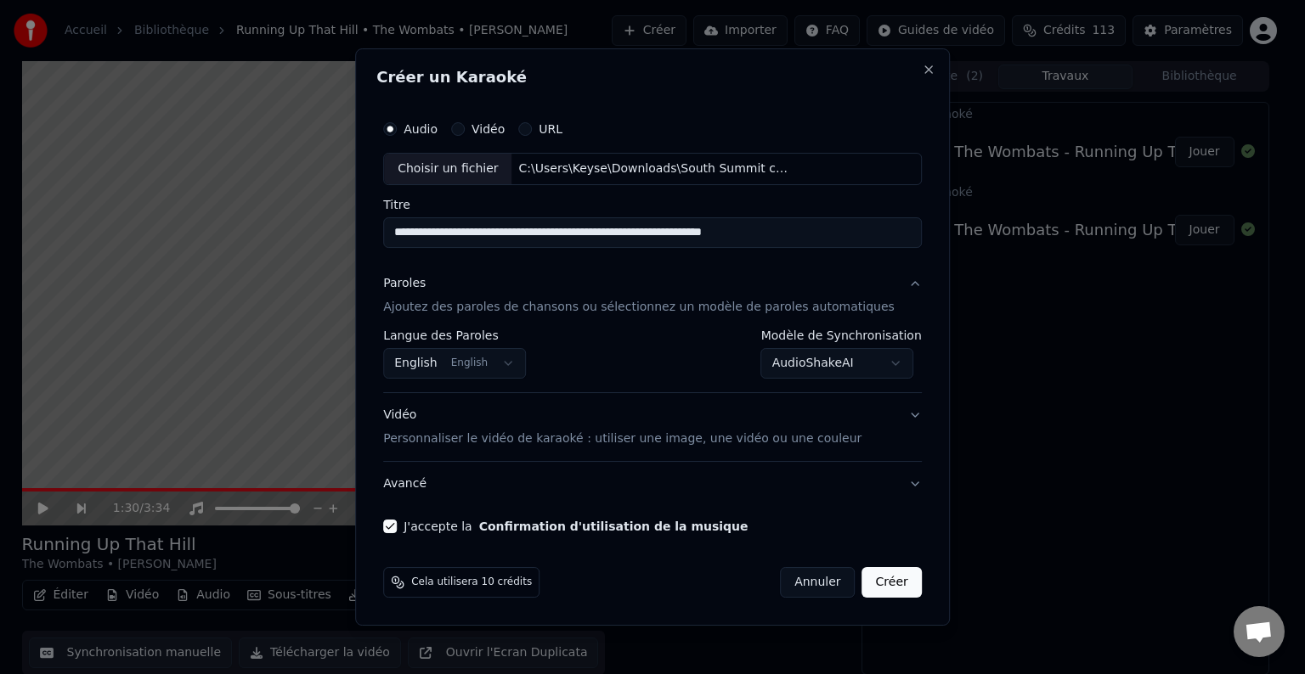
click at [886, 482] on button "Avancé" at bounding box center [652, 484] width 539 height 44
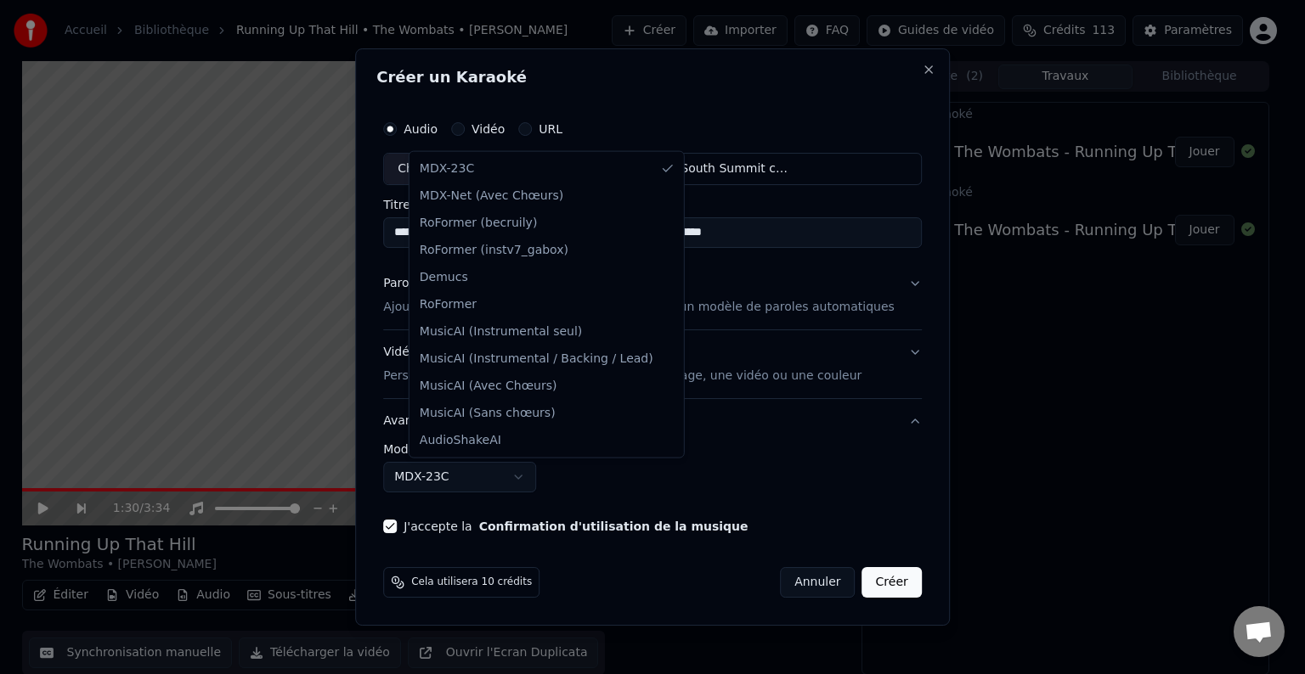
click at [497, 485] on body "**********" at bounding box center [645, 337] width 1290 height 674
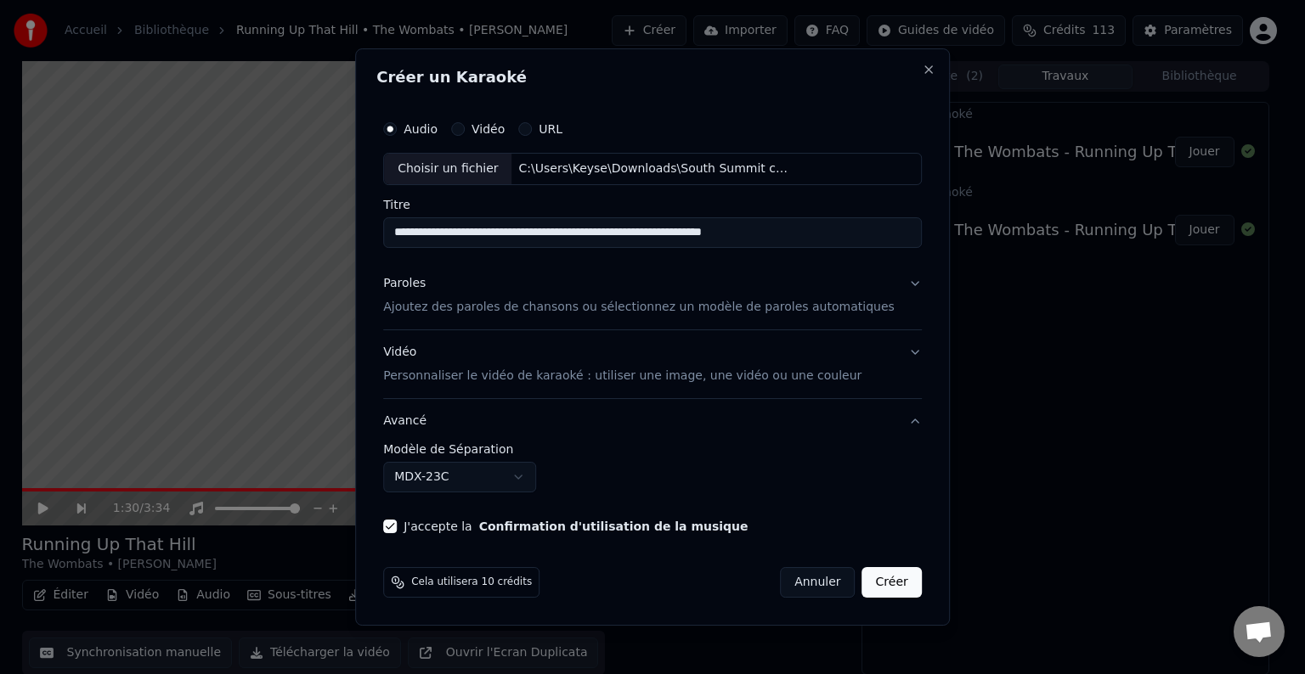
click at [497, 485] on body "**********" at bounding box center [645, 337] width 1290 height 674
click at [866, 588] on button "Créer" at bounding box center [891, 582] width 59 height 31
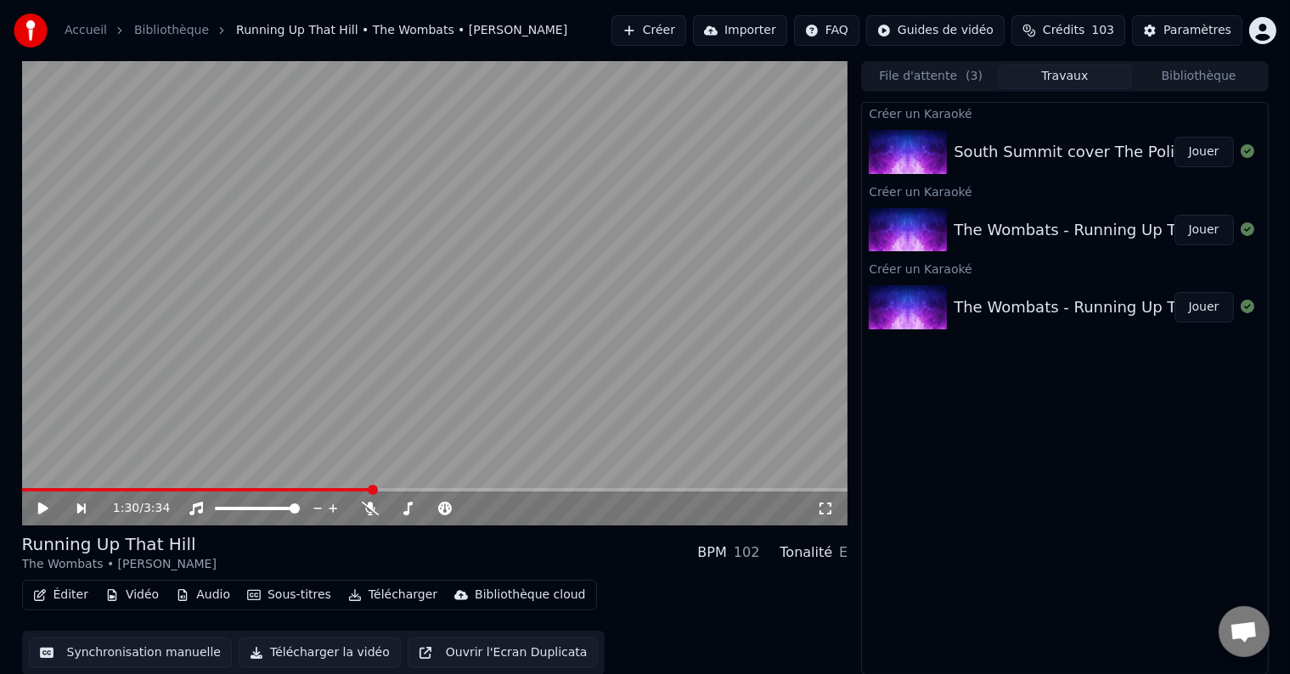
click at [1035, 164] on div "South Summit cover The Police 'Roxanne' for Like A Version (128kbit_AAC) Jouer" at bounding box center [1064, 152] width 405 height 58
click at [1199, 150] on button "Jouer" at bounding box center [1204, 152] width 59 height 31
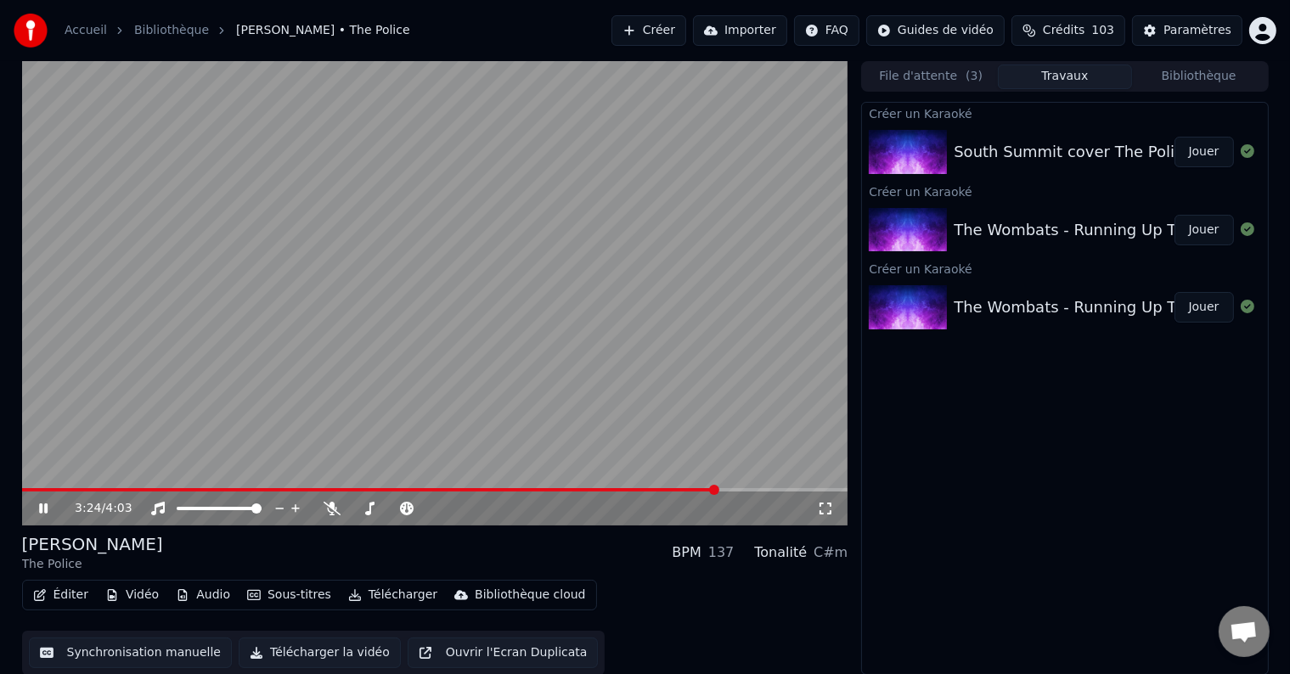
click at [419, 397] on video at bounding box center [435, 293] width 827 height 465
